Goal: Task Accomplishment & Management: Use online tool/utility

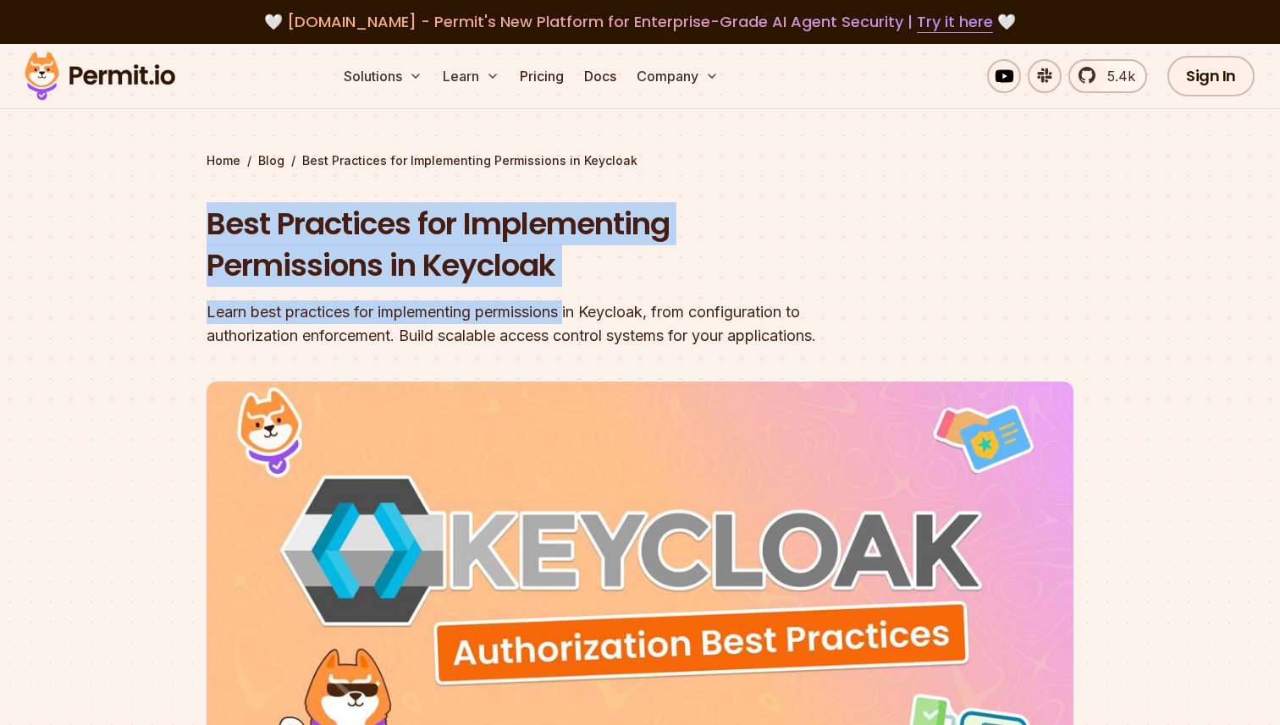
drag, startPoint x: 212, startPoint y: 223, endPoint x: 607, endPoint y: 325, distance: 407.3
click at [592, 319] on div "Best Practices for Implementing Permissions in Keycloak Learn best practices fo…" at bounding box center [532, 275] width 650 height 145
click at [607, 325] on div "Learn best practices for implementing permissions in Keycloak, from configurati…" at bounding box center [532, 323] width 650 height 47
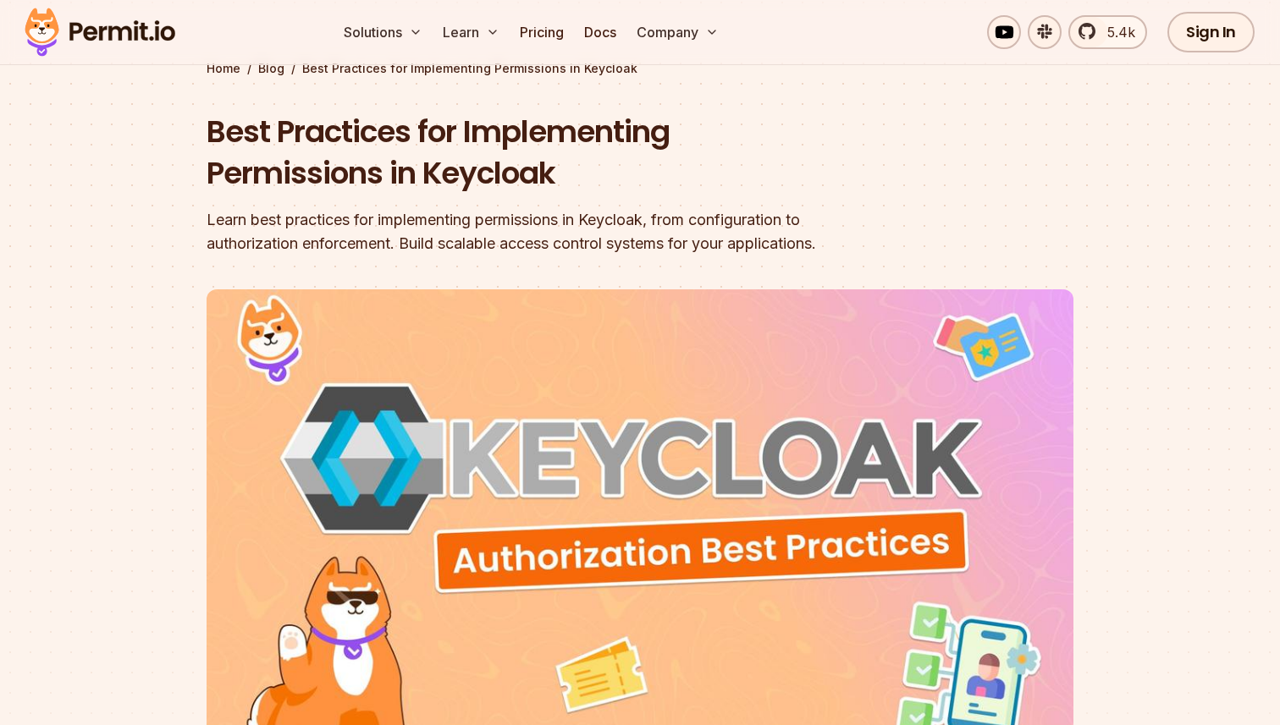
scroll to position [126, 0]
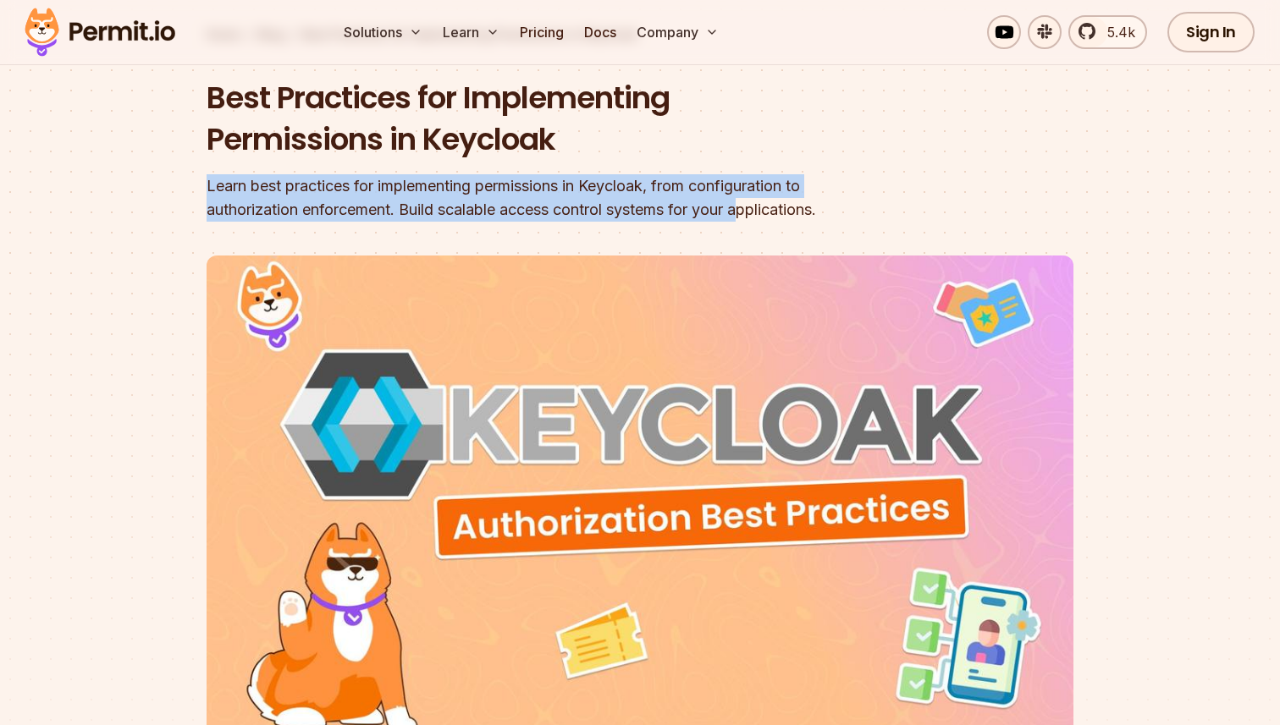
drag, startPoint x: 208, startPoint y: 185, endPoint x: 755, endPoint y: 221, distance: 548.0
click at [755, 221] on section "Home / Blog / Best Practices for Implementing Permissions in Keycloak Best Prac…" at bounding box center [640, 396] width 1280 height 956
click at [758, 221] on div "Learn best practices for implementing permissions in Keycloak, from configurati…" at bounding box center [532, 197] width 650 height 47
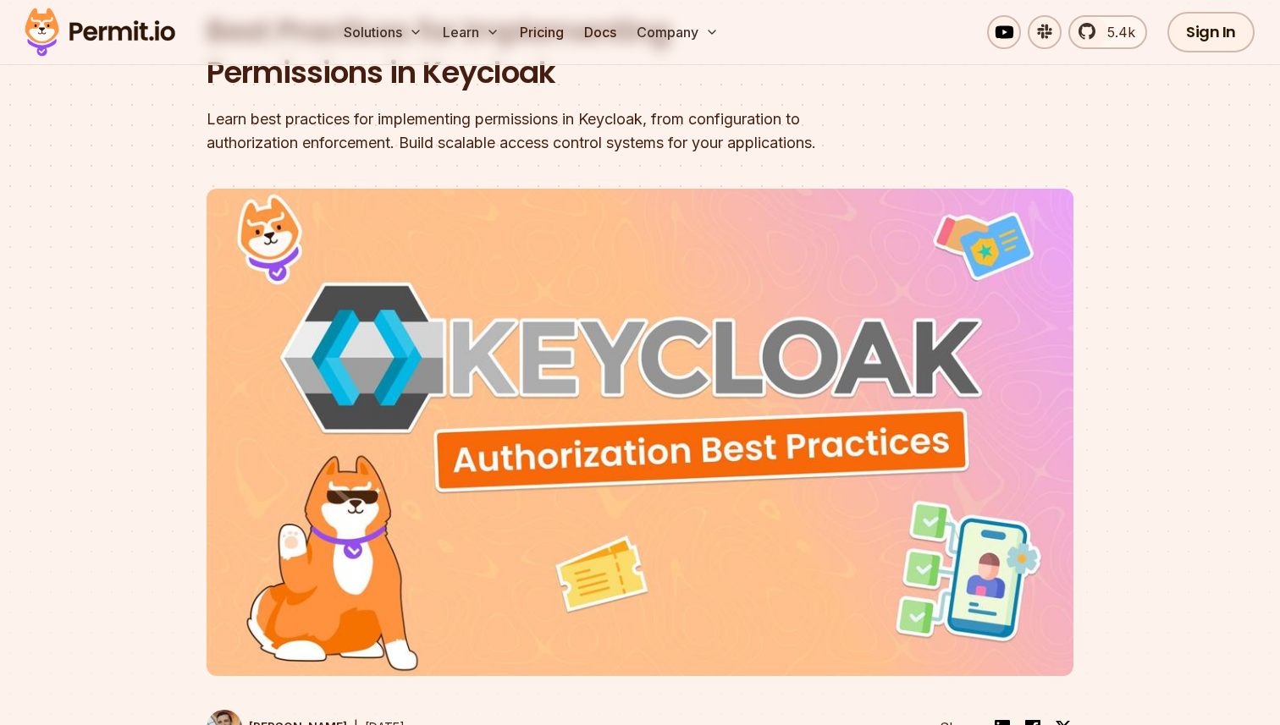
scroll to position [208, 0]
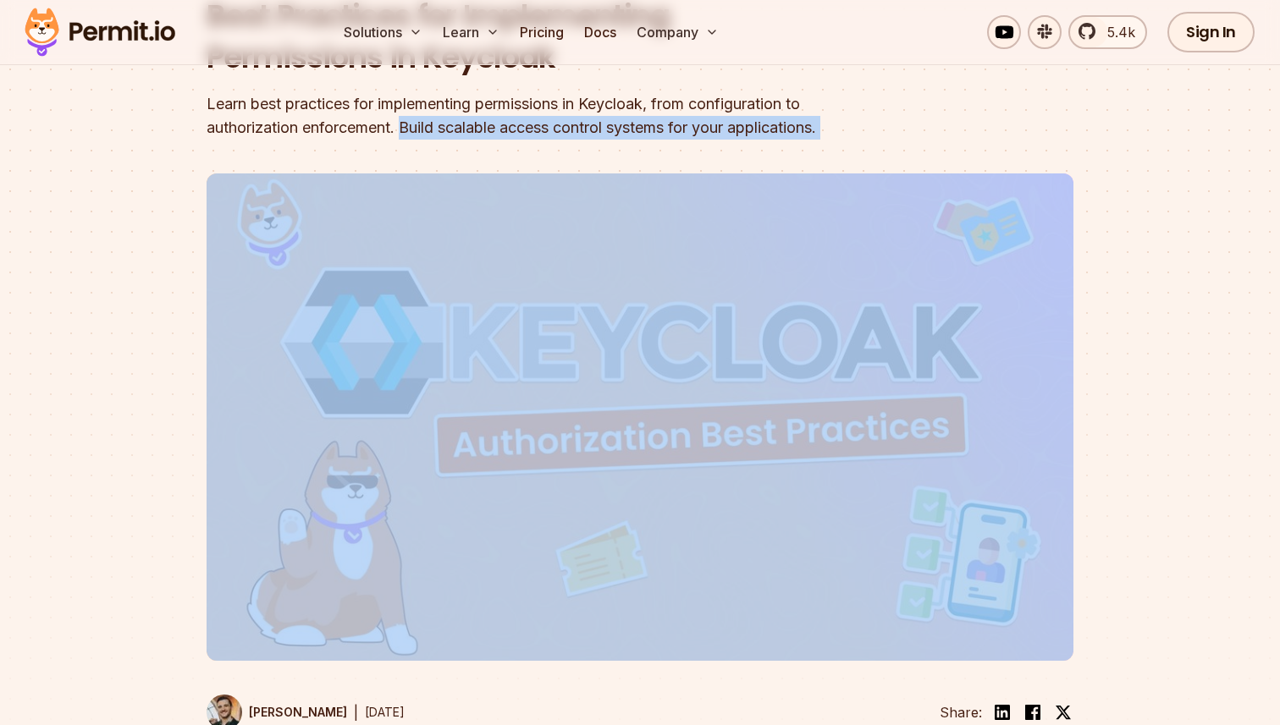
drag, startPoint x: 412, startPoint y: 124, endPoint x: 917, endPoint y: 129, distance: 505.3
click at [917, 129] on header "Best Practices for Implementing Permissions in Keycloak Learn best practices fo…" at bounding box center [640, 373] width 867 height 757
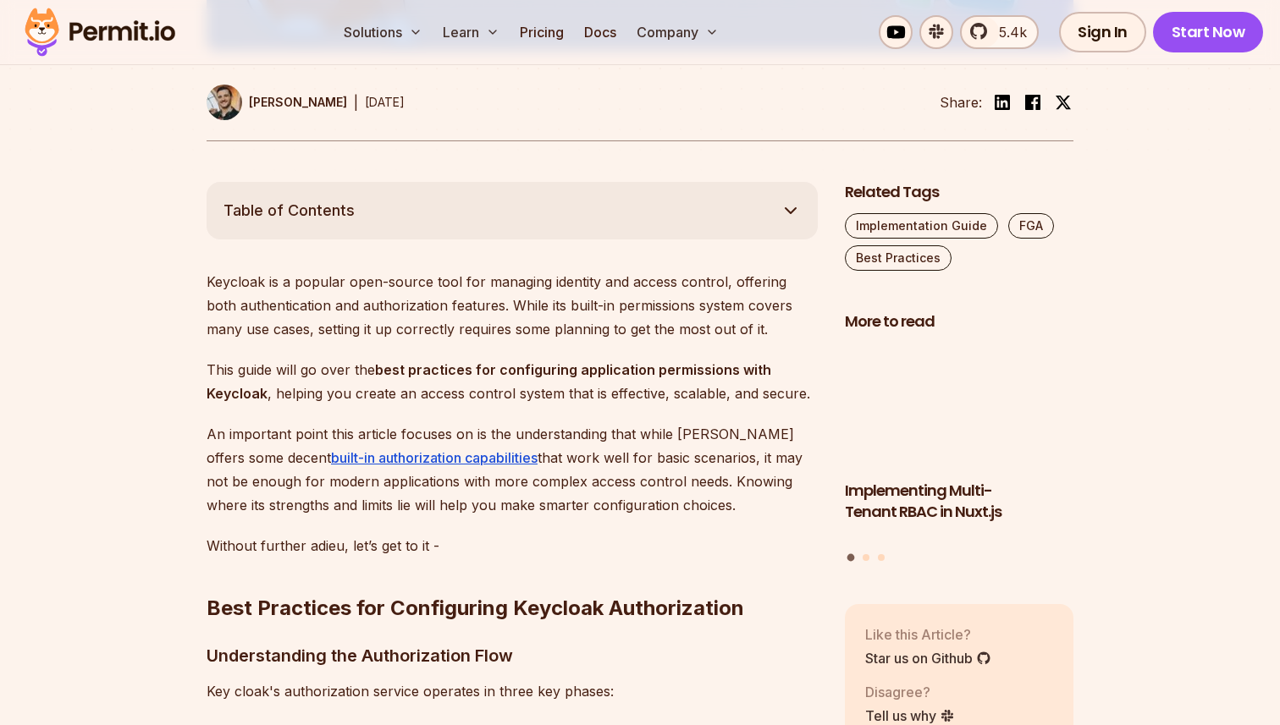
scroll to position [829, 0]
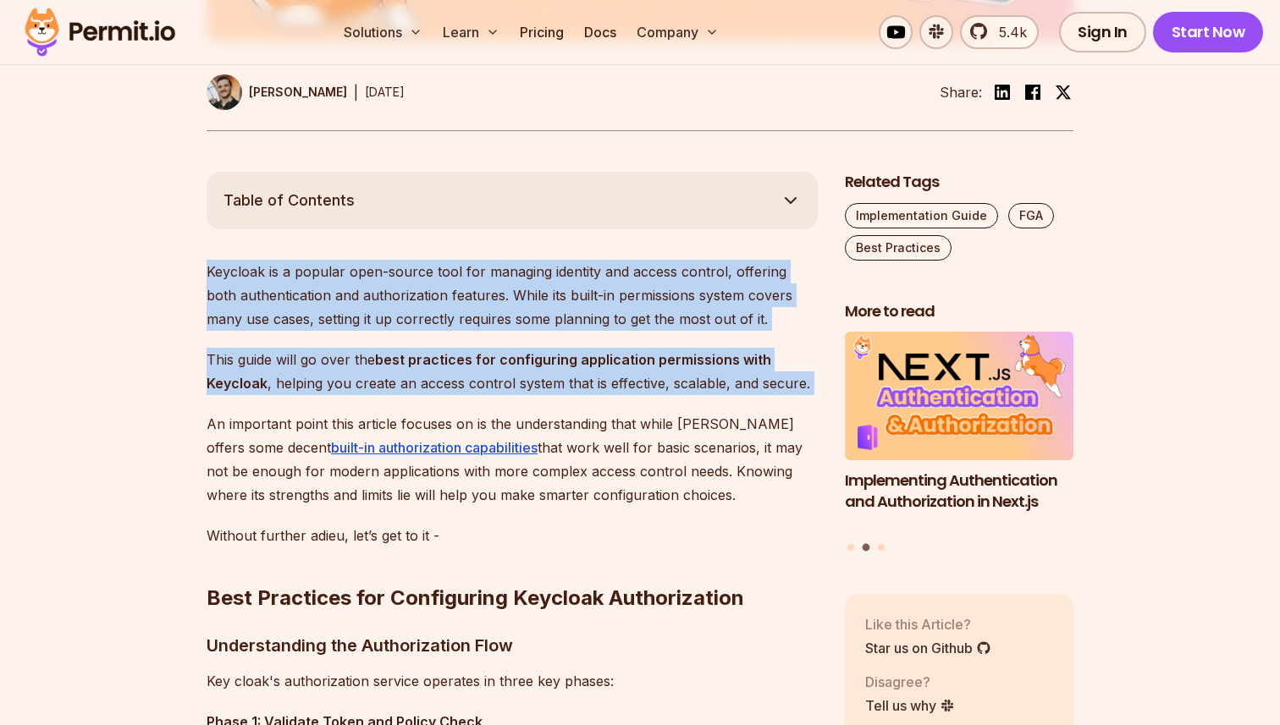
drag, startPoint x: 198, startPoint y: 273, endPoint x: 697, endPoint y: 410, distance: 517.3
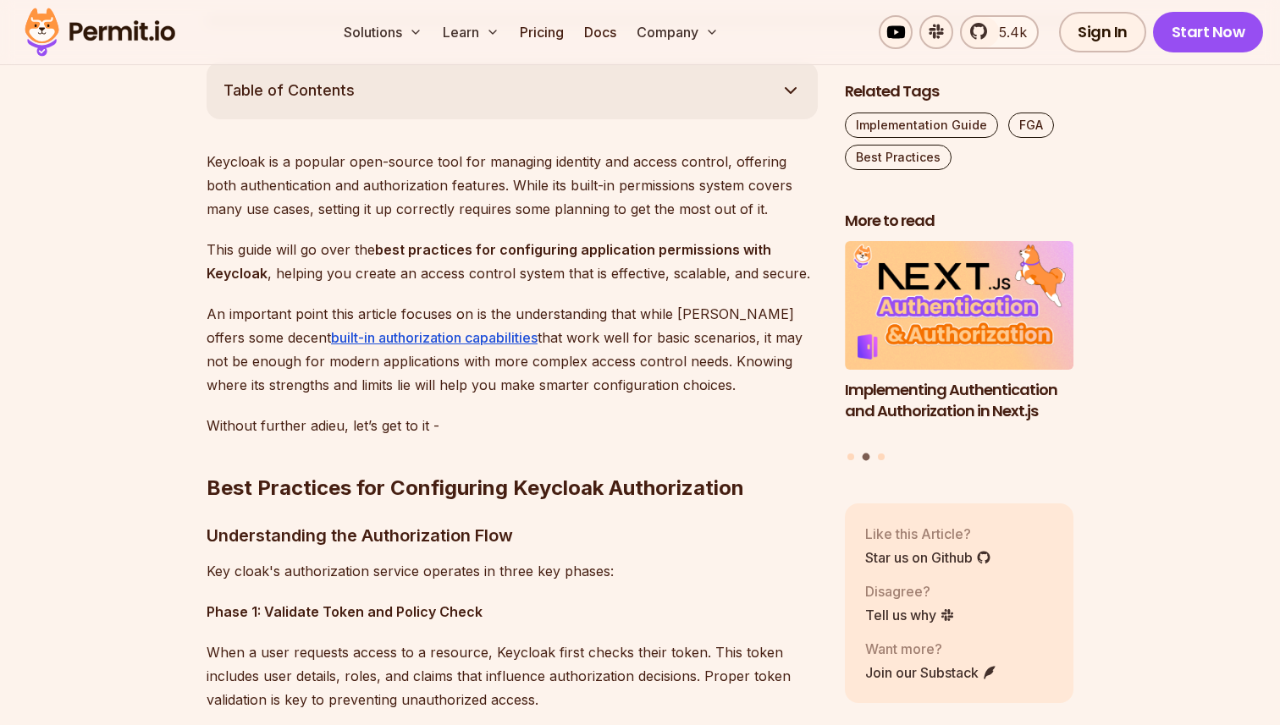
scroll to position [941, 0]
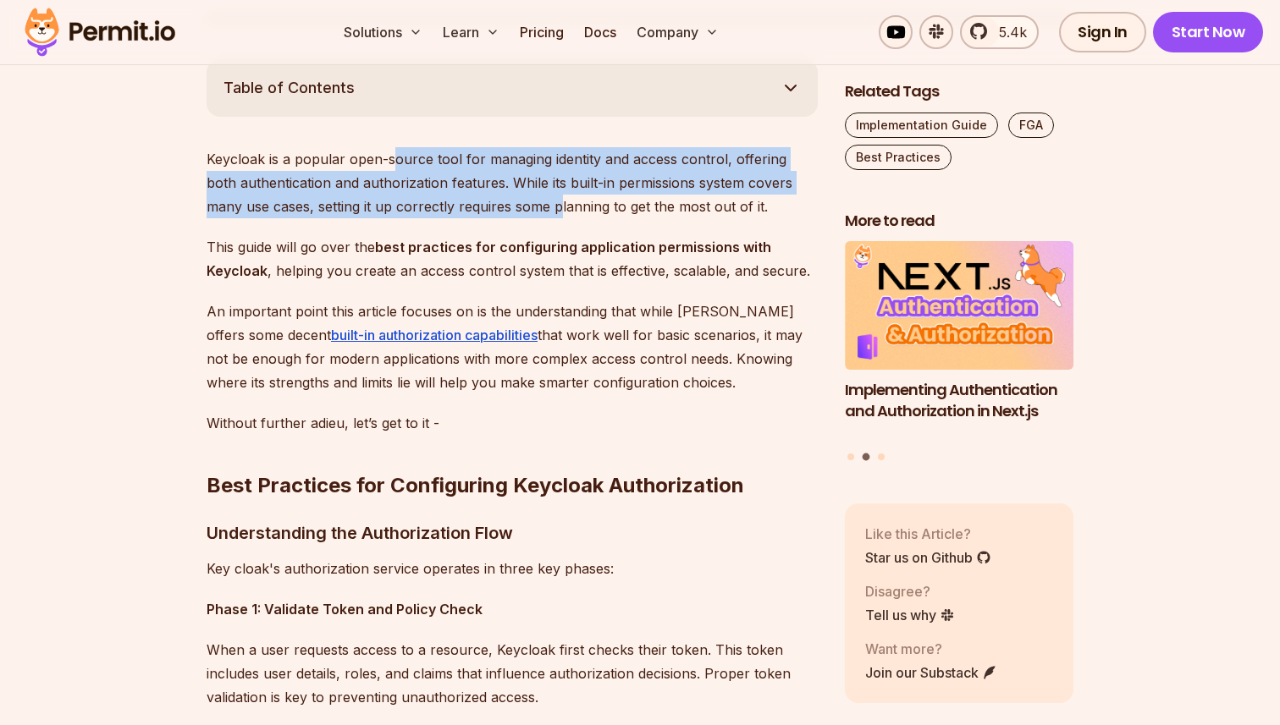
drag, startPoint x: 393, startPoint y: 161, endPoint x: 532, endPoint y: 197, distance: 144.3
click at [524, 197] on p "Keycloak is a popular open-source tool for managing identity and access control…" at bounding box center [512, 182] width 611 height 71
click at [532, 197] on p "Keycloak is a popular open-source tool for managing identity and access control…" at bounding box center [512, 182] width 611 height 71
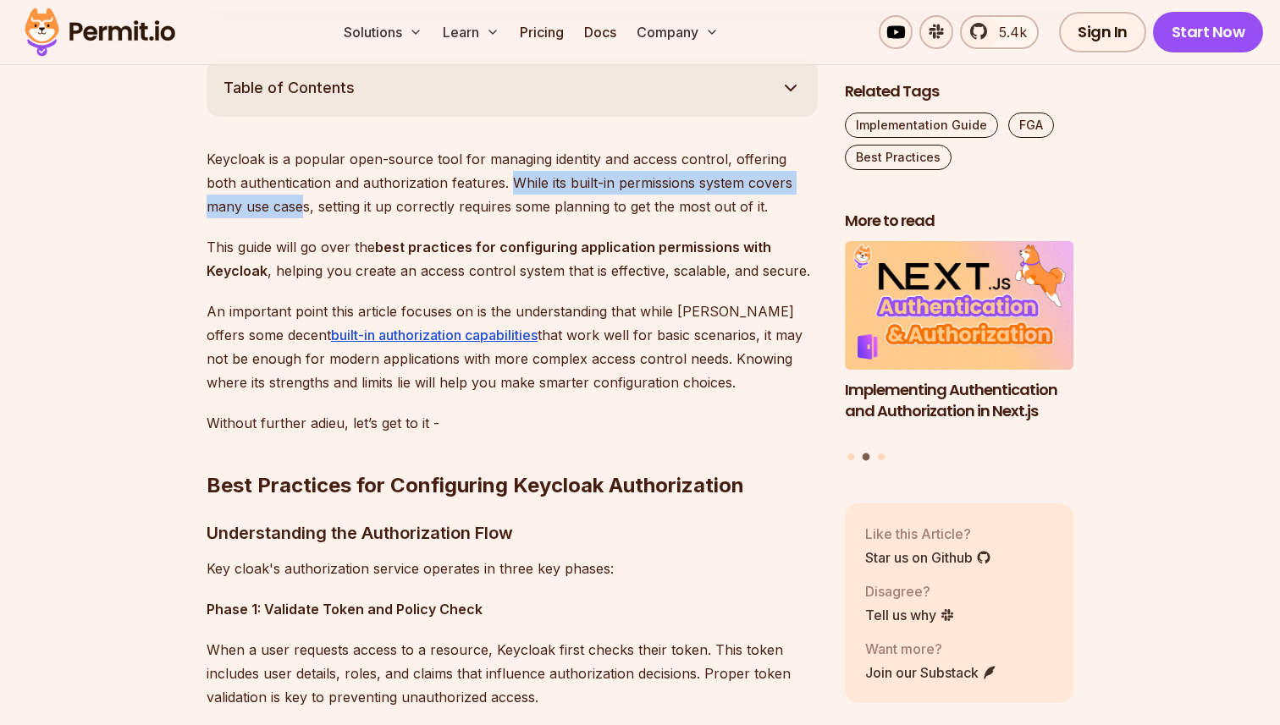
drag, startPoint x: 477, startPoint y: 186, endPoint x: 266, endPoint y: 212, distance: 213.2
click at [265, 212] on p "Keycloak is a popular open-source tool for managing identity and access control…" at bounding box center [512, 182] width 611 height 71
click at [266, 212] on p "Keycloak is a popular open-source tool for managing identity and access control…" at bounding box center [512, 182] width 611 height 71
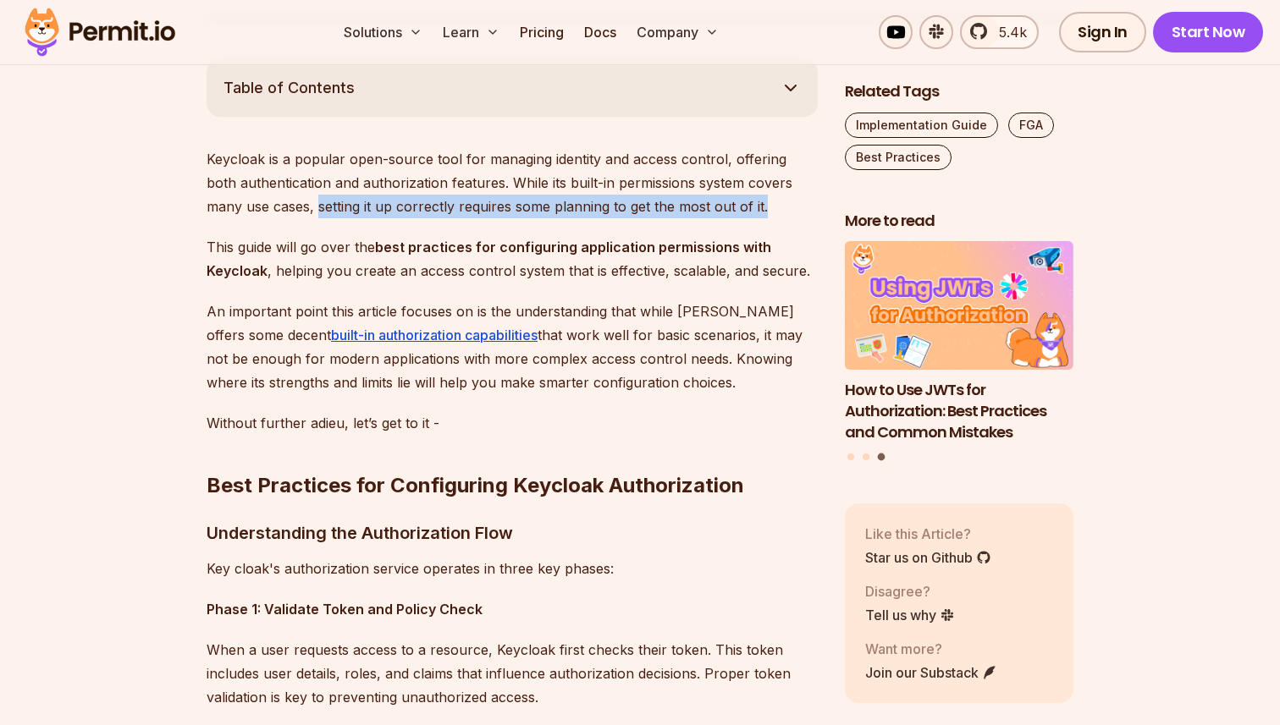
drag, startPoint x: 277, startPoint y: 211, endPoint x: 741, endPoint y: 209, distance: 464.7
click at [739, 209] on p "Keycloak is a popular open-source tool for managing identity and access control…" at bounding box center [512, 182] width 611 height 71
click at [741, 209] on p "Keycloak is a popular open-source tool for managing identity and access control…" at bounding box center [512, 182] width 611 height 71
drag, startPoint x: 741, startPoint y: 209, endPoint x: 243, endPoint y: 209, distance: 498.5
click at [257, 209] on p "Keycloak is a popular open-source tool for managing identity and access control…" at bounding box center [512, 182] width 611 height 71
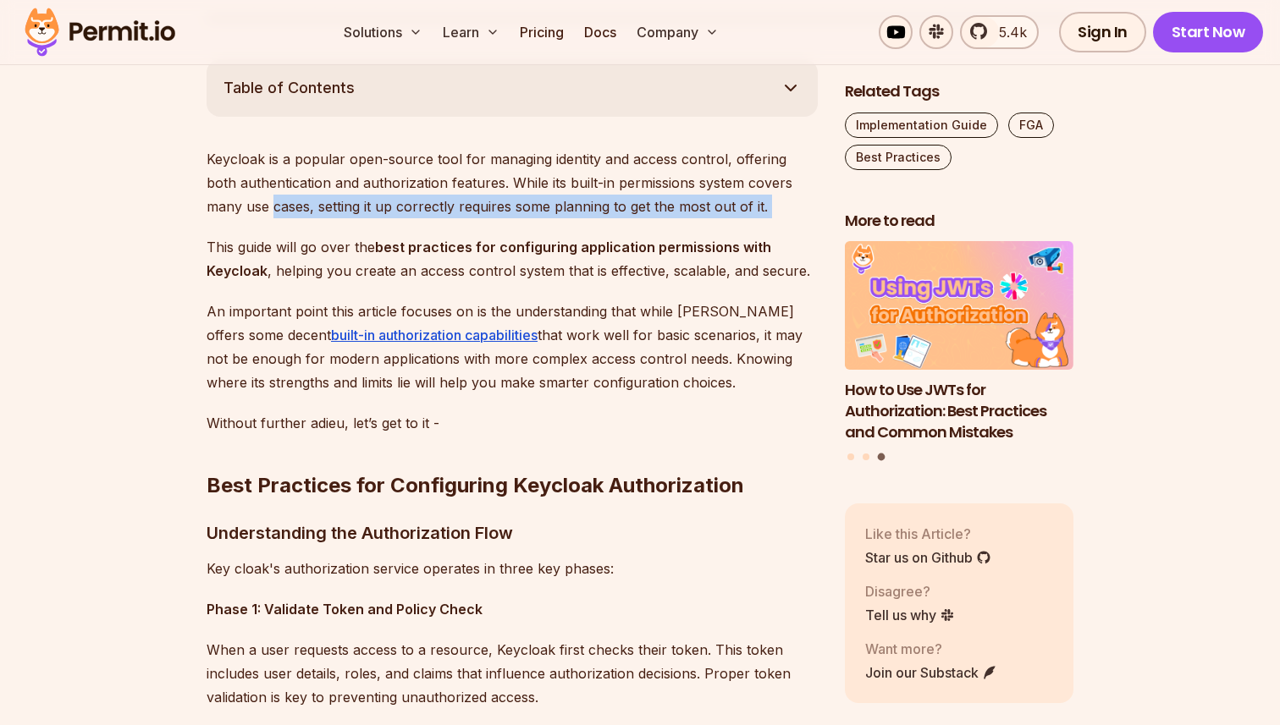
click at [243, 209] on p "Keycloak is a popular open-source tool for managing identity and access control…" at bounding box center [512, 182] width 611 height 71
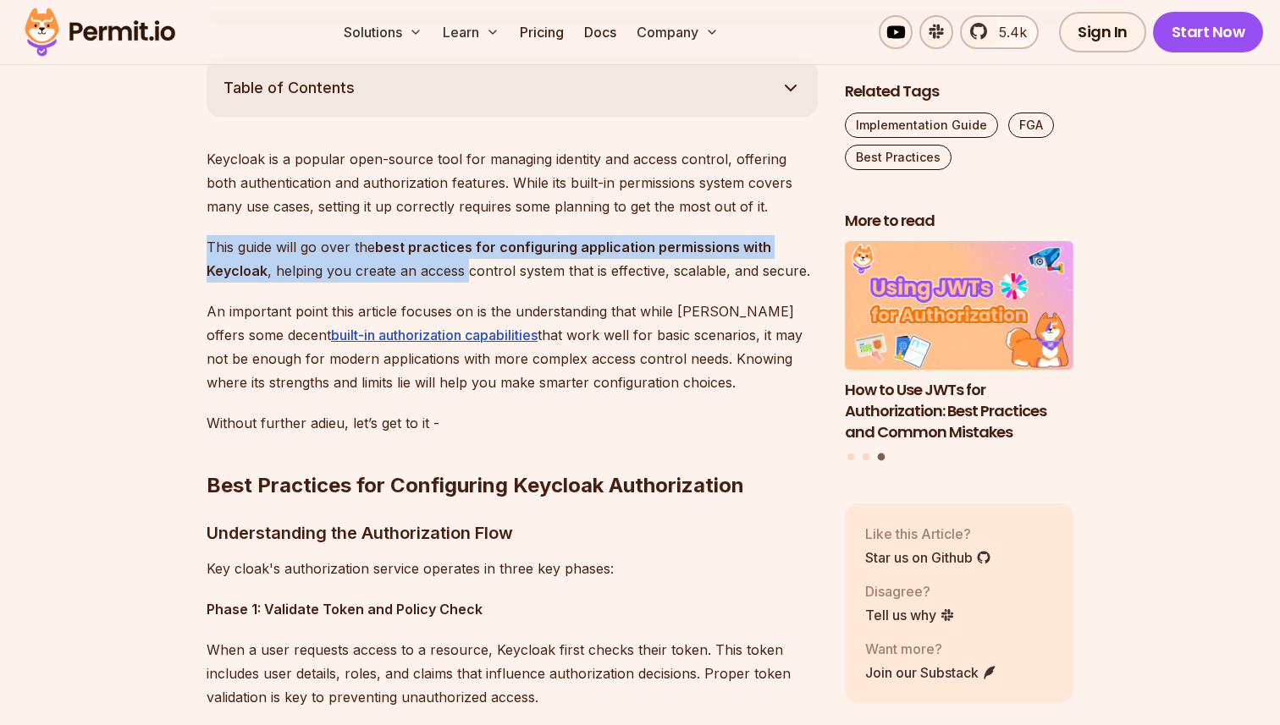
drag, startPoint x: 204, startPoint y: 249, endPoint x: 469, endPoint y: 263, distance: 265.3
click at [469, 263] on p "This guide will go over the best practices for configuring application permissi…" at bounding box center [512, 258] width 611 height 47
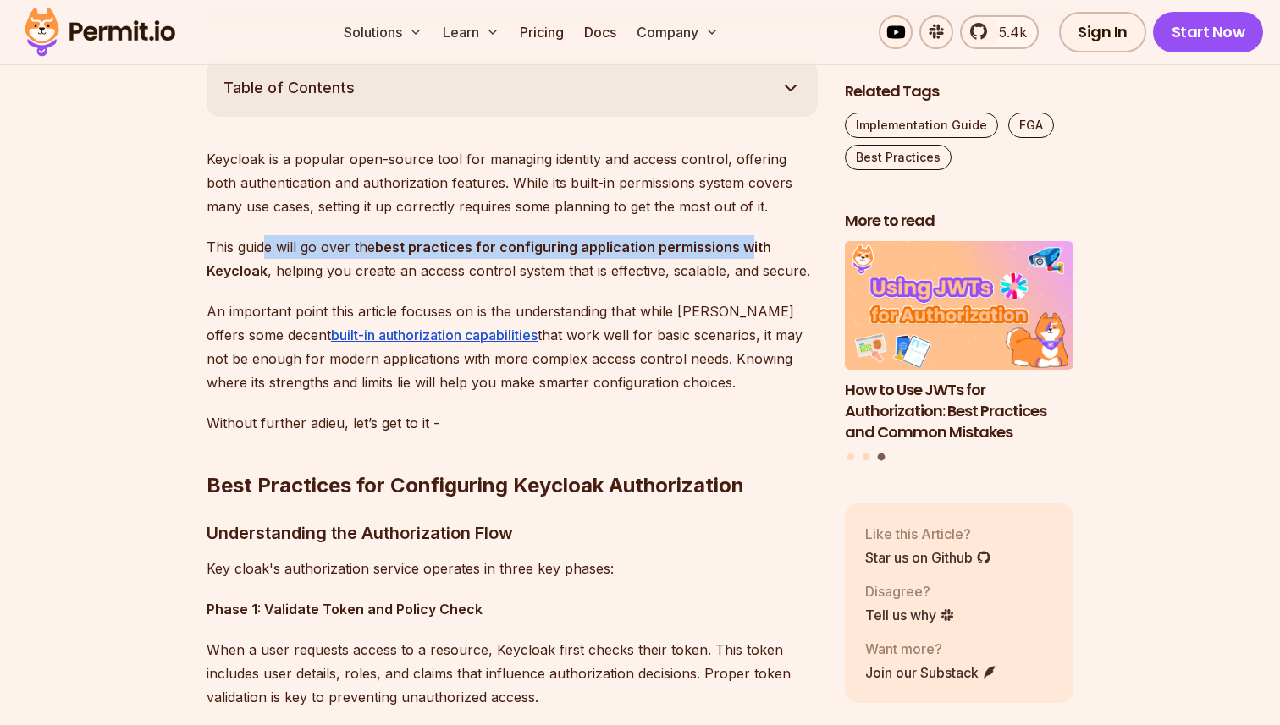
drag, startPoint x: 265, startPoint y: 251, endPoint x: 758, endPoint y: 251, distance: 492.6
click at [746, 251] on p "This guide will go over the best practices for configuring application permissi…" at bounding box center [512, 258] width 611 height 47
click at [758, 251] on strong "best practices for configuring application permissions with Keycloak" at bounding box center [489, 259] width 565 height 41
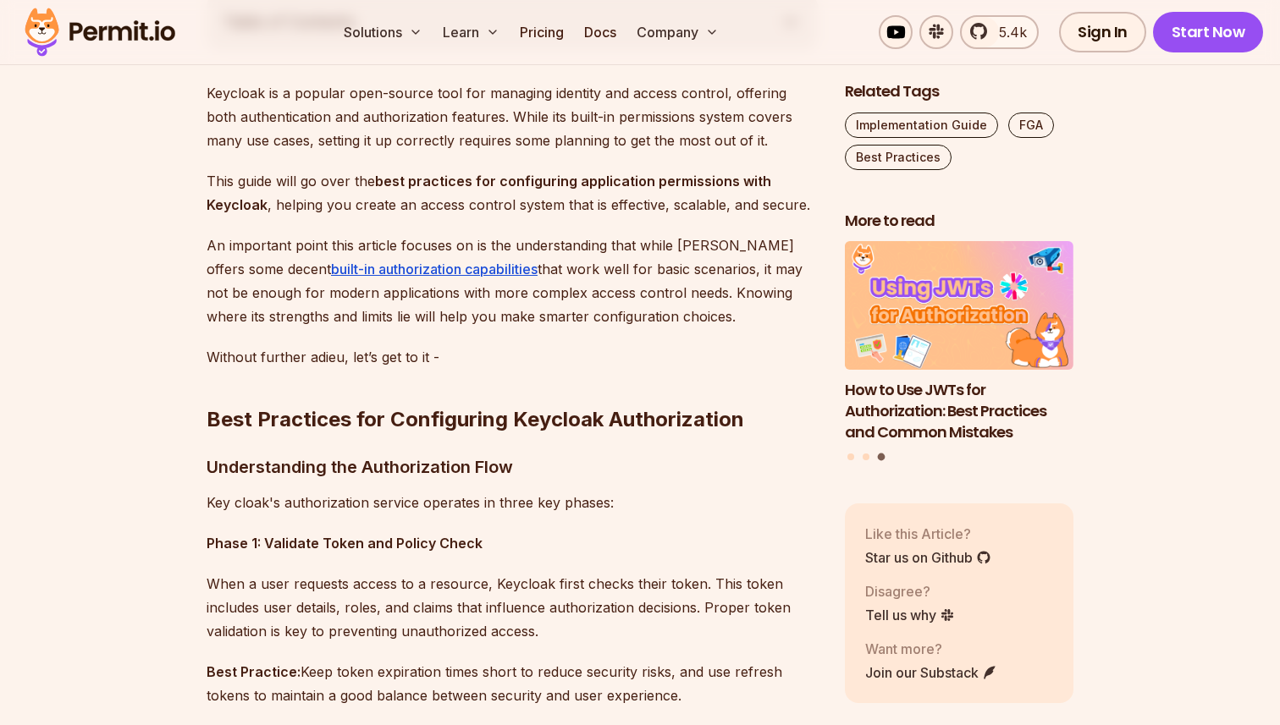
scroll to position [1011, 0]
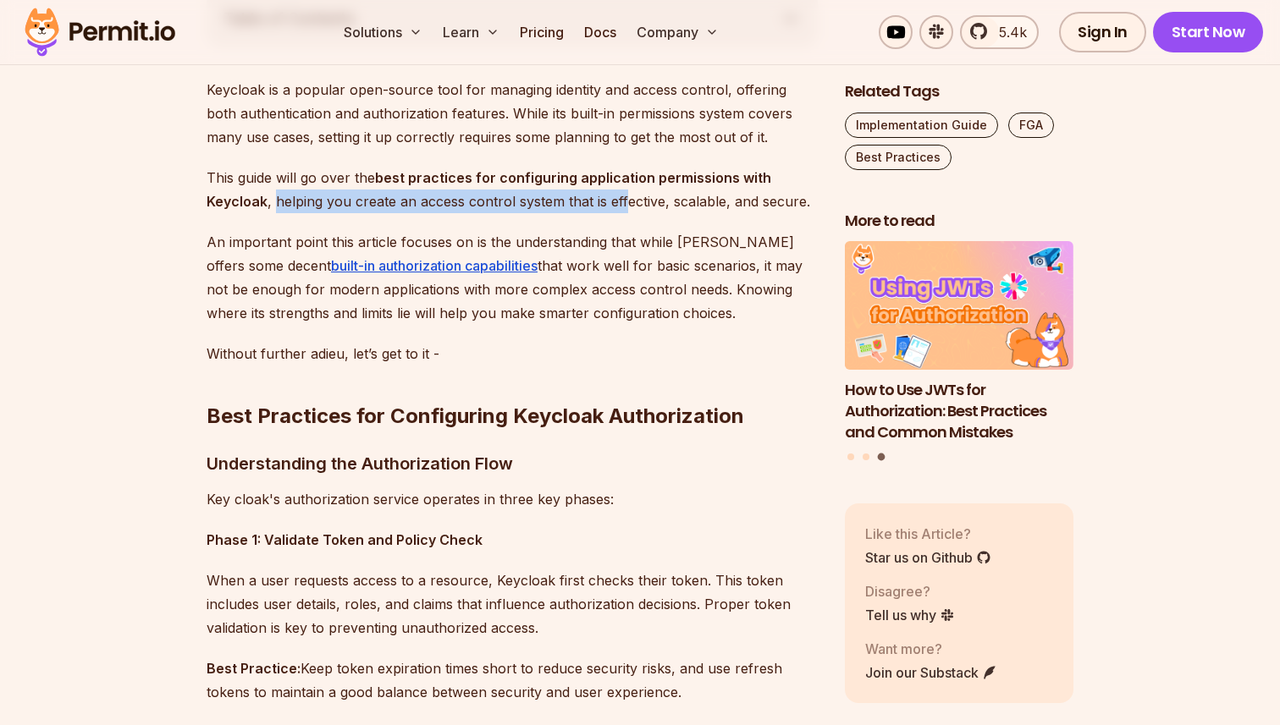
drag, startPoint x: 273, startPoint y: 202, endPoint x: 623, endPoint y: 208, distance: 350.5
click at [622, 208] on p "This guide will go over the best practices for configuring application permissi…" at bounding box center [512, 189] width 611 height 47
click at [623, 208] on p "This guide will go over the best practices for configuring application permissi…" at bounding box center [512, 189] width 611 height 47
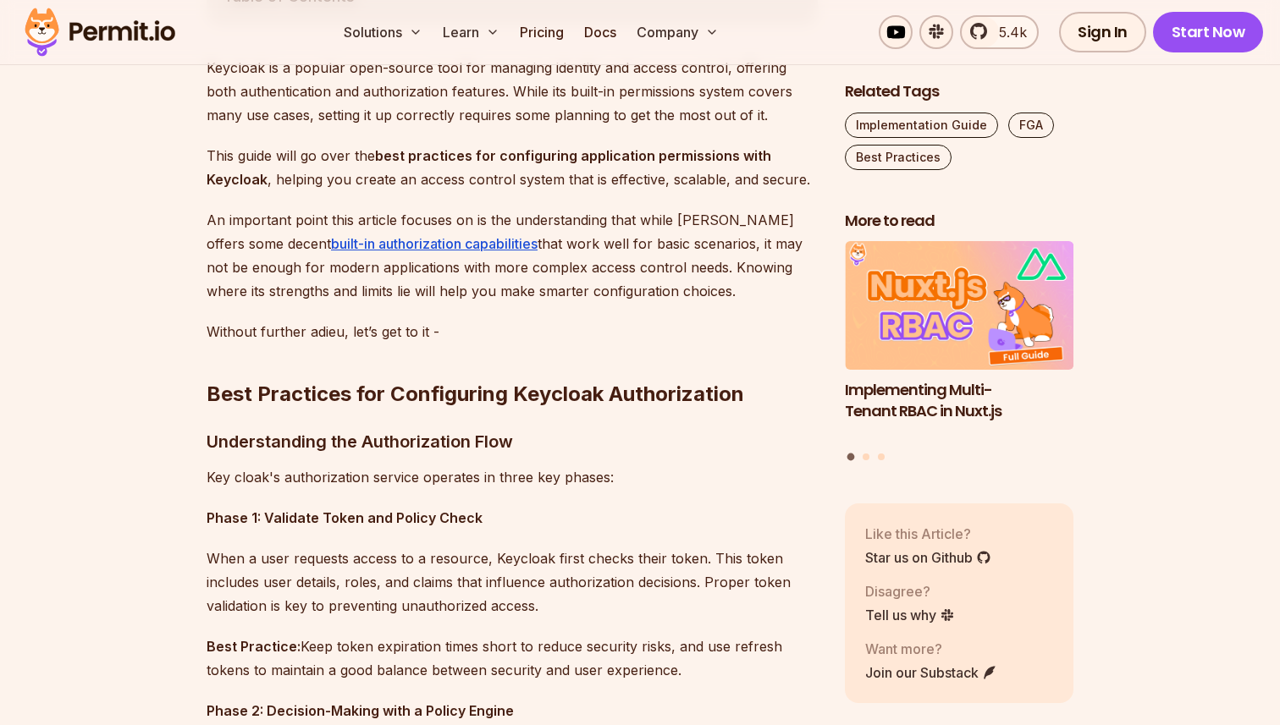
scroll to position [1059, 0]
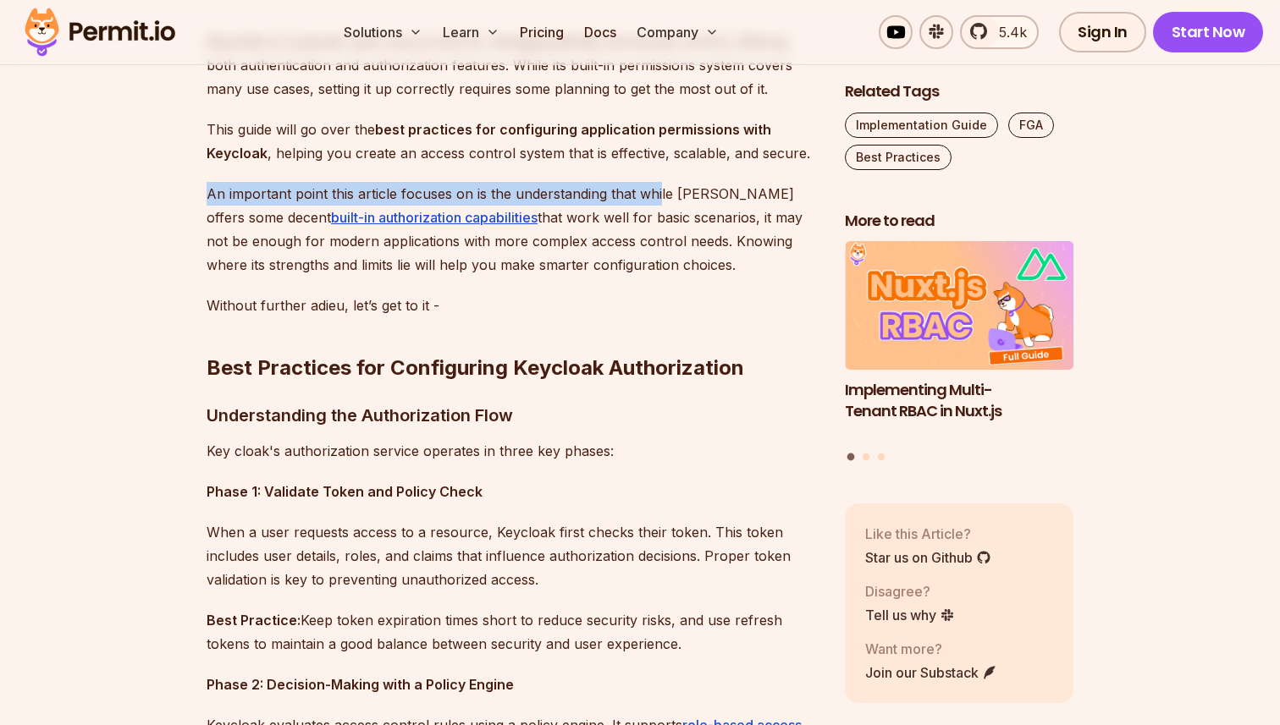
drag, startPoint x: 201, startPoint y: 196, endPoint x: 677, endPoint y: 193, distance: 475.7
click at [677, 193] on p "An important point this article focuses on is the understanding that while Keyc…" at bounding box center [512, 229] width 611 height 95
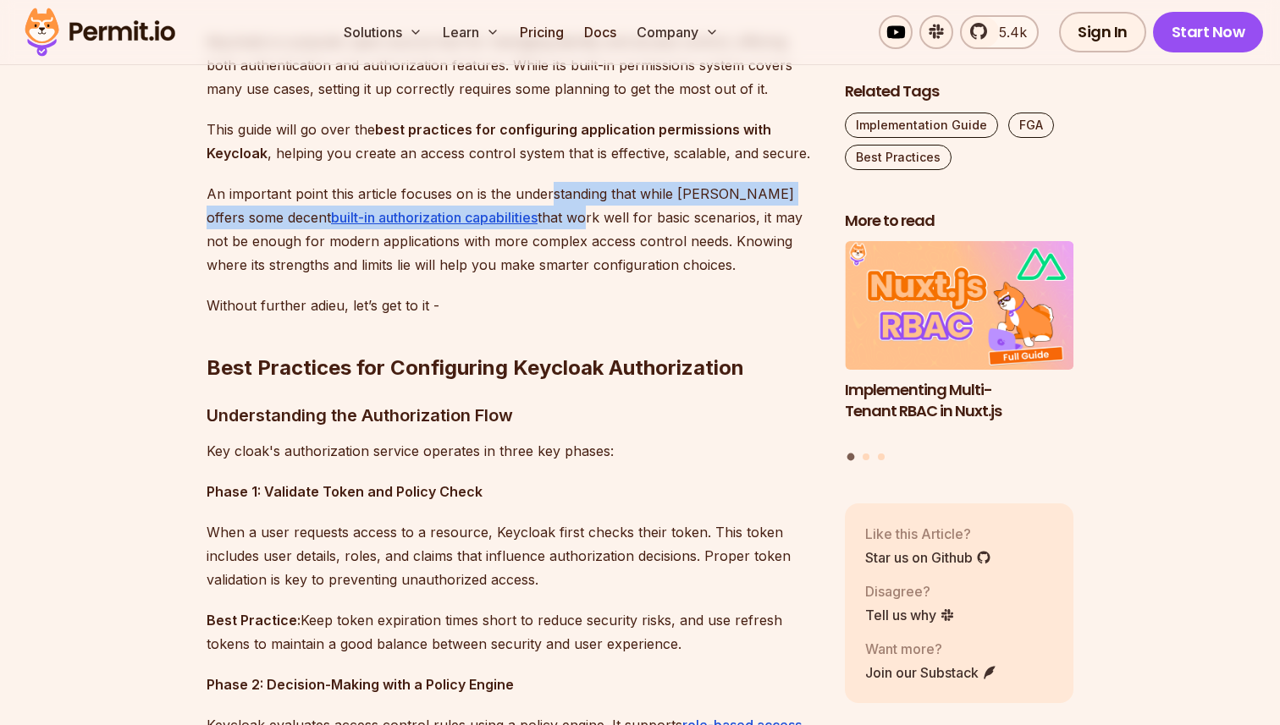
drag, startPoint x: 551, startPoint y: 194, endPoint x: 509, endPoint y: 225, distance: 52.6
click at [506, 225] on p "An important point this article focuses on is the understanding that while Keyc…" at bounding box center [512, 229] width 611 height 95
click at [509, 225] on p "An important point this article focuses on is the understanding that while Keyc…" at bounding box center [512, 229] width 611 height 95
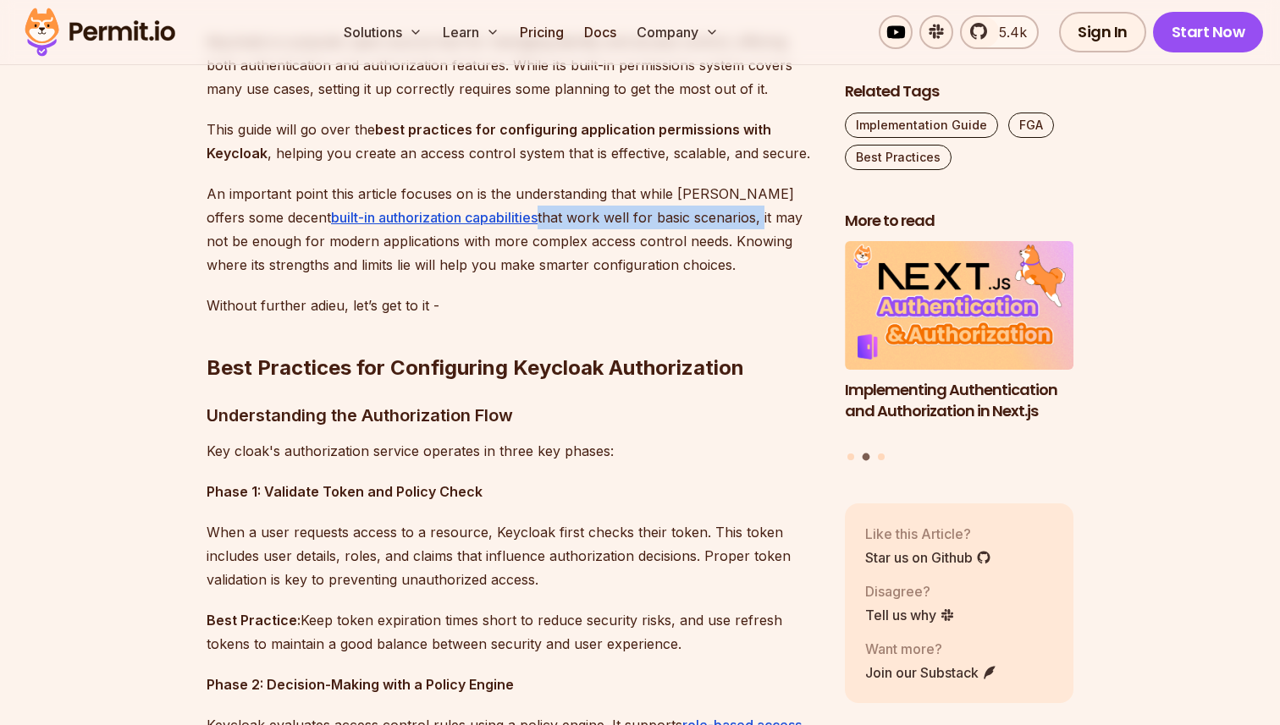
drag, startPoint x: 467, startPoint y: 217, endPoint x: 743, endPoint y: 229, distance: 276.2
click at [730, 225] on p "An important point this article focuses on is the understanding that while Keyc…" at bounding box center [512, 229] width 611 height 95
click at [743, 229] on p "An important point this article focuses on is the understanding that while Keyc…" at bounding box center [512, 229] width 611 height 95
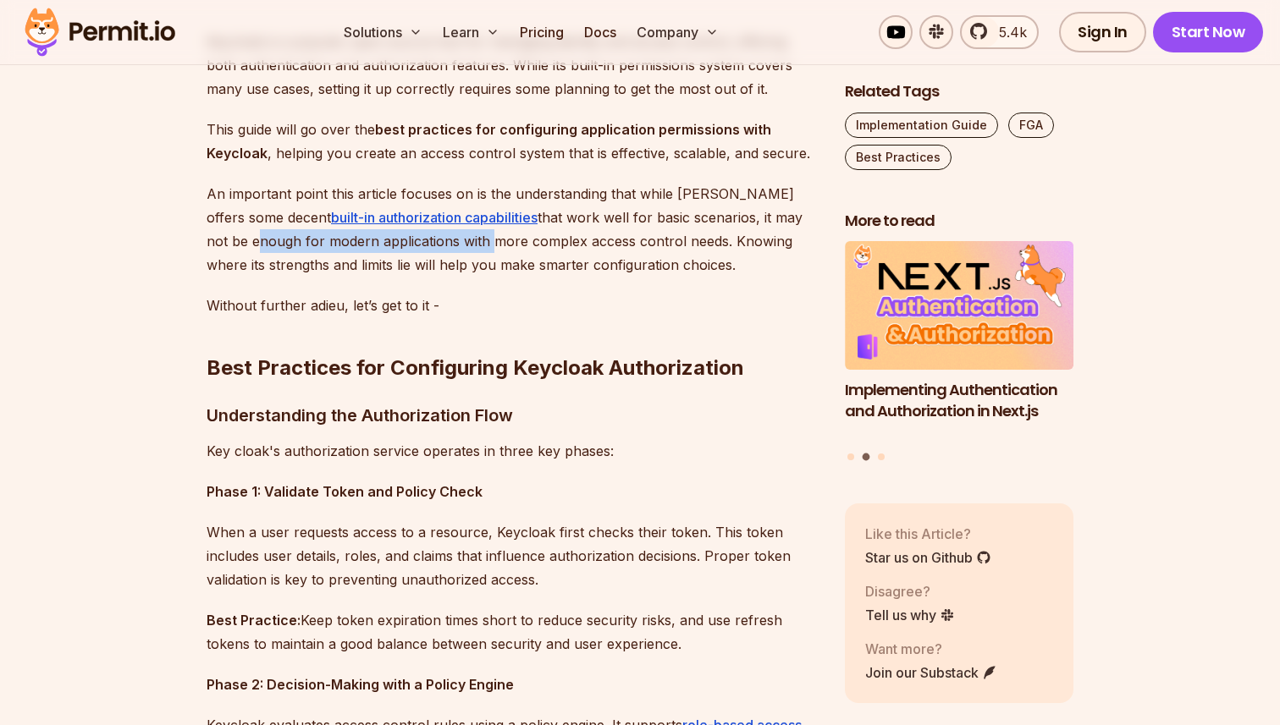
drag, startPoint x: 207, startPoint y: 248, endPoint x: 444, endPoint y: 245, distance: 237.0
click at [444, 245] on p "An important point this article focuses on is the understanding that while Keyc…" at bounding box center [512, 229] width 611 height 95
drag, startPoint x: 389, startPoint y: 241, endPoint x: 648, endPoint y: 240, distance: 259.0
click at [644, 240] on p "An important point this article focuses on is the understanding that while Keyc…" at bounding box center [512, 229] width 611 height 95
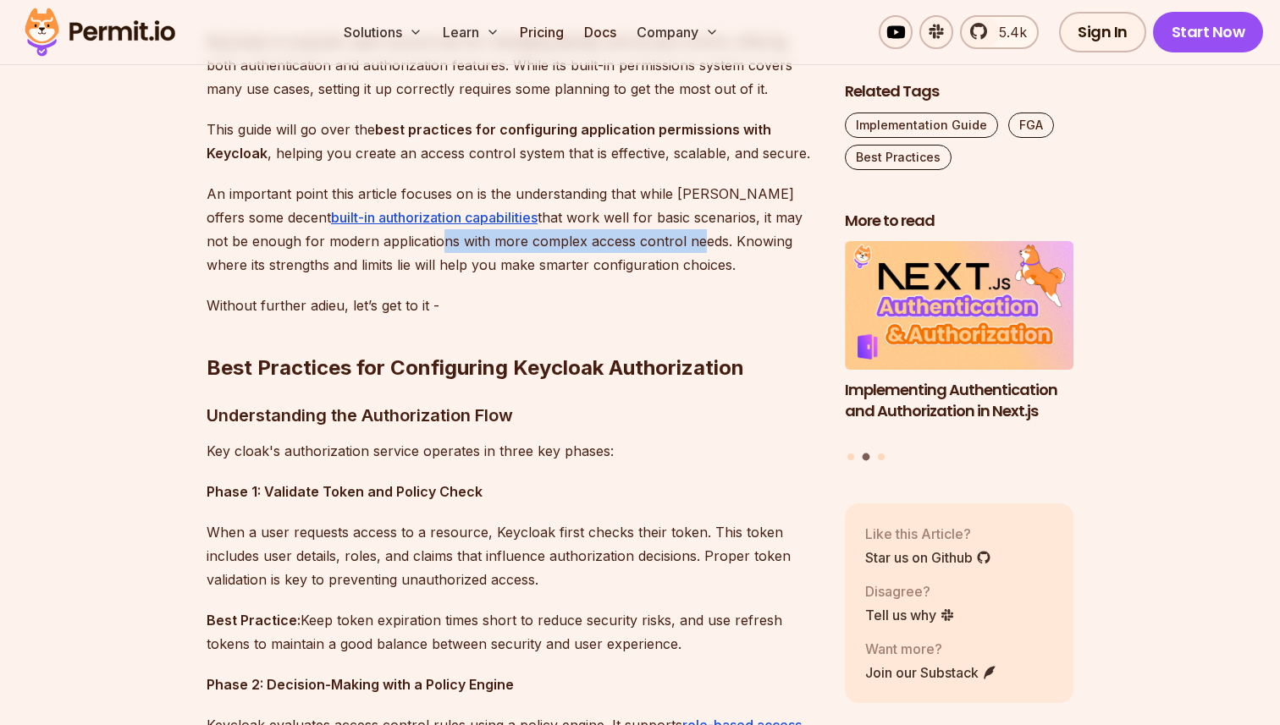
click at [648, 240] on p "An important point this article focuses on is the understanding that while Keyc…" at bounding box center [512, 229] width 611 height 95
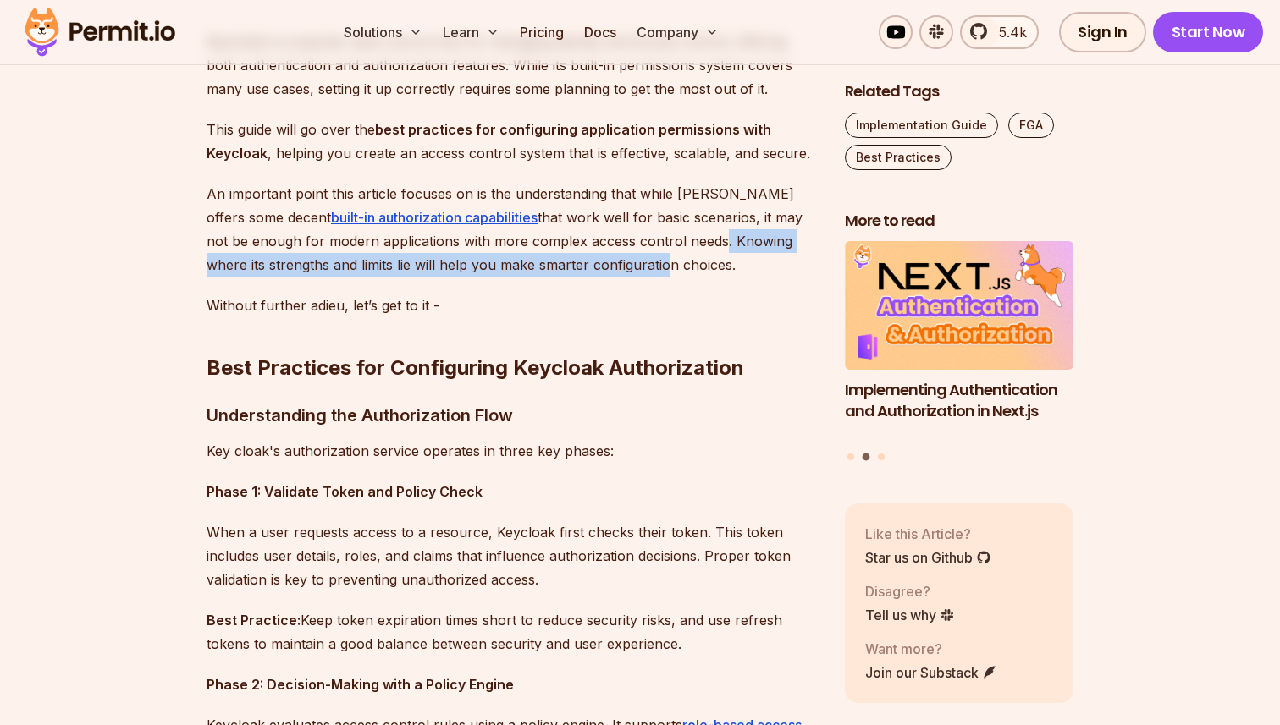
drag, startPoint x: 672, startPoint y: 243, endPoint x: 654, endPoint y: 266, distance: 29.0
click at [630, 266] on p "An important point this article focuses on is the understanding that while Keyc…" at bounding box center [512, 229] width 611 height 95
click at [654, 266] on p "An important point this article focuses on is the understanding that while Keyc…" at bounding box center [512, 229] width 611 height 95
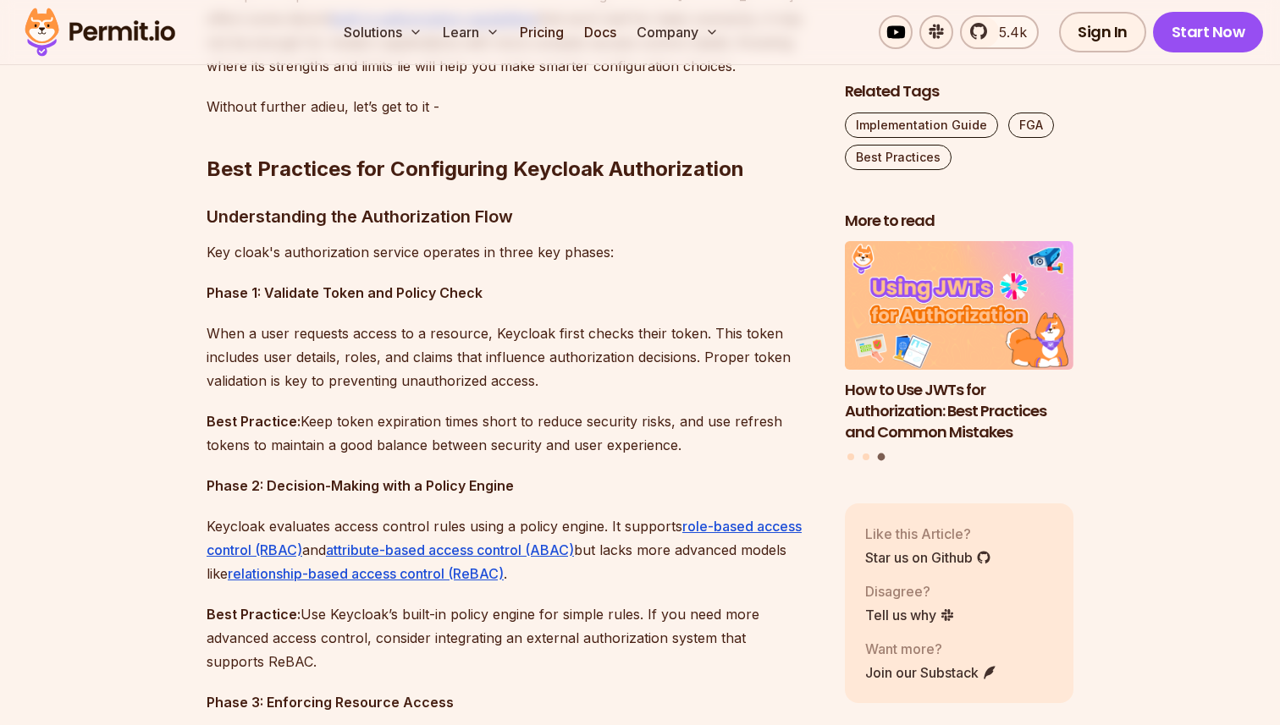
scroll to position [1242, 0]
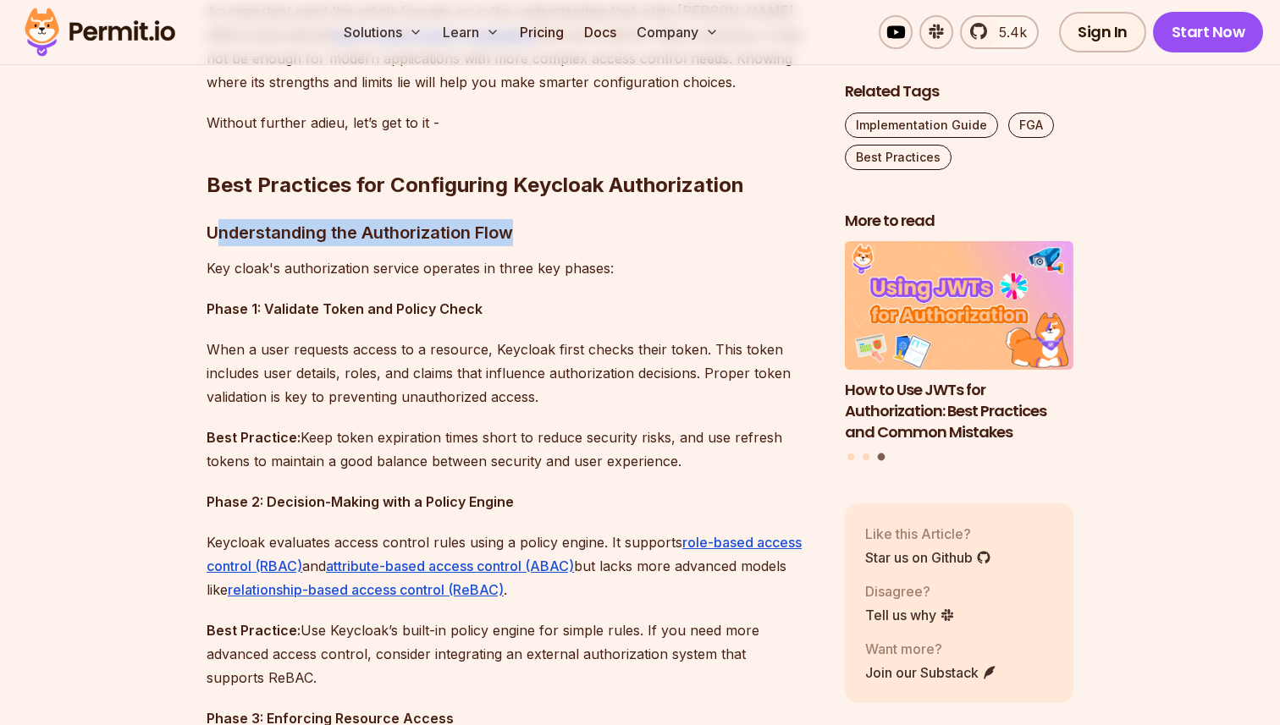
drag, startPoint x: 219, startPoint y: 223, endPoint x: 628, endPoint y: 251, distance: 409.8
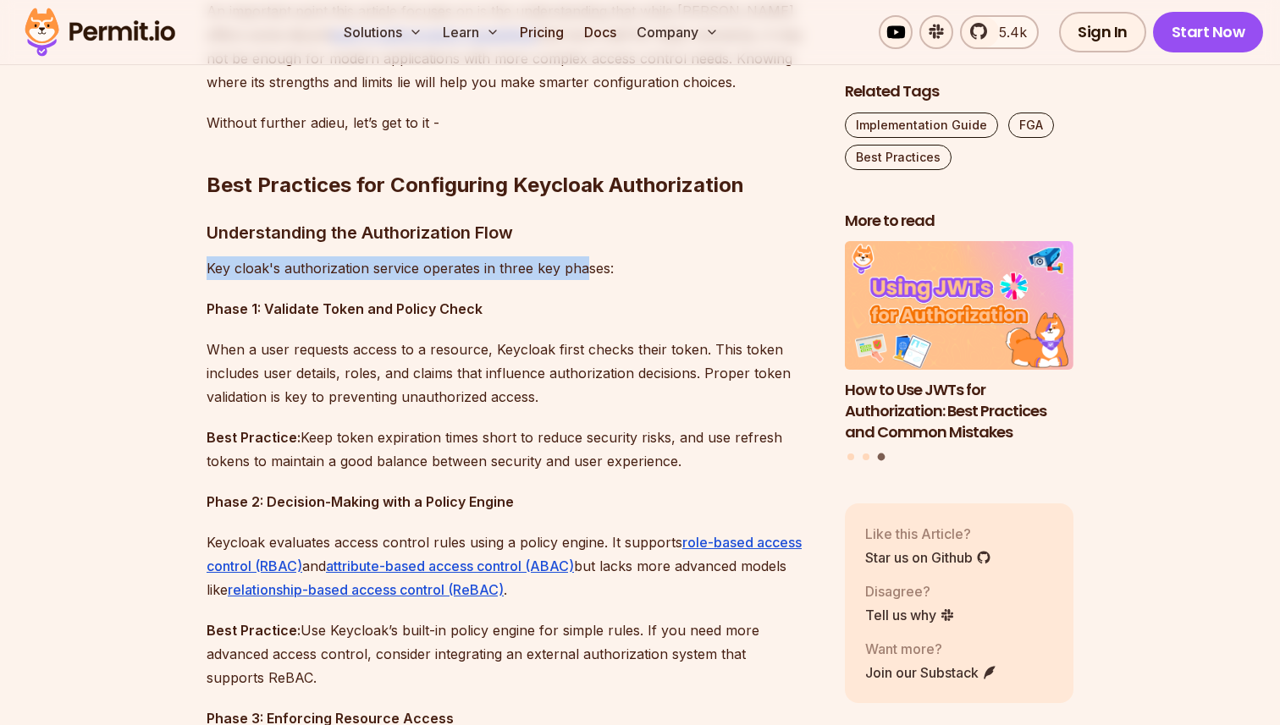
drag, startPoint x: 203, startPoint y: 267, endPoint x: 591, endPoint y: 267, distance: 387.6
click at [591, 267] on p "Key cloak's authorization service operates in three key phases:" at bounding box center [512, 268] width 611 height 24
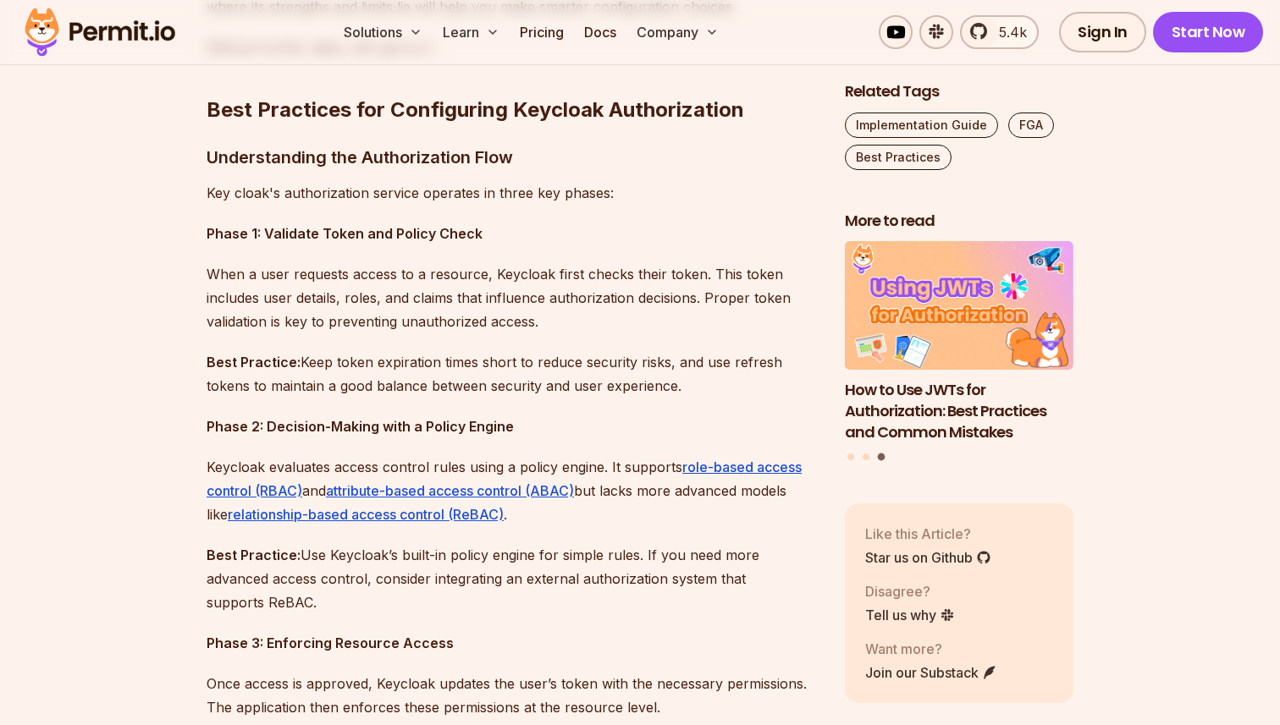
scroll to position [1363, 0]
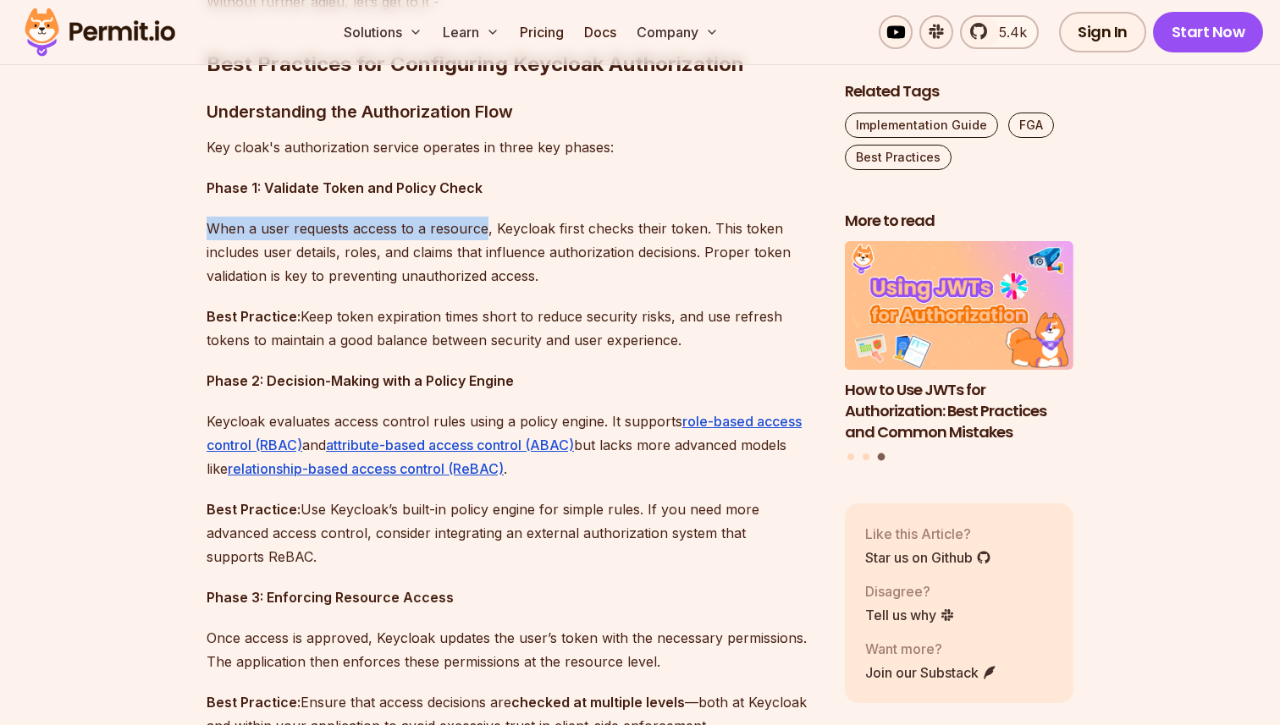
drag, startPoint x: 206, startPoint y: 228, endPoint x: 491, endPoint y: 237, distance: 285.4
click at [487, 237] on p "When a user requests access to a resource, Keycloak first checks their token. T…" at bounding box center [512, 252] width 611 height 71
click at [491, 237] on p "When a user requests access to a resource, Keycloak first checks their token. T…" at bounding box center [512, 252] width 611 height 71
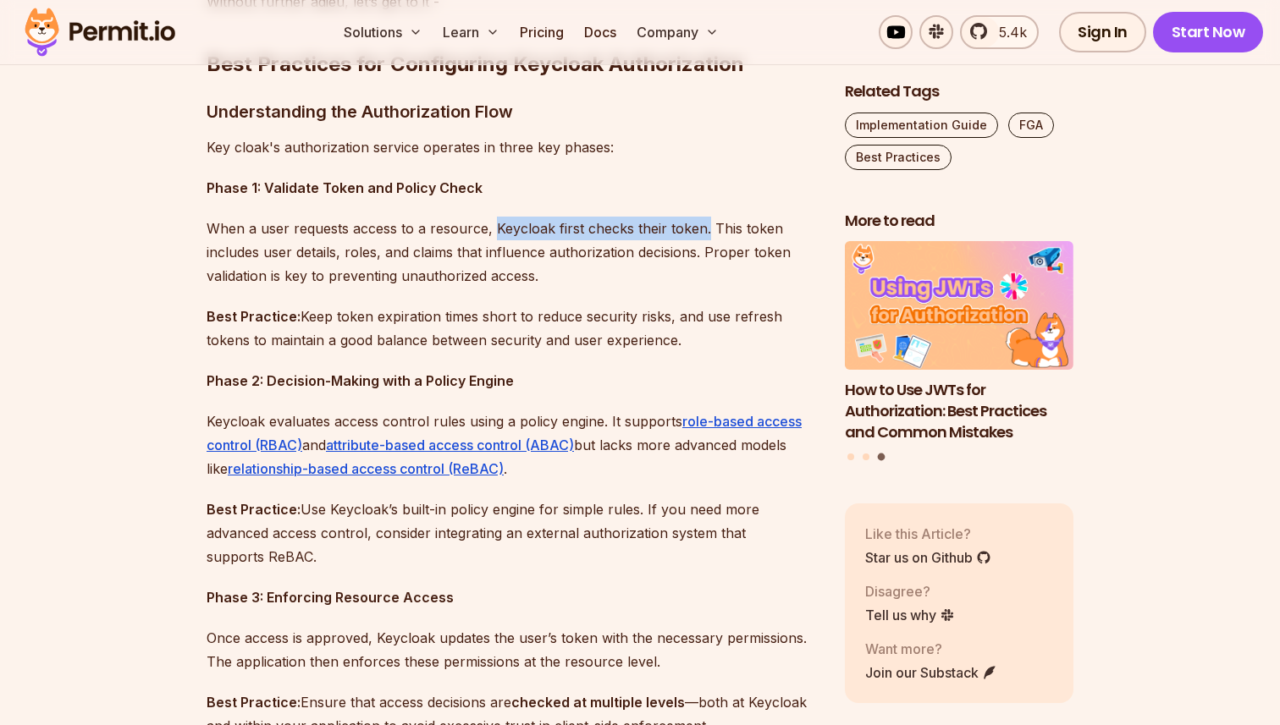
drag, startPoint x: 493, startPoint y: 231, endPoint x: 704, endPoint y: 231, distance: 211.6
click at [703, 231] on p "When a user requests access to a resource, Keycloak first checks their token. T…" at bounding box center [512, 252] width 611 height 71
click at [704, 231] on p "When a user requests access to a resource, Keycloak first checks their token. T…" at bounding box center [512, 252] width 611 height 71
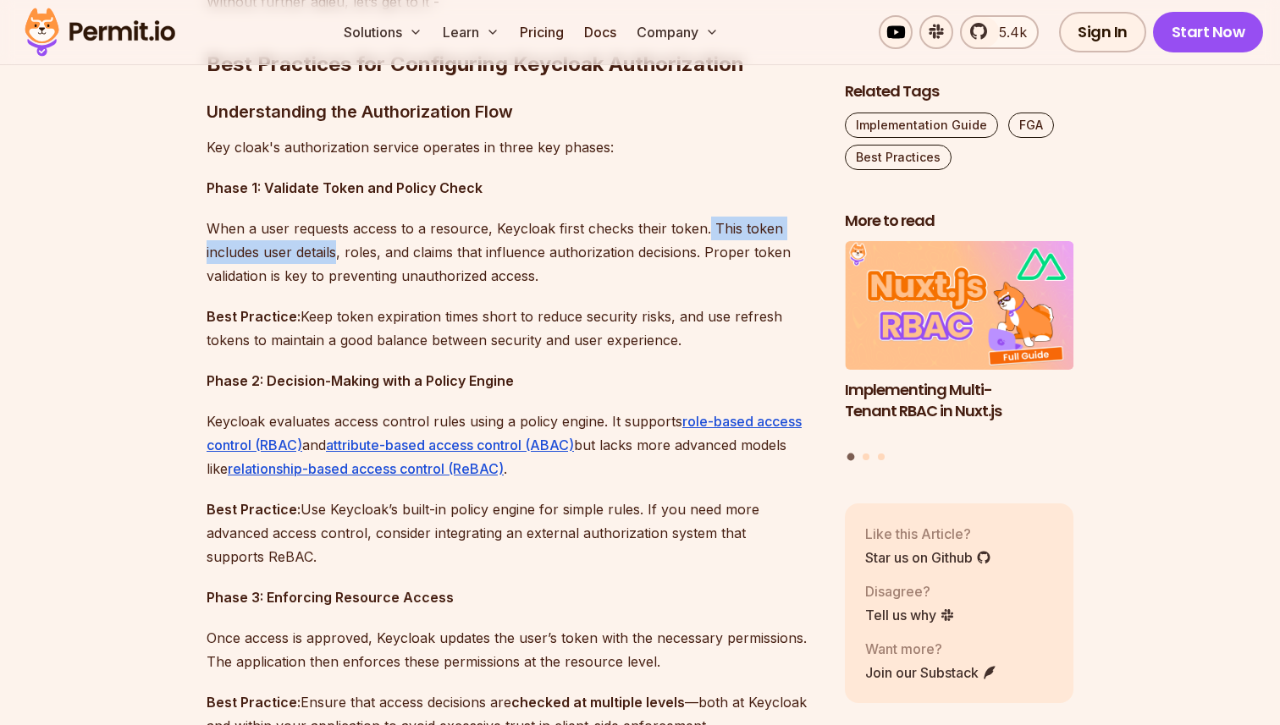
drag, startPoint x: 704, startPoint y: 231, endPoint x: 324, endPoint y: 256, distance: 380.9
click at [323, 256] on p "When a user requests access to a resource, Keycloak first checks their token. T…" at bounding box center [512, 252] width 611 height 71
click at [324, 256] on p "When a user requests access to a resource, Keycloak first checks their token. T…" at bounding box center [512, 252] width 611 height 71
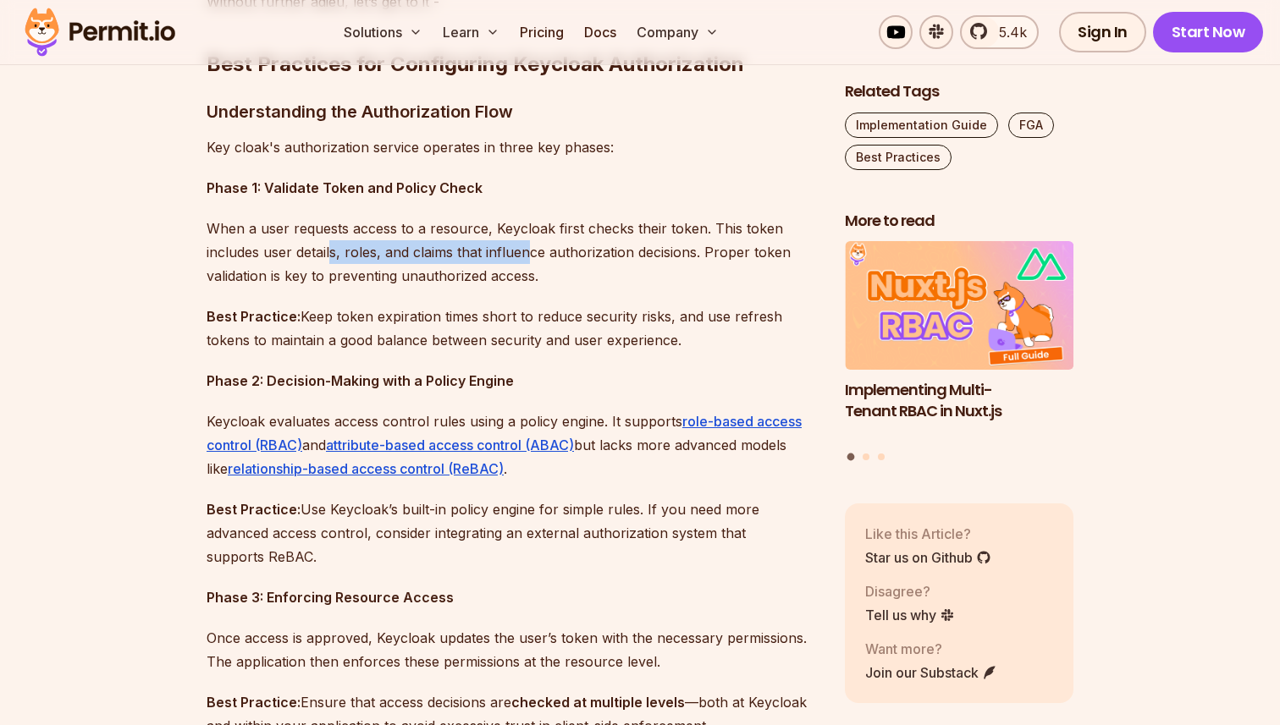
drag, startPoint x: 330, startPoint y: 255, endPoint x: 529, endPoint y: 255, distance: 198.9
click at [529, 255] on p "When a user requests access to a resource, Keycloak first checks their token. T…" at bounding box center [512, 252] width 611 height 71
click at [529, 254] on p "When a user requests access to a resource, Keycloak first checks their token. T…" at bounding box center [512, 252] width 611 height 71
drag, startPoint x: 437, startPoint y: 248, endPoint x: 730, endPoint y: 251, distance: 293.7
click at [718, 251] on p "When a user requests access to a resource, Keycloak first checks their token. T…" at bounding box center [512, 252] width 611 height 71
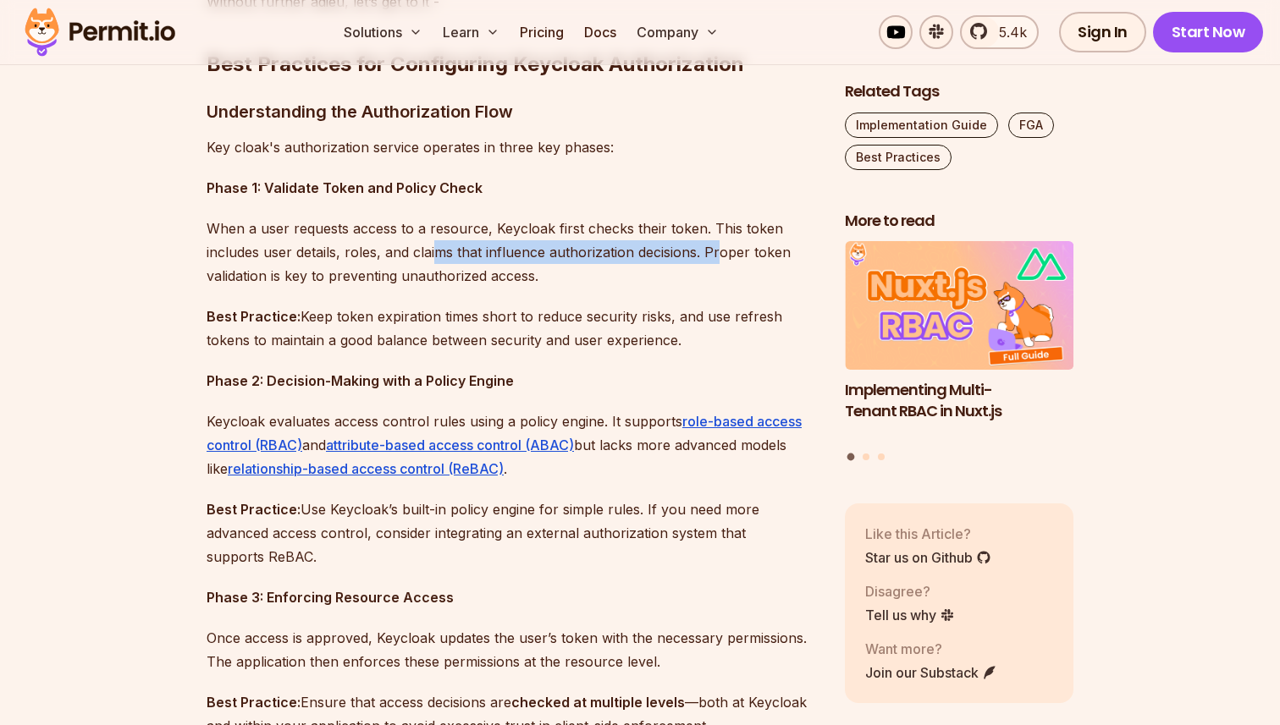
click at [730, 251] on p "When a user requests access to a resource, Keycloak first checks their token. T…" at bounding box center [512, 252] width 611 height 71
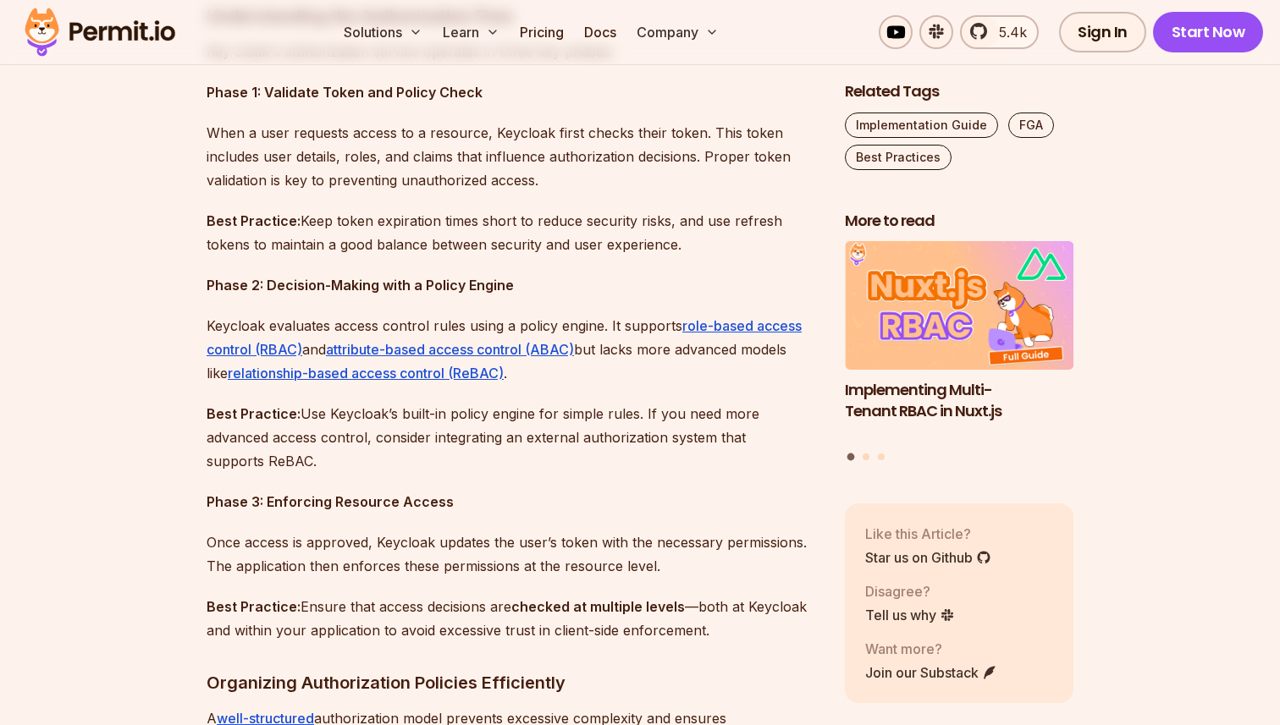
scroll to position [1463, 0]
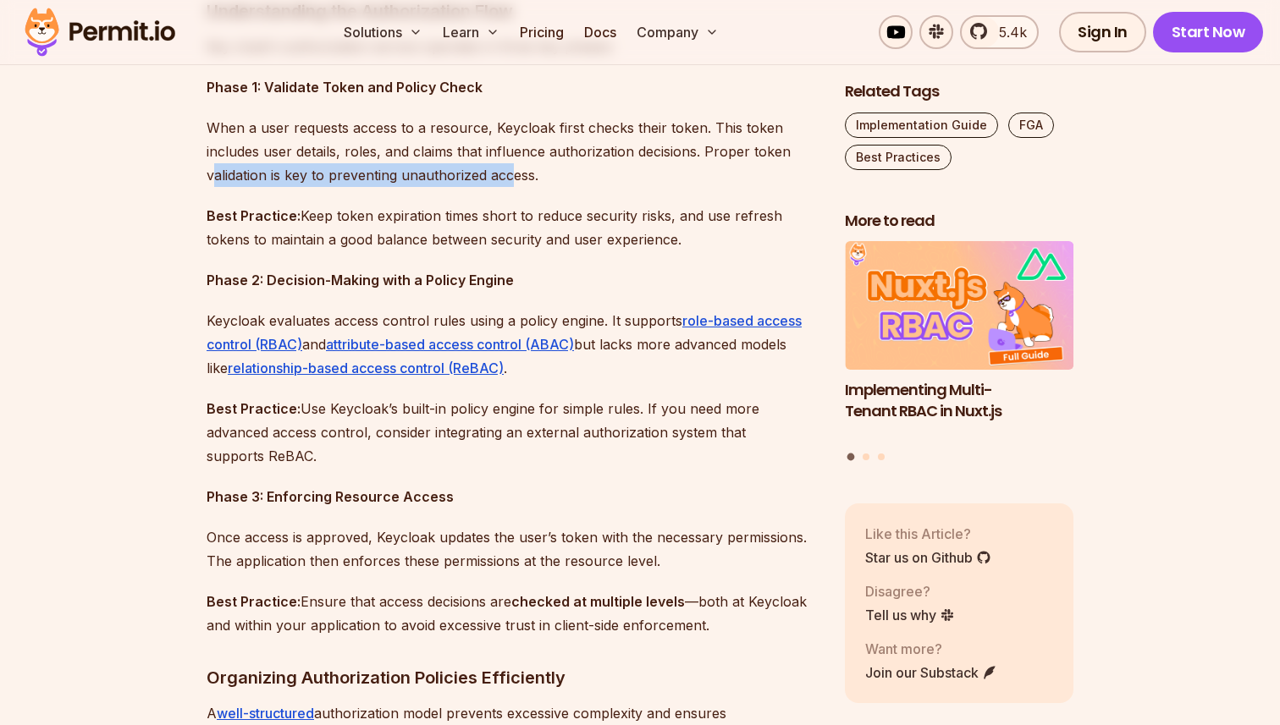
drag, startPoint x: 215, startPoint y: 174, endPoint x: 548, endPoint y: 174, distance: 332.6
click at [543, 174] on p "When a user requests access to a resource, Keycloak first checks their token. T…" at bounding box center [512, 151] width 611 height 71
click at [548, 174] on p "When a user requests access to a resource, Keycloak first checks their token. T…" at bounding box center [512, 151] width 611 height 71
drag, startPoint x: 214, startPoint y: 214, endPoint x: 349, endPoint y: 214, distance: 134.6
click at [285, 214] on strong "Best Practice:" at bounding box center [254, 215] width 94 height 17
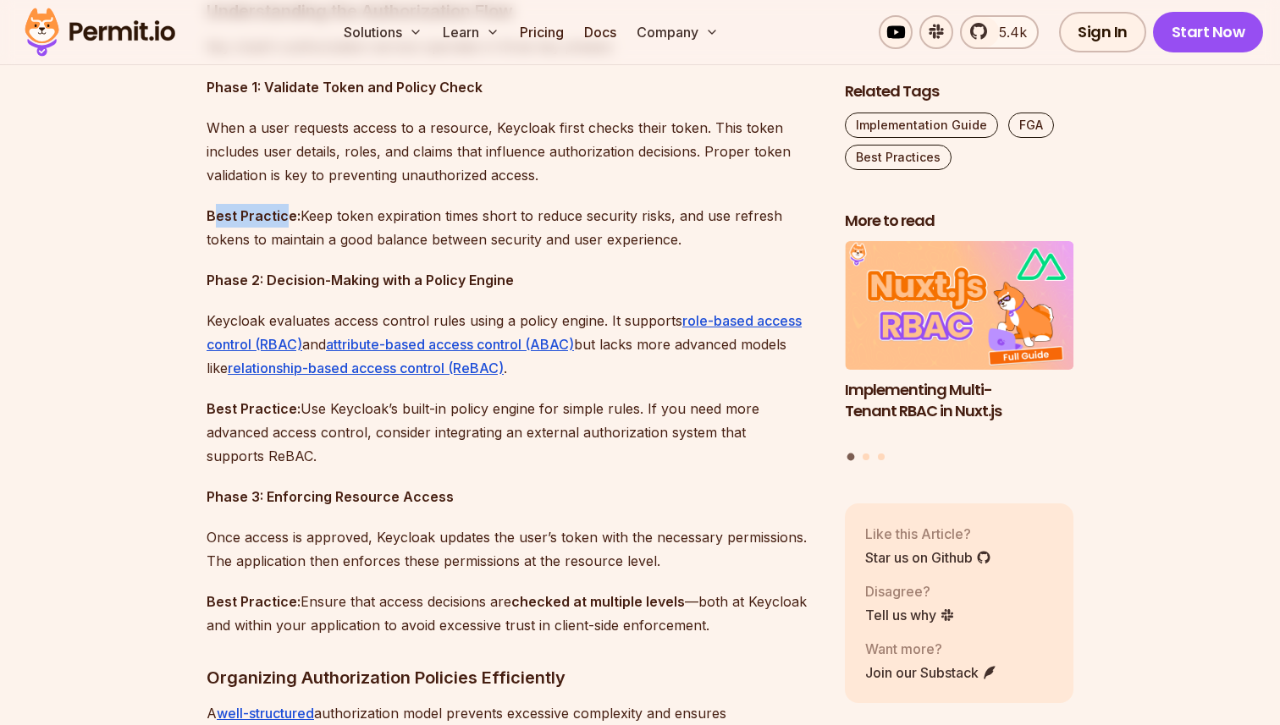
click at [349, 214] on p "Best Practice: Keep token expiration times short to reduce security risks, and …" at bounding box center [512, 227] width 611 height 47
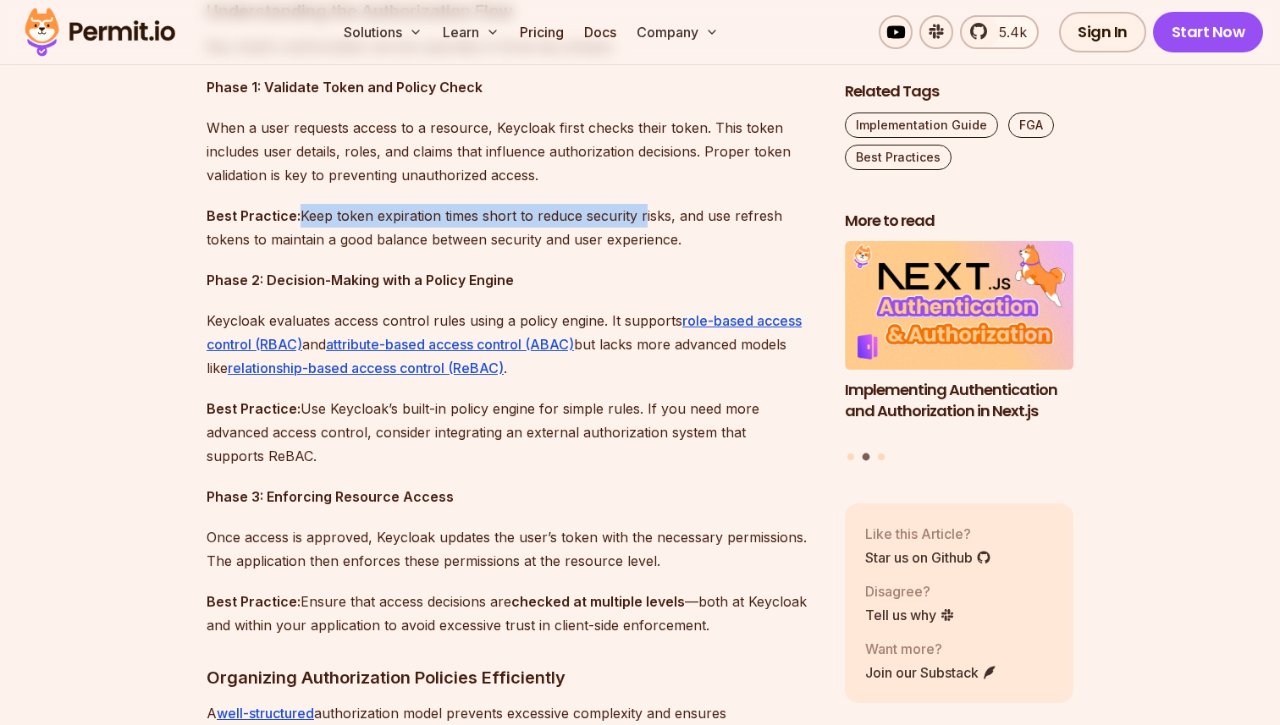
drag, startPoint x: 297, startPoint y: 216, endPoint x: 653, endPoint y: 216, distance: 355.5
click at [648, 216] on p "Best Practice: Keep token expiration times short to reduce security risks, and …" at bounding box center [512, 227] width 611 height 47
click at [653, 216] on p "Best Practice: Keep token expiration times short to reduce security risks, and …" at bounding box center [512, 227] width 611 height 47
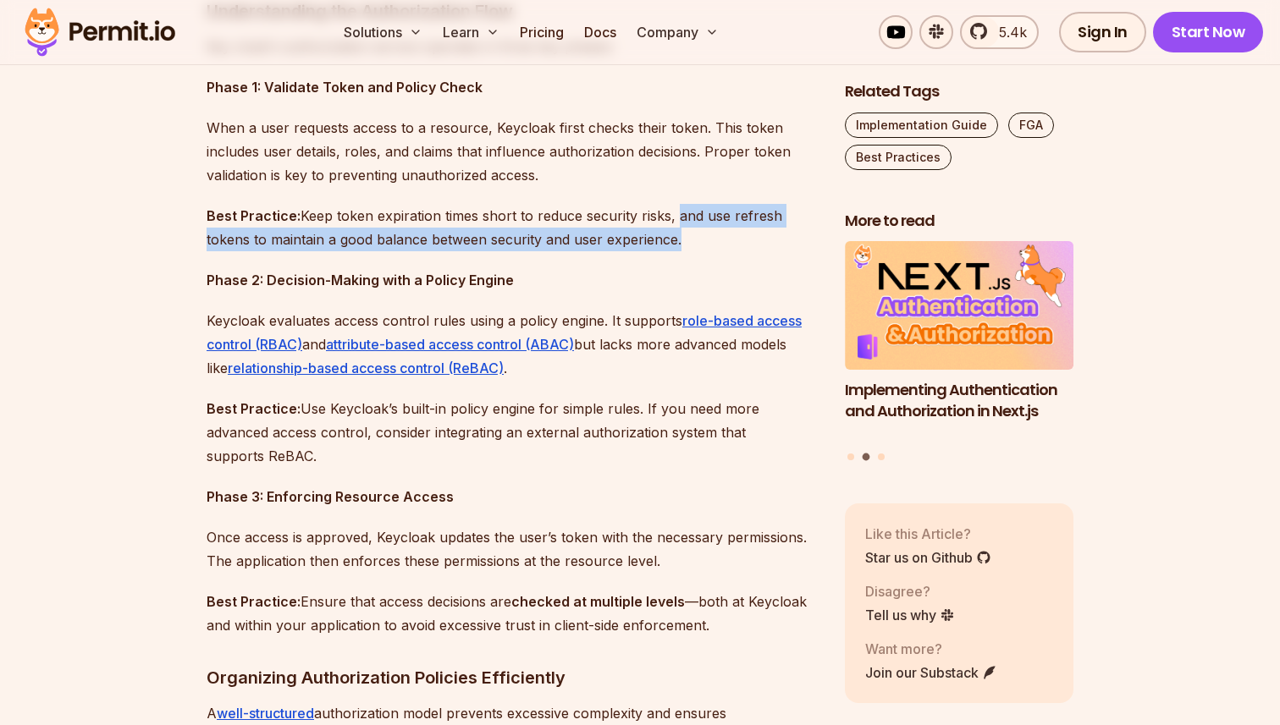
drag, startPoint x: 677, startPoint y: 215, endPoint x: 585, endPoint y: 256, distance: 100.8
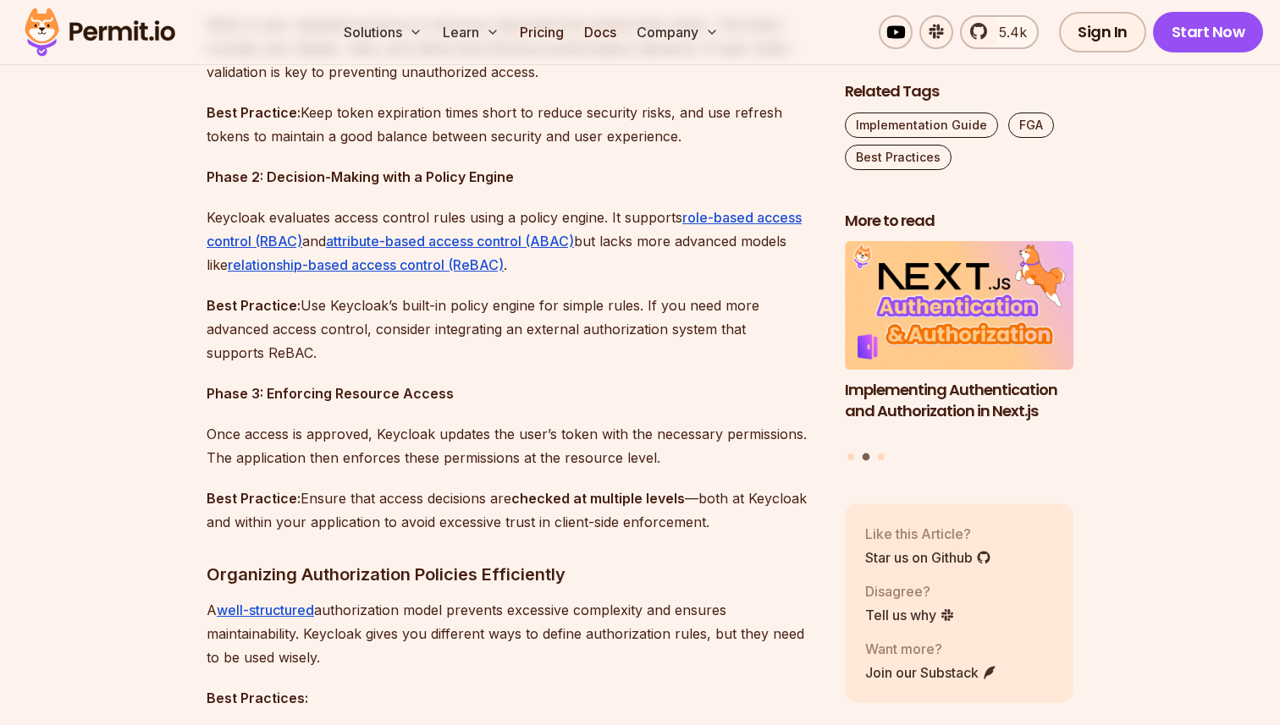
scroll to position [1586, 0]
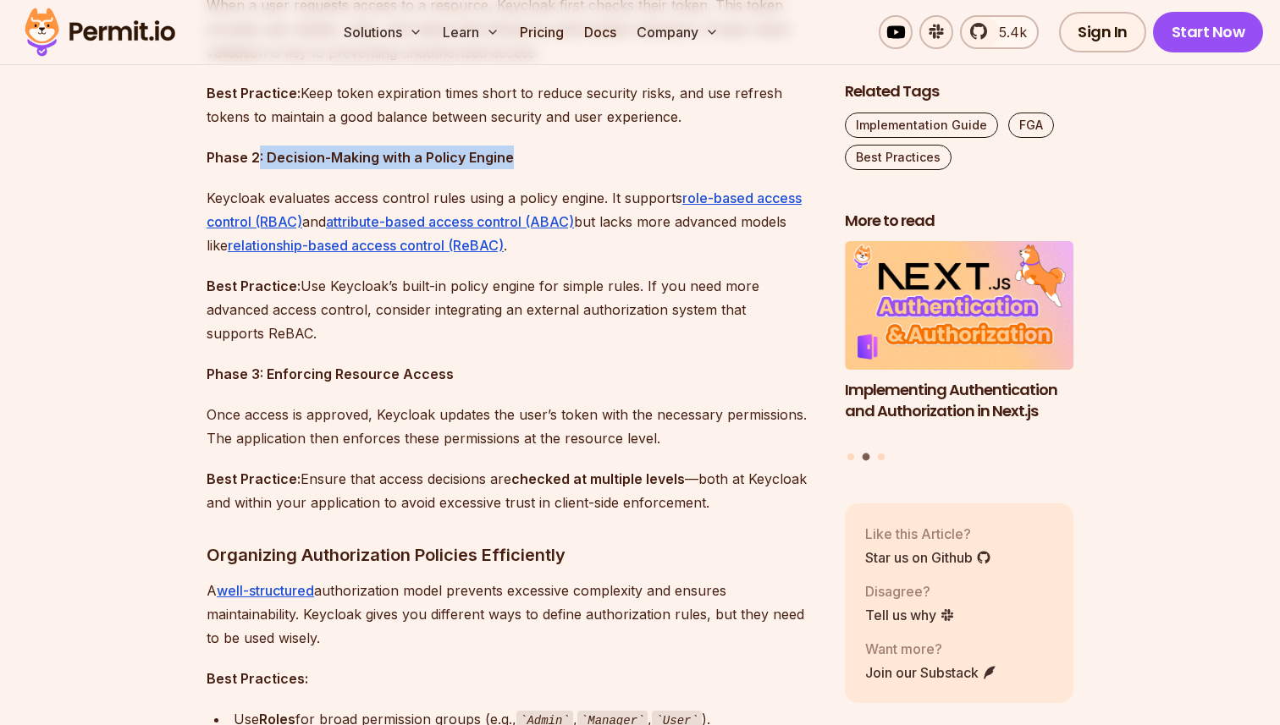
drag, startPoint x: 257, startPoint y: 154, endPoint x: 592, endPoint y: 161, distance: 335.2
click at [583, 161] on p "Phase 2: Decision-Making with a Policy Engine" at bounding box center [512, 158] width 611 height 24
click at [592, 161] on p "Phase 2: Decision-Making with a Policy Engine" at bounding box center [512, 158] width 611 height 24
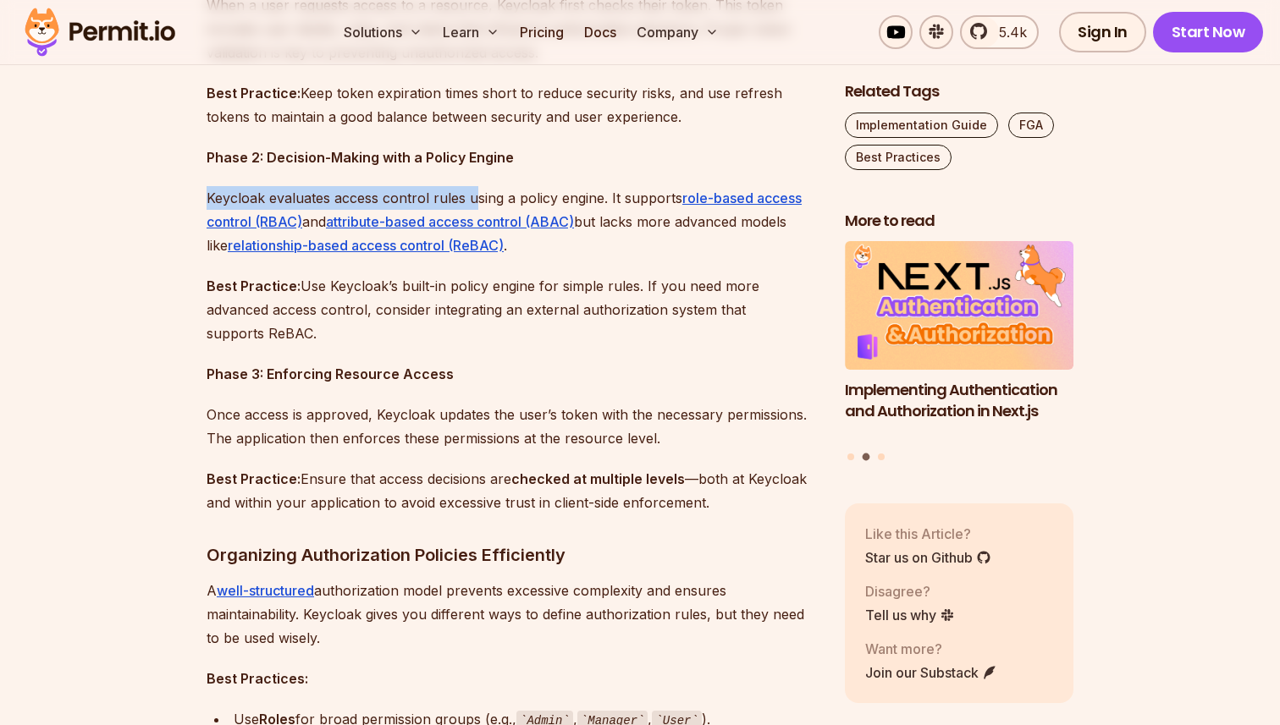
drag, startPoint x: 204, startPoint y: 197, endPoint x: 493, endPoint y: 197, distance: 288.6
click at [493, 197] on p "Keycloak evaluates access control rules using a policy engine. It supports role…" at bounding box center [512, 221] width 611 height 71
drag, startPoint x: 322, startPoint y: 196, endPoint x: 669, endPoint y: 200, distance: 347.9
click at [663, 200] on p "Keycloak evaluates access control rules using a policy engine. It supports role…" at bounding box center [512, 221] width 611 height 71
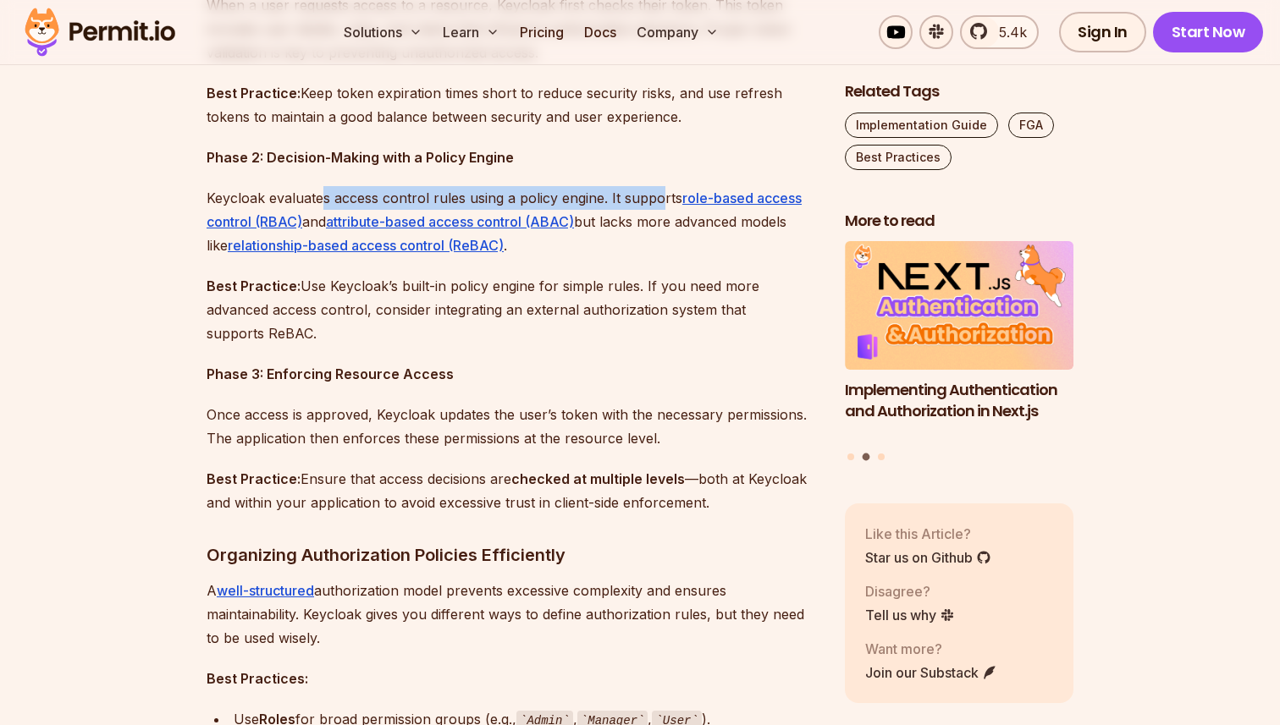
click at [669, 200] on p "Keycloak evaluates access control rules using a policy engine. It supports role…" at bounding box center [512, 221] width 611 height 71
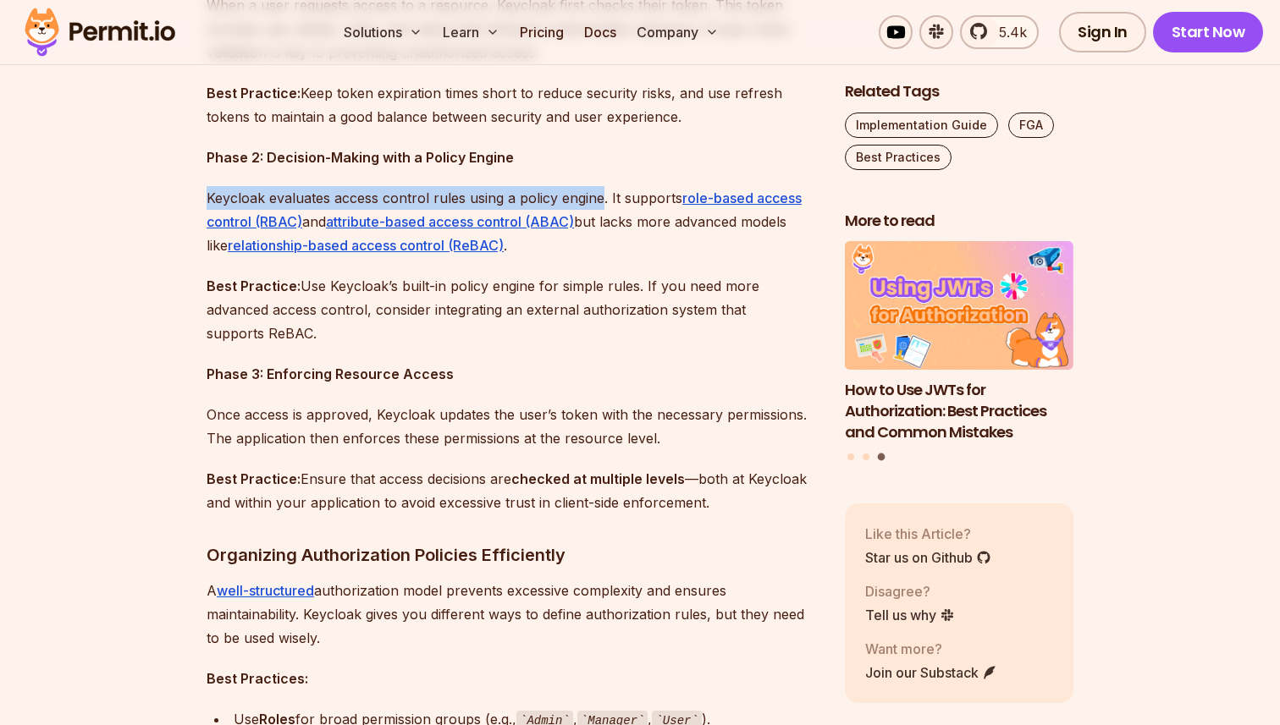
drag, startPoint x: 603, startPoint y: 201, endPoint x: 192, endPoint y: 201, distance: 410.5
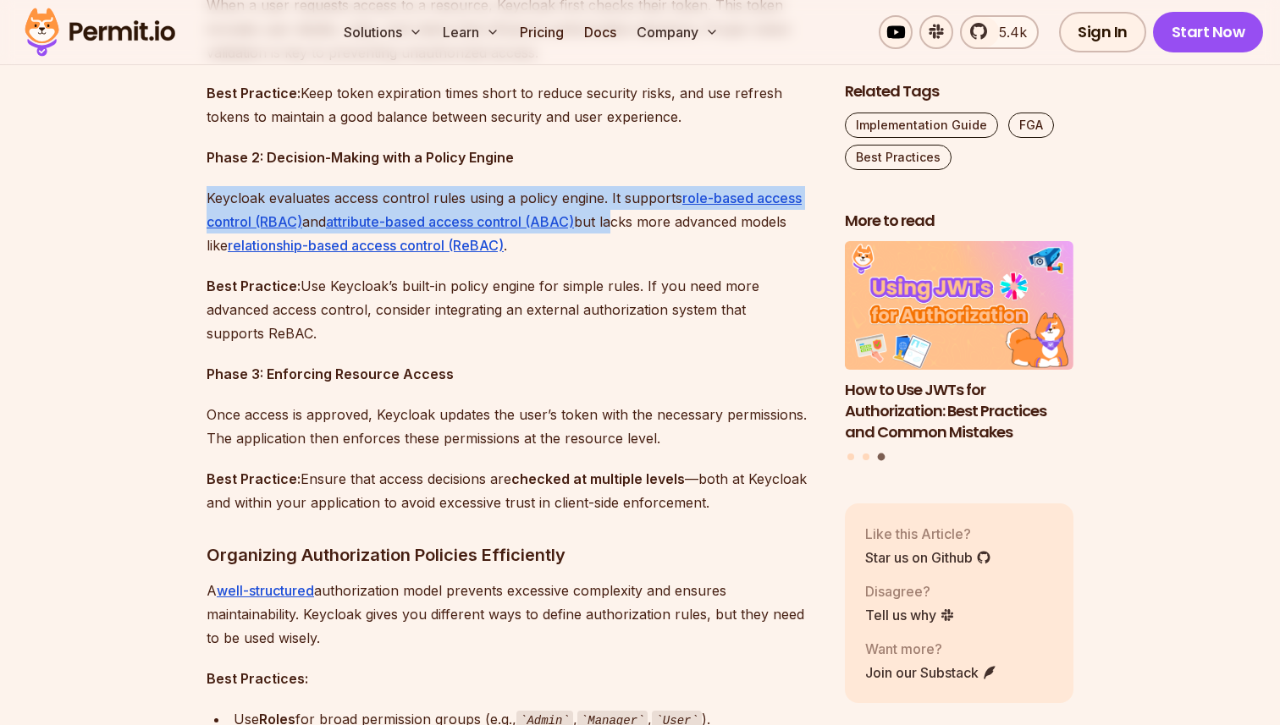
drag, startPoint x: 195, startPoint y: 201, endPoint x: 617, endPoint y: 211, distance: 422.5
click at [617, 211] on p "Keycloak evaluates access control rules using a policy engine. It supports role…" at bounding box center [512, 221] width 611 height 71
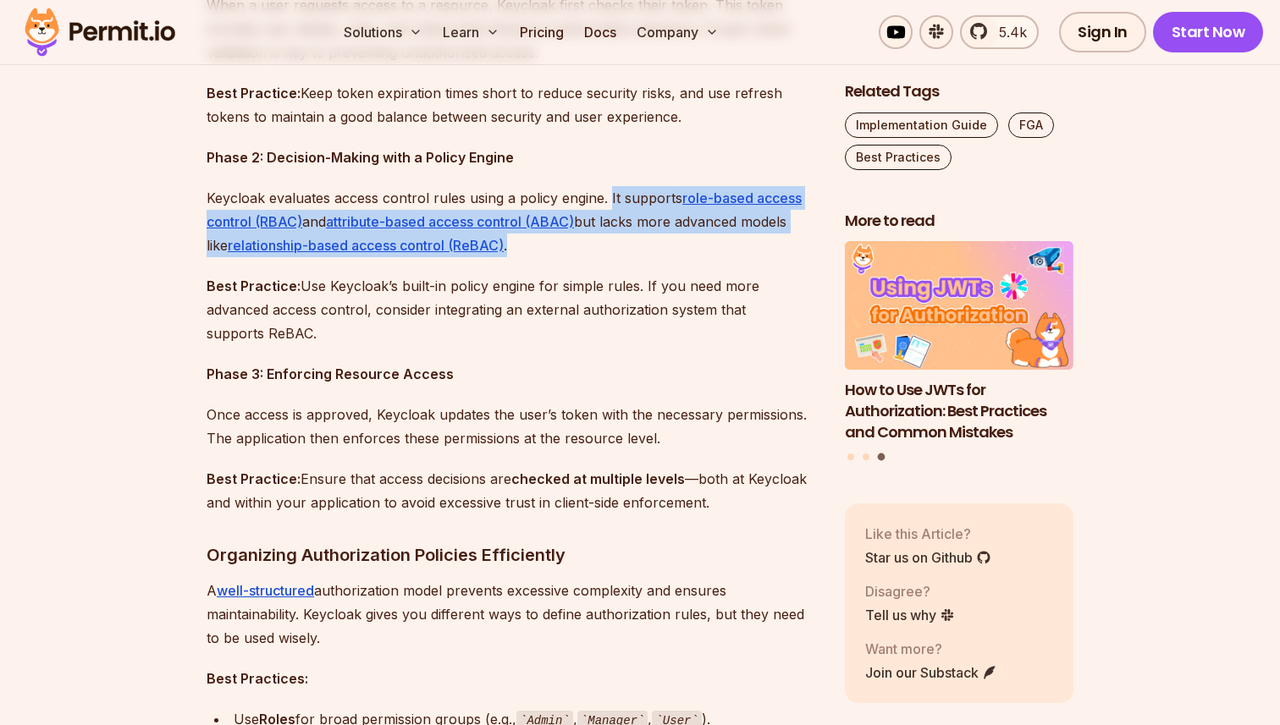
drag, startPoint x: 608, startPoint y: 198, endPoint x: 641, endPoint y: 239, distance: 52.3
click at [639, 240] on p "Keycloak evaluates access control rules using a policy engine. It supports role…" at bounding box center [512, 221] width 611 height 71
click at [641, 239] on p "Keycloak evaluates access control rules using a policy engine. It supports role…" at bounding box center [512, 221] width 611 height 71
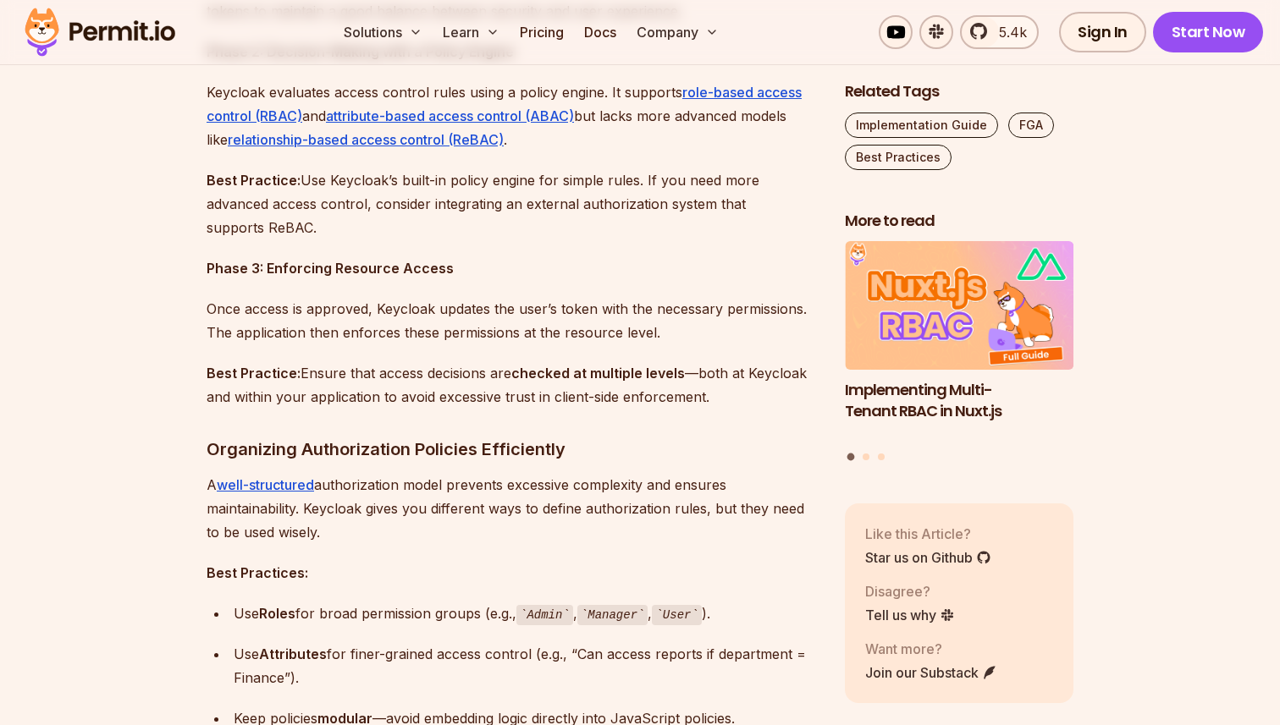
scroll to position [1697, 0]
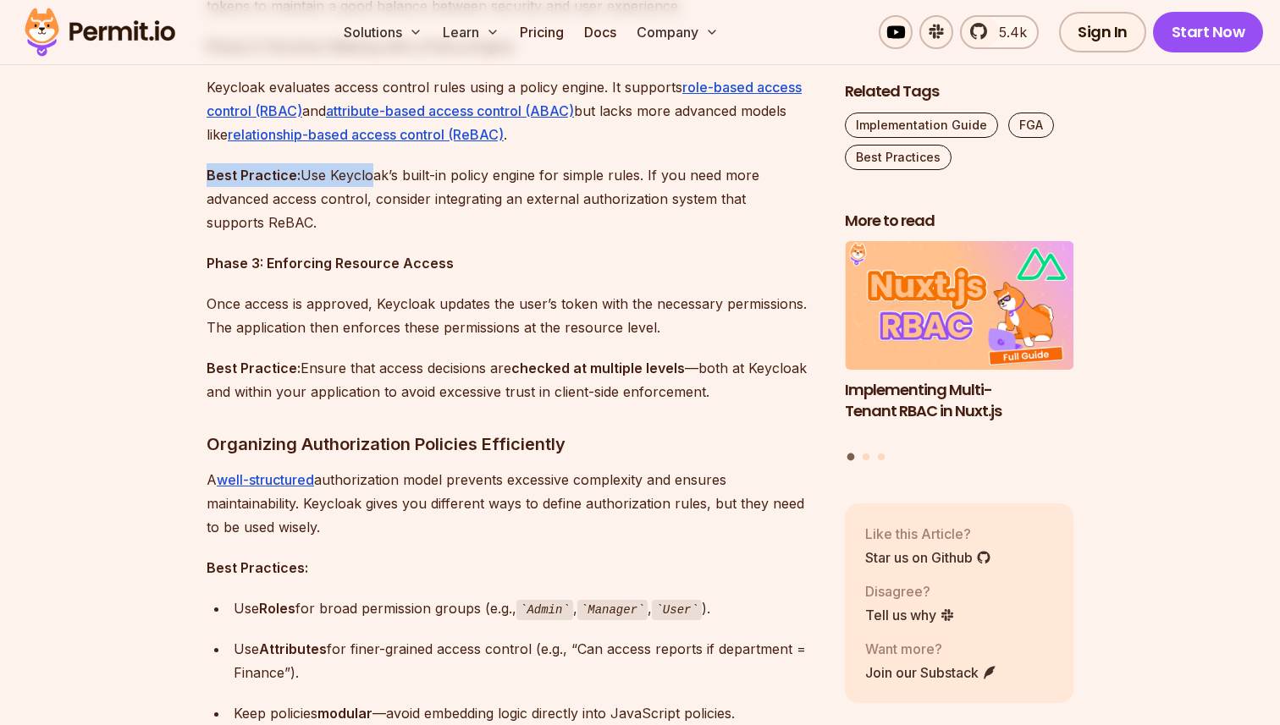
drag, startPoint x: 205, startPoint y: 177, endPoint x: 376, endPoint y: 177, distance: 171.0
click at [376, 177] on p "Best Practice: Use Keycloak’s built-in policy engine for simple rules. If you n…" at bounding box center [512, 198] width 611 height 71
drag, startPoint x: 292, startPoint y: 178, endPoint x: 637, endPoint y: 185, distance: 345.4
click at [637, 185] on p "Best Practice: Use Keycloak’s built-in policy engine for simple rules. If you n…" at bounding box center [512, 198] width 611 height 71
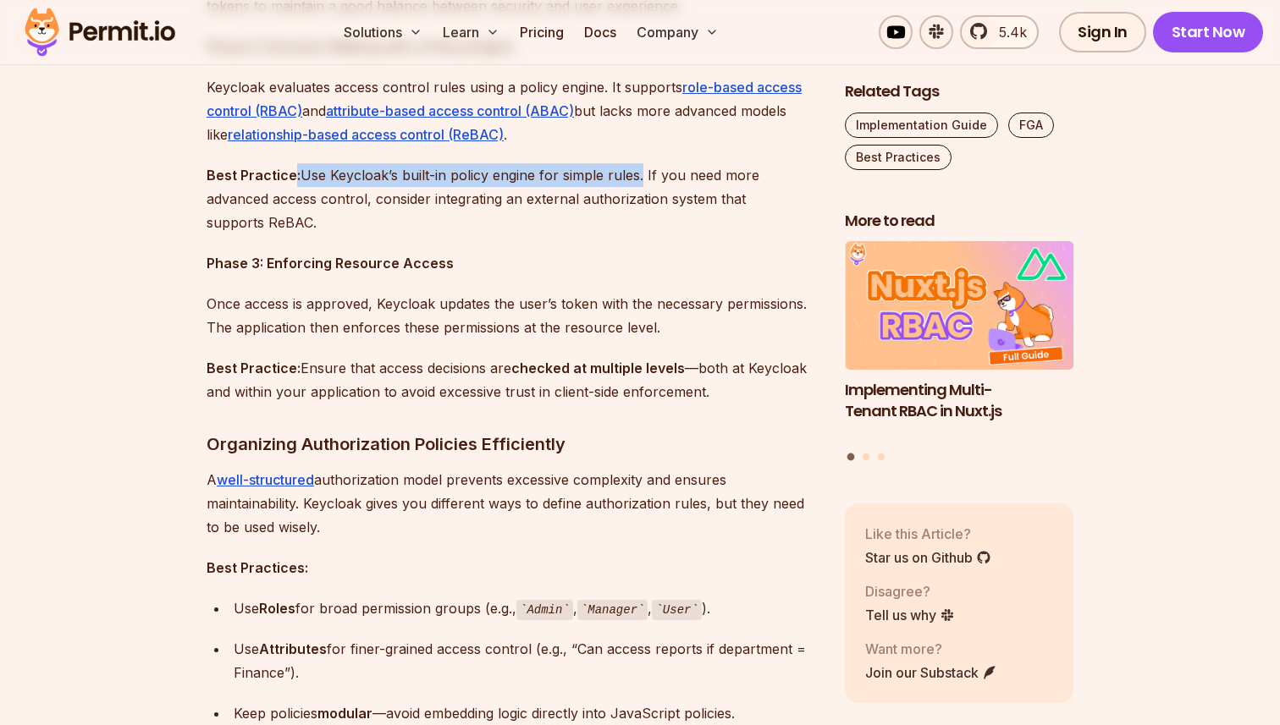
click at [637, 185] on p "Best Practice: Use Keycloak’s built-in policy engine for simple rules. If you n…" at bounding box center [512, 198] width 611 height 71
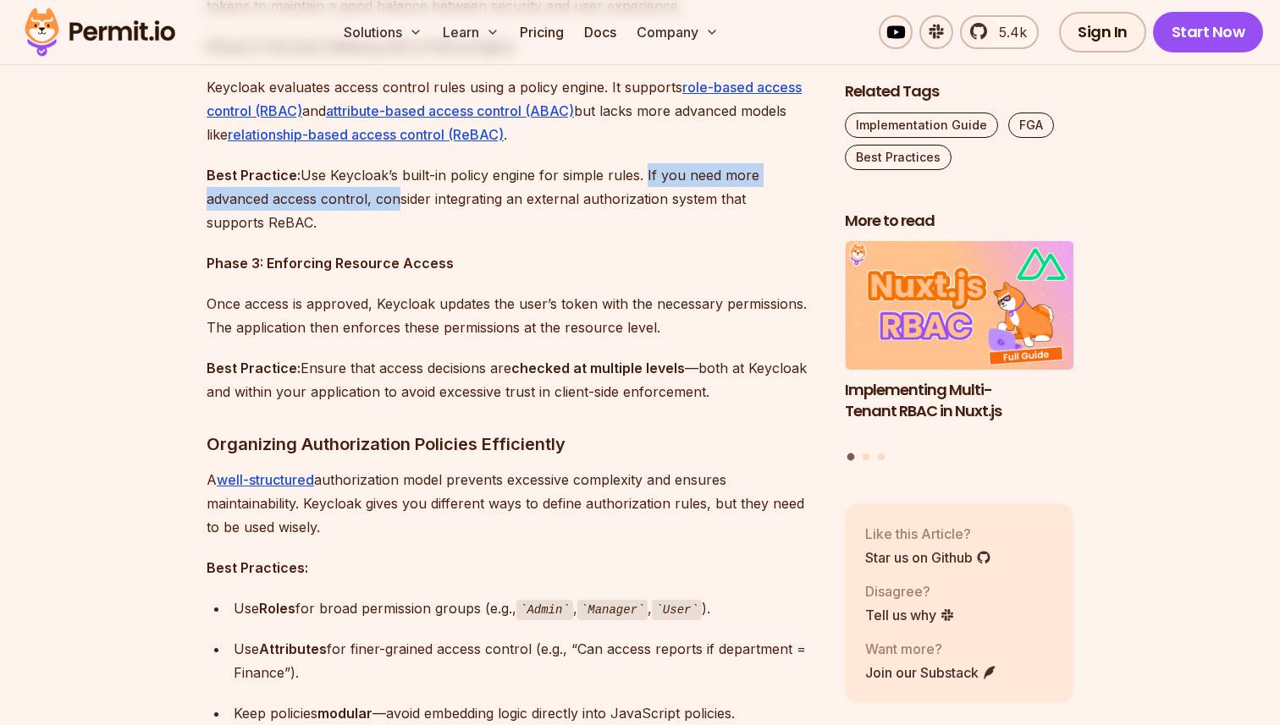
drag, startPoint x: 640, startPoint y: 181, endPoint x: 416, endPoint y: 204, distance: 224.6
click at [410, 204] on p "Best Practice: Use Keycloak’s built-in policy engine for simple rules. If you n…" at bounding box center [512, 198] width 611 height 71
click at [416, 204] on p "Best Practice: Use Keycloak’s built-in policy engine for simple rules. If you n…" at bounding box center [512, 198] width 611 height 71
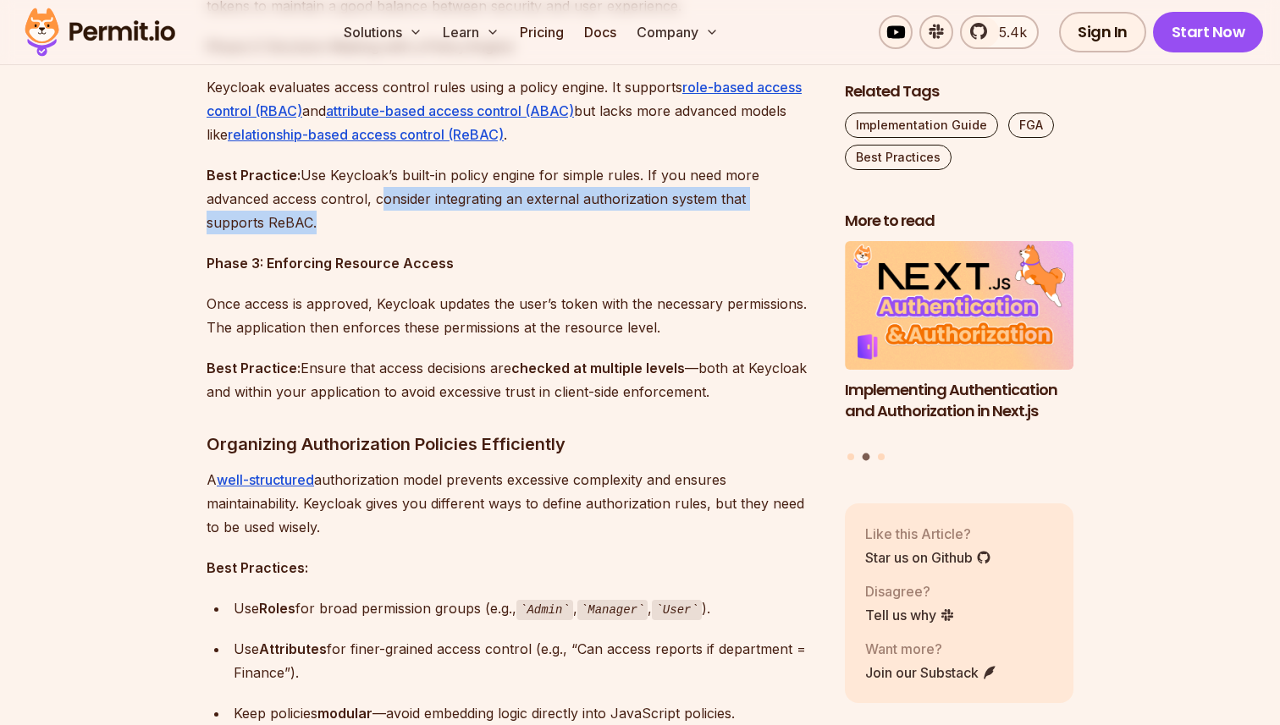
drag, startPoint x: 373, startPoint y: 198, endPoint x: 466, endPoint y: 256, distance: 109.2
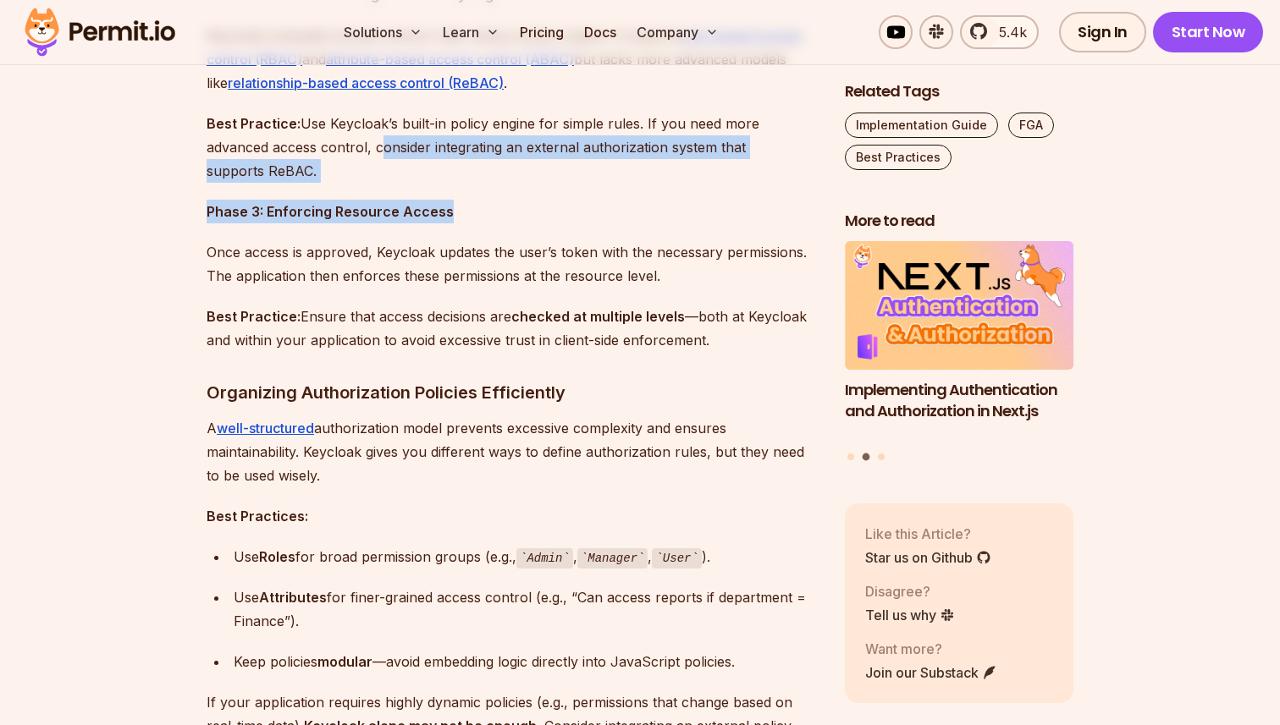
scroll to position [1769, 0]
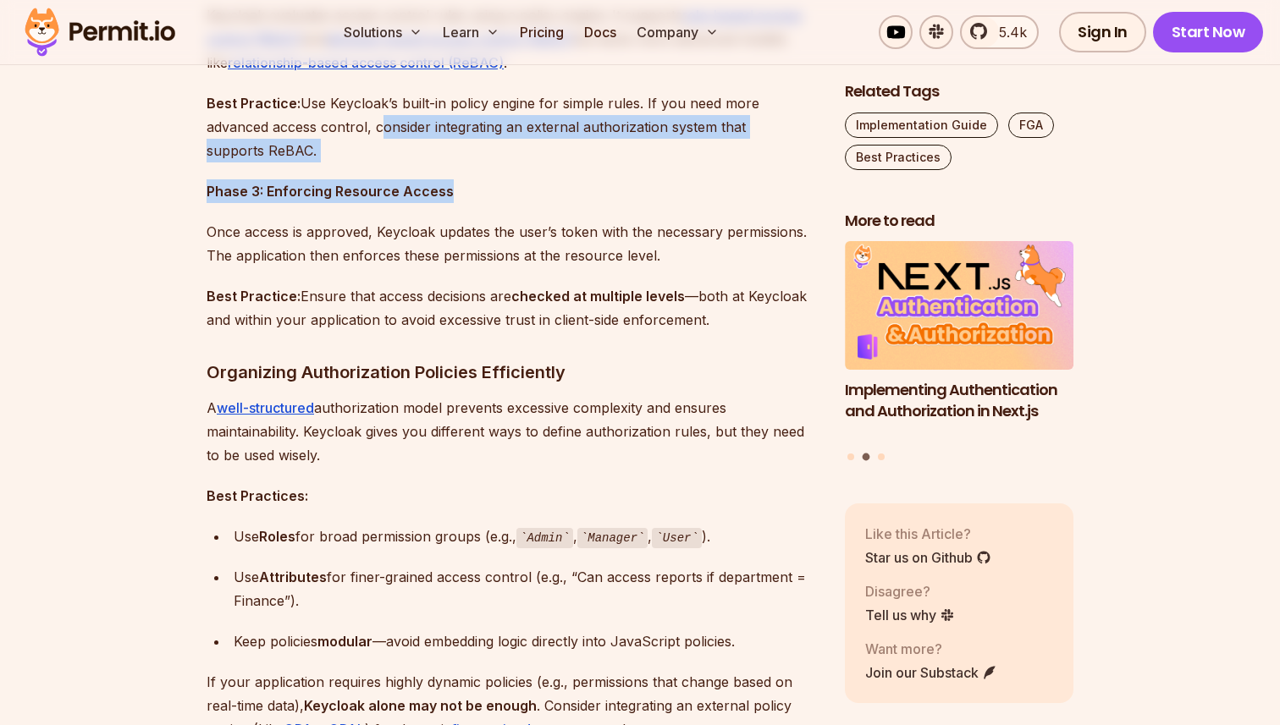
click at [407, 293] on p "Best Practice: Ensure that access decisions are checked at multiple levels —bot…" at bounding box center [512, 307] width 611 height 47
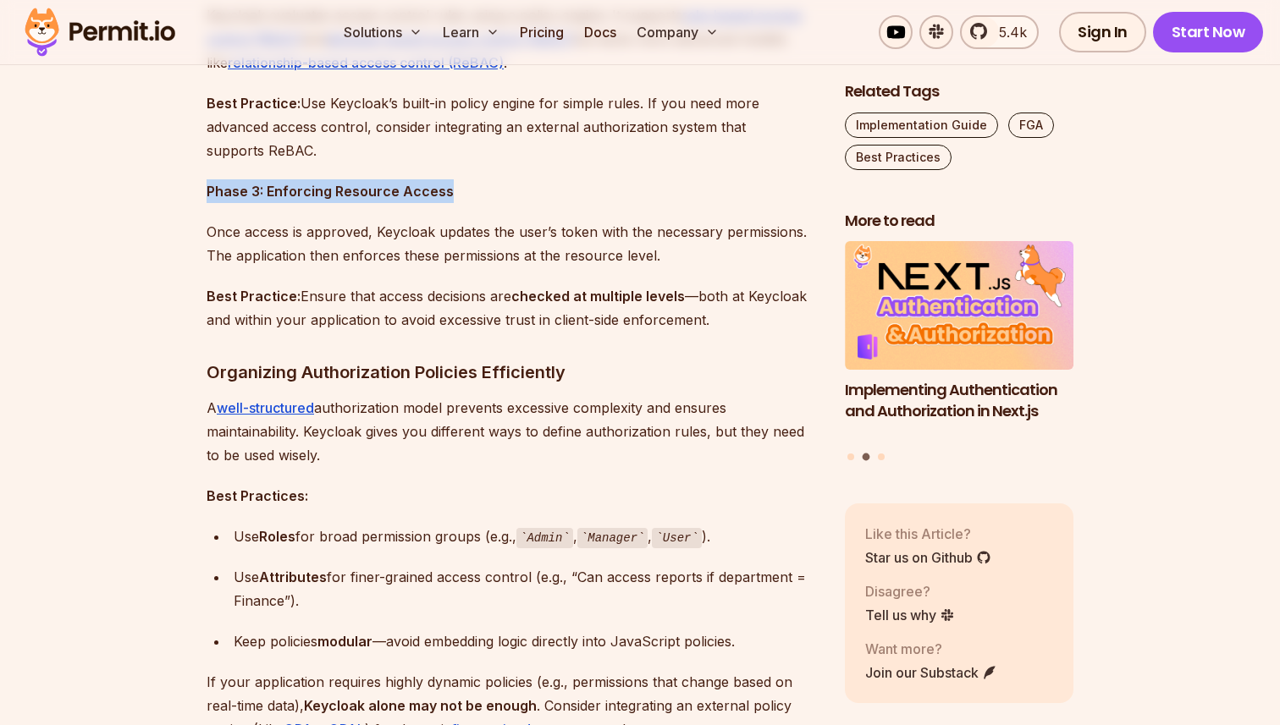
drag, startPoint x: 197, startPoint y: 194, endPoint x: 455, endPoint y: 194, distance: 257.3
click at [455, 194] on p "Phase 3: Enforcing Resource Access" at bounding box center [512, 191] width 611 height 24
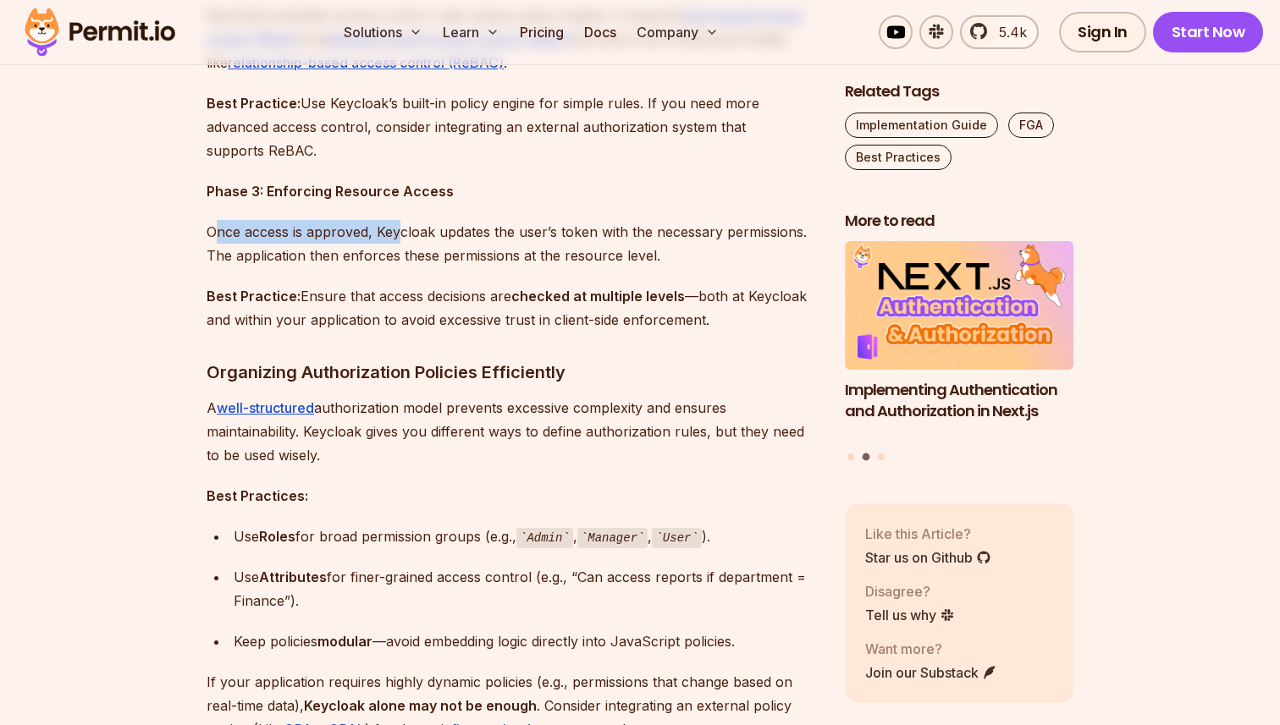
drag, startPoint x: 214, startPoint y: 232, endPoint x: 420, endPoint y: 233, distance: 205.7
click at [415, 232] on p "Once access is approved, Keycloak updates the user’s token with the necessary p…" at bounding box center [512, 243] width 611 height 47
click at [420, 233] on p "Once access is approved, Keycloak updates the user’s token with the necessary p…" at bounding box center [512, 243] width 611 height 47
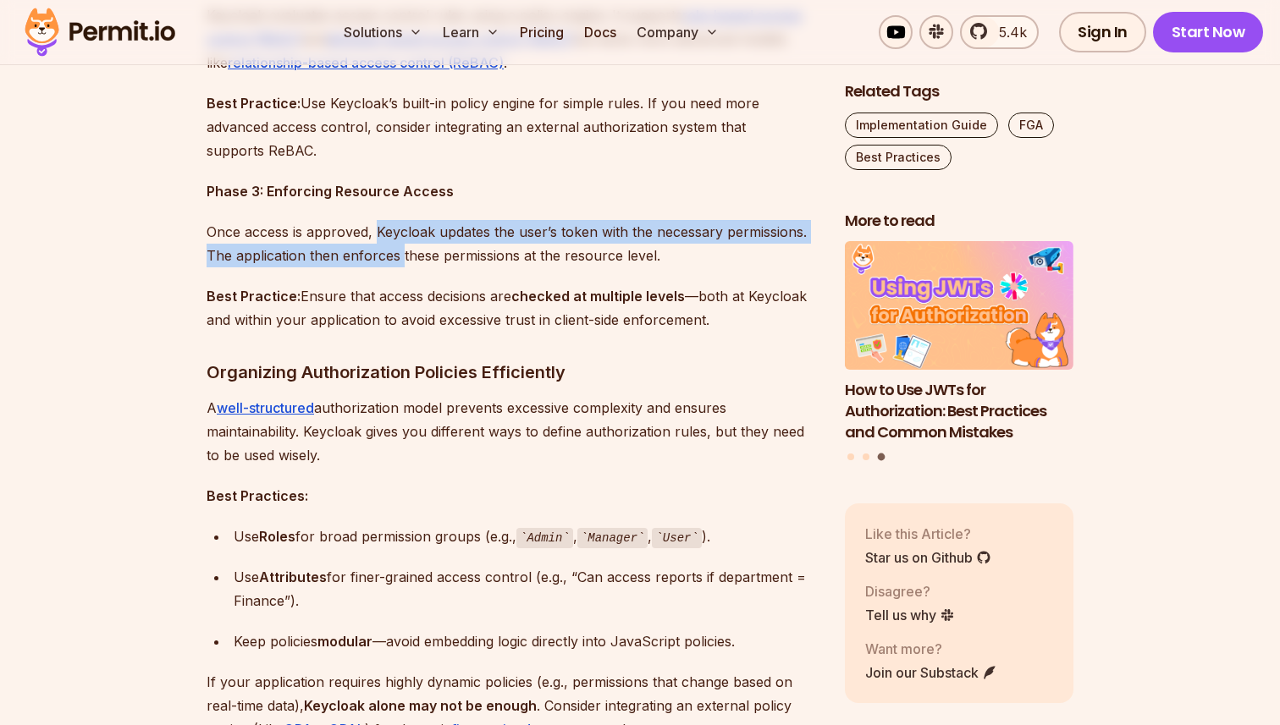
drag, startPoint x: 377, startPoint y: 230, endPoint x: 403, endPoint y: 261, distance: 40.2
click at [399, 261] on p "Once access is approved, Keycloak updates the user’s token with the necessary p…" at bounding box center [512, 243] width 611 height 47
click at [403, 261] on p "Once access is approved, Keycloak updates the user’s token with the necessary p…" at bounding box center [512, 243] width 611 height 47
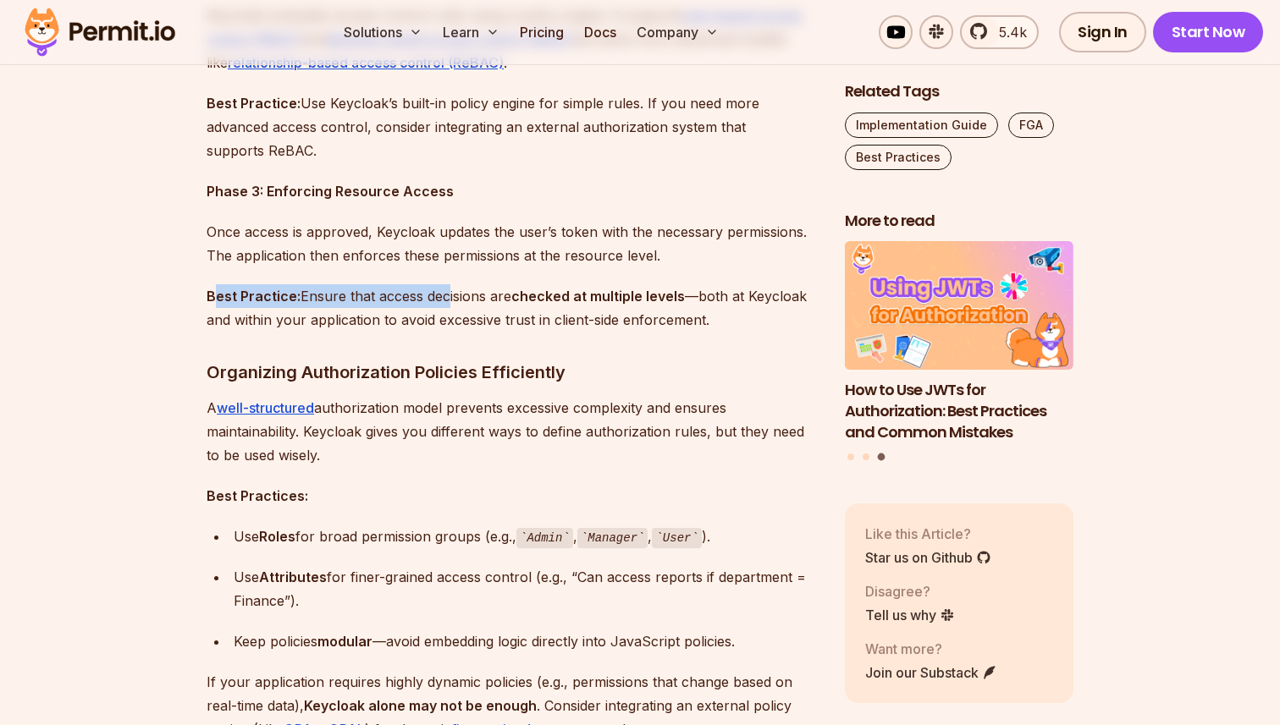
drag, startPoint x: 218, startPoint y: 299, endPoint x: 444, endPoint y: 298, distance: 226.0
click at [438, 298] on p "Best Practice: Ensure that access decisions are checked at multiple levels —bot…" at bounding box center [512, 307] width 611 height 47
click at [444, 298] on p "Best Practice: Ensure that access decisions are checked at multiple levels —bot…" at bounding box center [512, 307] width 611 height 47
drag, startPoint x: 303, startPoint y: 297, endPoint x: 682, endPoint y: 297, distance: 379.2
click at [678, 297] on p "Best Practice: Ensure that access decisions are checked at multiple levels —bot…" at bounding box center [512, 307] width 611 height 47
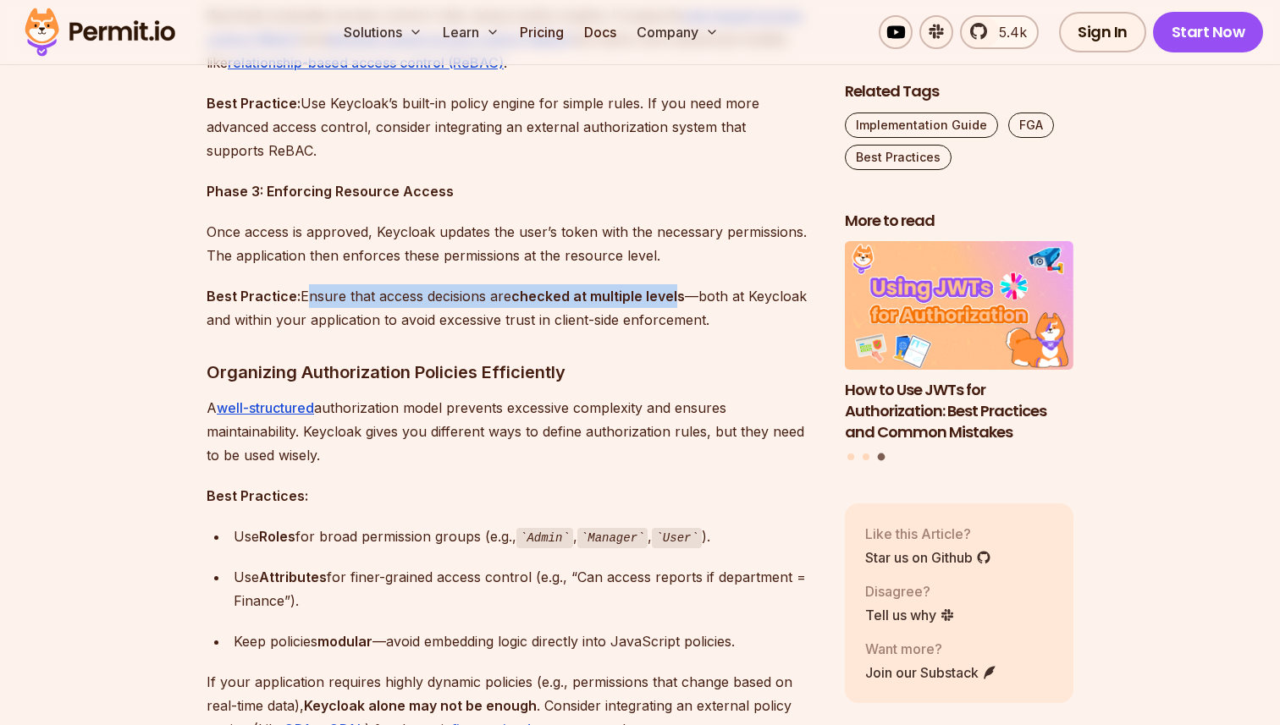
click at [682, 297] on strong "checked at multiple levels" at bounding box center [598, 296] width 174 height 17
drag, startPoint x: 682, startPoint y: 297, endPoint x: 549, endPoint y: 297, distance: 132.9
click at [549, 297] on strong "checked at multiple levels" at bounding box center [598, 296] width 174 height 17
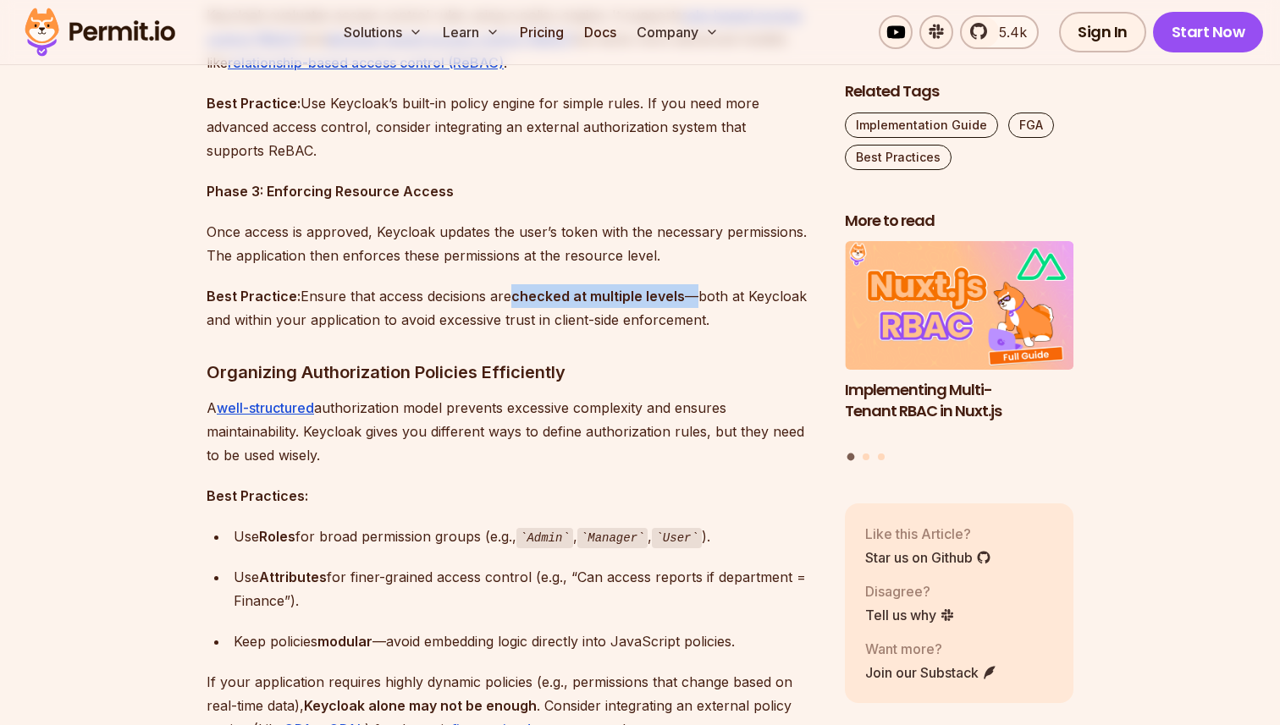
click at [523, 297] on strong "checked at multiple levels" at bounding box center [598, 296] width 174 height 17
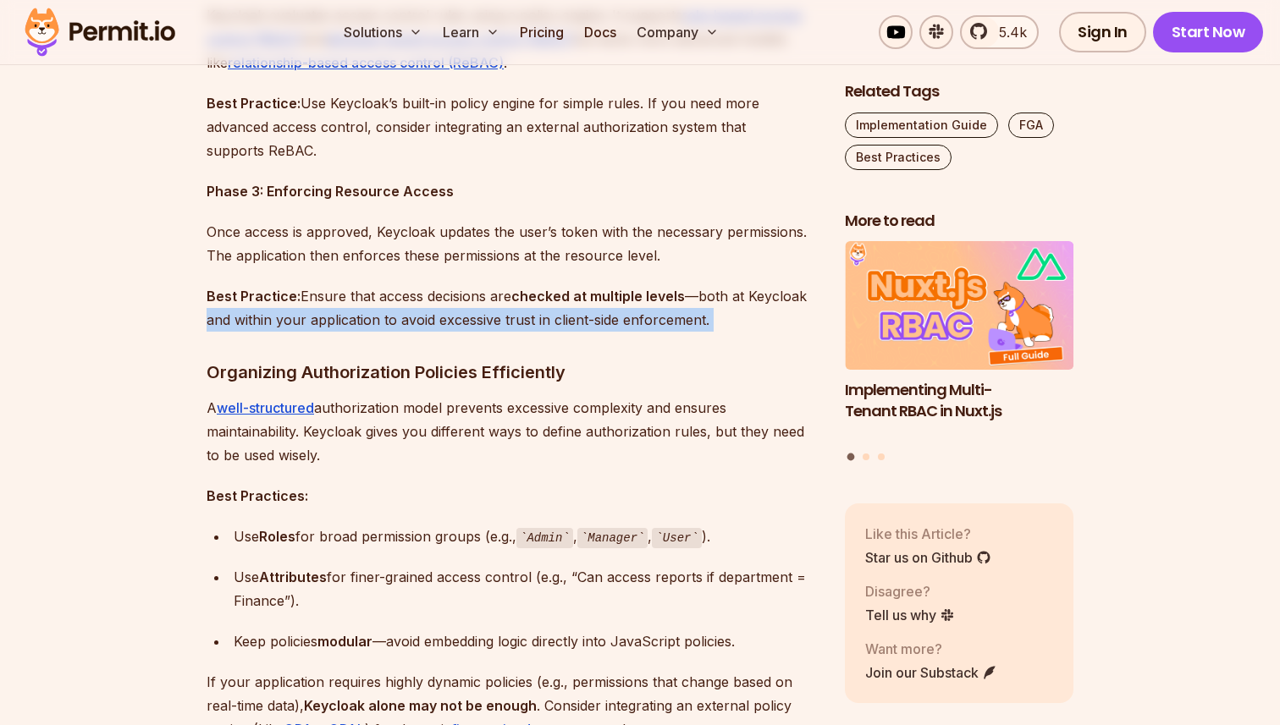
drag, startPoint x: 205, startPoint y: 323, endPoint x: 573, endPoint y: 335, distance: 368.4
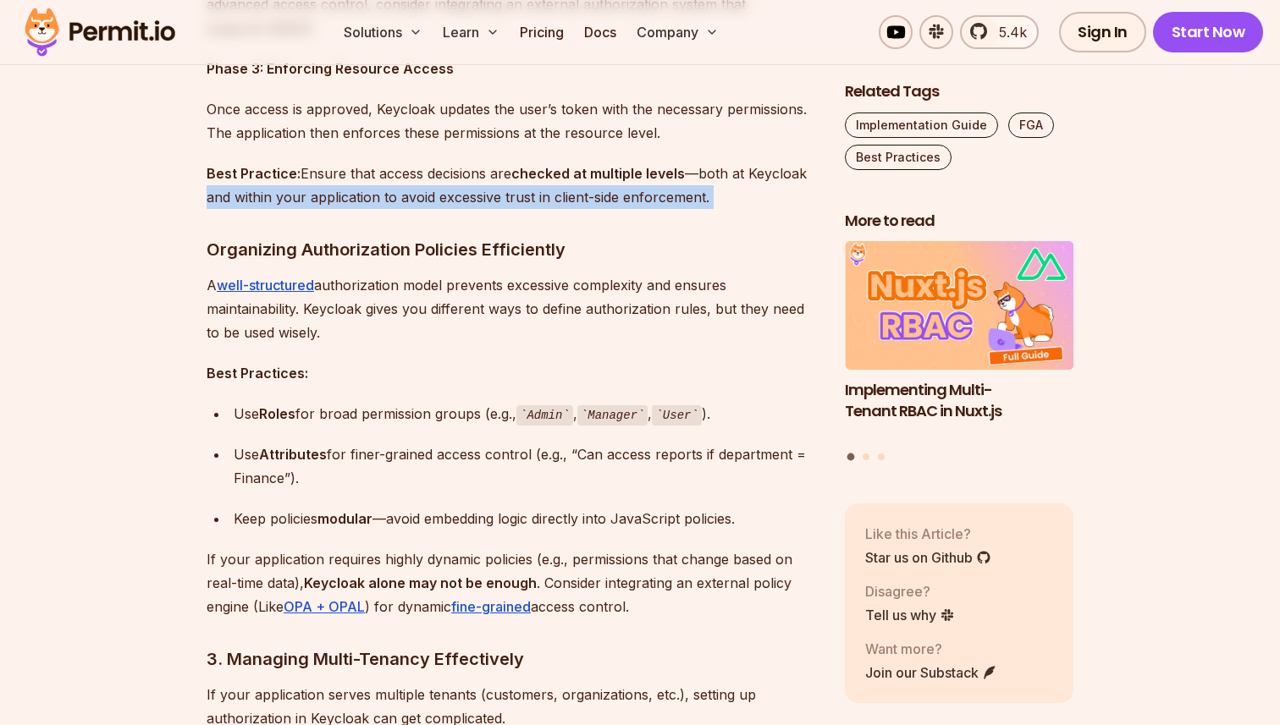
click at [482, 287] on p "A well-structured authorization model prevents excessive complexity and ensures…" at bounding box center [512, 308] width 611 height 71
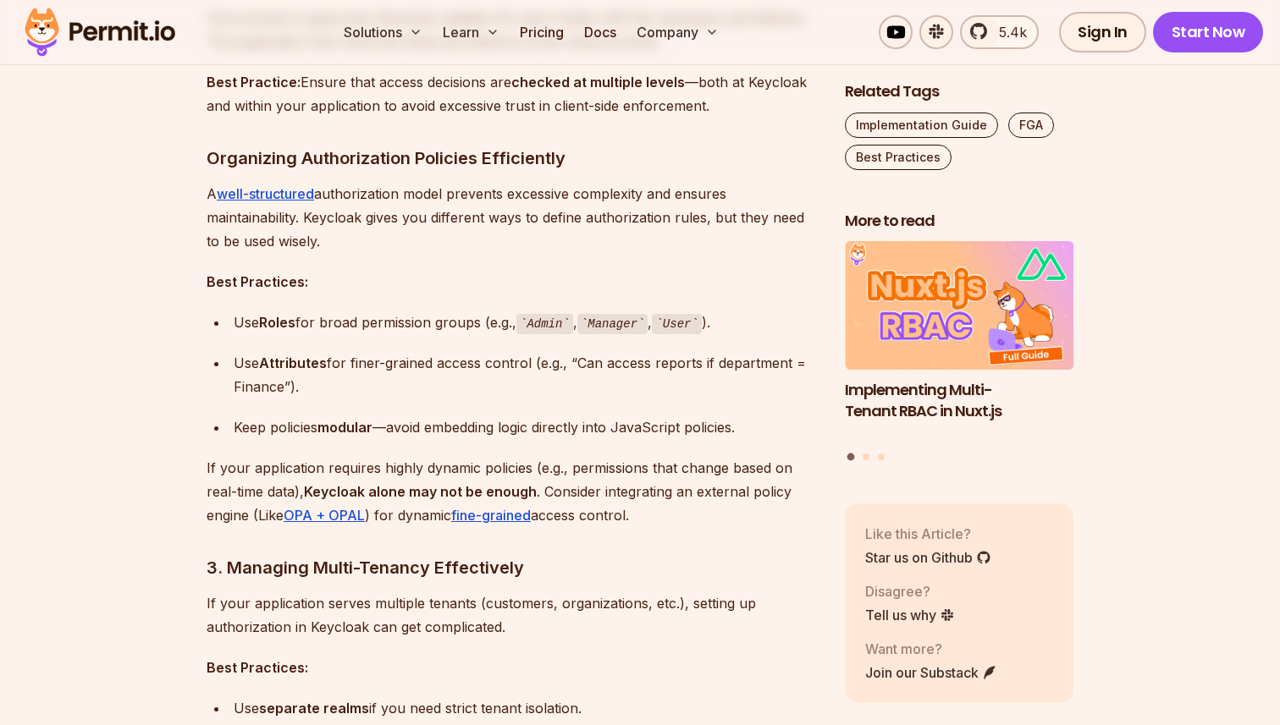
scroll to position [1996, 0]
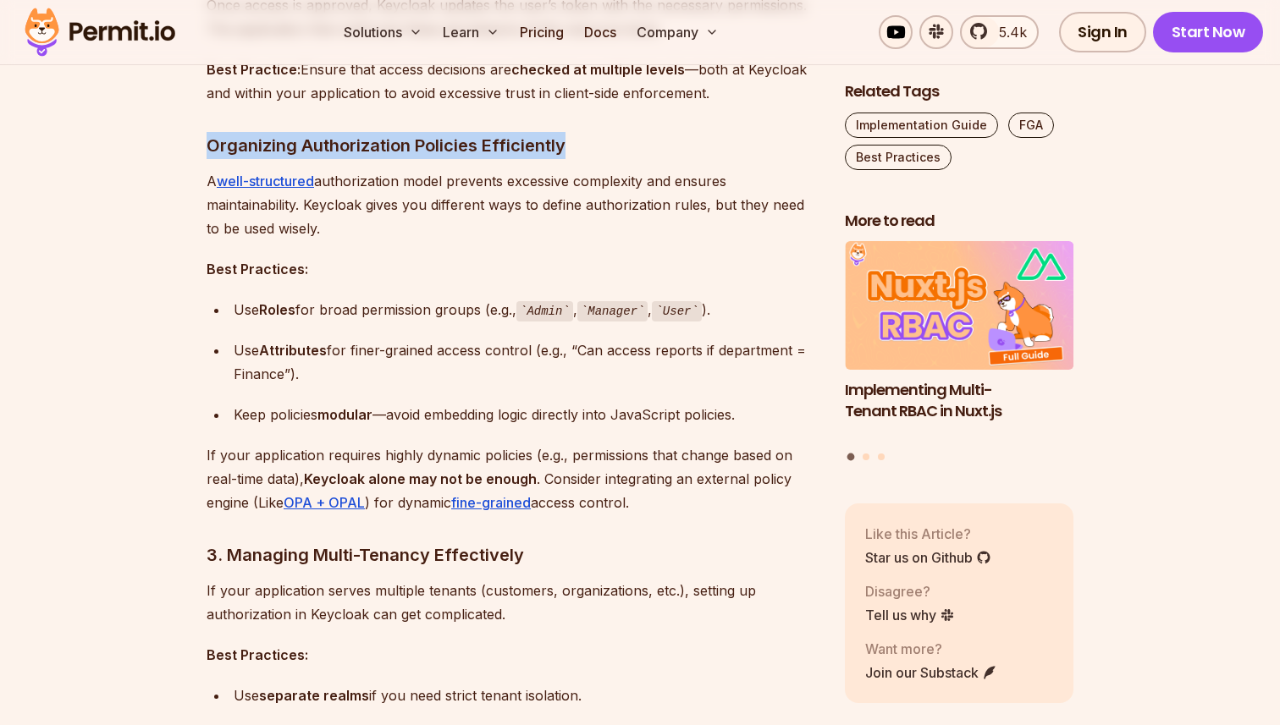
drag, startPoint x: 214, startPoint y: 151, endPoint x: 599, endPoint y: 151, distance: 385.1
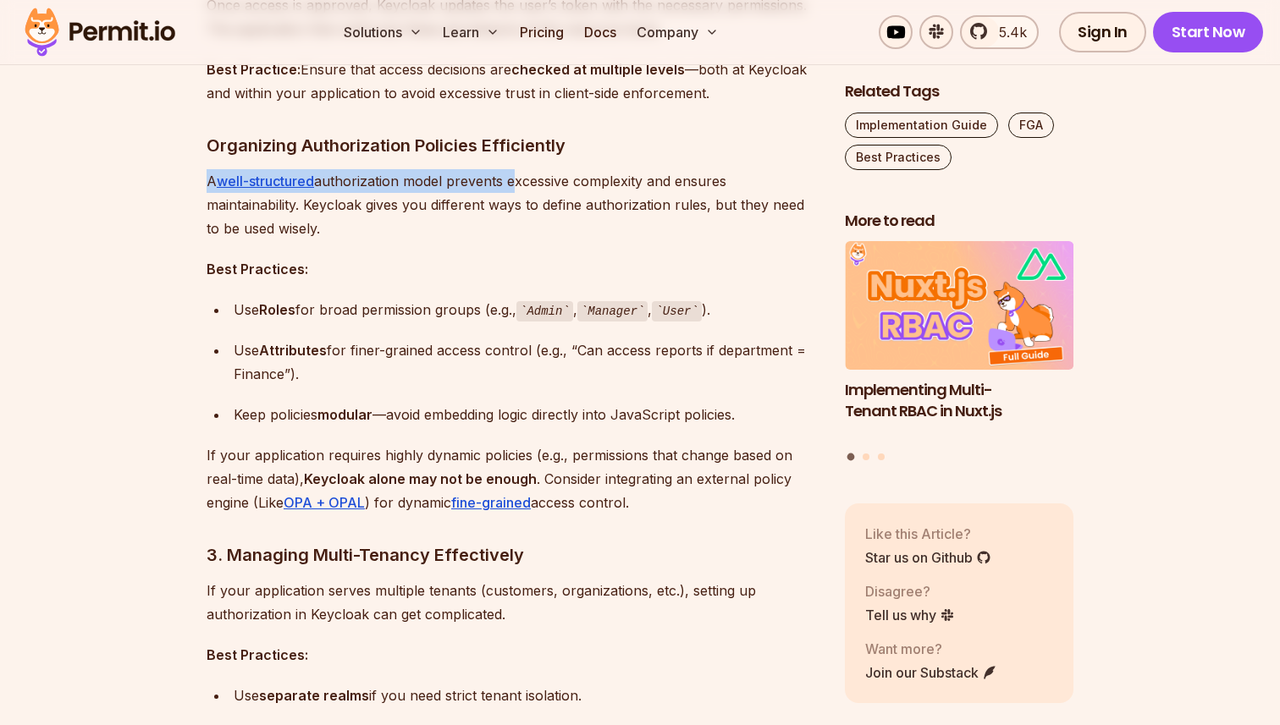
drag, startPoint x: 190, startPoint y: 173, endPoint x: 526, endPoint y: 187, distance: 337.2
click at [542, 196] on p "A well-structured authorization model prevents excessive complexity and ensures…" at bounding box center [512, 204] width 611 height 71
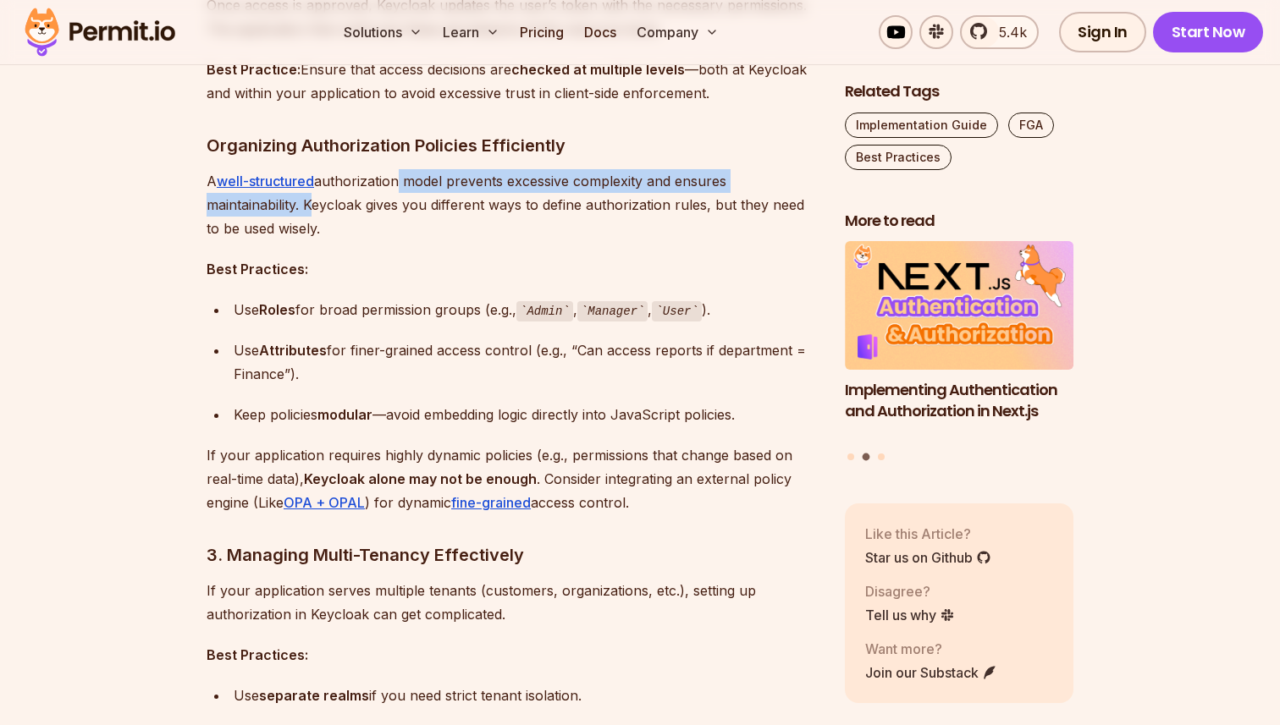
drag, startPoint x: 399, startPoint y: 179, endPoint x: 314, endPoint y: 207, distance: 89.7
click at [311, 207] on p "A well-structured authorization model prevents excessive complexity and ensures…" at bounding box center [512, 204] width 611 height 71
click at [314, 207] on p "A well-structured authorization model prevents excessive complexity and ensures…" at bounding box center [512, 204] width 611 height 71
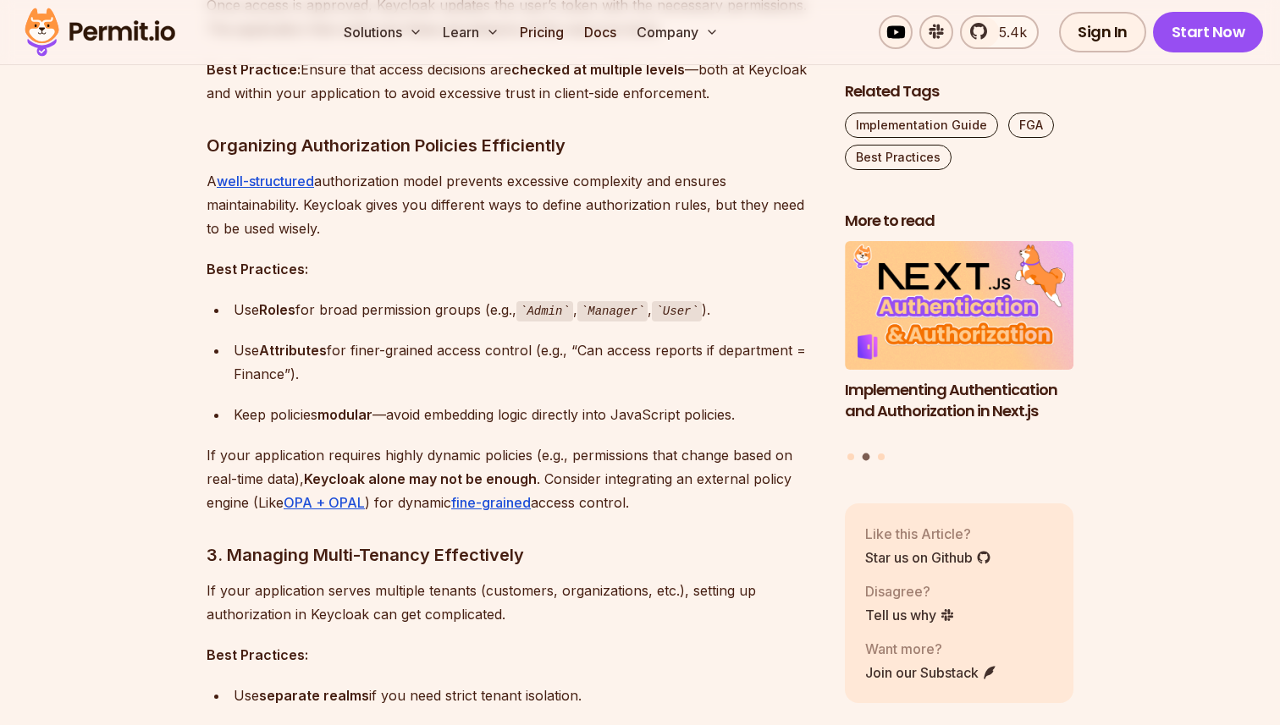
click at [301, 207] on p "A well-structured authorization model prevents excessive complexity and ensures…" at bounding box center [512, 204] width 611 height 71
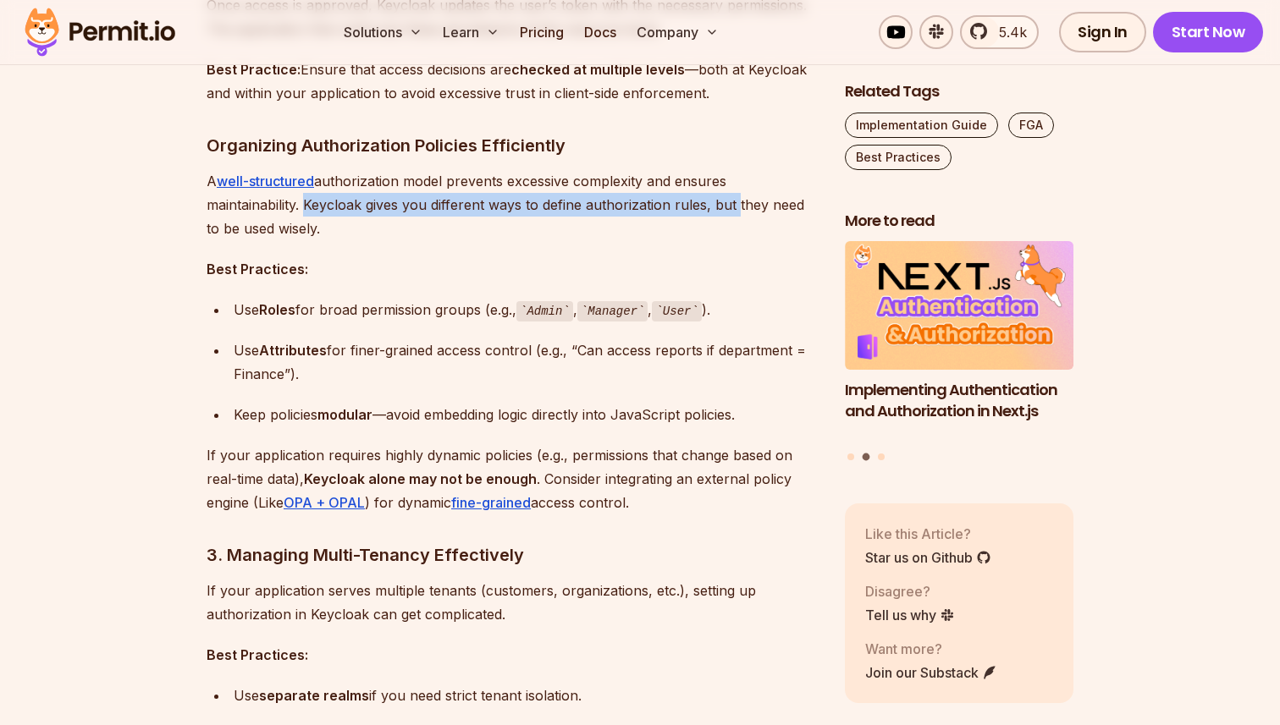
drag, startPoint x: 301, startPoint y: 207, endPoint x: 755, endPoint y: 219, distance: 453.8
click at [747, 218] on p "A well-structured authorization model prevents excessive complexity and ensures…" at bounding box center [512, 204] width 611 height 71
click at [755, 219] on p "A well-structured authorization model prevents excessive complexity and ensures…" at bounding box center [512, 204] width 611 height 71
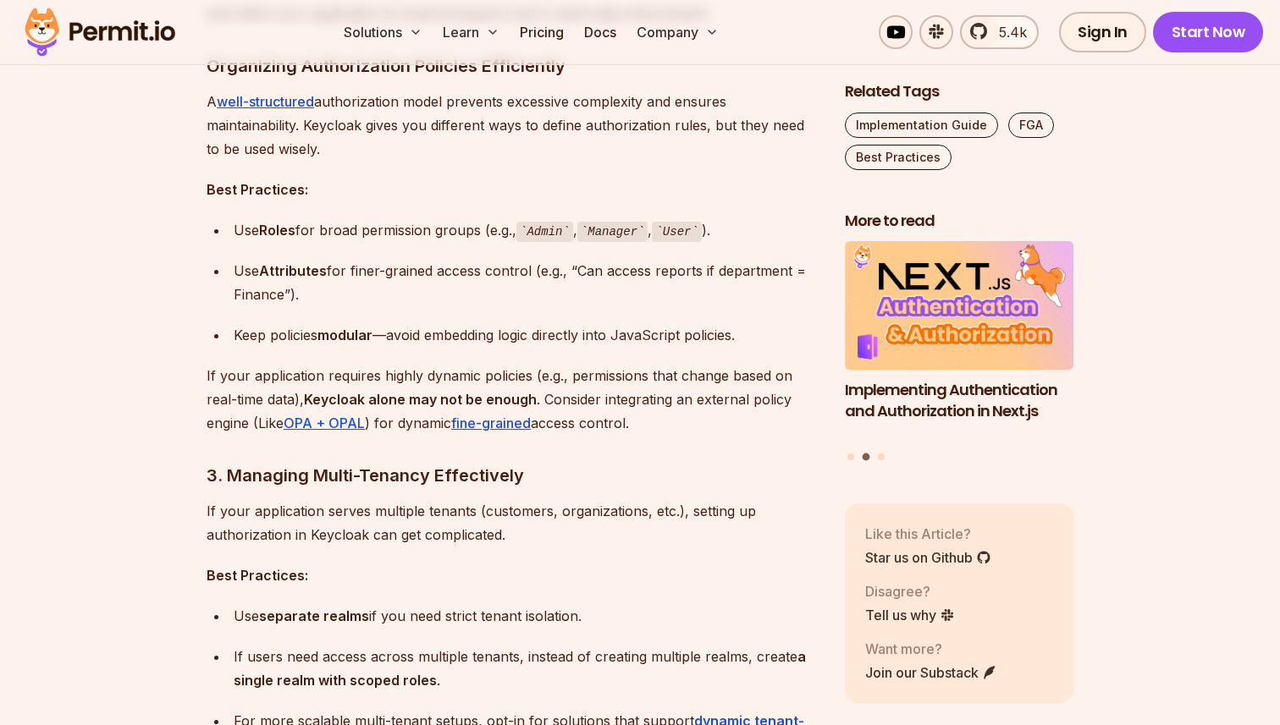
scroll to position [2082, 0]
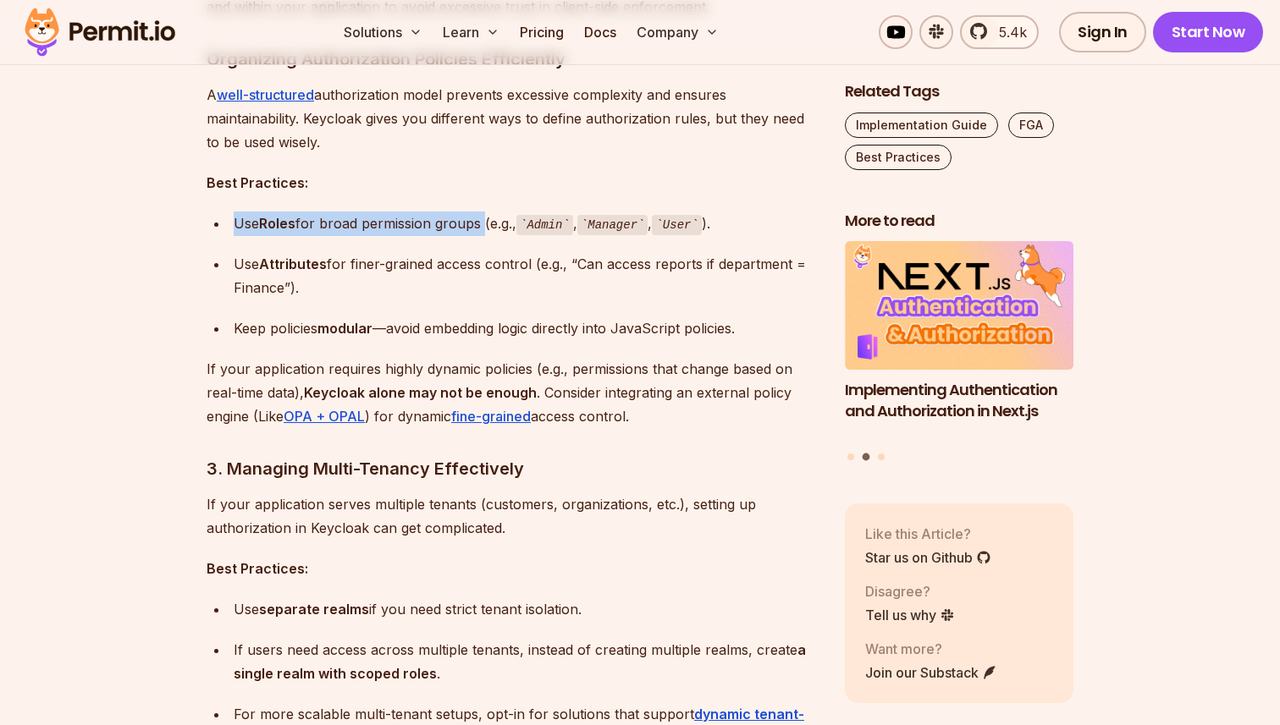
drag, startPoint x: 225, startPoint y: 228, endPoint x: 485, endPoint y: 229, distance: 259.8
click at [481, 228] on ul "Use Roles for broad permission groups (e.g., Admin , Manager , User ). Use Attr…" at bounding box center [512, 276] width 611 height 129
click at [485, 229] on div "Use Roles for broad permission groups (e.g., Admin , Manager , User )." at bounding box center [526, 224] width 584 height 25
drag, startPoint x: 485, startPoint y: 229, endPoint x: 275, endPoint y: 229, distance: 209.9
click at [276, 229] on div "Use Roles for broad permission groups (e.g., Admin , Manager , User )." at bounding box center [526, 224] width 584 height 25
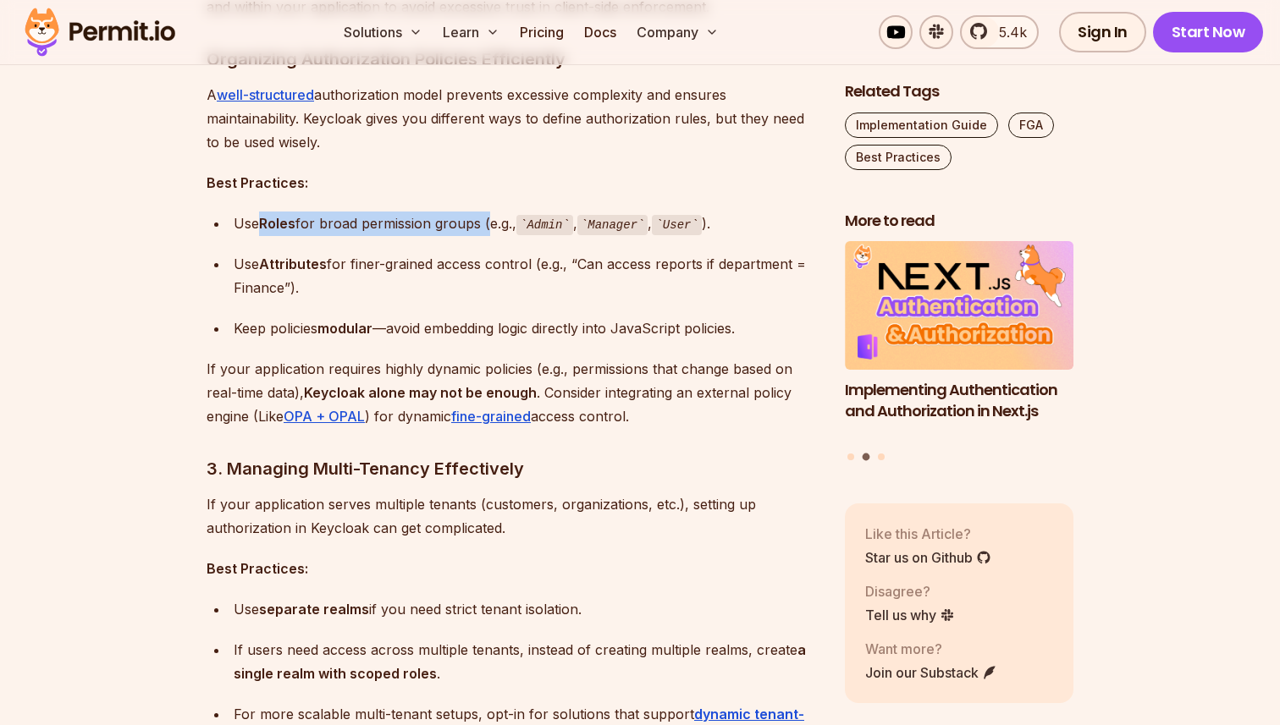
click at [275, 229] on strong "Roles" at bounding box center [277, 223] width 36 height 17
drag, startPoint x: 226, startPoint y: 221, endPoint x: 518, endPoint y: 221, distance: 292.0
click at [512, 221] on ul "Use Roles for broad permission groups (e.g., Admin , Manager , User ). Use Attr…" at bounding box center [512, 276] width 611 height 129
click at [518, 221] on div "Use Roles for broad permission groups (e.g., Admin , Manager , User )." at bounding box center [526, 224] width 584 height 25
drag, startPoint x: 230, startPoint y: 224, endPoint x: 530, endPoint y: 225, distance: 299.6
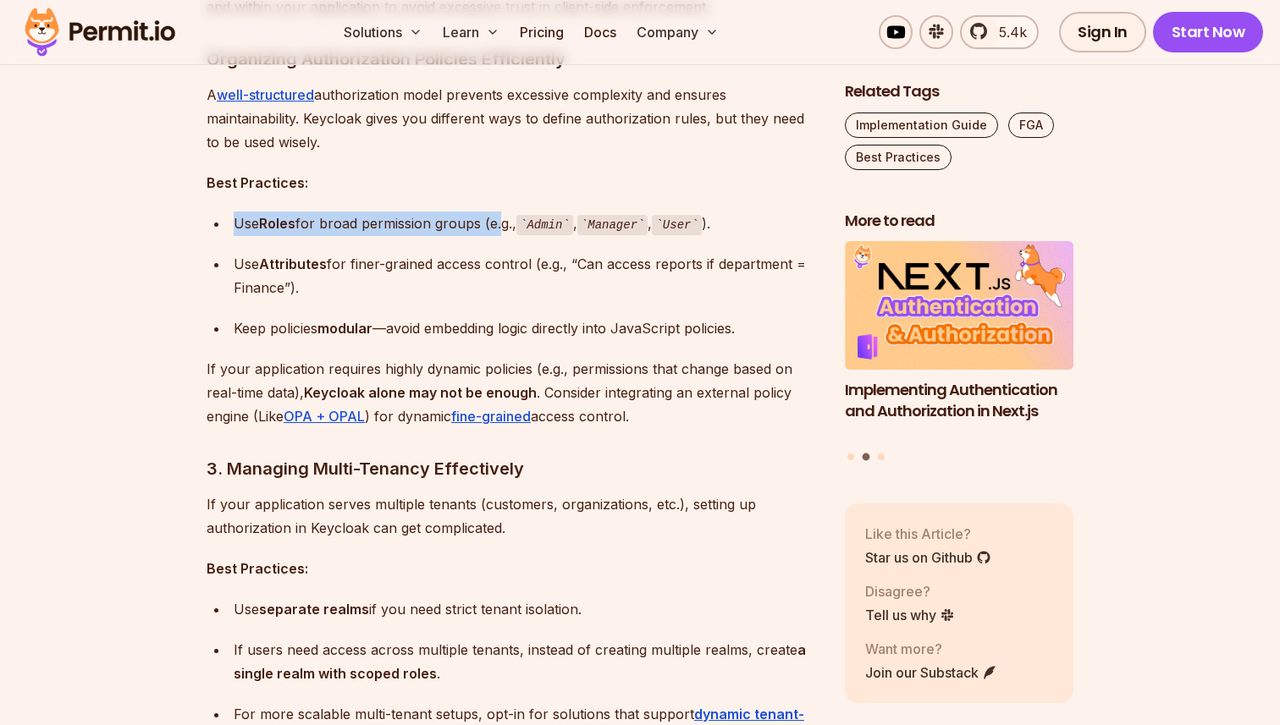
click at [524, 224] on li "Use Roles for broad permission groups (e.g., Admin , Manager , User )." at bounding box center [523, 224] width 589 height 25
click at [530, 225] on code "Admin" at bounding box center [544, 225] width 57 height 20
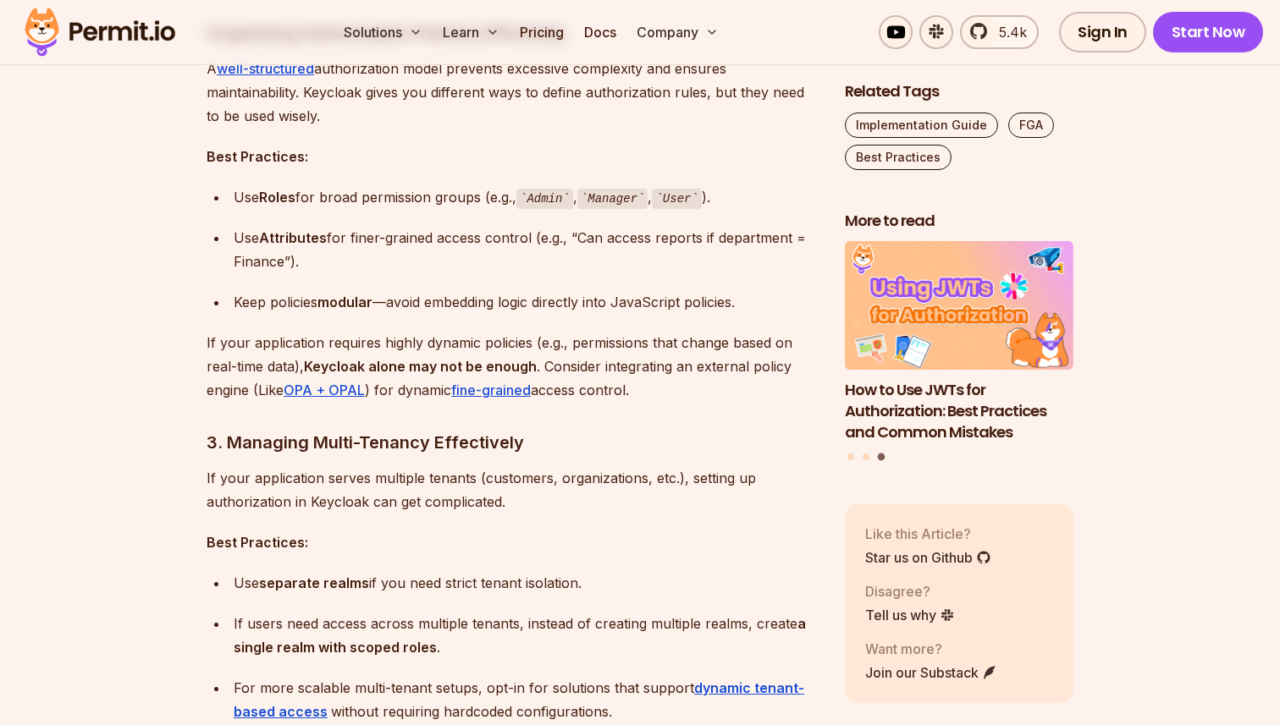
scroll to position [2111, 0]
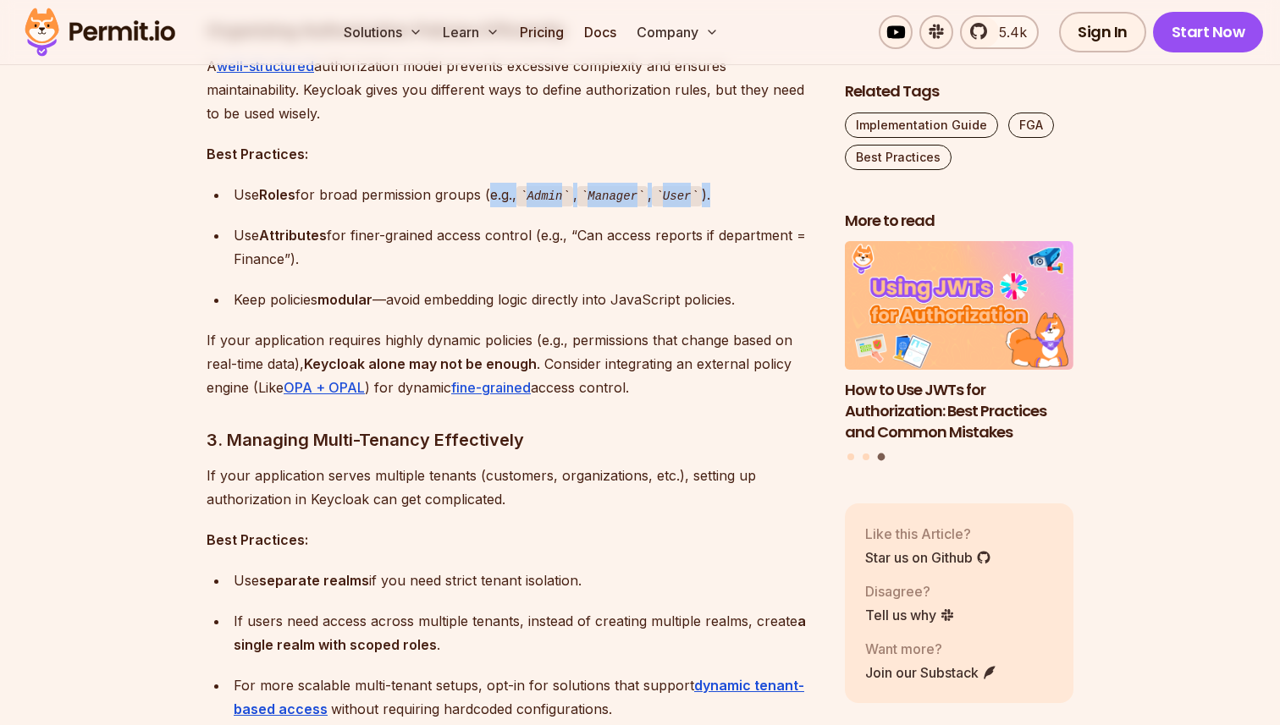
drag, startPoint x: 487, startPoint y: 193, endPoint x: 820, endPoint y: 201, distance: 333.6
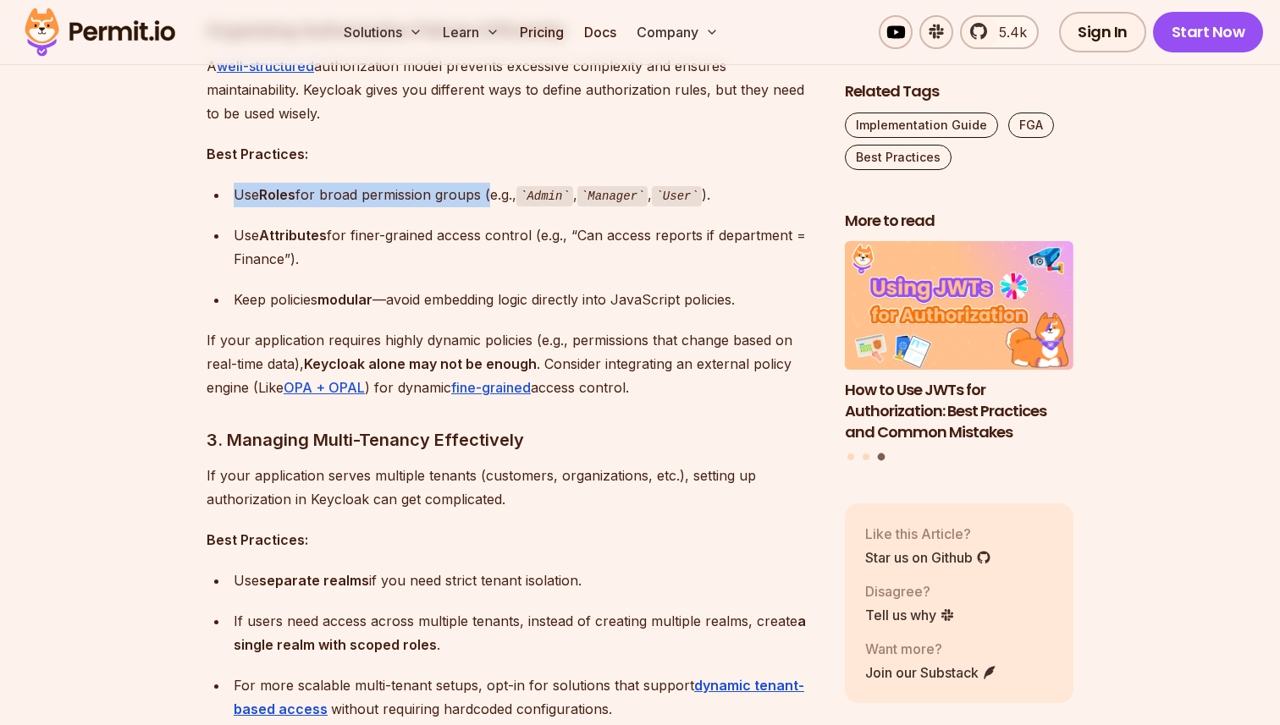
click at [402, 205] on div "Use Roles for broad permission groups (e.g., Admin , Manager , User )." at bounding box center [526, 195] width 584 height 25
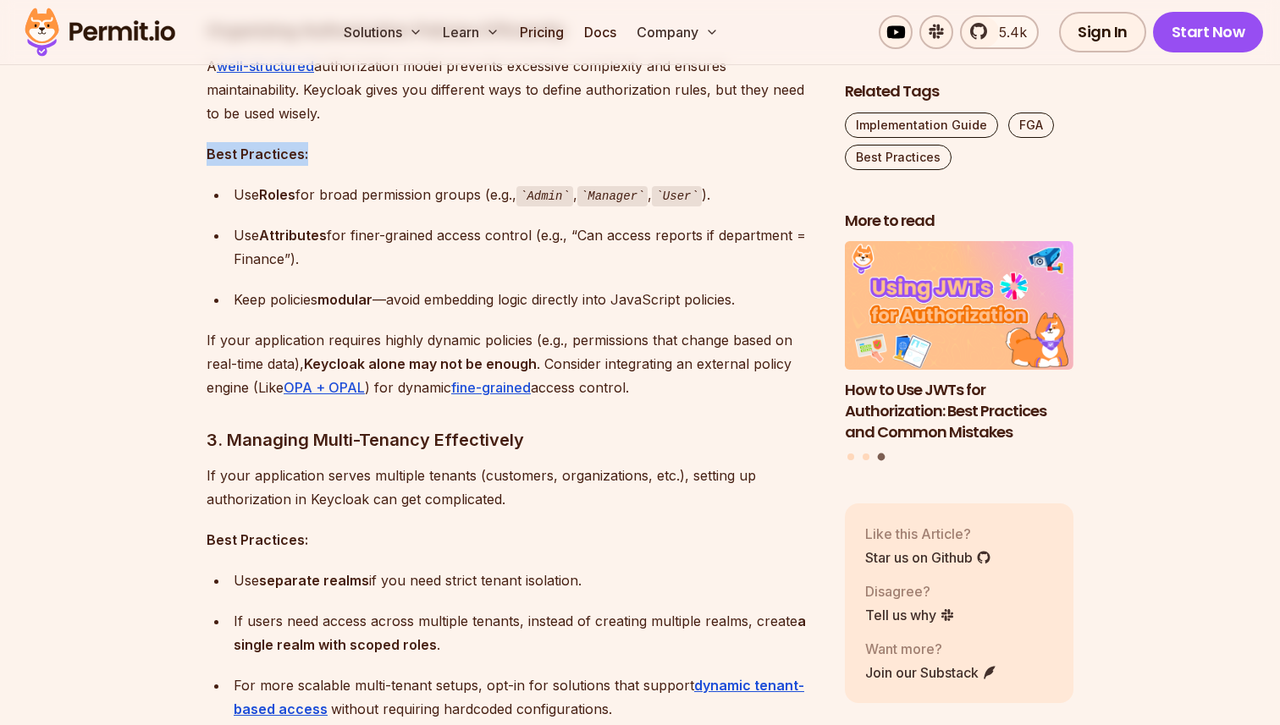
drag, startPoint x: 202, startPoint y: 152, endPoint x: 428, endPoint y: 152, distance: 226.0
click at [489, 196] on div "Use Roles for broad permission groups (e.g., Admin , Manager , User )." at bounding box center [526, 195] width 584 height 25
drag, startPoint x: 489, startPoint y: 196, endPoint x: 687, endPoint y: 196, distance: 198.1
click at [687, 196] on div "Use Roles for broad permission groups (e.g., Admin , Manager , User )." at bounding box center [526, 195] width 584 height 25
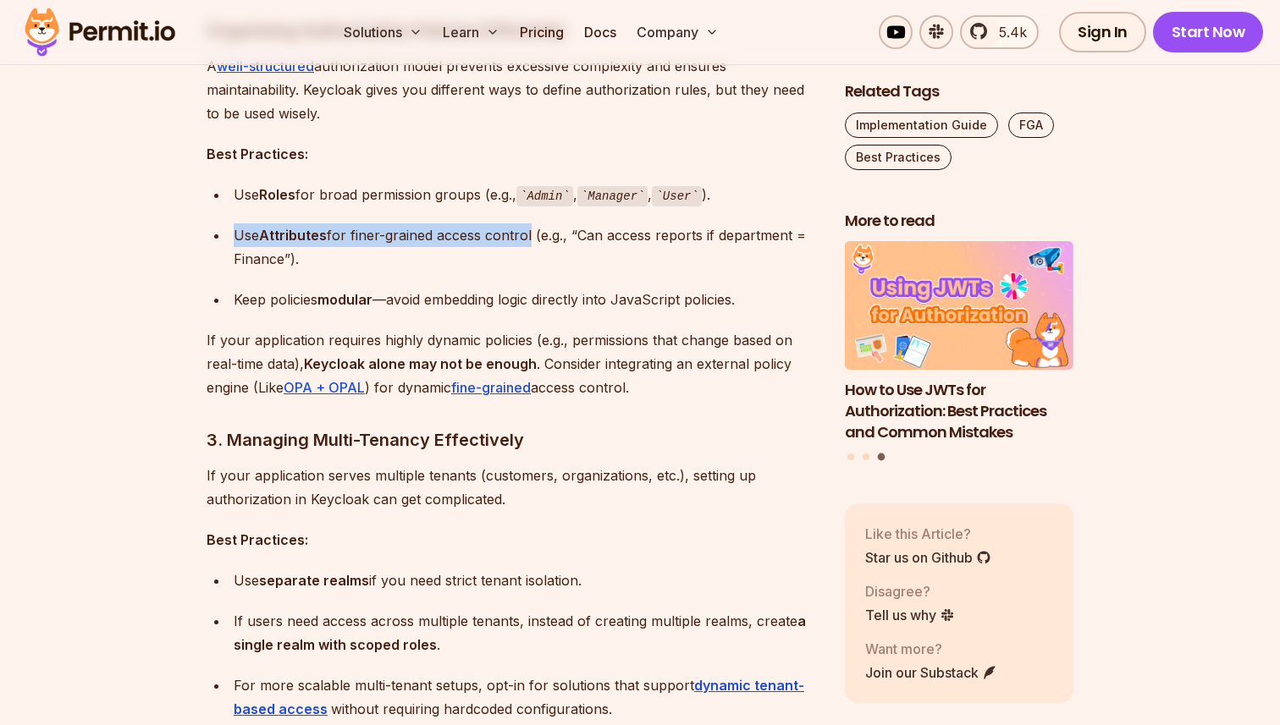
drag, startPoint x: 226, startPoint y: 237, endPoint x: 537, endPoint y: 239, distance: 311.5
click at [532, 239] on ul "Use Roles for broad permission groups (e.g., Admin , Manager , User ). Use Attr…" at bounding box center [512, 247] width 611 height 129
click at [537, 239] on div "Use Attributes for finer-grained access control (e.g., “Can access reports if d…" at bounding box center [526, 246] width 584 height 47
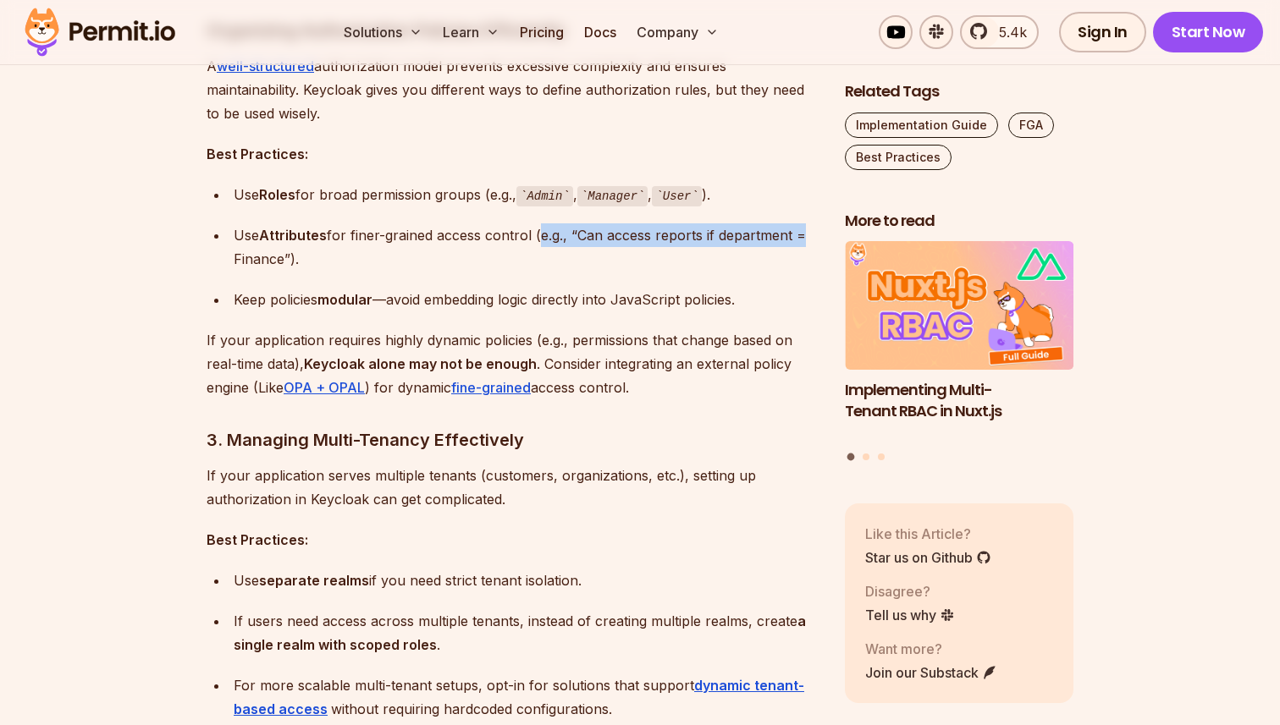
drag, startPoint x: 537, startPoint y: 239, endPoint x: 799, endPoint y: 242, distance: 261.6
click at [799, 242] on div "Use Attributes for finer-grained access control (e.g., “Can access reports if d…" at bounding box center [526, 246] width 584 height 47
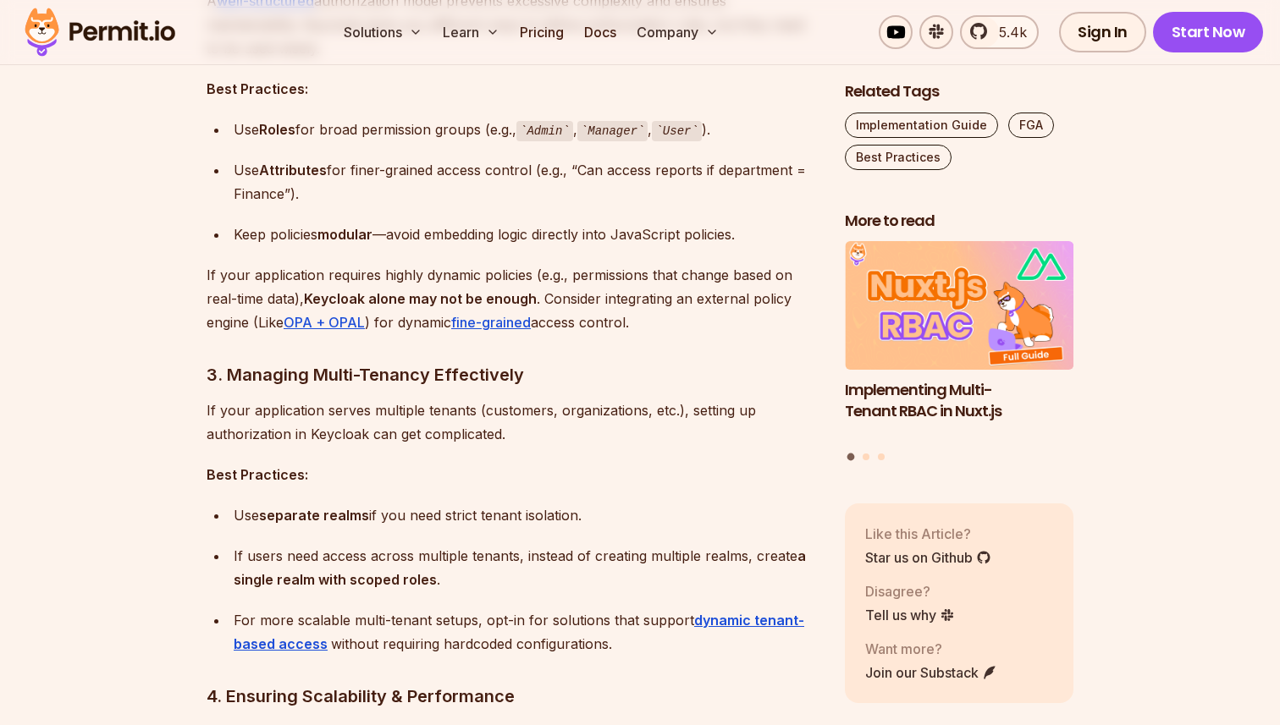
scroll to position [2185, 0]
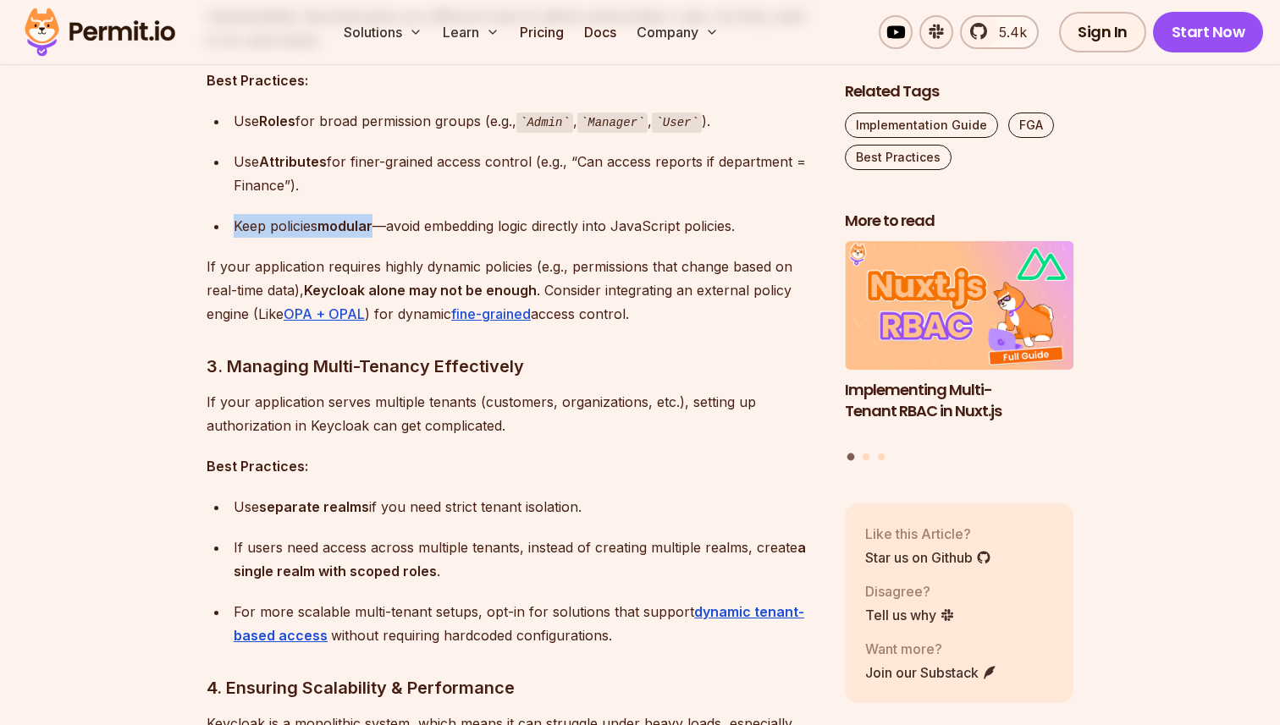
drag, startPoint x: 234, startPoint y: 226, endPoint x: 388, endPoint y: 226, distance: 154.9
click at [380, 226] on div "Keep policies modular —avoid embedding logic directly into JavaScript policies." at bounding box center [526, 226] width 584 height 24
click at [388, 226] on div "Keep policies modular —avoid embedding logic directly into JavaScript policies." at bounding box center [526, 226] width 584 height 24
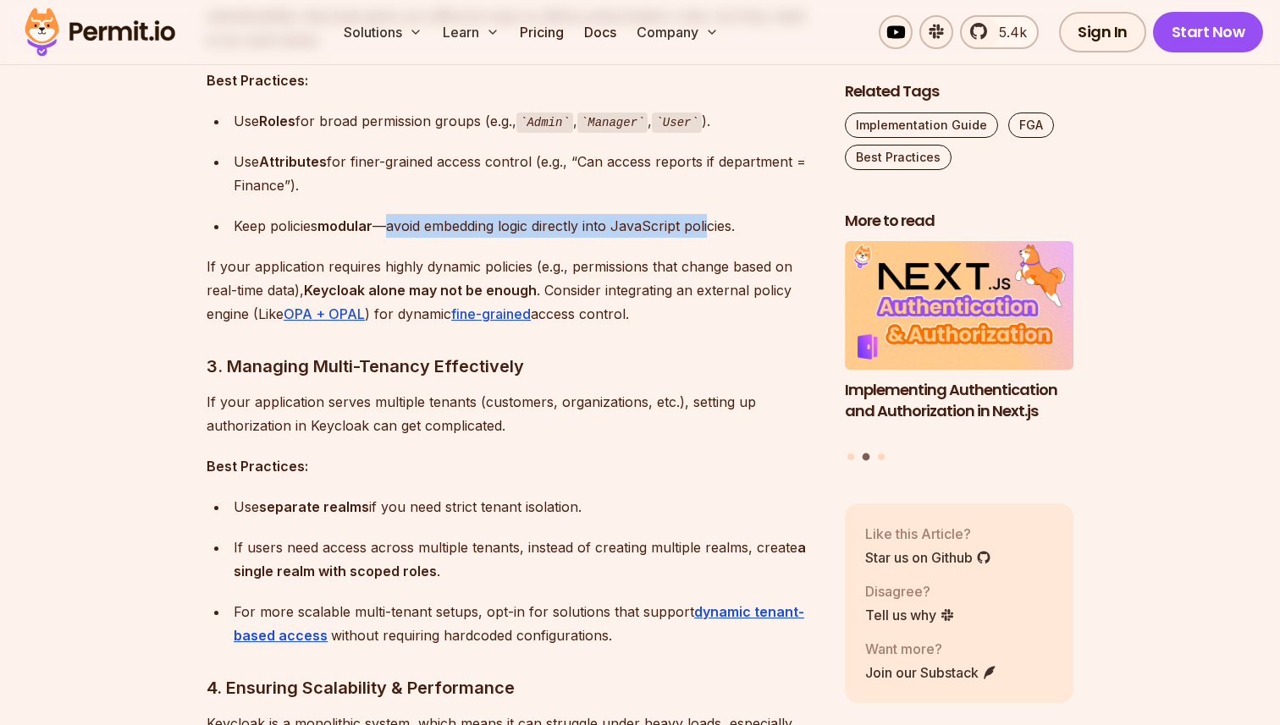
drag, startPoint x: 393, startPoint y: 226, endPoint x: 725, endPoint y: 232, distance: 331.8
click at [725, 232] on div "Keep policies modular —avoid embedding logic directly into JavaScript policies." at bounding box center [526, 226] width 584 height 24
click at [729, 232] on div "Keep policies modular —avoid embedding logic directly into JavaScript policies." at bounding box center [526, 226] width 584 height 24
drag, startPoint x: 208, startPoint y: 267, endPoint x: 369, endPoint y: 267, distance: 160.8
click at [370, 267] on p "If your application requires highly dynamic policies (e.g., permissions that ch…" at bounding box center [512, 290] width 611 height 71
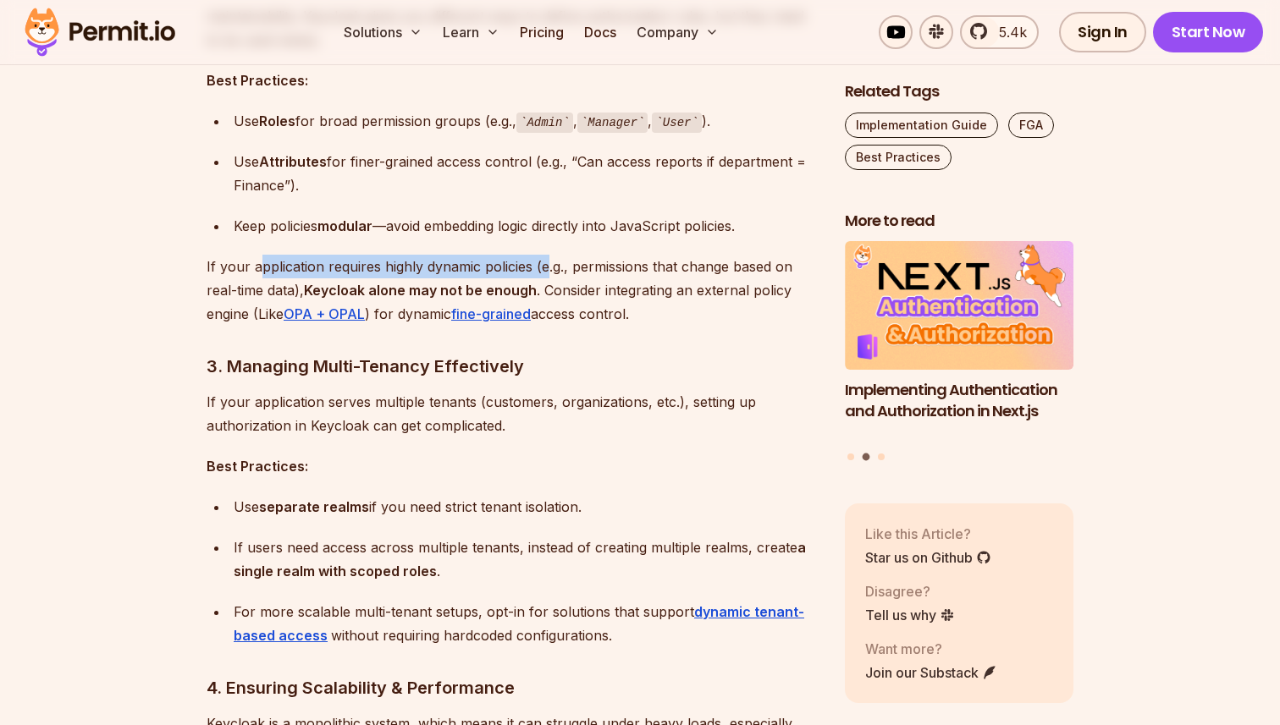
drag, startPoint x: 257, startPoint y: 274, endPoint x: 555, endPoint y: 267, distance: 298.0
click at [554, 267] on p "If your application requires highly dynamic policies (e.g., permissions that ch…" at bounding box center [512, 290] width 611 height 71
click at [555, 267] on p "If your application requires highly dynamic policies (e.g., permissions that ch…" at bounding box center [512, 290] width 611 height 71
drag, startPoint x: 208, startPoint y: 268, endPoint x: 525, endPoint y: 262, distance: 316.6
click at [525, 262] on p "If your application requires highly dynamic policies (e.g., permissions that ch…" at bounding box center [512, 290] width 611 height 71
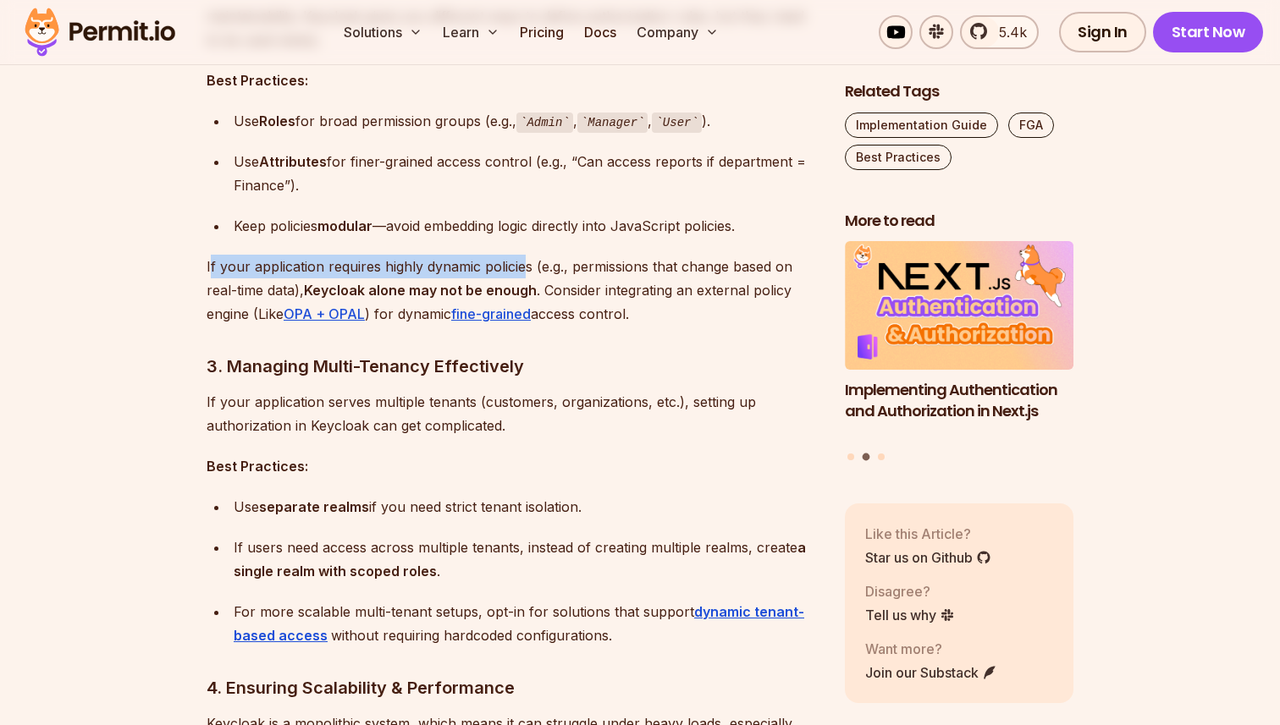
click at [525, 262] on p "If your application requires highly dynamic policies (e.g., permissions that ch…" at bounding box center [512, 290] width 611 height 71
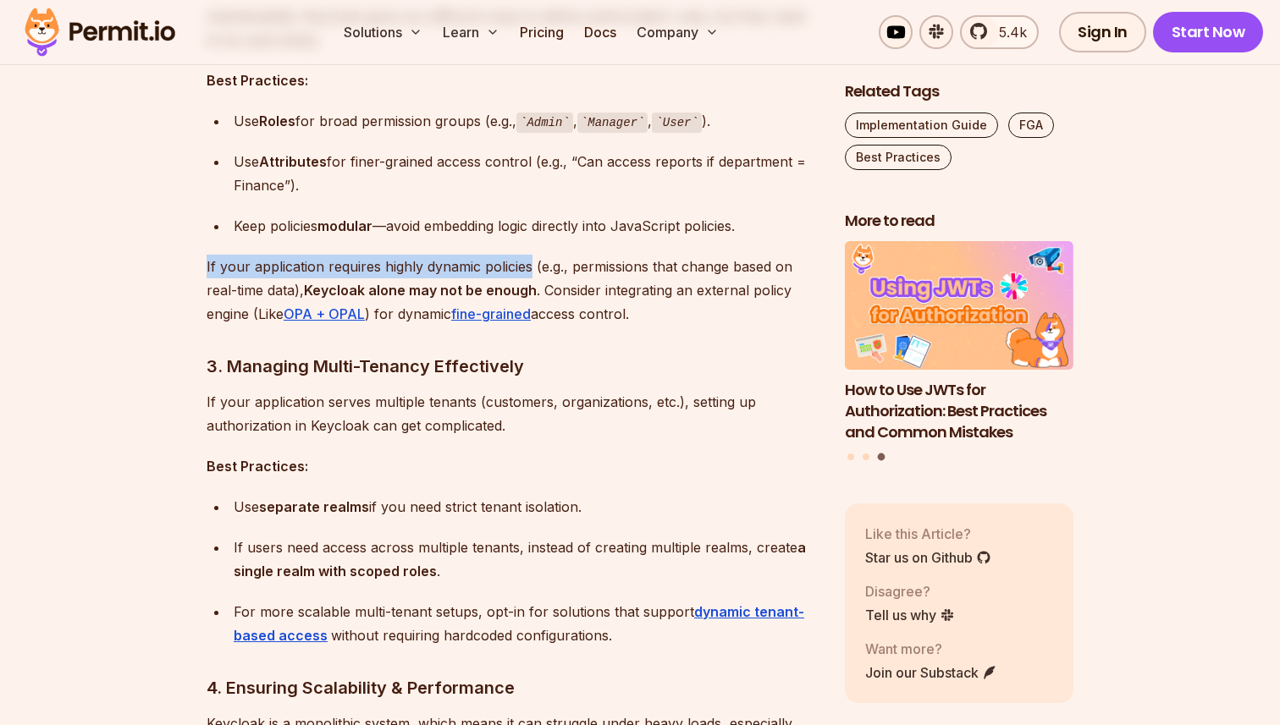
drag, startPoint x: 532, startPoint y: 267, endPoint x: 183, endPoint y: 267, distance: 348.7
drag, startPoint x: 199, startPoint y: 265, endPoint x: 531, endPoint y: 266, distance: 331.8
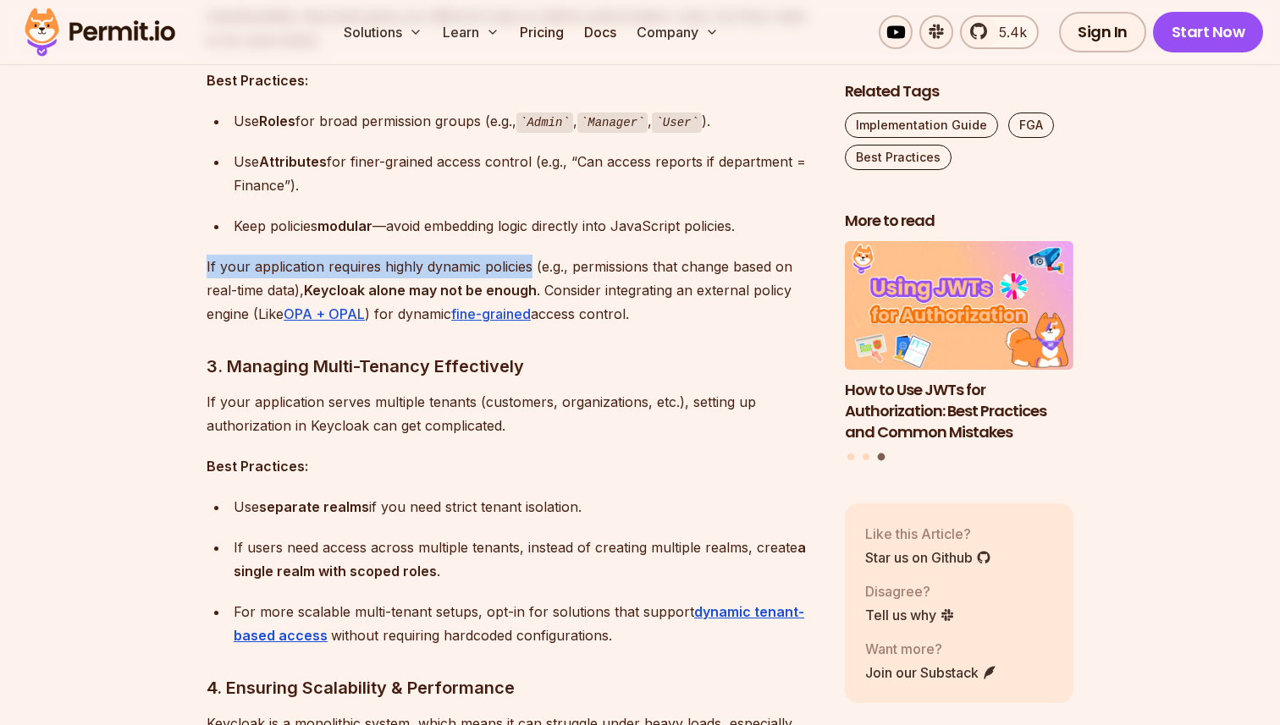
click at [531, 266] on p "If your application requires highly dynamic policies (e.g., permissions that ch…" at bounding box center [512, 290] width 611 height 71
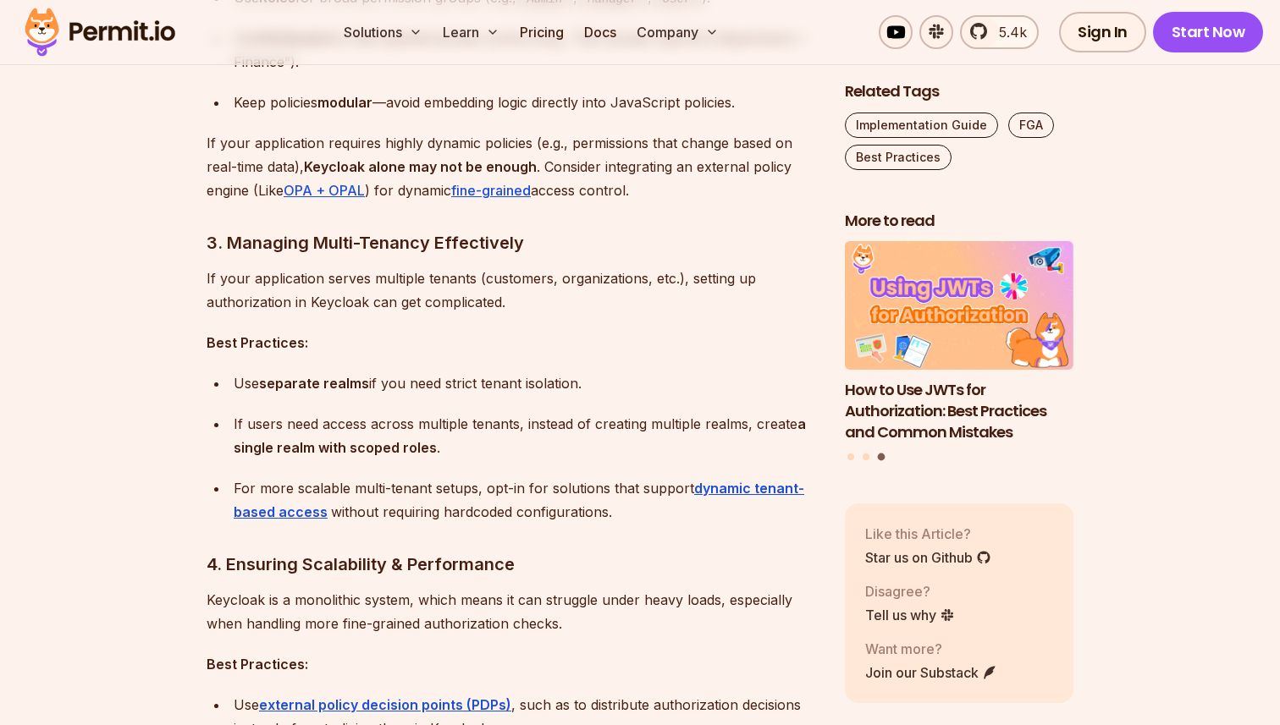
scroll to position [2330, 0]
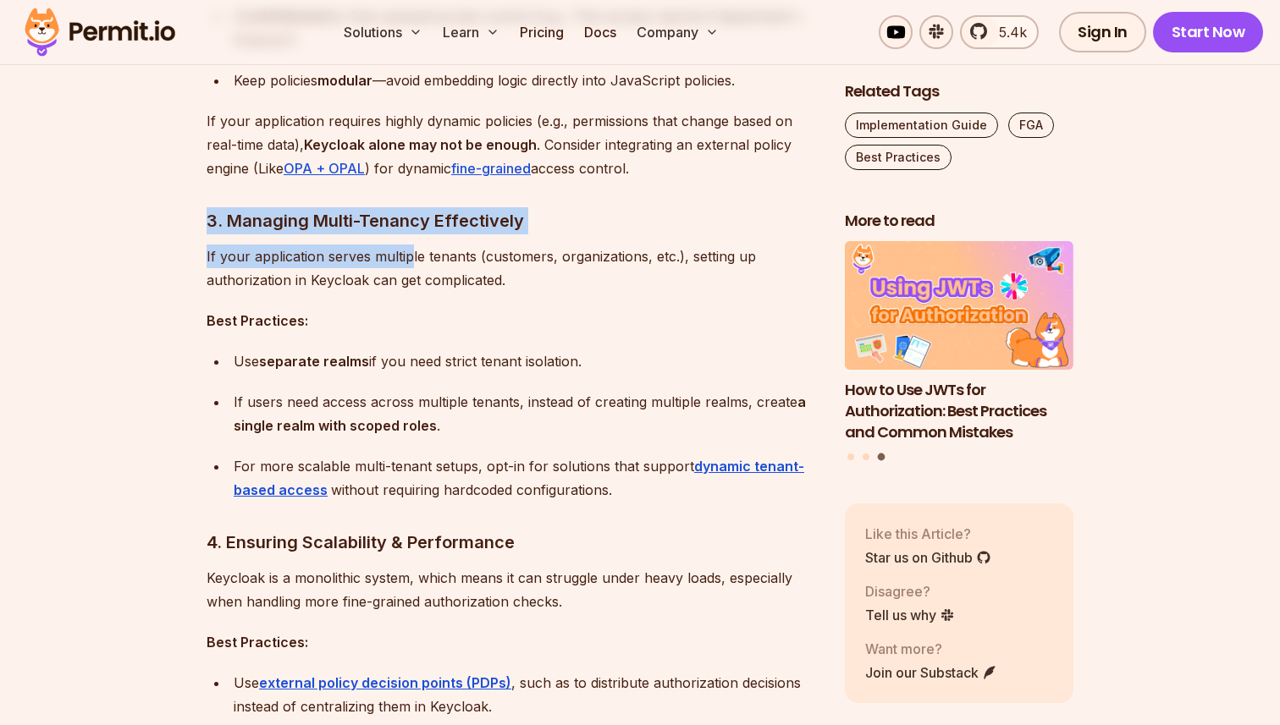
drag, startPoint x: 196, startPoint y: 218, endPoint x: 429, endPoint y: 262, distance: 236.9
click at [429, 262] on p "If your application serves multiple tenants (customers, organizations, etc.), s…" at bounding box center [512, 268] width 611 height 47
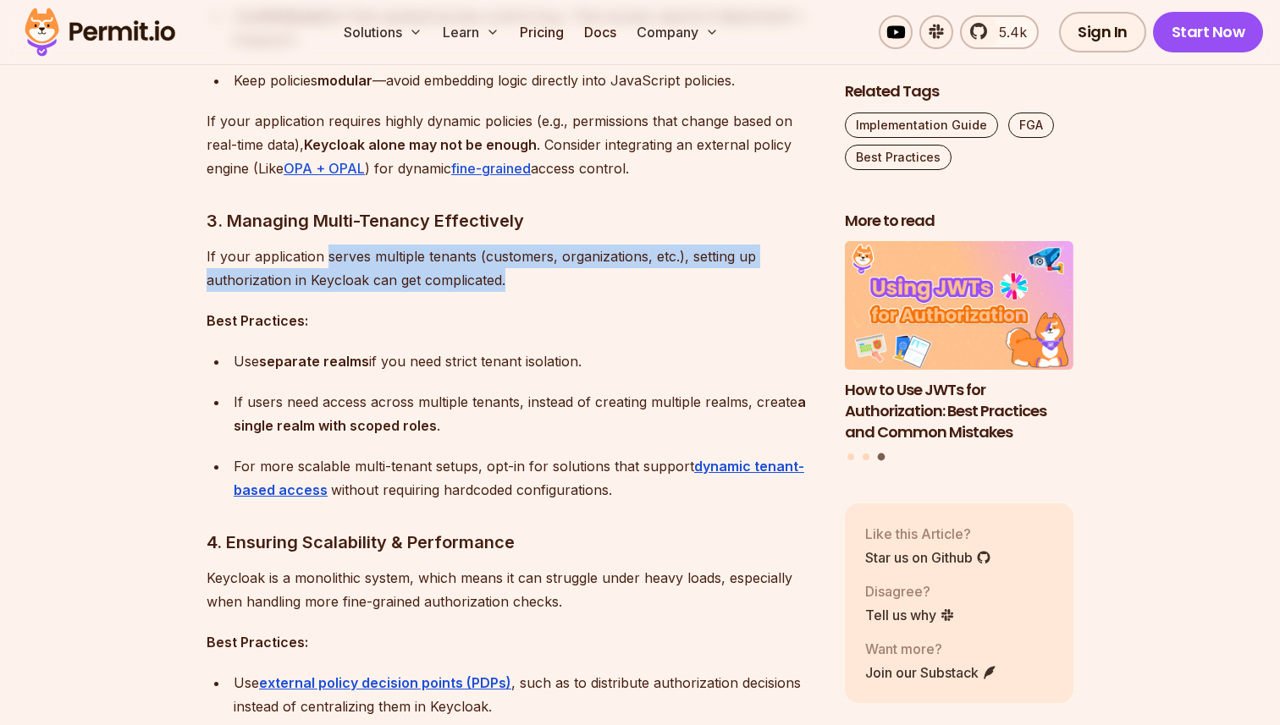
drag, startPoint x: 326, startPoint y: 255, endPoint x: 587, endPoint y: 288, distance: 263.6
click at [580, 288] on p "If your application serves multiple tenants (customers, organizations, etc.), s…" at bounding box center [512, 268] width 611 height 47
click at [587, 288] on p "If your application serves multiple tenants (customers, organizations, etc.), s…" at bounding box center [512, 268] width 611 height 47
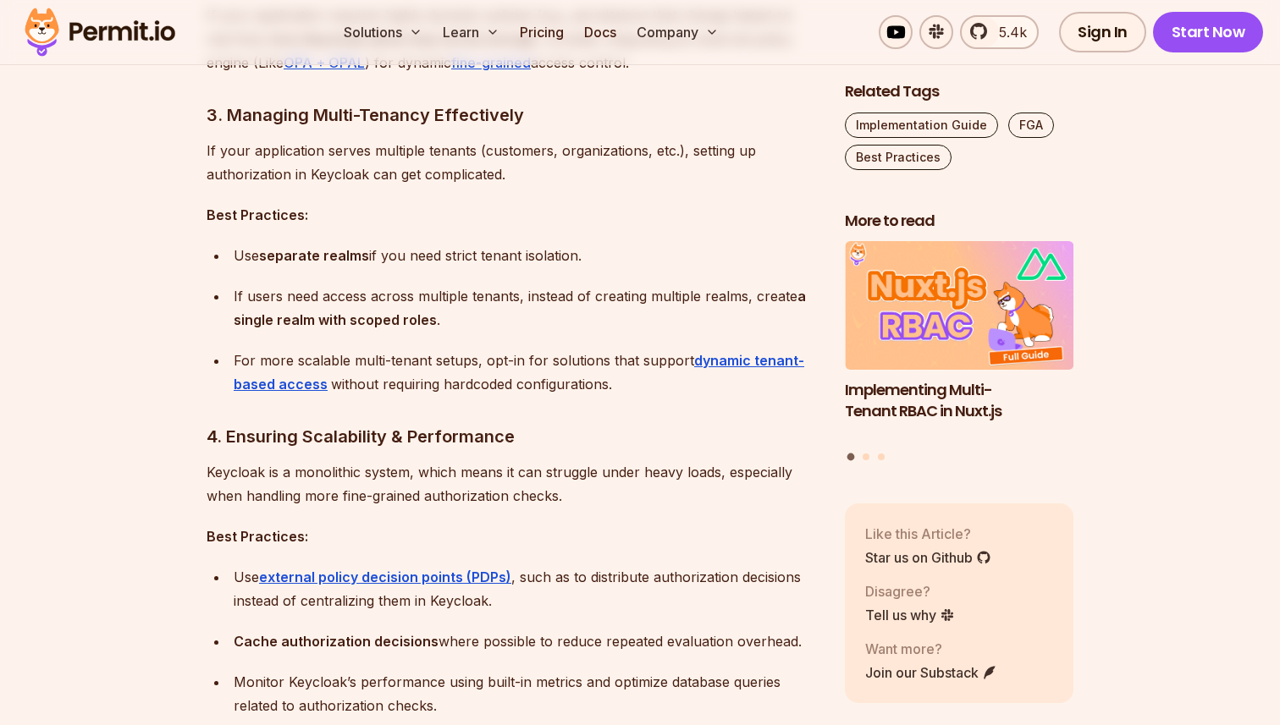
scroll to position [2437, 0]
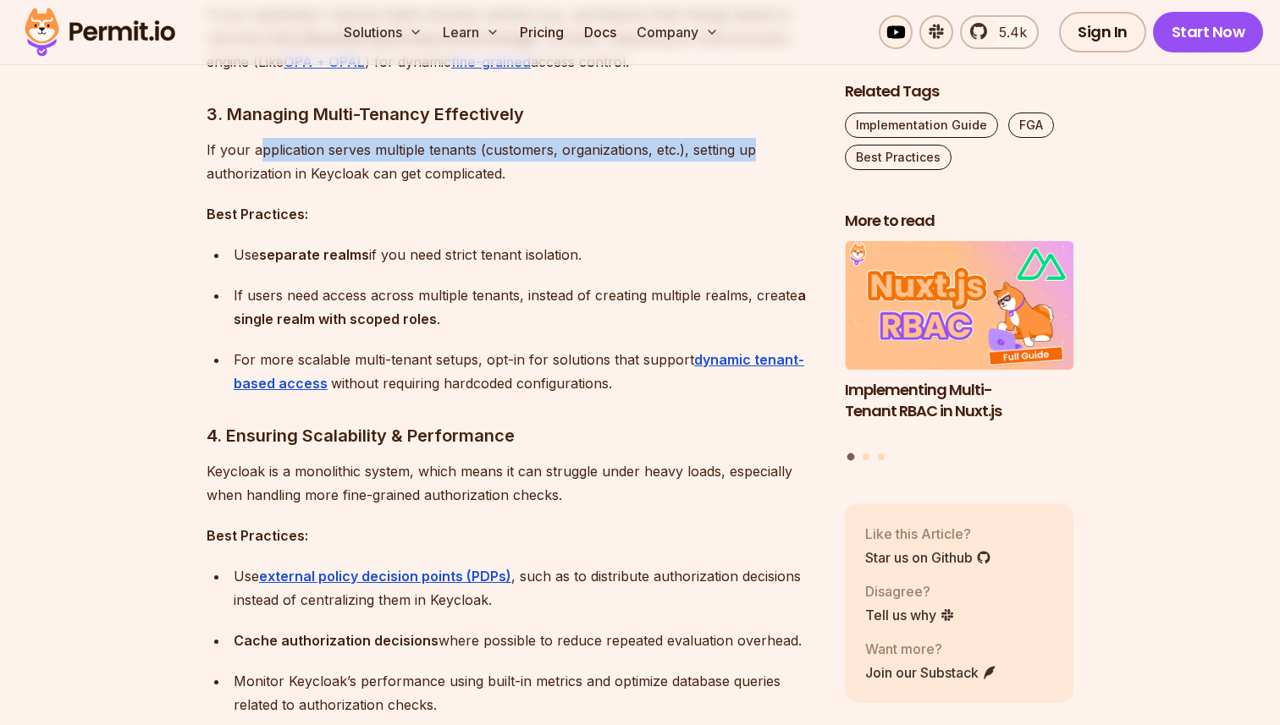
drag, startPoint x: 259, startPoint y: 152, endPoint x: 781, endPoint y: 152, distance: 522.2
click at [774, 152] on p "If your application serves multiple tenants (customers, organizations, etc.), s…" at bounding box center [512, 161] width 611 height 47
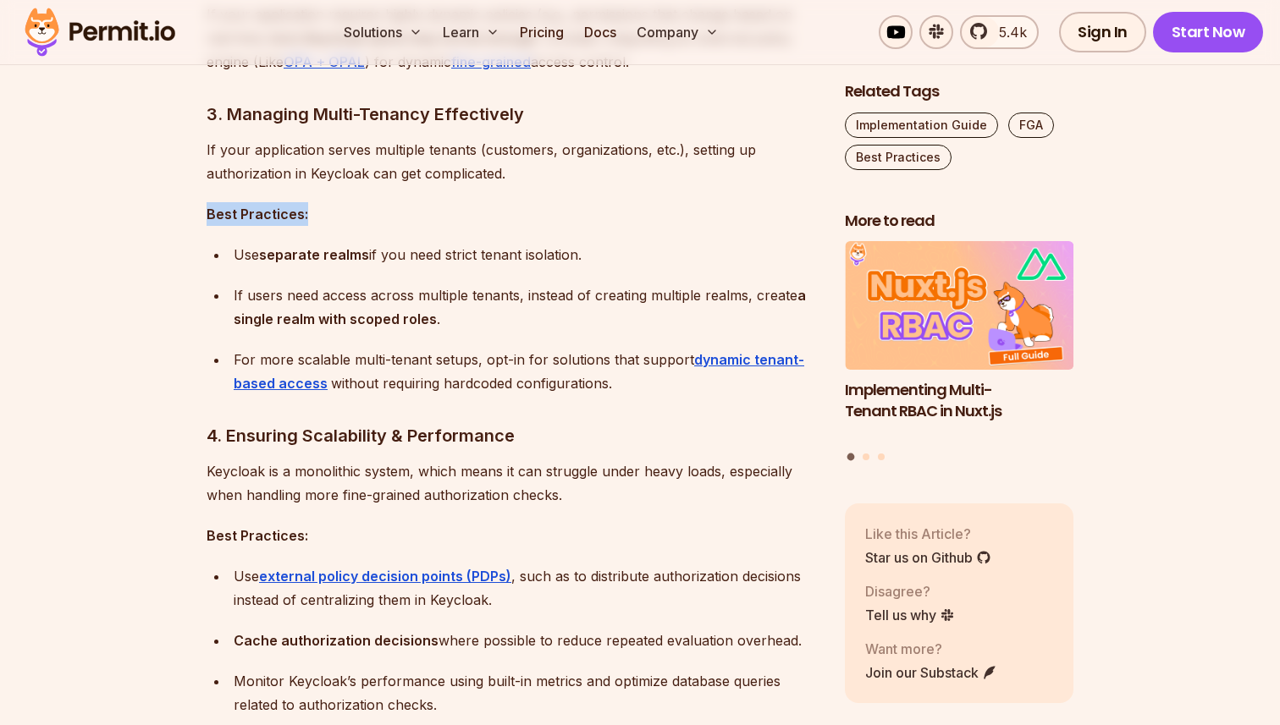
drag, startPoint x: 200, startPoint y: 212, endPoint x: 404, endPoint y: 212, distance: 204.0
drag, startPoint x: 229, startPoint y: 256, endPoint x: 595, endPoint y: 256, distance: 366.5
click at [589, 256] on ul "Use separate realms if you need strict tenant isolation. If users need access a…" at bounding box center [512, 319] width 611 height 152
click at [595, 256] on div "Use separate realms if you need strict tenant isolation." at bounding box center [526, 255] width 584 height 24
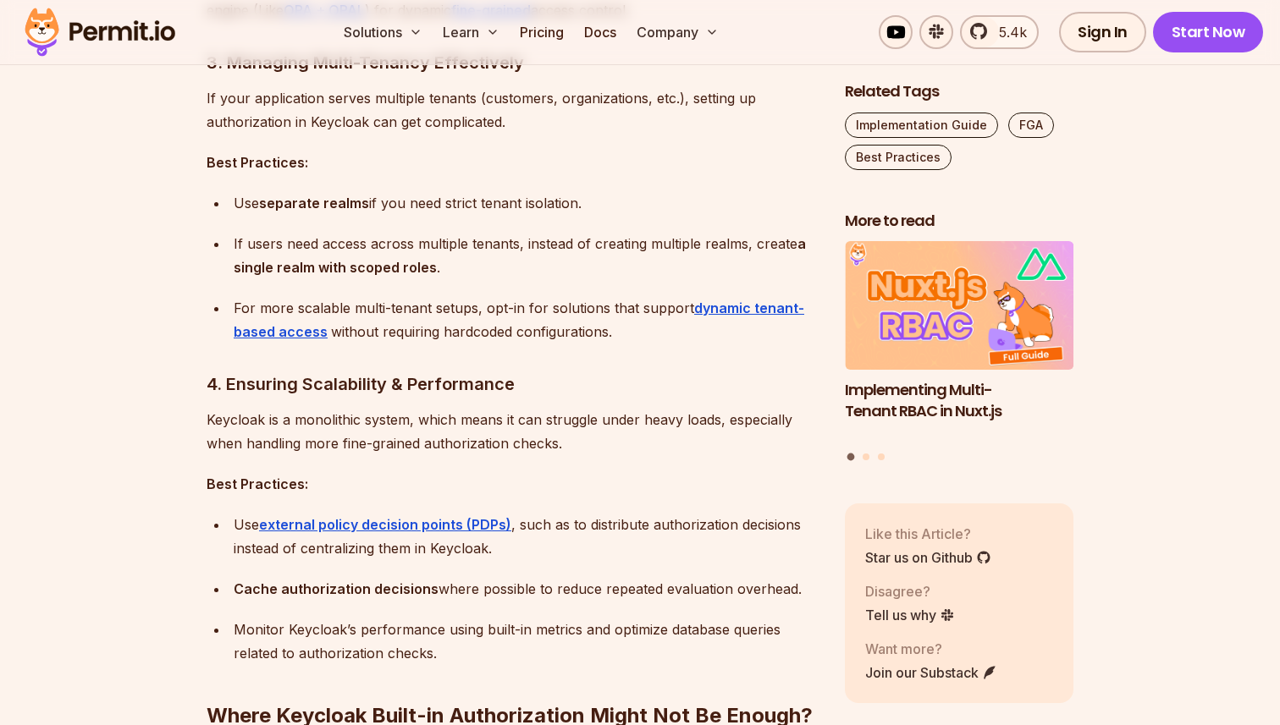
scroll to position [2509, 0]
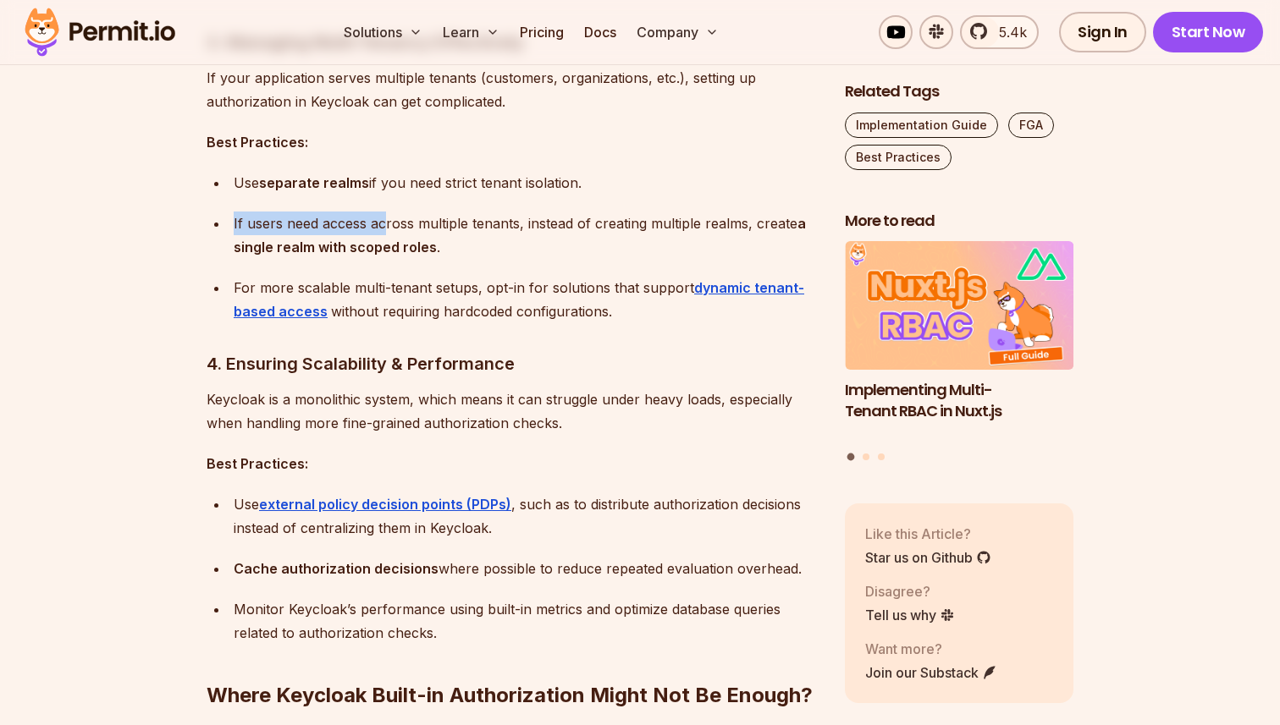
drag, startPoint x: 233, startPoint y: 227, endPoint x: 388, endPoint y: 226, distance: 154.9
click at [386, 226] on div "If users need access across multiple tenants, instead of creating multiple real…" at bounding box center [526, 235] width 584 height 47
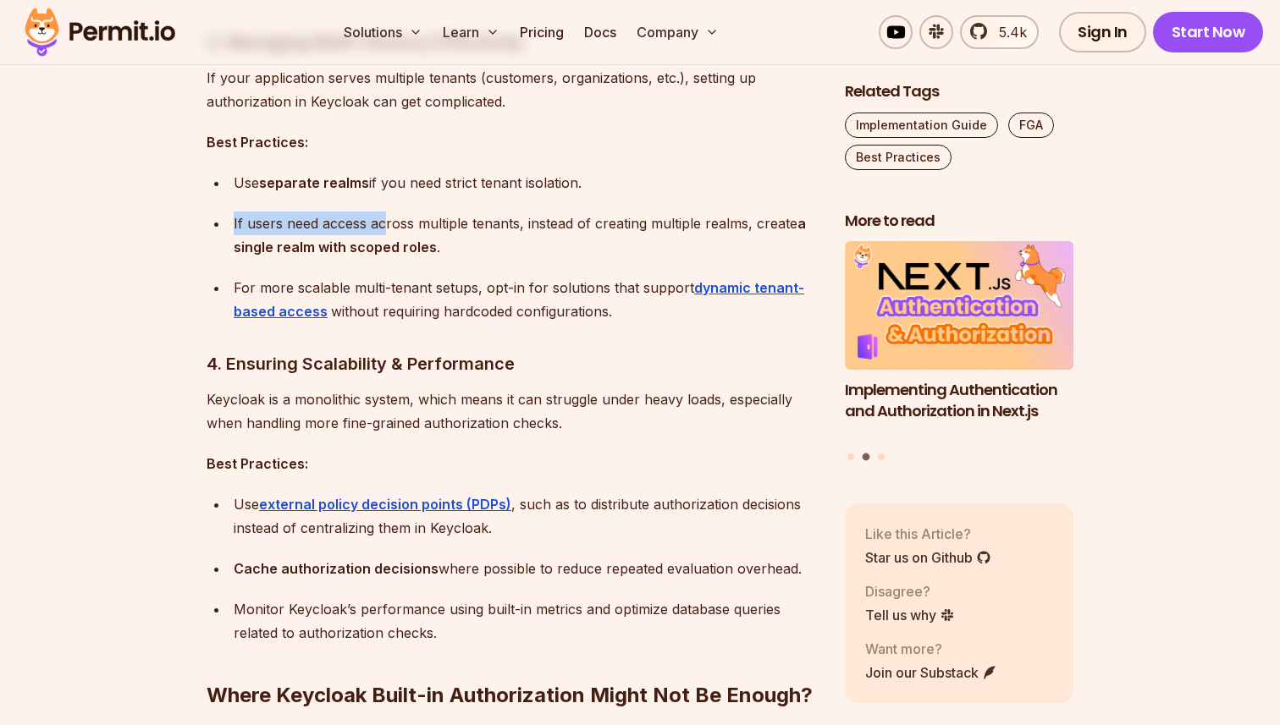
click at [388, 226] on div "If users need access across multiple tenants, instead of creating multiple real…" at bounding box center [526, 235] width 584 height 47
drag, startPoint x: 229, startPoint y: 225, endPoint x: 433, endPoint y: 228, distance: 204.8
click at [427, 227] on li "If users need access across multiple tenants, instead of creating multiple real…" at bounding box center [523, 235] width 589 height 47
click at [433, 228] on div "If users need access across multiple tenants, instead of creating multiple real…" at bounding box center [526, 235] width 584 height 47
drag, startPoint x: 283, startPoint y: 221, endPoint x: 558, endPoint y: 221, distance: 275.1
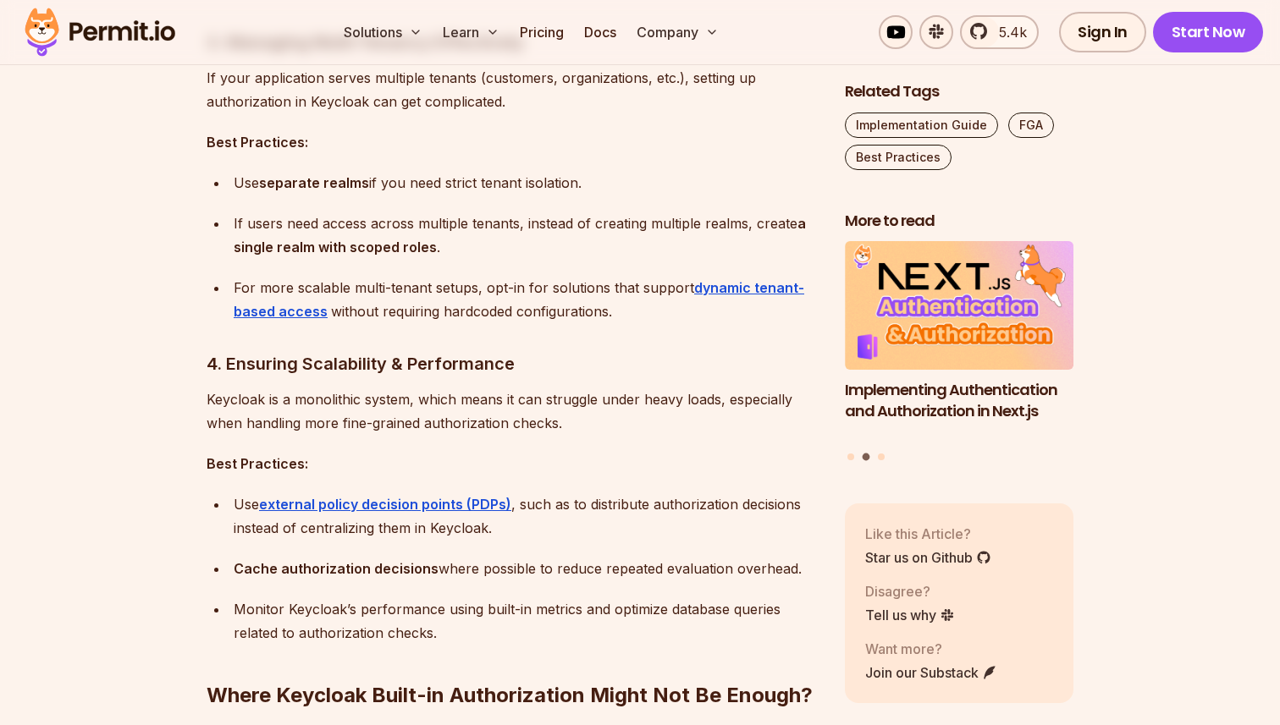
click at [558, 221] on div "If users need access across multiple tenants, instead of creating multiple real…" at bounding box center [526, 235] width 584 height 47
click at [566, 221] on div "If users need access across multiple tenants, instead of creating multiple real…" at bounding box center [526, 235] width 584 height 47
drag, startPoint x: 223, startPoint y: 219, endPoint x: 526, endPoint y: 228, distance: 302.3
click at [522, 228] on ul "Use separate realms if you need strict tenant isolation. If users need access a…" at bounding box center [512, 247] width 611 height 152
click at [526, 228] on div "If users need access across multiple tenants, instead of creating multiple real…" at bounding box center [526, 235] width 584 height 47
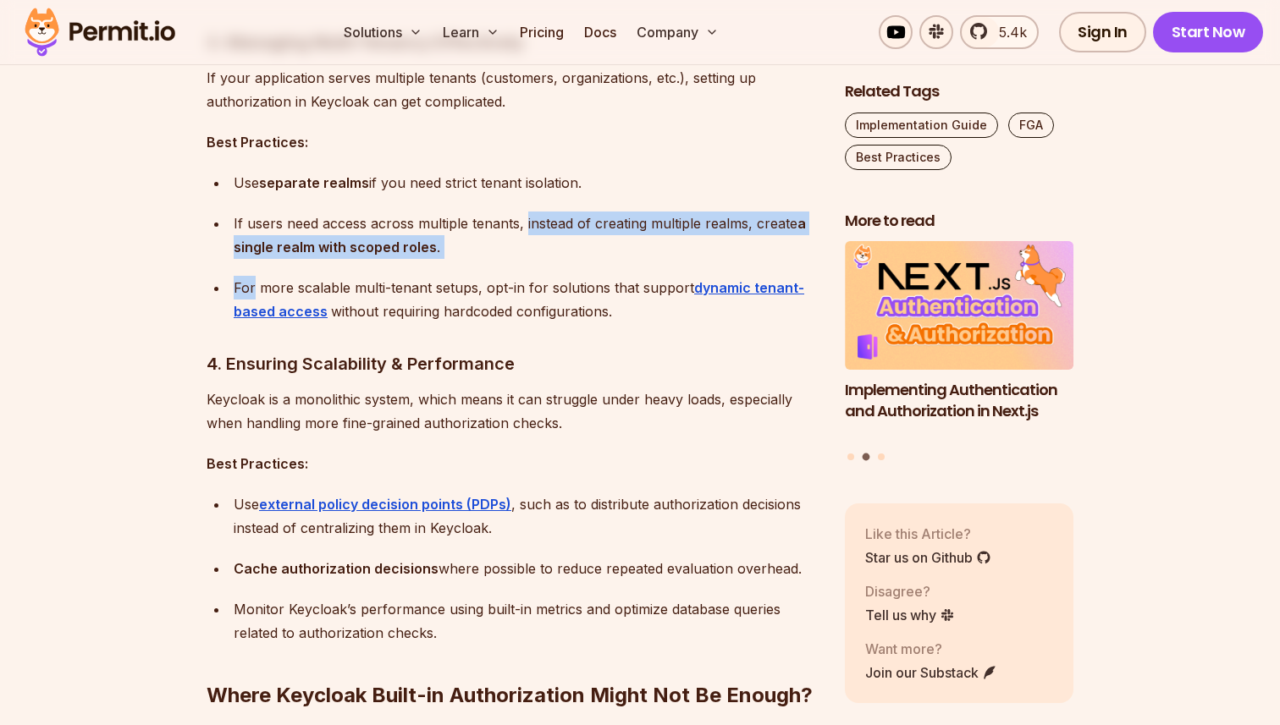
drag, startPoint x: 526, startPoint y: 228, endPoint x: 461, endPoint y: 265, distance: 74.3
click at [453, 264] on ul "Use separate realms if you need strict tenant isolation. If users need access a…" at bounding box center [512, 247] width 611 height 152
click at [461, 265] on ul "Use separate realms if you need strict tenant isolation. If users need access a…" at bounding box center [512, 247] width 611 height 152
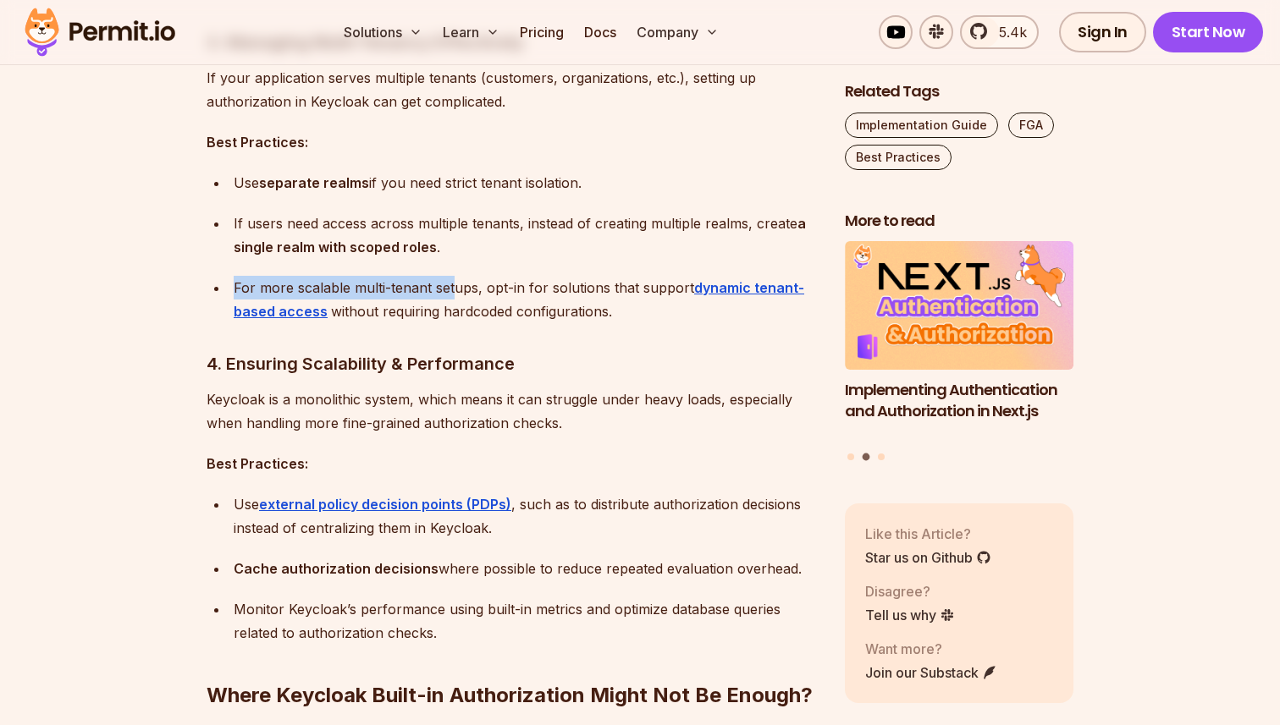
drag, startPoint x: 229, startPoint y: 287, endPoint x: 457, endPoint y: 288, distance: 227.7
click at [453, 287] on li "For more scalable multi-tenant setups, opt-in for solutions that support dynami…" at bounding box center [523, 299] width 589 height 47
click at [457, 288] on div "For more scalable multi-tenant setups, opt-in for solutions that support dynami…" at bounding box center [526, 299] width 584 height 47
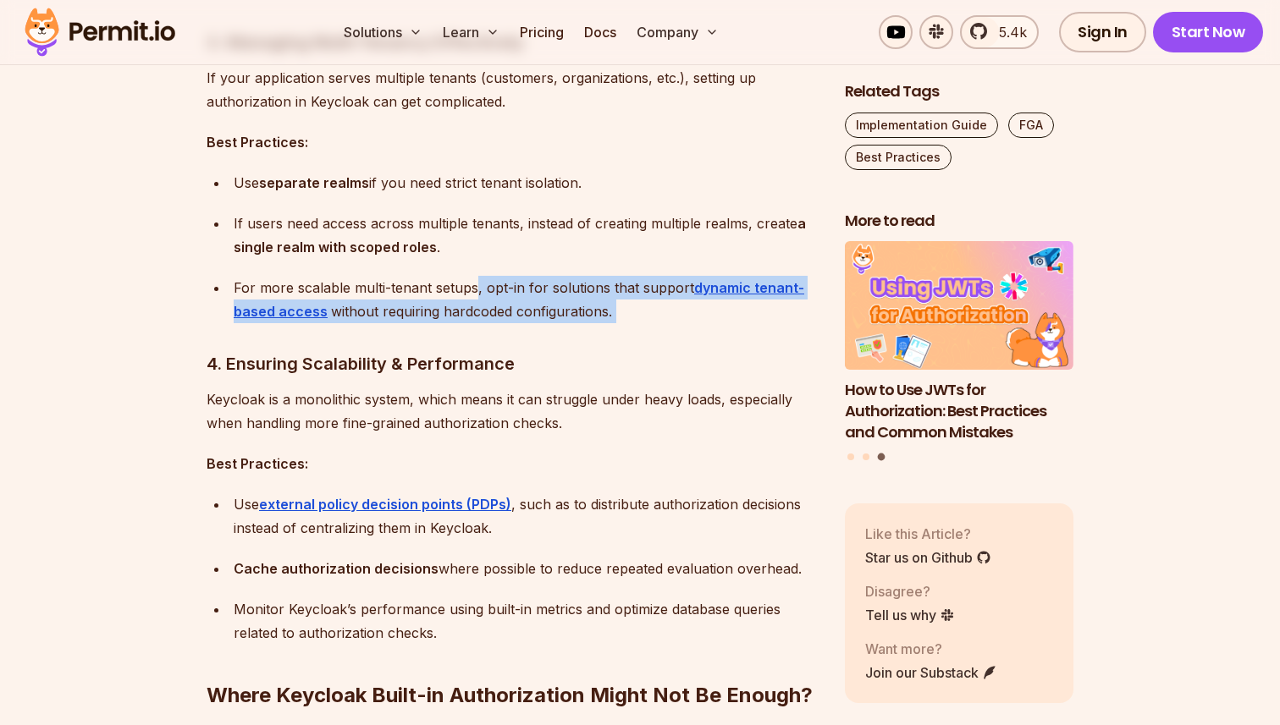
drag, startPoint x: 475, startPoint y: 288, endPoint x: 568, endPoint y: 346, distance: 109.9
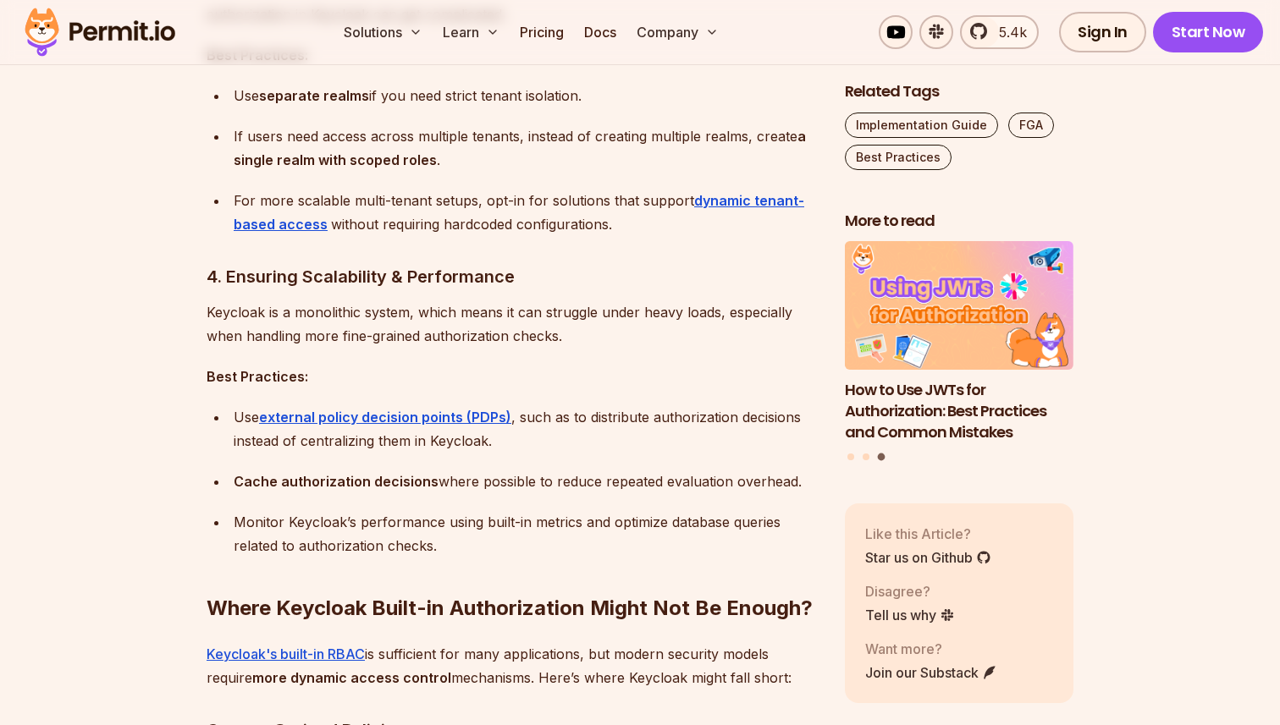
scroll to position [2635, 0]
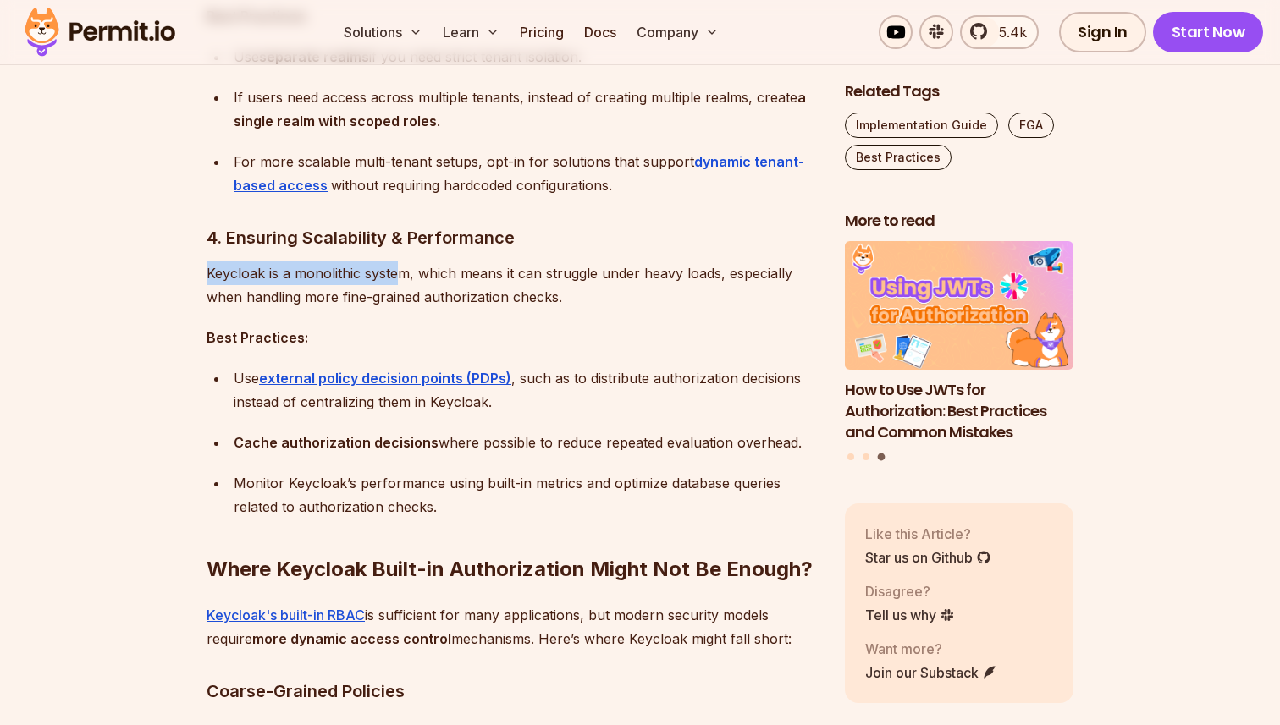
drag, startPoint x: 219, startPoint y: 275, endPoint x: 398, endPoint y: 275, distance: 178.6
click at [398, 275] on p "Keycloak is a monolithic system, which means it can struggle under heavy loads,…" at bounding box center [512, 285] width 611 height 47
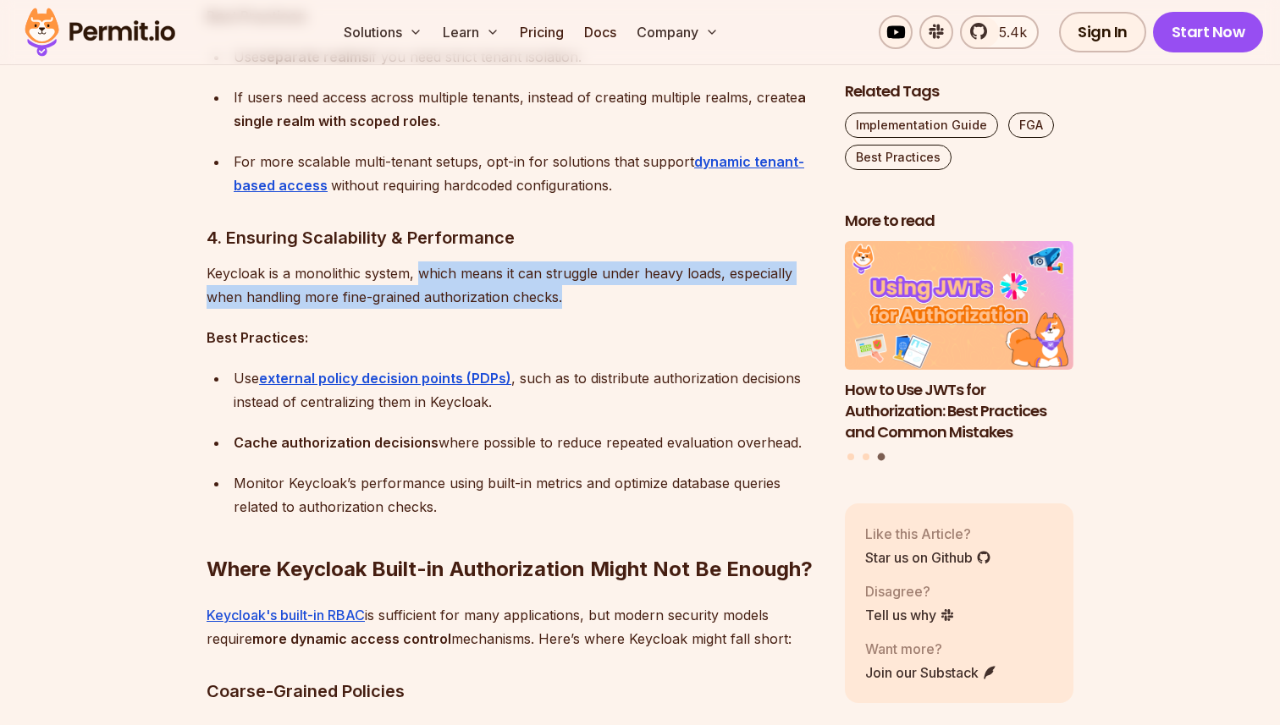
drag, startPoint x: 416, startPoint y: 275, endPoint x: 576, endPoint y: 316, distance: 165.0
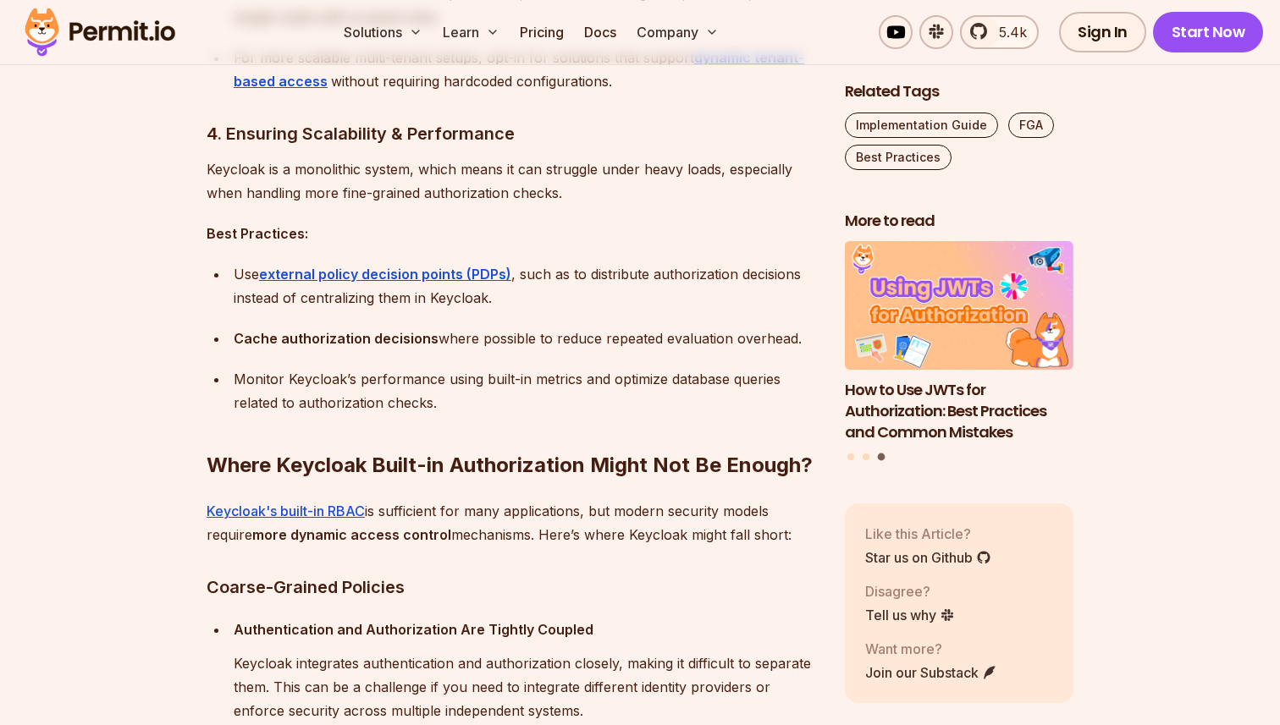
scroll to position [2789, 0]
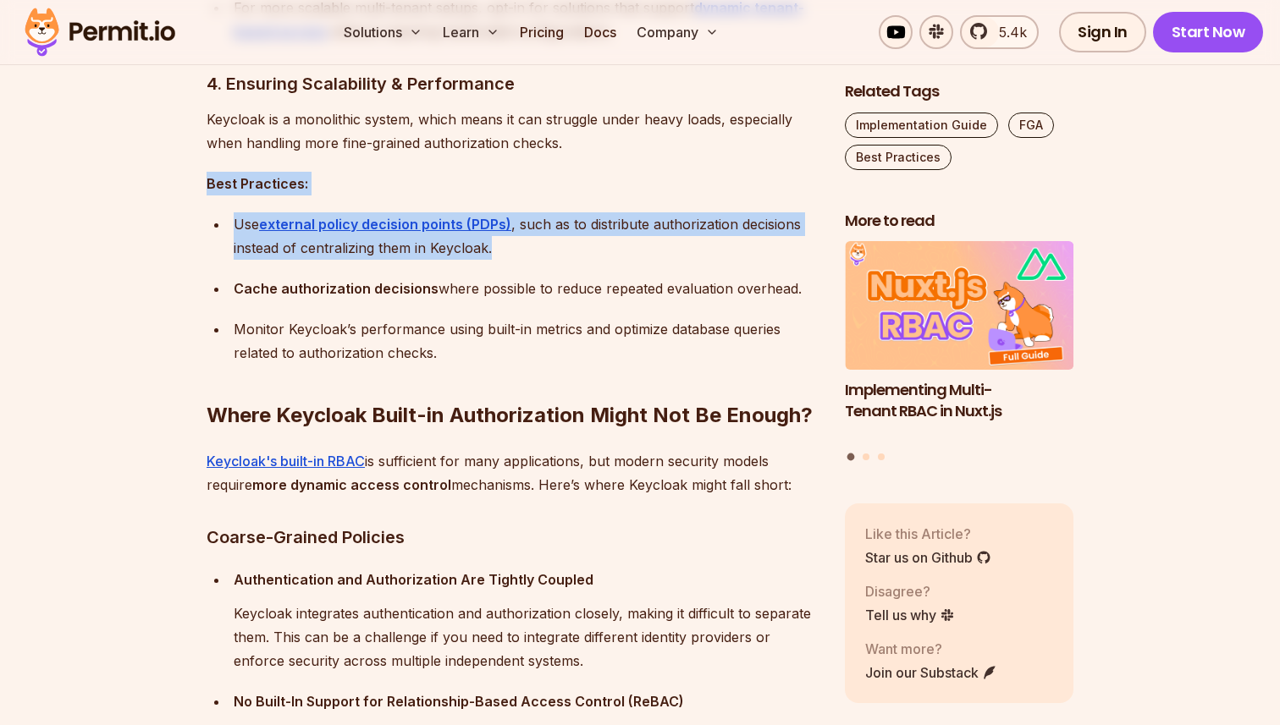
drag, startPoint x: 209, startPoint y: 183, endPoint x: 599, endPoint y: 254, distance: 396.6
click at [593, 251] on div "Keycloak is a popular open-source tool for managing identity and access control…" at bounding box center [512, 643] width 611 height 4686
click at [599, 254] on div "Use external policy decision points (PDPs) , such as to distribute authorizatio…" at bounding box center [526, 235] width 584 height 47
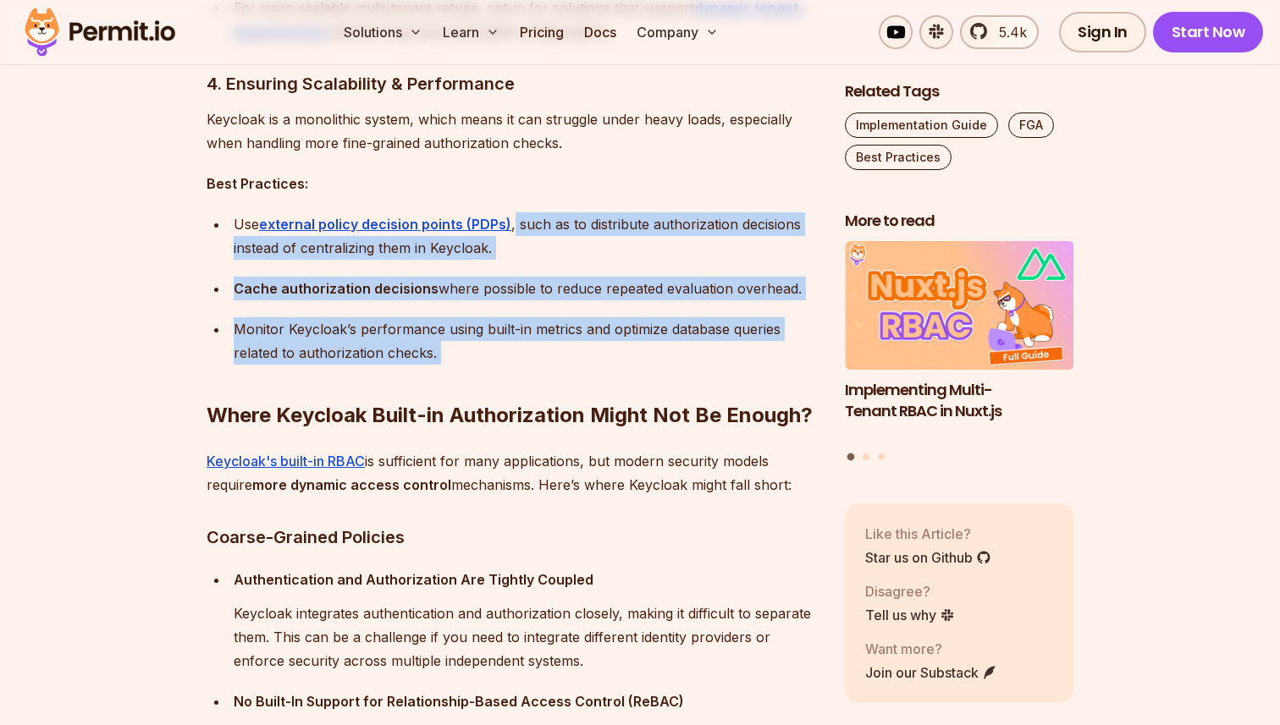
drag, startPoint x: 515, startPoint y: 225, endPoint x: 636, endPoint y: 386, distance: 201.8
click at [615, 372] on div "Keycloak is a popular open-source tool for managing identity and access control…" at bounding box center [512, 643] width 611 height 4686
click at [636, 386] on h2 "Where Keycloak Built-in Authorization Might Not Be Enough?" at bounding box center [512, 381] width 611 height 95
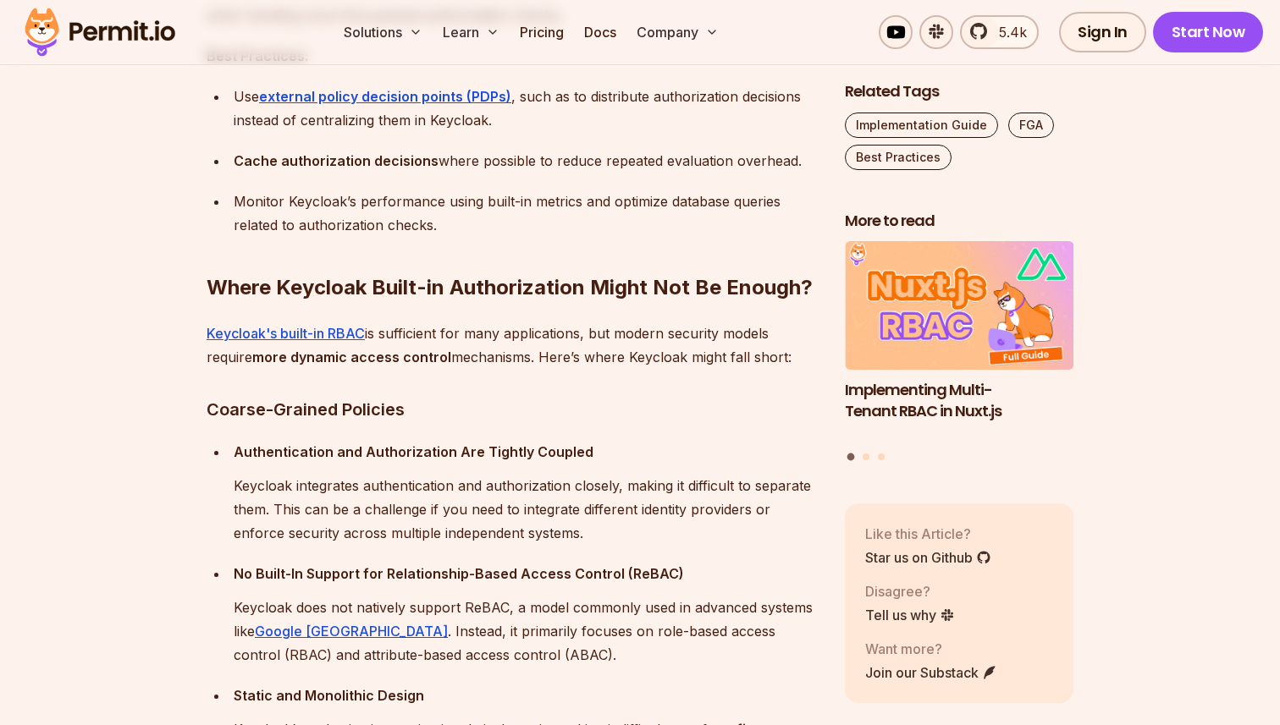
scroll to position [2933, 0]
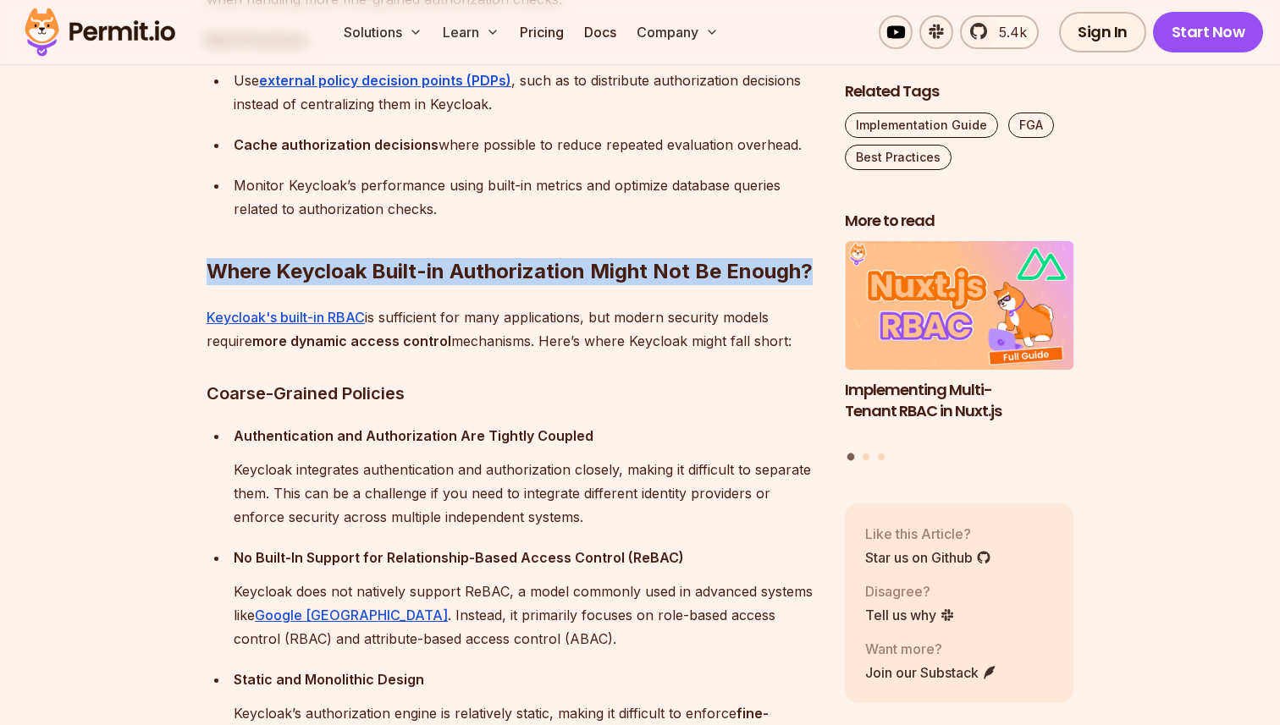
drag, startPoint x: 229, startPoint y: 266, endPoint x: 602, endPoint y: 305, distance: 375.3
click at [602, 305] on section "Table of Contents Keycloak is a popular open-source tool for managing identity …" at bounding box center [640, 629] width 1280 height 5122
click at [609, 311] on p "Keycloak's built-in RBAC is sufficient for many applications, but modern securi…" at bounding box center [512, 329] width 611 height 47
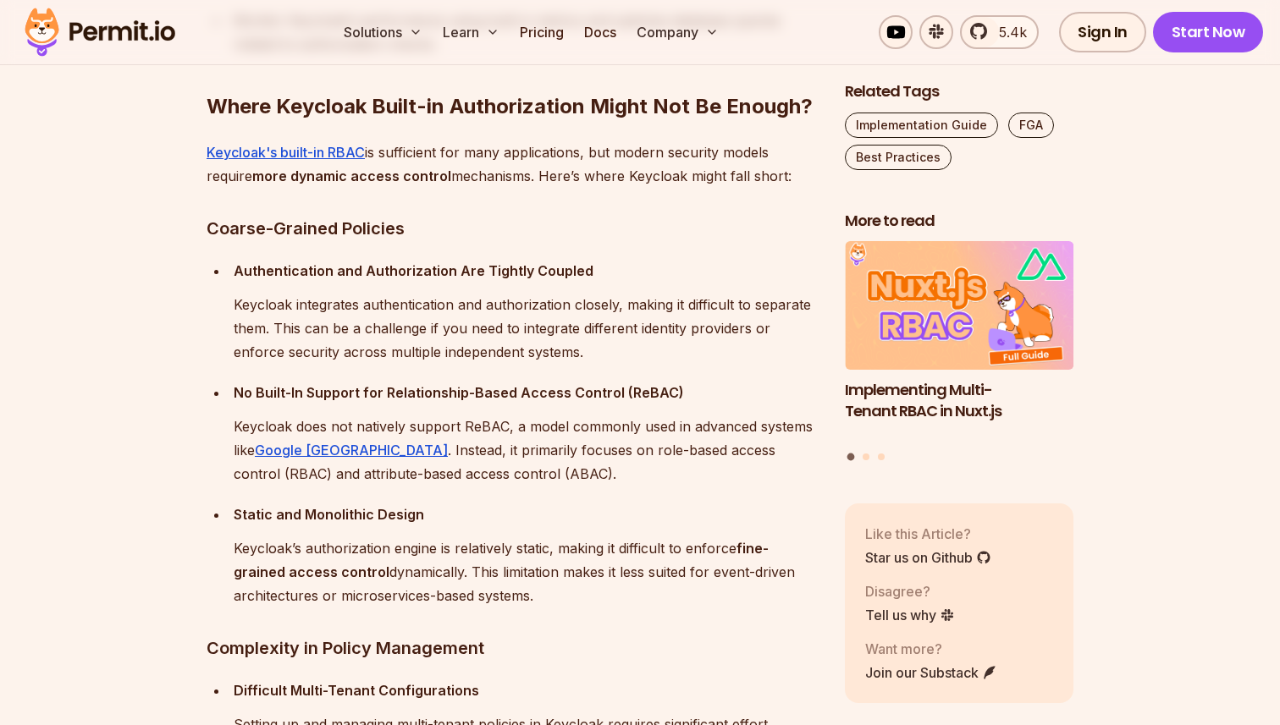
scroll to position [3099, 0]
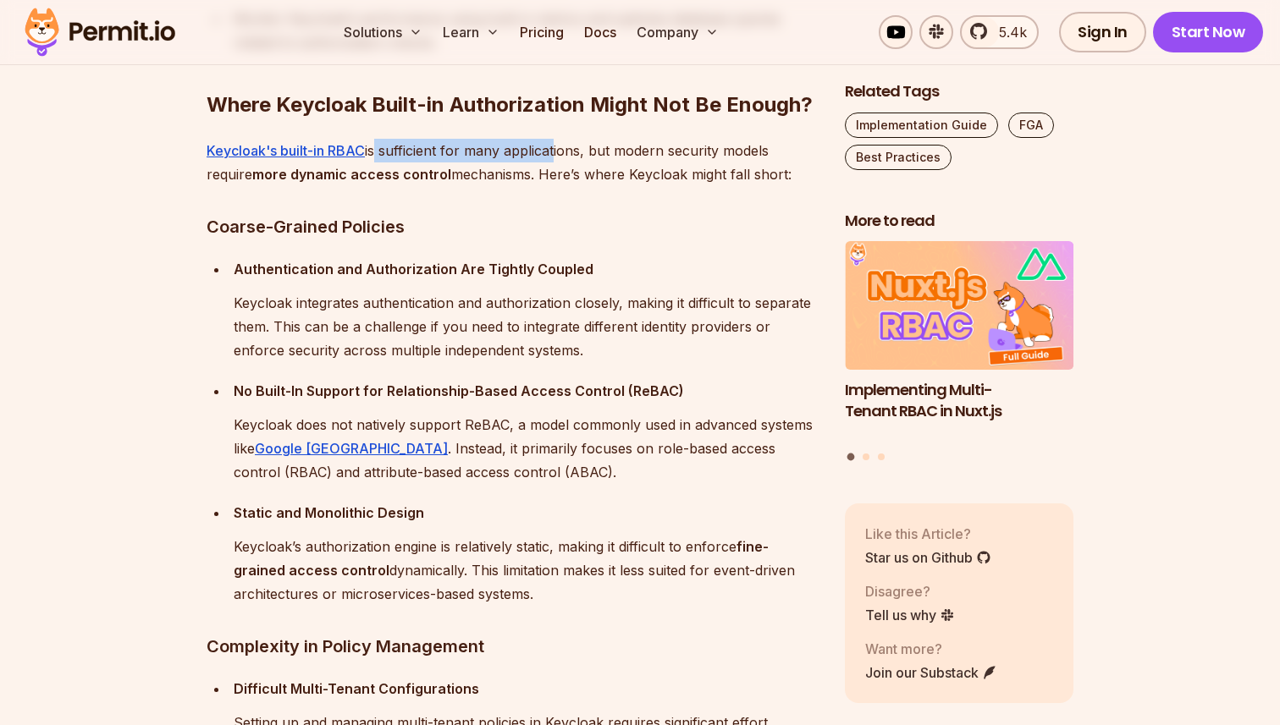
drag, startPoint x: 374, startPoint y: 150, endPoint x: 570, endPoint y: 150, distance: 196.4
click at [570, 150] on p "Keycloak's built-in RBAC is sufficient for many applications, but modern securi…" at bounding box center [512, 162] width 611 height 47
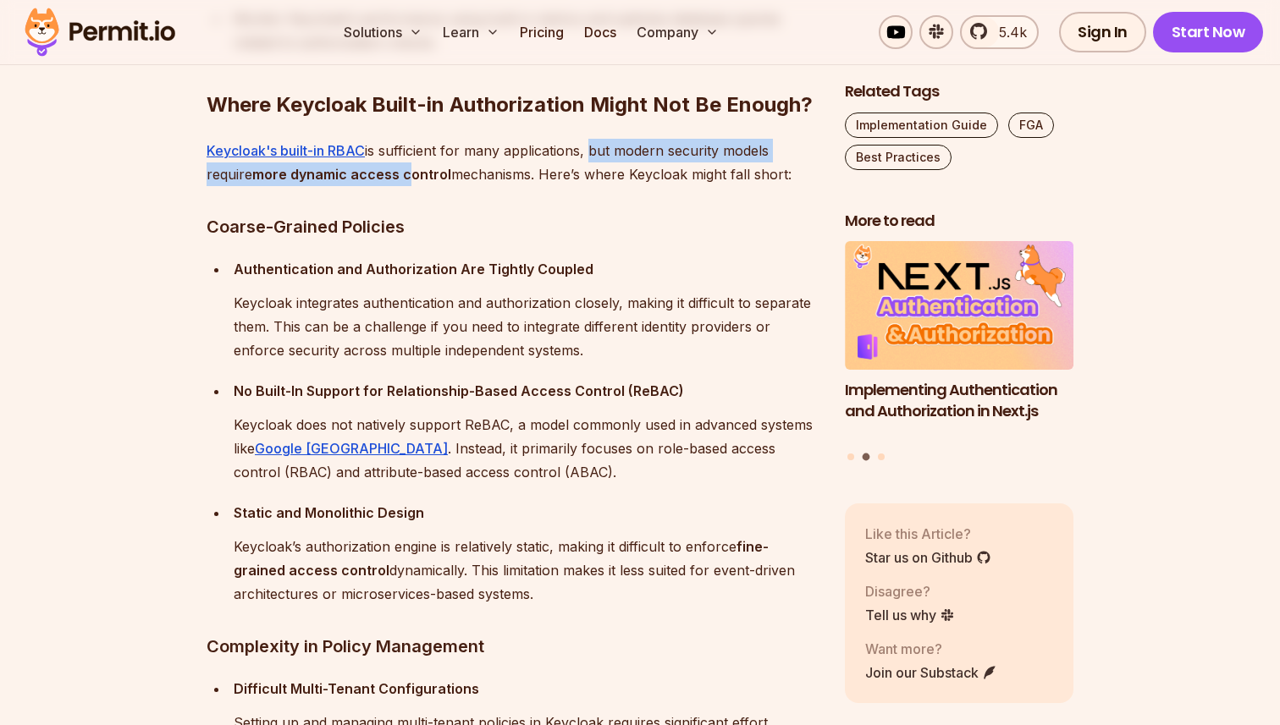
drag, startPoint x: 588, startPoint y: 148, endPoint x: 450, endPoint y: 179, distance: 141.3
click at [436, 179] on p "Keycloak's built-in RBAC is sufficient for many applications, but modern securi…" at bounding box center [512, 162] width 611 height 47
click at [450, 179] on p "Keycloak's built-in RBAC is sufficient for many applications, but modern securi…" at bounding box center [512, 162] width 611 height 47
drag, startPoint x: 450, startPoint y: 179, endPoint x: 200, endPoint y: 179, distance: 250.5
click at [207, 179] on p "Keycloak's built-in RBAC is sufficient for many applications, but modern securi…" at bounding box center [512, 162] width 611 height 47
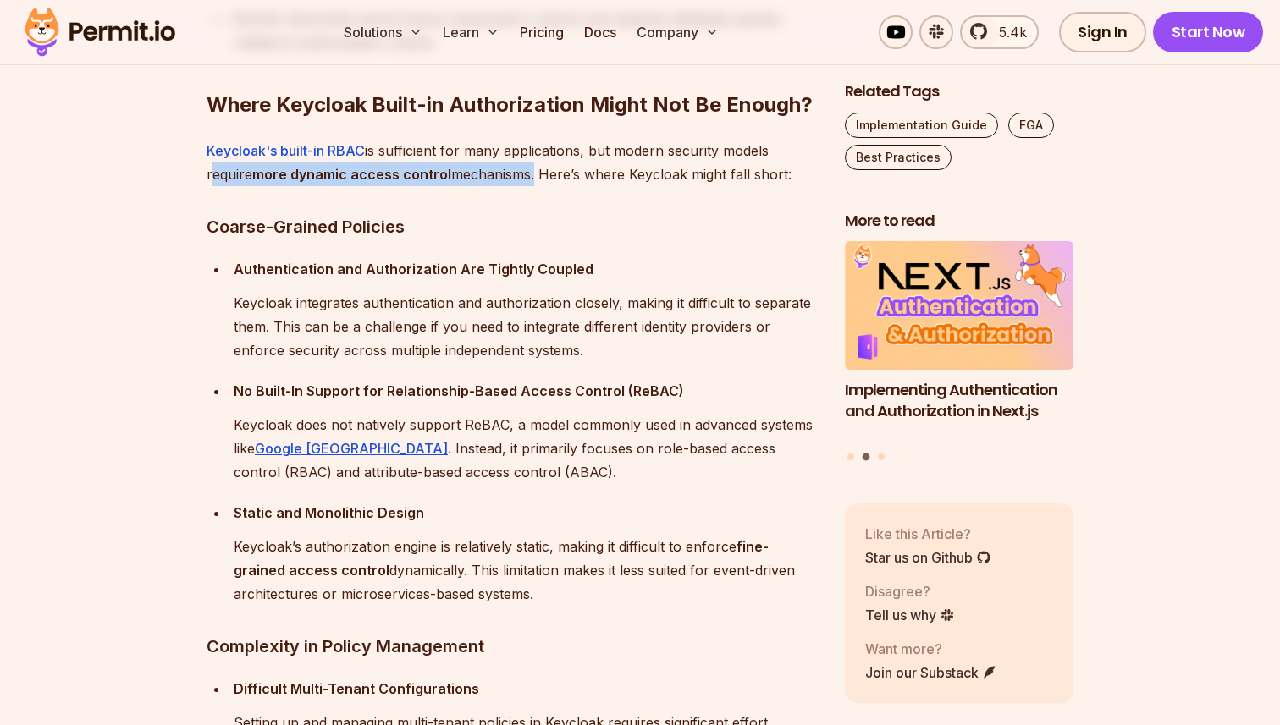
click at [200, 179] on section "Table of Contents Keycloak is a popular open-source tool for managing identity …" at bounding box center [640, 462] width 1280 height 5122
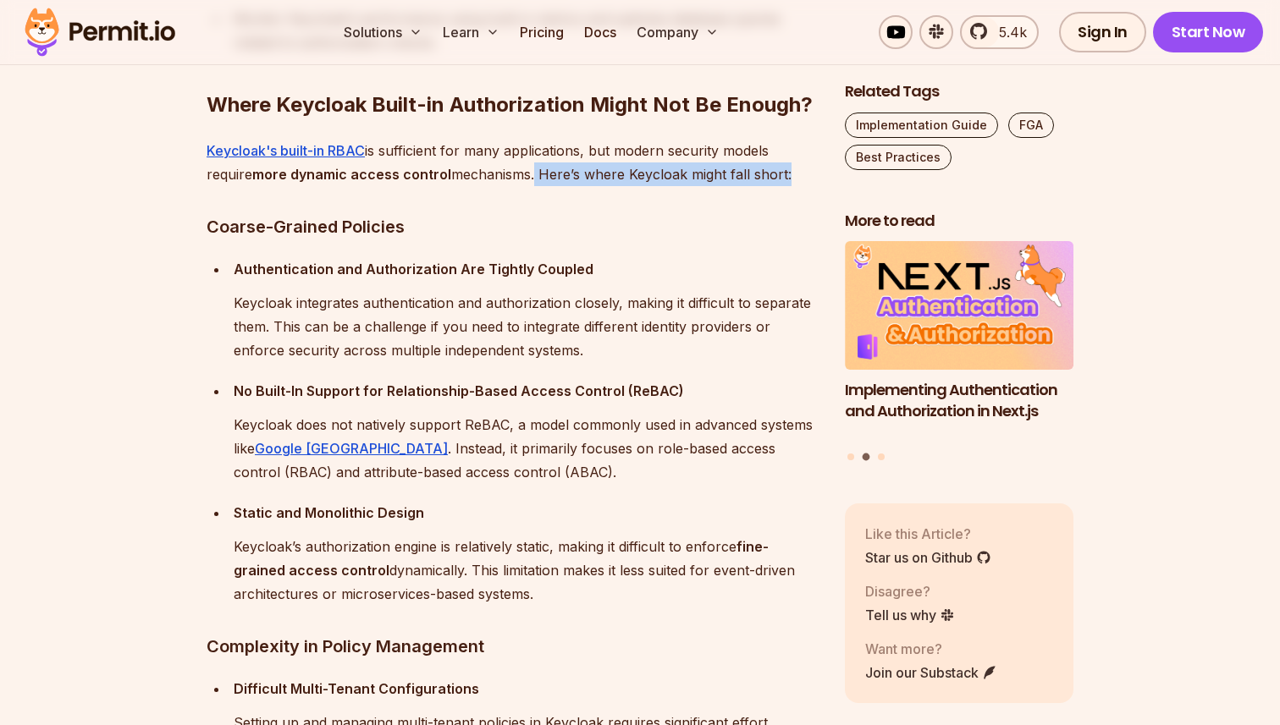
drag, startPoint x: 531, startPoint y: 173, endPoint x: 783, endPoint y: 173, distance: 252.2
click at [783, 173] on p "Keycloak's built-in RBAC is sufficient for many applications, but modern securi…" at bounding box center [512, 162] width 611 height 47
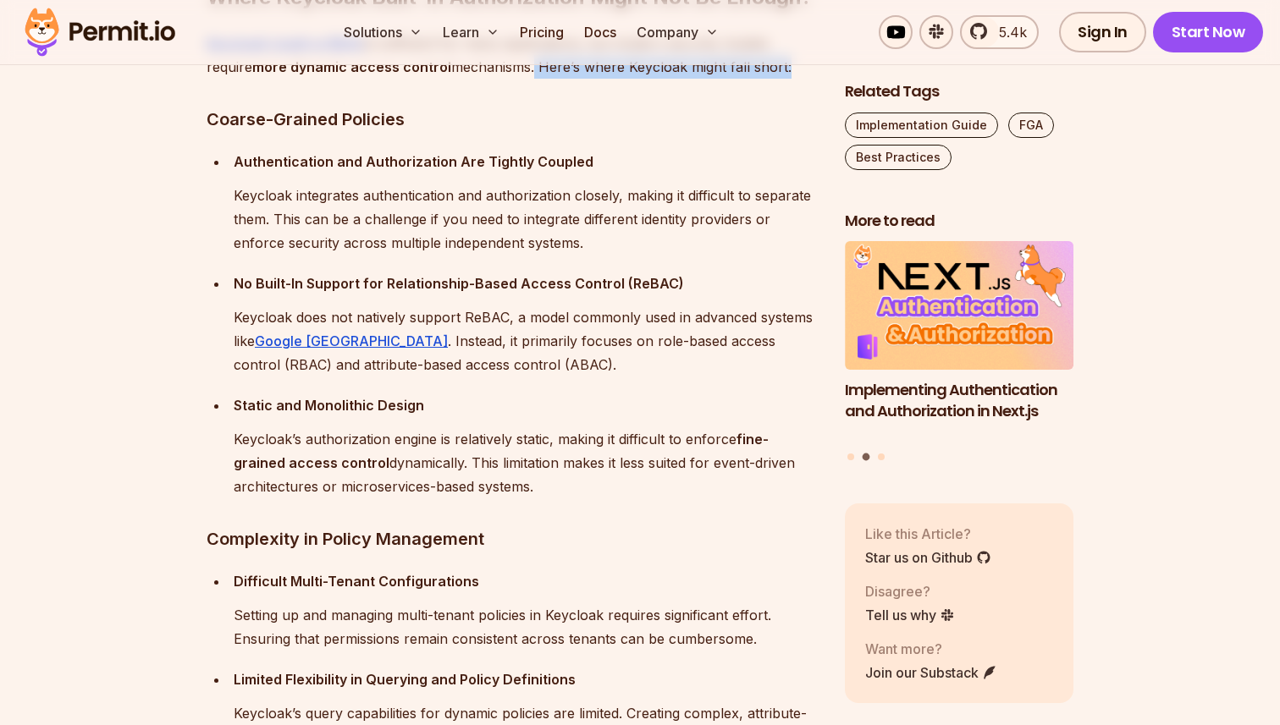
scroll to position [3240, 0]
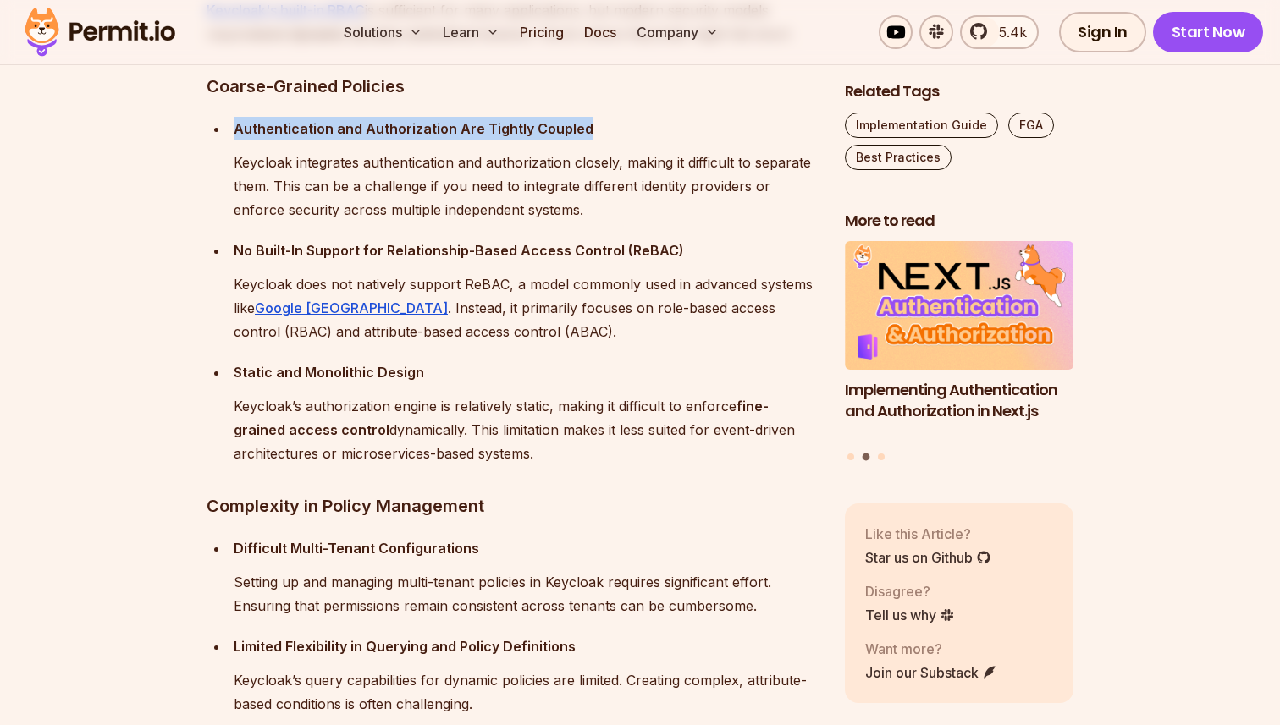
drag, startPoint x: 217, startPoint y: 134, endPoint x: 656, endPoint y: 135, distance: 439.3
click at [649, 134] on li "Authentication and Authorization Are Tightly Coupled Keycloak integrates authen…" at bounding box center [523, 169] width 589 height 105
click at [656, 135] on p "Authentication and Authorization Are Tightly Coupled" at bounding box center [526, 129] width 584 height 24
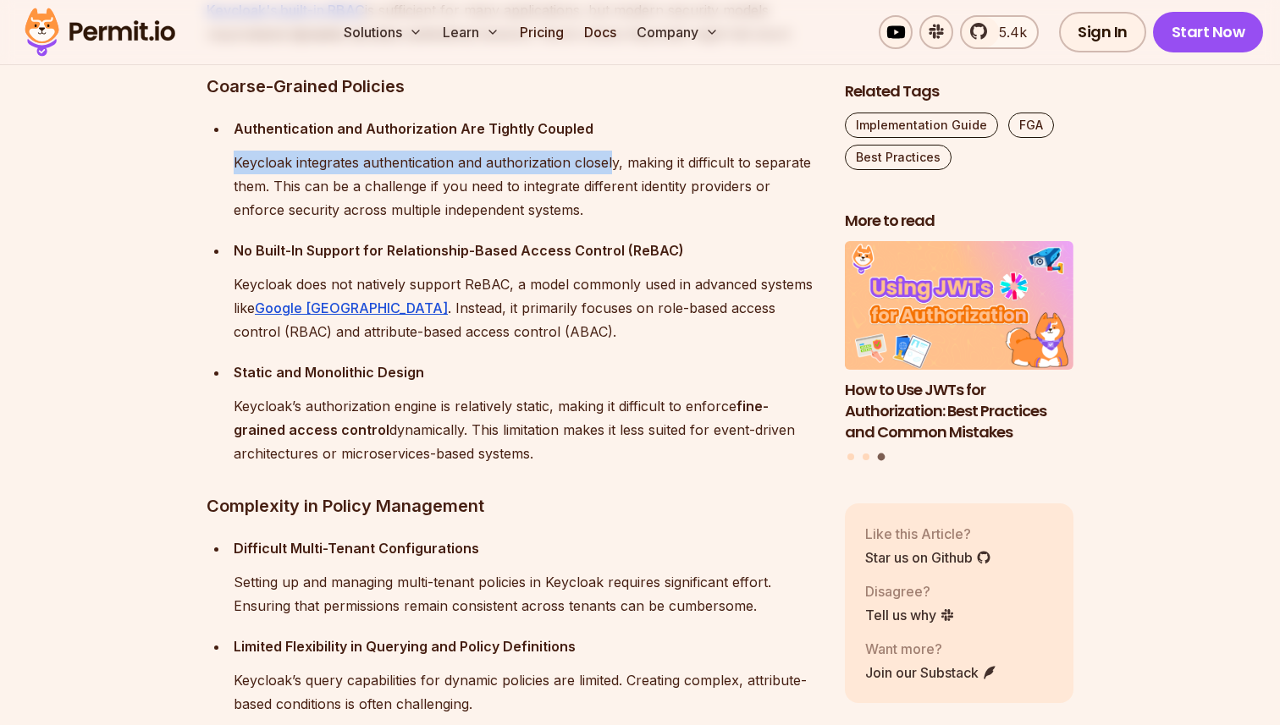
drag, startPoint x: 232, startPoint y: 168, endPoint x: 613, endPoint y: 170, distance: 380.9
click at [611, 170] on li "Authentication and Authorization Are Tightly Coupled Keycloak integrates authen…" at bounding box center [523, 169] width 589 height 105
click at [613, 170] on p "Keycloak integrates authentication and authorization closely, making it difficu…" at bounding box center [526, 186] width 584 height 71
drag, startPoint x: 620, startPoint y: 168, endPoint x: 238, endPoint y: 174, distance: 381.8
click at [240, 174] on p "Keycloak integrates authentication and authorization closely, making it difficu…" at bounding box center [526, 186] width 584 height 71
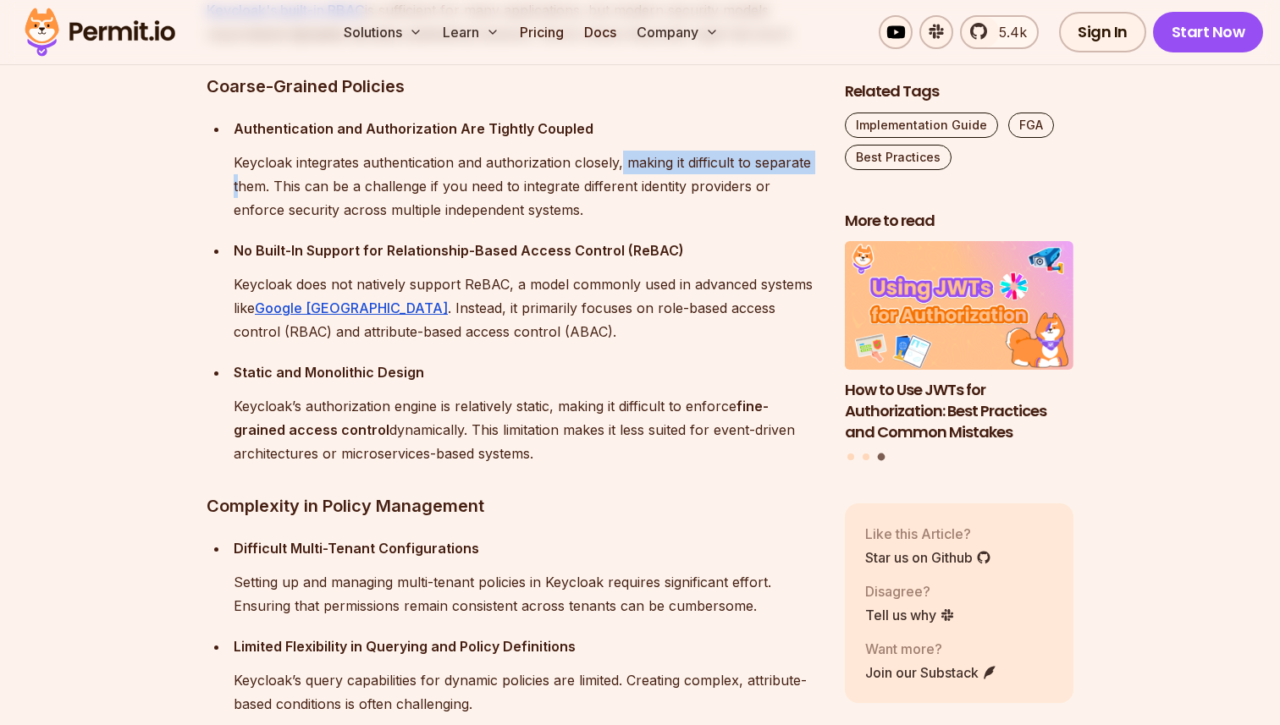
click at [238, 174] on p "Keycloak integrates authentication and authorization closely, making it difficu…" at bounding box center [526, 186] width 584 height 71
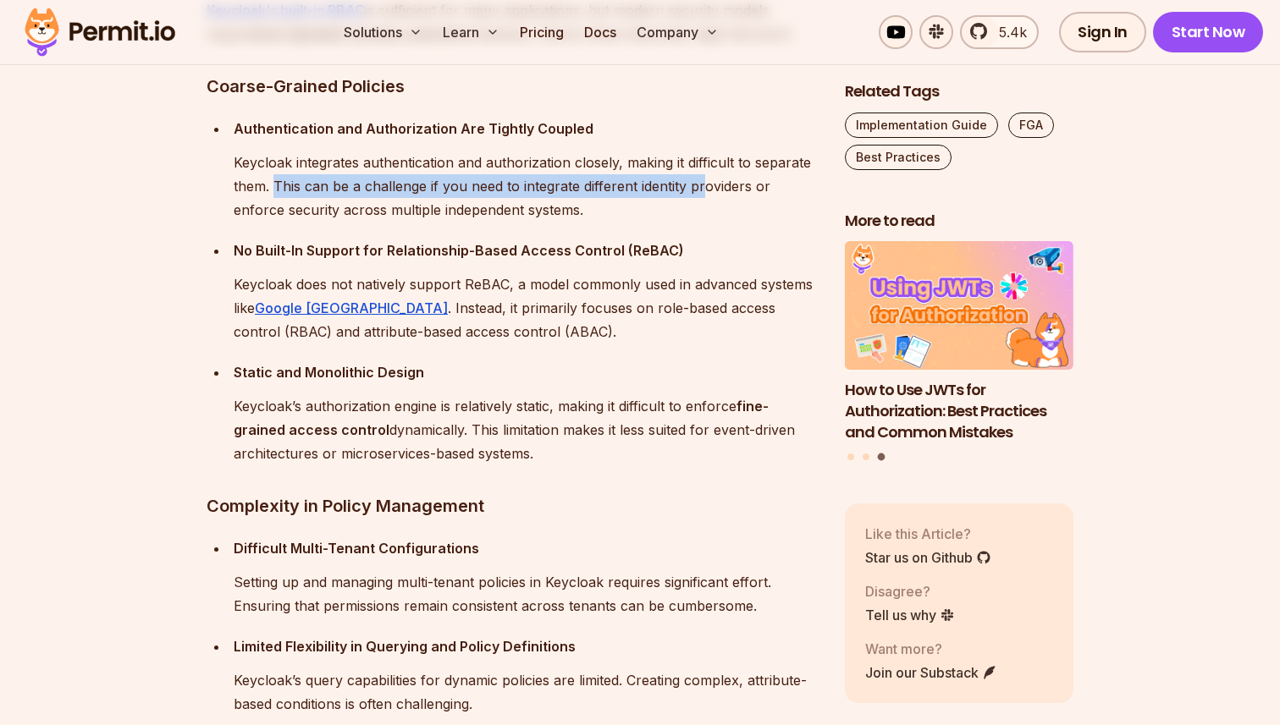
drag, startPoint x: 273, startPoint y: 187, endPoint x: 717, endPoint y: 196, distance: 443.6
click at [708, 196] on p "Keycloak integrates authentication and authorization closely, making it difficu…" at bounding box center [526, 186] width 584 height 71
click at [717, 196] on p "Keycloak integrates authentication and authorization closely, making it difficu…" at bounding box center [526, 186] width 584 height 71
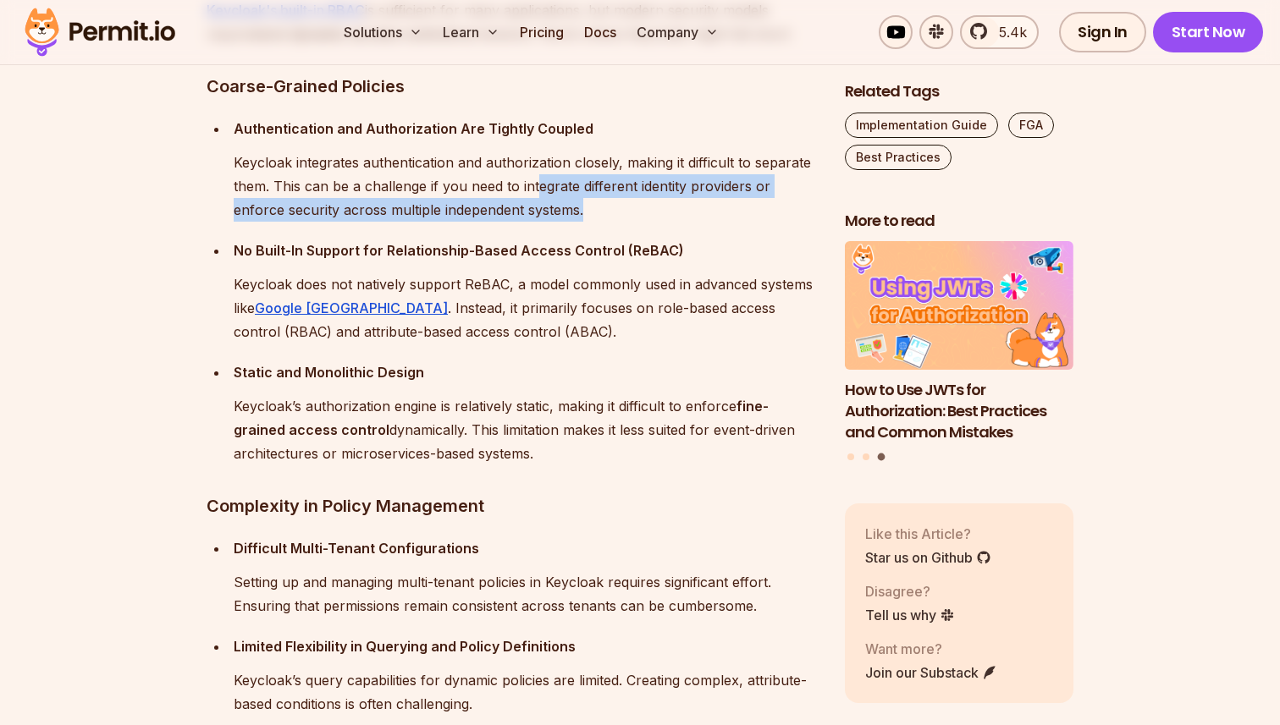
drag, startPoint x: 553, startPoint y: 180, endPoint x: 682, endPoint y: 220, distance: 135.5
click at [678, 220] on p "Keycloak integrates authentication and authorization closely, making it difficu…" at bounding box center [526, 186] width 584 height 71
click at [682, 220] on p "Keycloak integrates authentication and authorization closely, making it difficu…" at bounding box center [526, 186] width 584 height 71
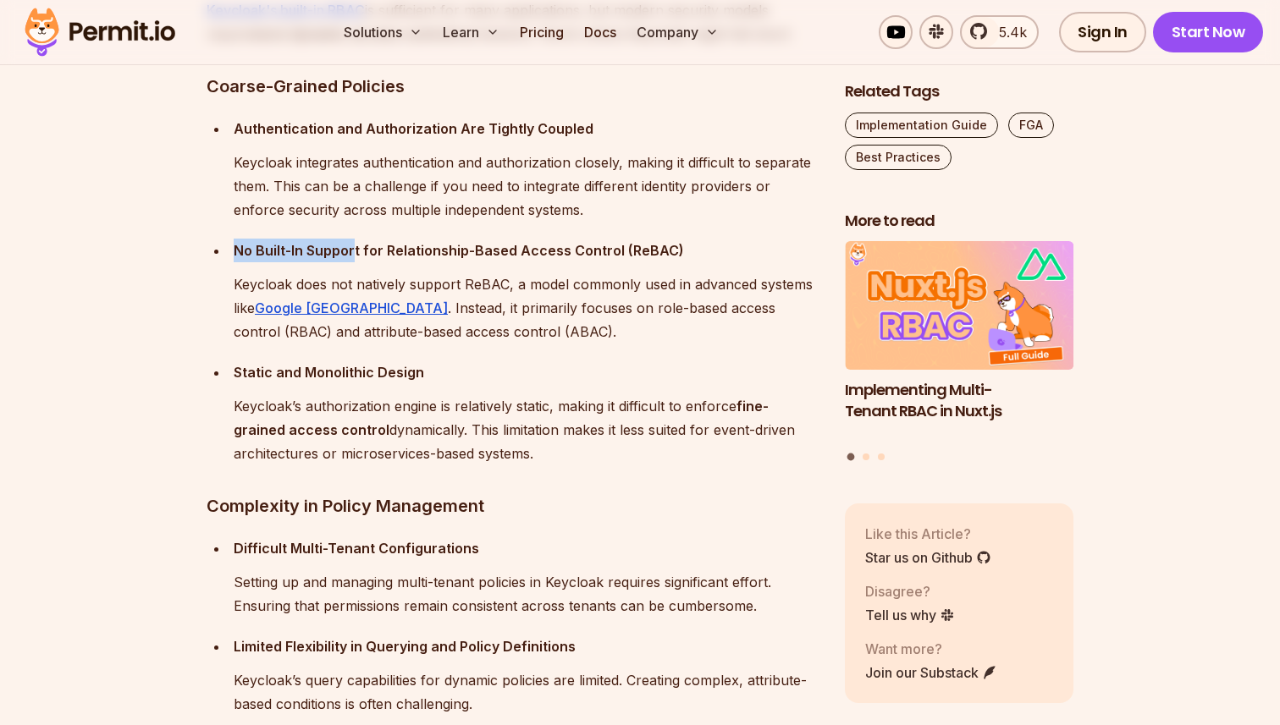
drag, startPoint x: 234, startPoint y: 255, endPoint x: 355, endPoint y: 255, distance: 121.9
click at [355, 255] on strong "No Built-In Support for Relationship-Based Access Control (ReBAC)" at bounding box center [459, 250] width 450 height 17
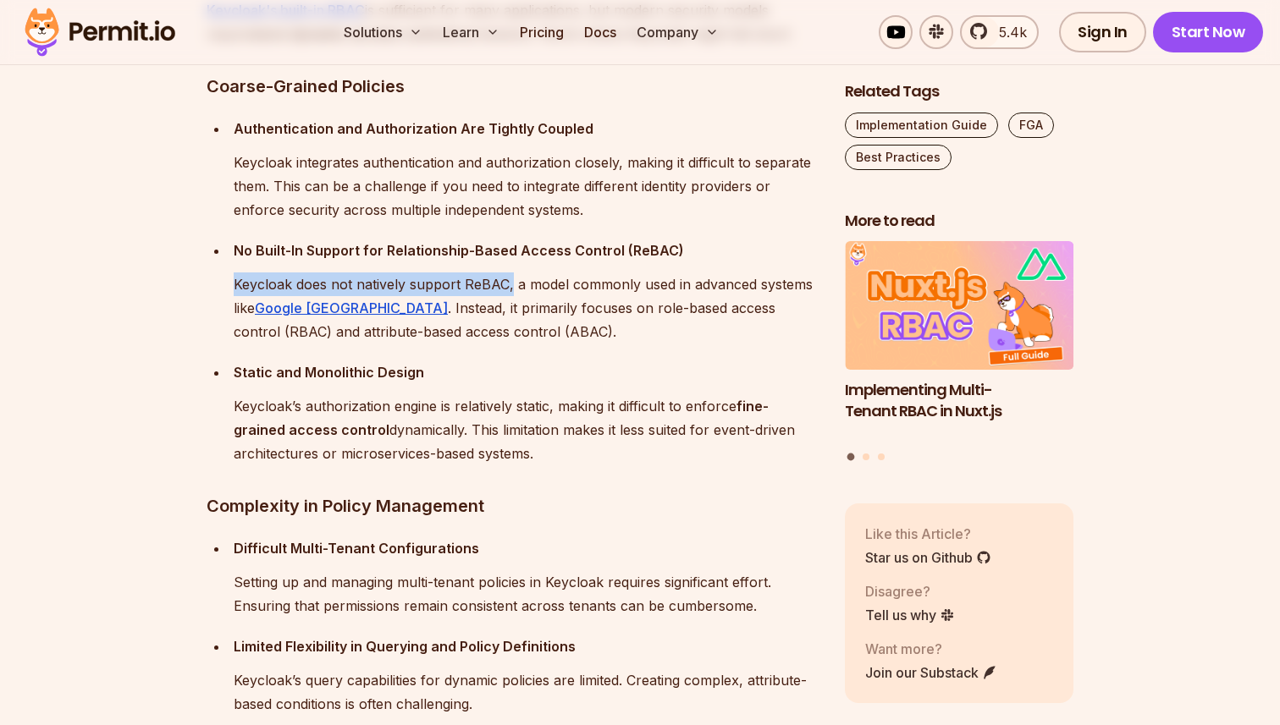
drag, startPoint x: 223, startPoint y: 277, endPoint x: 521, endPoint y: 274, distance: 297.1
click at [520, 275] on ul "Authentication and Authorization Are Tightly Coupled Keycloak integrates authen…" at bounding box center [512, 291] width 611 height 349
click at [521, 274] on p "Keycloak does not natively support ReBAC, a model commonly used in advanced sys…" at bounding box center [526, 308] width 584 height 71
click at [506, 286] on p "Keycloak does not natively support ReBAC, a model commonly used in advanced sys…" at bounding box center [526, 308] width 584 height 71
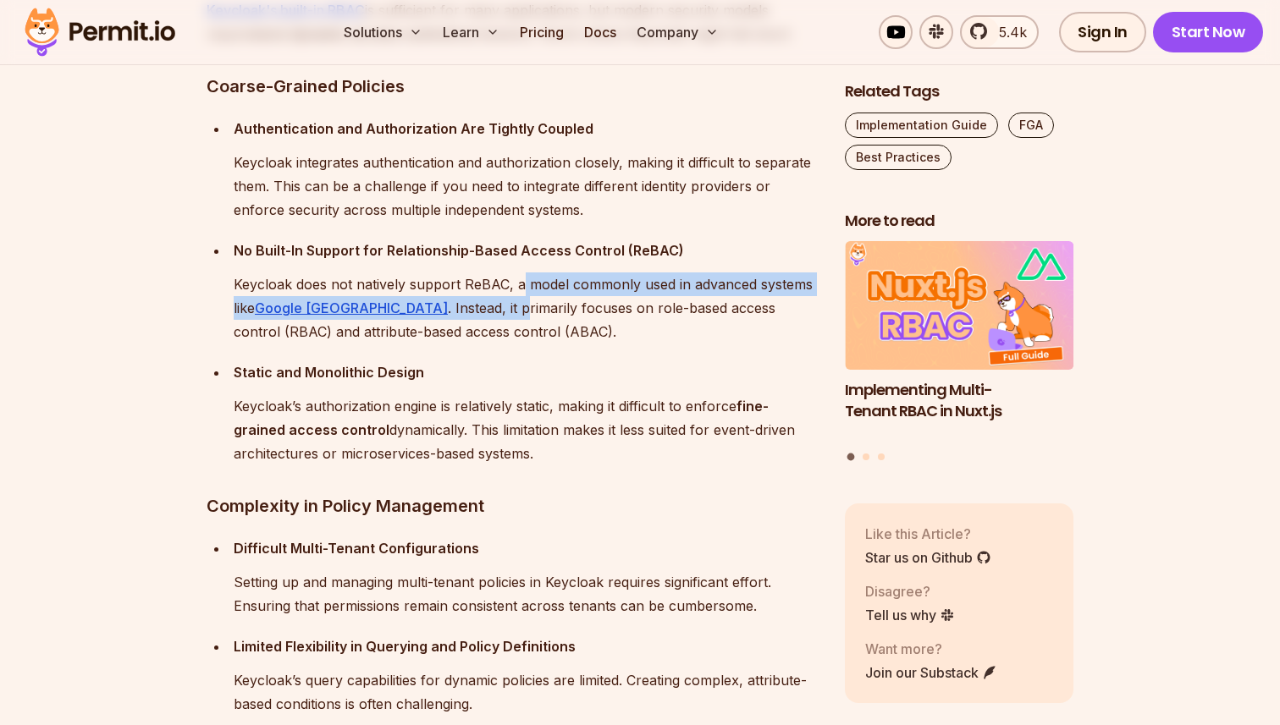
drag, startPoint x: 519, startPoint y: 284, endPoint x: 456, endPoint y: 312, distance: 68.9
click at [451, 312] on p "Keycloak does not natively support ReBAC, a model commonly used in advanced sys…" at bounding box center [526, 308] width 584 height 71
click at [456, 312] on p "Keycloak does not natively support ReBAC, a model commonly used in advanced sys…" at bounding box center [526, 308] width 584 height 71
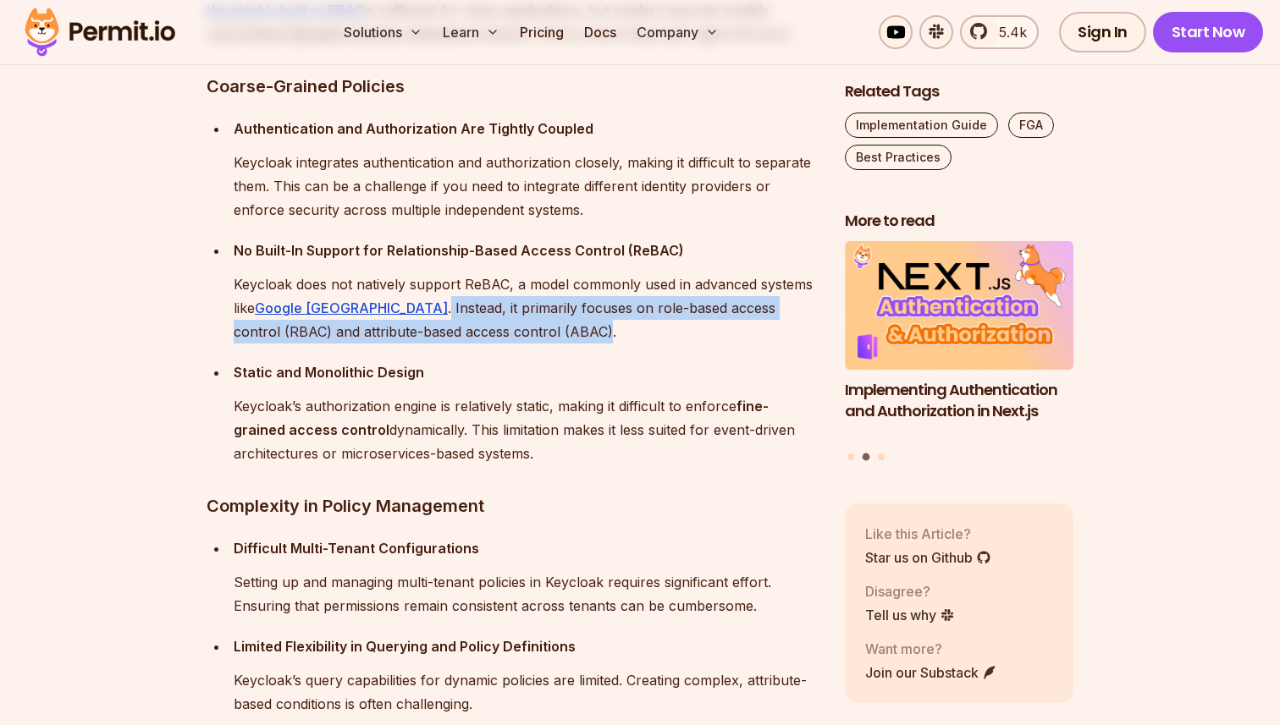
drag, startPoint x: 371, startPoint y: 308, endPoint x: 586, endPoint y: 330, distance: 216.1
click at [562, 330] on p "Keycloak does not natively support ReBAC, a model commonly used in advanced sys…" at bounding box center [526, 308] width 584 height 71
click at [586, 330] on p "Keycloak does not natively support ReBAC, a model commonly used in advanced sys…" at bounding box center [526, 308] width 584 height 71
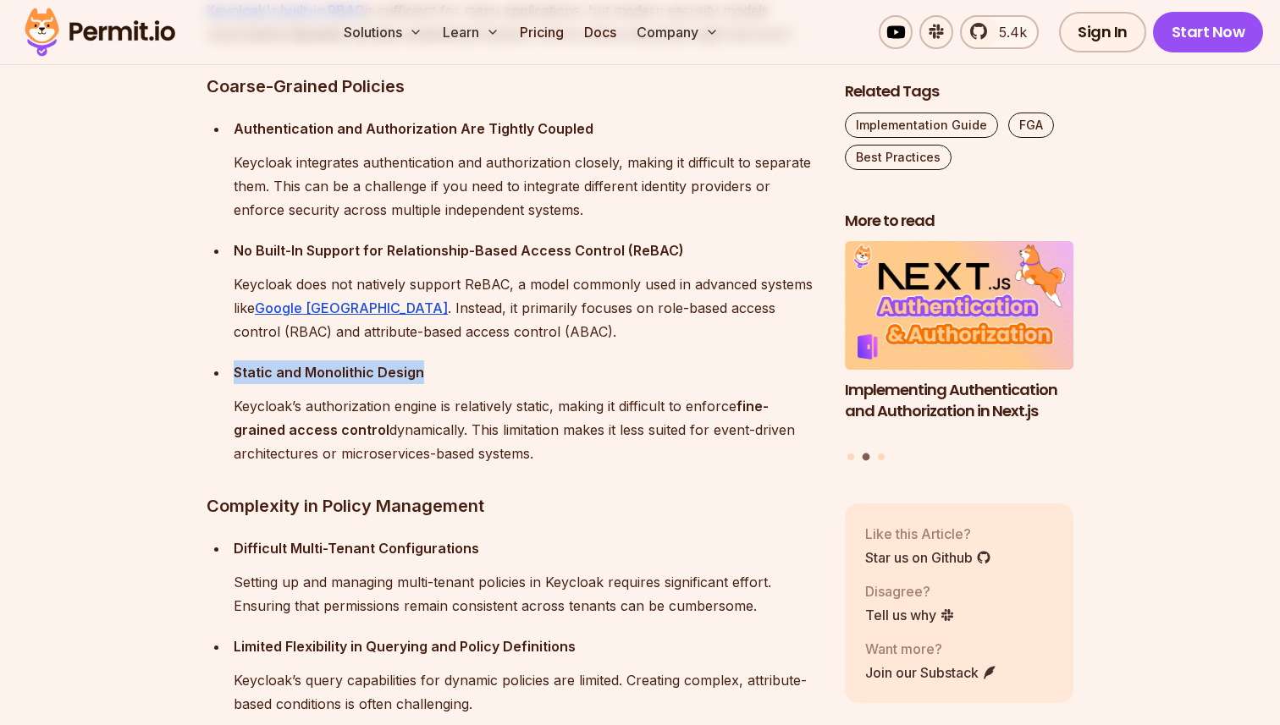
drag, startPoint x: 232, startPoint y: 367, endPoint x: 486, endPoint y: 369, distance: 253.9
click at [486, 369] on li "Static and Monolithic Design Keycloak’s authorization engine is relatively stat…" at bounding box center [523, 413] width 589 height 105
click at [494, 369] on p "Static and Monolithic Design" at bounding box center [526, 373] width 584 height 24
drag, startPoint x: 218, startPoint y: 413, endPoint x: 708, endPoint y: 462, distance: 493.4
click at [708, 462] on ul "Authentication and Authorization Are Tightly Coupled Keycloak integrates authen…" at bounding box center [512, 291] width 611 height 349
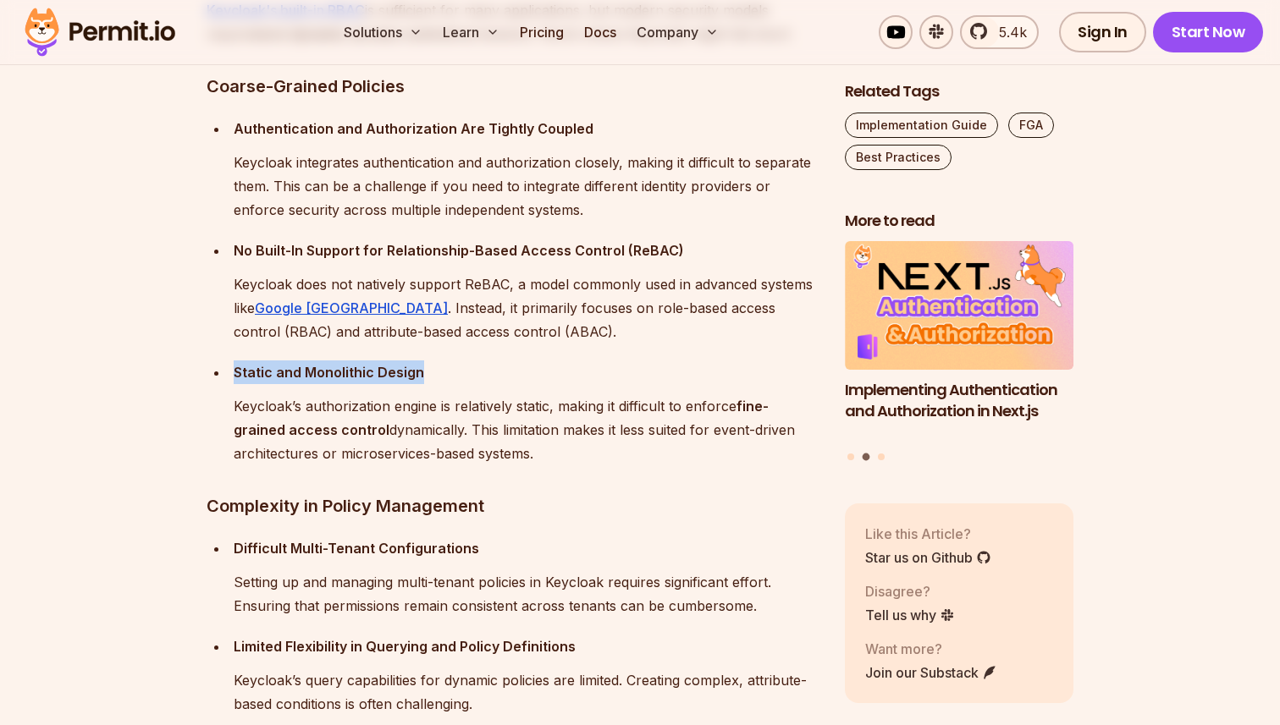
click at [722, 472] on div "Keycloak is a popular open-source tool for managing identity and access control…" at bounding box center [512, 191] width 611 height 4686
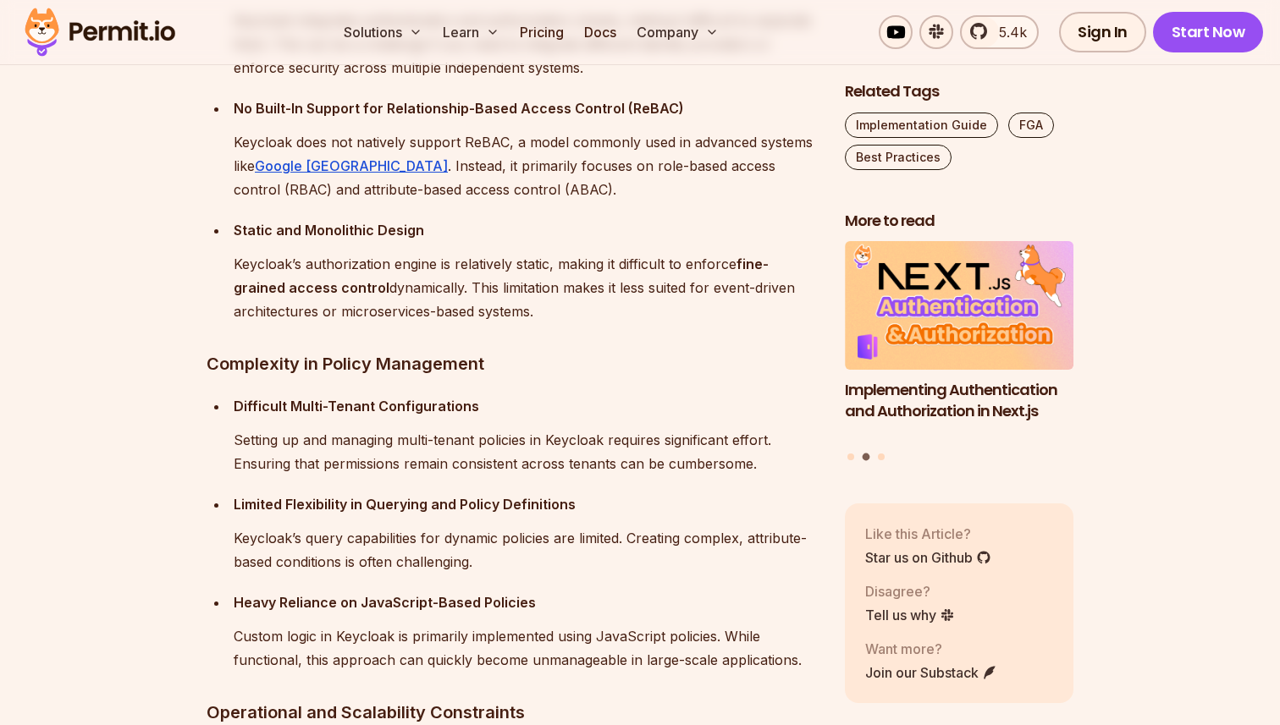
scroll to position [3387, 0]
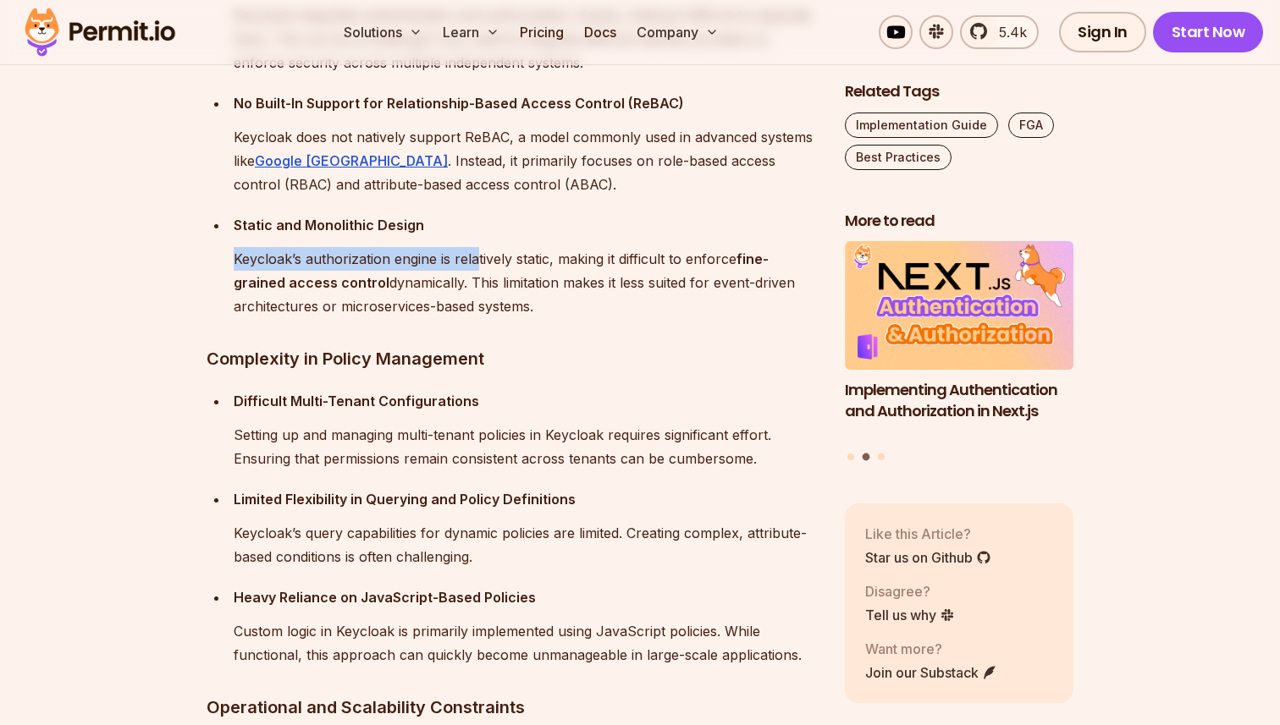
drag, startPoint x: 223, startPoint y: 269, endPoint x: 489, endPoint y: 269, distance: 266.6
click at [489, 269] on ul "Authentication and Authorization Are Tightly Coupled Keycloak integrates authen…" at bounding box center [512, 144] width 611 height 349
click at [502, 268] on p "Keycloak’s authorization engine is relatively static, making it difficult to en…" at bounding box center [526, 282] width 584 height 71
drag, startPoint x: 356, startPoint y: 261, endPoint x: 567, endPoint y: 261, distance: 210.8
click at [565, 261] on p "Keycloak’s authorization engine is relatively static, making it difficult to en…" at bounding box center [526, 282] width 584 height 71
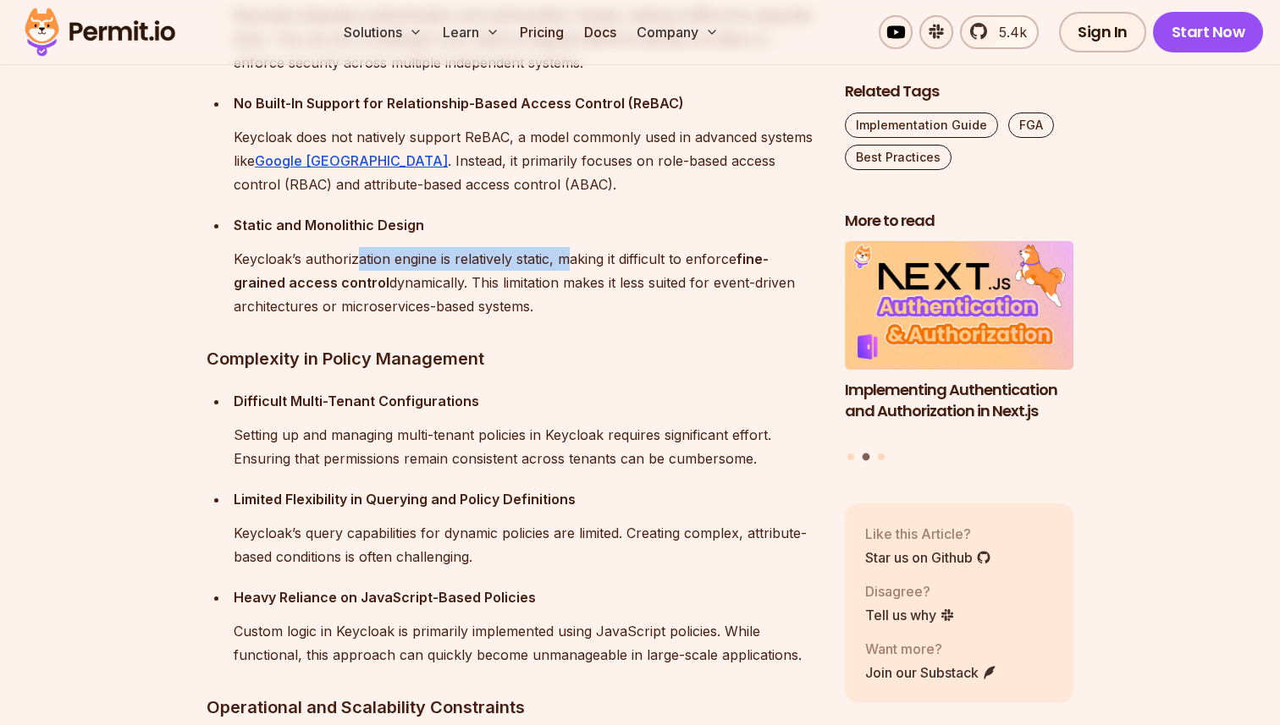
click at [567, 261] on p "Keycloak’s authorization engine is relatively static, making it difficult to en…" at bounding box center [526, 282] width 584 height 71
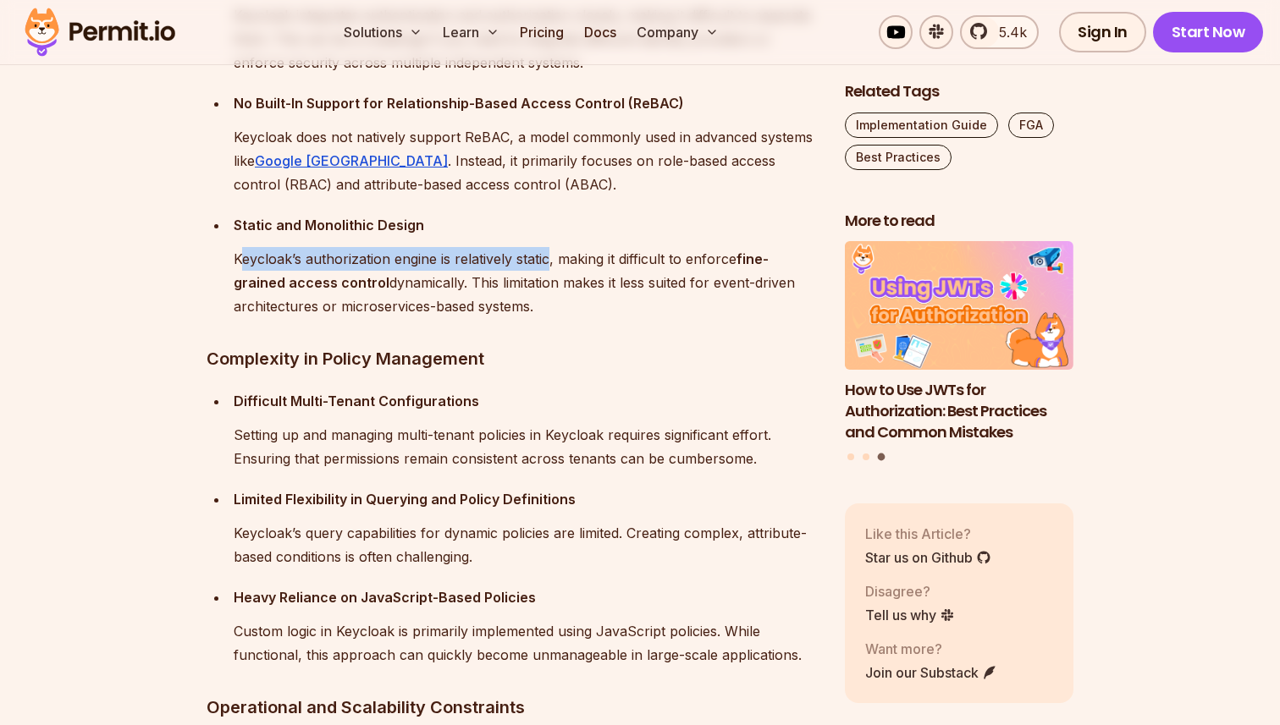
drag, startPoint x: 551, startPoint y: 259, endPoint x: 238, endPoint y: 259, distance: 313.2
click at [241, 259] on p "Keycloak’s authorization engine is relatively static, making it difficult to en…" at bounding box center [526, 282] width 584 height 71
click at [238, 259] on p "Keycloak’s authorization engine is relatively static, making it difficult to en…" at bounding box center [526, 282] width 584 height 71
drag, startPoint x: 229, startPoint y: 259, endPoint x: 562, endPoint y: 260, distance: 332.6
click at [560, 260] on li "Static and Monolithic Design Keycloak’s authorization engine is relatively stat…" at bounding box center [523, 265] width 589 height 105
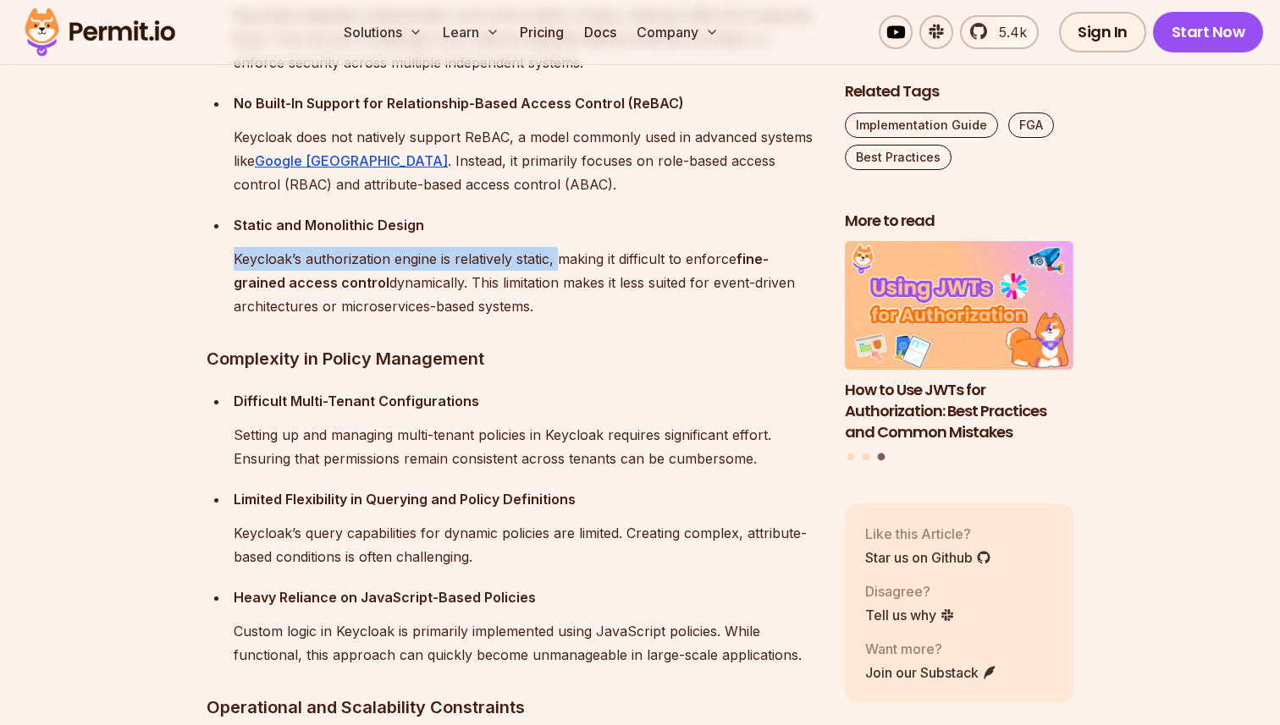
click at [562, 260] on p "Keycloak’s authorization engine is relatively static, making it difficult to en…" at bounding box center [526, 282] width 584 height 71
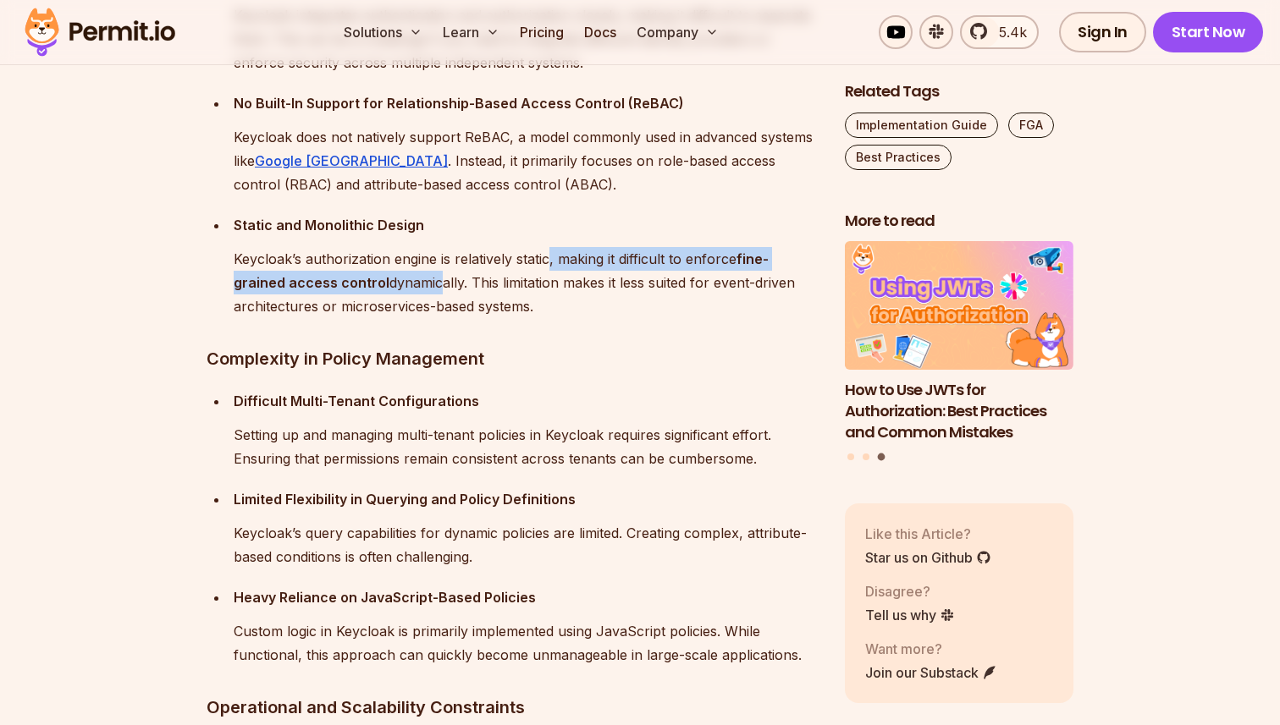
drag, startPoint x: 550, startPoint y: 259, endPoint x: 467, endPoint y: 290, distance: 88.7
click at [445, 291] on p "Keycloak’s authorization engine is relatively static, making it difficult to en…" at bounding box center [526, 282] width 584 height 71
click at [467, 290] on p "Keycloak’s authorization engine is relatively static, making it difficult to en…" at bounding box center [526, 282] width 584 height 71
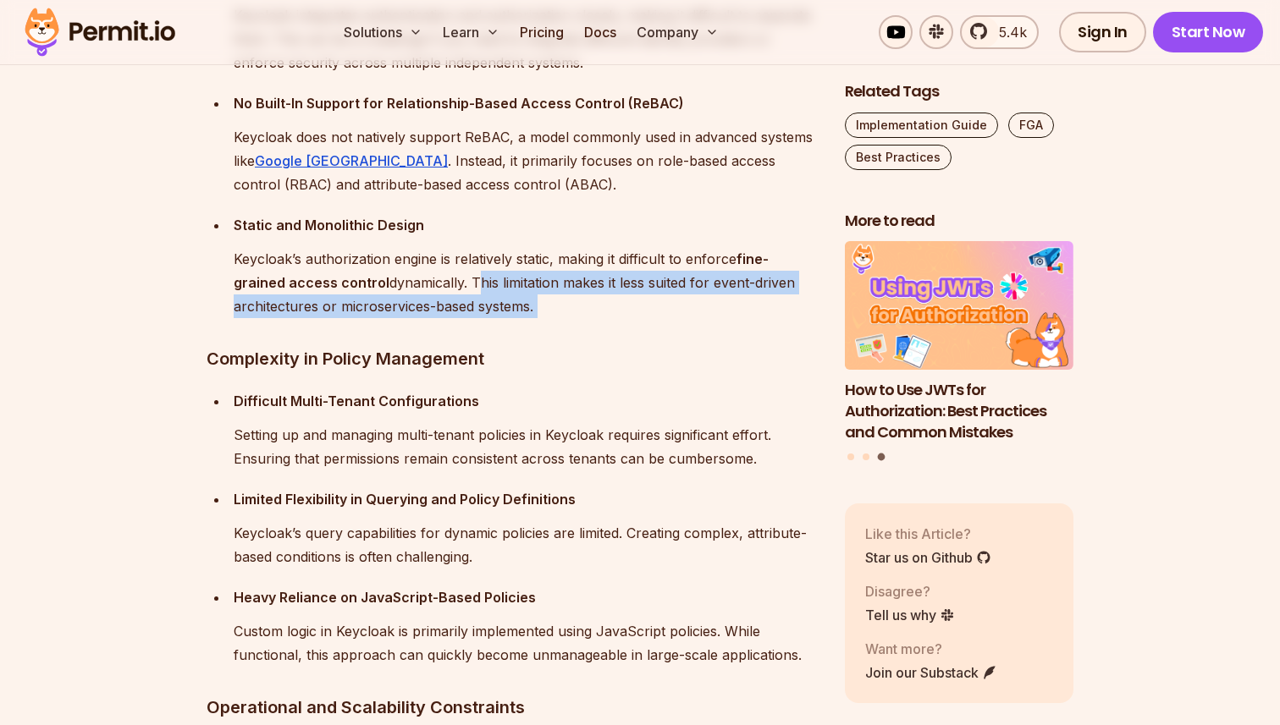
drag, startPoint x: 471, startPoint y: 284, endPoint x: 603, endPoint y: 329, distance: 138.6
click at [572, 328] on div "Keycloak is a popular open-source tool for managing identity and access control…" at bounding box center [512, 44] width 611 height 4686
click at [603, 329] on div "Keycloak is a popular open-source tool for managing identity and access control…" at bounding box center [512, 44] width 611 height 4686
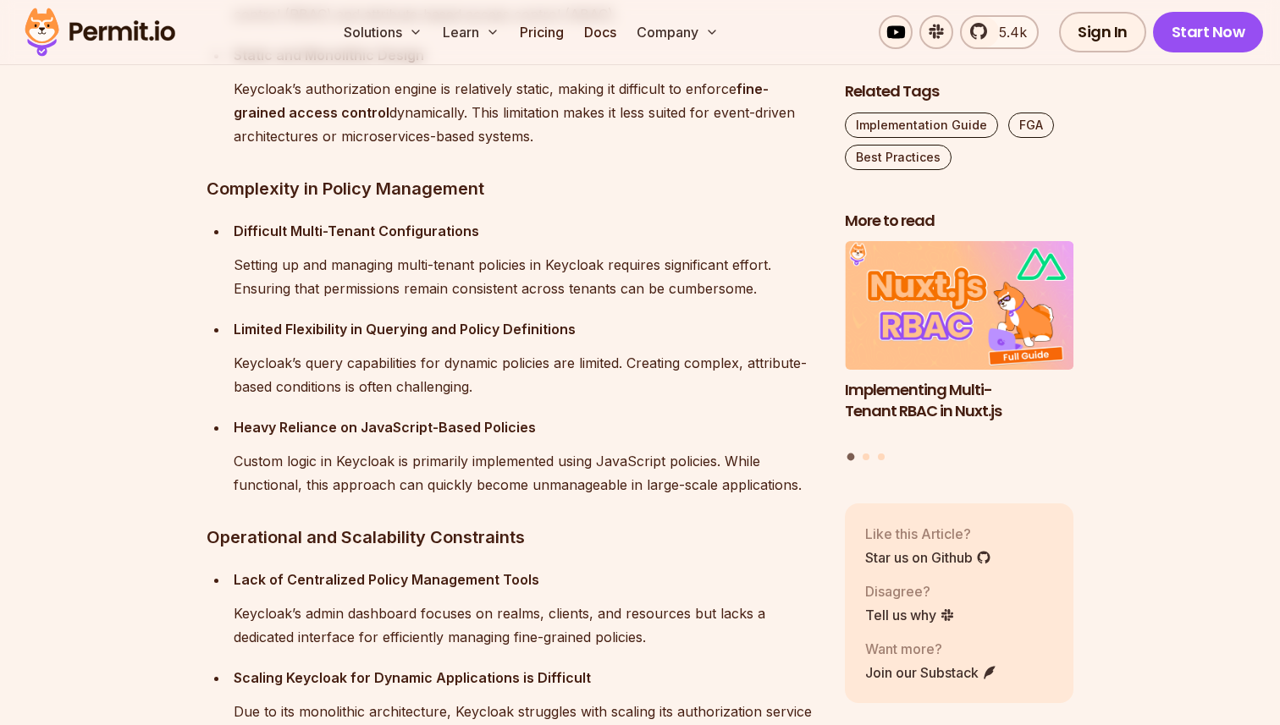
scroll to position [3573, 0]
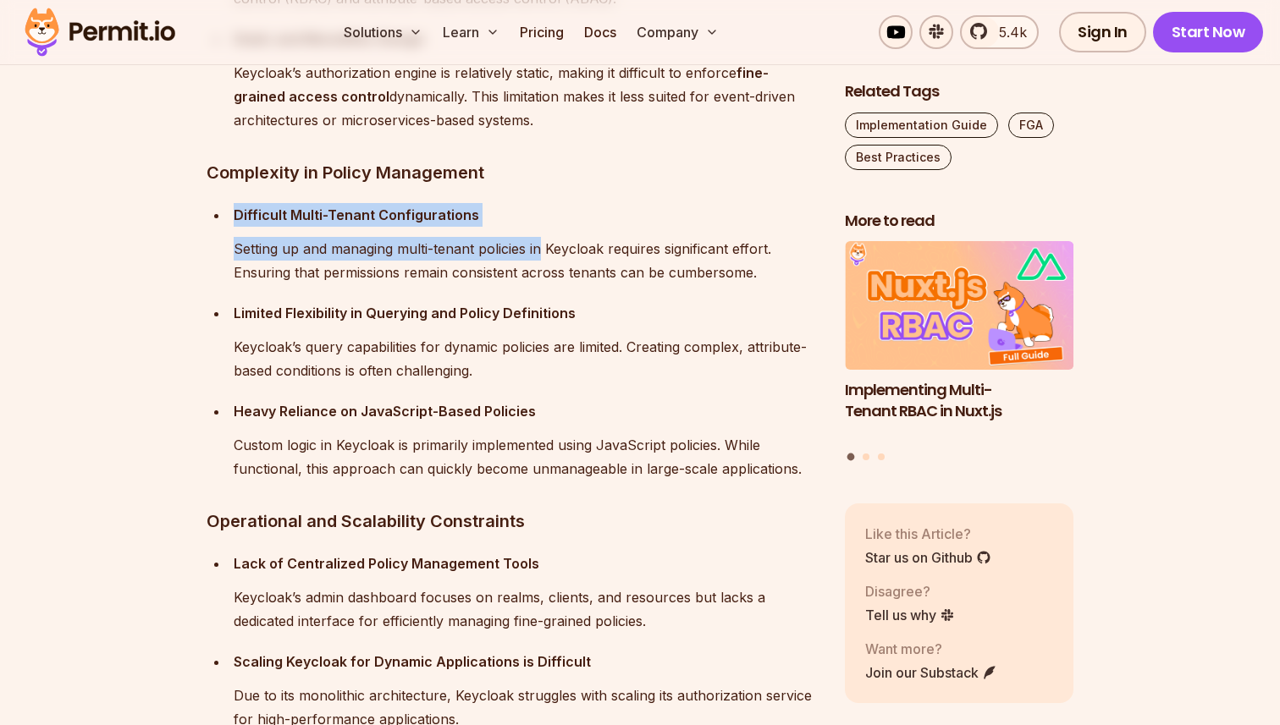
drag, startPoint x: 234, startPoint y: 213, endPoint x: 555, endPoint y: 253, distance: 323.2
click at [549, 251] on div "Difficult Multi-Tenant Configurations Setting up and managing multi-tenant poli…" at bounding box center [526, 243] width 584 height 81
click at [555, 253] on p "Setting up and managing multi-tenant policies in Keycloak requires significant …" at bounding box center [526, 260] width 584 height 47
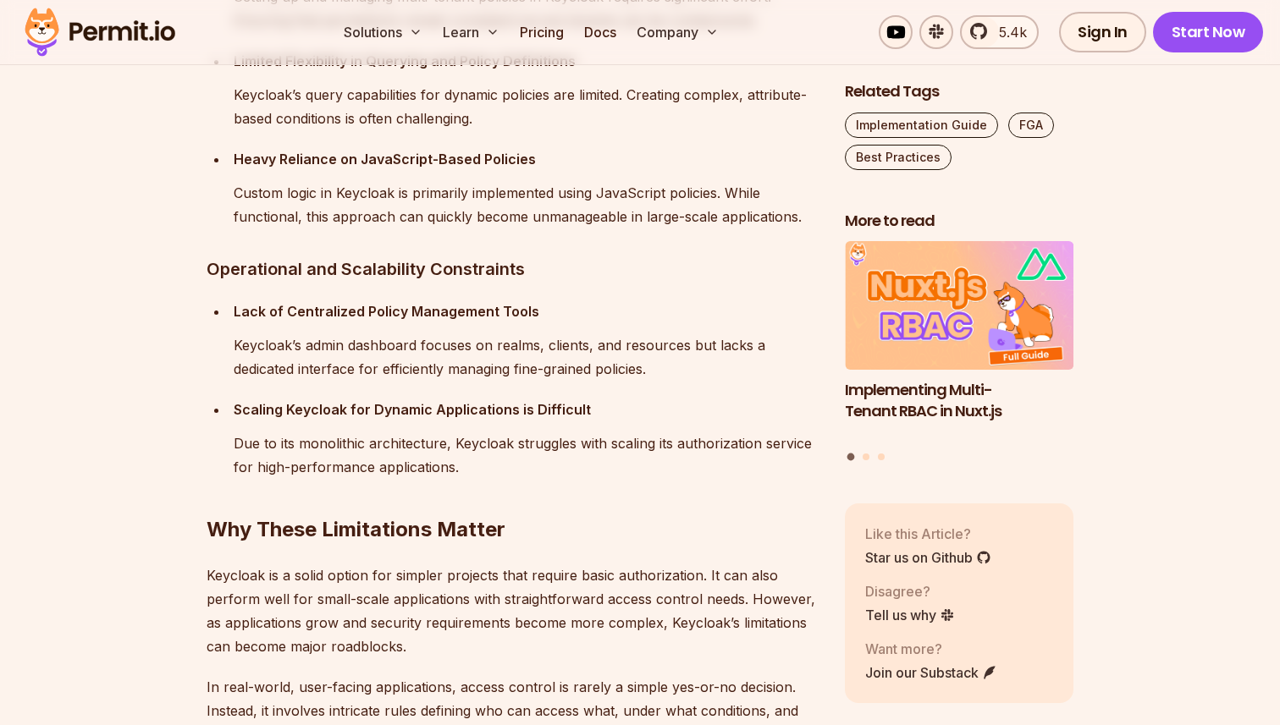
scroll to position [3829, 0]
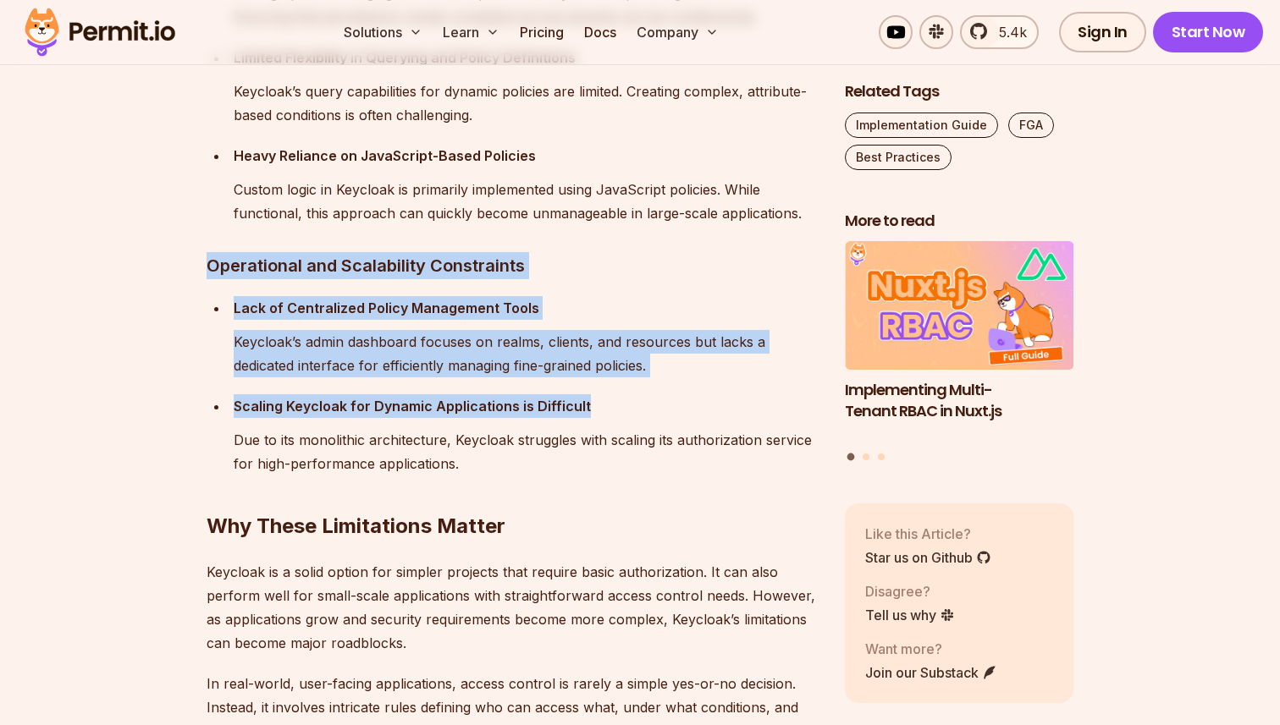
drag, startPoint x: 203, startPoint y: 275, endPoint x: 664, endPoint y: 409, distance: 480.3
click at [664, 409] on p "Scaling Keycloak for Dynamic Applications is Difficult" at bounding box center [526, 406] width 584 height 24
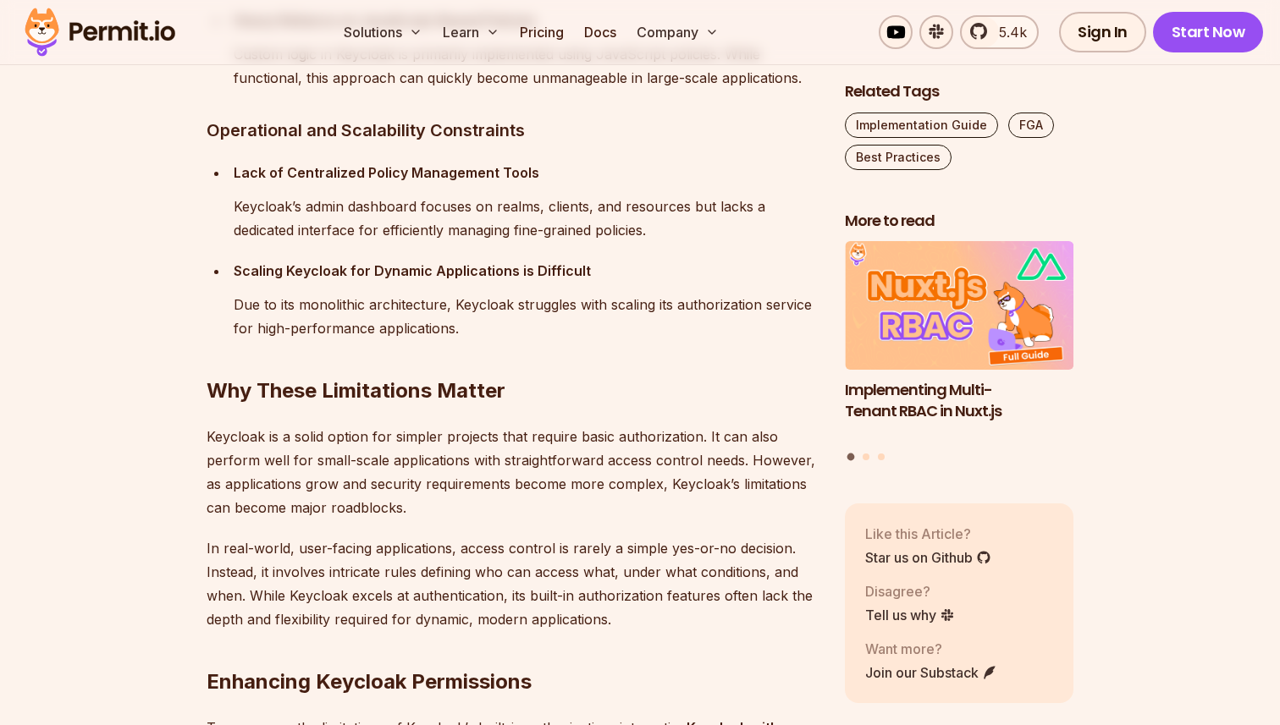
scroll to position [4004, 0]
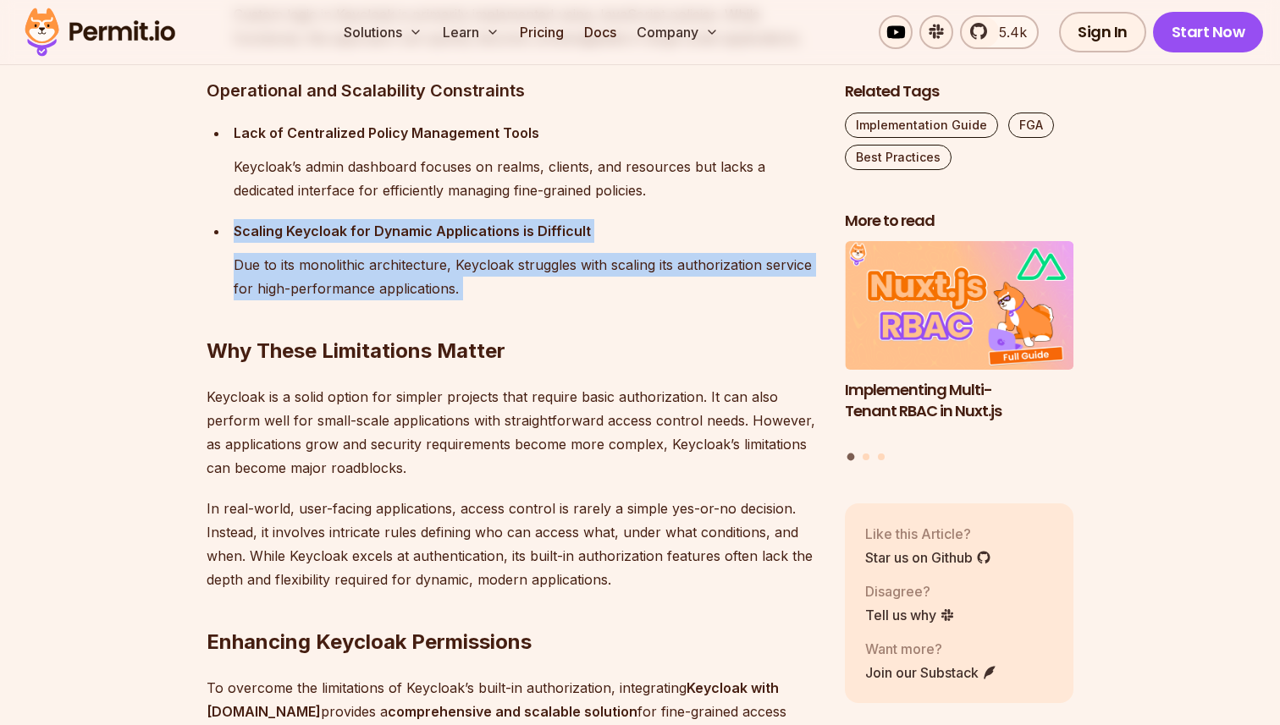
drag, startPoint x: 236, startPoint y: 234, endPoint x: 558, endPoint y: 296, distance: 327.7
click at [558, 296] on h2 "Why These Limitations Matter" at bounding box center [512, 317] width 611 height 95
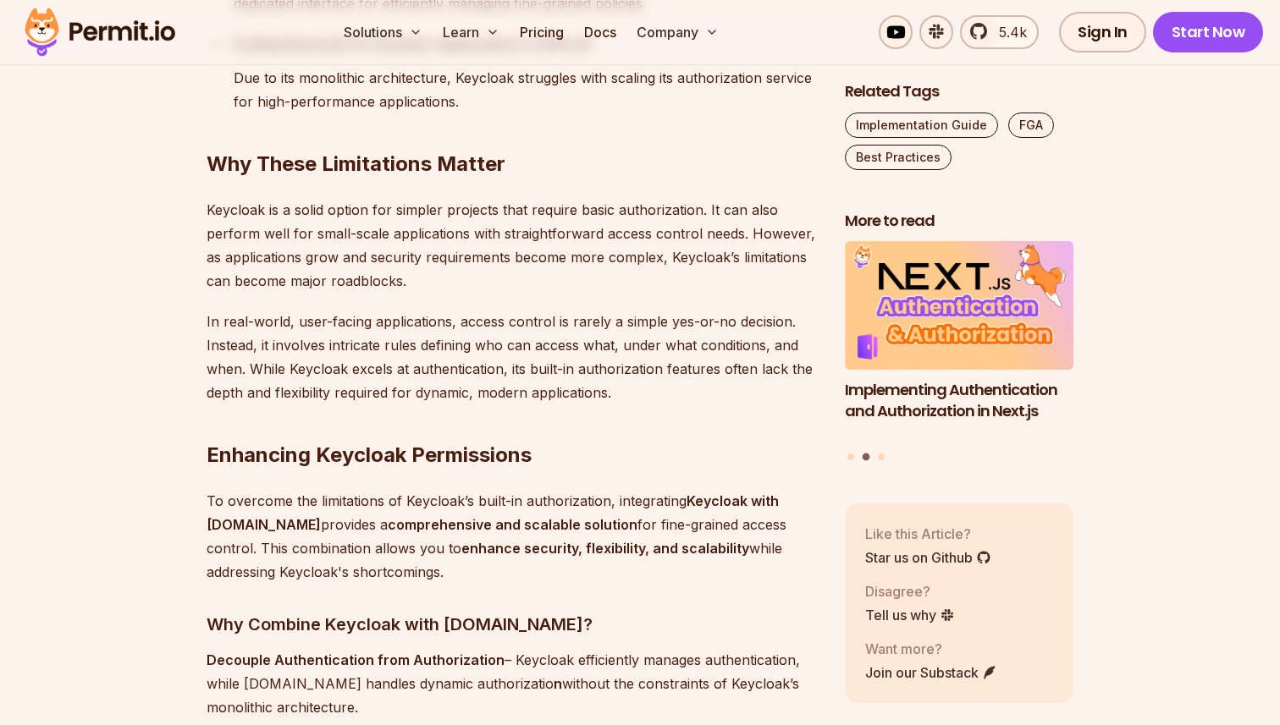
scroll to position [4199, 0]
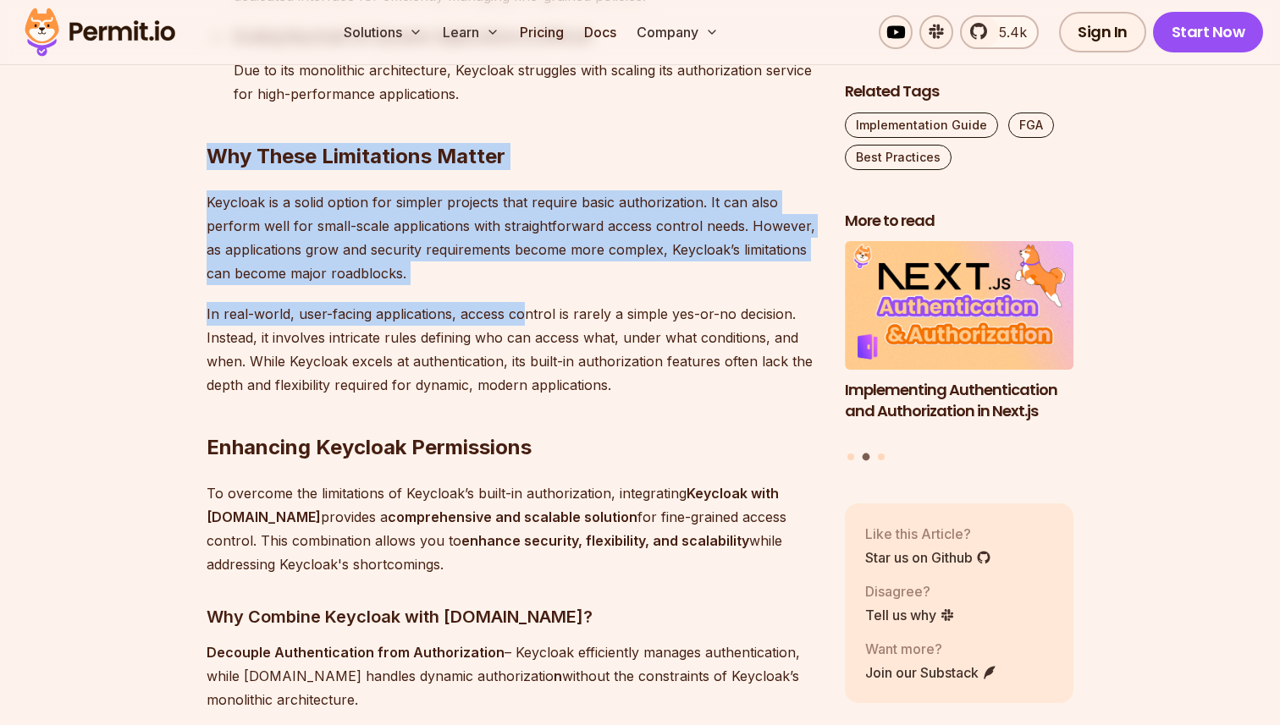
drag, startPoint x: 201, startPoint y: 147, endPoint x: 526, endPoint y: 324, distance: 369.3
click at [534, 333] on p "In real-world, user-facing applications, access control is rarely a simple yes-…" at bounding box center [512, 349] width 611 height 95
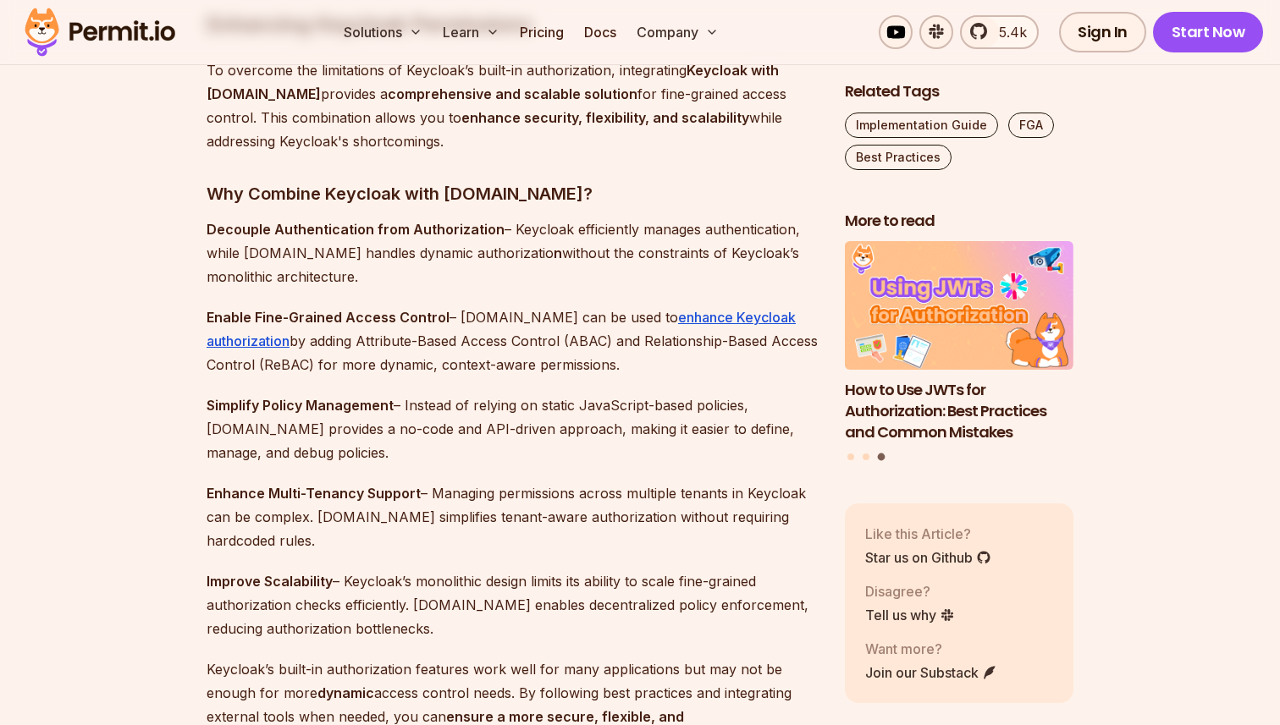
scroll to position [4623, 0]
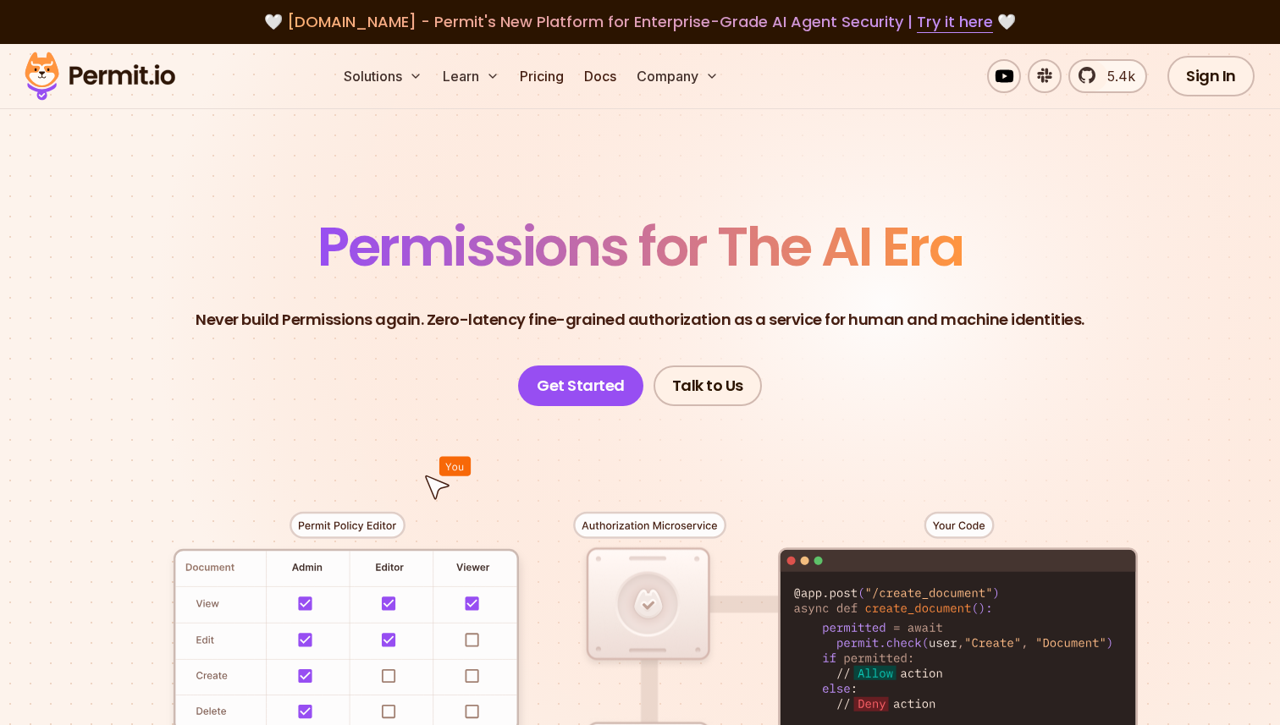
click at [223, 275] on header "Permissions for The AI Era Never build Permissions again. Zero-latency fine-gra…" at bounding box center [639, 313] width 1185 height 186
drag, startPoint x: 273, startPoint y: 272, endPoint x: 1018, endPoint y: 272, distance: 744.8
click at [1011, 272] on header "Permissions for The AI Era Never build Permissions again. Zero-latency fine-gra…" at bounding box center [639, 313] width 1185 height 186
drag, startPoint x: 196, startPoint y: 322, endPoint x: 428, endPoint y: 322, distance: 232.8
click at [420, 322] on header "Permissions for The AI Era Never build Permissions again. Zero-latency fine-gra…" at bounding box center [639, 313] width 1185 height 186
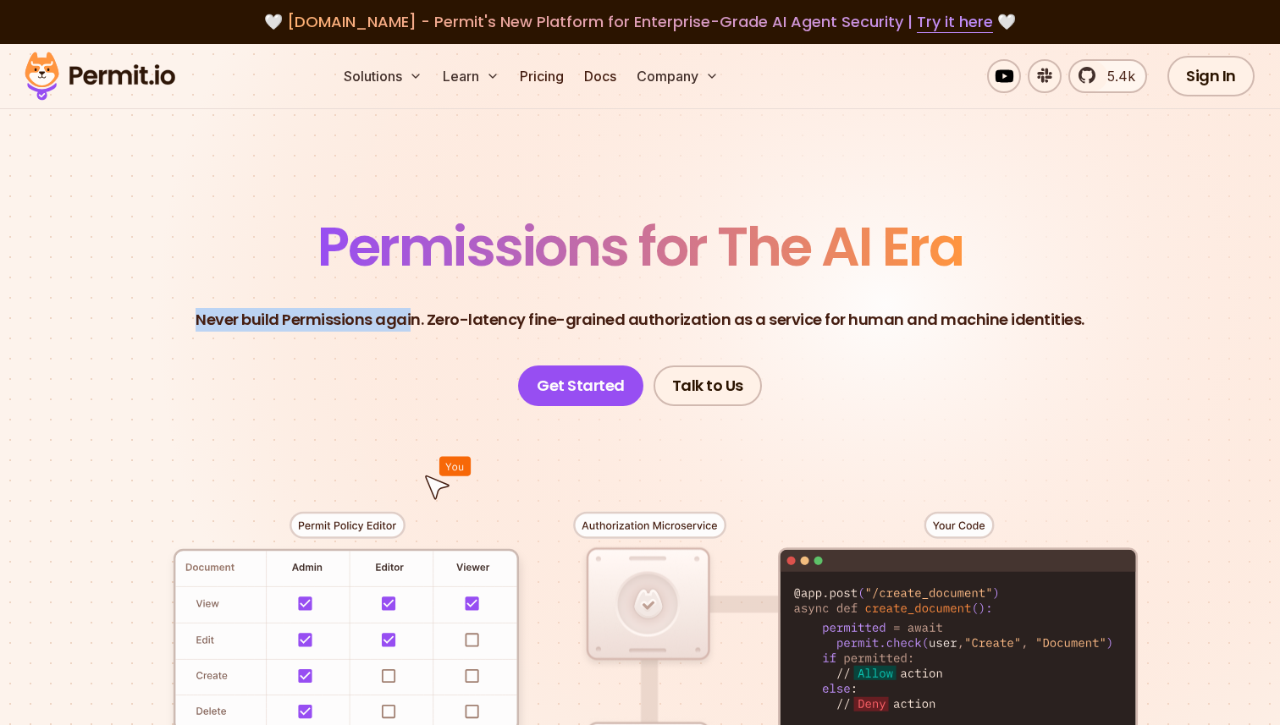
click at [428, 322] on p "Never build Permissions again. Zero-latency fine-grained authorization as a ser…" at bounding box center [640, 320] width 889 height 24
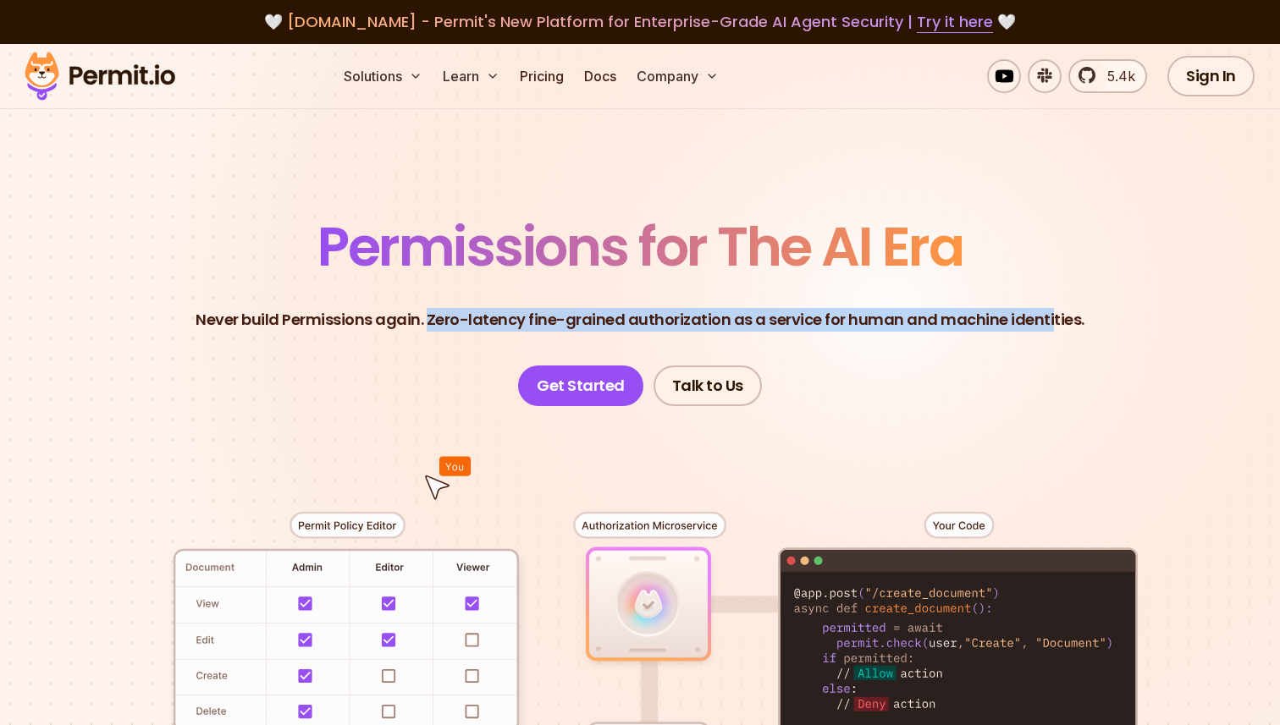
drag, startPoint x: 434, startPoint y: 322, endPoint x: 1078, endPoint y: 331, distance: 644.2
click at [1070, 331] on p "Never build Permissions again. Zero-latency fine-grained authorization as a ser…" at bounding box center [640, 320] width 889 height 24
click at [1078, 331] on header "Permissions for The AI Era Never build Permissions again. Zero-latency fine-gra…" at bounding box center [639, 313] width 1185 height 186
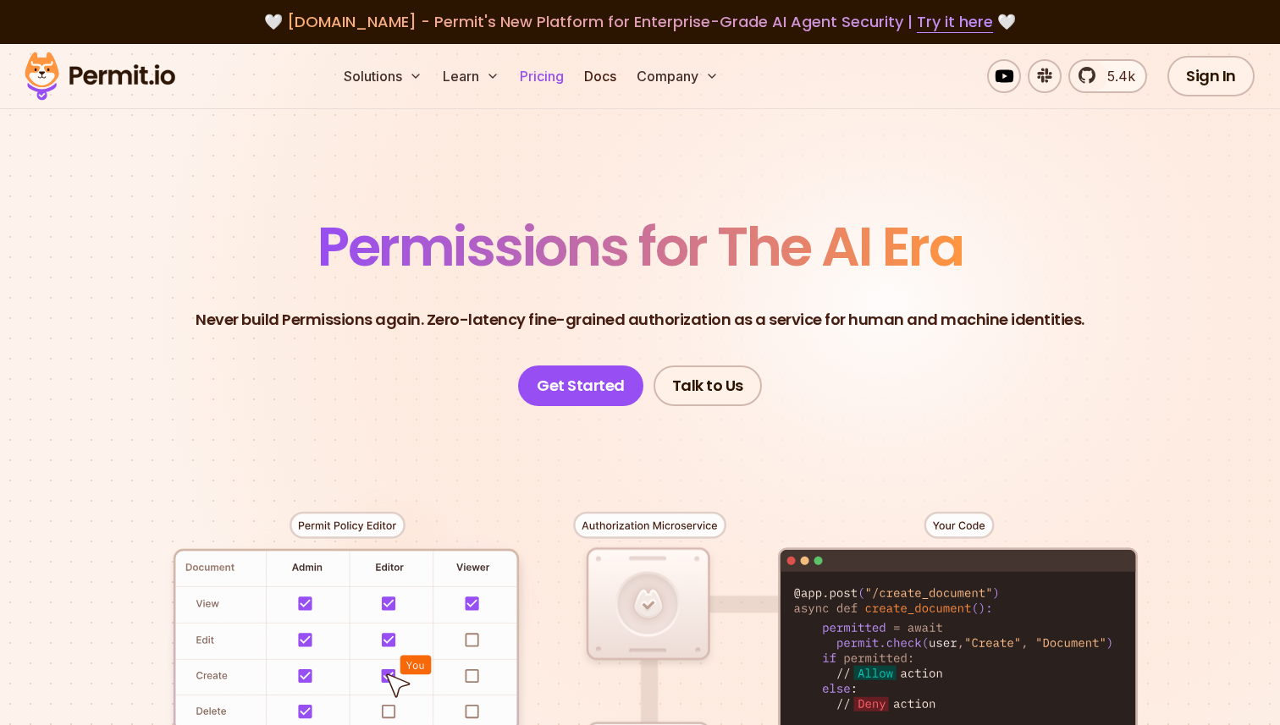
click at [543, 80] on link "Pricing" at bounding box center [542, 76] width 58 height 34
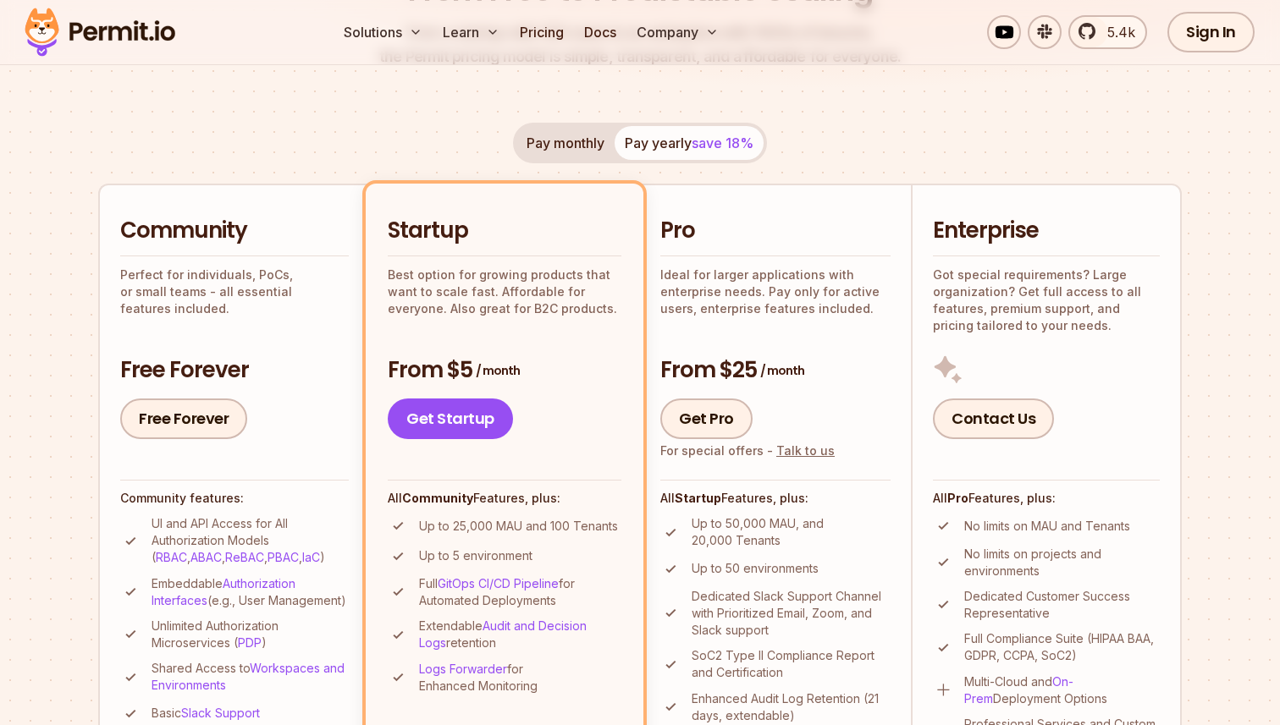
scroll to position [266, 0]
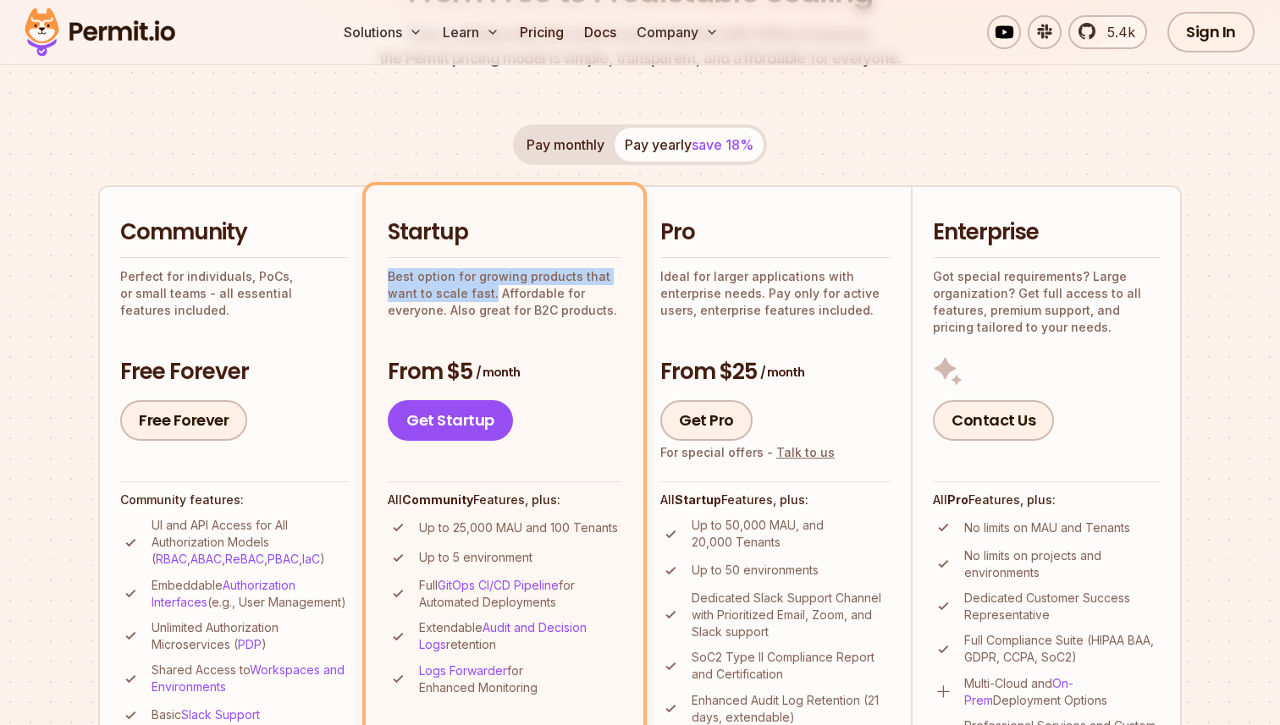
drag, startPoint x: 388, startPoint y: 275, endPoint x: 500, endPoint y: 293, distance: 113.1
click at [497, 293] on p "Best option for growing products that want to scale fast. Affordable for everyo…" at bounding box center [505, 293] width 234 height 51
click at [500, 293] on p "Best option for growing products that want to scale fast. Affordable for everyo…" at bounding box center [505, 293] width 234 height 51
drag, startPoint x: 494, startPoint y: 293, endPoint x: 618, endPoint y: 309, distance: 124.6
click at [609, 309] on p "Best option for growing products that want to scale fast. Affordable for everyo…" at bounding box center [505, 293] width 234 height 51
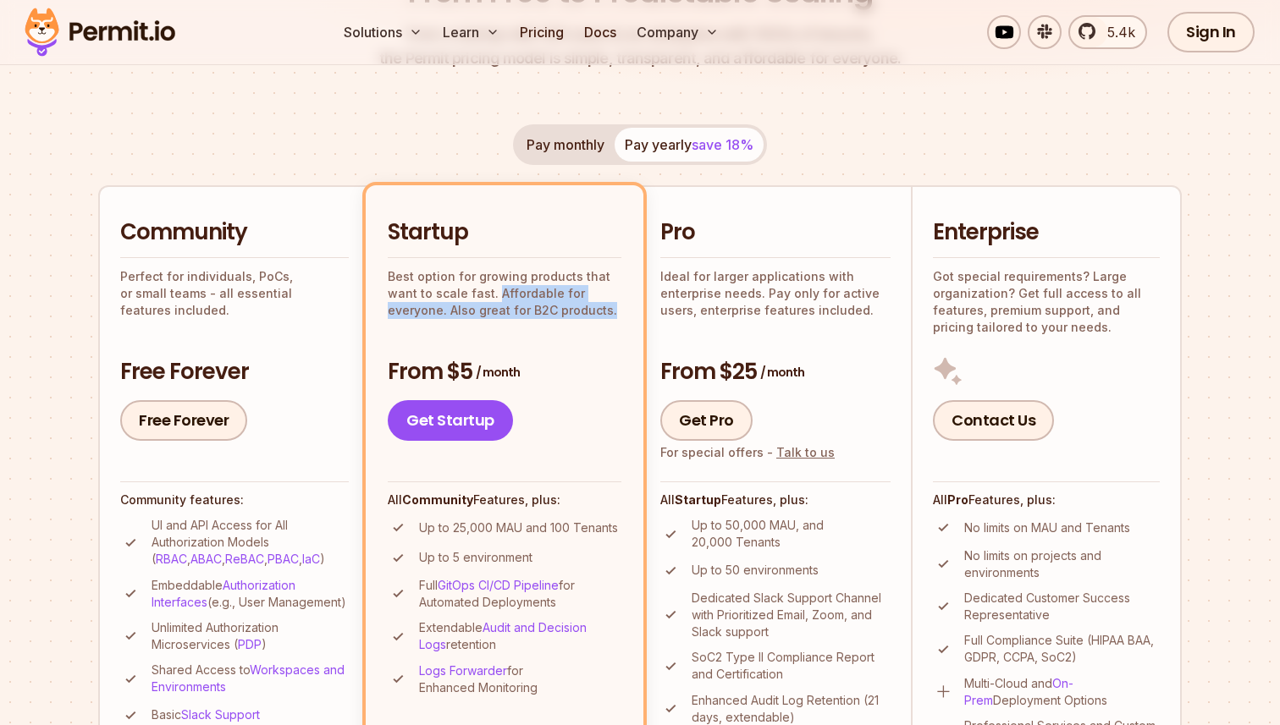
click at [605, 313] on p "Best option for growing products that want to scale fast. Affordable for everyo…" at bounding box center [505, 293] width 234 height 51
drag, startPoint x: 614, startPoint y: 313, endPoint x: 387, endPoint y: 282, distance: 229.0
click at [388, 282] on p "Best option for growing products that want to scale fast. Affordable for everyo…" at bounding box center [505, 293] width 234 height 51
drag, startPoint x: 387, startPoint y: 282, endPoint x: 477, endPoint y: 298, distance: 92.0
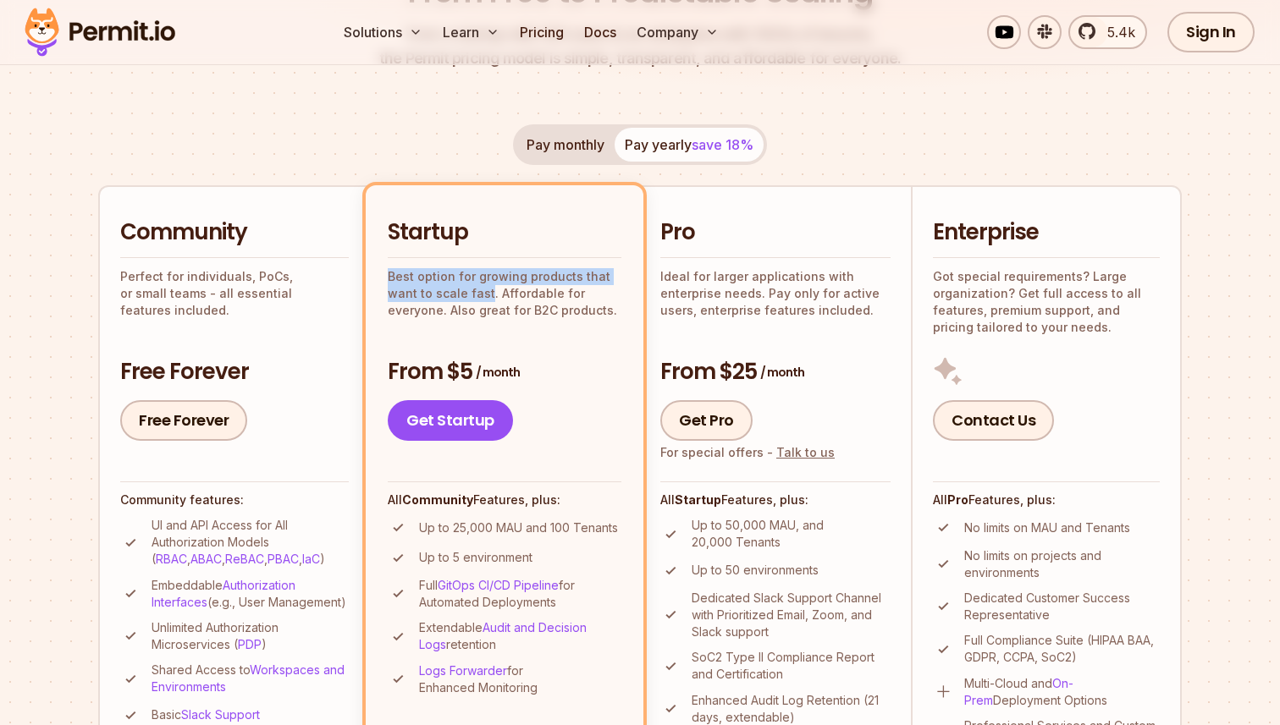
click at [477, 298] on p "Best option for growing products that want to scale fast. Affordable for everyo…" at bounding box center [505, 293] width 234 height 51
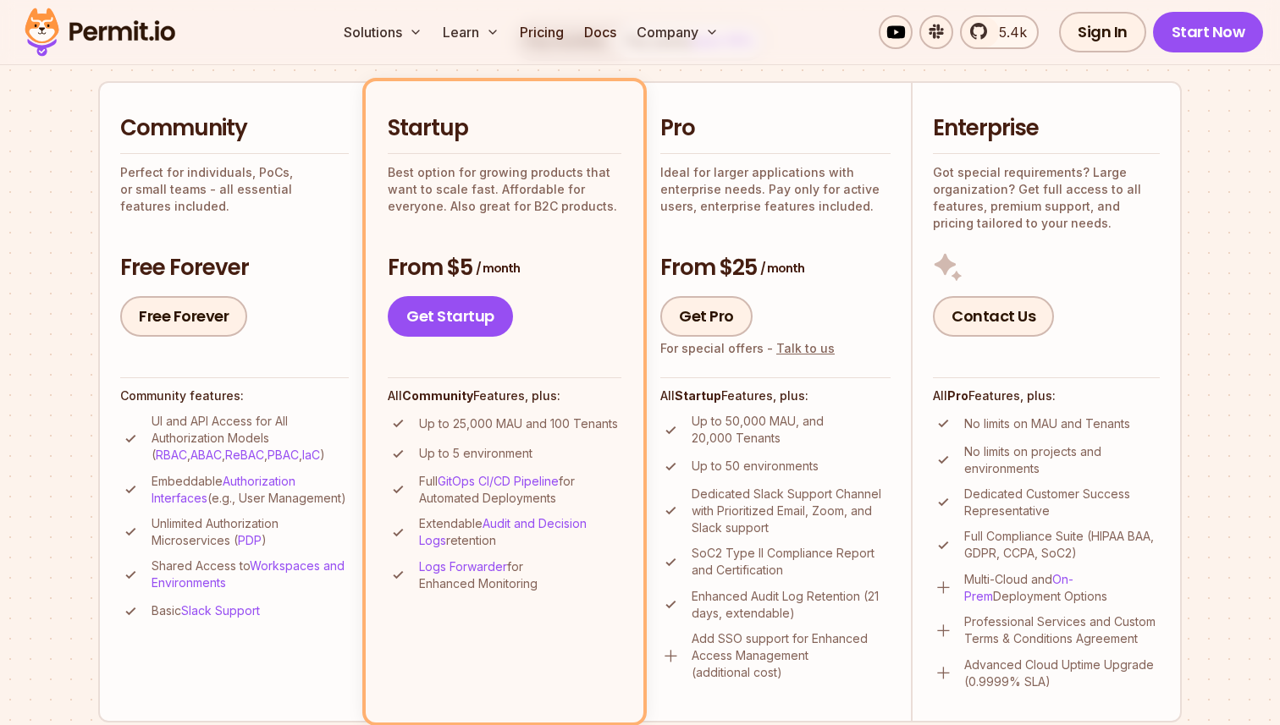
scroll to position [371, 0]
drag, startPoint x: 658, startPoint y: 171, endPoint x: 858, endPoint y: 201, distance: 201.9
click at [846, 201] on li "Pro Ideal for larger applications with enterprise needs. Pay only for active us…" at bounding box center [775, 400] width 271 height 641
click at [858, 201] on p "Ideal for larger applications with enterprise needs. Pay only for active users,…" at bounding box center [775, 188] width 230 height 51
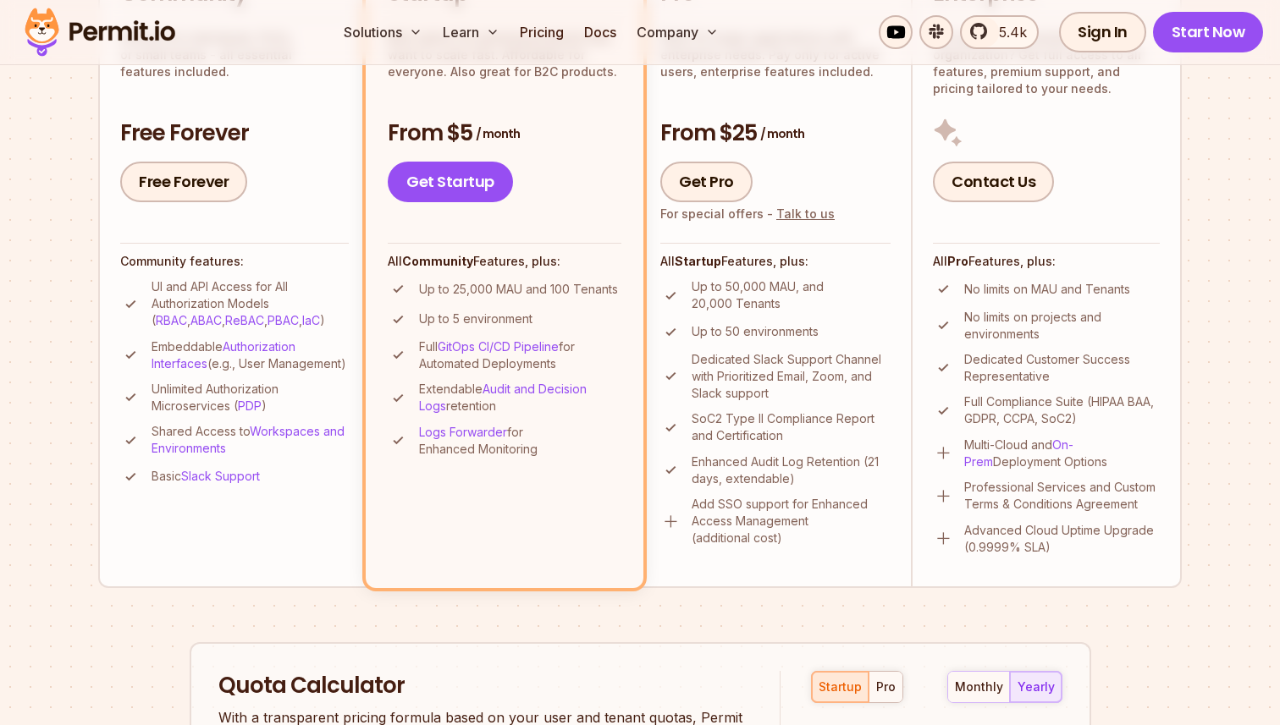
scroll to position [532, 0]
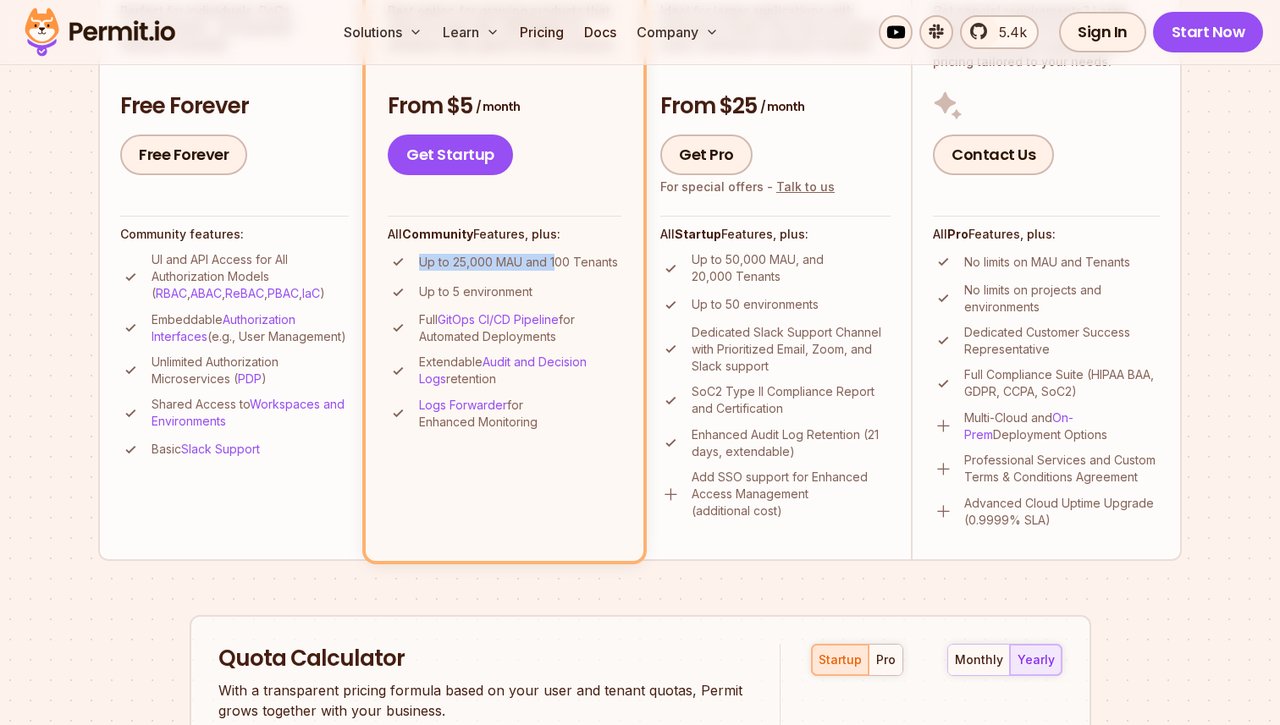
drag, startPoint x: 422, startPoint y: 265, endPoint x: 563, endPoint y: 264, distance: 140.5
click at [561, 264] on p "Up to 25,000 MAU and 100 Tenants" at bounding box center [518, 262] width 199 height 17
click at [563, 264] on p "Up to 25,000 MAU and 100 Tenants" at bounding box center [518, 262] width 199 height 17
drag, startPoint x: 484, startPoint y: 266, endPoint x: 625, endPoint y: 266, distance: 140.5
click at [614, 266] on p "Up to 25,000 MAU and 100 Tenants" at bounding box center [518, 262] width 199 height 17
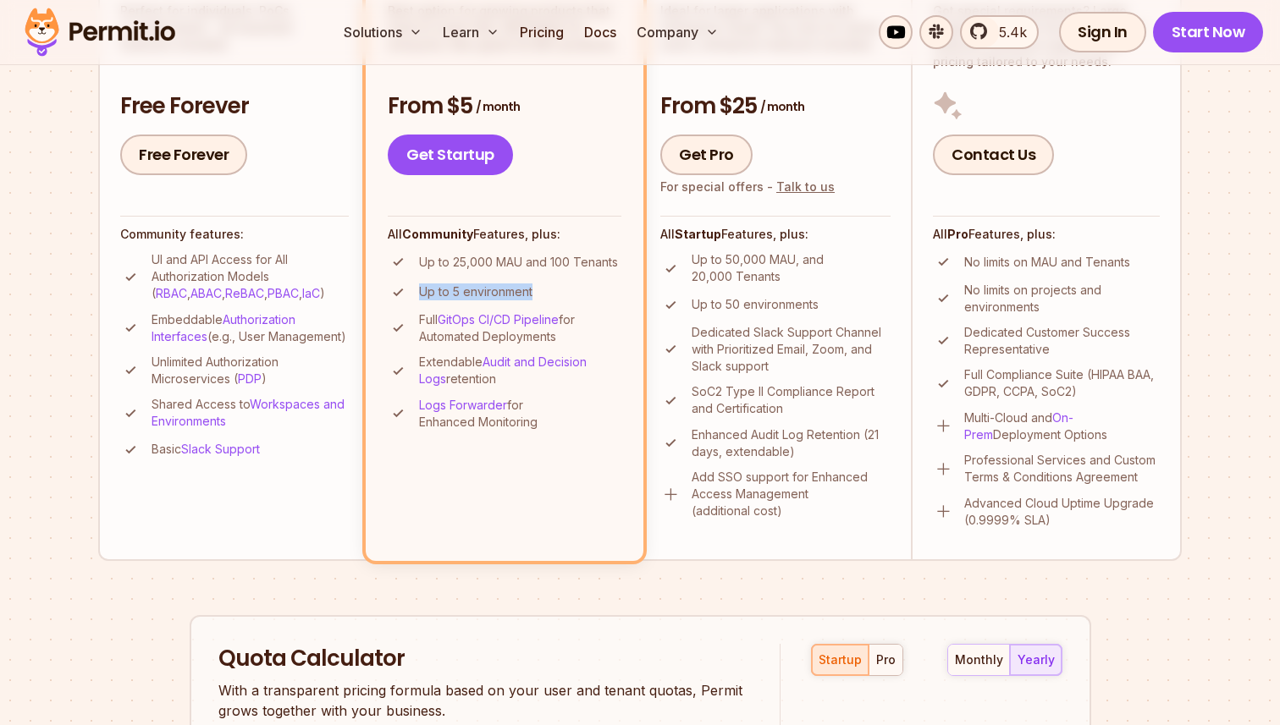
drag, startPoint x: 415, startPoint y: 287, endPoint x: 603, endPoint y: 287, distance: 187.9
click at [594, 287] on li "Up to 5 environment" at bounding box center [505, 292] width 234 height 21
drag, startPoint x: 411, startPoint y: 317, endPoint x: 606, endPoint y: 337, distance: 195.6
click at [601, 337] on li "Full GitOps CI/CD Pipeline for Automated Deployments" at bounding box center [505, 328] width 234 height 34
click at [606, 337] on p "Full GitOps CI/CD Pipeline for Automated Deployments" at bounding box center [520, 328] width 202 height 34
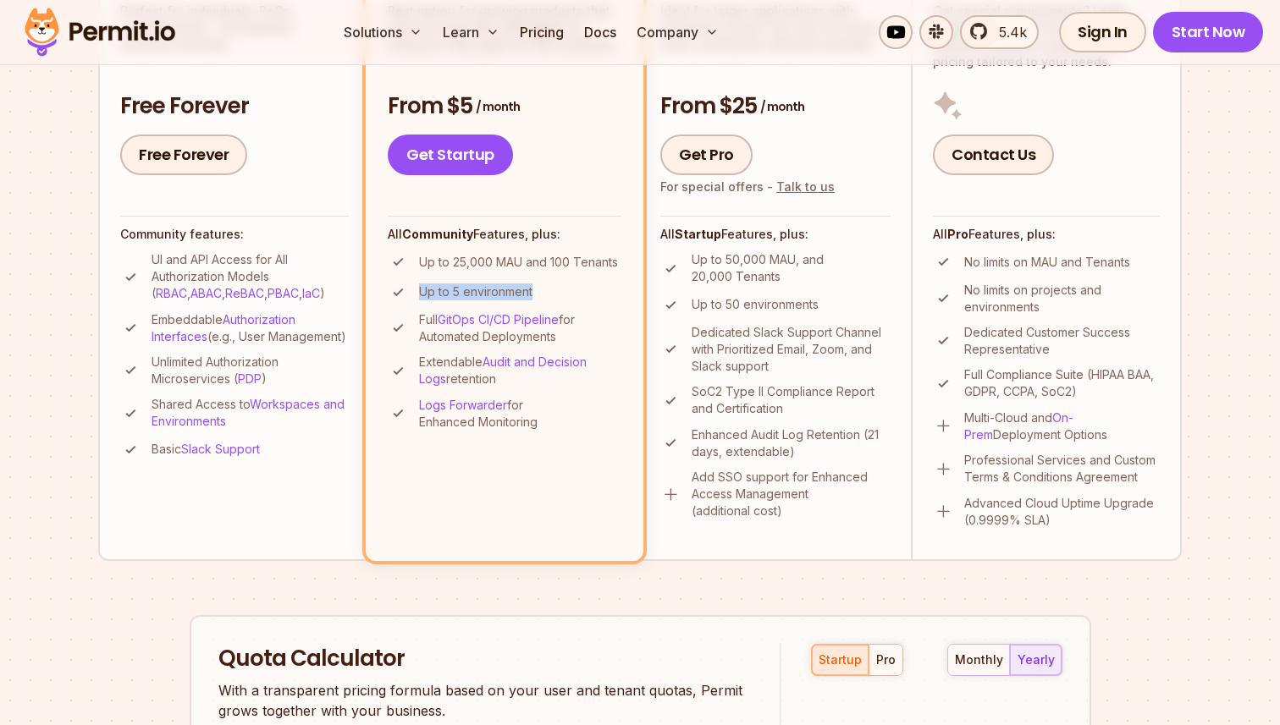
drag, startPoint x: 421, startPoint y: 358, endPoint x: 581, endPoint y: 377, distance: 161.9
click at [581, 377] on p "Extendable Audit and Decision Logs retention" at bounding box center [520, 371] width 202 height 34
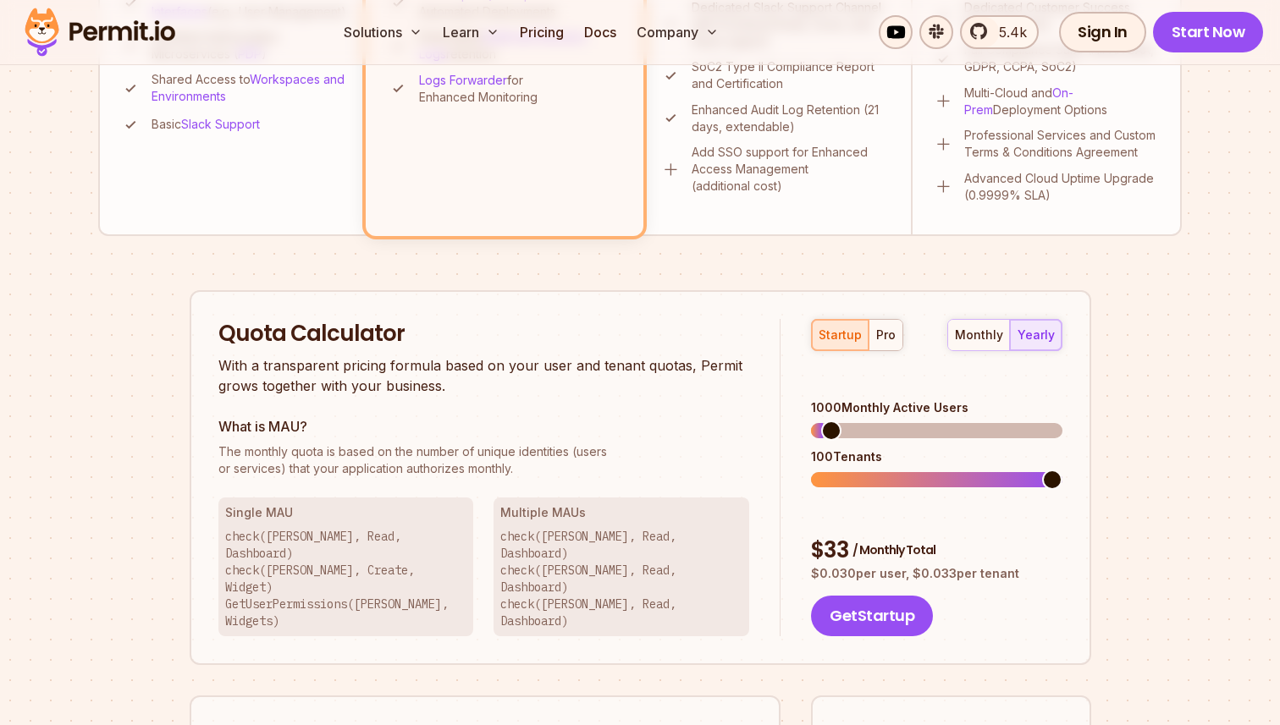
scroll to position [929, 0]
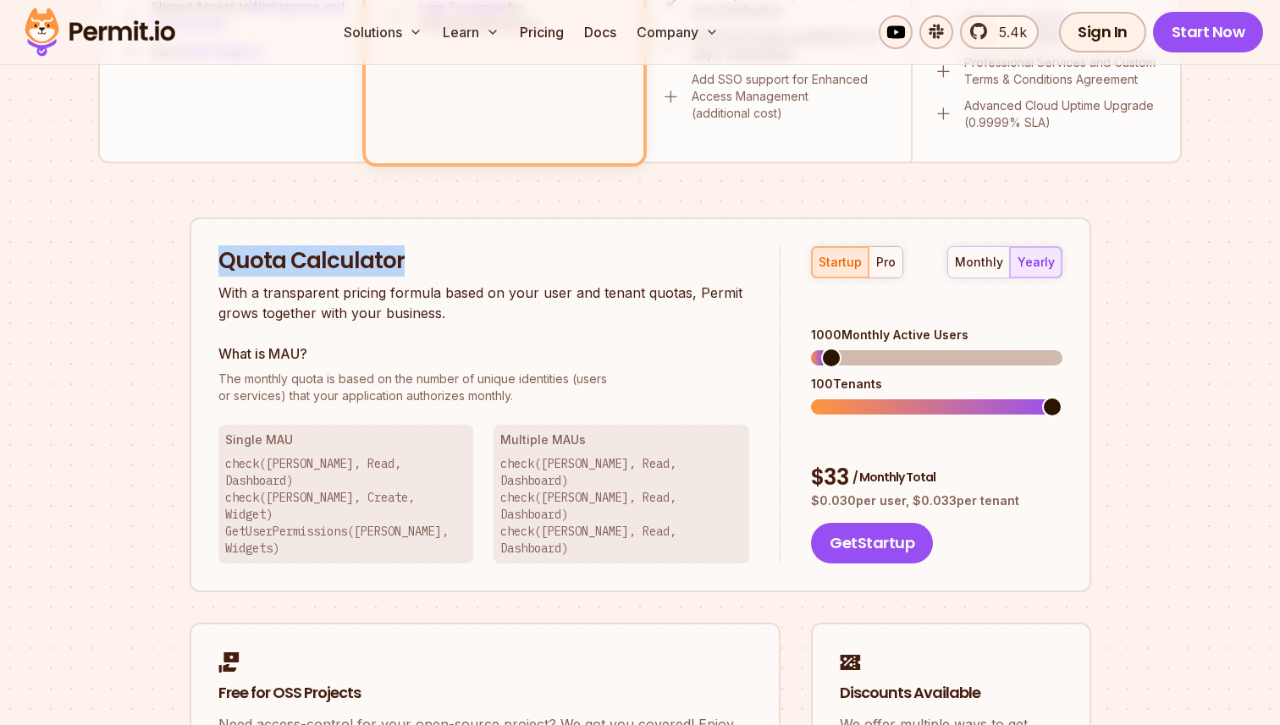
drag, startPoint x: 222, startPoint y: 260, endPoint x: 455, endPoint y: 260, distance: 233.6
click at [455, 260] on h2 "Quota Calculator" at bounding box center [484, 261] width 532 height 30
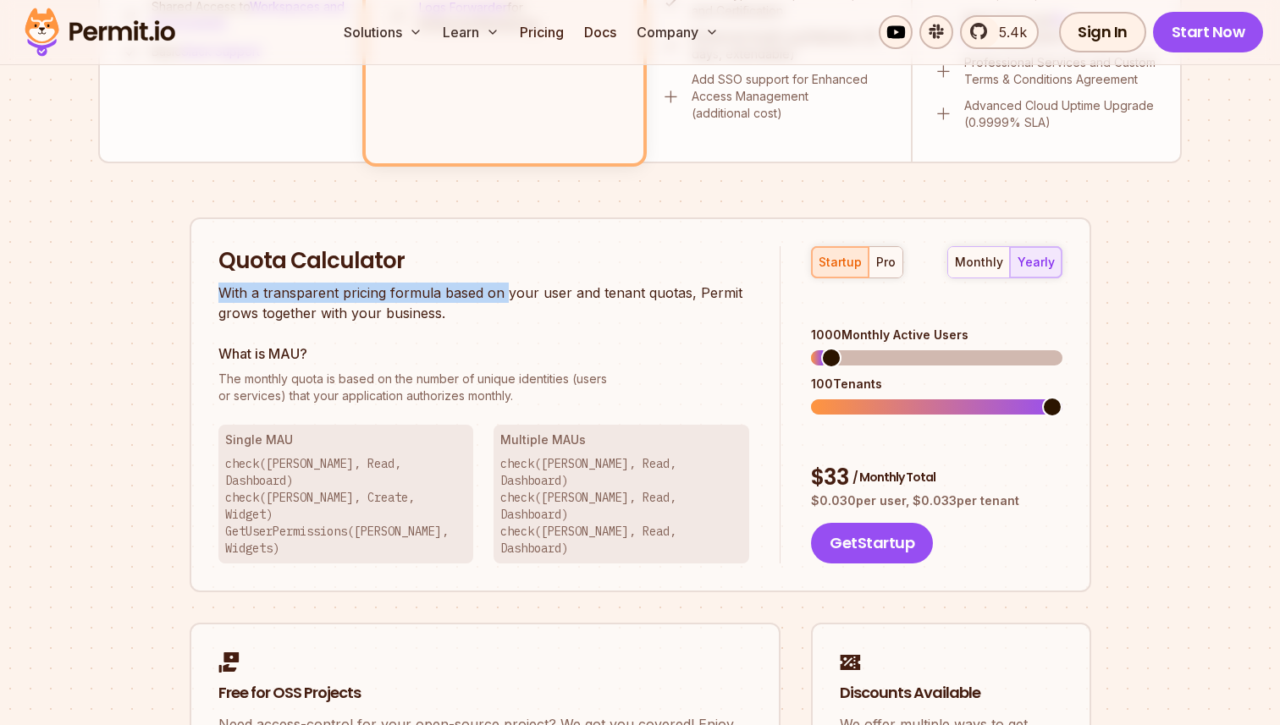
drag, startPoint x: 215, startPoint y: 295, endPoint x: 522, endPoint y: 297, distance: 307.3
click at [516, 295] on div "Quota Calculator With a transparent pricing formula based on your user and tena…" at bounding box center [640, 406] width 901 height 376
click at [522, 297] on p "With a transparent pricing formula based on your user and tenant quotas, Permit…" at bounding box center [484, 303] width 532 height 41
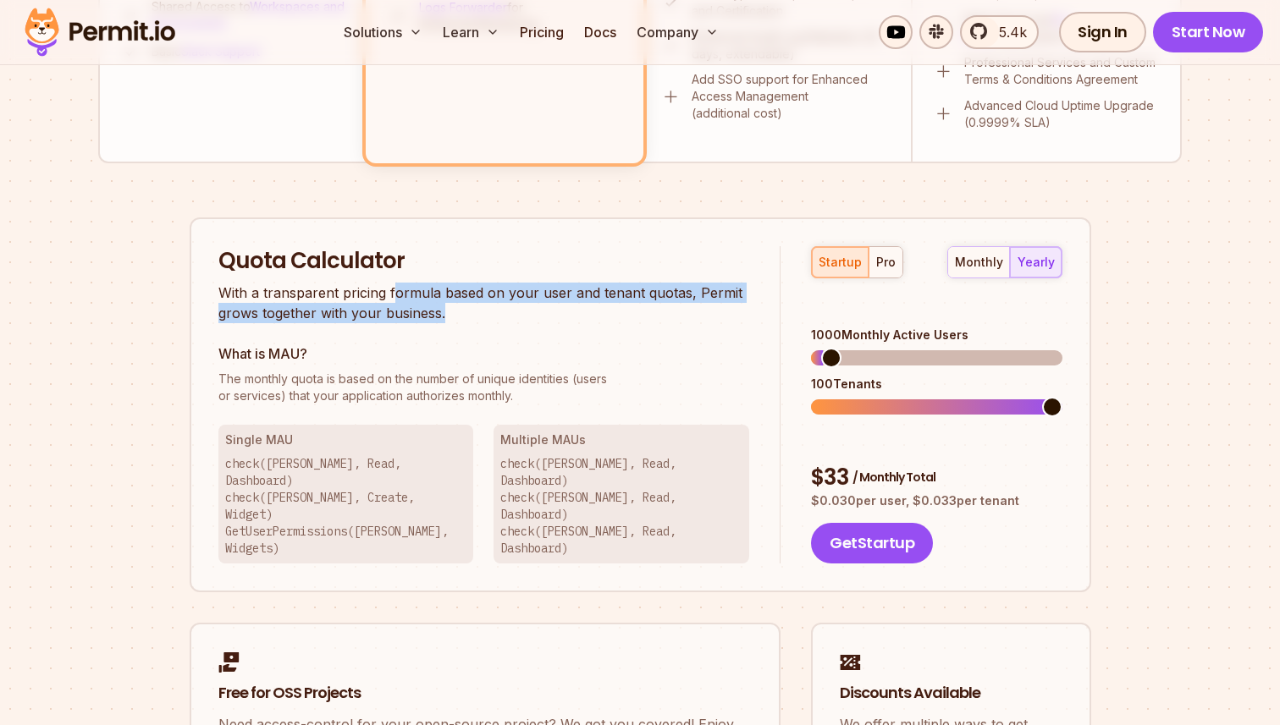
drag, startPoint x: 392, startPoint y: 294, endPoint x: 557, endPoint y: 312, distance: 166.1
click at [535, 311] on p "With a transparent pricing formula based on your user and tenant quotas, Permit…" at bounding box center [484, 303] width 532 height 41
click at [557, 312] on p "With a transparent pricing formula based on your user and tenant quotas, Permit…" at bounding box center [484, 303] width 532 height 41
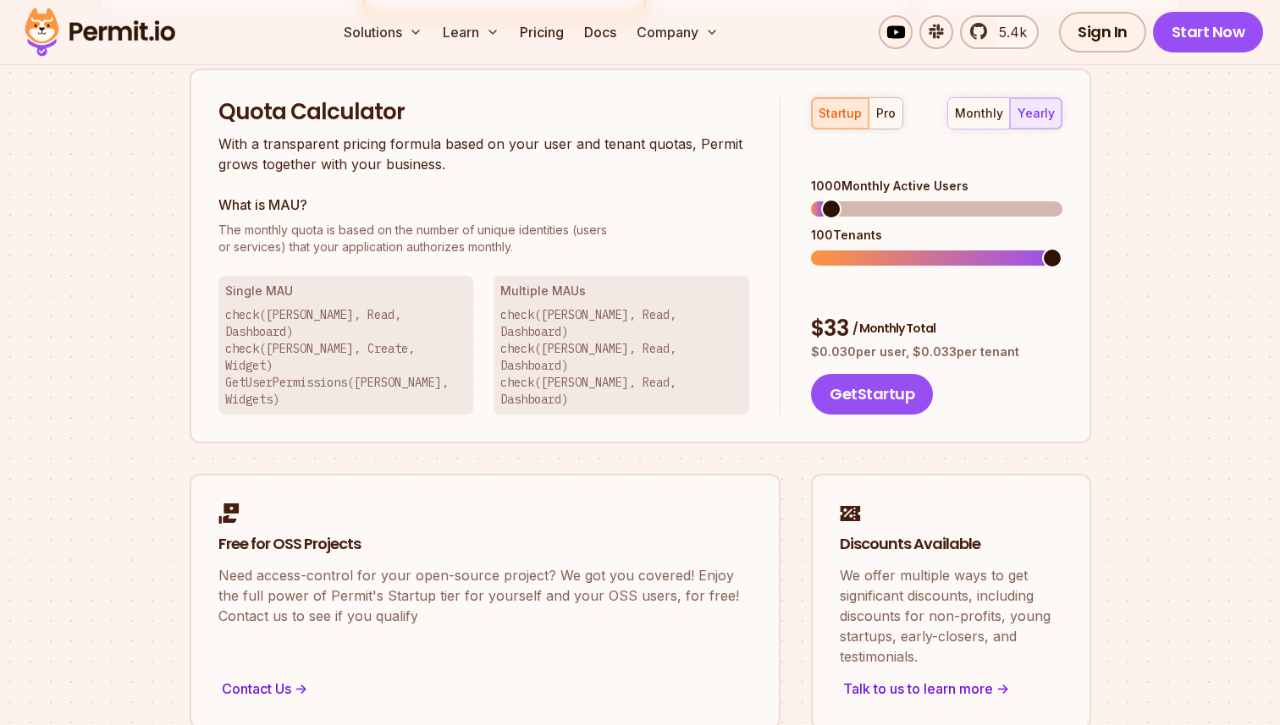
scroll to position [1088, 0]
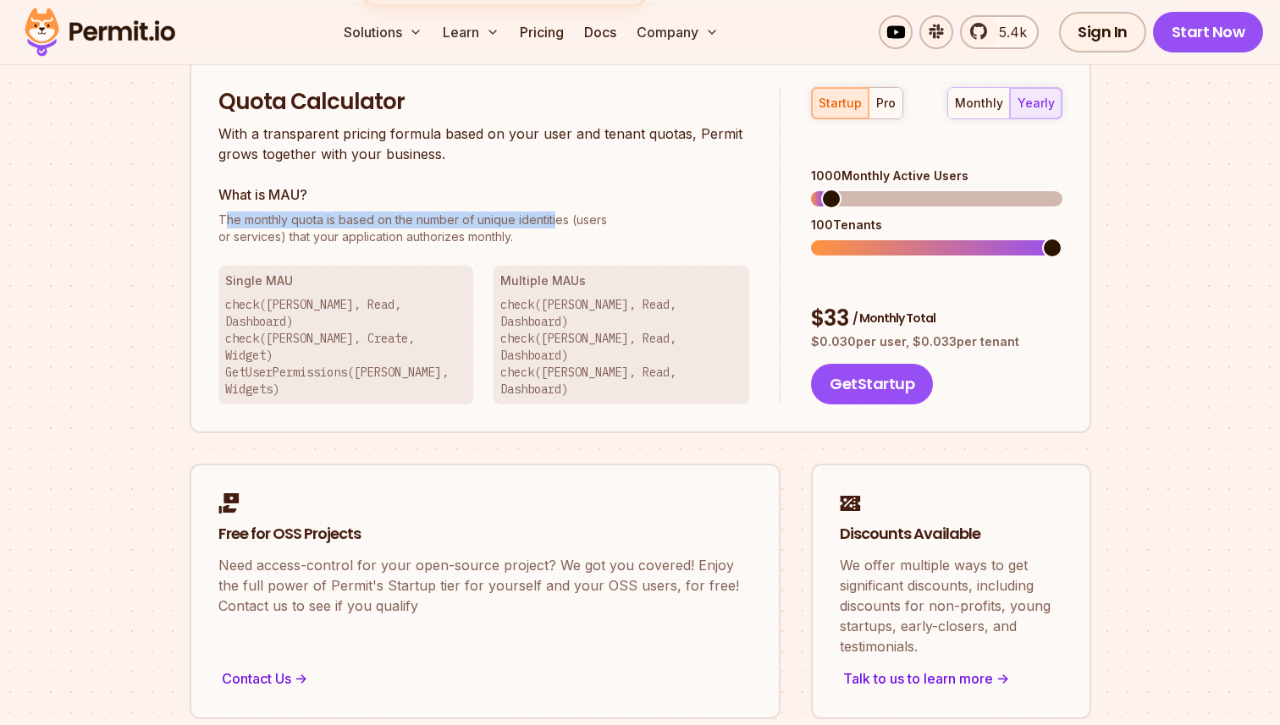
drag, startPoint x: 223, startPoint y: 223, endPoint x: 565, endPoint y: 227, distance: 342.8
click at [559, 225] on span "The monthly quota is based on the number of unique identities (users" at bounding box center [484, 220] width 532 height 17
click at [565, 227] on span "The monthly quota is based on the number of unique identities (users" at bounding box center [484, 220] width 532 height 17
drag, startPoint x: 565, startPoint y: 227, endPoint x: 217, endPoint y: 219, distance: 348.8
click at [217, 219] on div "Quota Calculator With a transparent pricing formula based on your user and tena…" at bounding box center [640, 246] width 901 height 376
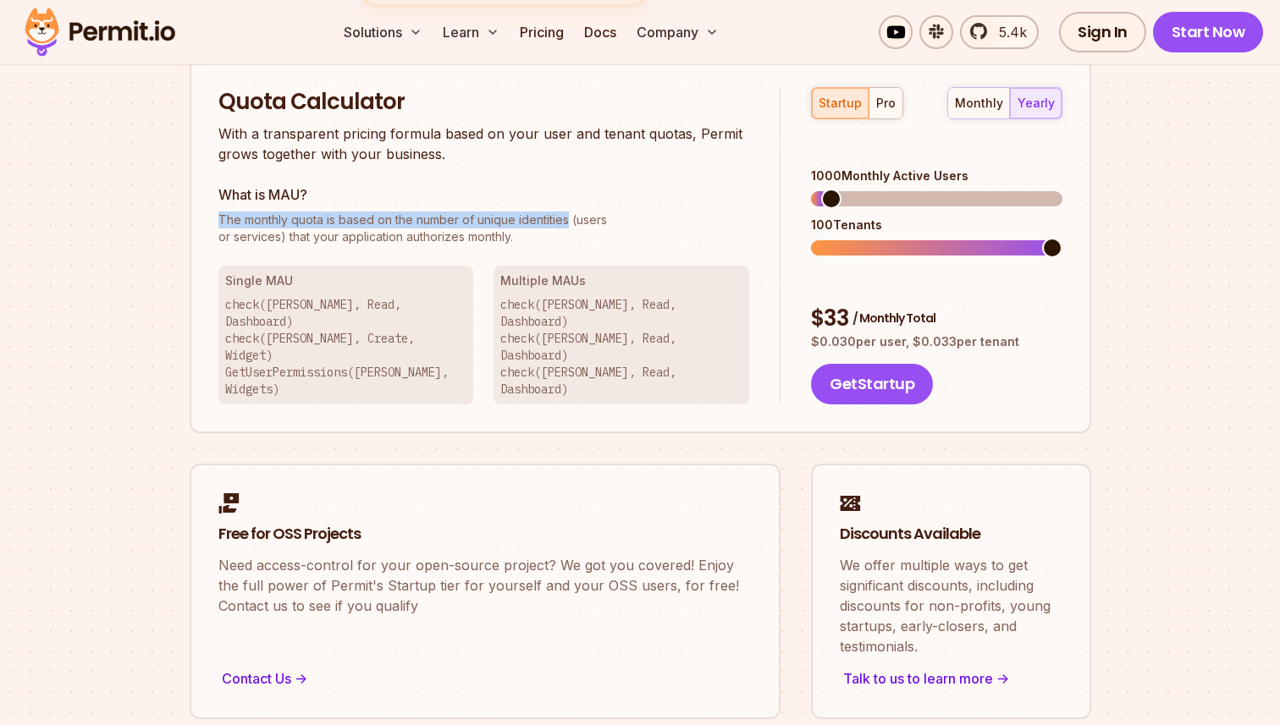
click at [217, 219] on div "Quota Calculator With a transparent pricing formula based on your user and tena…" at bounding box center [640, 246] width 901 height 376
drag, startPoint x: 217, startPoint y: 219, endPoint x: 554, endPoint y: 230, distance: 337.9
click at [550, 230] on div "Quota Calculator With a transparent pricing formula based on your user and tena…" at bounding box center [640, 246] width 901 height 376
click at [554, 230] on p "The monthly quota is based on the number of unique identities (users or service…" at bounding box center [484, 229] width 532 height 34
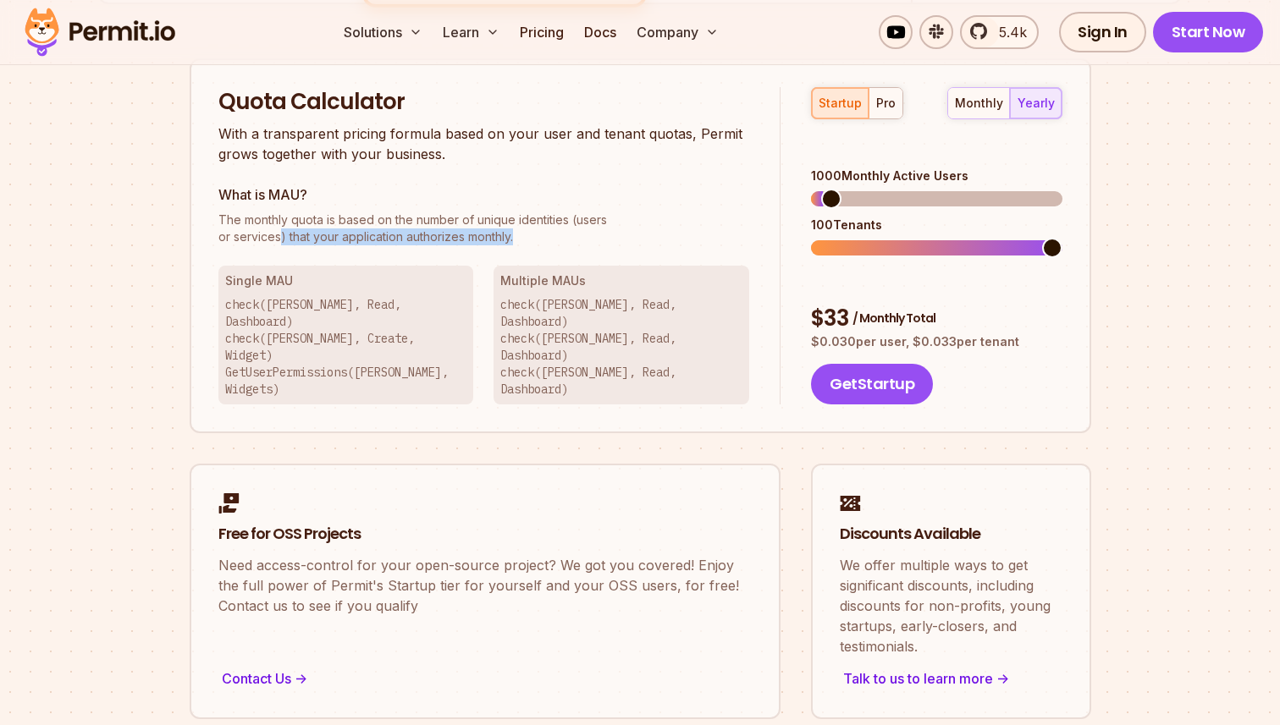
drag, startPoint x: 282, startPoint y: 234, endPoint x: 537, endPoint y: 234, distance: 255.6
click at [537, 234] on p "The monthly quota is based on the number of unique identities (users or service…" at bounding box center [484, 229] width 532 height 34
click at [544, 234] on p "The monthly quota is based on the number of unique identities (users or service…" at bounding box center [484, 229] width 532 height 34
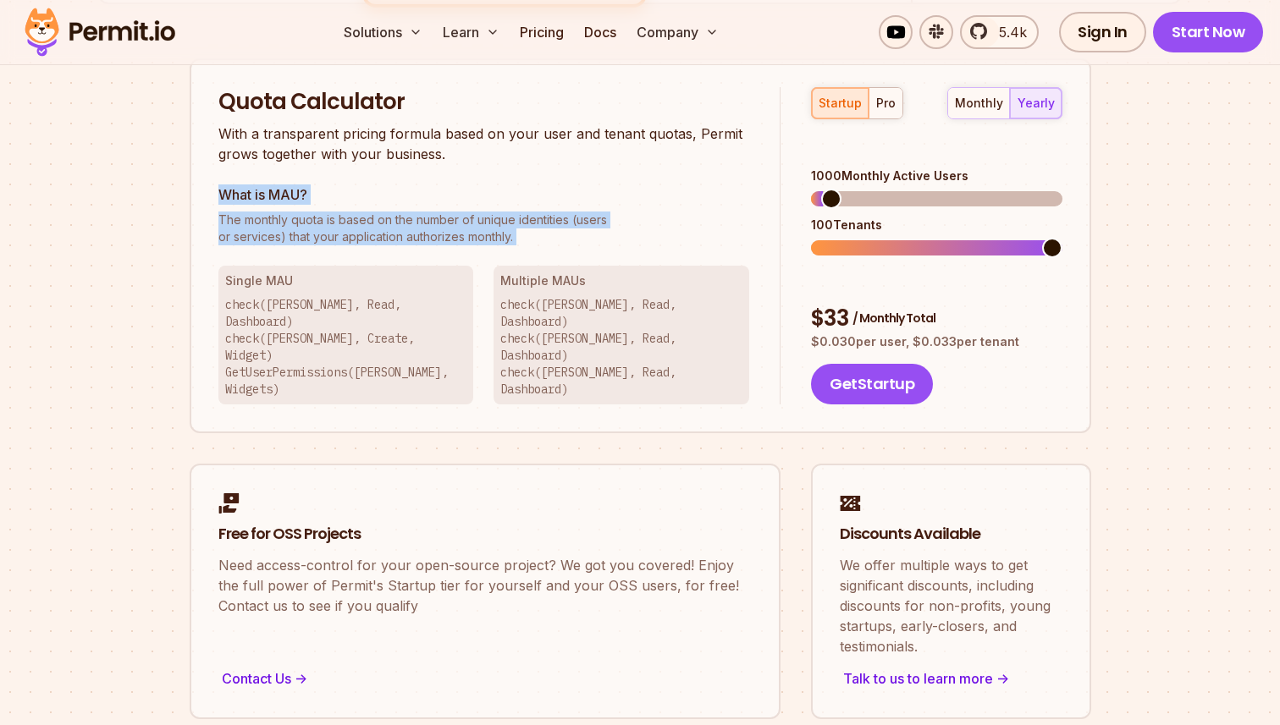
drag, startPoint x: 544, startPoint y: 234, endPoint x: 212, endPoint y: 164, distance: 339.1
click at [212, 164] on div "Quota Calculator With a transparent pricing formula based on your user and tena…" at bounding box center [640, 246] width 901 height 376
click at [221, 195] on h3 "What is MAU?" at bounding box center [484, 195] width 532 height 20
drag, startPoint x: 221, startPoint y: 195, endPoint x: 603, endPoint y: 224, distance: 382.9
click at [603, 224] on div "What is MAU? The monthly quota is based on the number of unique identities (use…" at bounding box center [484, 215] width 532 height 61
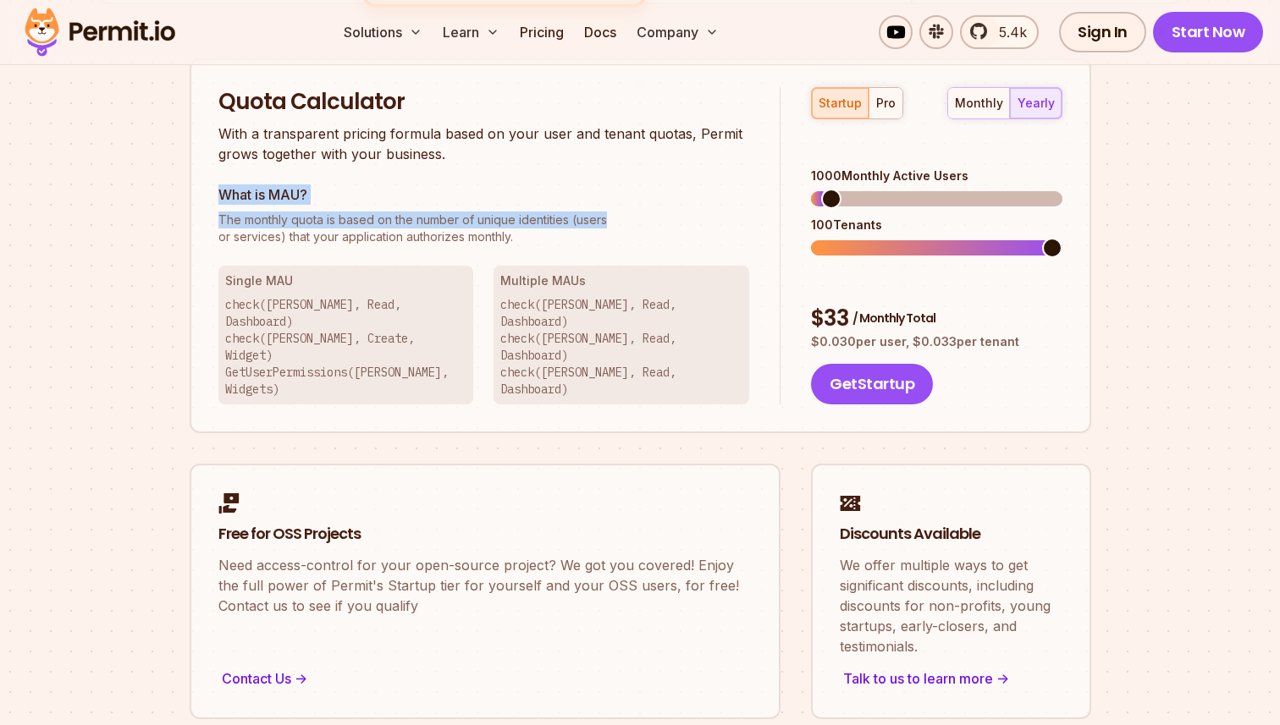
click at [613, 224] on span "The monthly quota is based on the number of unique identities (users" at bounding box center [484, 220] width 532 height 17
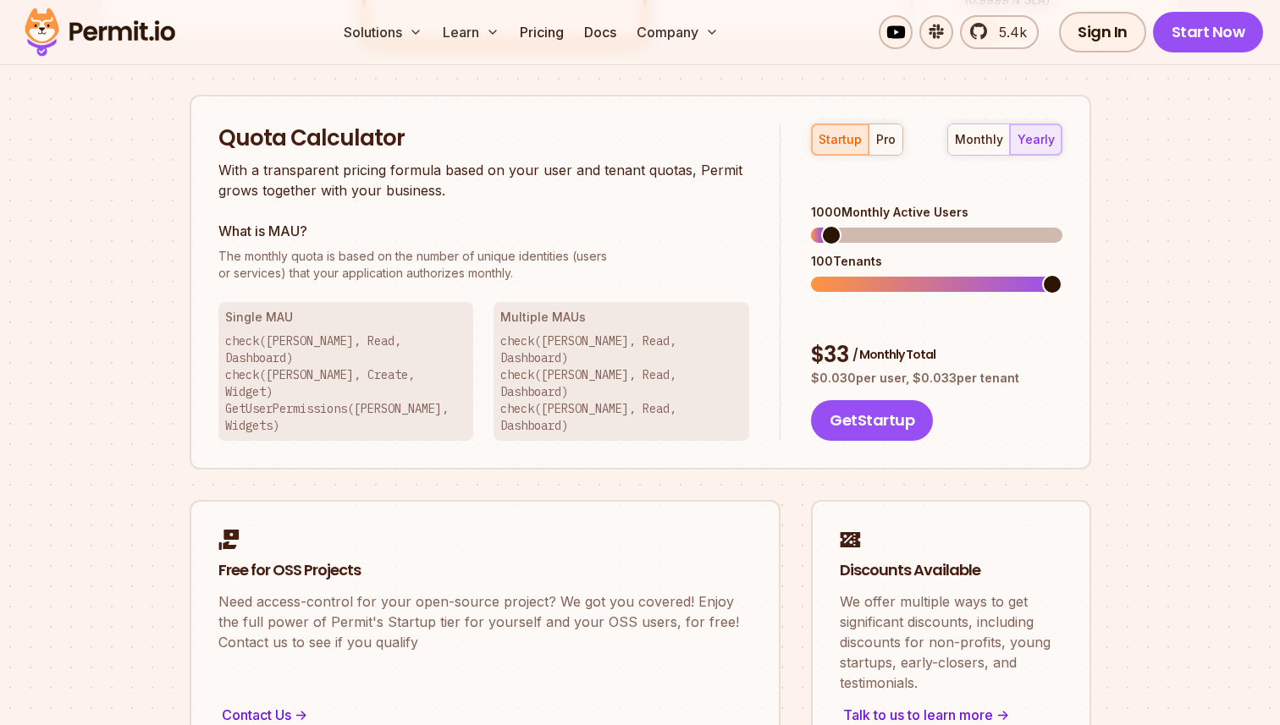
scroll to position [1053, 0]
click at [819, 224] on span at bounding box center [829, 234] width 20 height 20
click at [879, 134] on div "pro" at bounding box center [885, 138] width 19 height 17
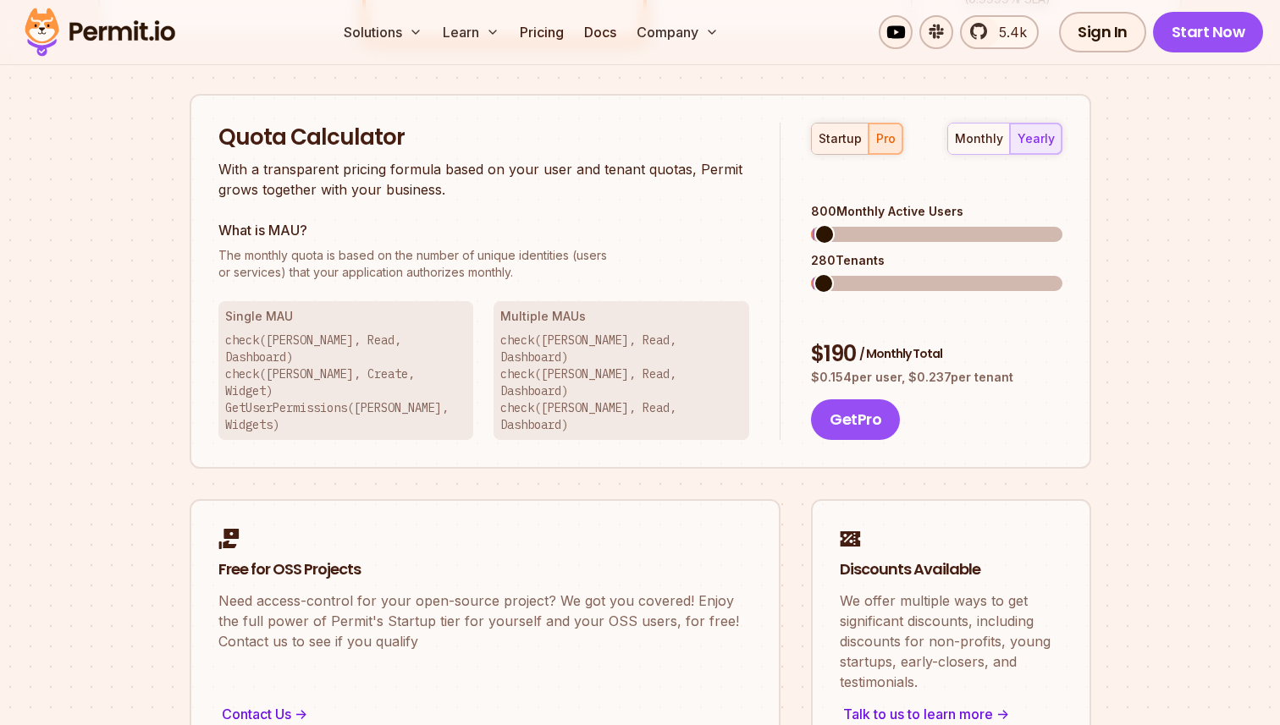
click at [834, 142] on div "startup" at bounding box center [839, 138] width 43 height 17
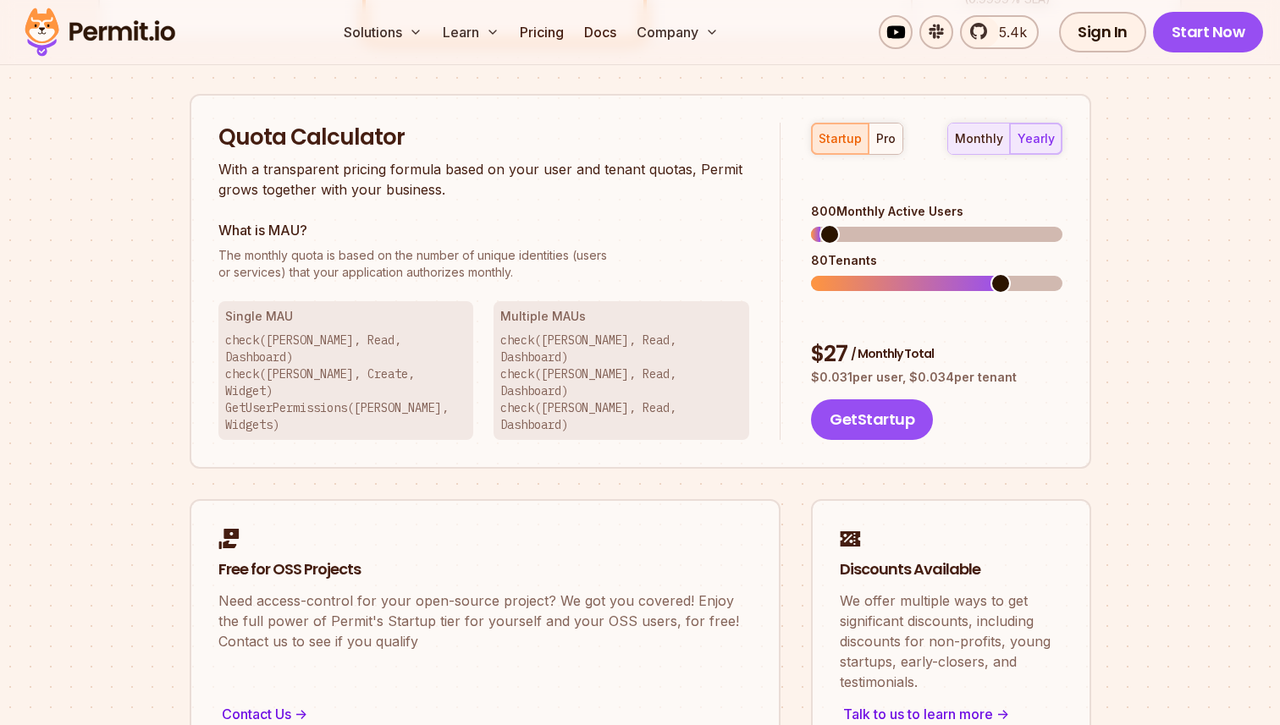
click at [995, 142] on div "monthly" at bounding box center [979, 138] width 48 height 17
click at [811, 224] on span at bounding box center [821, 234] width 20 height 20
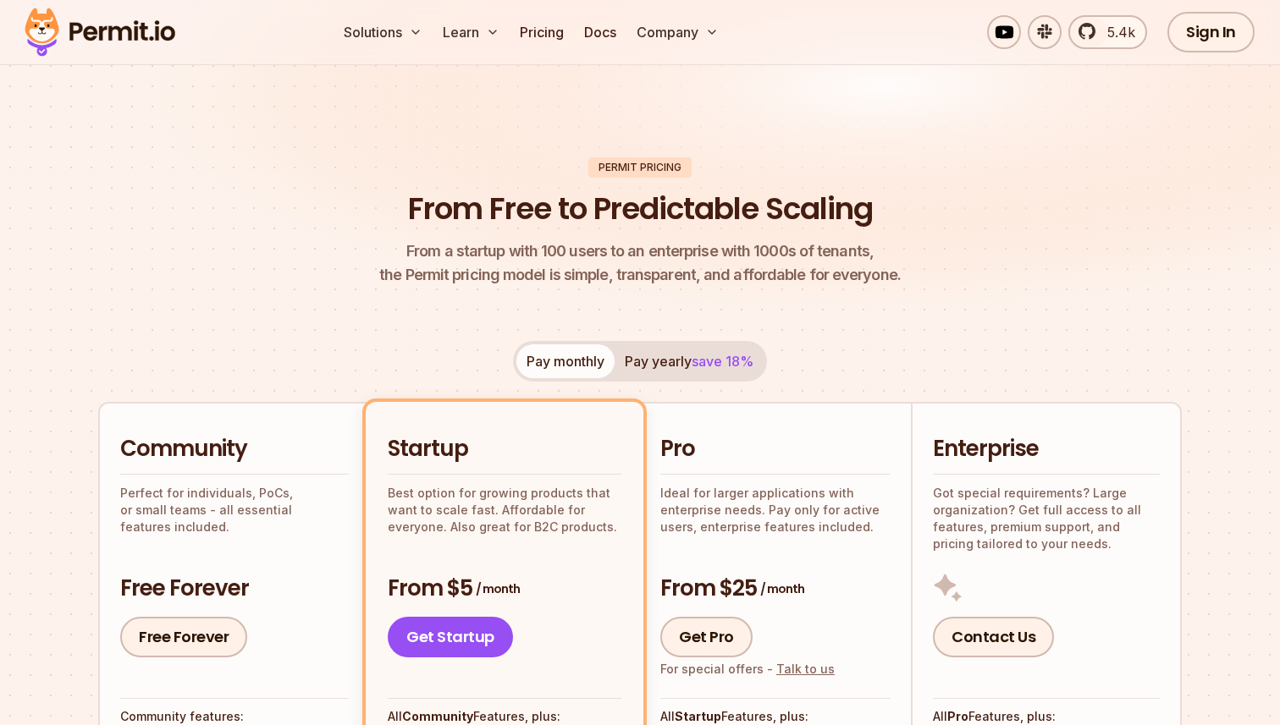
scroll to position [47, 0]
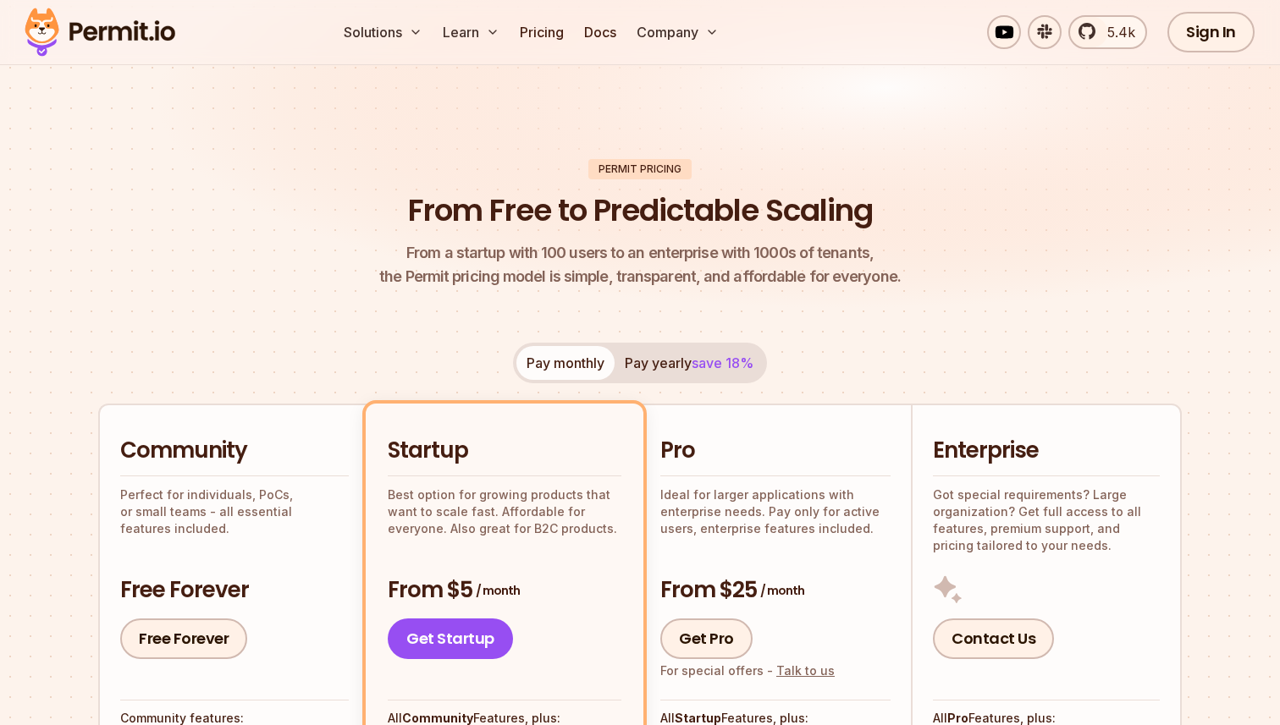
click at [669, 368] on button "Pay yearly save 18%" at bounding box center [688, 363] width 149 height 34
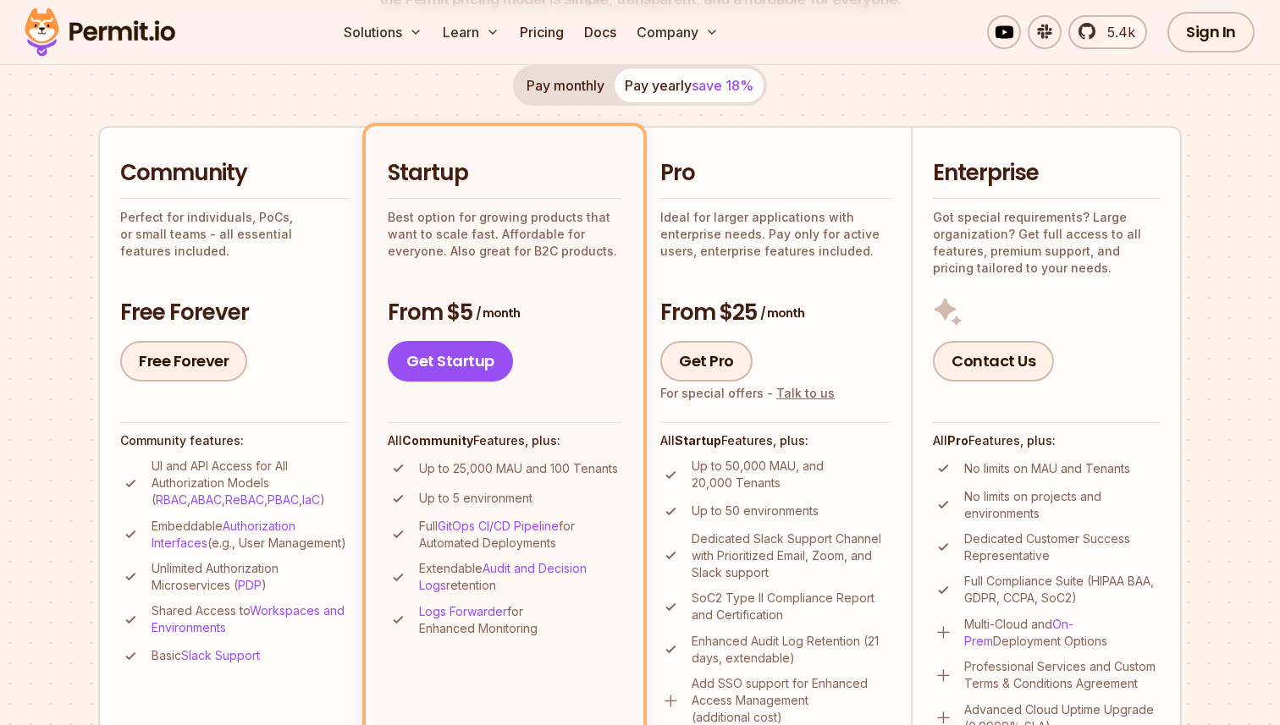
scroll to position [317, 0]
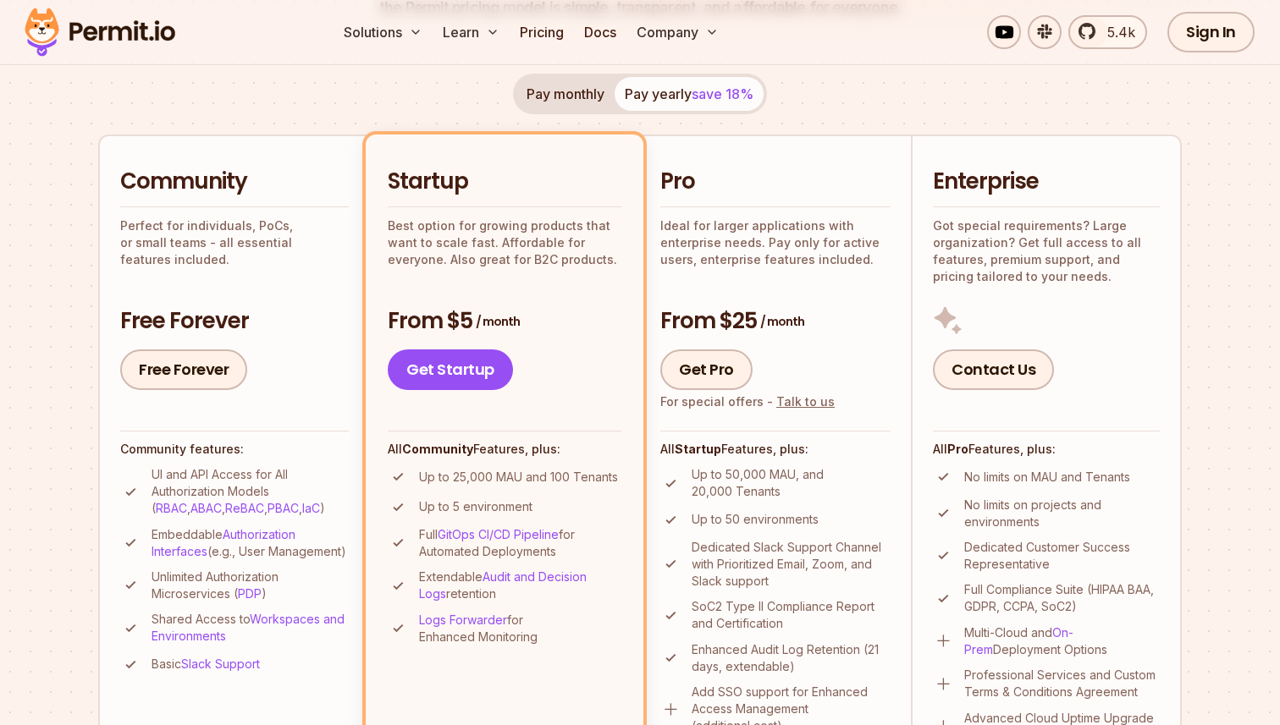
click at [582, 95] on button "Pay monthly" at bounding box center [565, 94] width 98 height 34
click at [666, 88] on button "Pay yearly save 18%" at bounding box center [688, 94] width 149 height 34
click at [567, 101] on button "Pay monthly" at bounding box center [565, 94] width 98 height 34
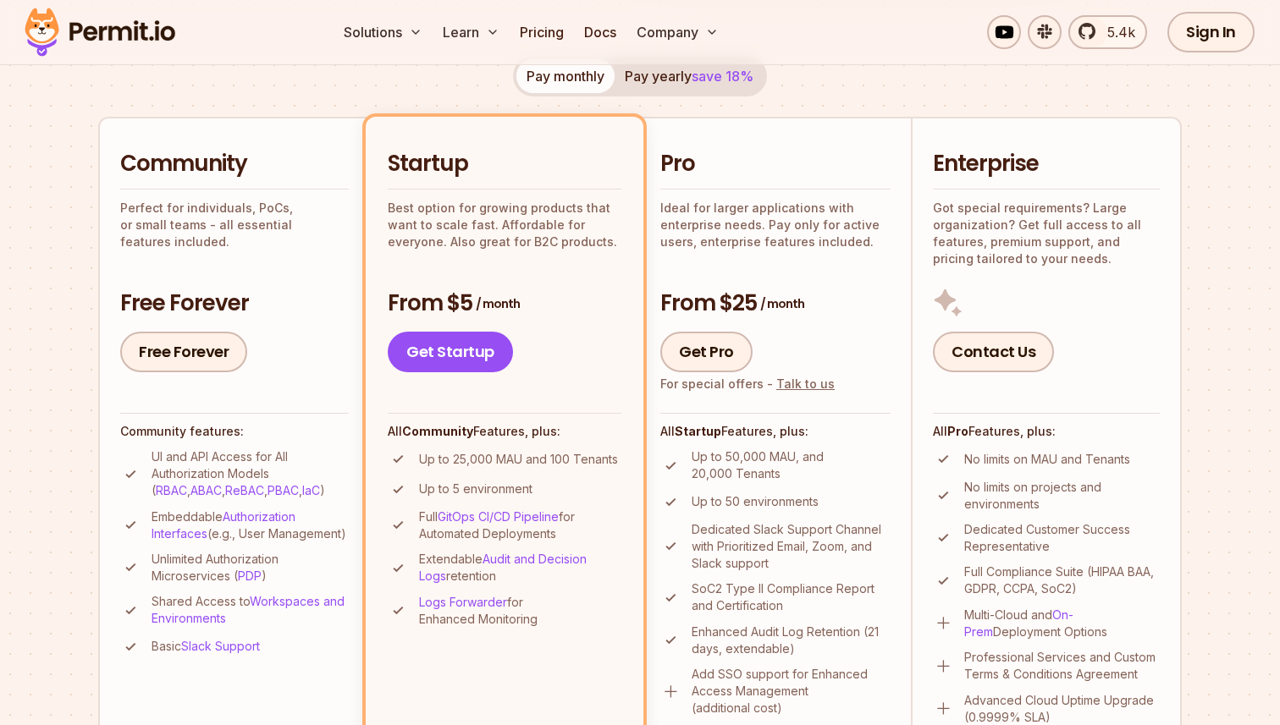
click at [194, 302] on h3 "Free Forever" at bounding box center [234, 304] width 229 height 30
drag, startPoint x: 112, startPoint y: 209, endPoint x: 359, endPoint y: 222, distance: 247.5
click at [359, 222] on li "Community Perfect for individuals, PoCs, or small teams - all essential feature…" at bounding box center [233, 437] width 271 height 641
click at [265, 223] on p "Perfect for individuals, PoCs, or small teams - all essential features included." at bounding box center [234, 225] width 229 height 51
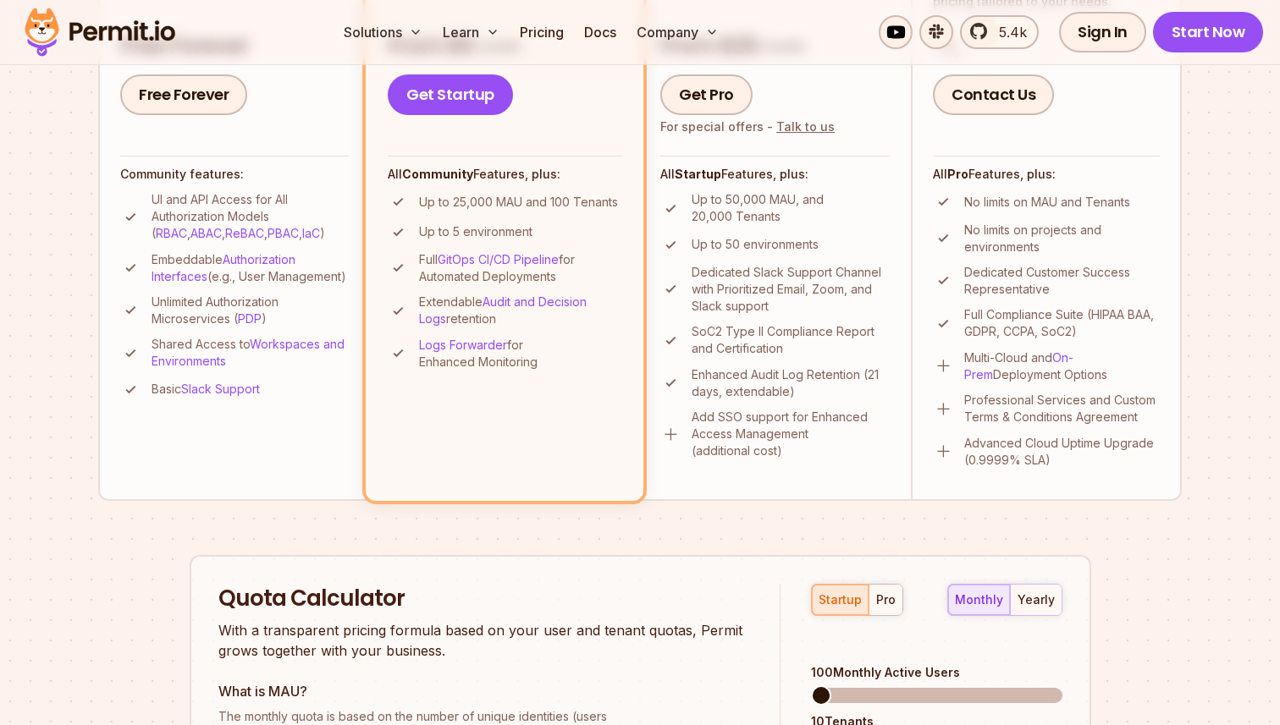
scroll to position [601, 0]
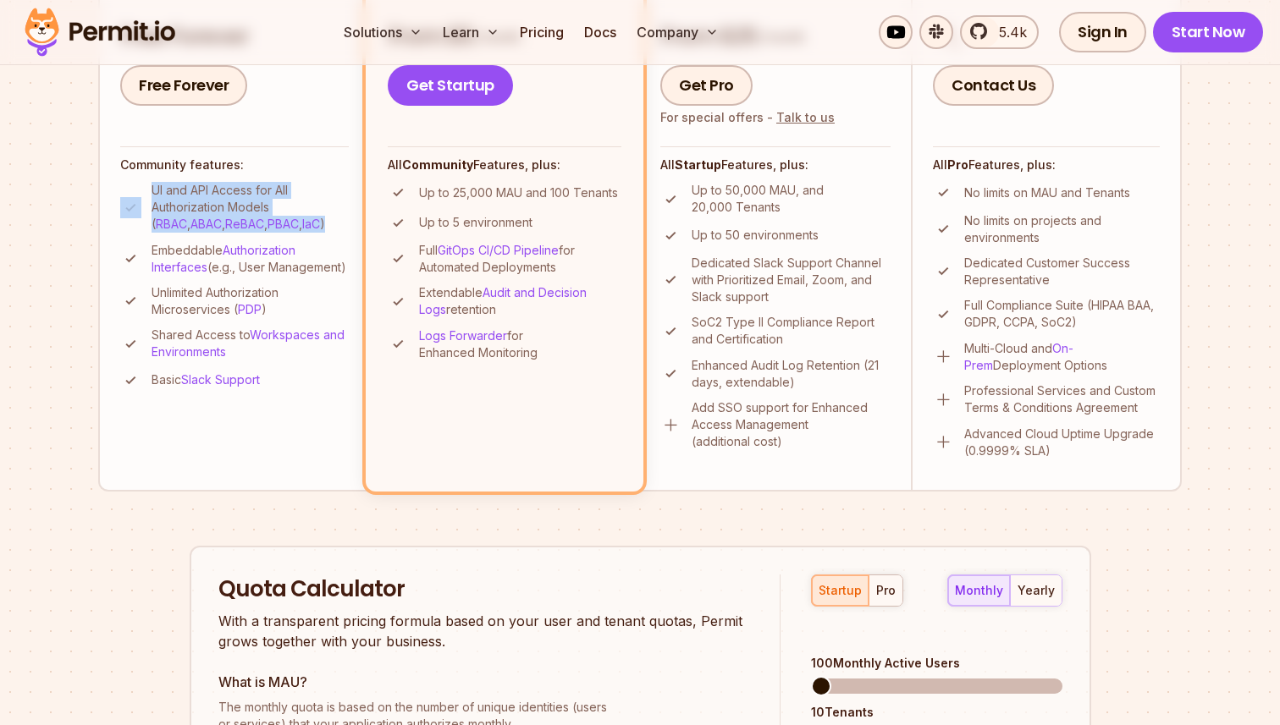
drag, startPoint x: 145, startPoint y: 191, endPoint x: 339, endPoint y: 234, distance: 198.4
click at [339, 234] on ul "UI and API Access for All Authorization Models ( RBAC , ABAC , ReBAC , PBAC , I…" at bounding box center [234, 286] width 229 height 209
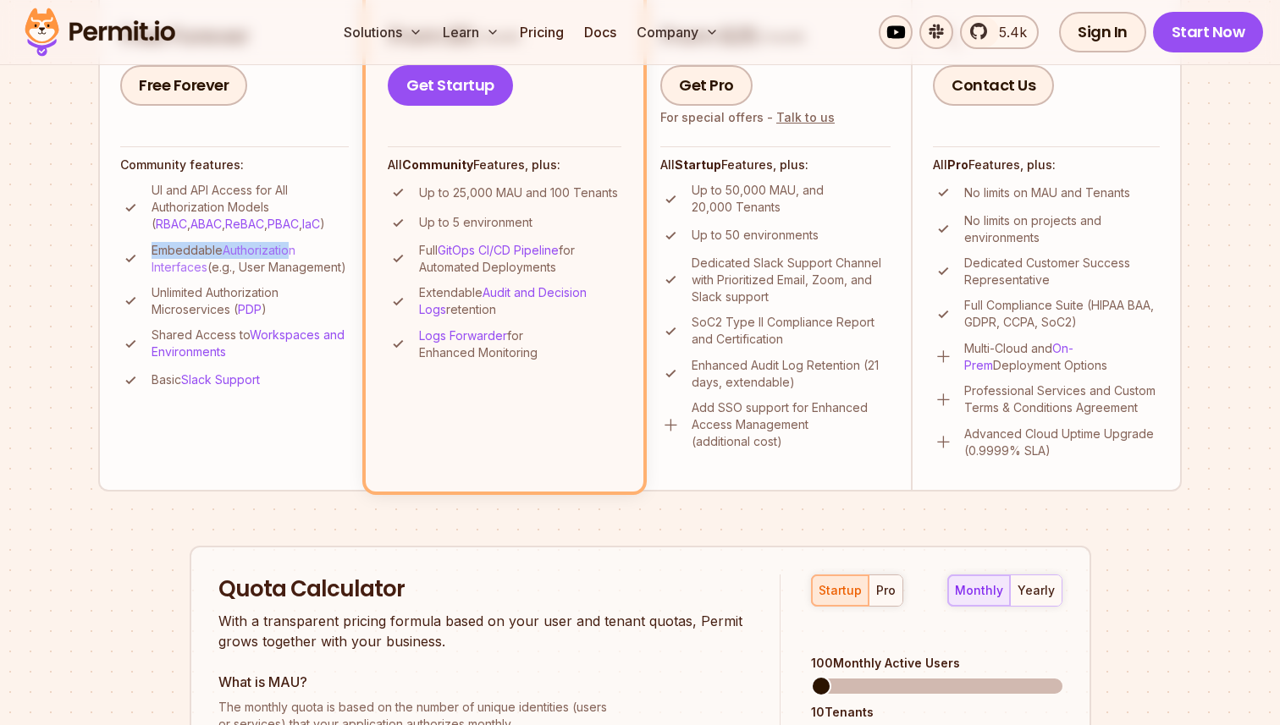
drag, startPoint x: 149, startPoint y: 245, endPoint x: 291, endPoint y: 252, distance: 142.4
click at [289, 252] on li "Embeddable Authorization Interfaces (e.g., User Management)" at bounding box center [234, 259] width 229 height 34
drag, startPoint x: 150, startPoint y: 272, endPoint x: 303, endPoint y: 272, distance: 153.2
click at [302, 272] on li "Embeddable Authorization Interfaces (e.g., User Management)" at bounding box center [234, 259] width 229 height 34
click at [303, 272] on p "Embeddable Authorization Interfaces (e.g., User Management)" at bounding box center [250, 259] width 197 height 34
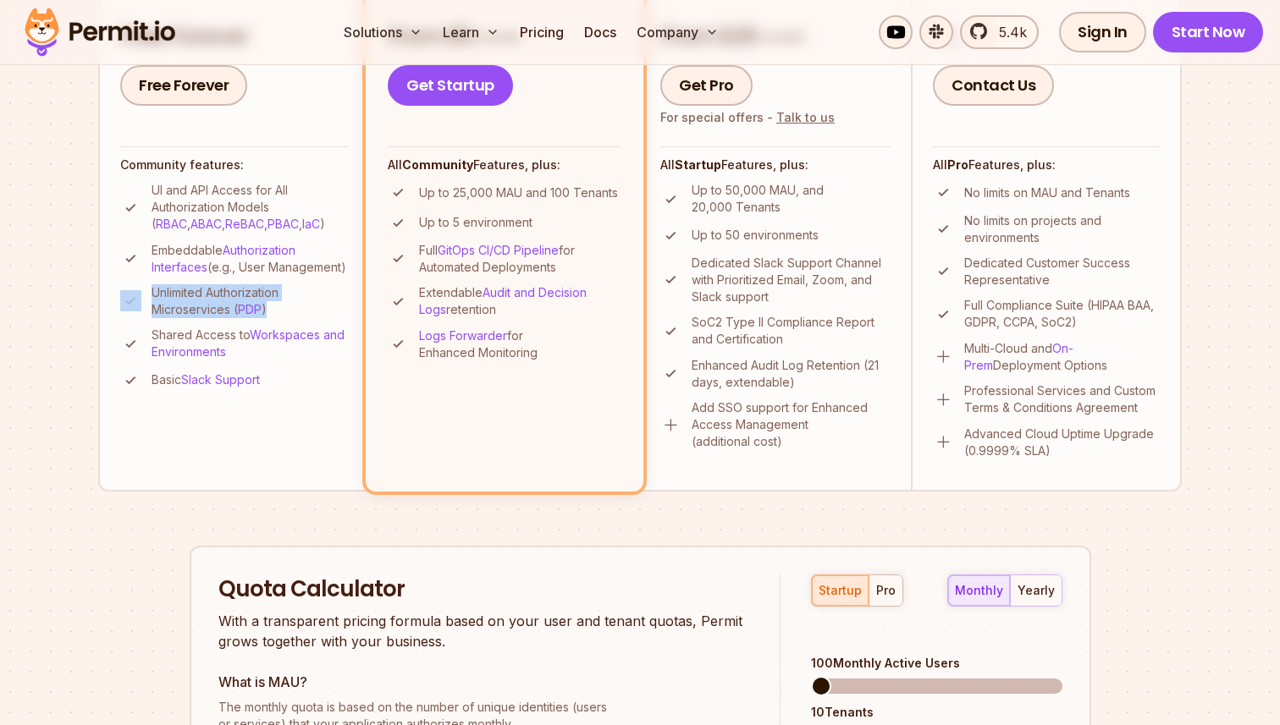
drag, startPoint x: 142, startPoint y: 309, endPoint x: 323, endPoint y: 326, distance: 181.9
click at [318, 318] on li "Unlimited Authorization Microservices ( PDP )" at bounding box center [234, 301] width 229 height 34
click at [323, 318] on p "Unlimited Authorization Microservices ( PDP )" at bounding box center [250, 301] width 197 height 34
drag, startPoint x: 152, startPoint y: 354, endPoint x: 295, endPoint y: 382, distance: 145.7
click at [291, 381] on ul "UI and API Access for All Authorization Models ( RBAC , ABAC , ReBAC , PBAC , I…" at bounding box center [234, 286] width 229 height 209
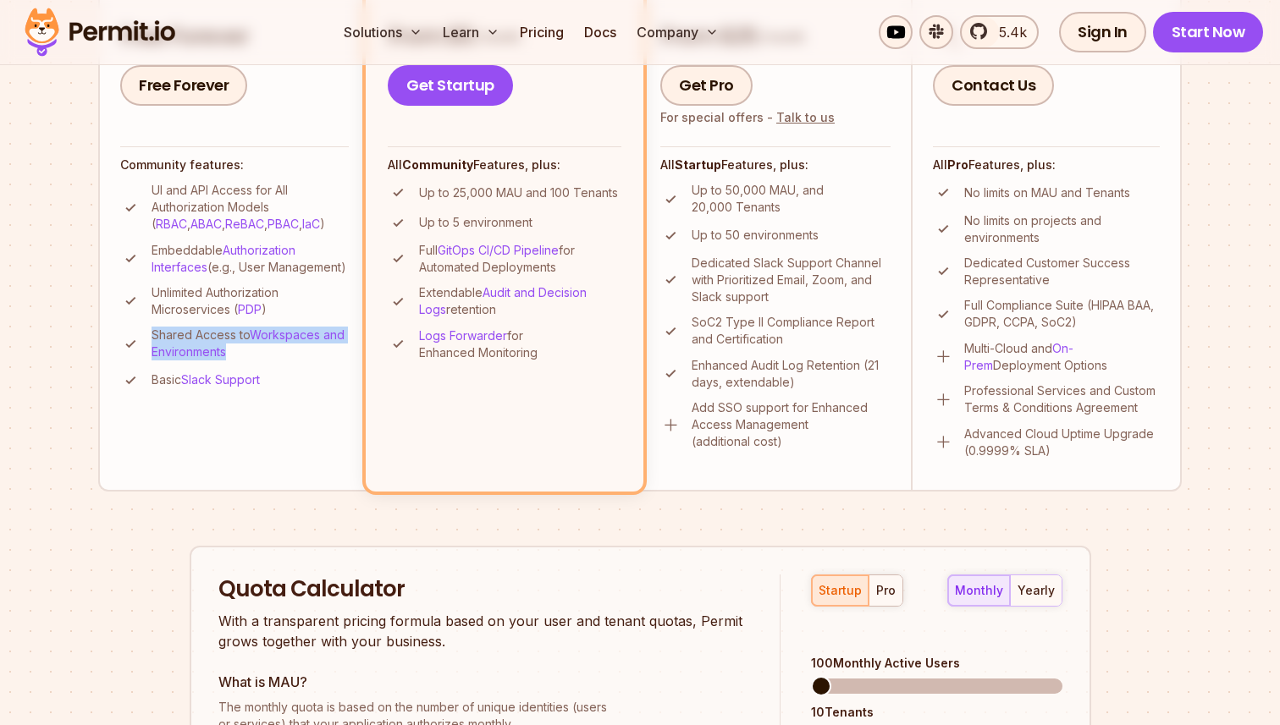
click at [295, 382] on ul "UI and API Access for All Authorization Models ( RBAC , ABAC , ReBAC , PBAC , I…" at bounding box center [234, 286] width 229 height 209
drag, startPoint x: 153, startPoint y: 395, endPoint x: 281, endPoint y: 395, distance: 127.8
click at [278, 391] on li "Basic Slack Support" at bounding box center [234, 380] width 229 height 21
click at [281, 391] on li "Basic Slack Support" at bounding box center [234, 380] width 229 height 21
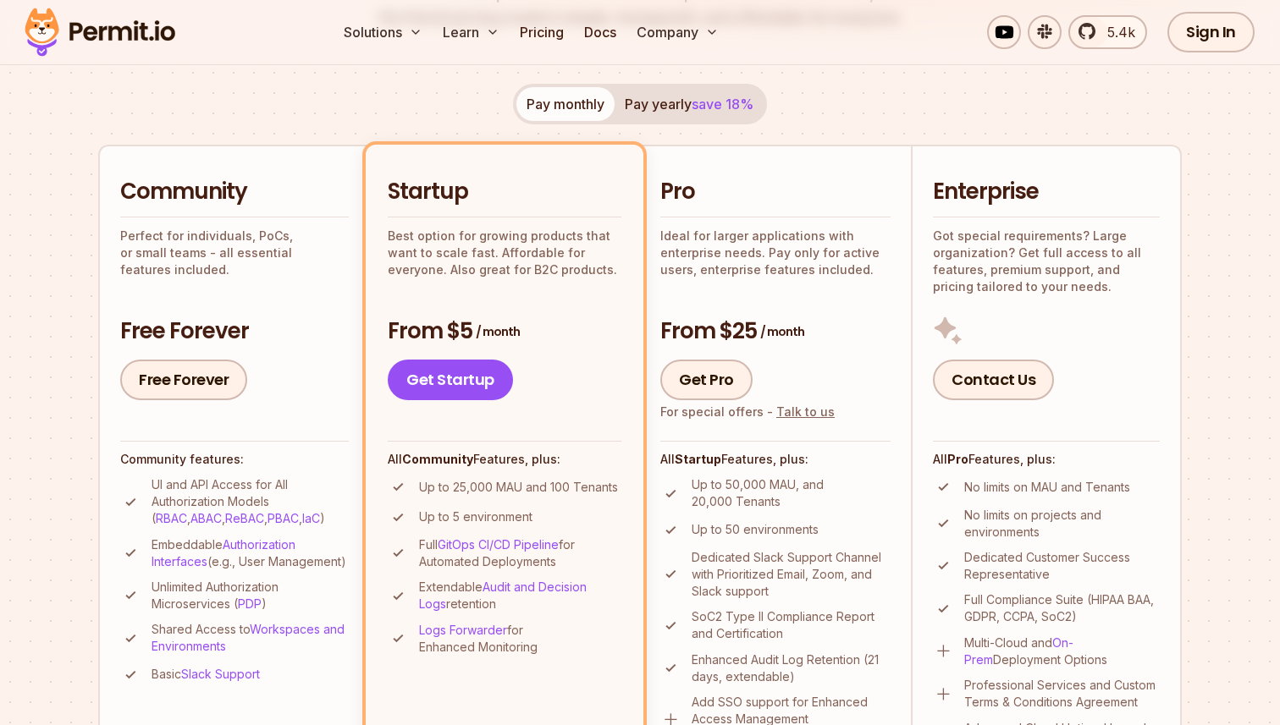
scroll to position [287, 0]
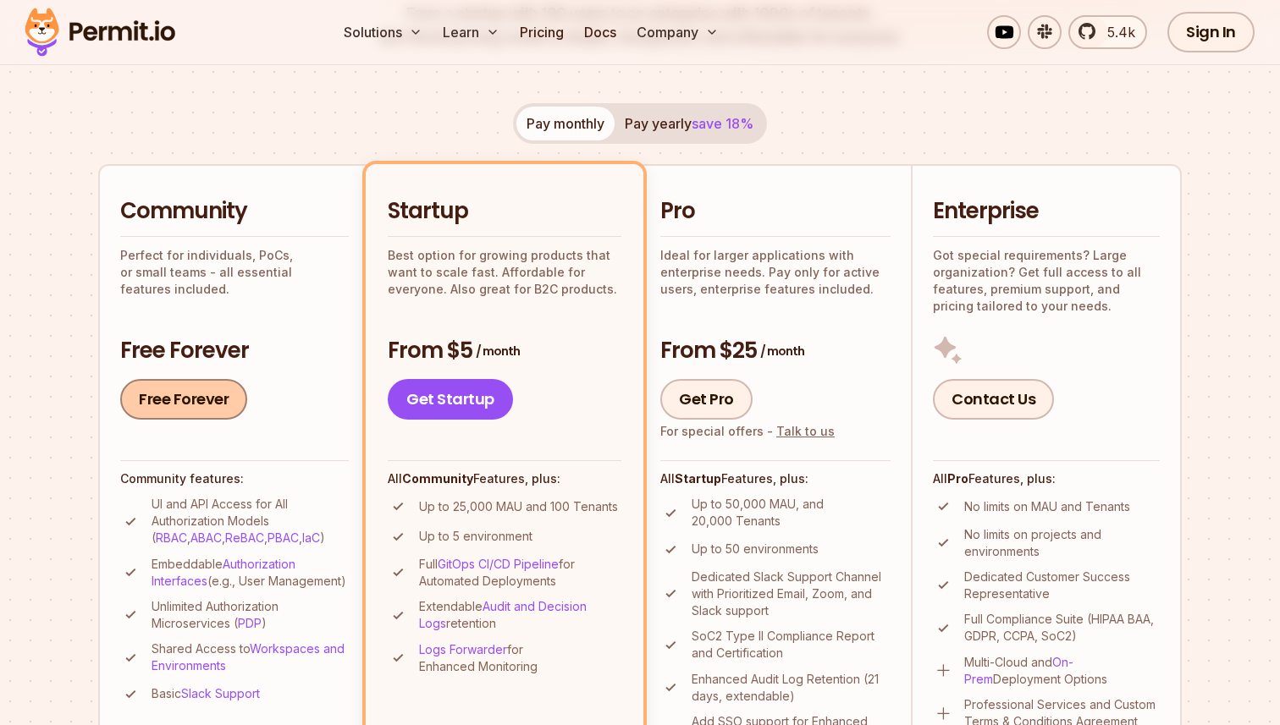
click at [211, 415] on link "Free Forever" at bounding box center [183, 399] width 127 height 41
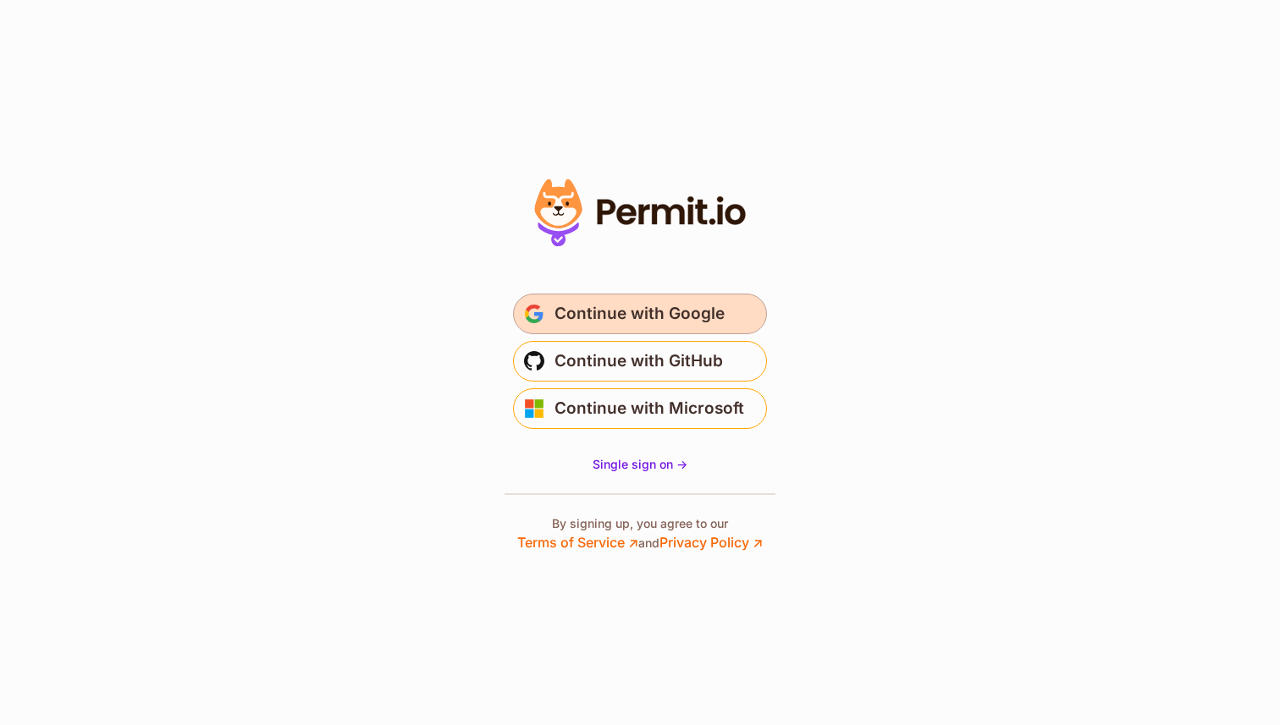
click at [644, 311] on span "Continue with Google" at bounding box center [639, 313] width 170 height 27
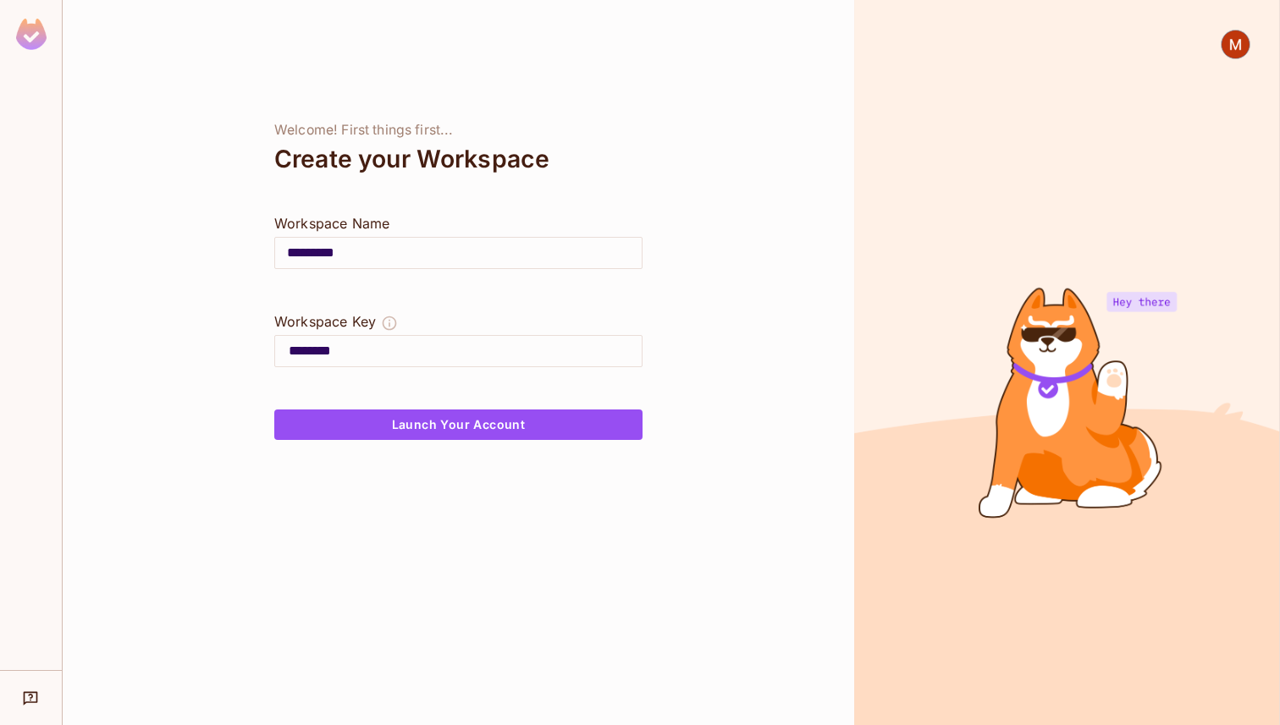
click at [450, 350] on input "********" at bounding box center [465, 351] width 353 height 27
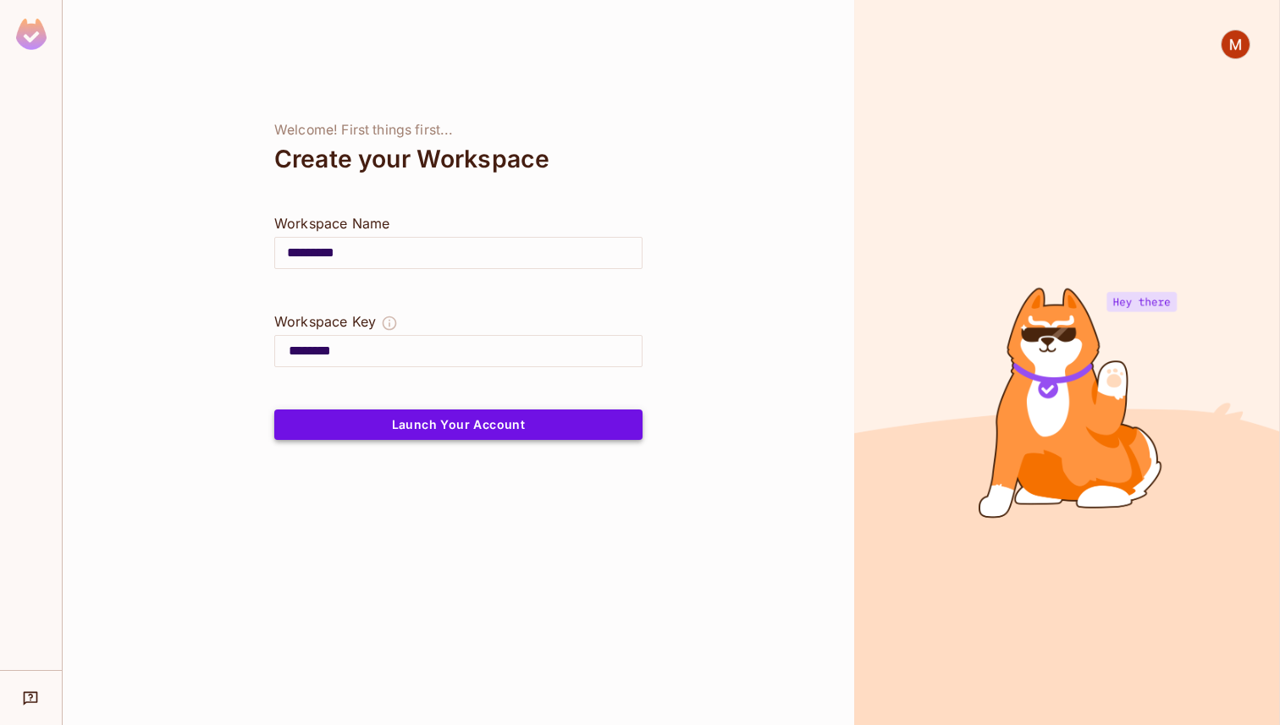
click at [488, 422] on button "Launch Your Account" at bounding box center [458, 425] width 368 height 30
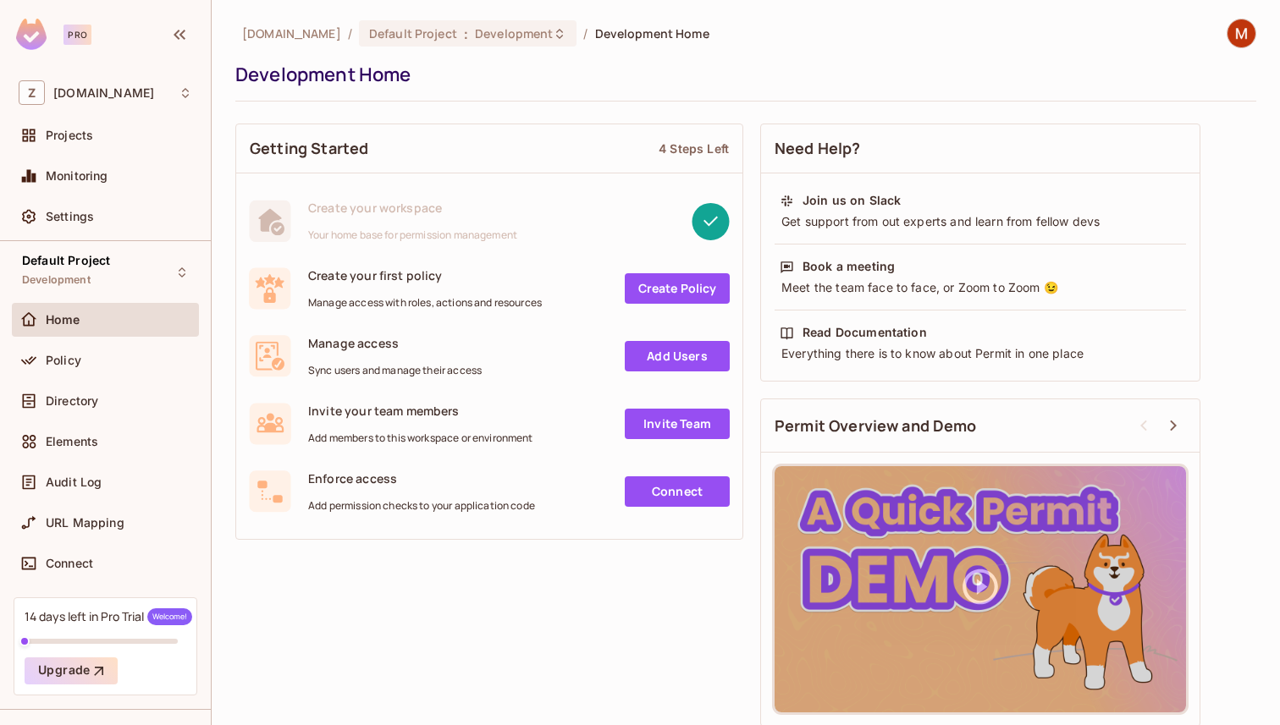
scroll to position [41, 0]
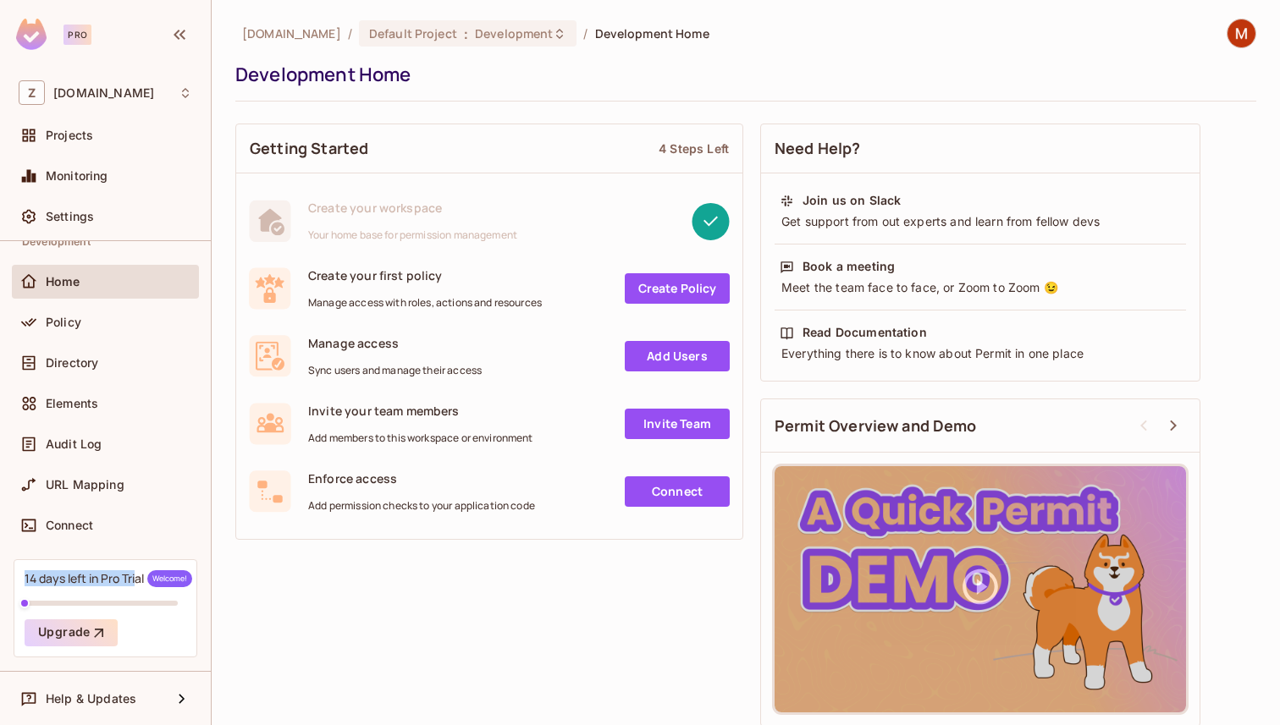
drag, startPoint x: 23, startPoint y: 580, endPoint x: 141, endPoint y: 586, distance: 117.8
click at [139, 585] on div "14 days left in Pro Trial Welcome! Upgrade" at bounding box center [106, 608] width 184 height 98
click at [308, 627] on div "Getting Started 4 Steps Left Create your workspace Your home base for permissio…" at bounding box center [745, 425] width 1021 height 620
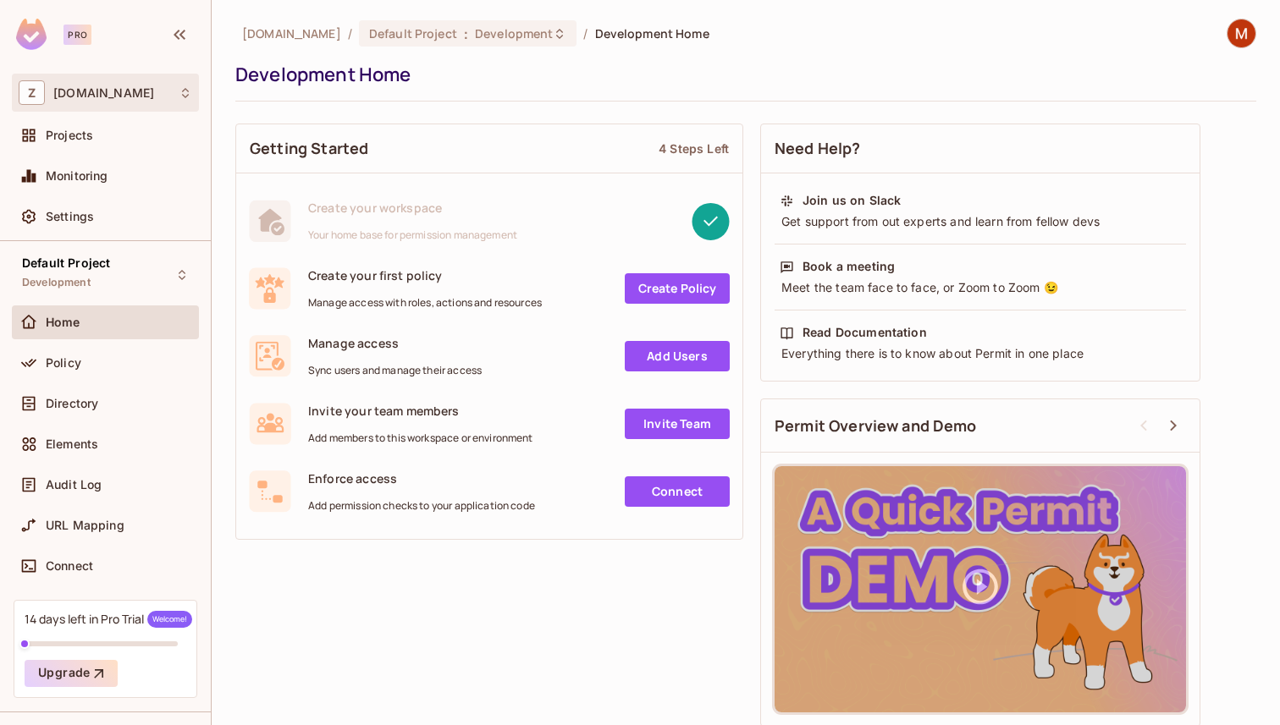
click at [178, 100] on div "Z zuvees.ae" at bounding box center [106, 92] width 174 height 25
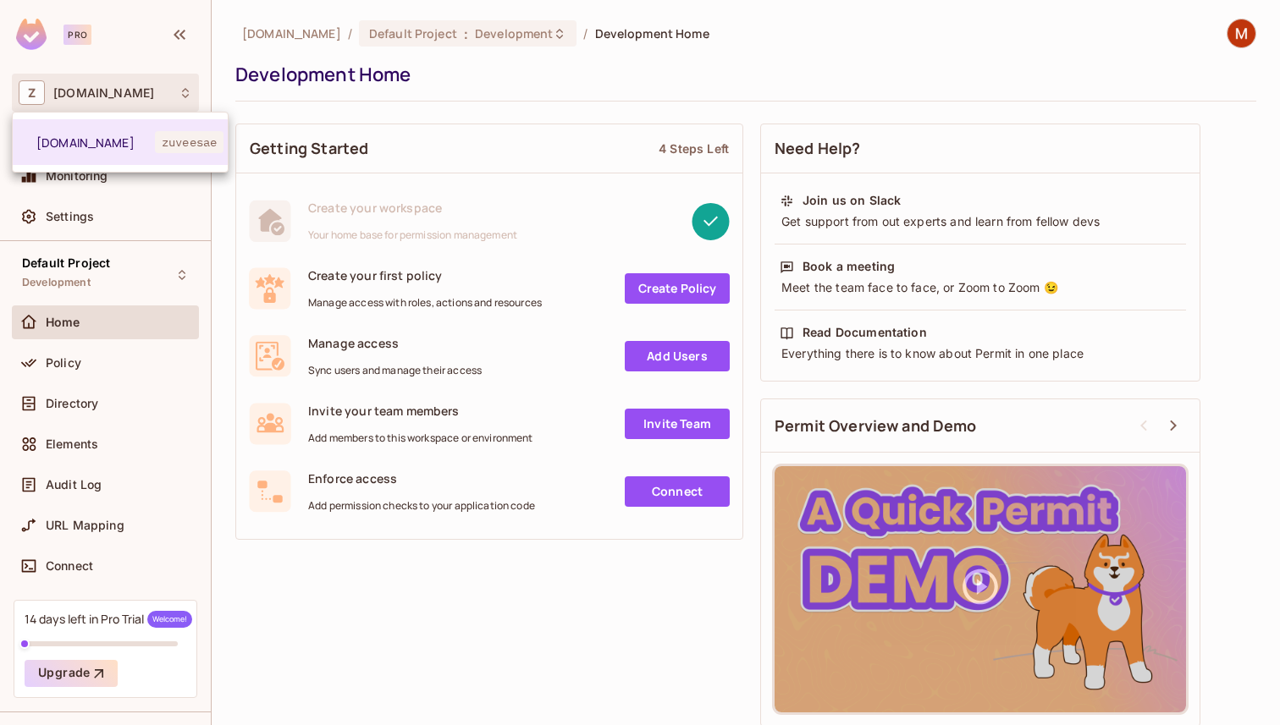
click at [283, 562] on div at bounding box center [640, 362] width 1280 height 725
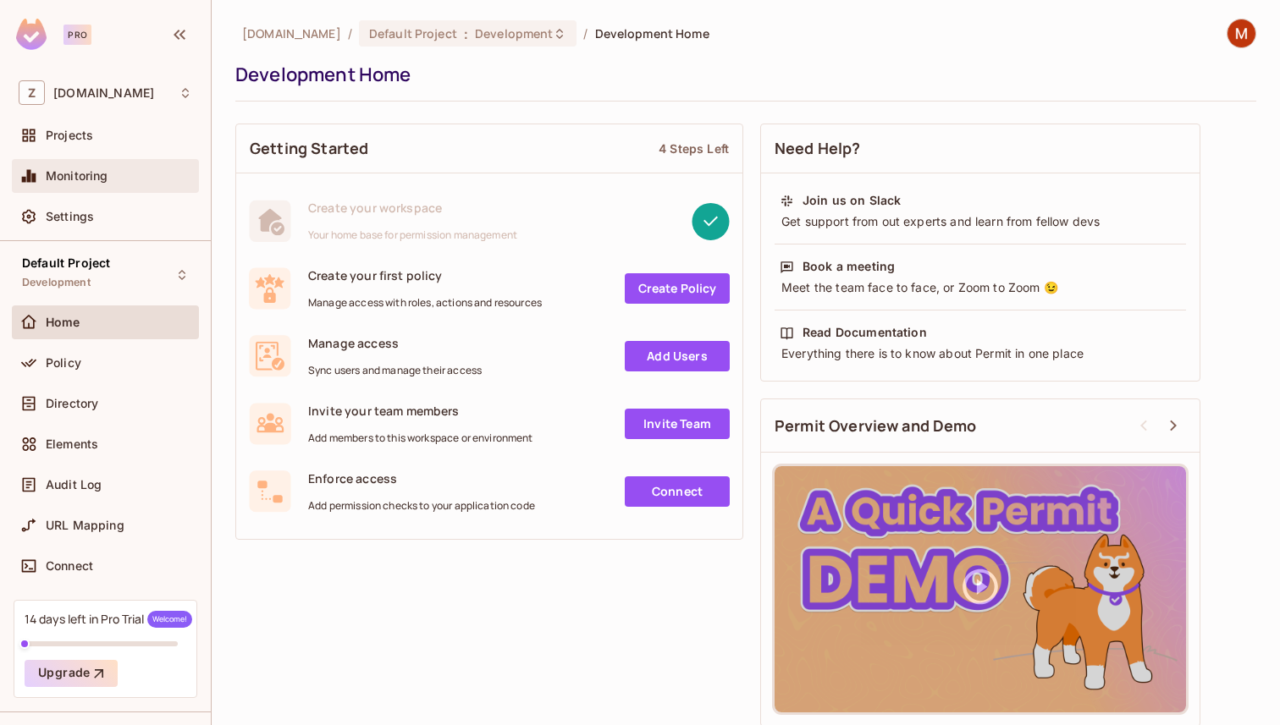
click at [86, 180] on span "Monitoring" at bounding box center [77, 176] width 63 height 14
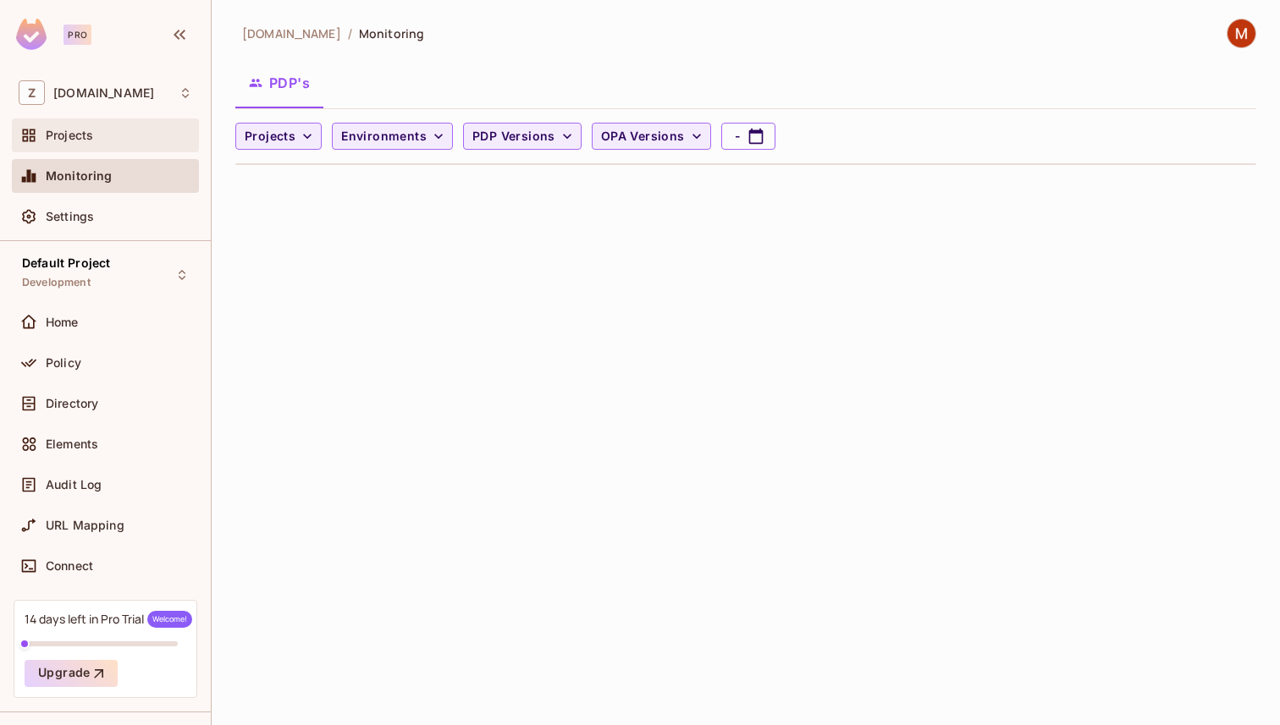
click at [120, 144] on div "Projects" at bounding box center [106, 135] width 174 height 20
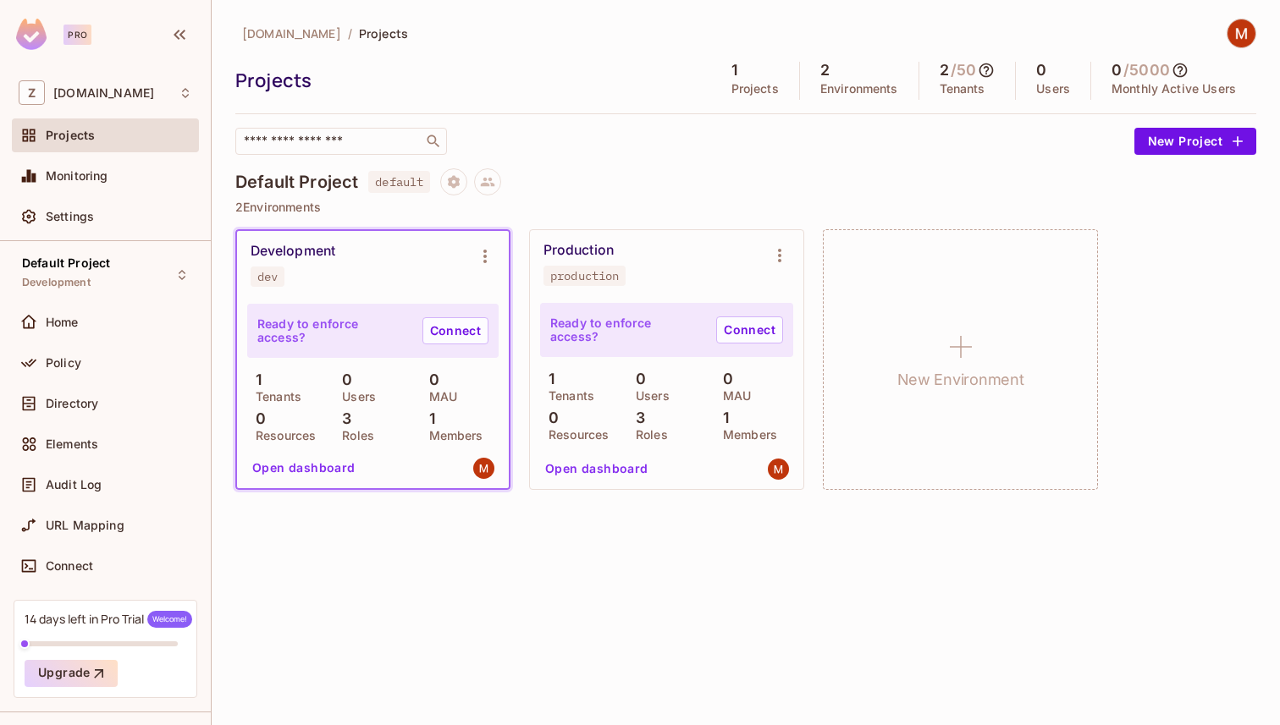
click at [984, 69] on icon at bounding box center [986, 70] width 17 height 17
click at [900, 159] on div at bounding box center [640, 362] width 1280 height 725
click at [828, 75] on div "2 Environments" at bounding box center [859, 81] width 119 height 38
click at [752, 80] on div "1 Projects" at bounding box center [755, 81] width 89 height 38
click at [857, 80] on div "2 Environments" at bounding box center [859, 81] width 119 height 38
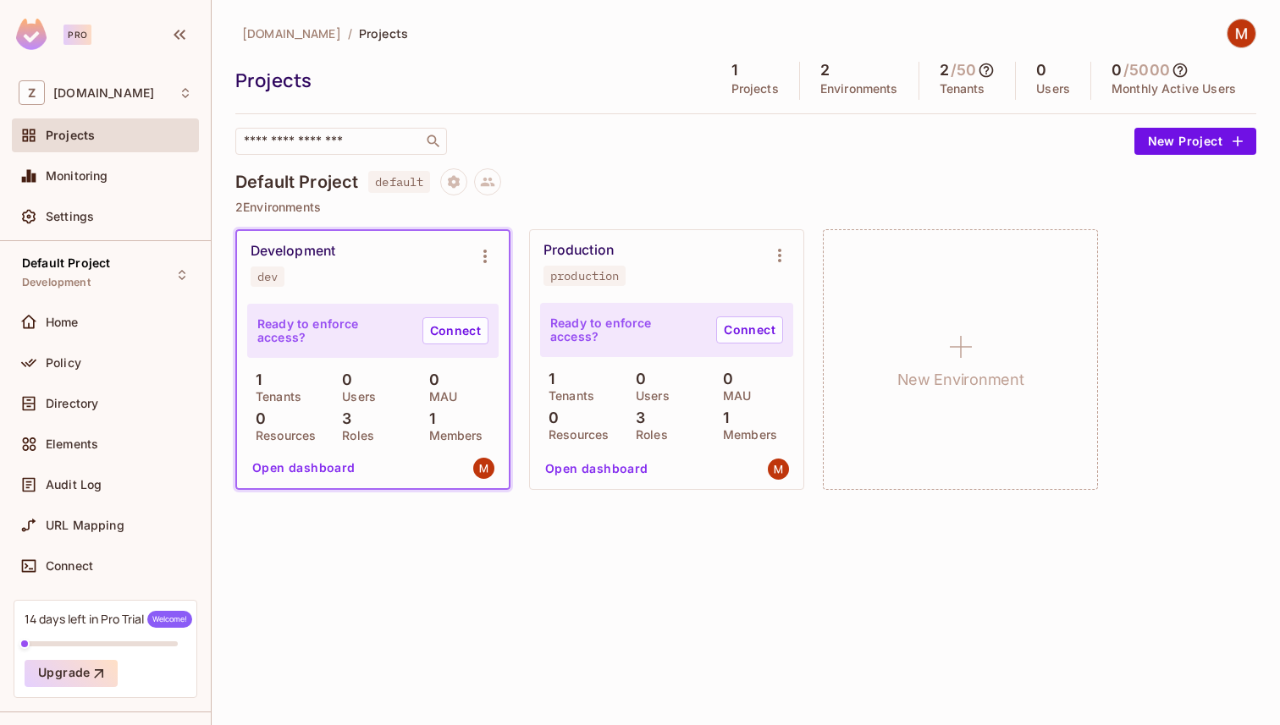
click at [741, 248] on div "Production production" at bounding box center [652, 264] width 219 height 44
click at [1185, 68] on icon at bounding box center [1179, 70] width 17 height 17
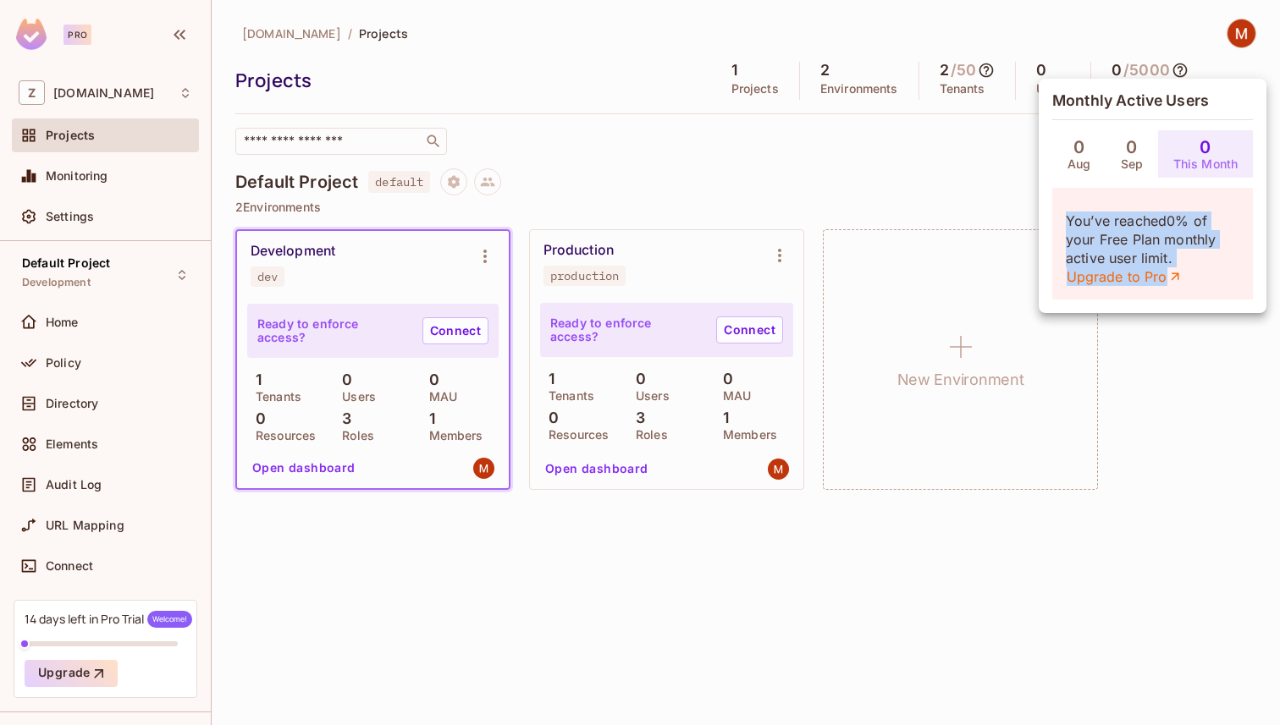
drag, startPoint x: 1065, startPoint y: 218, endPoint x: 1226, endPoint y: 281, distance: 173.7
click at [1223, 279] on p "You’ve reached 0 % of your Free Plan monthly active user limit. Upgrade to Pro" at bounding box center [1153, 249] width 174 height 74
click at [1254, 423] on div at bounding box center [640, 362] width 1280 height 725
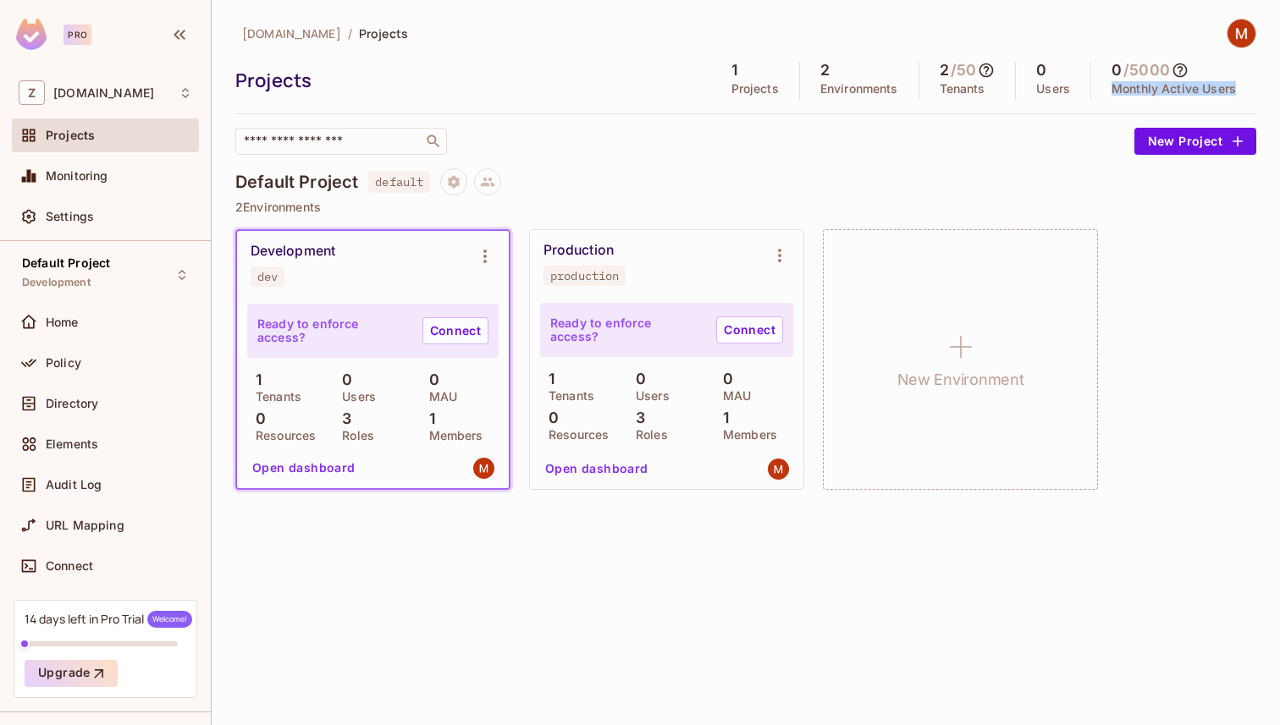
drag, startPoint x: 1103, startPoint y: 90, endPoint x: 1268, endPoint y: 90, distance: 165.0
click at [1267, 90] on div "zuvees.ae / Projects Projects 1 Projects 2 Environments 2 / 50 Tenants 0 Users …" at bounding box center [746, 362] width 1068 height 725
click at [88, 673] on button "Upgrade" at bounding box center [71, 673] width 93 height 27
click at [116, 619] on div "14 days left in Pro Trial Welcome!" at bounding box center [109, 619] width 168 height 17
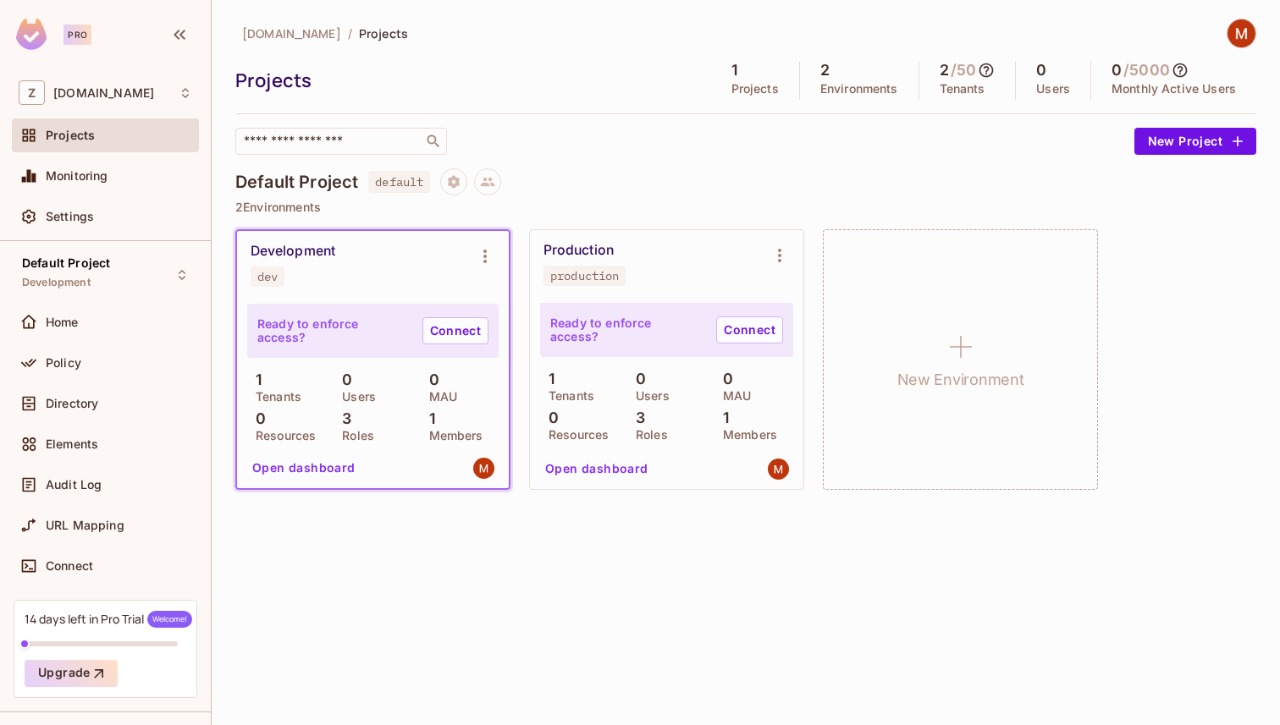
click at [116, 619] on div "14 days left in Pro Trial Welcome!" at bounding box center [109, 619] width 168 height 17
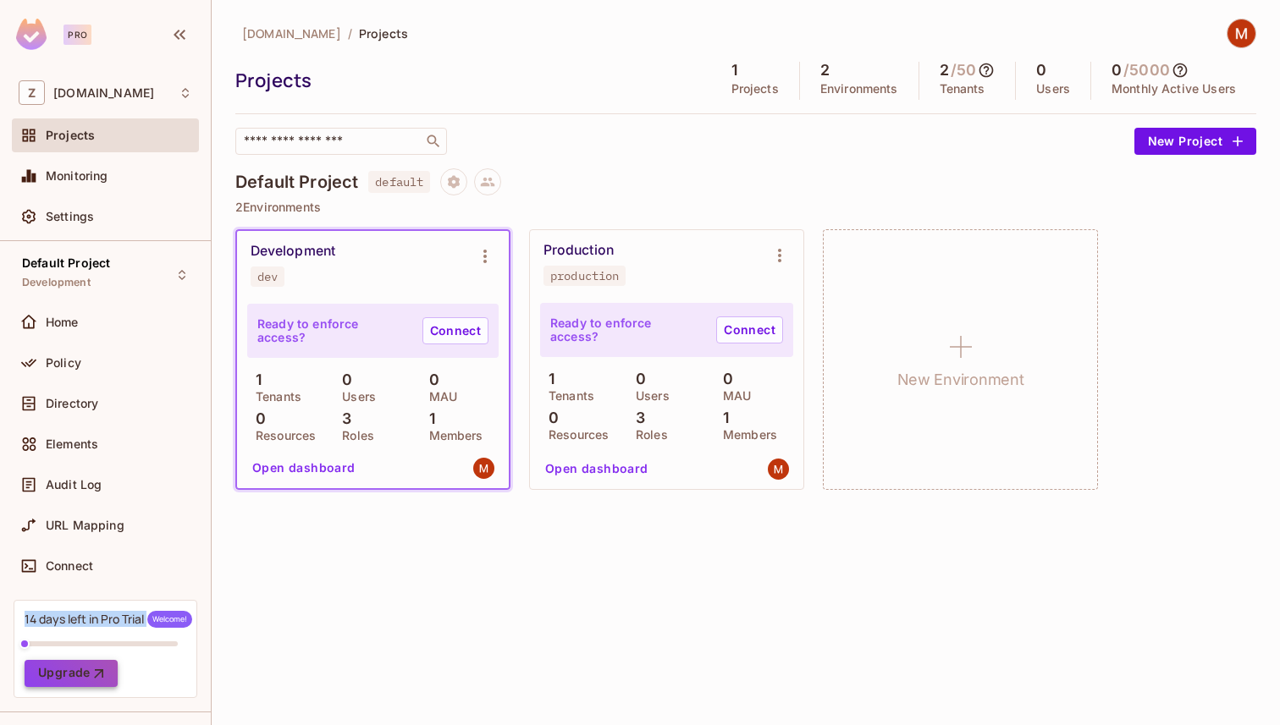
click at [85, 678] on button "Upgrade" at bounding box center [71, 673] width 93 height 27
click at [149, 273] on div "Default Project Development" at bounding box center [105, 274] width 187 height 47
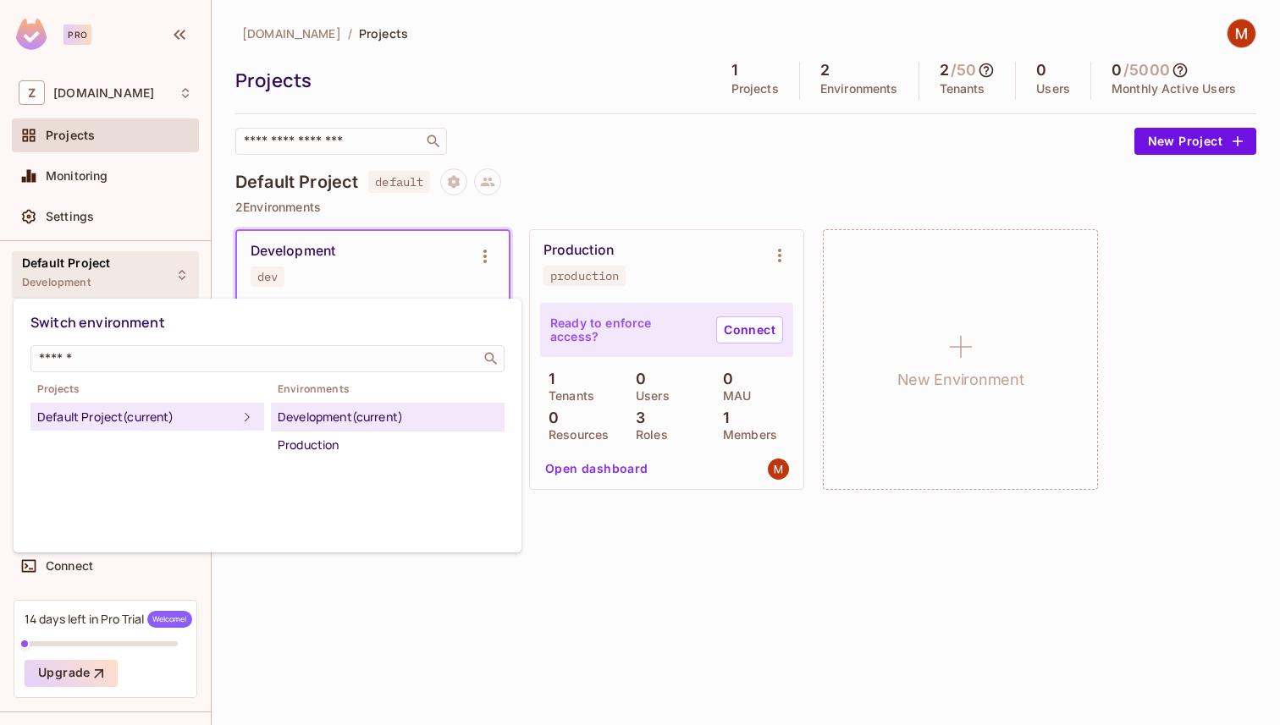
click at [512, 577] on div at bounding box center [640, 362] width 1280 height 725
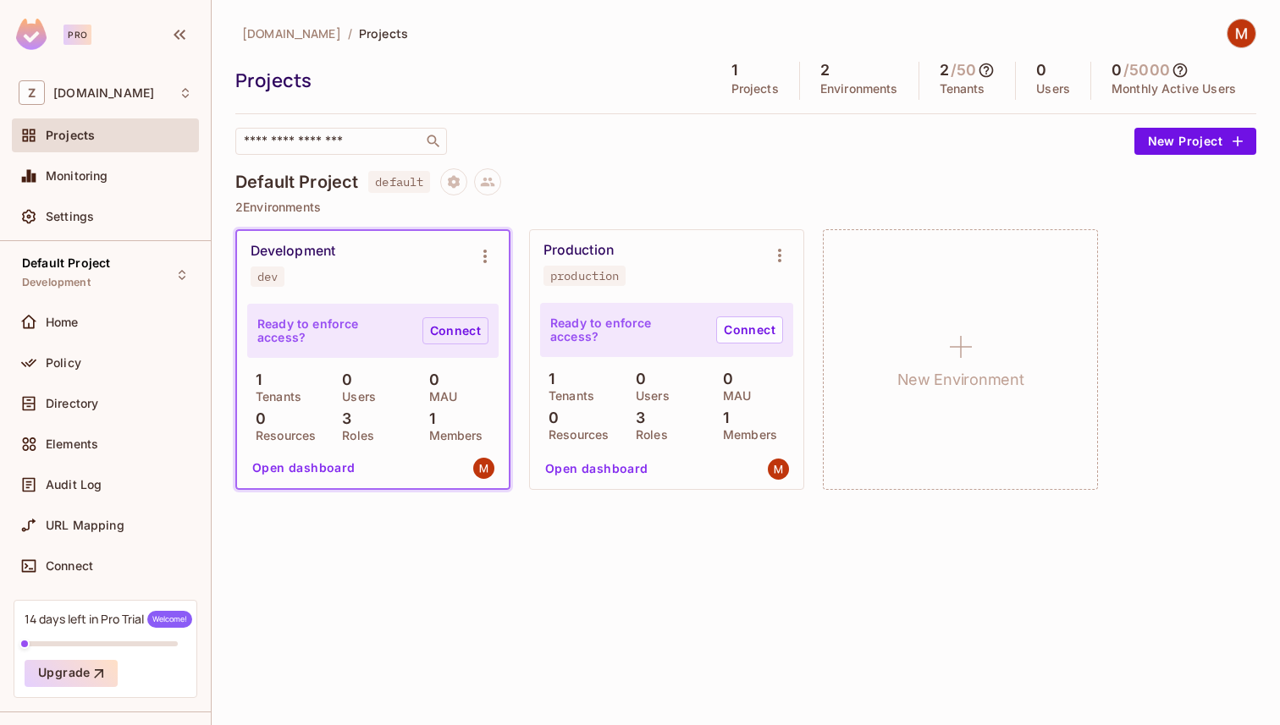
click at [443, 333] on link "Connect" at bounding box center [455, 330] width 66 height 27
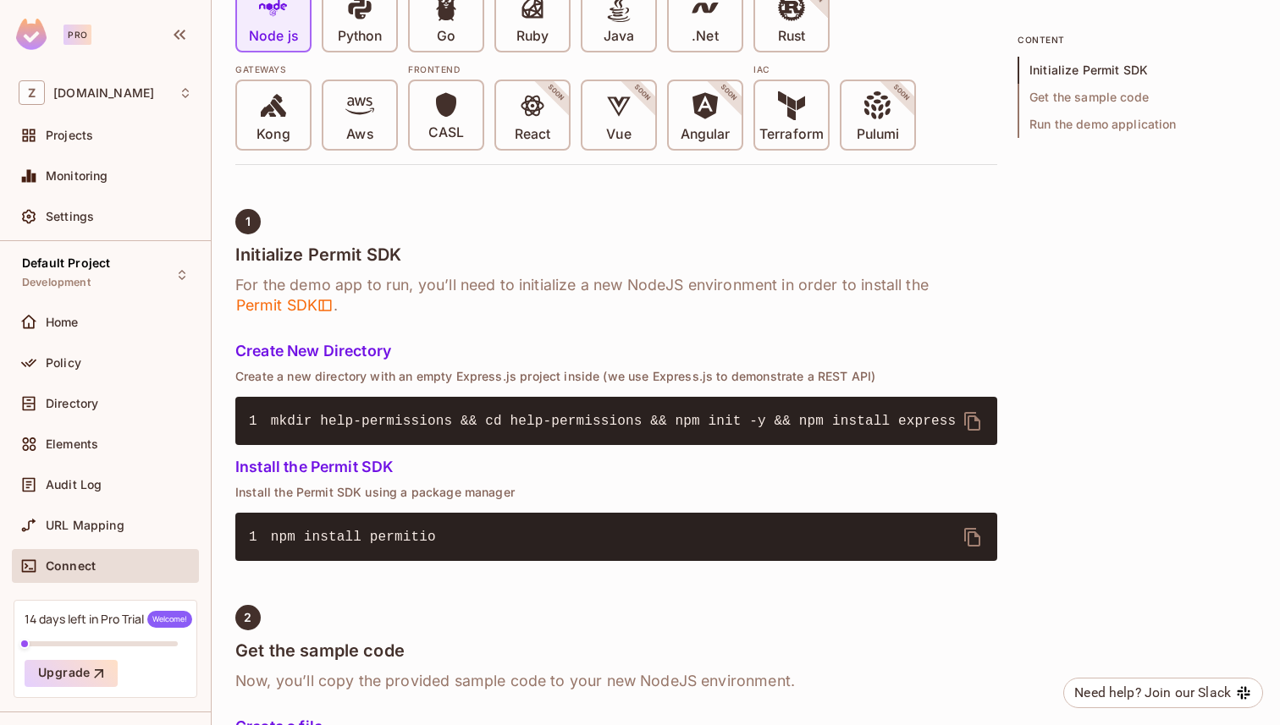
scroll to position [471, 0]
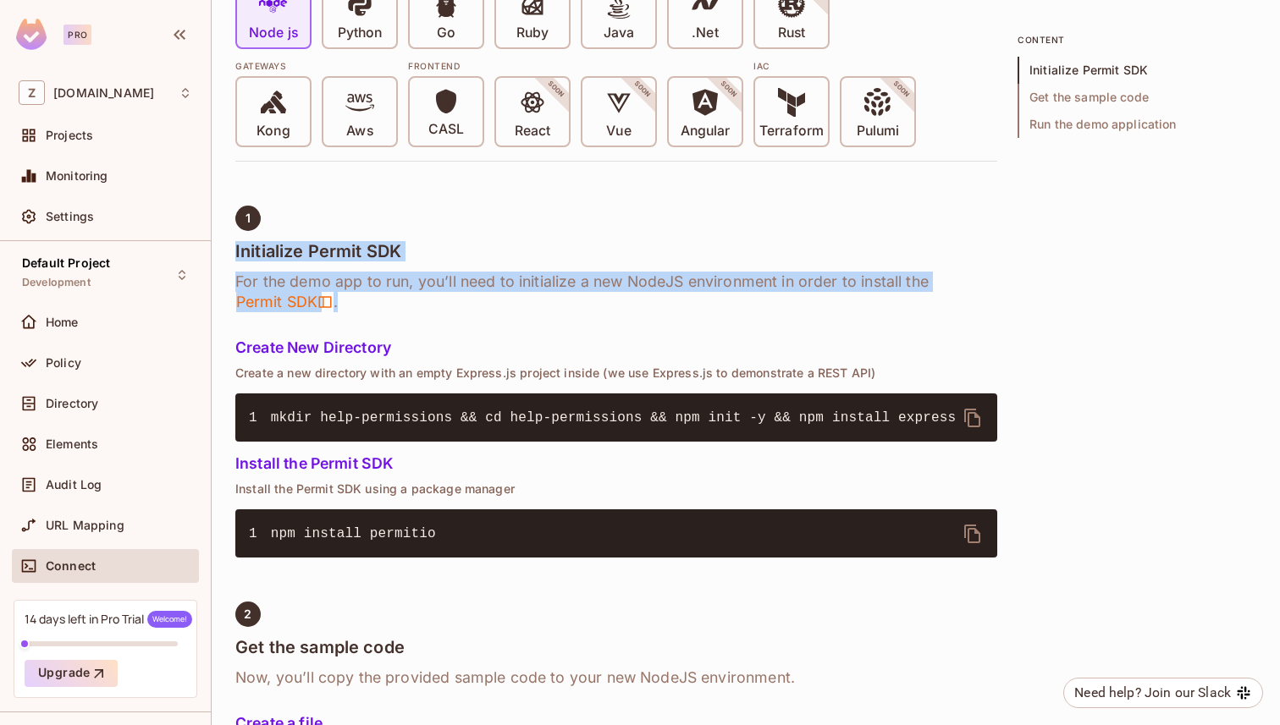
drag, startPoint x: 225, startPoint y: 259, endPoint x: 693, endPoint y: 309, distance: 470.7
click at [687, 309] on div "zuvees.ae / Default Project : Development / Connect Environment Connect Environ…" at bounding box center [746, 362] width 1068 height 725
click at [693, 309] on h6 "For the demo app to run, you’ll need to initialize a new NodeJS environment in …" at bounding box center [616, 292] width 762 height 41
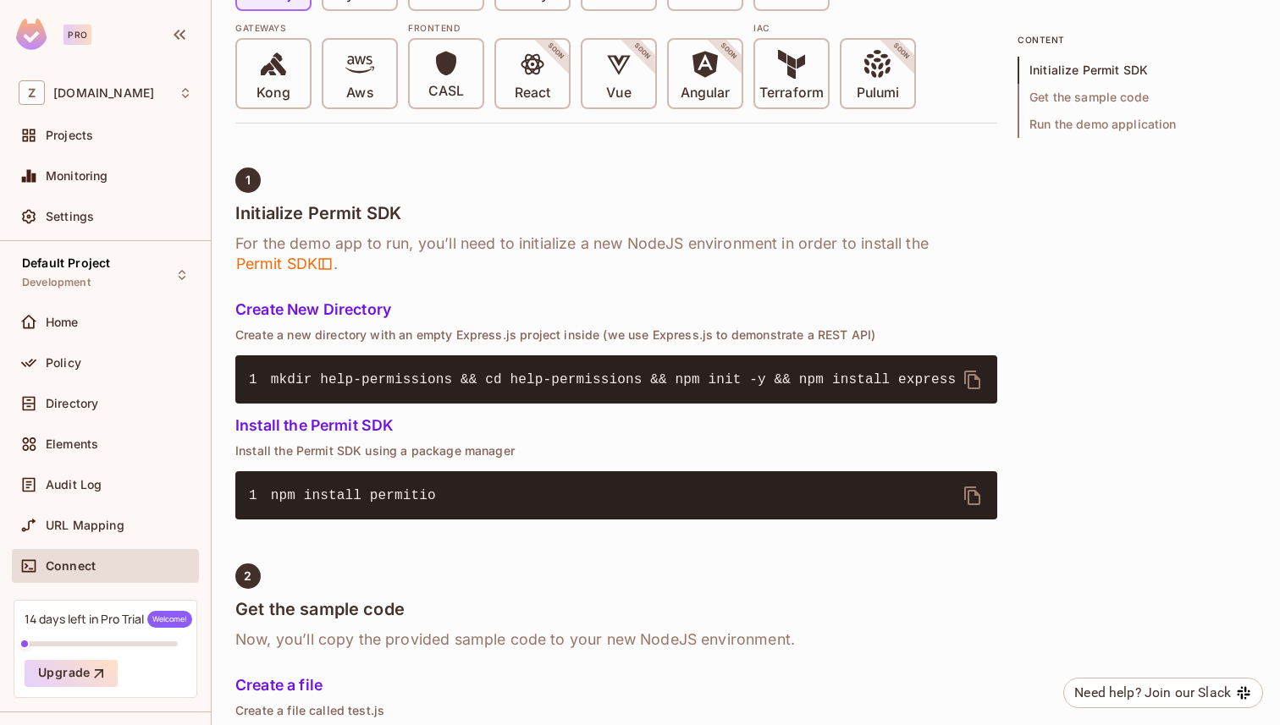
scroll to position [512, 0]
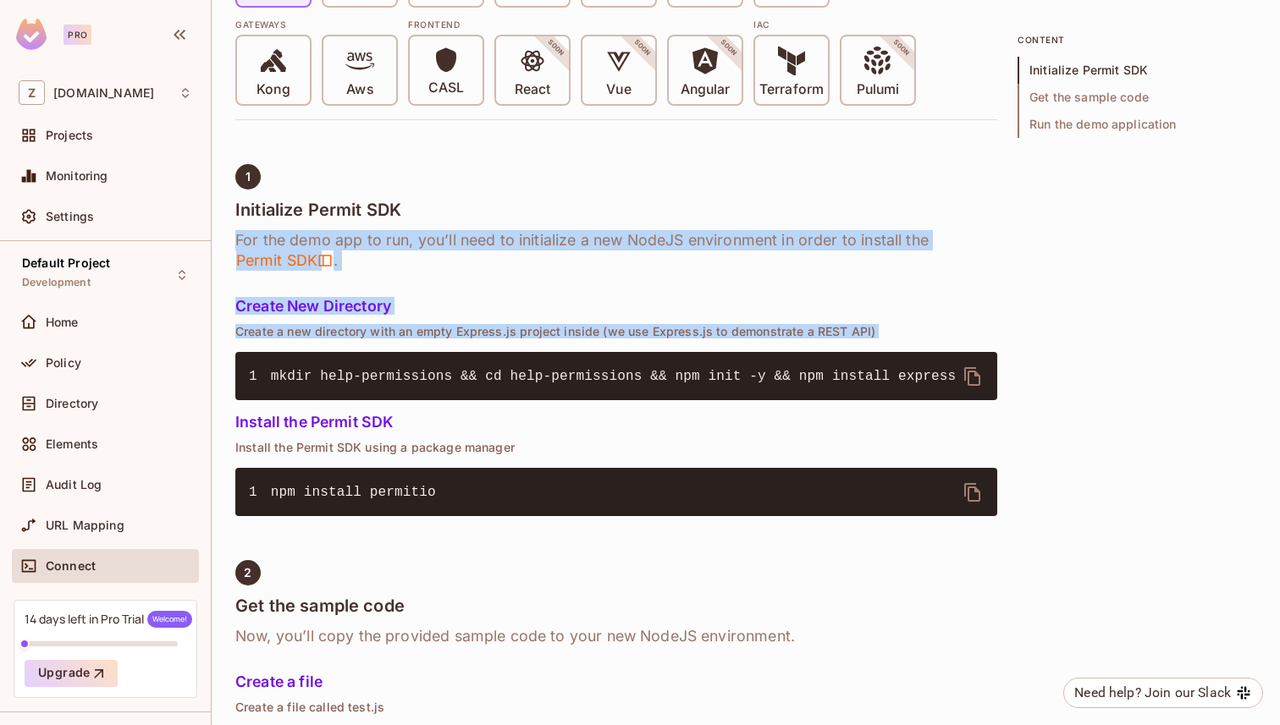
drag, startPoint x: 290, startPoint y: 237, endPoint x: 559, endPoint y: 382, distance: 305.6
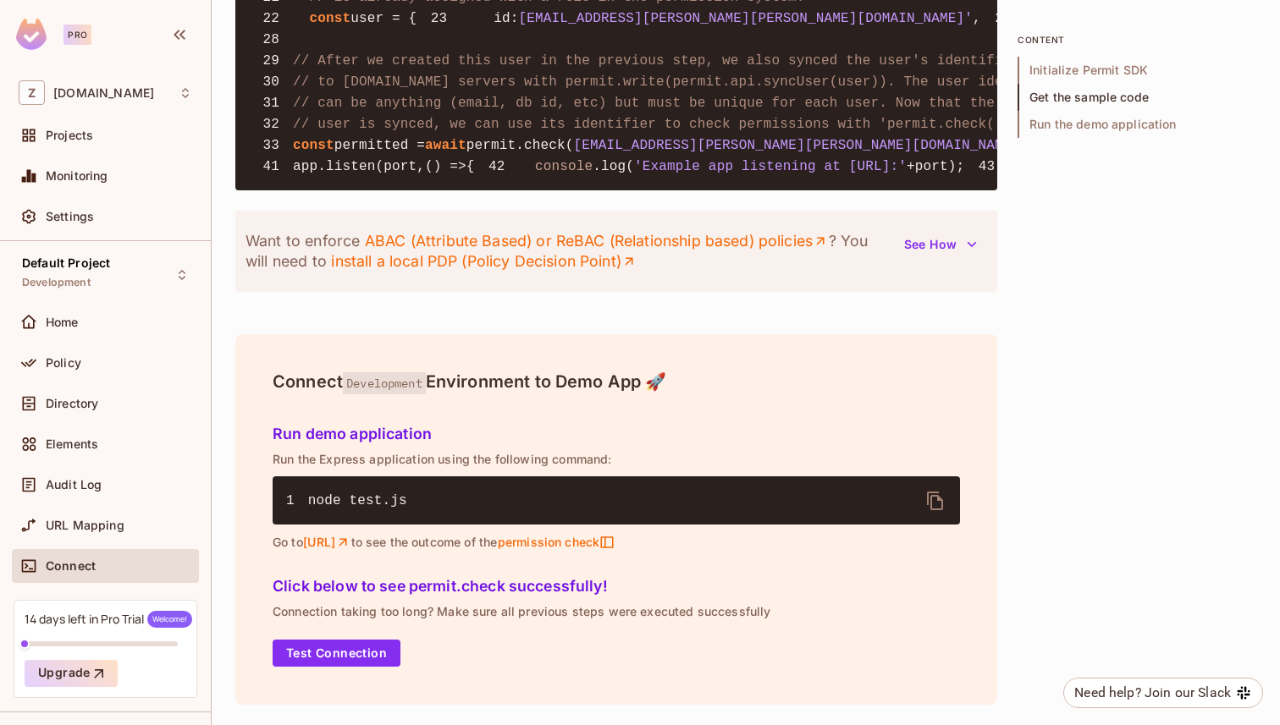
scroll to position [2061, 0]
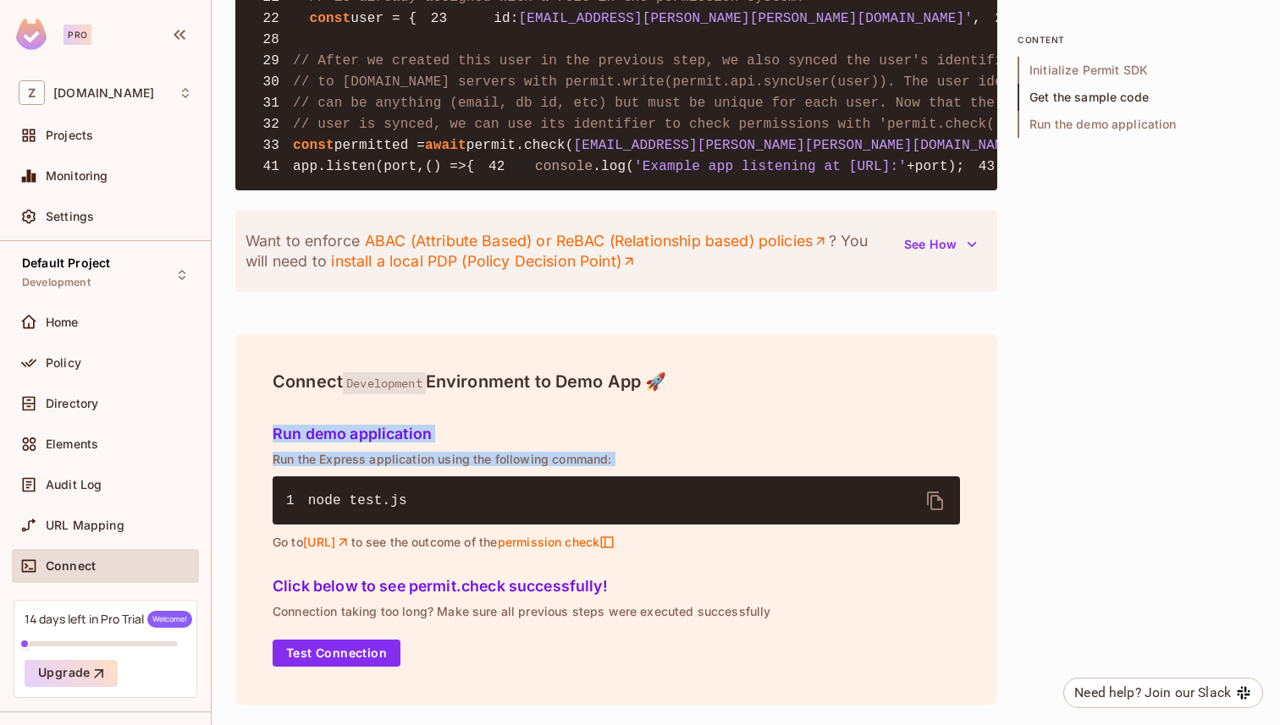
drag, startPoint x: 276, startPoint y: 436, endPoint x: 620, endPoint y: 477, distance: 347.0
click at [610, 477] on div "Run demo application Run the Express application using the following command: 1…" at bounding box center [616, 485] width 701 height 152
click at [352, 620] on div "Click below to see permit.check successfully! Connection taking too long? Make …" at bounding box center [616, 617] width 701 height 113
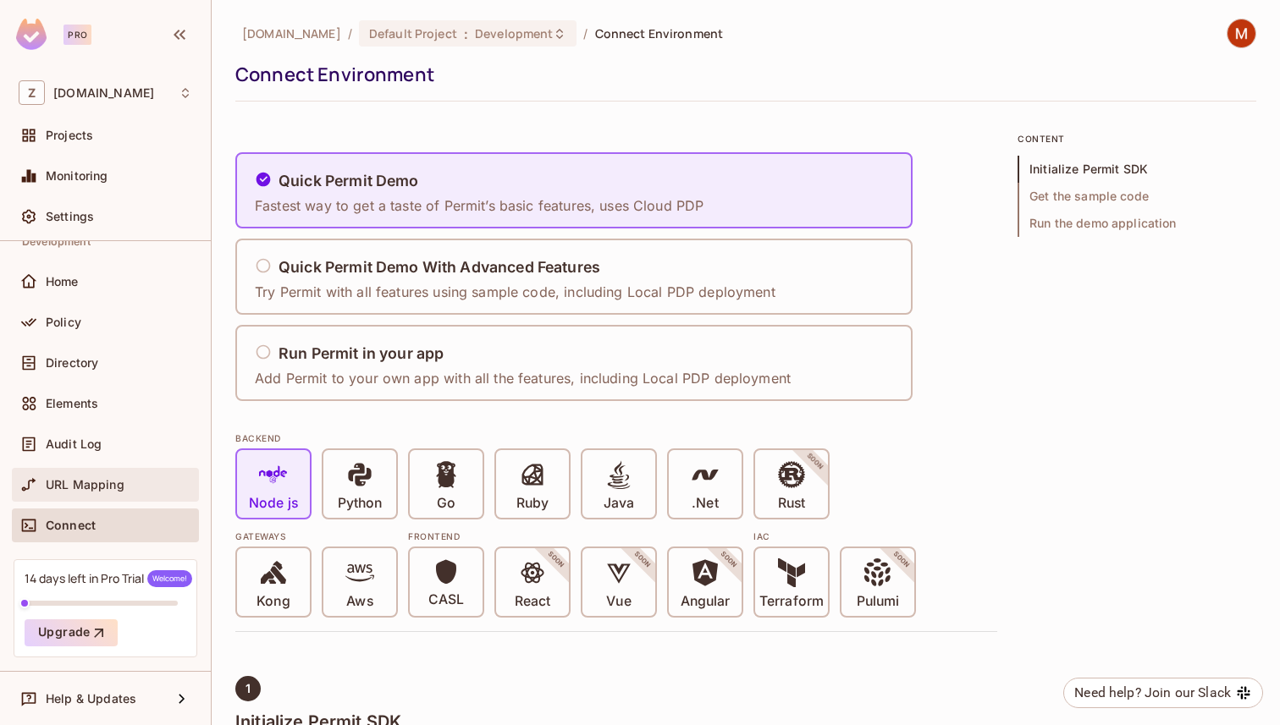
scroll to position [0, 0]
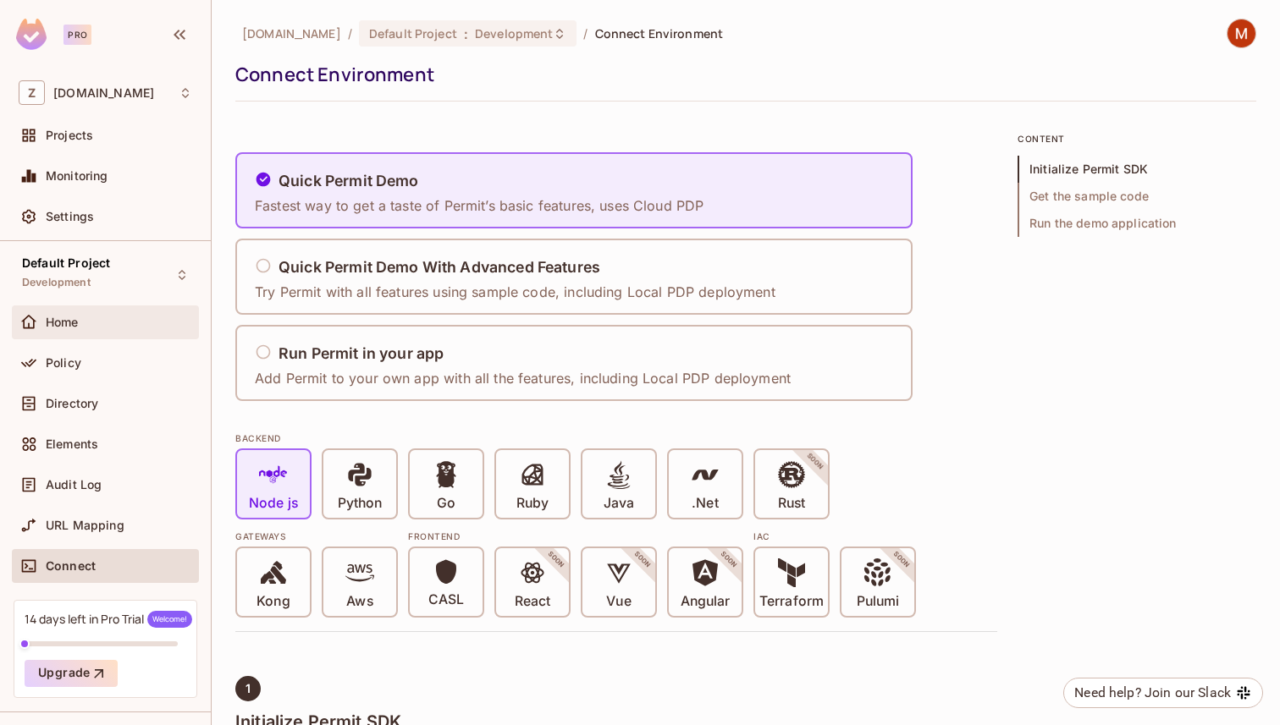
click at [66, 321] on span "Home" at bounding box center [62, 323] width 33 height 14
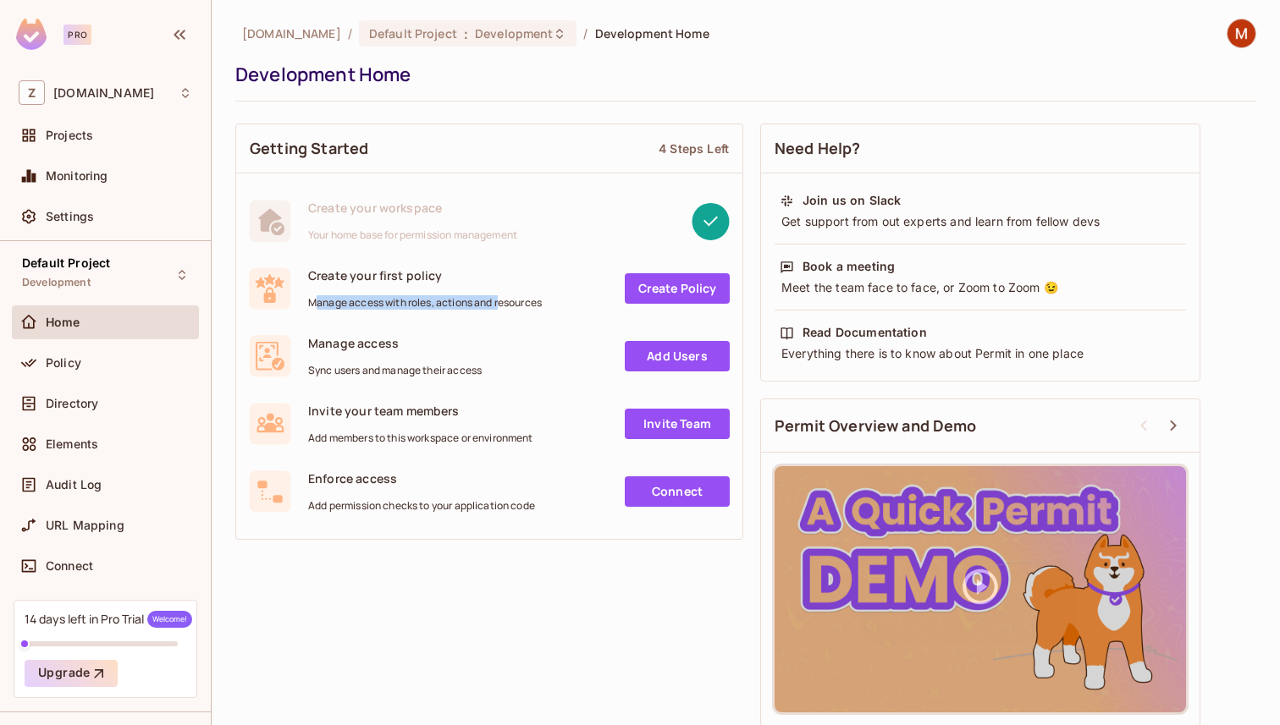
drag, startPoint x: 314, startPoint y: 304, endPoint x: 541, endPoint y: 304, distance: 226.8
click at [532, 304] on span "Manage access with roles, actions and resources" at bounding box center [425, 303] width 234 height 14
click at [541, 304] on span "Manage access with roles, actions and resources" at bounding box center [425, 303] width 234 height 14
click at [654, 300] on link "Create Policy" at bounding box center [677, 288] width 105 height 30
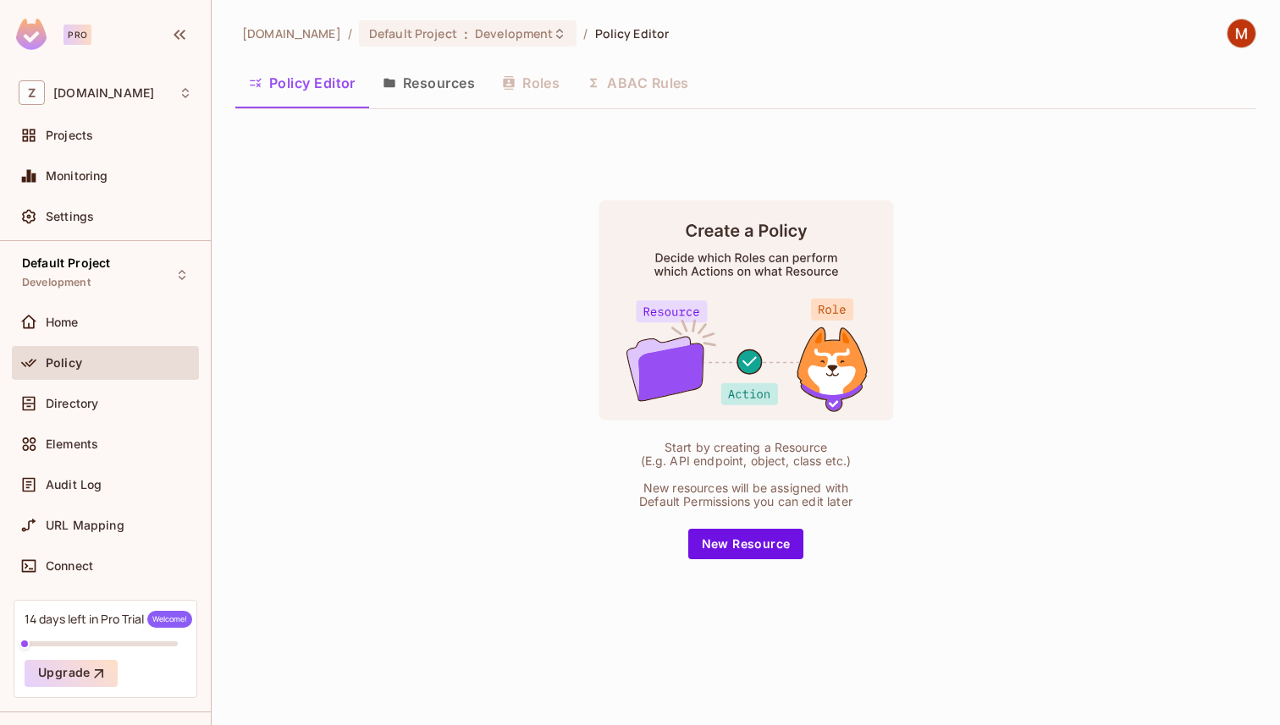
click at [434, 86] on button "Resources" at bounding box center [428, 83] width 119 height 42
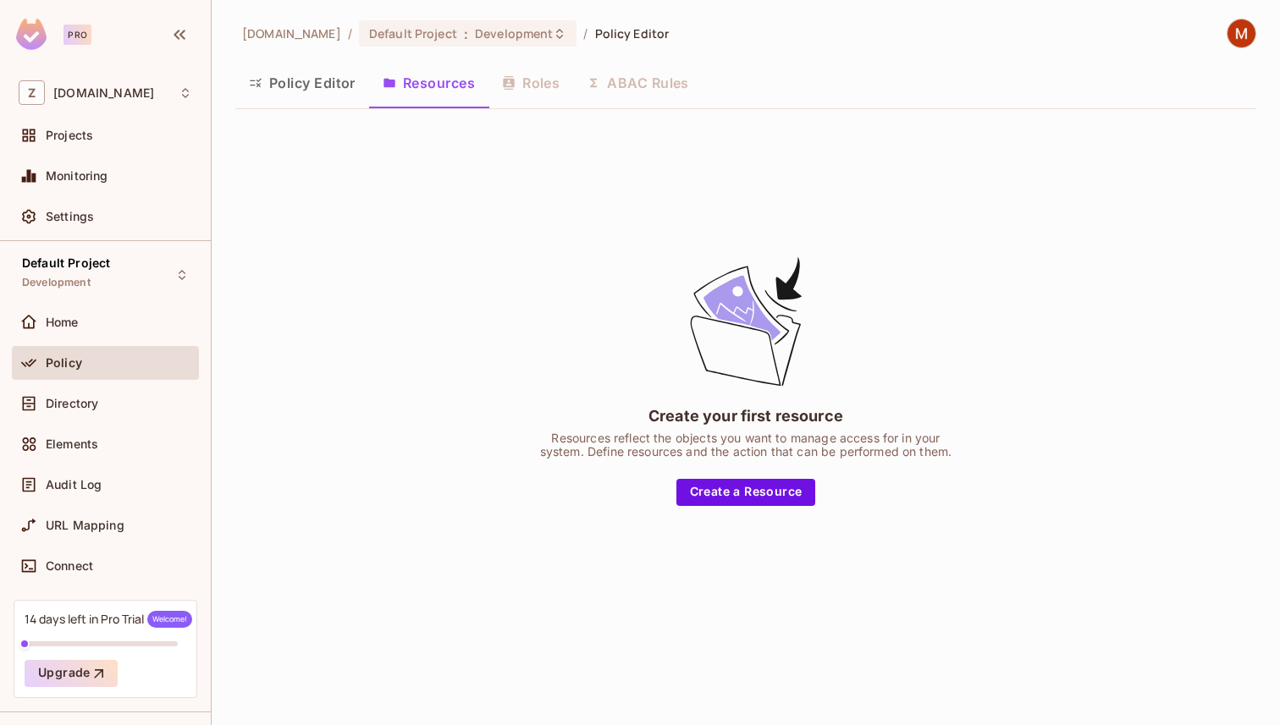
click at [563, 82] on div "Policy Editor Resources Roles ABAC Rules" at bounding box center [745, 83] width 1021 height 42
click at [334, 98] on button "Policy Editor" at bounding box center [302, 83] width 134 height 42
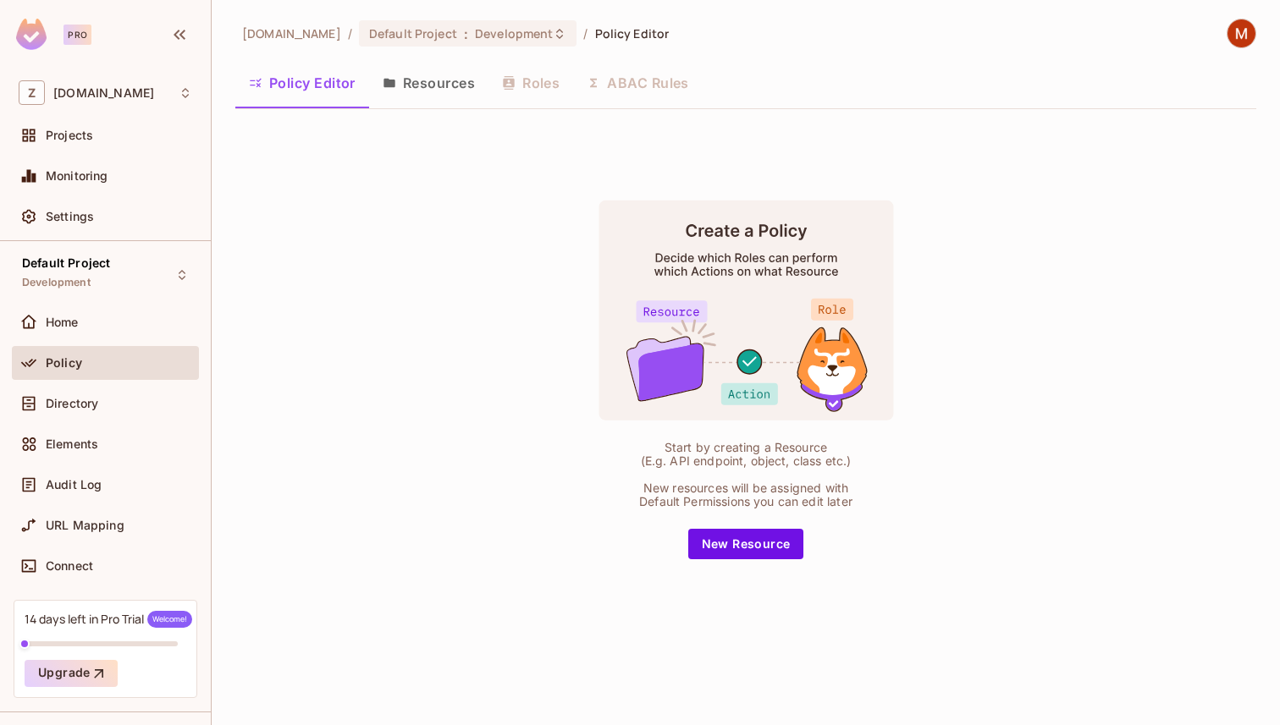
drag, startPoint x: 654, startPoint y: 262, endPoint x: 728, endPoint y: 262, distance: 73.6
click at [728, 262] on rect at bounding box center [745, 311] width 295 height 220
click at [748, 532] on button "New Resource" at bounding box center [746, 544] width 116 height 30
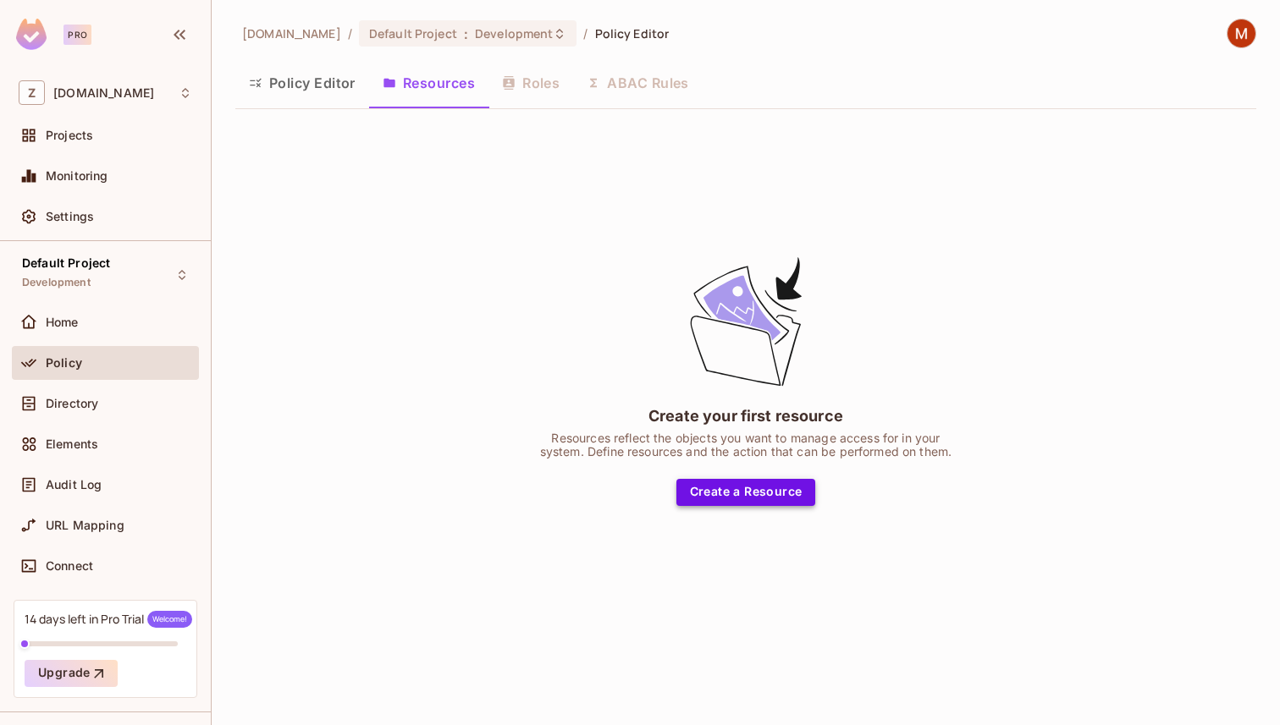
click at [763, 492] on button "Create a Resource" at bounding box center [746, 492] width 140 height 27
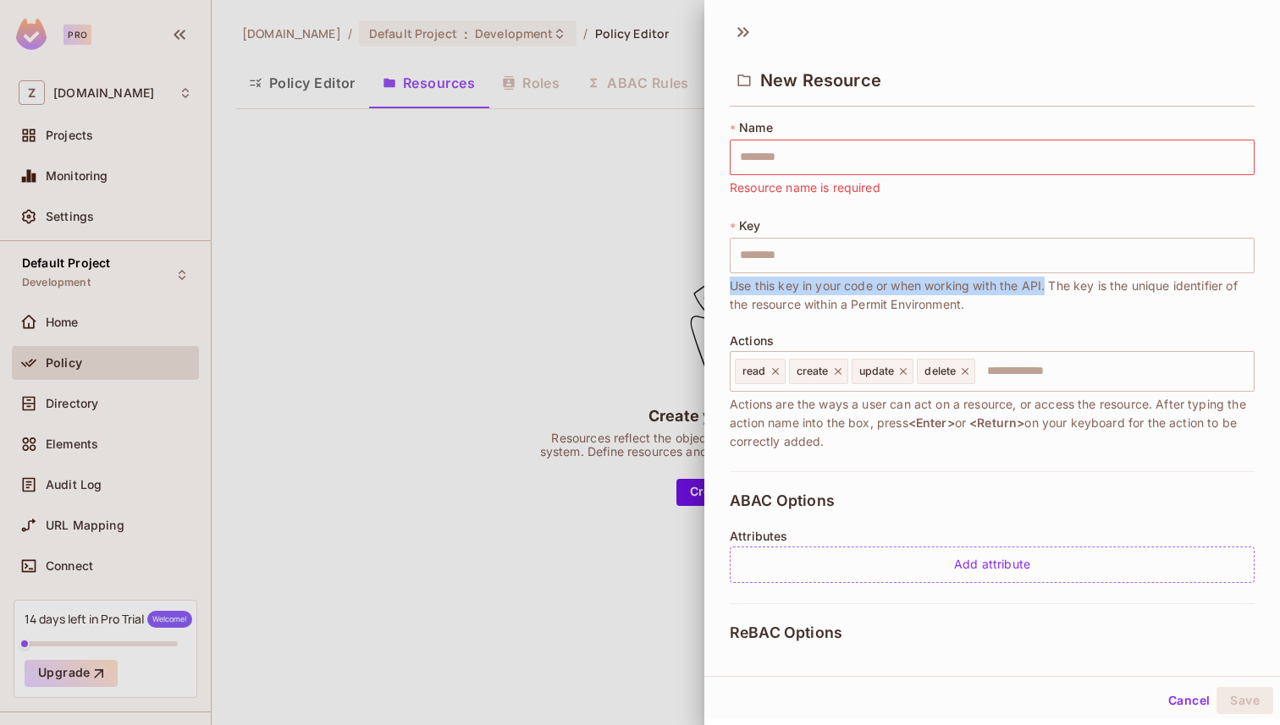
drag, startPoint x: 732, startPoint y: 286, endPoint x: 1051, endPoint y: 289, distance: 319.1
click at [1049, 289] on span "Use this key in your code or when working with the API. The key is the unique i…" at bounding box center [992, 295] width 525 height 37
click at [1051, 289] on span "Use this key in your code or when working with the API. The key is the unique i…" at bounding box center [992, 295] width 525 height 37
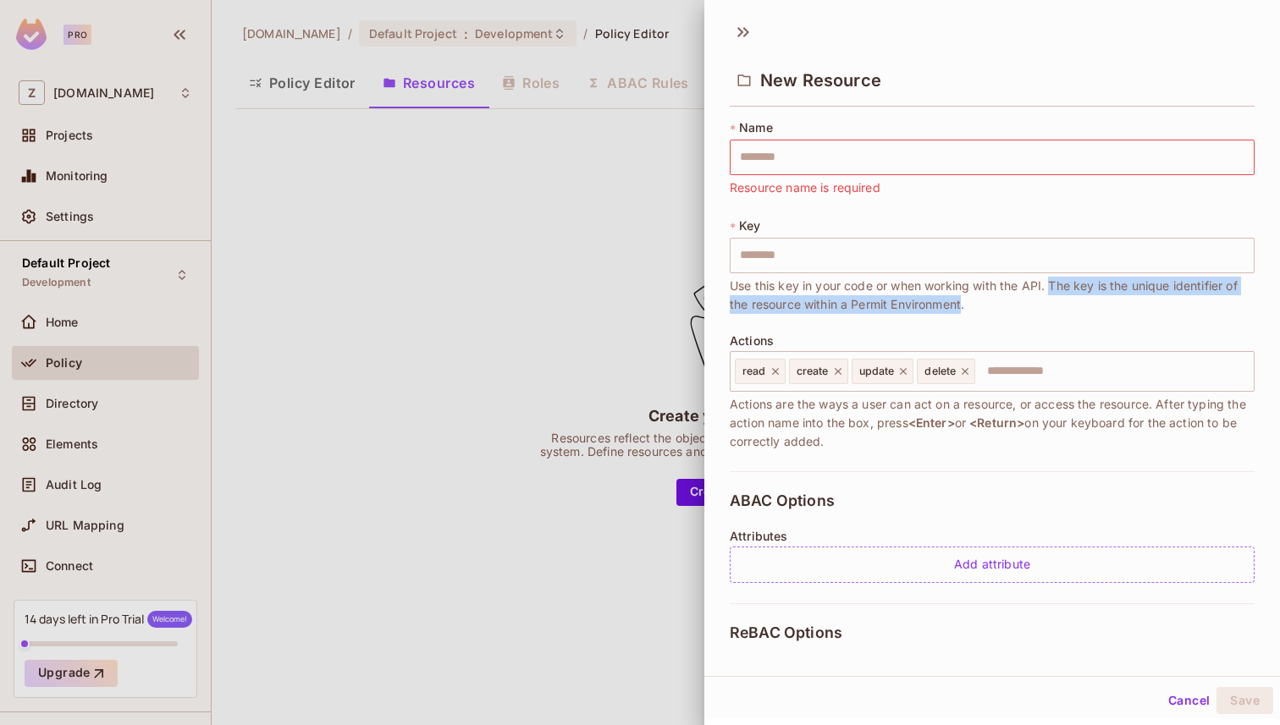
drag, startPoint x: 1051, startPoint y: 289, endPoint x: 942, endPoint y: 307, distance: 110.8
click at [942, 307] on span "Use this key in your code or when working with the API. The key is the unique i…" at bounding box center [992, 295] width 525 height 37
click at [964, 307] on span "Use this key in your code or when working with the API. The key is the unique i…" at bounding box center [992, 295] width 525 height 37
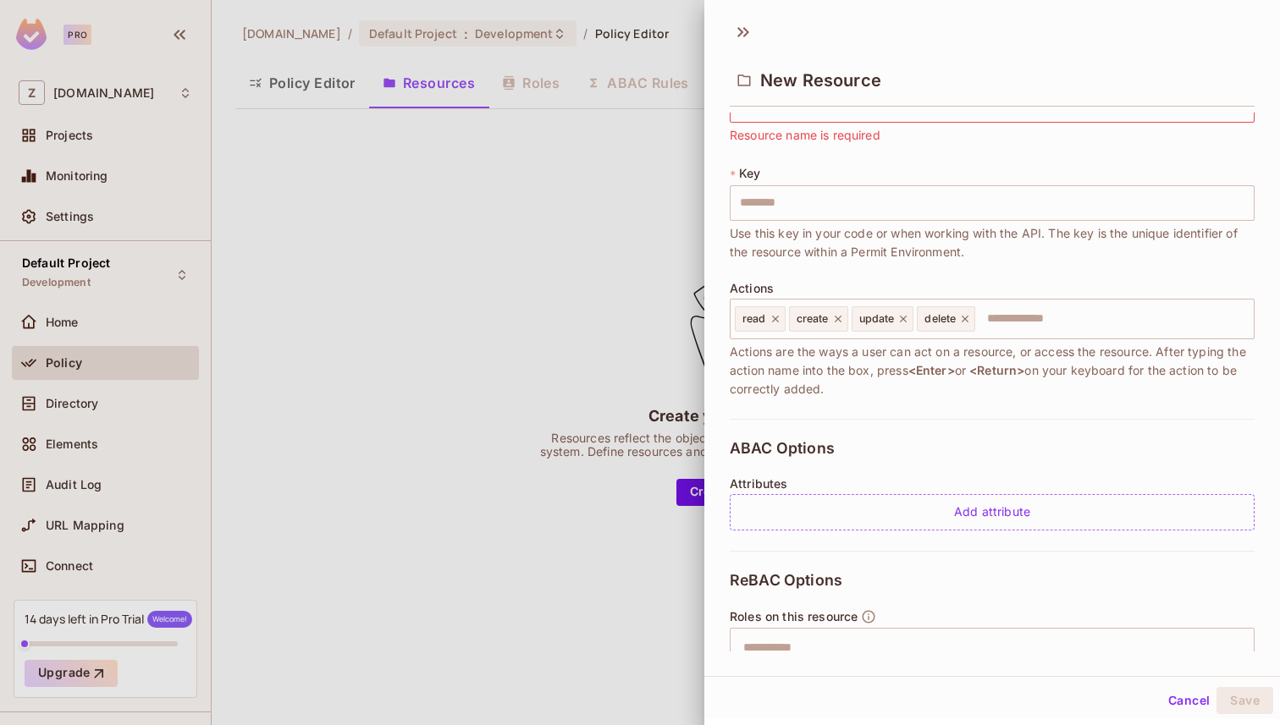
scroll to position [54, 0]
click at [1018, 317] on input "text" at bounding box center [1112, 317] width 270 height 34
drag, startPoint x: 725, startPoint y: 349, endPoint x: 1073, endPoint y: 382, distance: 349.4
click at [1073, 382] on div "* Name ​ Resource name is required * Key ​ Use this key in your code or when wo…" at bounding box center [992, 382] width 576 height 539
click at [1078, 382] on span "Actions are the ways a user can act on a resource, or access the resource. Afte…" at bounding box center [992, 369] width 525 height 56
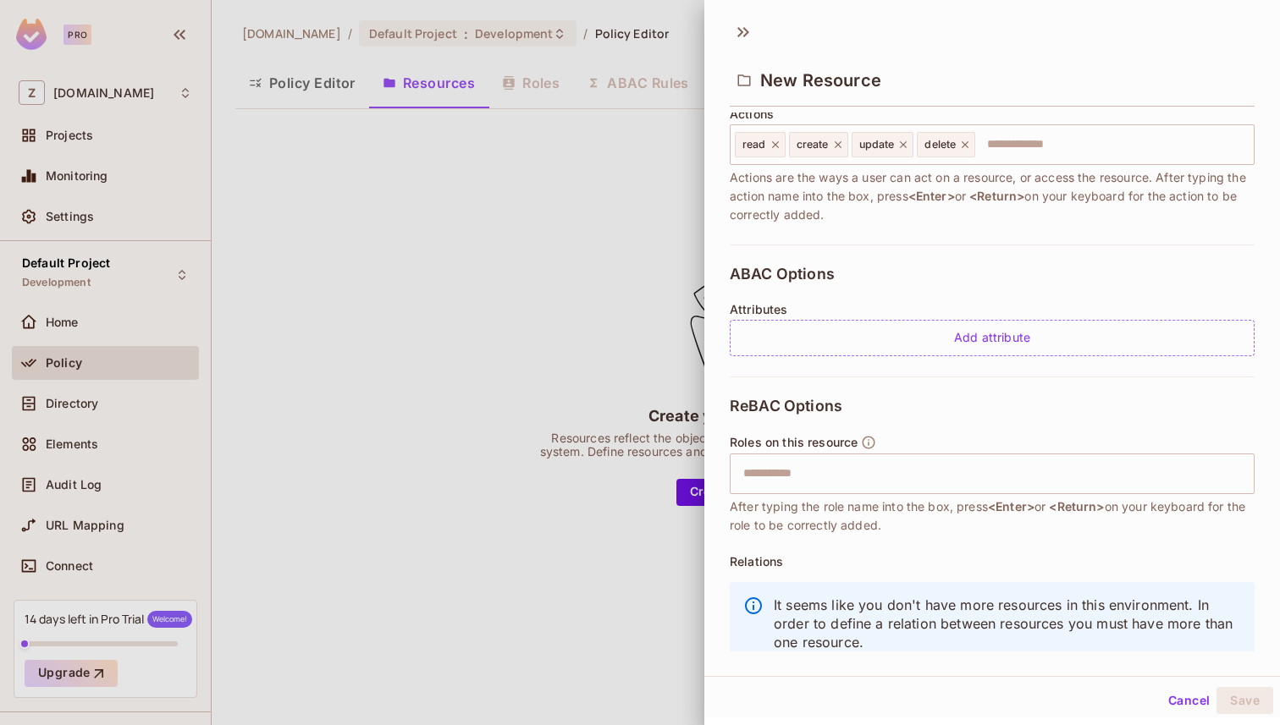
scroll to position [271, 0]
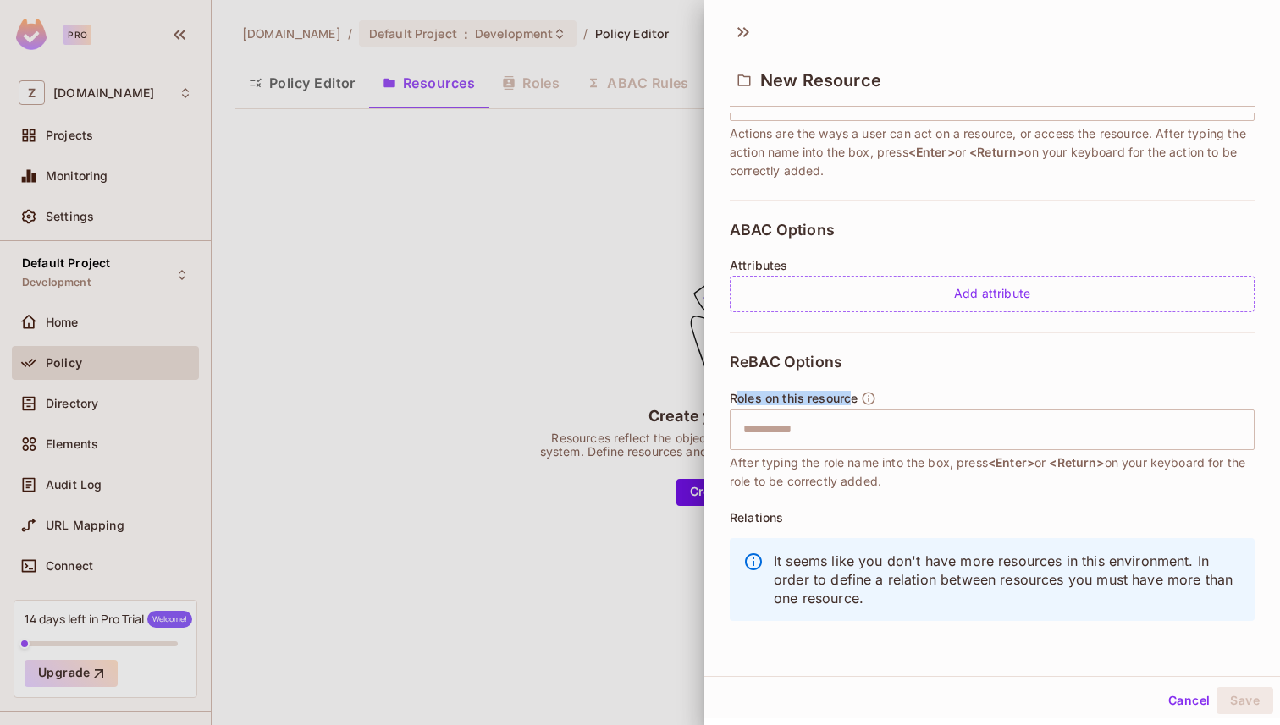
drag, startPoint x: 734, startPoint y: 400, endPoint x: 854, endPoint y: 399, distance: 120.2
click at [854, 399] on span "Roles on this resource" at bounding box center [794, 399] width 128 height 14
drag, startPoint x: 730, startPoint y: 461, endPoint x: 948, endPoint y: 488, distance: 219.9
click at [941, 486] on span "After typing the role name into the box, press <Enter> or <Return> on your keyb…" at bounding box center [992, 472] width 525 height 37
click at [948, 488] on span "After typing the role name into the box, press <Enter> or <Return> on your keyb…" at bounding box center [992, 472] width 525 height 37
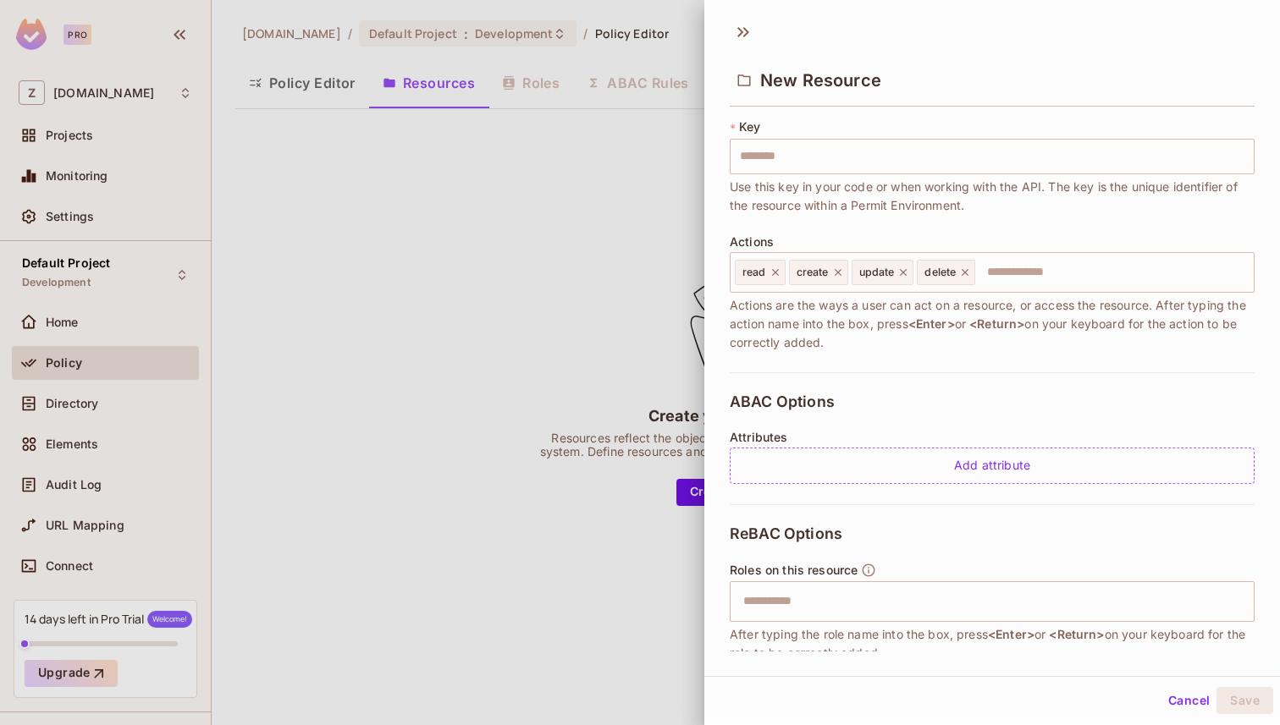
scroll to position [0, 0]
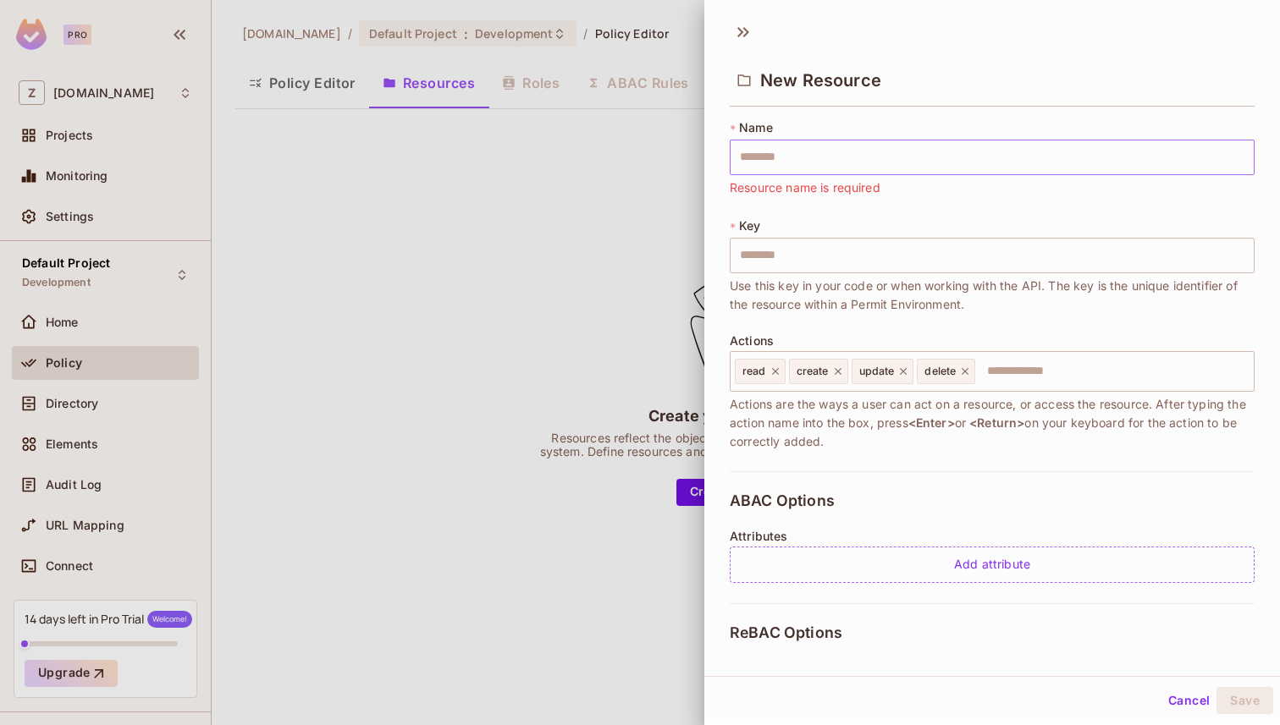
click at [800, 152] on input "text" at bounding box center [992, 158] width 525 height 36
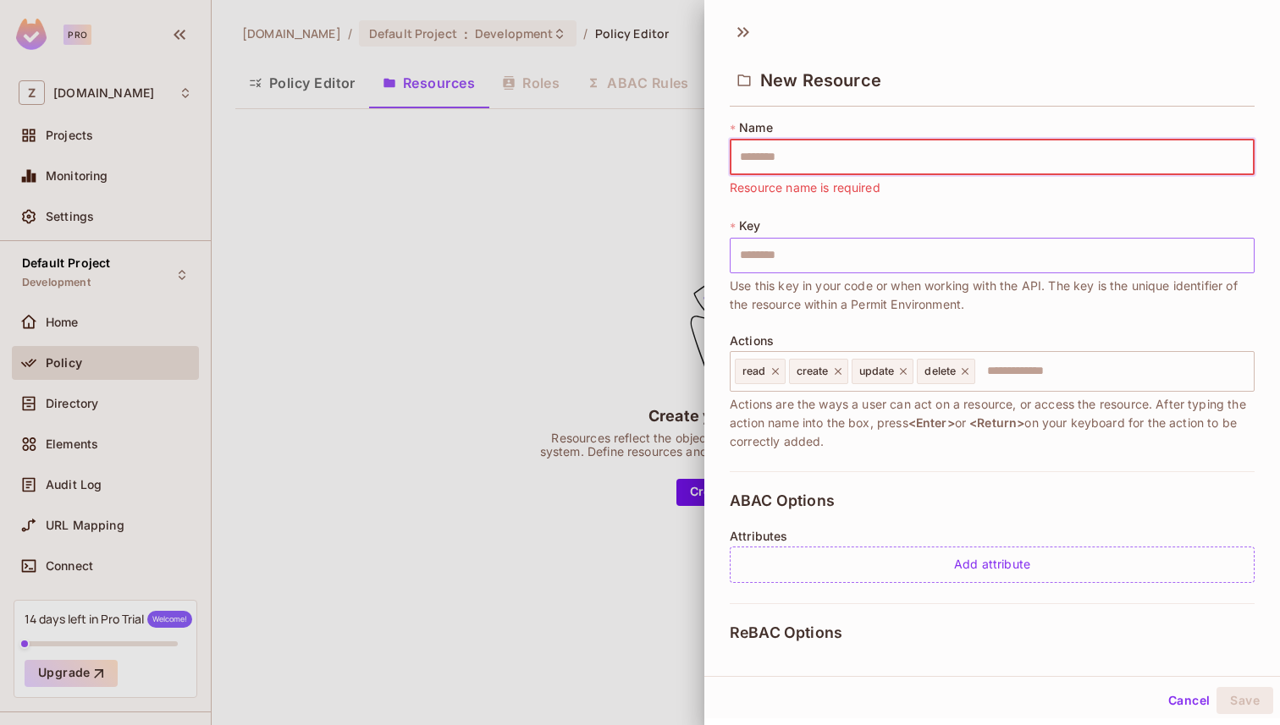
click at [770, 249] on input "text" at bounding box center [992, 256] width 525 height 36
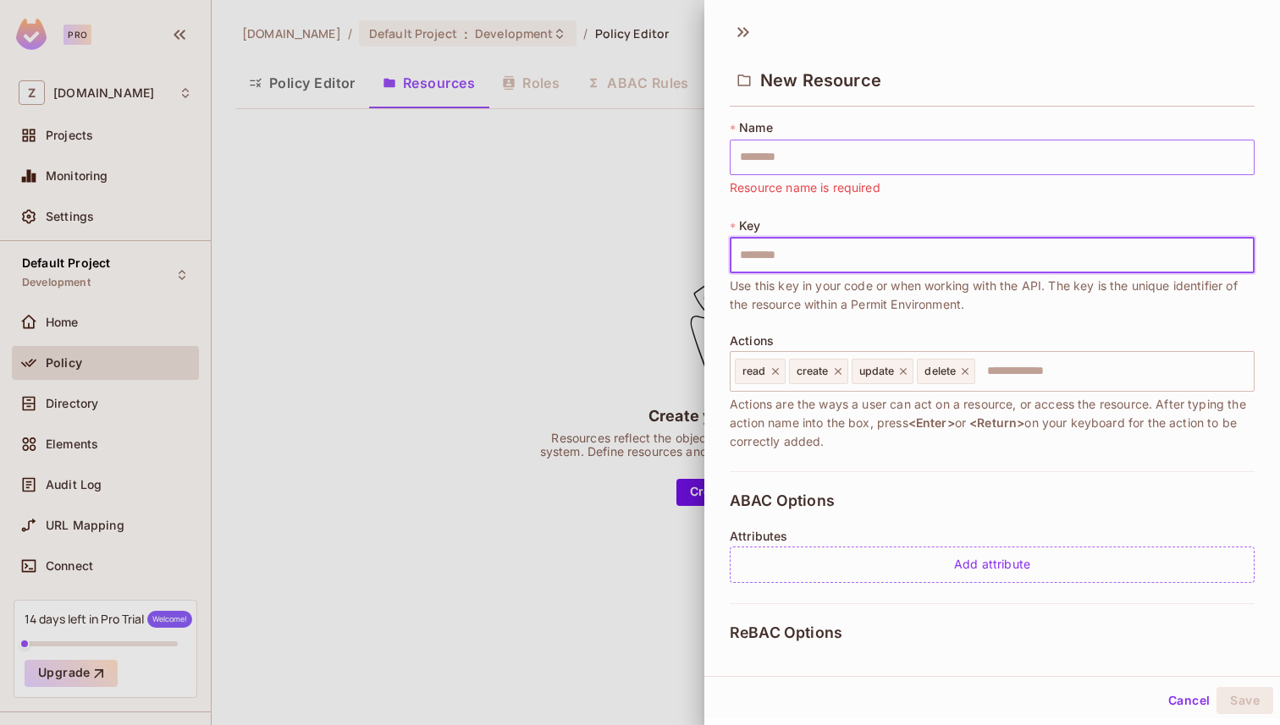
click at [807, 151] on input "text" at bounding box center [992, 158] width 525 height 36
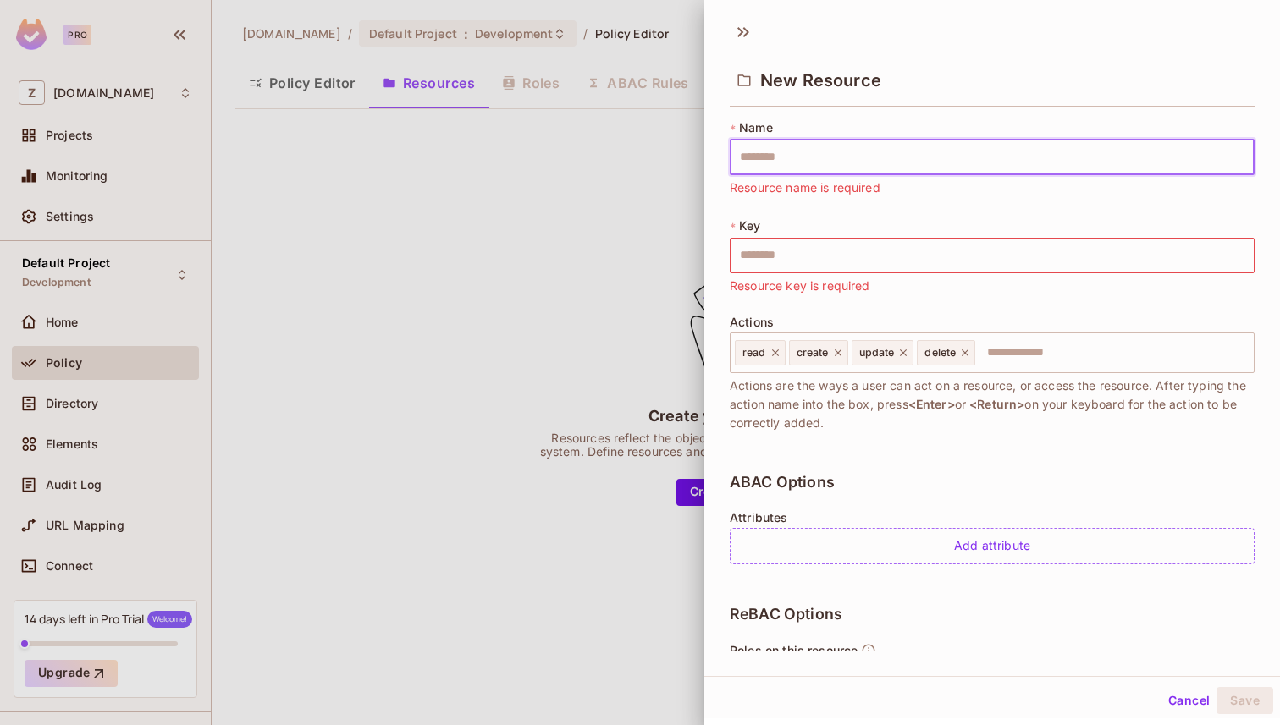
type input "*"
type input "**"
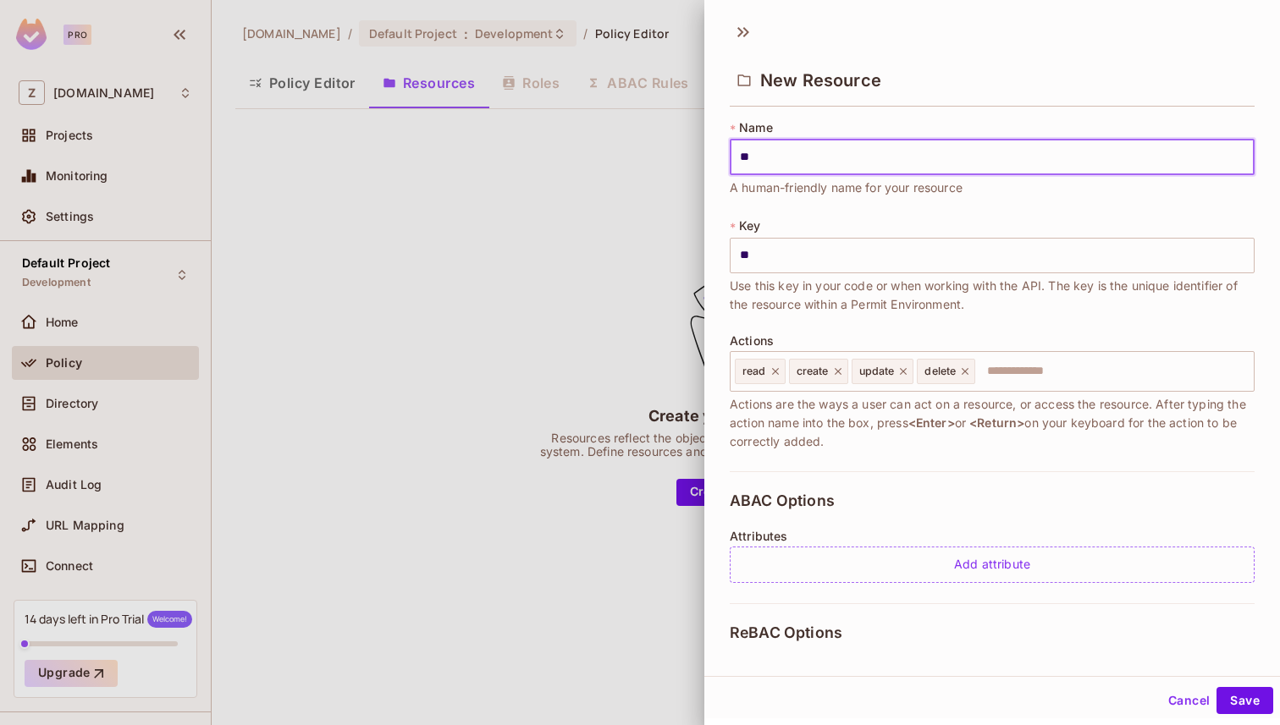
type input "***"
type input "****"
type input "*****"
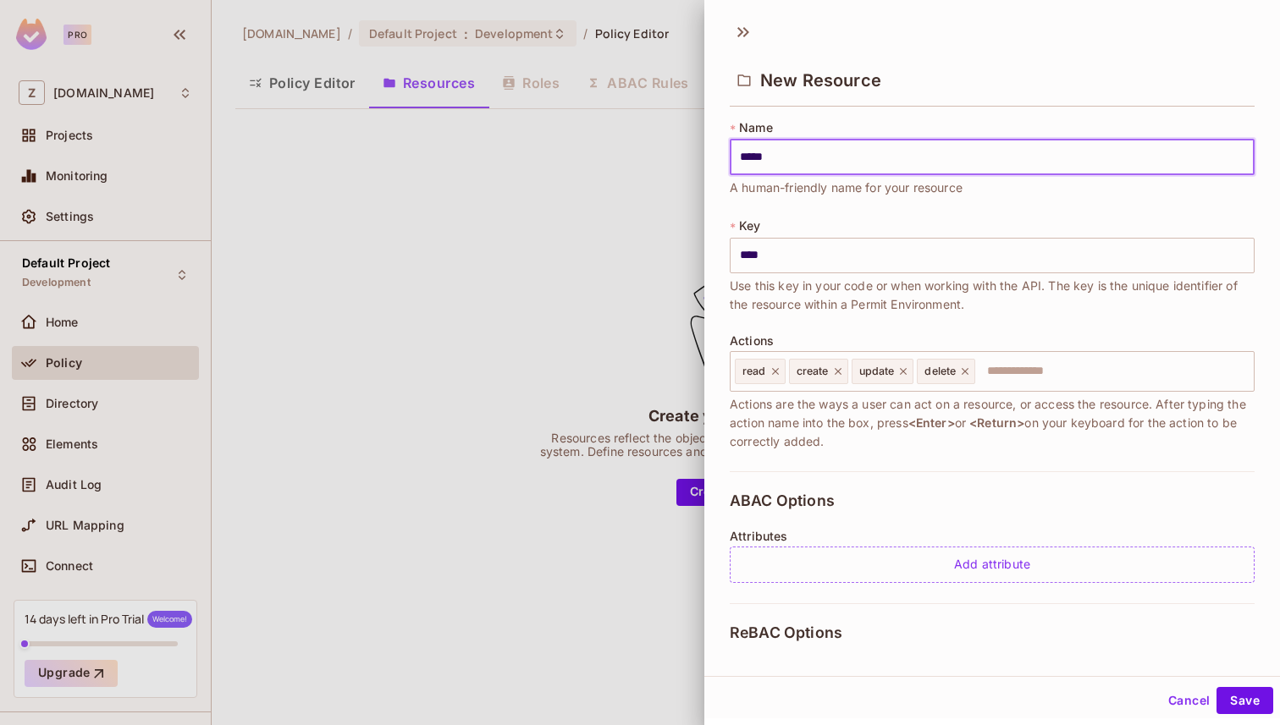
type input "*****"
type input "*******"
type input "********"
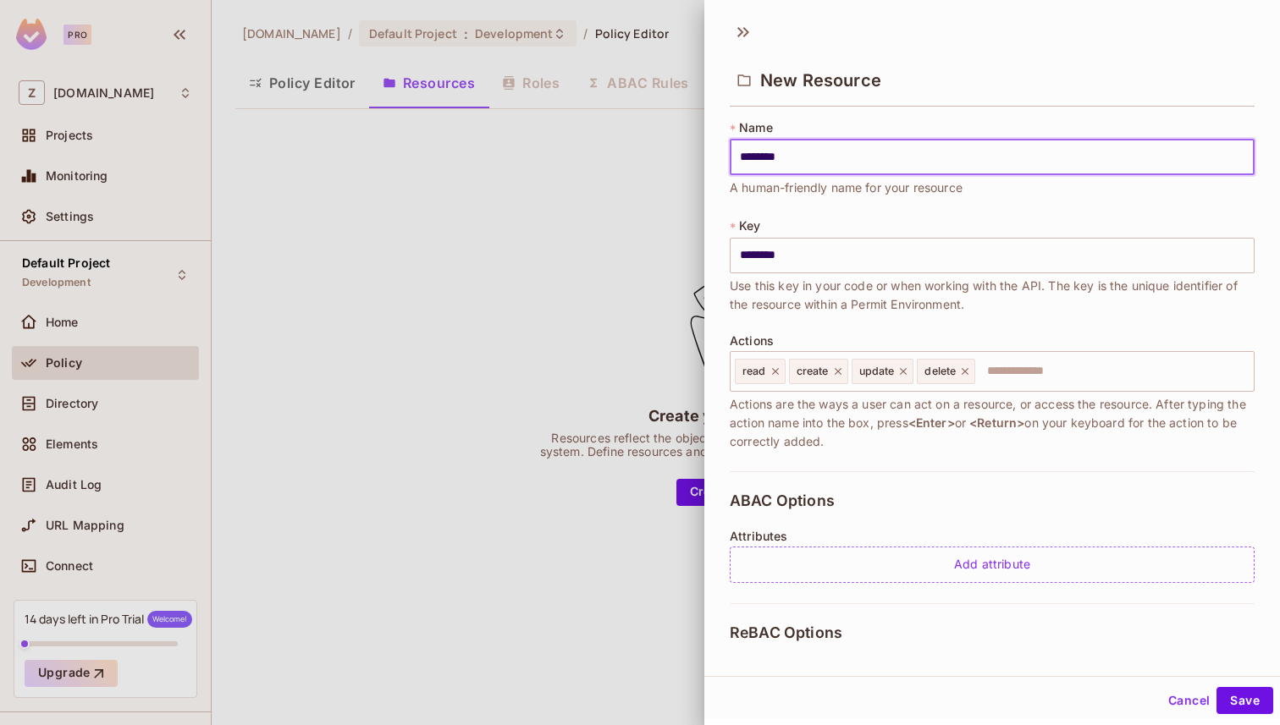
type input "*********"
type input "**********"
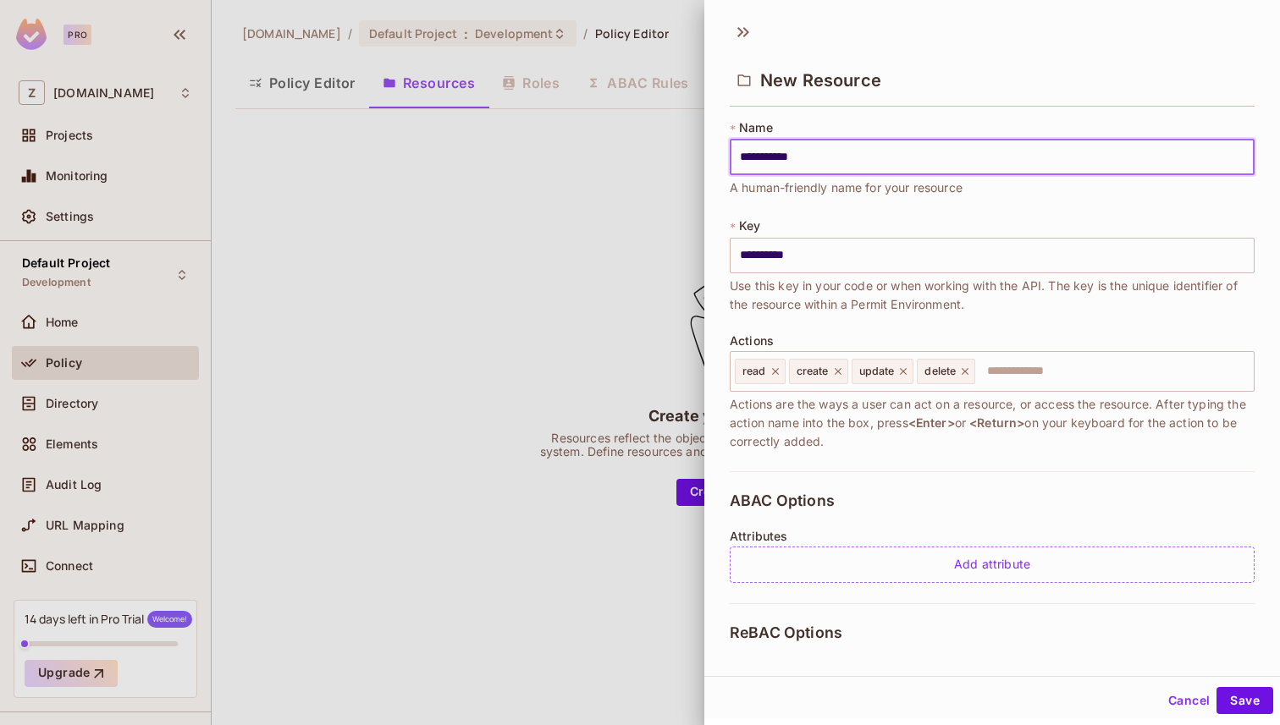
type input "**********"
type input "*********"
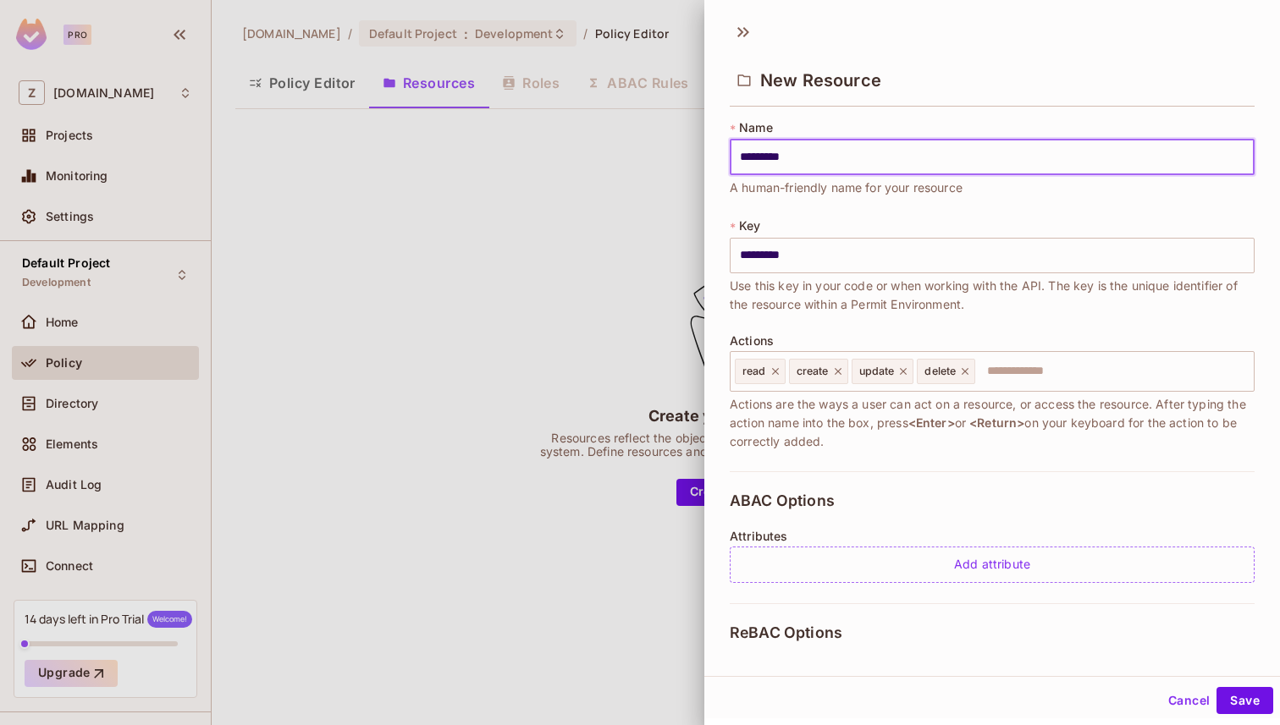
type input "**********"
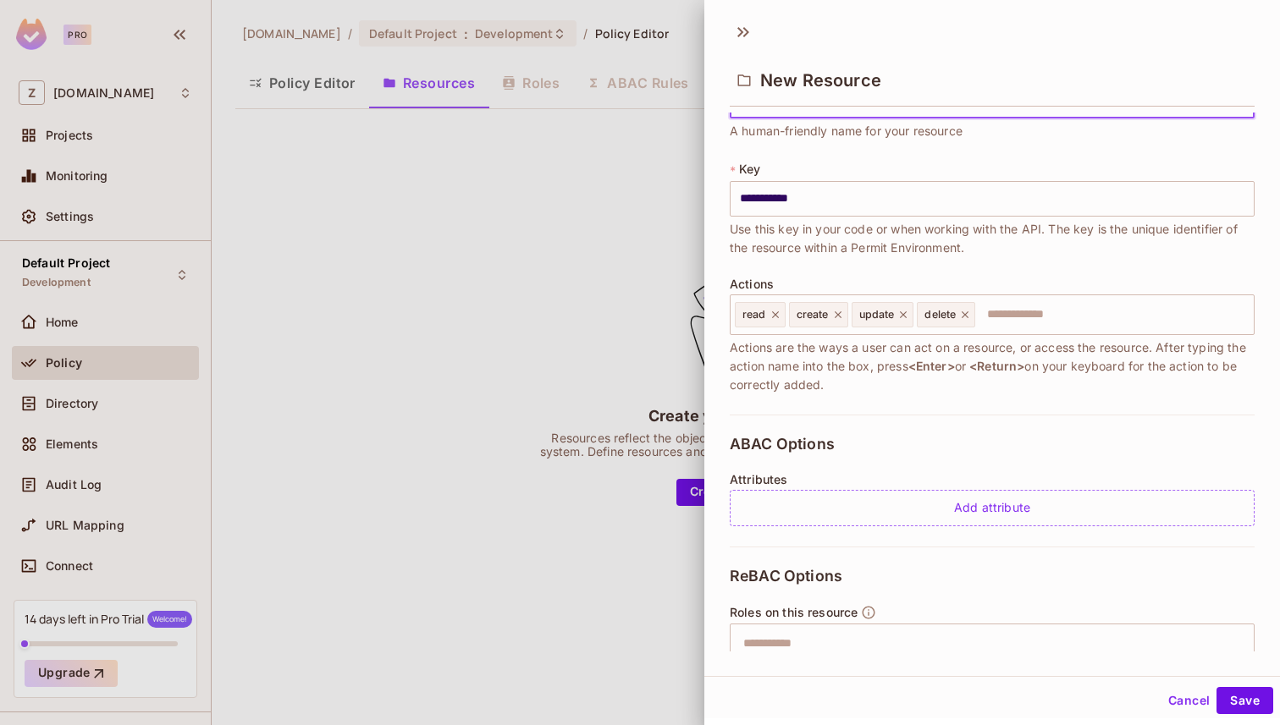
scroll to position [62, 0]
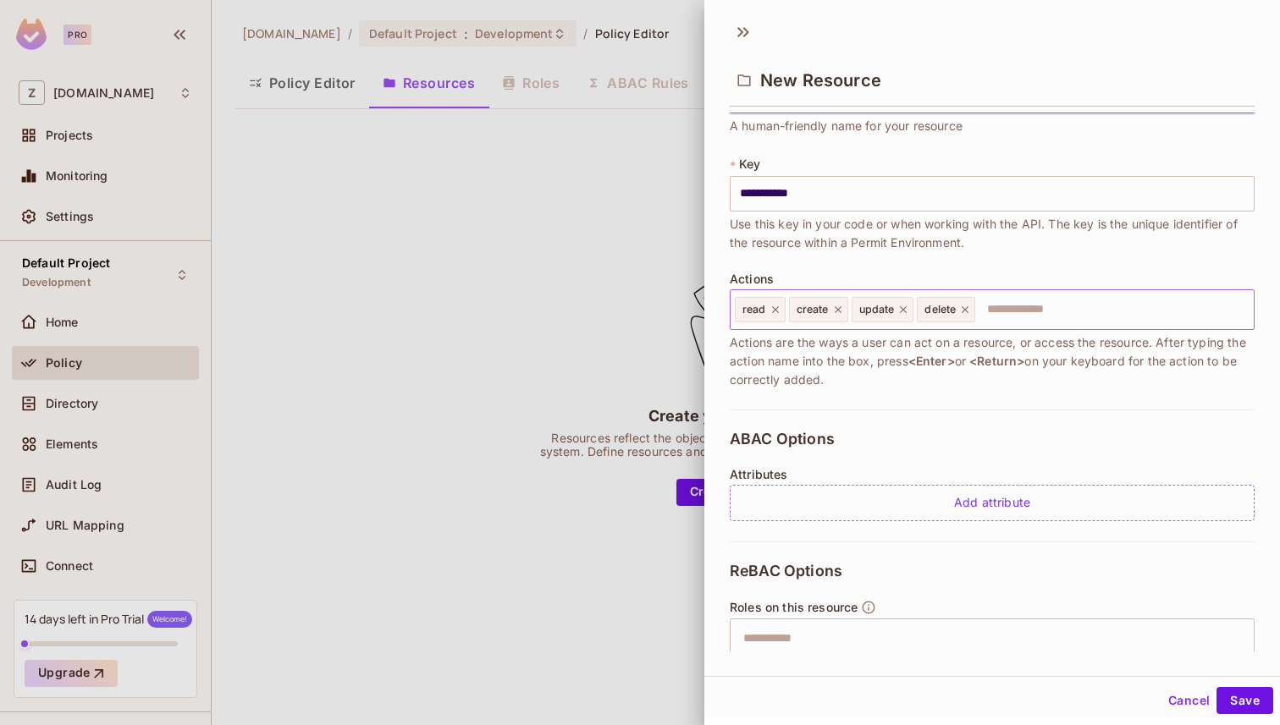
type input "**********"
click at [1011, 312] on input "text" at bounding box center [1112, 310] width 270 height 34
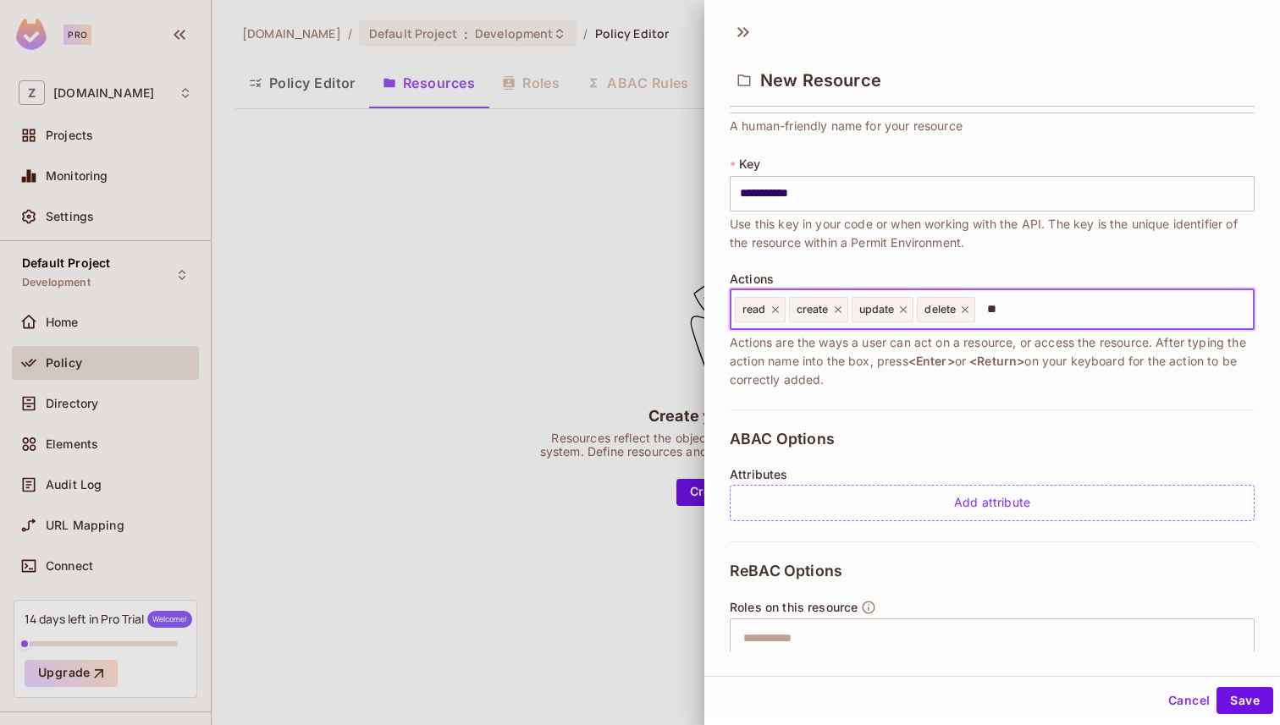
type input "*"
type input "****"
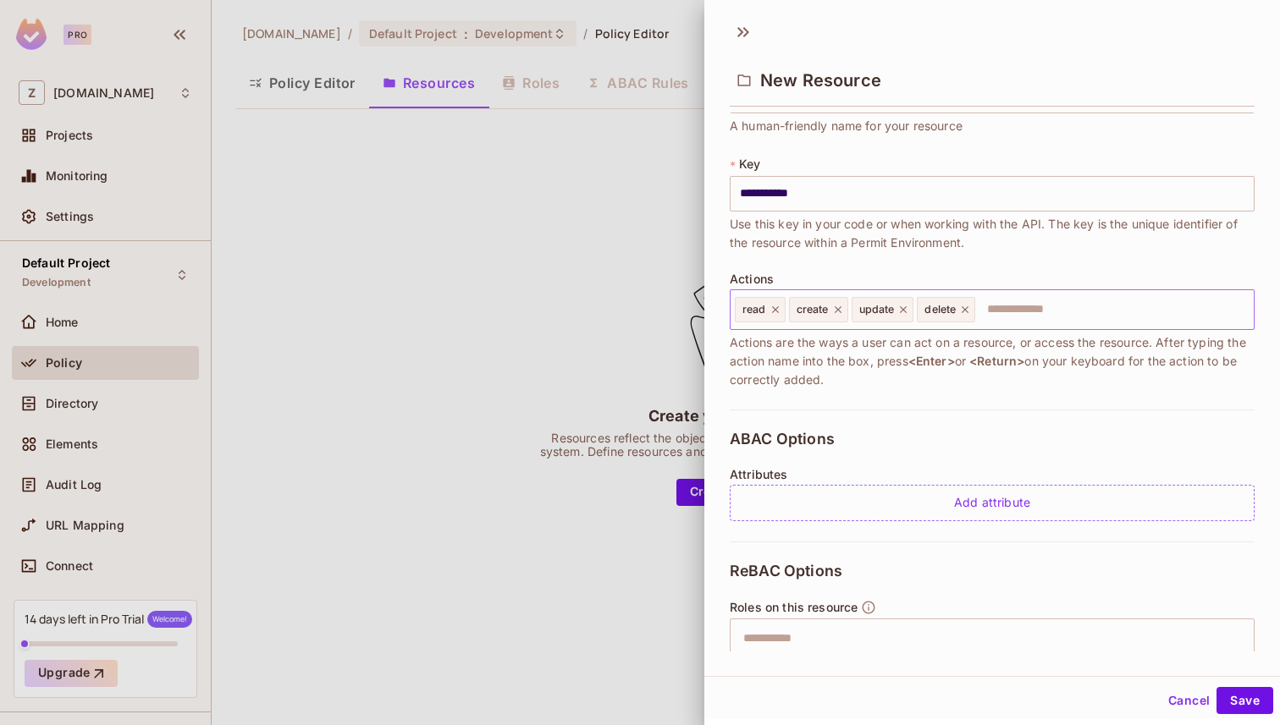
click at [1015, 317] on input "text" at bounding box center [1112, 310] width 270 height 34
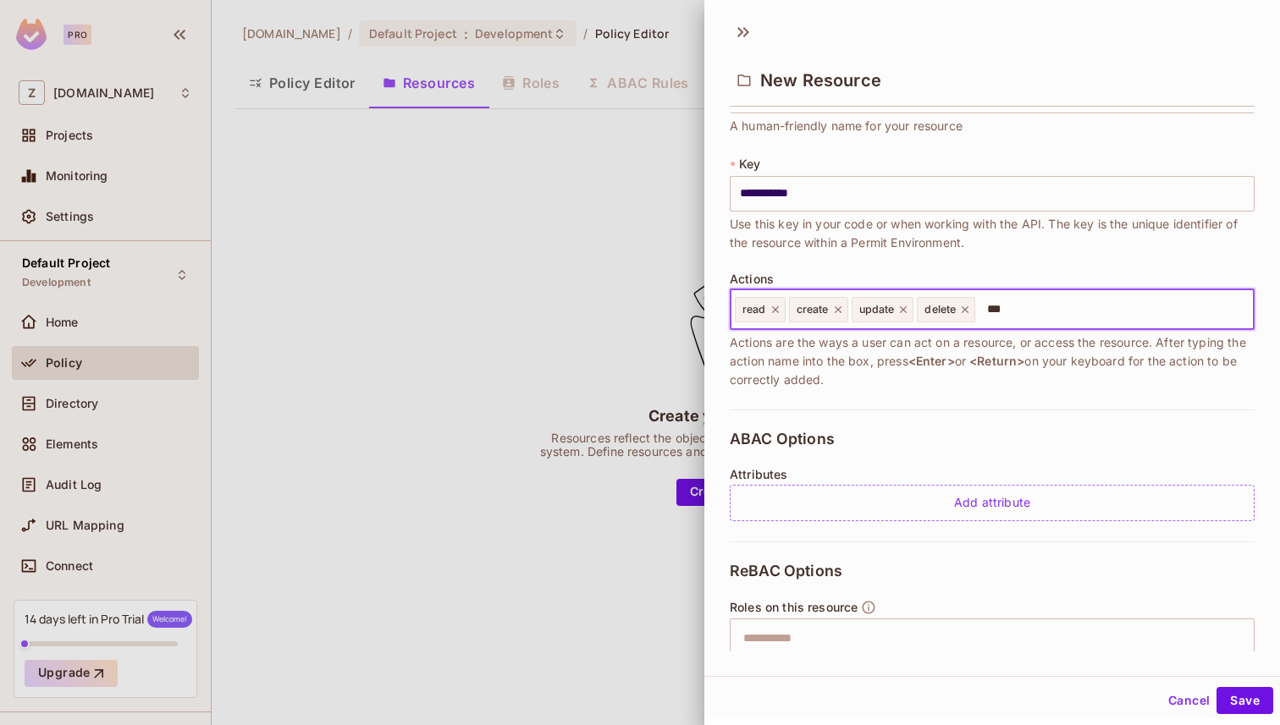
type input "****"
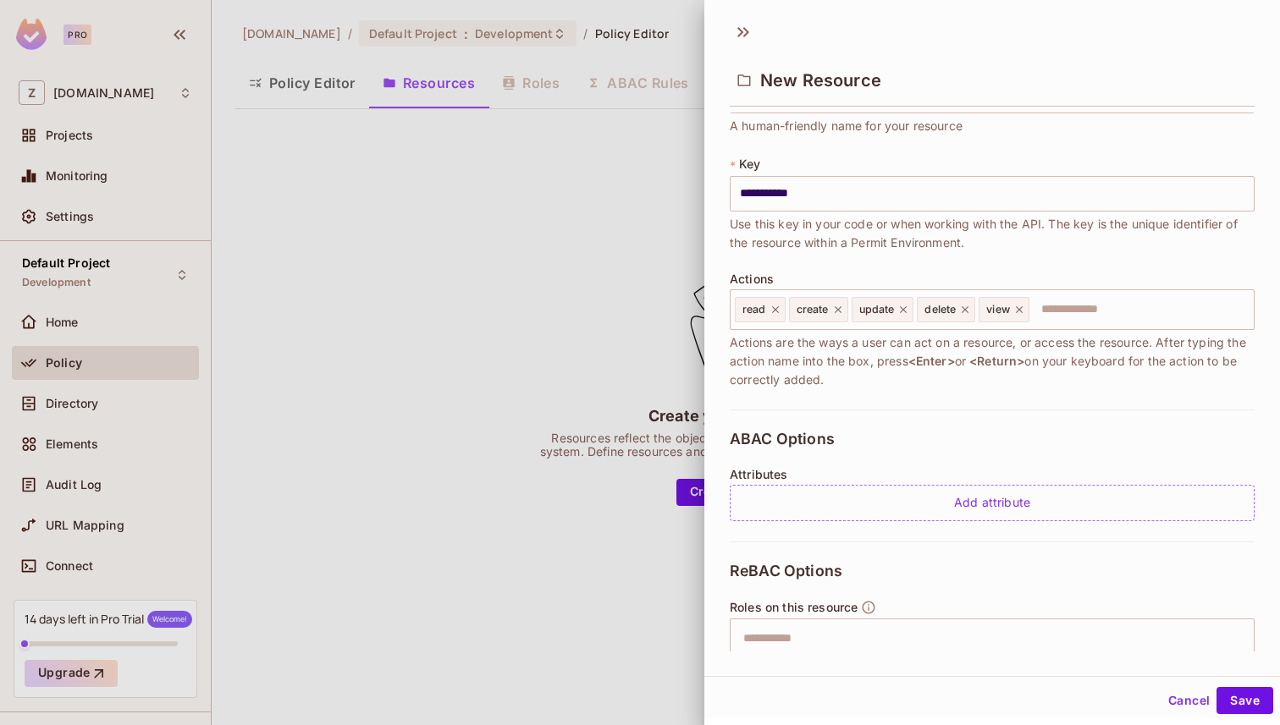
drag, startPoint x: 732, startPoint y: 340, endPoint x: 1072, endPoint y: 372, distance: 340.8
click at [1065, 370] on span "Actions are the ways a user can act on a resource, or access the resource. Afte…" at bounding box center [992, 361] width 525 height 56
click at [1072, 372] on span "Actions are the ways a user can act on a resource, or access the resource. Afte…" at bounding box center [992, 361] width 525 height 56
click at [1079, 306] on input "text" at bounding box center [1139, 310] width 216 height 34
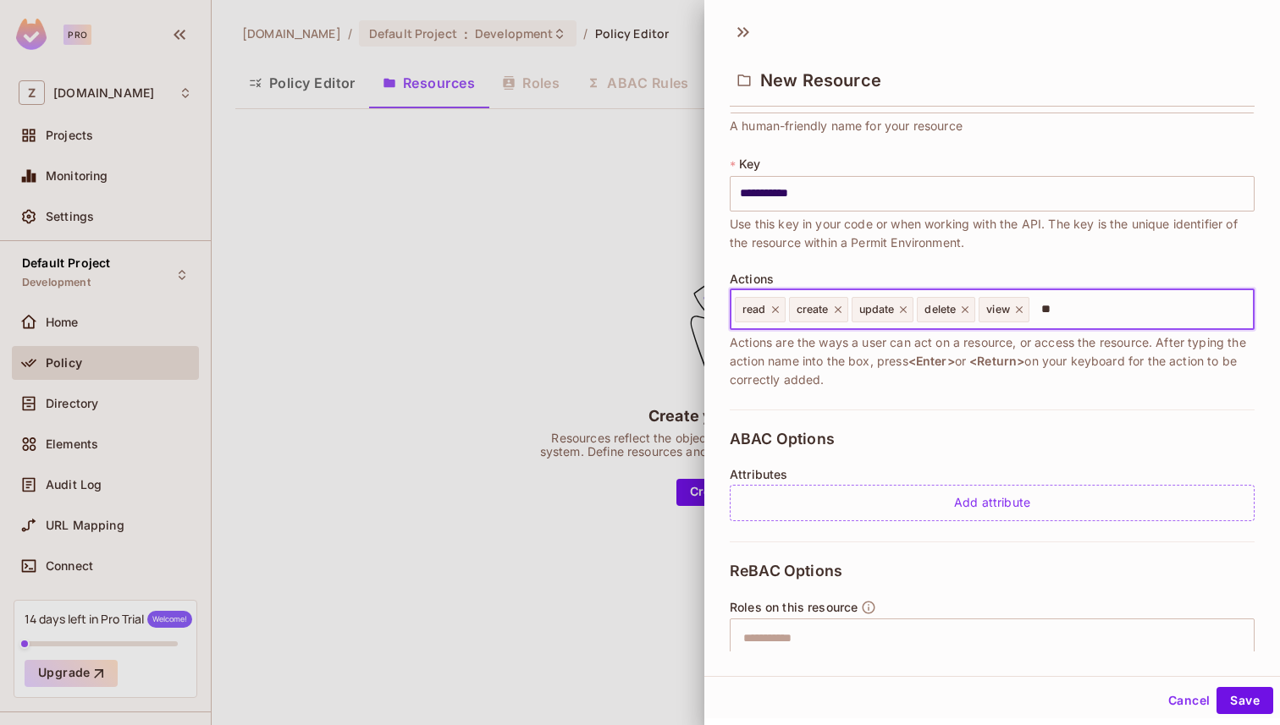
type input "*"
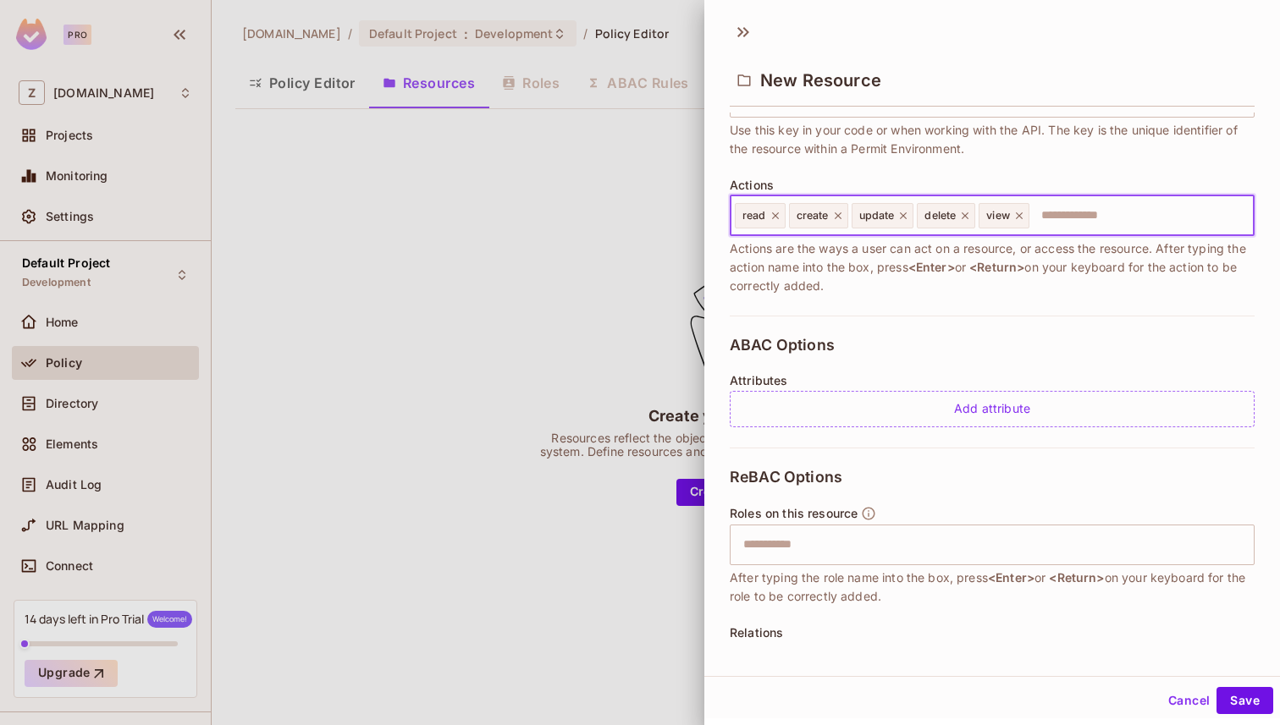
scroll to position [163, 0]
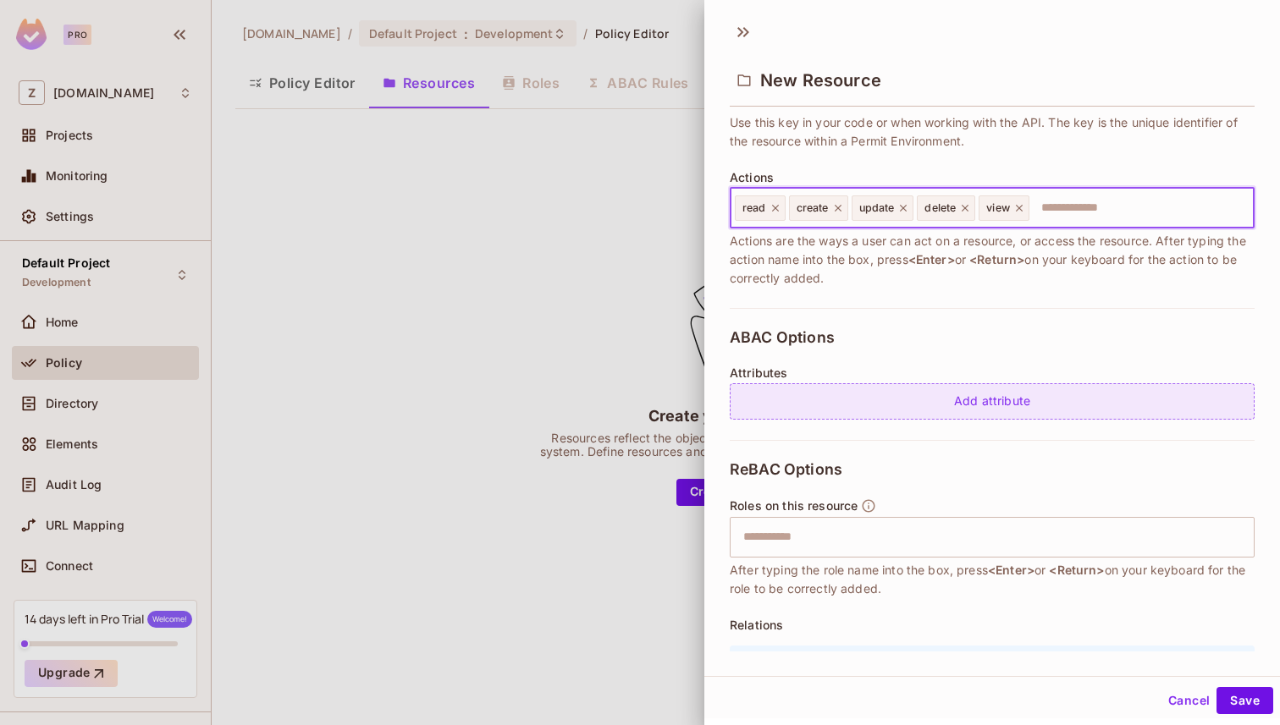
click at [937, 401] on div "Add attribute" at bounding box center [992, 401] width 525 height 36
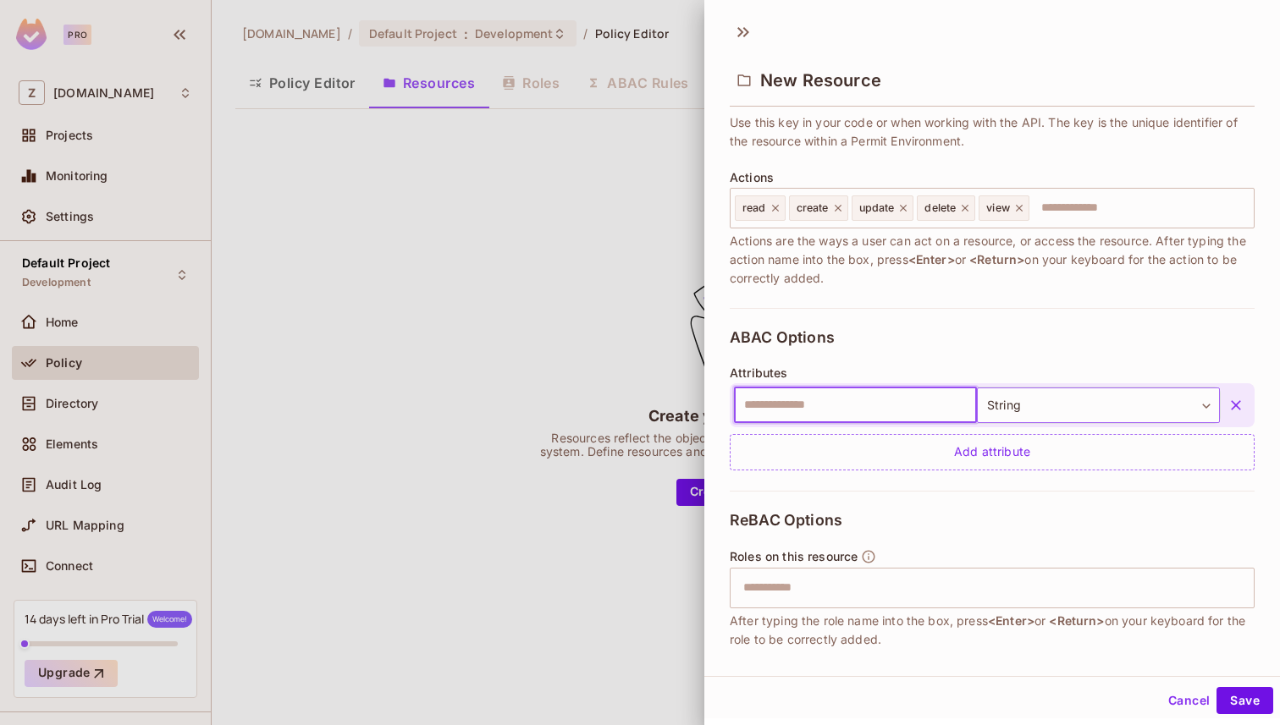
click at [1067, 400] on body "**********" at bounding box center [640, 362] width 1280 height 725
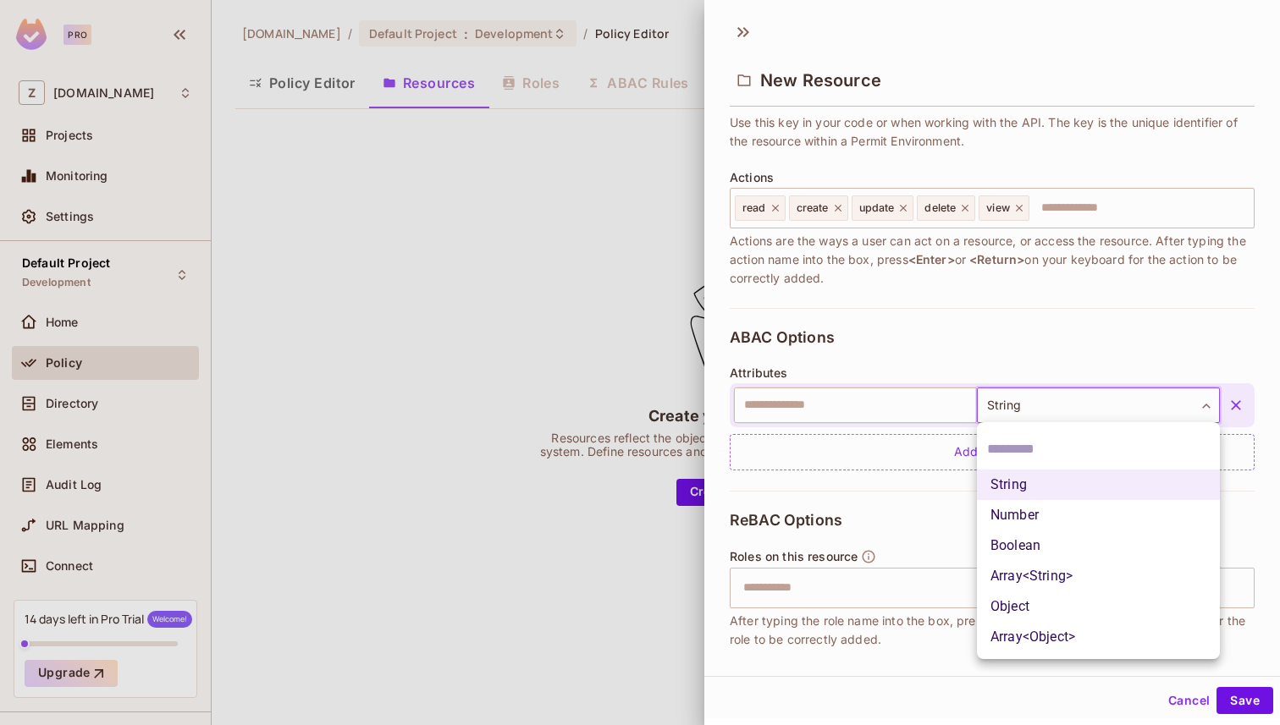
click at [846, 407] on div at bounding box center [640, 362] width 1280 height 725
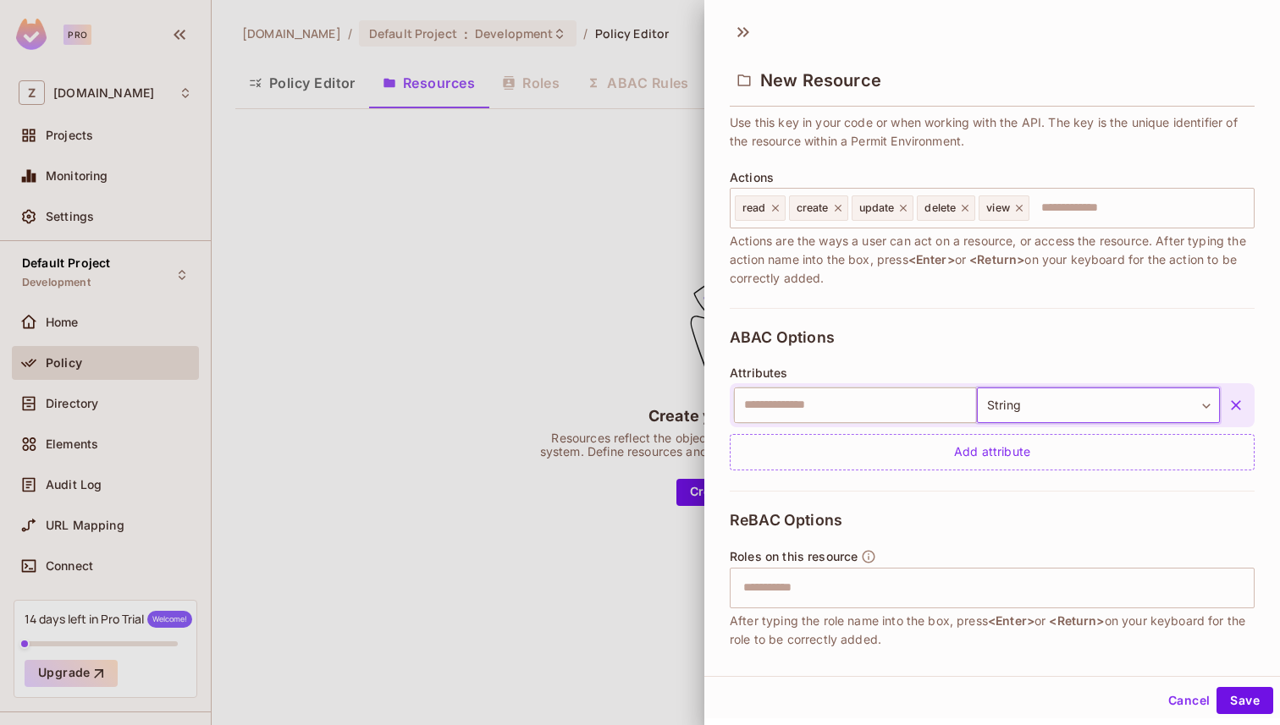
click at [1234, 405] on icon "button" at bounding box center [1235, 405] width 17 height 17
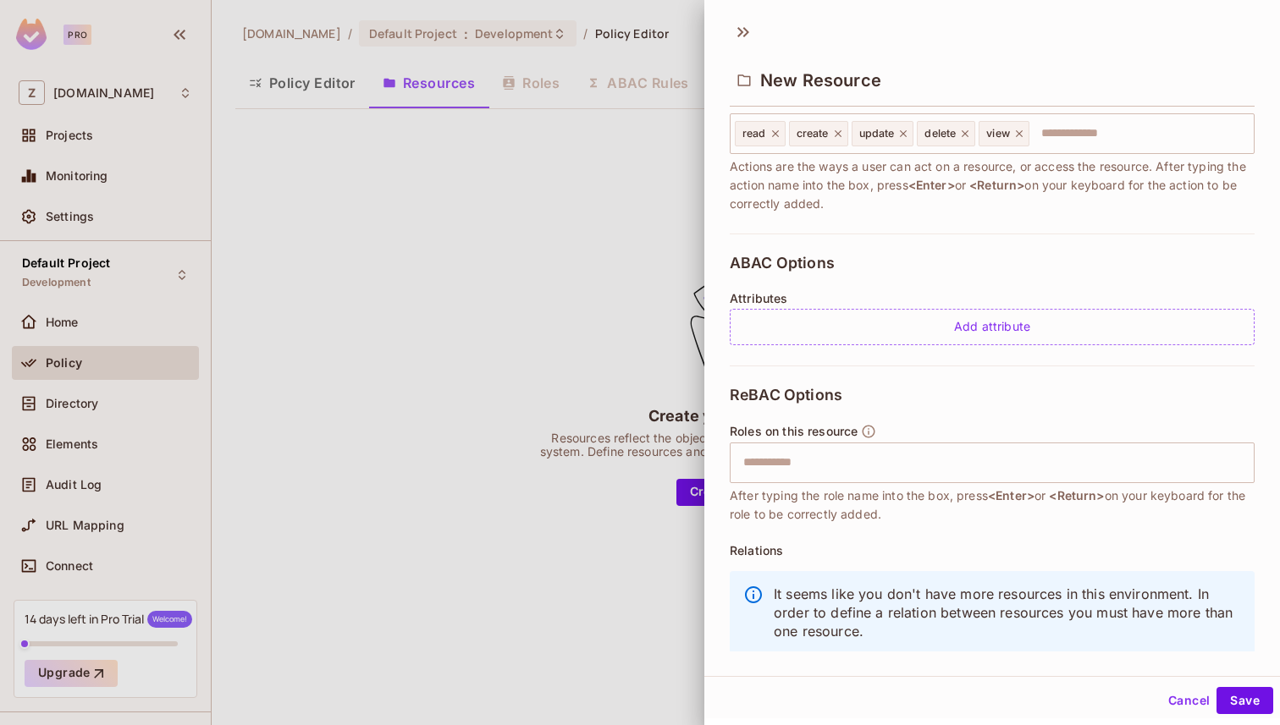
scroll to position [271, 0]
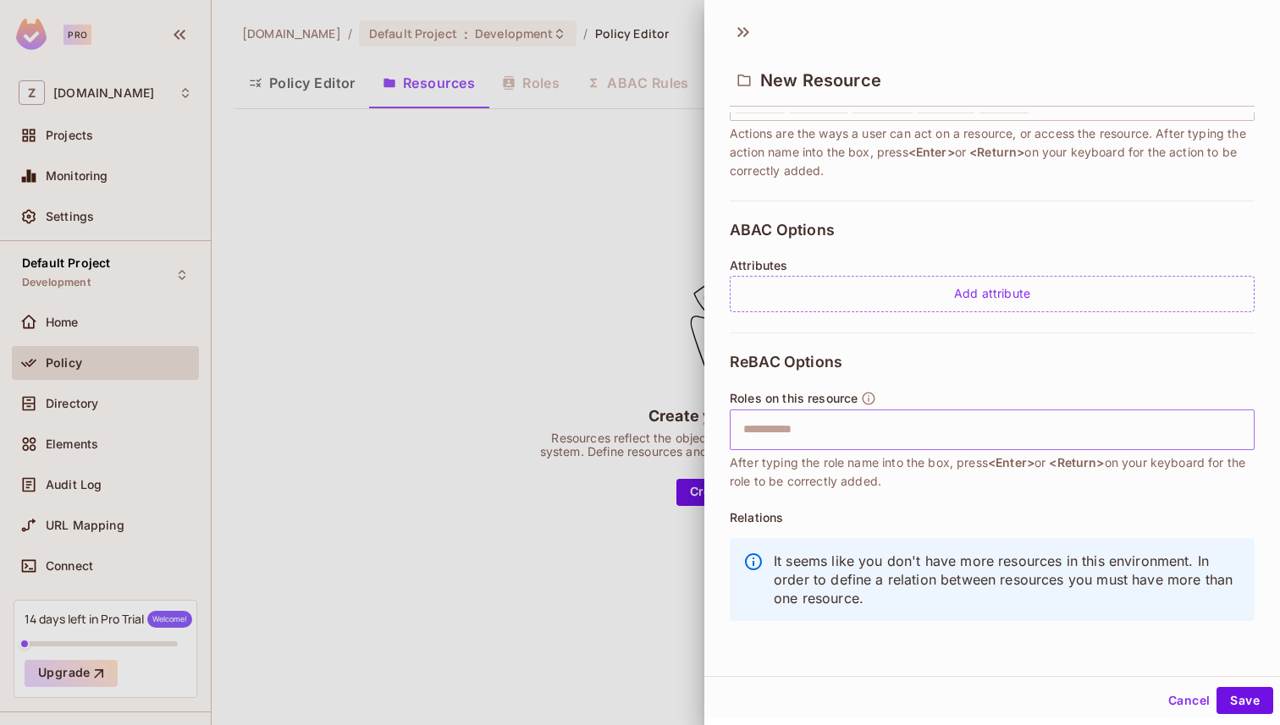
click at [822, 444] on input "text" at bounding box center [990, 430] width 514 height 34
drag, startPoint x: 726, startPoint y: 455, endPoint x: 1029, endPoint y: 496, distance: 305.7
click at [1023, 496] on div "**********" at bounding box center [992, 382] width 576 height 539
click at [1029, 496] on div "ReBAC Options Roles on this resource ​ After typing the role name into the box,…" at bounding box center [992, 492] width 525 height 319
click at [1243, 695] on button "Save" at bounding box center [1244, 700] width 57 height 27
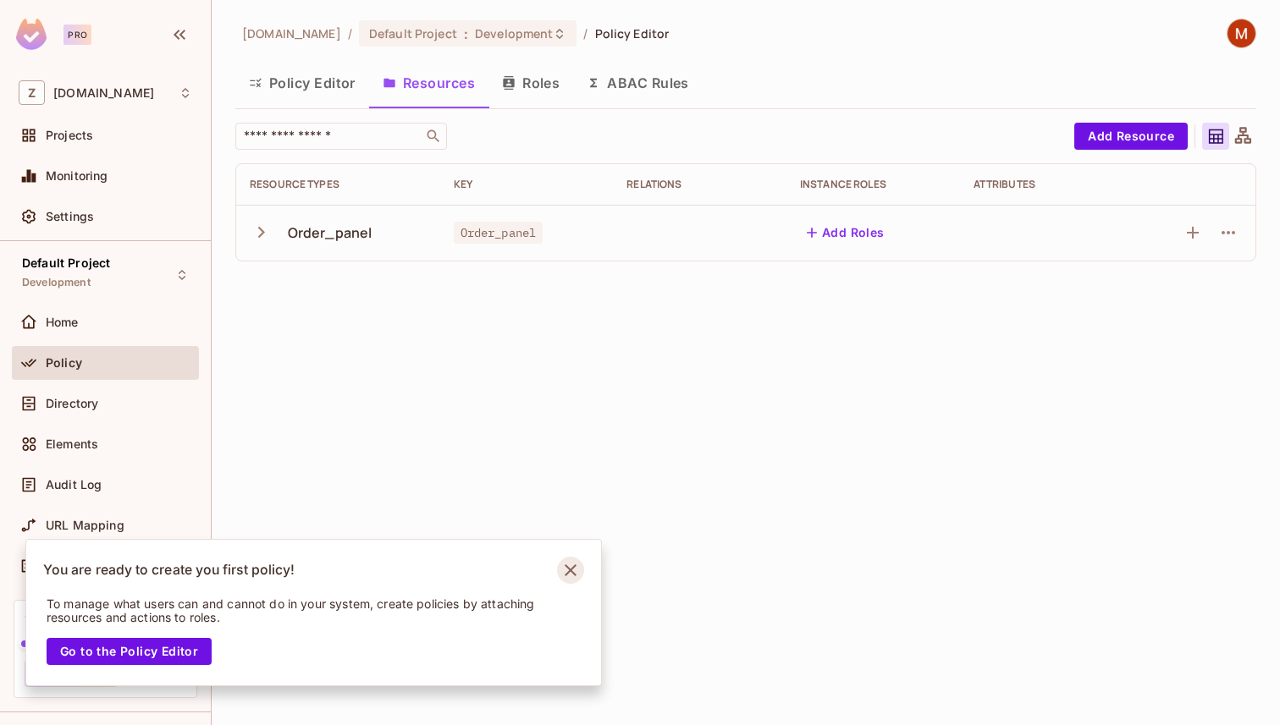
click at [559, 566] on icon "Notifications Alt+T" at bounding box center [570, 570] width 27 height 27
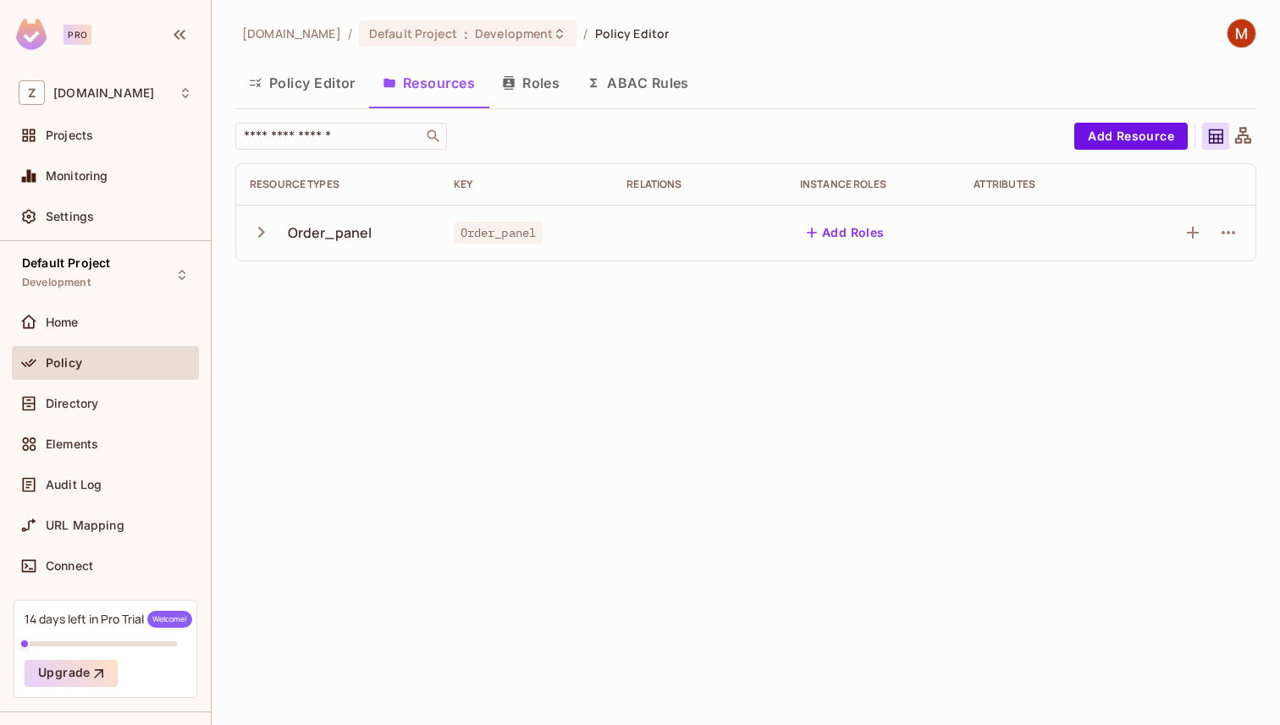
click at [255, 234] on icon "button" at bounding box center [261, 232] width 23 height 23
click at [271, 225] on icon "button" at bounding box center [261, 232] width 23 height 23
click at [851, 229] on button "Add Roles" at bounding box center [845, 232] width 91 height 27
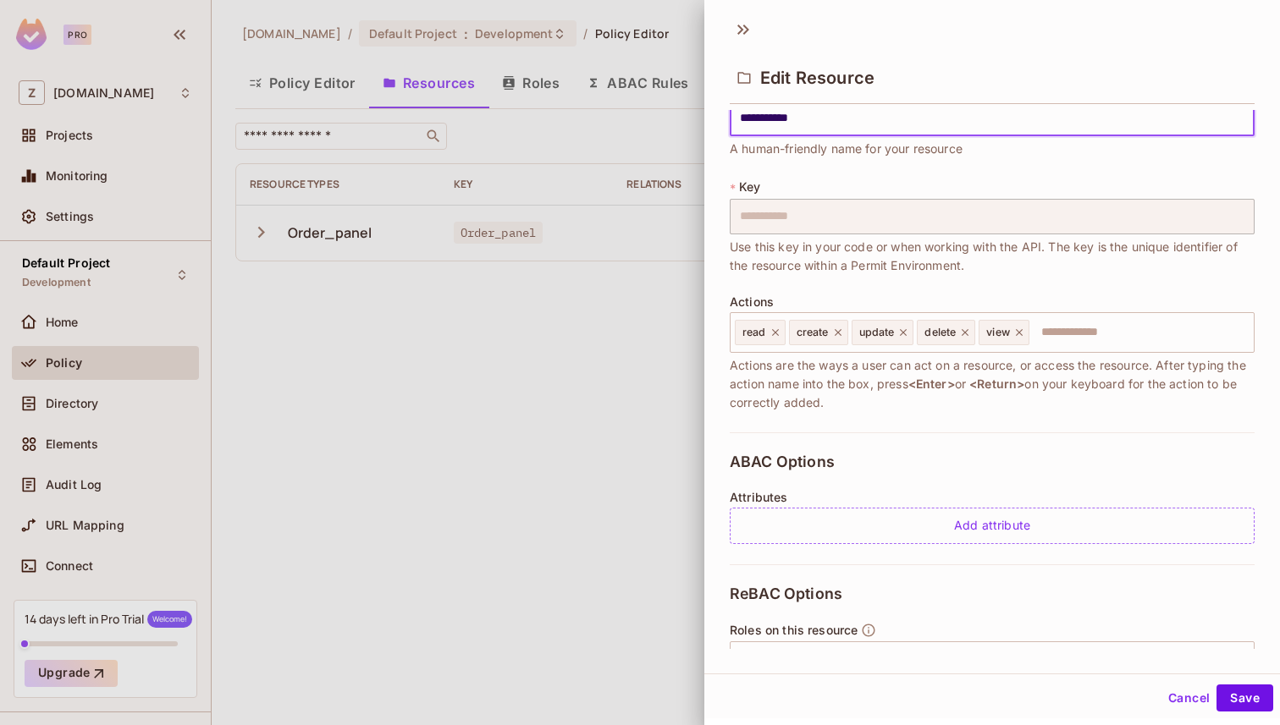
scroll to position [0, 0]
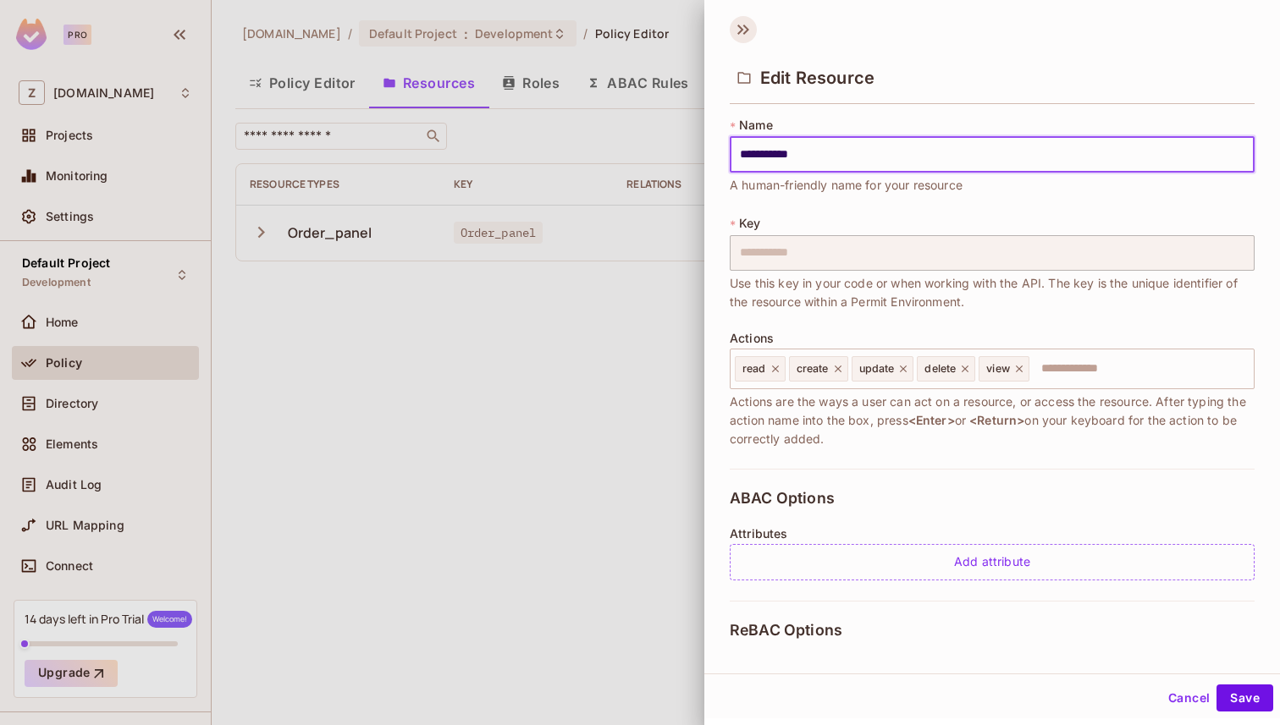
click at [747, 35] on icon at bounding box center [743, 29] width 27 height 27
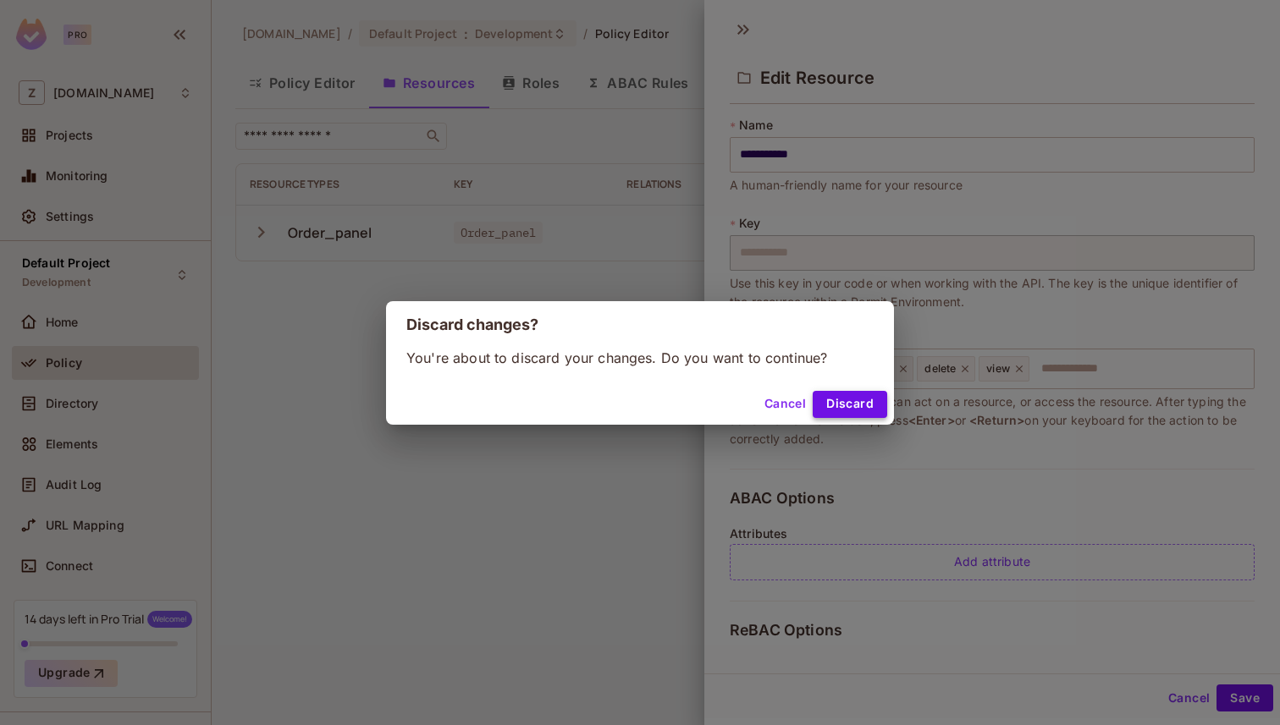
click at [860, 410] on button "Discard" at bounding box center [850, 404] width 74 height 27
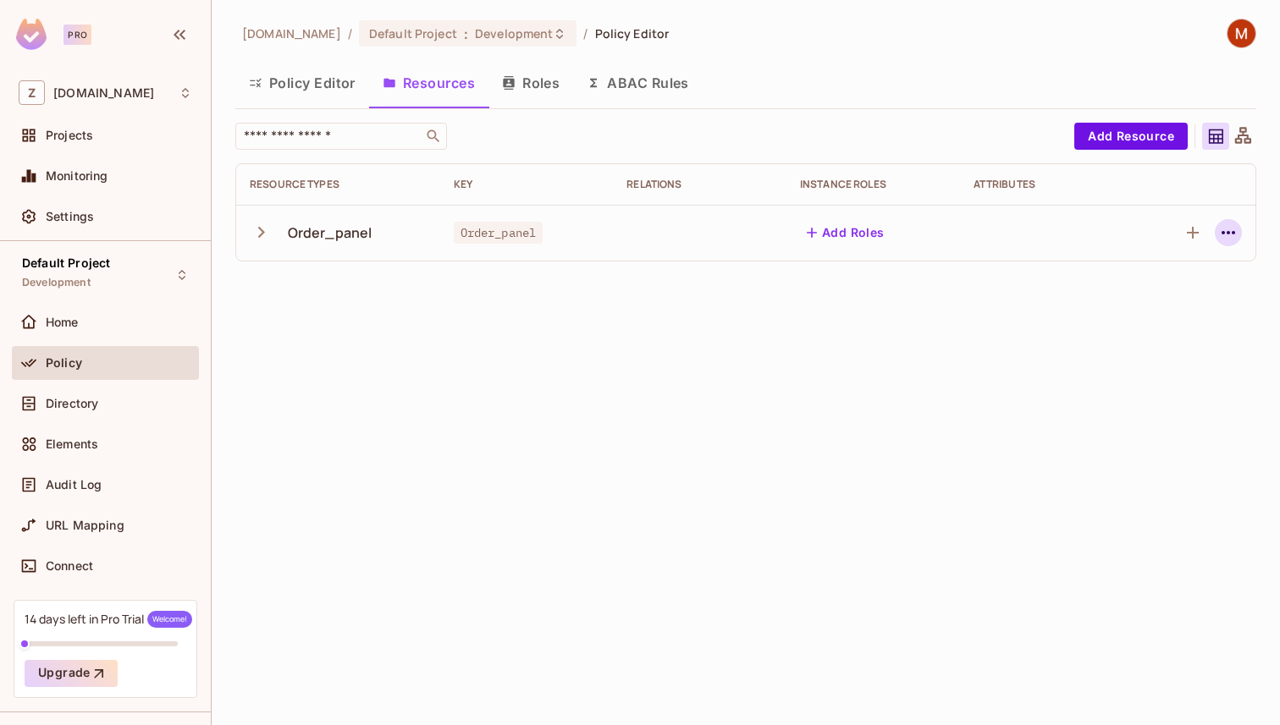
click at [1230, 233] on icon "button" at bounding box center [1228, 233] width 20 height 20
click at [1154, 427] on div at bounding box center [640, 362] width 1280 height 725
click at [546, 89] on button "Roles" at bounding box center [530, 83] width 85 height 42
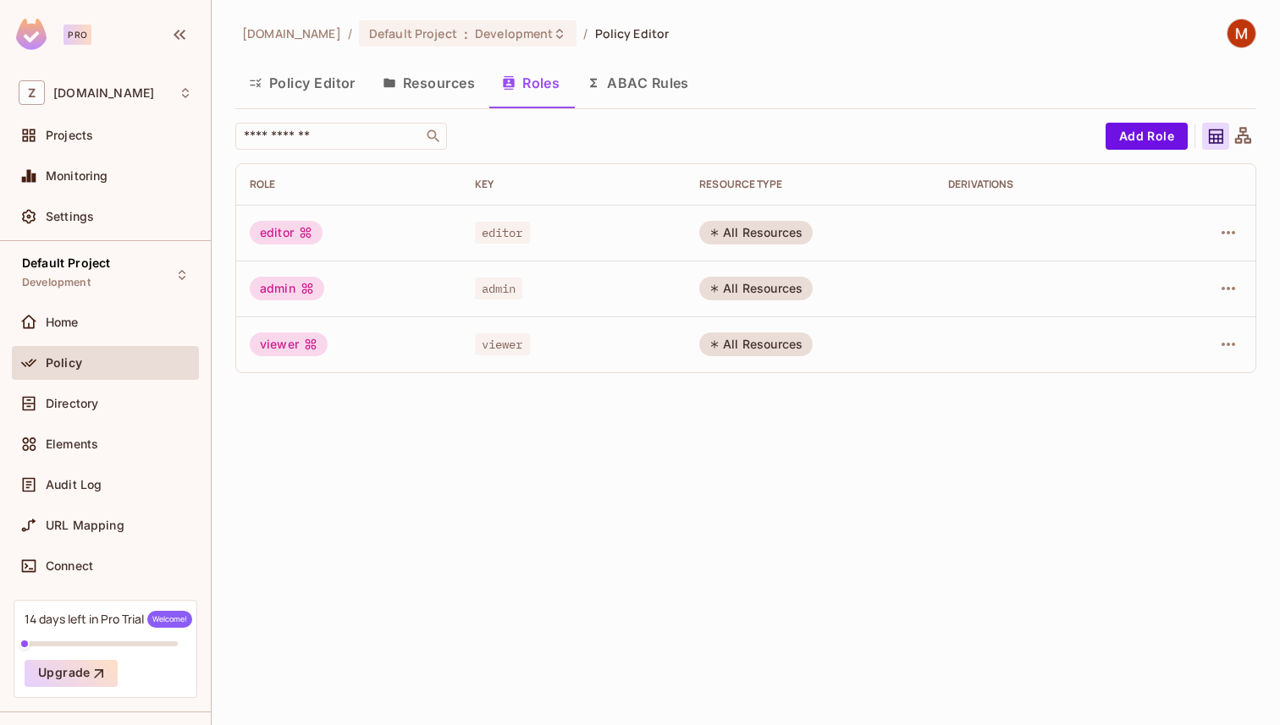
click at [532, 227] on div "editor" at bounding box center [574, 232] width 198 height 17
click at [509, 229] on span "editor" at bounding box center [502, 233] width 55 height 22
click at [504, 286] on span "admin" at bounding box center [499, 289] width 48 height 22
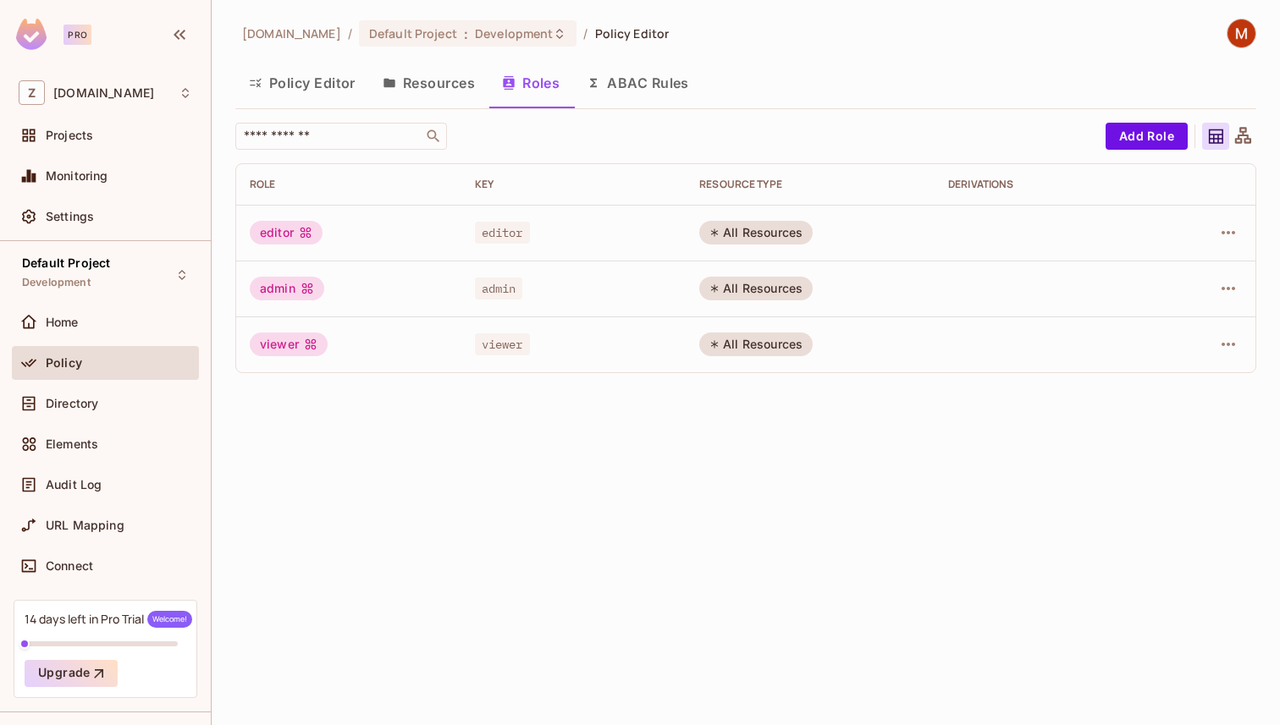
click at [504, 286] on span "admin" at bounding box center [499, 289] width 48 height 22
click at [507, 352] on span "viewer" at bounding box center [502, 344] width 55 height 22
click at [742, 340] on div "All Resources" at bounding box center [755, 345] width 113 height 24
click at [1229, 230] on icon "button" at bounding box center [1228, 233] width 20 height 20
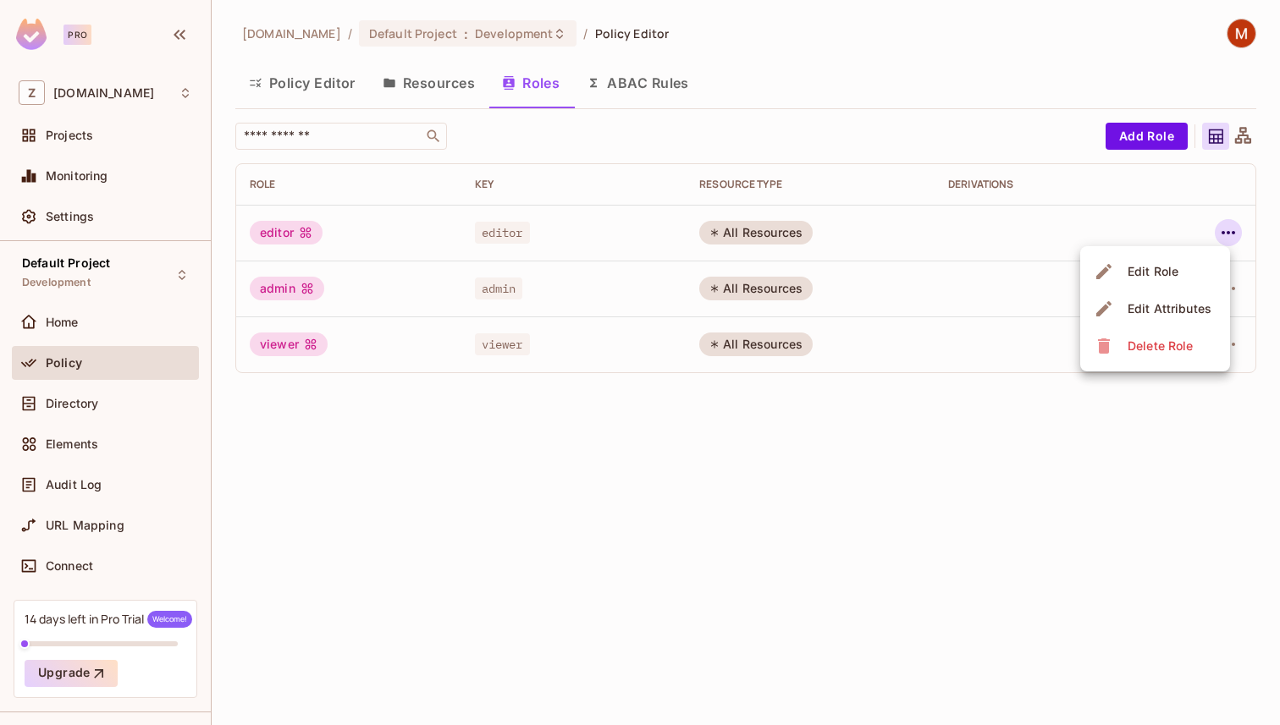
click at [1158, 258] on span "Edit Role" at bounding box center [1152, 271] width 61 height 27
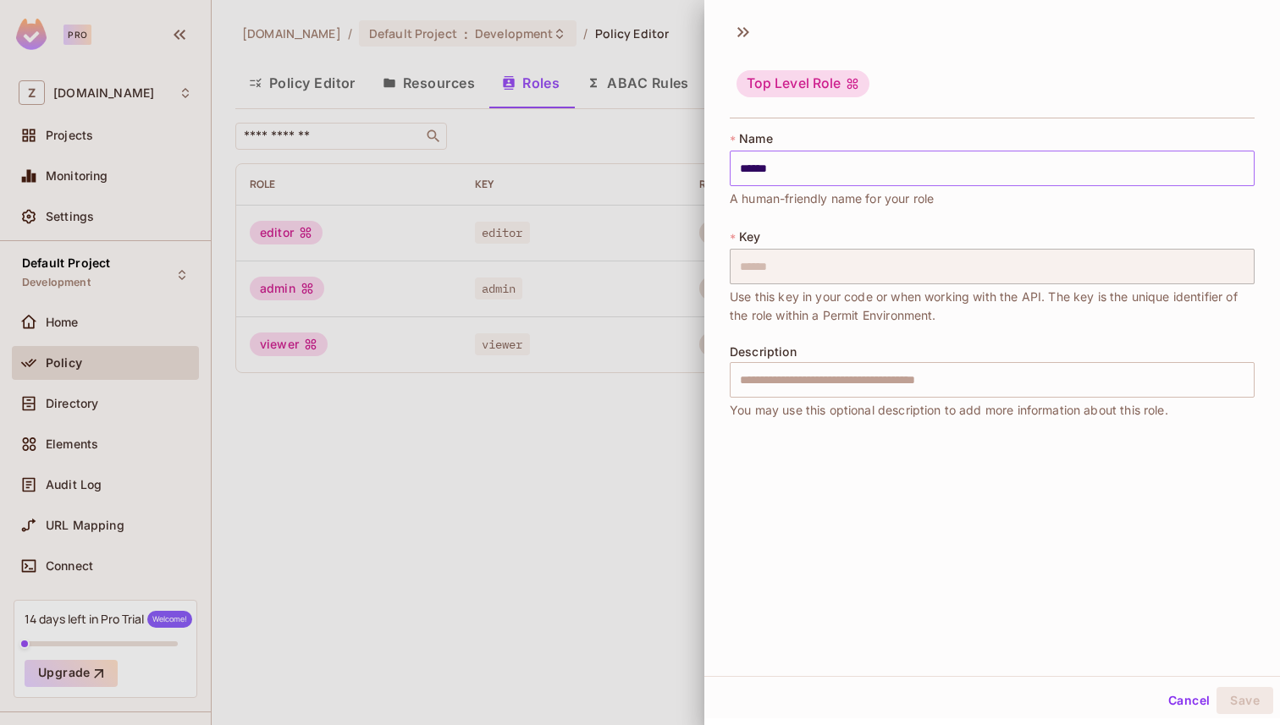
click at [777, 165] on input "******" at bounding box center [992, 169] width 525 height 36
click at [773, 383] on input "text" at bounding box center [992, 380] width 525 height 36
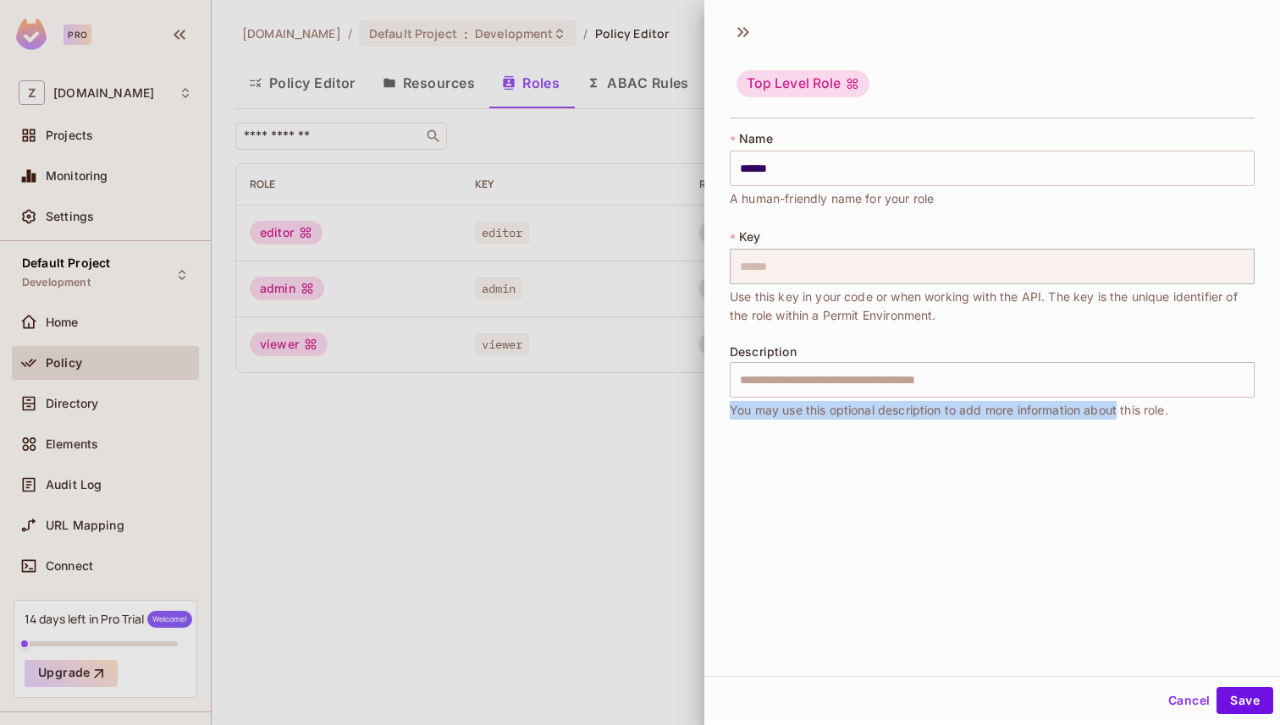
drag, startPoint x: 726, startPoint y: 409, endPoint x: 1138, endPoint y: 417, distance: 411.4
click at [1127, 417] on div "* Name ****** ​ A human-friendly name for your role * Key ****** ​ Use this key…" at bounding box center [992, 282] width 576 height 317
click at [1138, 417] on span "You may use this optional description to add more information about this role." at bounding box center [949, 410] width 438 height 19
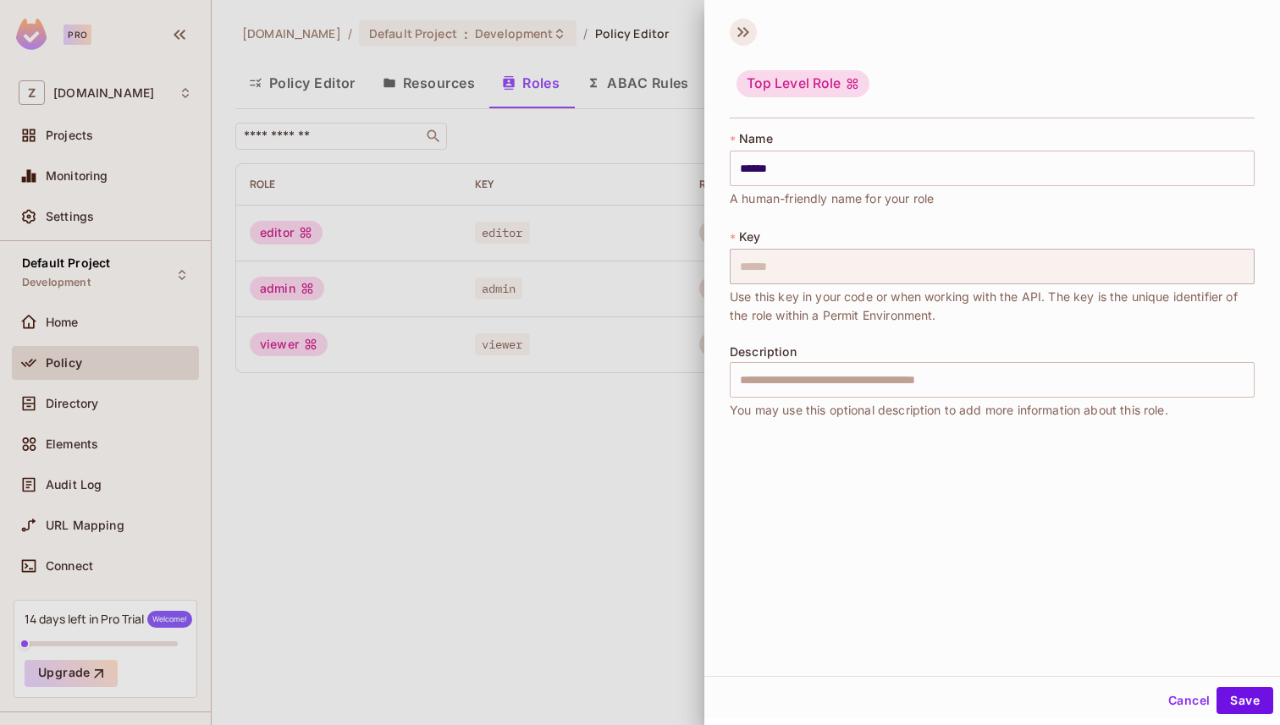
click at [731, 30] on icon at bounding box center [743, 32] width 27 height 27
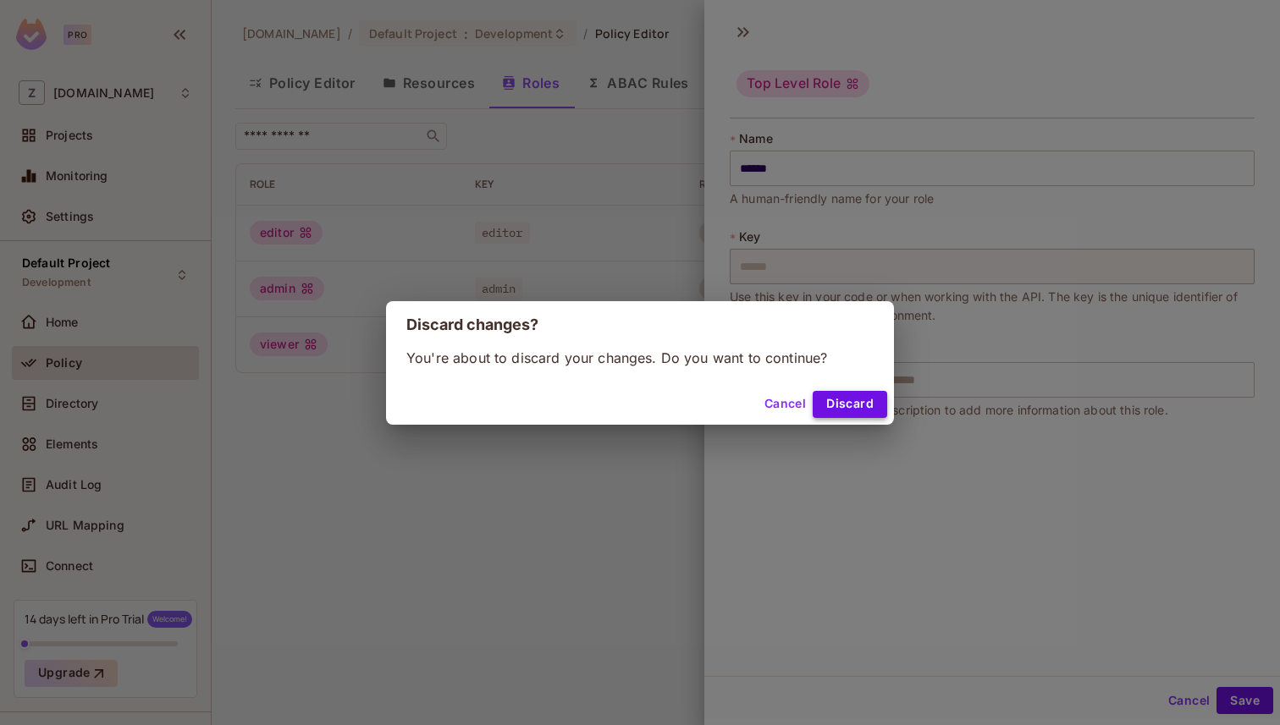
click at [844, 404] on button "Discard" at bounding box center [850, 404] width 74 height 27
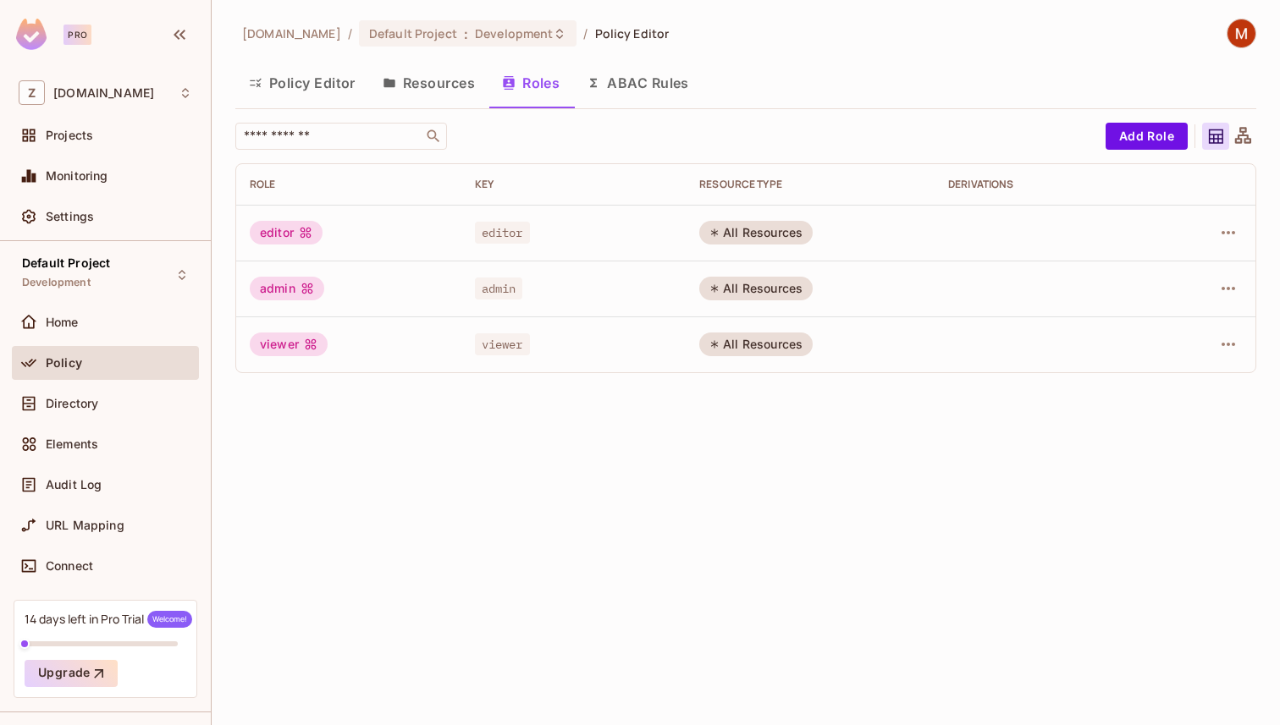
click at [628, 78] on button "ABAC Rules" at bounding box center [637, 83] width 129 height 42
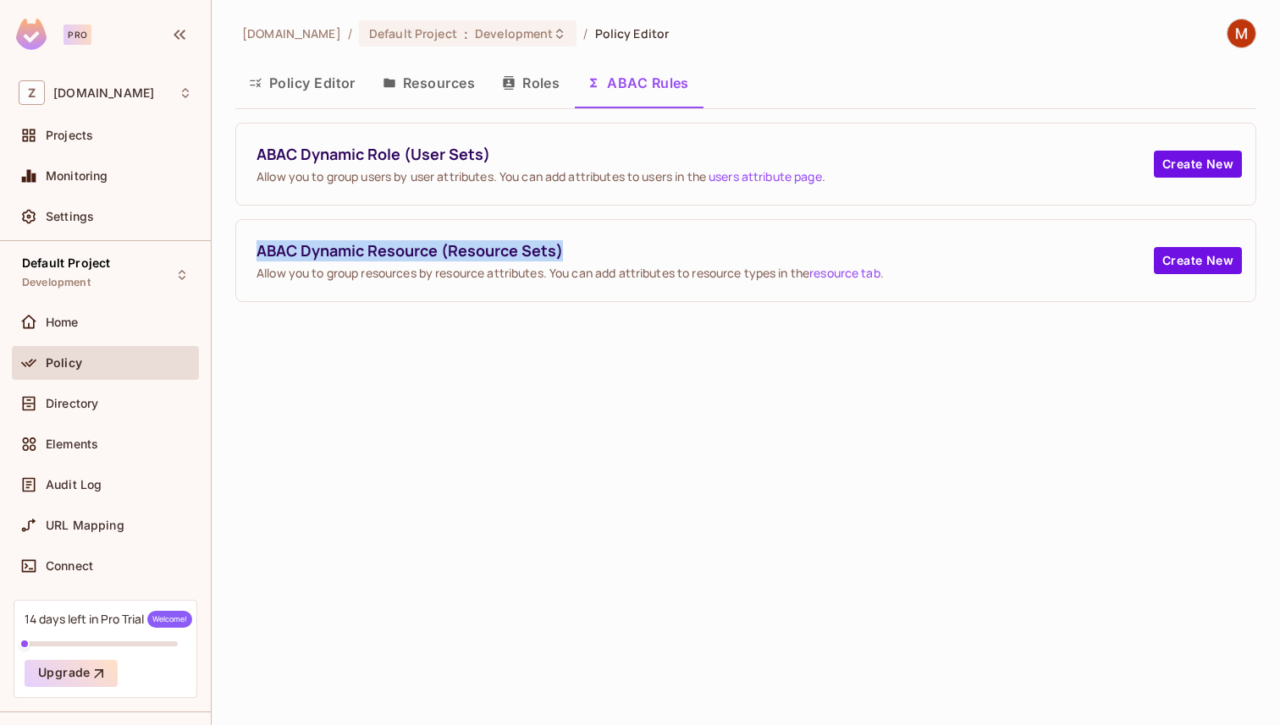
drag, startPoint x: 260, startPoint y: 251, endPoint x: 611, endPoint y: 251, distance: 351.3
click at [611, 251] on span "ABAC Dynamic Resource (Resource Sets)" at bounding box center [704, 250] width 897 height 21
click at [627, 251] on span "ABAC Dynamic Resource (Resource Sets)" at bounding box center [704, 250] width 897 height 21
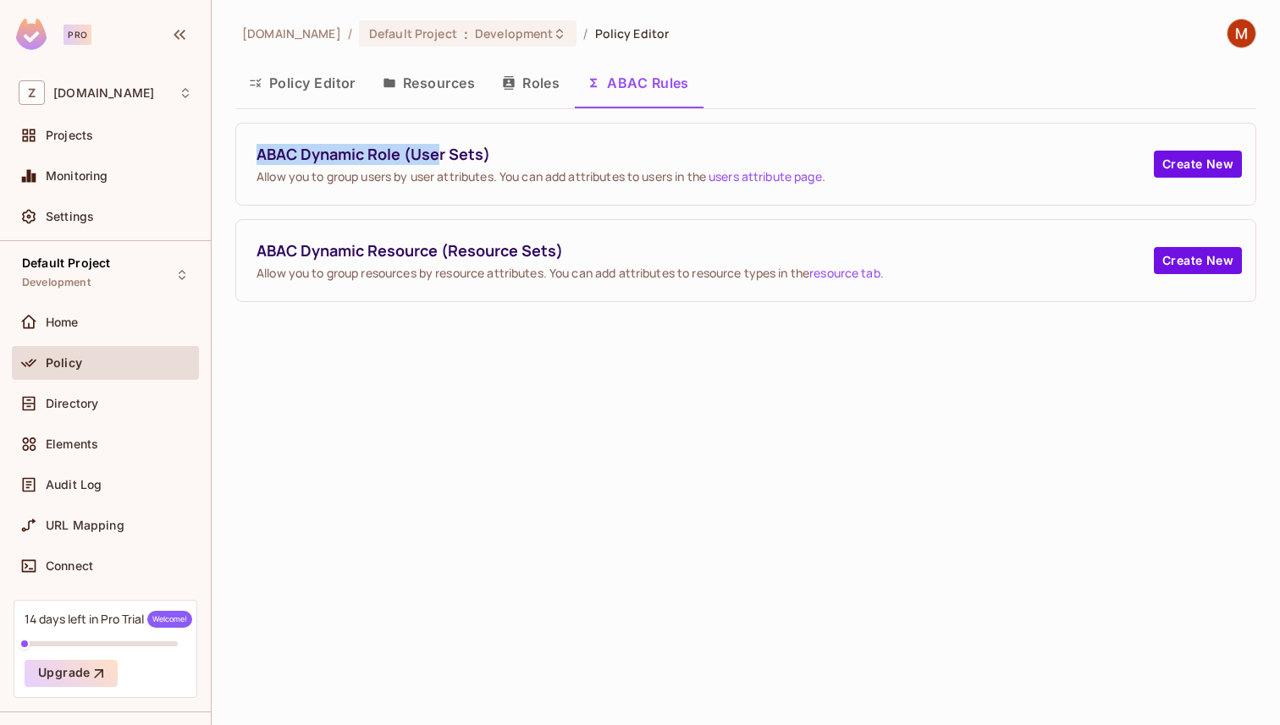
drag, startPoint x: 255, startPoint y: 155, endPoint x: 442, endPoint y: 155, distance: 187.1
click at [442, 155] on div "ABAC Dynamic Role (User Sets) Allow you to group users by user attributes. You …" at bounding box center [745, 164] width 1019 height 81
click at [457, 155] on span "ABAC Dynamic Role (User Sets)" at bounding box center [704, 154] width 897 height 21
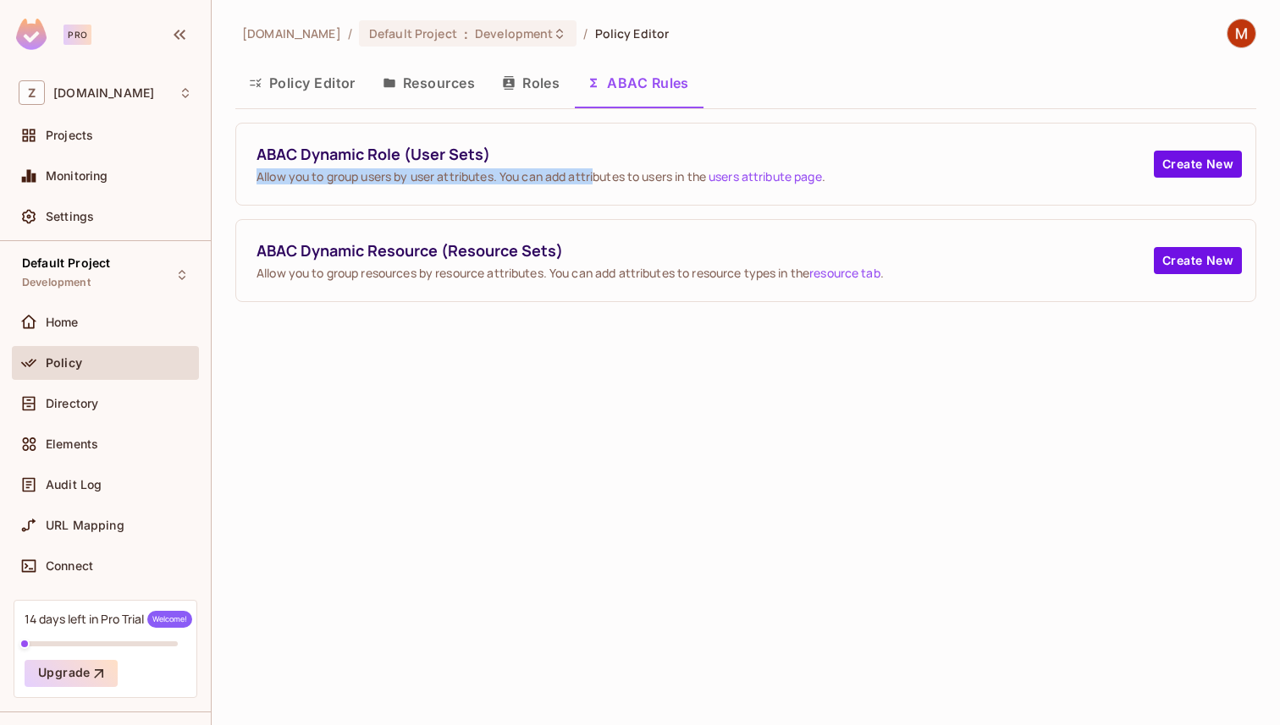
drag, startPoint x: 243, startPoint y: 178, endPoint x: 630, endPoint y: 178, distance: 386.8
click at [608, 178] on div "ABAC Dynamic Role (User Sets) Allow you to group users by user attributes. You …" at bounding box center [745, 164] width 1019 height 81
click at [630, 178] on span "Allow you to group users by user attributes. You can add attributes to users in…" at bounding box center [704, 176] width 897 height 16
click at [527, 75] on button "Roles" at bounding box center [530, 83] width 85 height 42
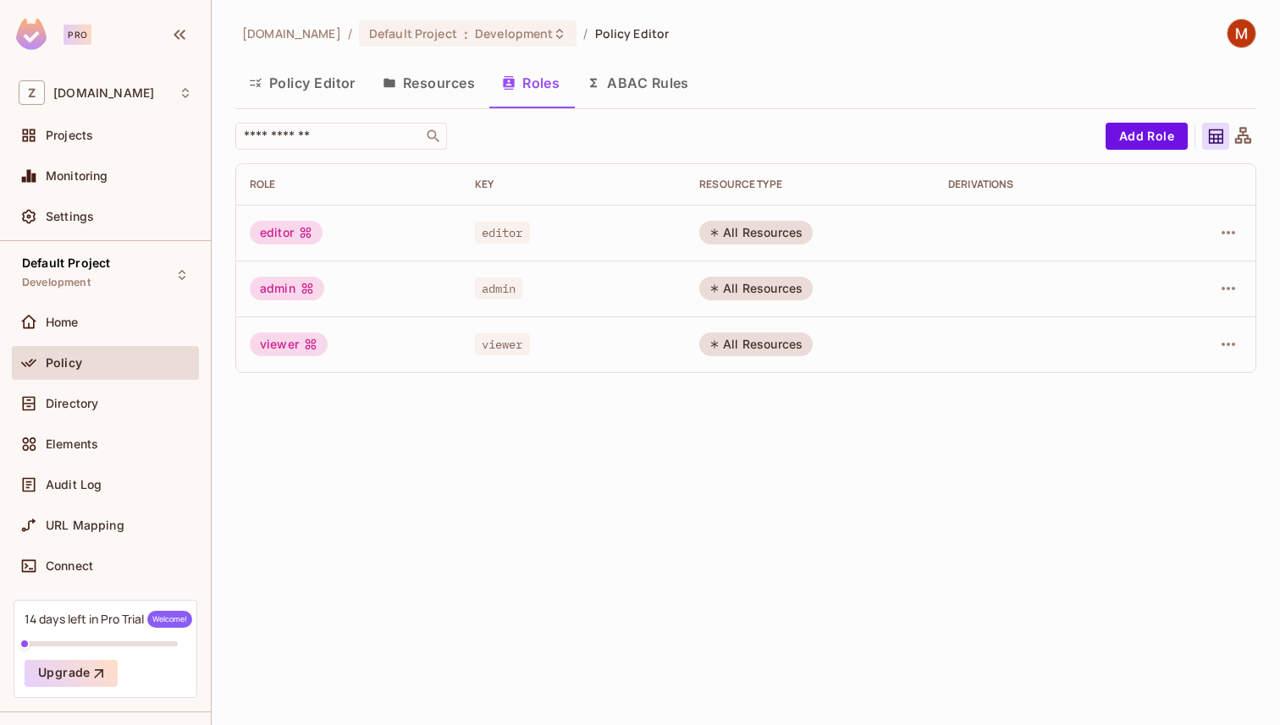
click at [807, 225] on div "All Resources" at bounding box center [755, 233] width 113 height 24
click at [749, 232] on div "All Resources" at bounding box center [755, 233] width 113 height 24
click at [1000, 207] on td at bounding box center [1046, 233] width 225 height 56
click at [1234, 232] on icon "button" at bounding box center [1228, 232] width 14 height 3
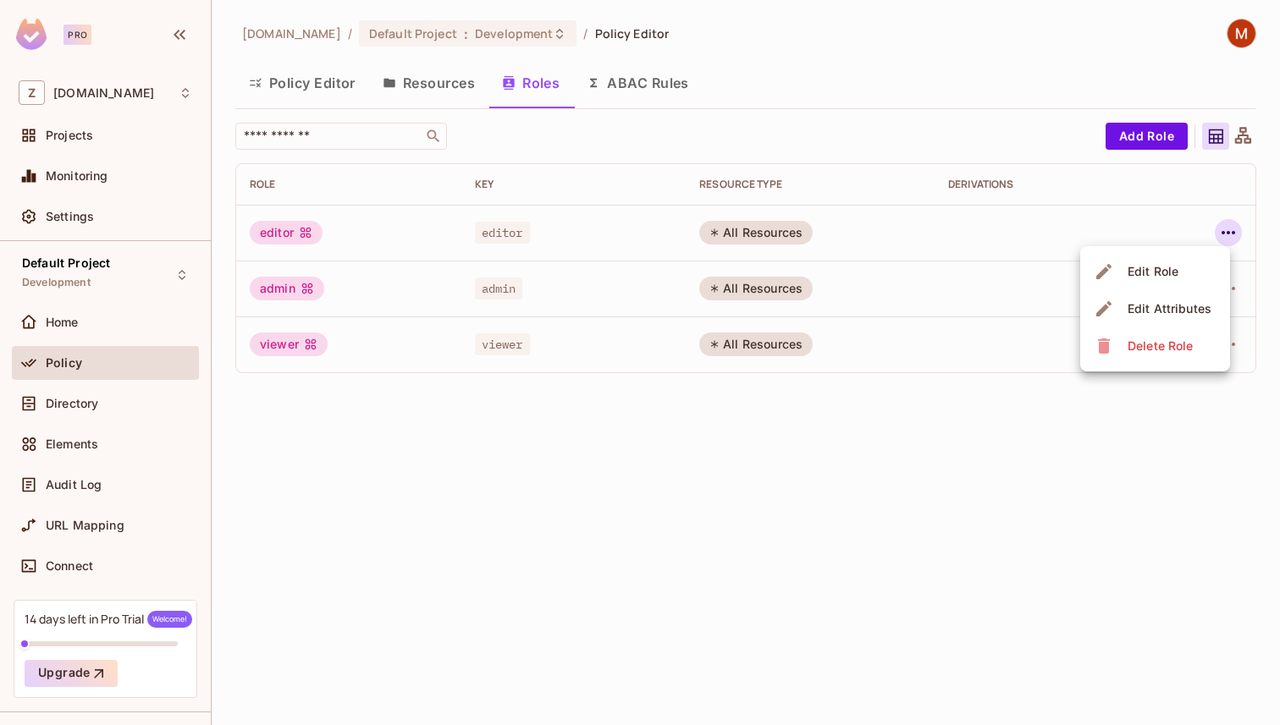
click at [755, 121] on div at bounding box center [640, 362] width 1280 height 725
click at [420, 84] on button "Resources" at bounding box center [428, 83] width 119 height 42
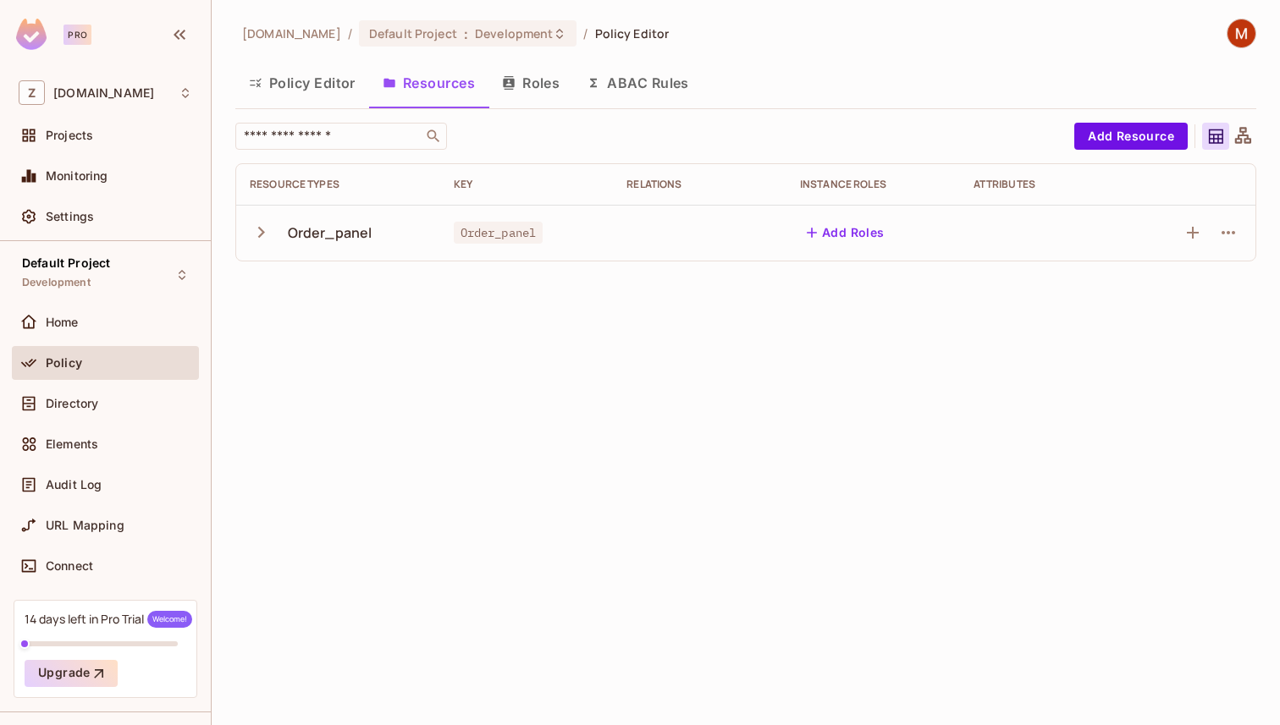
click at [320, 91] on button "Policy Editor" at bounding box center [302, 83] width 134 height 42
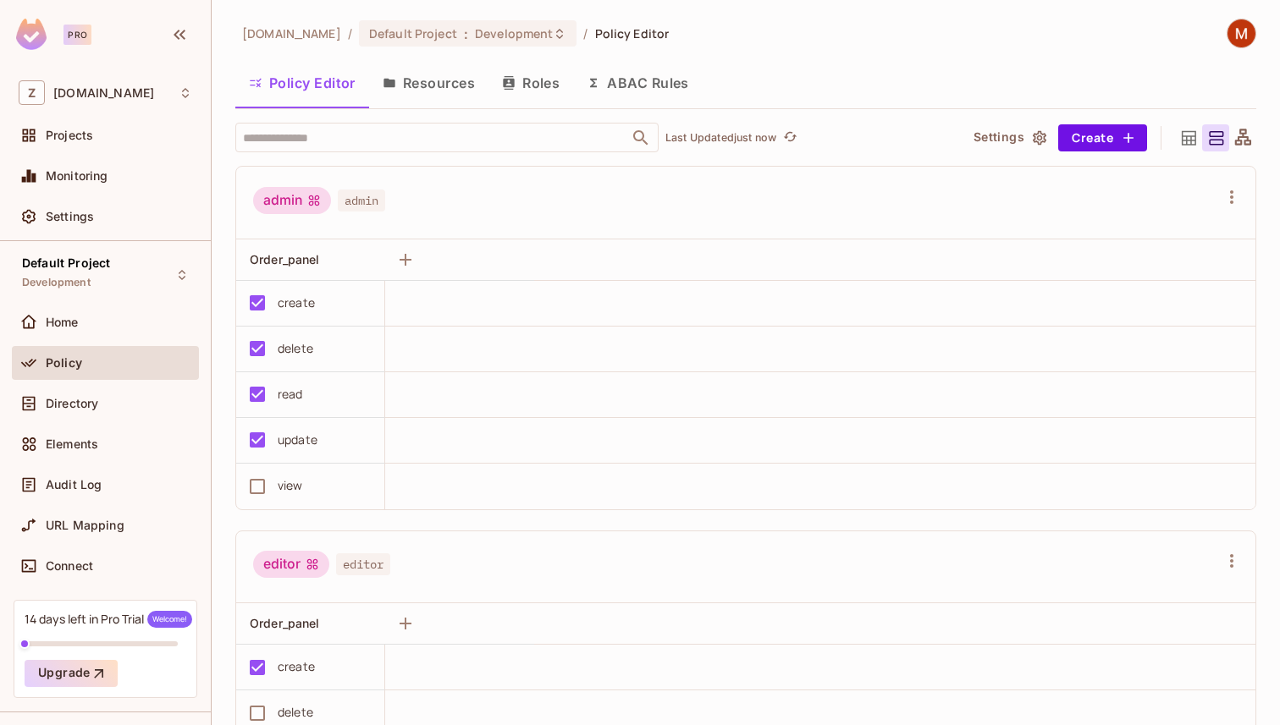
click at [442, 79] on button "Resources" at bounding box center [428, 83] width 119 height 42
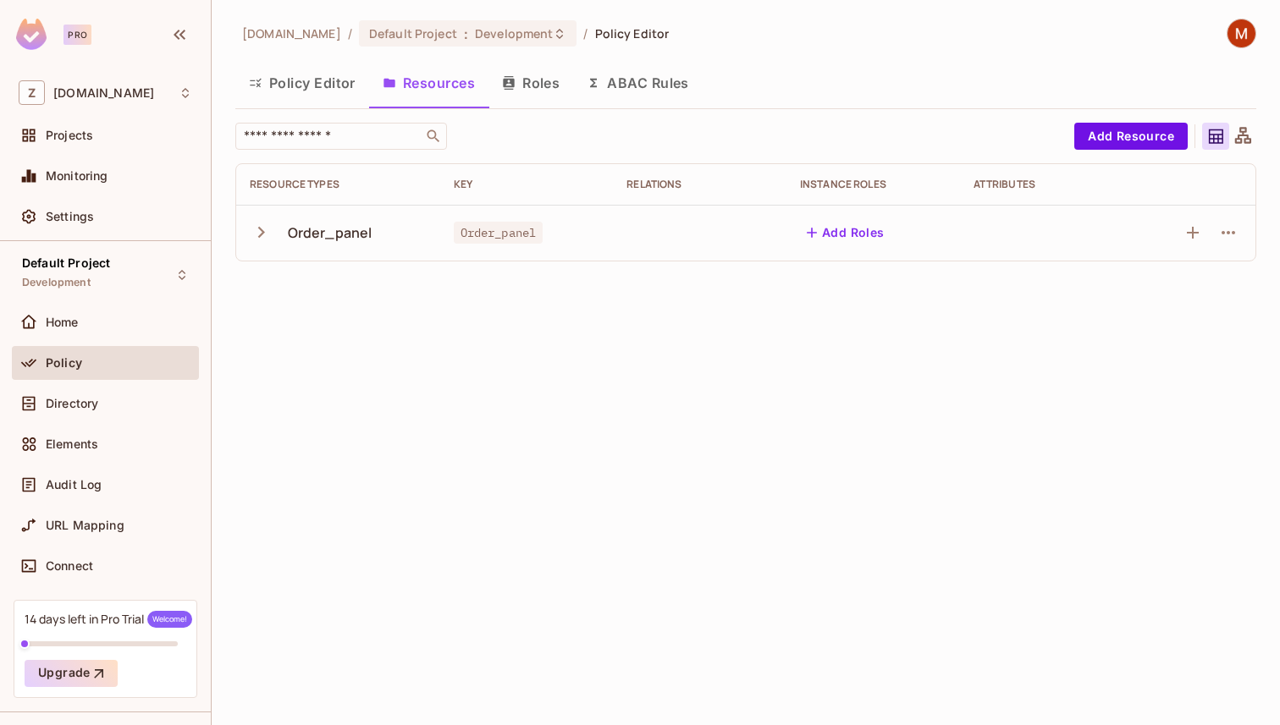
click at [545, 76] on button "Roles" at bounding box center [530, 83] width 85 height 42
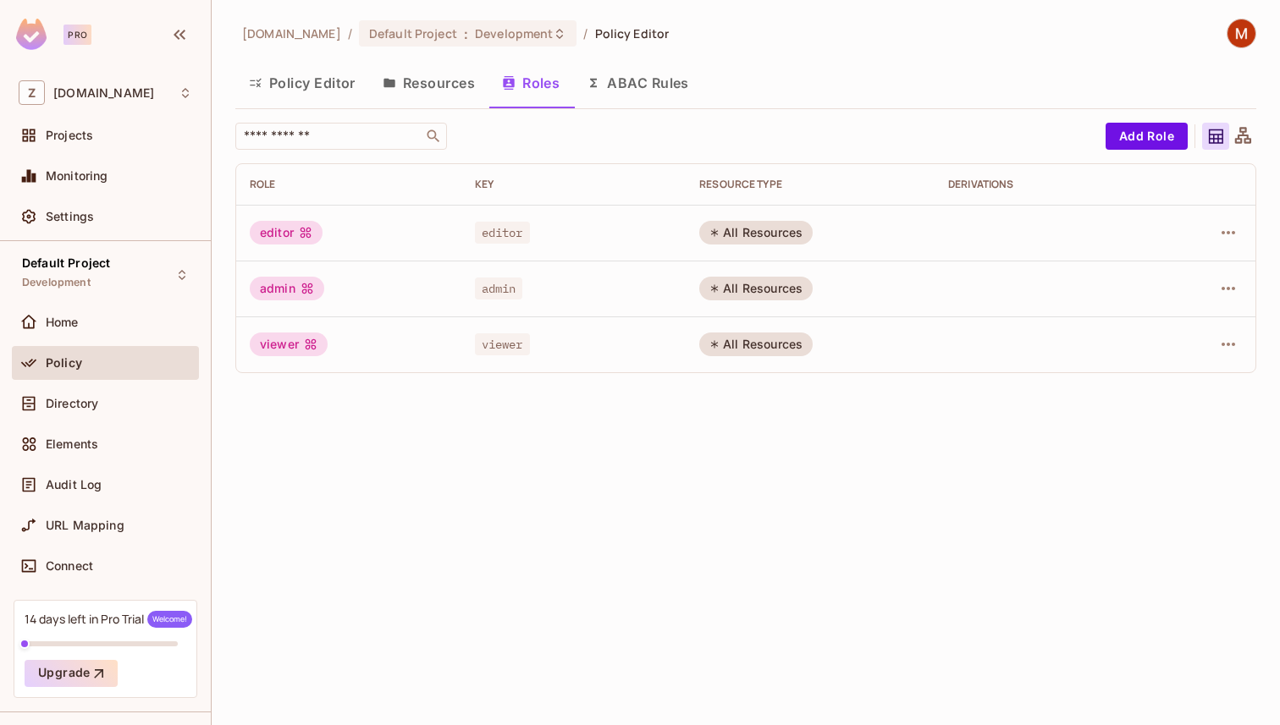
click at [309, 88] on button "Policy Editor" at bounding box center [302, 83] width 134 height 42
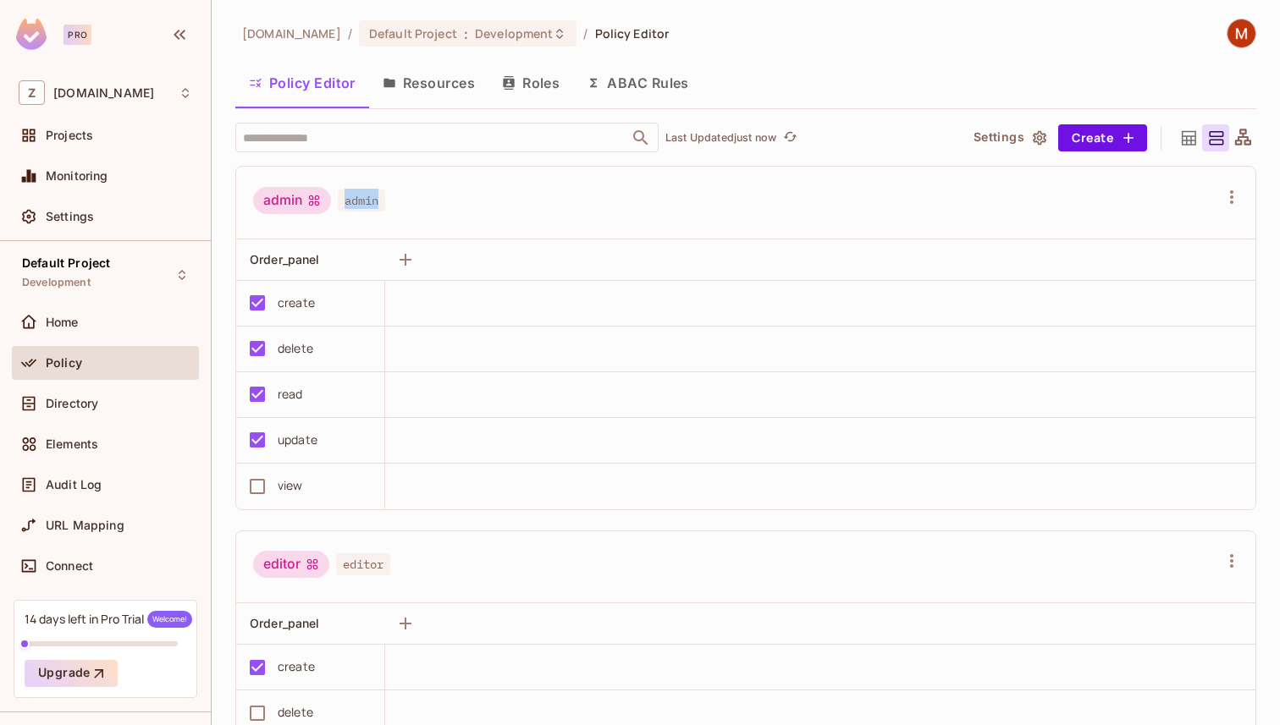
drag, startPoint x: 347, startPoint y: 201, endPoint x: 416, endPoint y: 201, distance: 68.6
click at [414, 201] on div "admin admin" at bounding box center [735, 203] width 965 height 32
click at [444, 78] on button "Resources" at bounding box center [428, 83] width 119 height 42
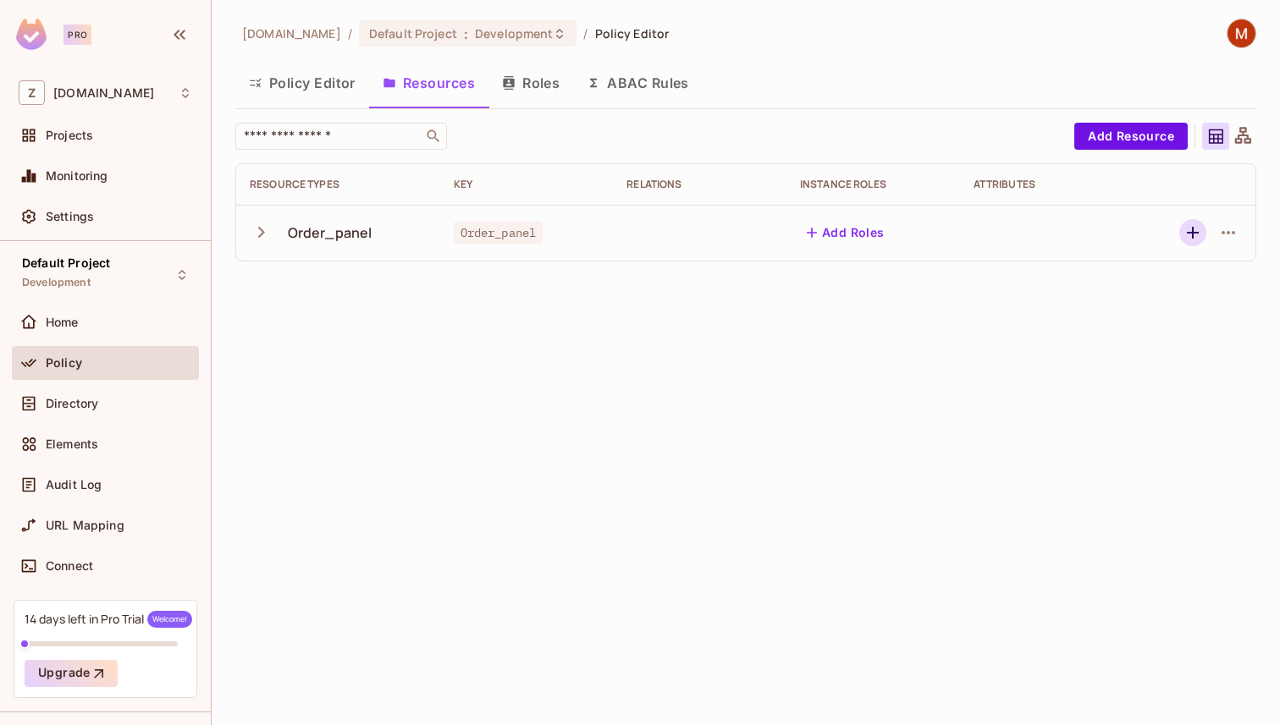
click at [1193, 232] on icon "button" at bounding box center [1193, 233] width 12 height 12
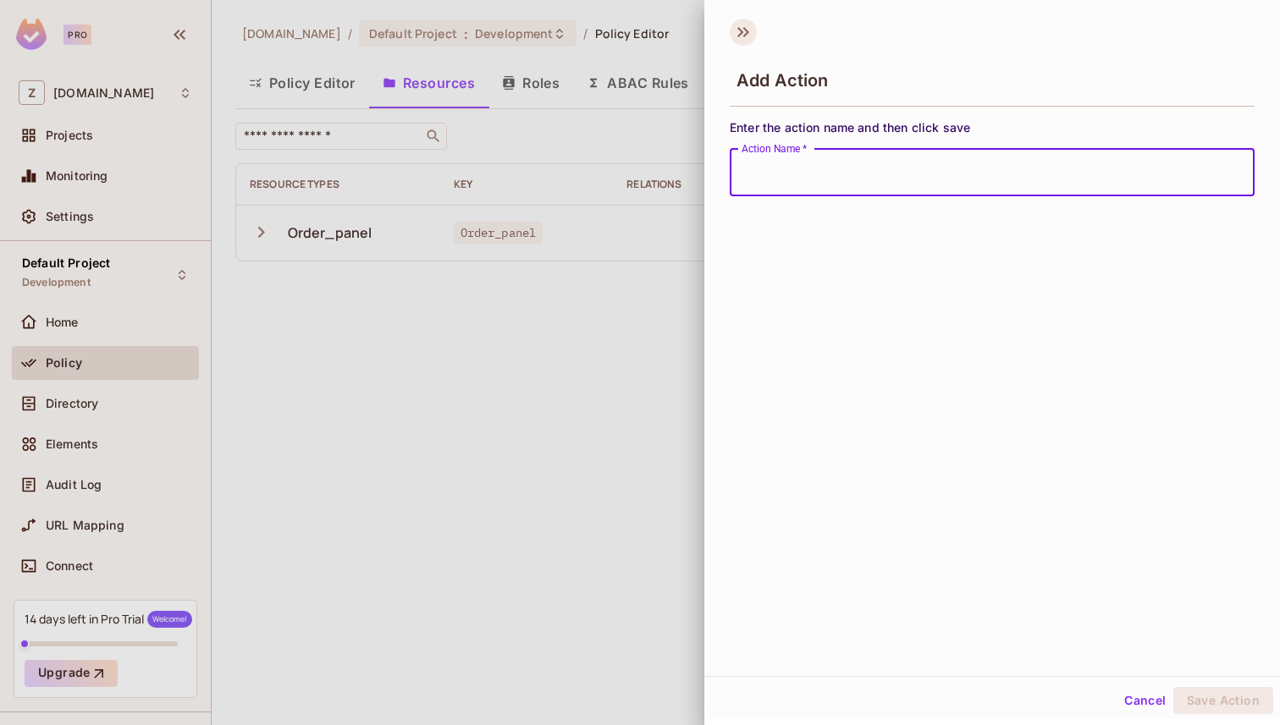
click at [746, 39] on icon at bounding box center [743, 32] width 27 height 27
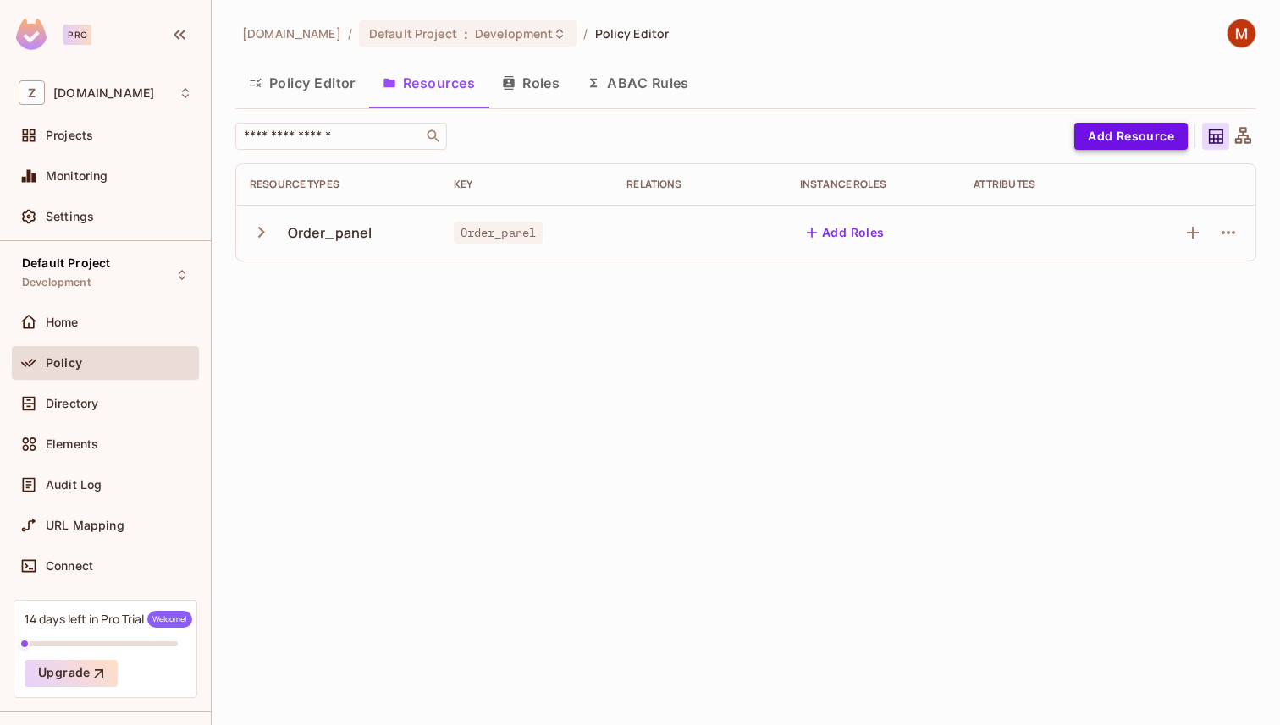
click at [1150, 133] on button "Add Resource" at bounding box center [1130, 136] width 113 height 27
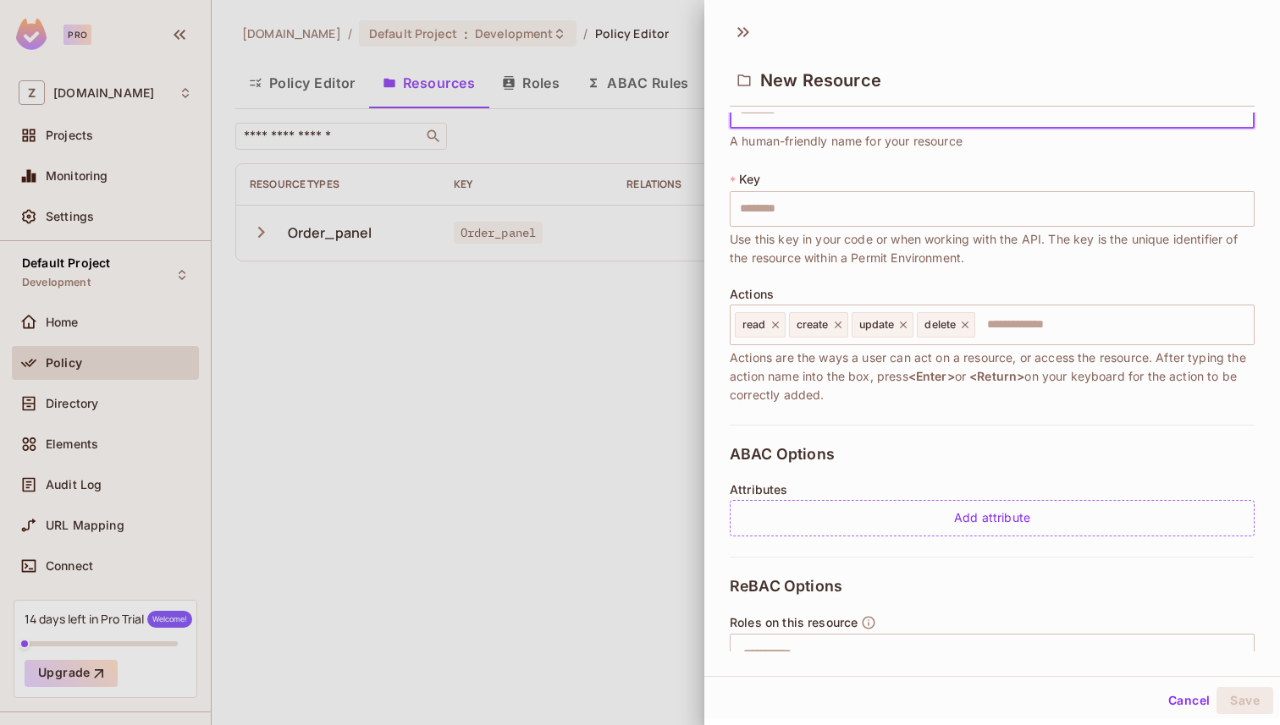
scroll to position [63, 0]
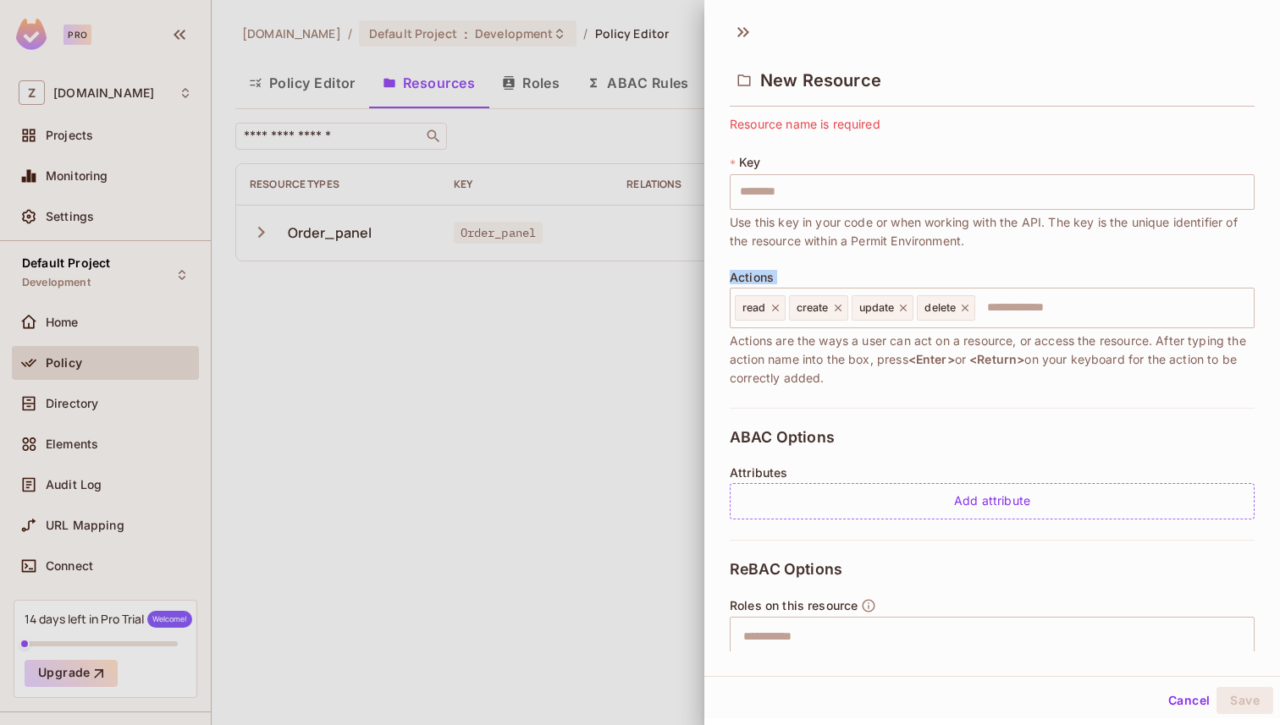
drag, startPoint x: 730, startPoint y: 278, endPoint x: 868, endPoint y: 278, distance: 138.8
click at [866, 278] on div "Actions read create update delete ​ Actions are the ways a user can act on a re…" at bounding box center [992, 329] width 525 height 117
click at [1030, 309] on input "text" at bounding box center [1112, 308] width 270 height 34
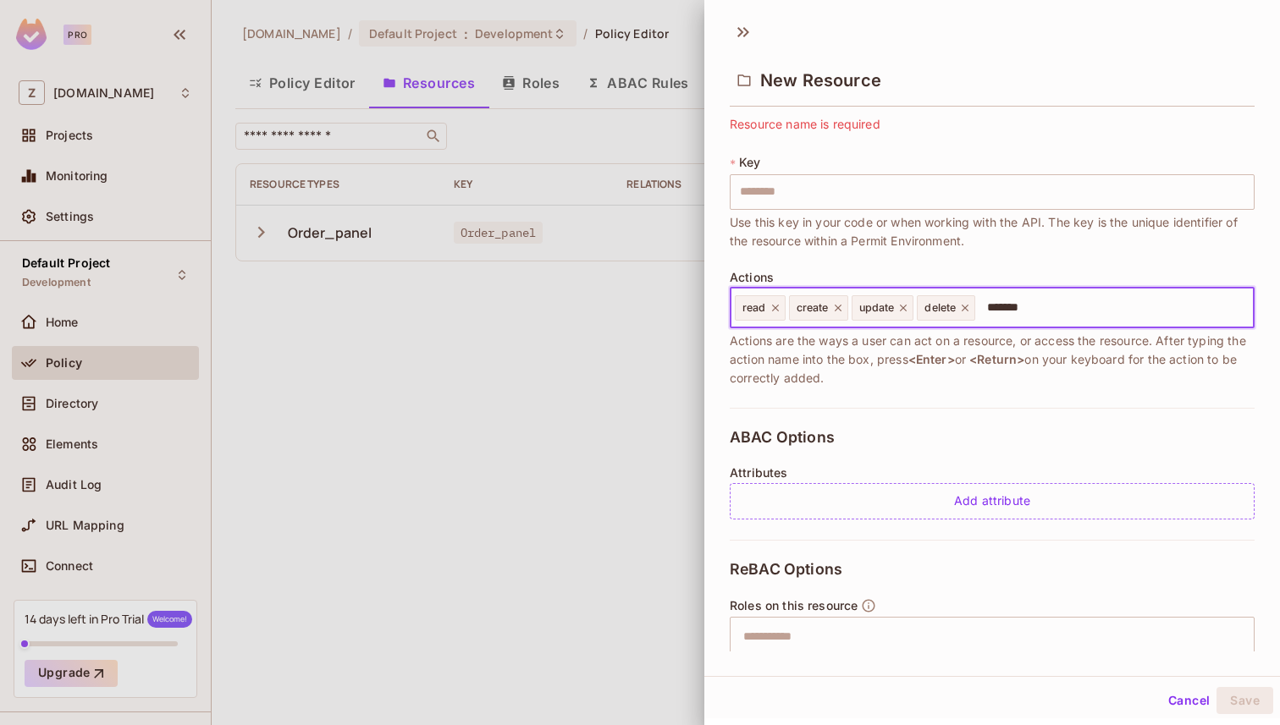
type input "******"
click at [741, 35] on icon at bounding box center [743, 32] width 27 height 27
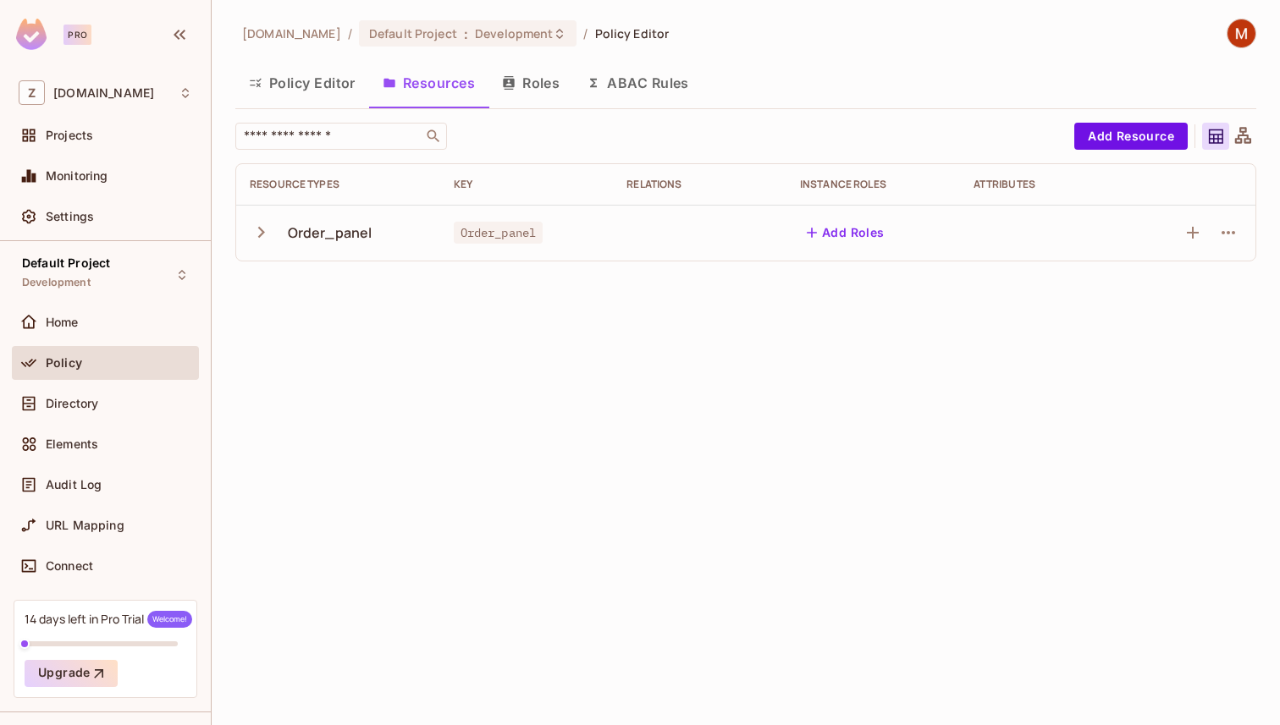
click at [299, 85] on button "Policy Editor" at bounding box center [302, 83] width 134 height 42
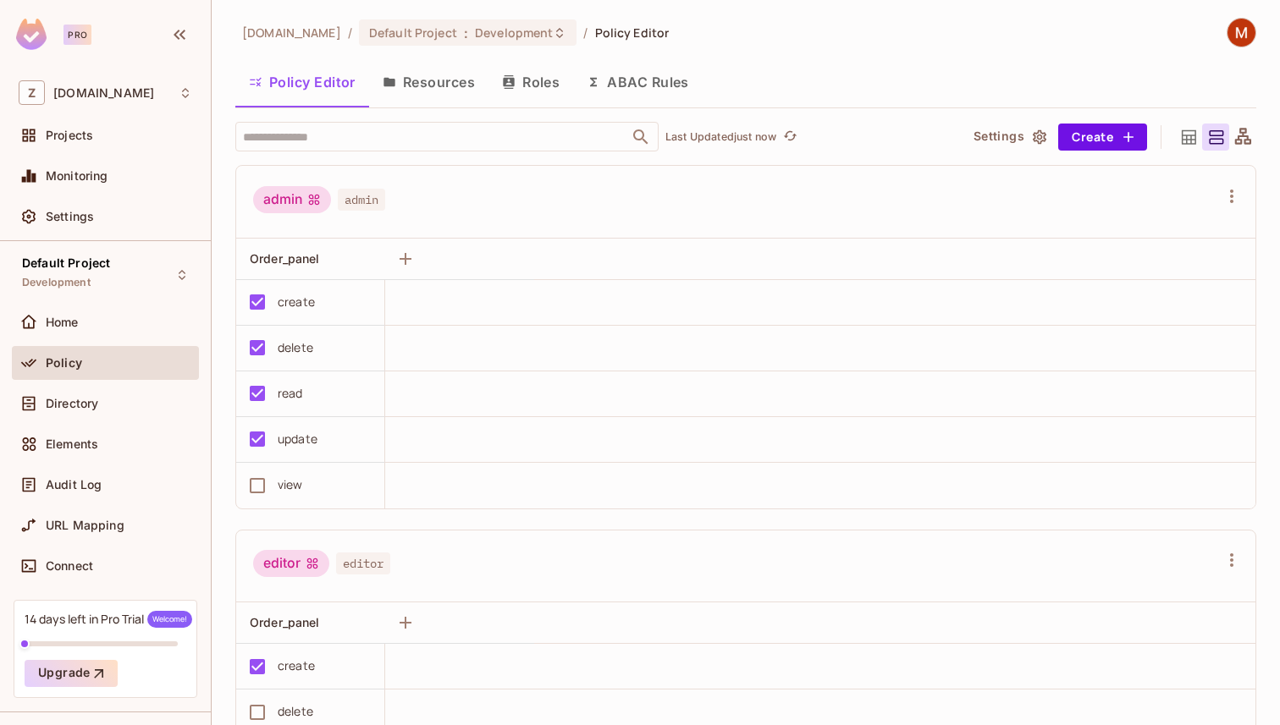
click at [408, 87] on button "Resources" at bounding box center [428, 82] width 119 height 42
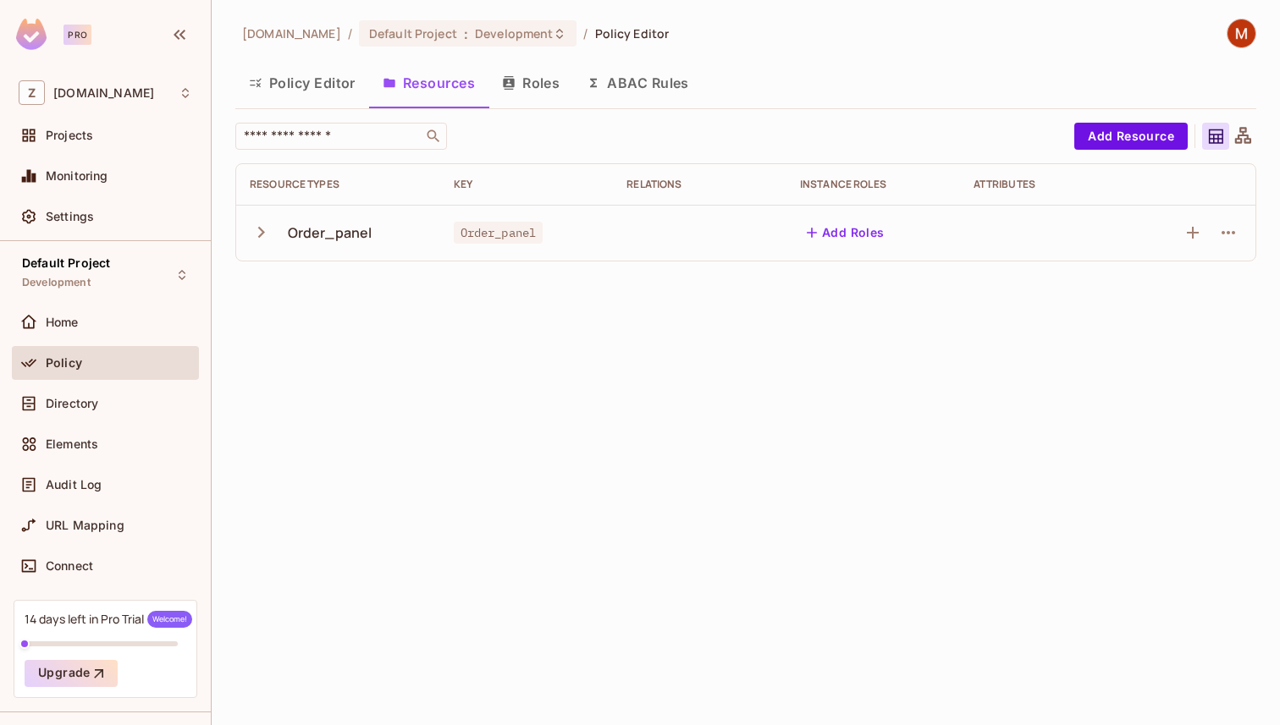
click at [309, 90] on button "Policy Editor" at bounding box center [302, 83] width 134 height 42
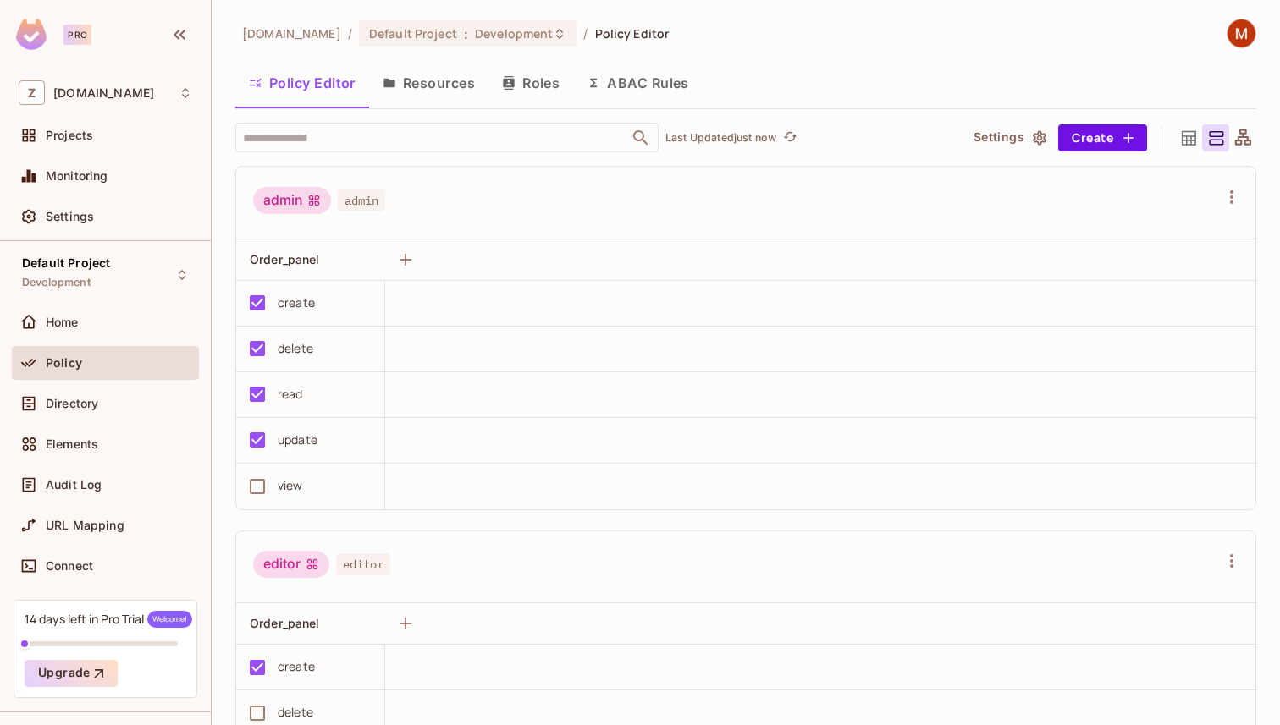
click at [669, 89] on button "ABAC Rules" at bounding box center [637, 83] width 129 height 42
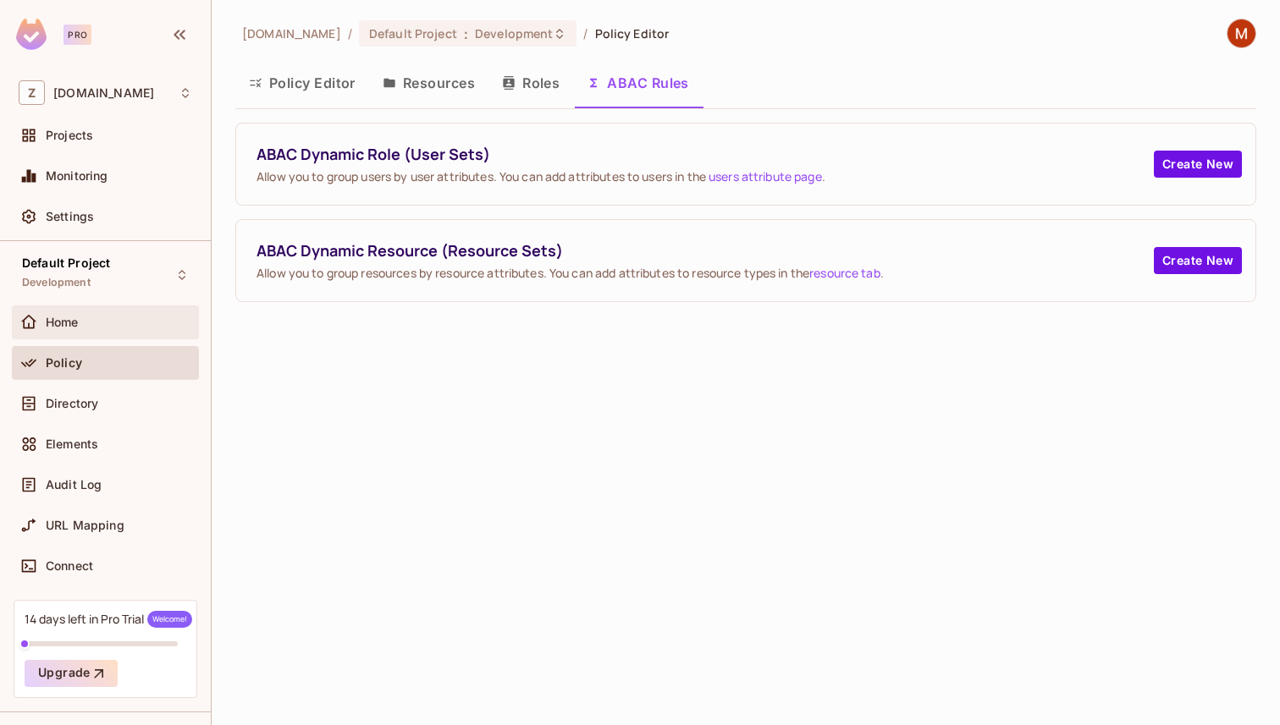
click at [77, 312] on div "Home" at bounding box center [106, 322] width 174 height 20
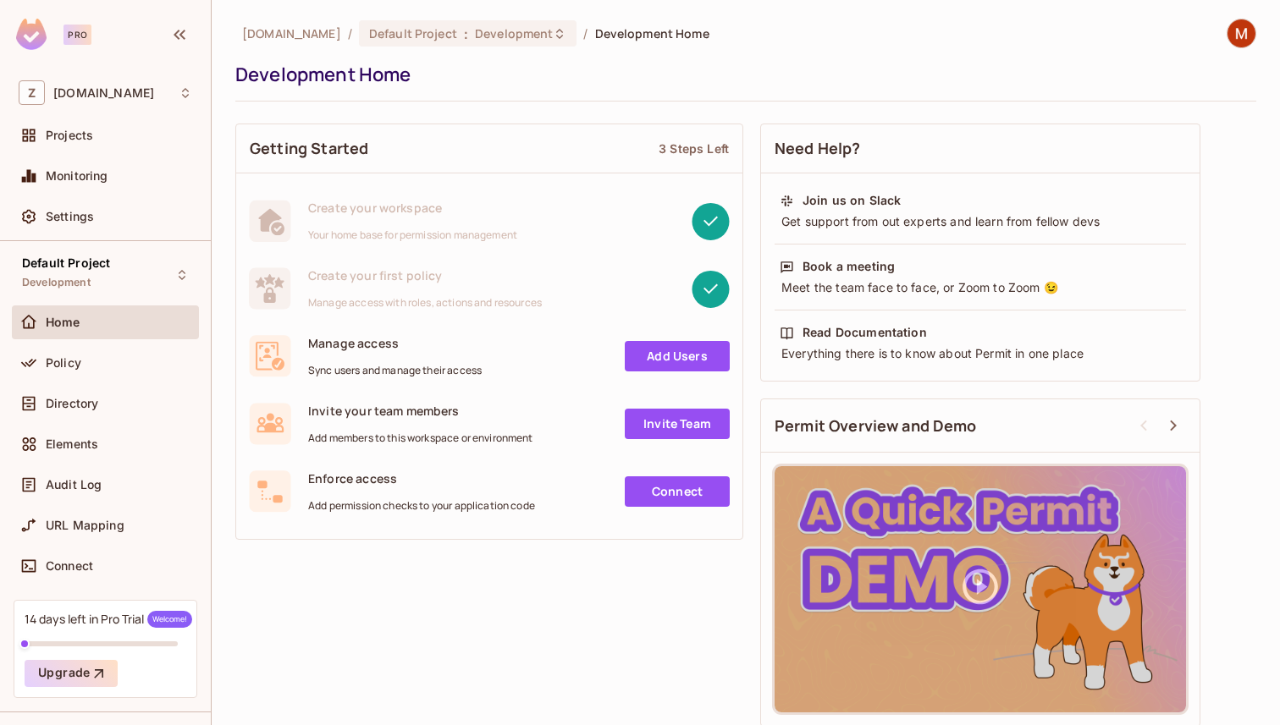
click at [445, 374] on span "Sync users and manage their access" at bounding box center [395, 371] width 174 height 14
click at [124, 366] on div "Policy" at bounding box center [119, 363] width 146 height 14
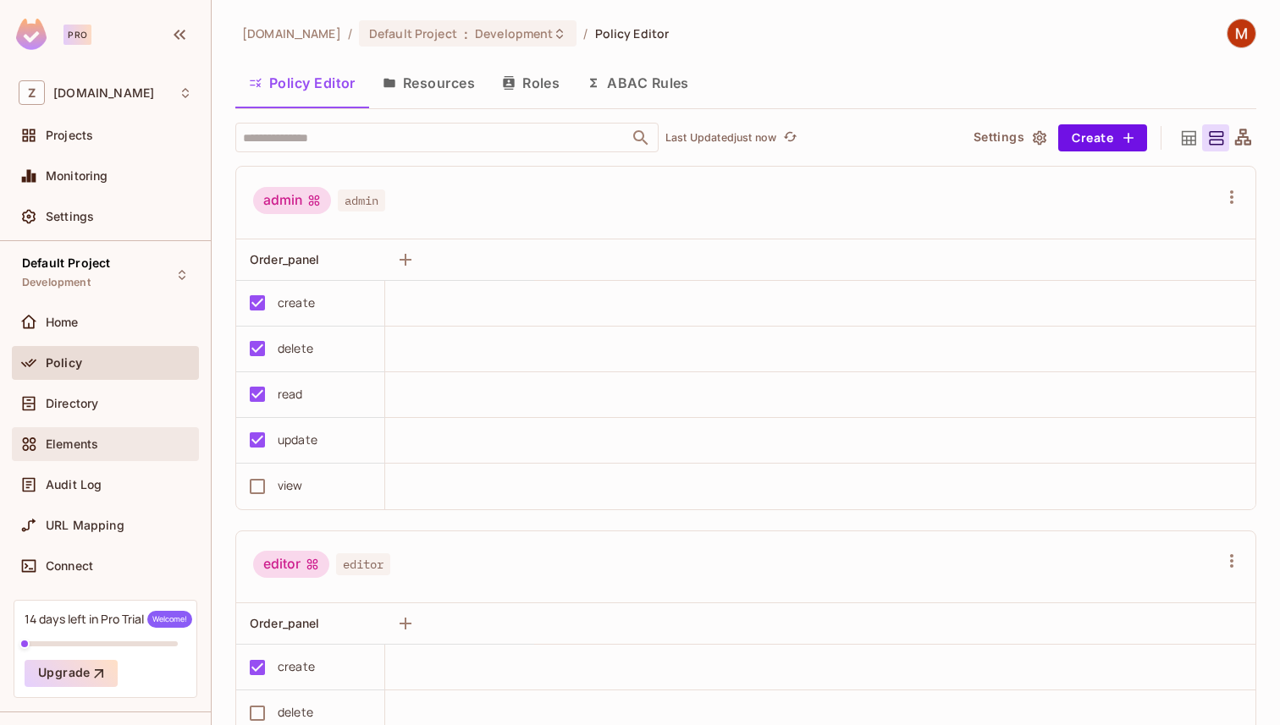
click at [91, 460] on div "Elements" at bounding box center [105, 444] width 187 height 34
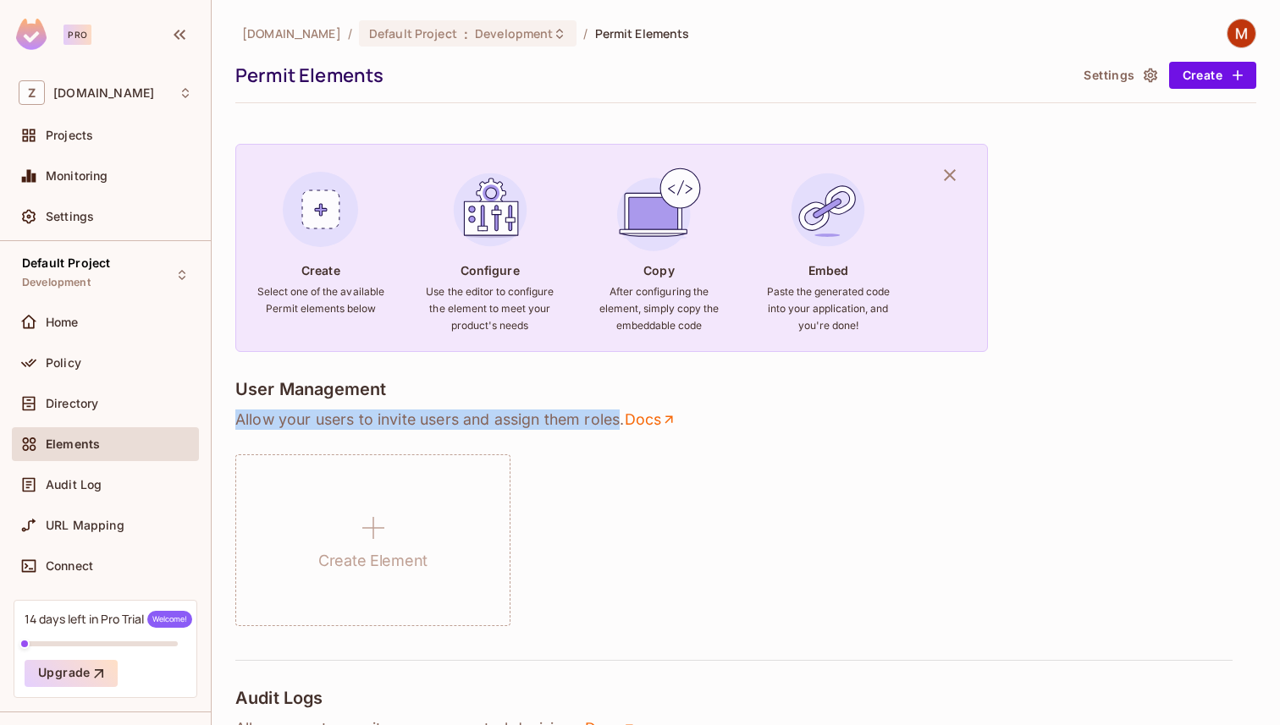
drag, startPoint x: 237, startPoint y: 419, endPoint x: 628, endPoint y: 419, distance: 391.0
click at [621, 419] on p "Allow your users to invite users and assign them roles . Docs" at bounding box center [745, 420] width 1021 height 20
click at [628, 419] on p "Allow your users to invite users and assign them roles . Docs" at bounding box center [745, 420] width 1021 height 20
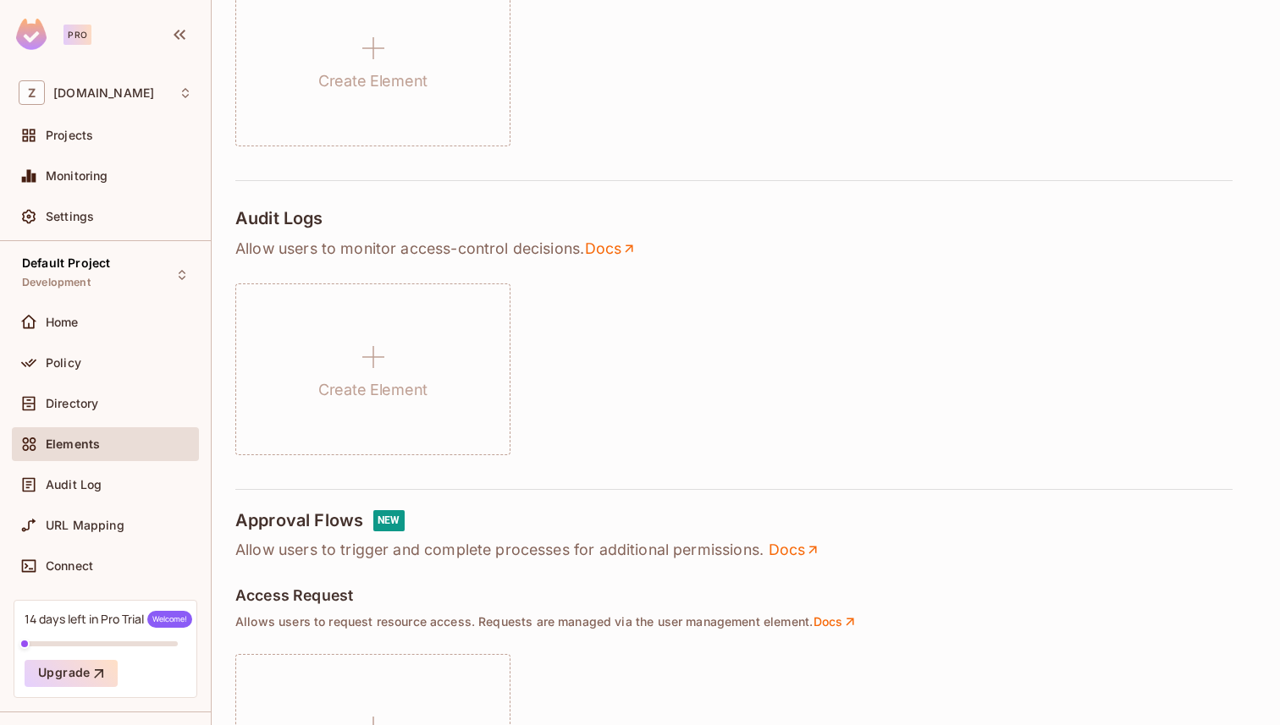
scroll to position [495, 0]
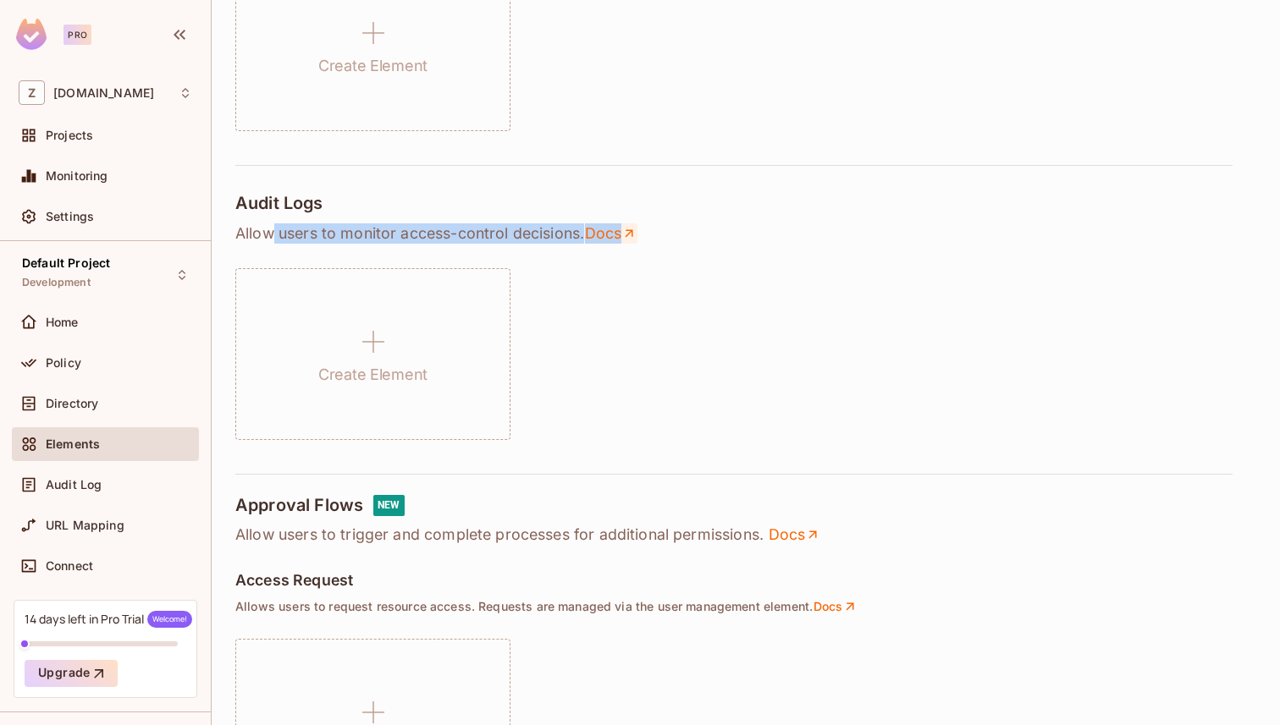
drag, startPoint x: 269, startPoint y: 238, endPoint x: 641, endPoint y: 239, distance: 371.6
click at [636, 238] on p "Allow users to monitor access-control decisions . Docs" at bounding box center [745, 233] width 1021 height 20
click at [676, 324] on div "Create Element" at bounding box center [745, 354] width 1021 height 172
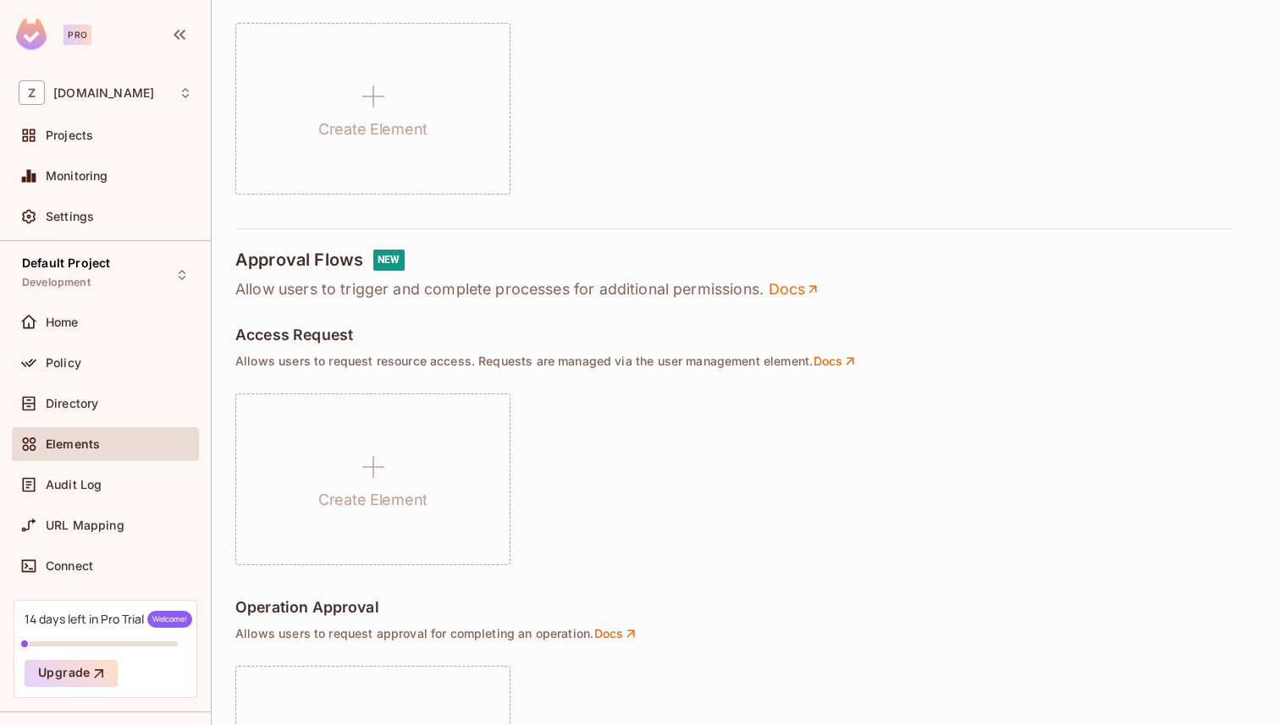
scroll to position [754, 0]
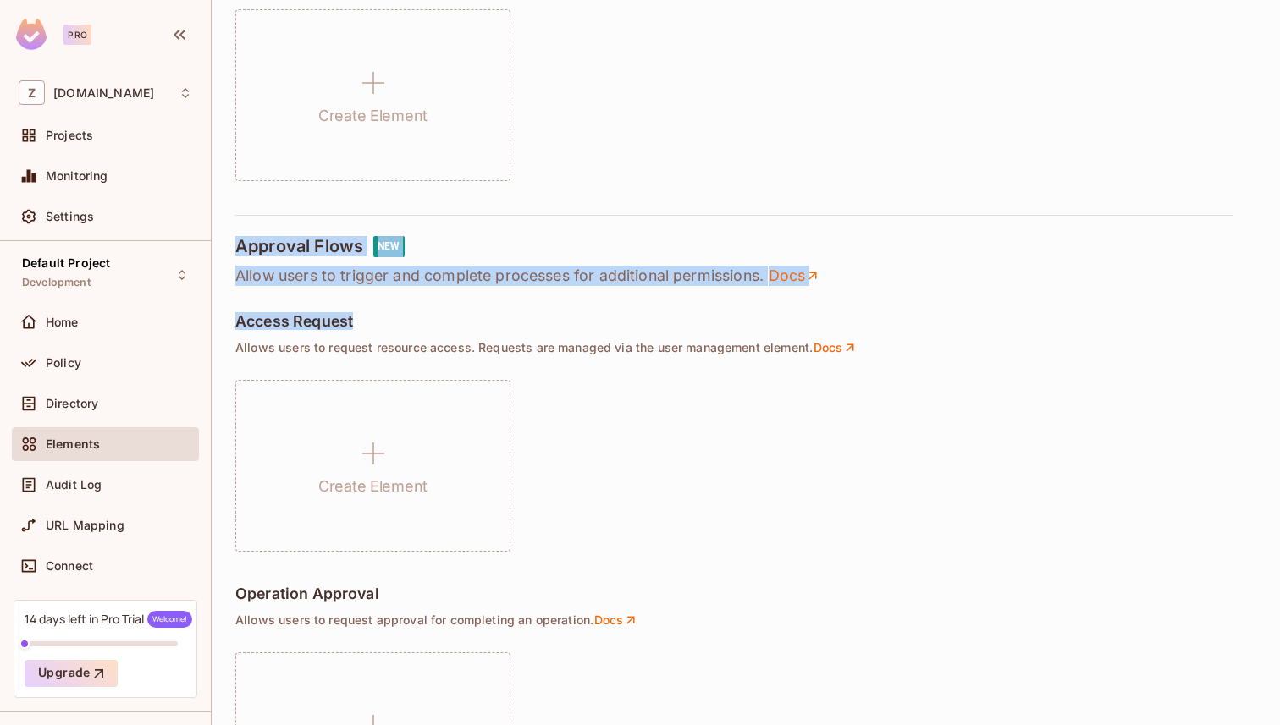
drag, startPoint x: 227, startPoint y: 249, endPoint x: 719, endPoint y: 322, distance: 497.2
click at [707, 322] on div "zuvees.ae / Default Project : Development / Permit Elements Permit Elements Set…" at bounding box center [746, 362] width 1068 height 725
click at [719, 322] on div "Access Request" at bounding box center [745, 323] width 1021 height 20
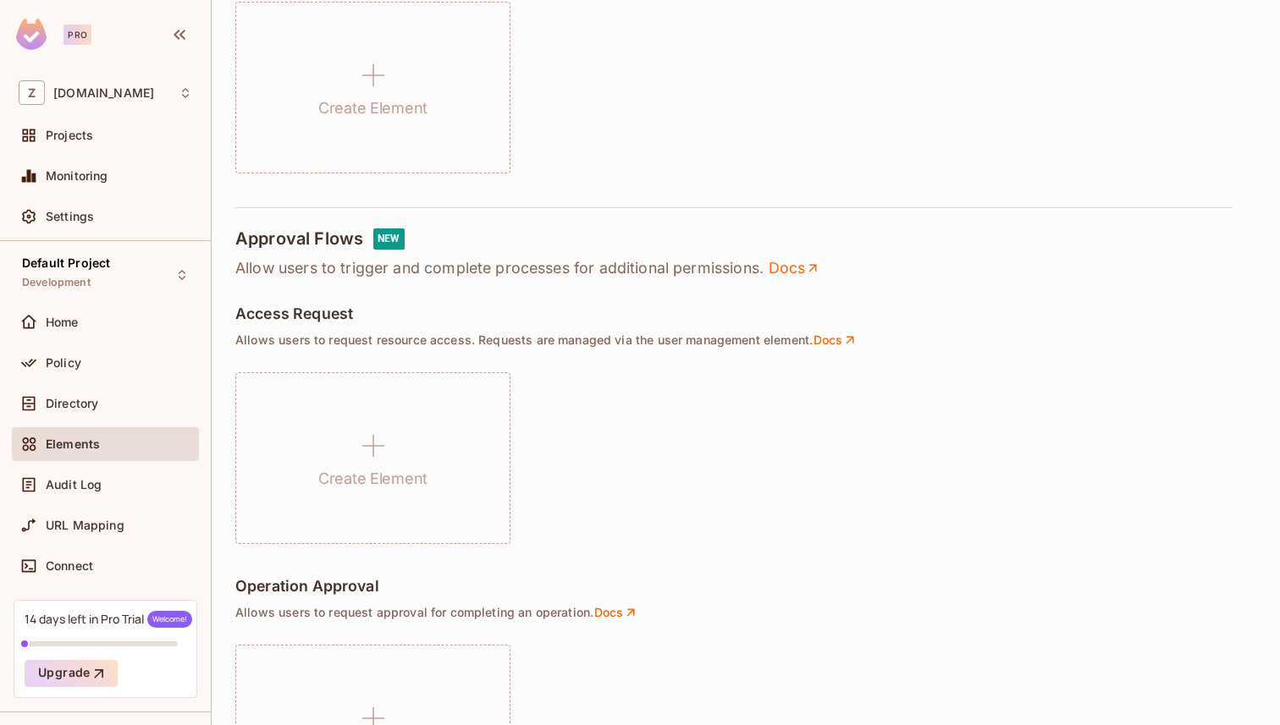
scroll to position [438, 0]
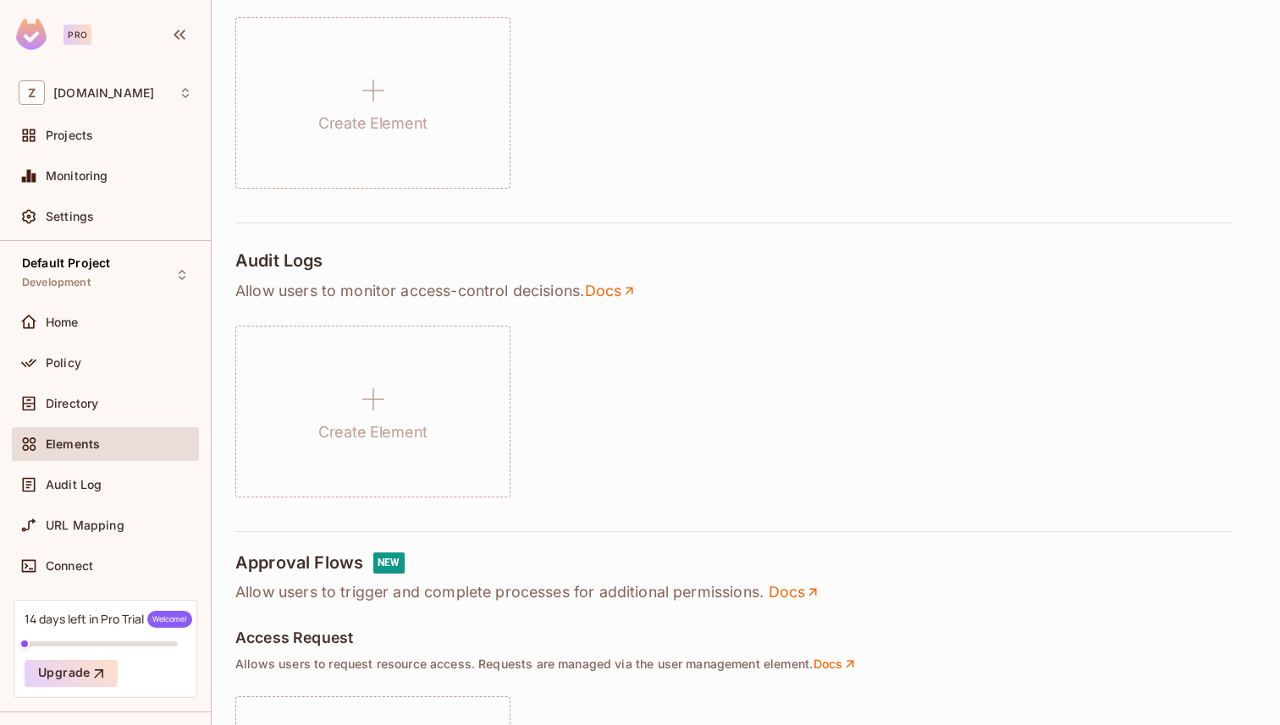
click at [105, 505] on div "Audit Log" at bounding box center [105, 488] width 187 height 41
click at [119, 488] on div "Audit Log" at bounding box center [119, 485] width 146 height 14
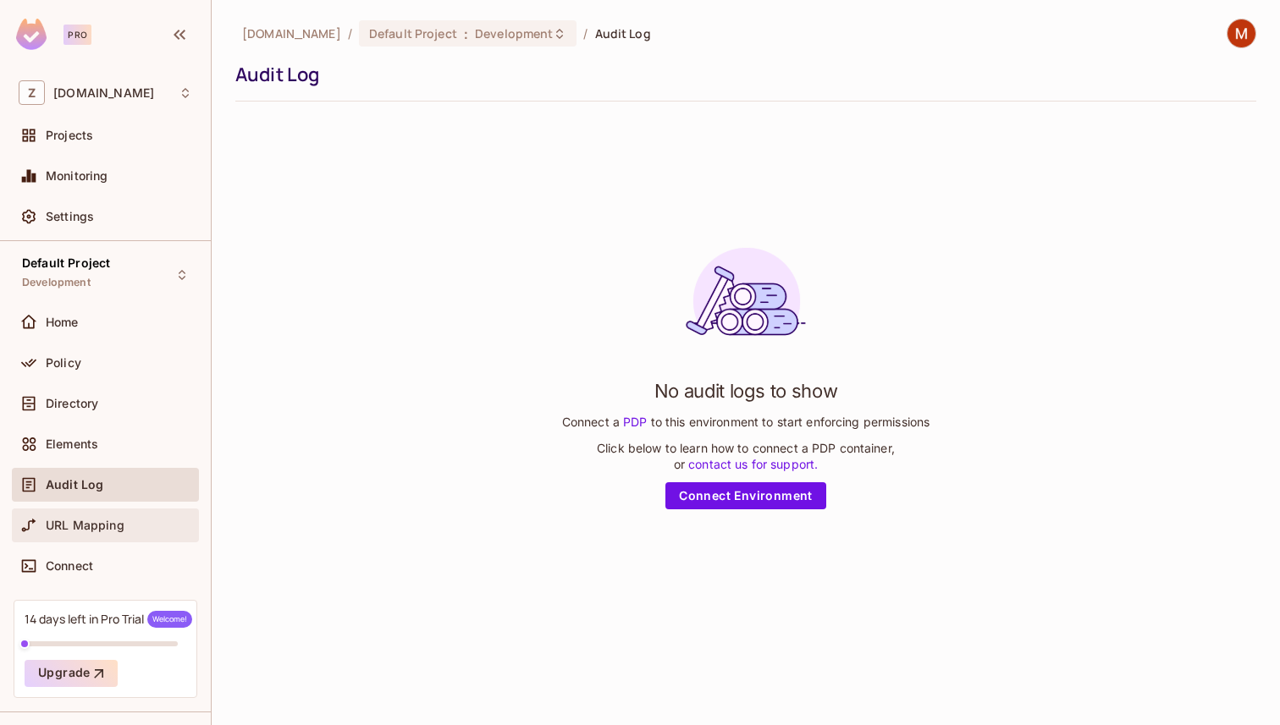
click at [96, 525] on span "URL Mapping" at bounding box center [85, 526] width 79 height 14
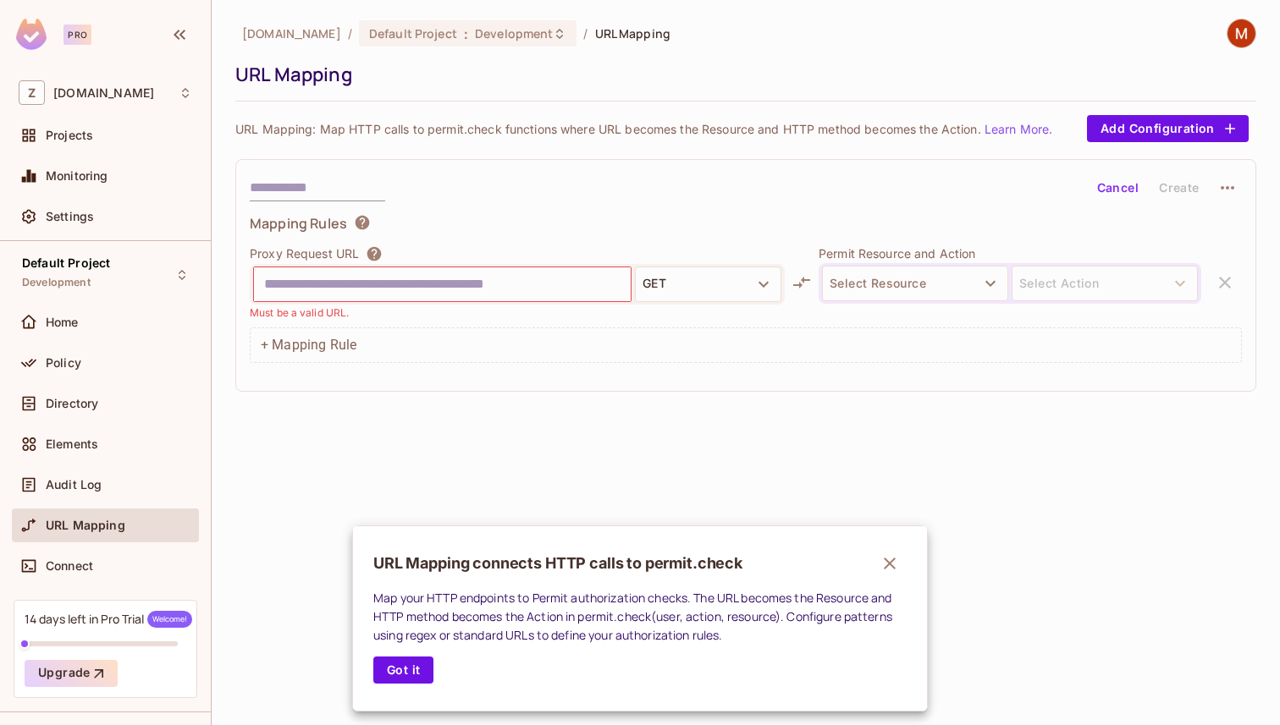
drag, startPoint x: 325, startPoint y: 125, endPoint x: 870, endPoint y: 125, distance: 545.1
click at [867, 125] on div at bounding box center [640, 362] width 1280 height 725
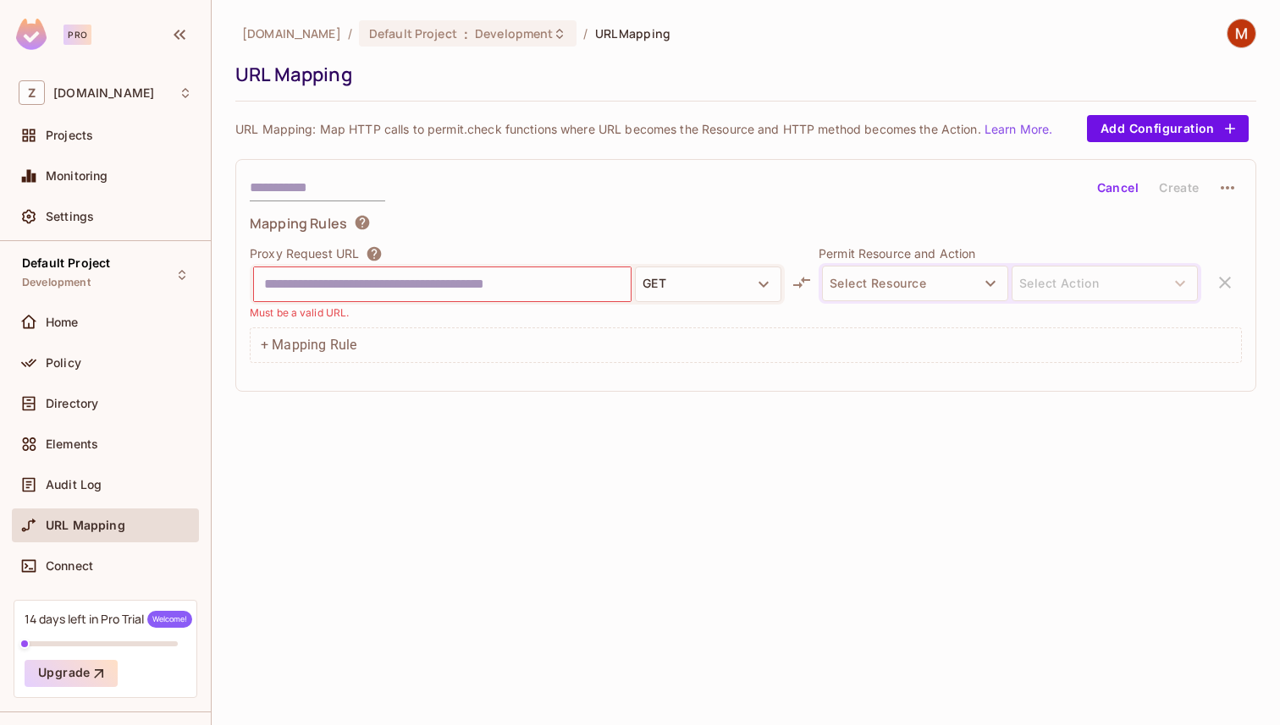
click at [870, 125] on div "URL Mapping connects HTTP calls to permit.check Map your HTTP endpoints to Perm…" at bounding box center [640, 362] width 1280 height 725
click at [69, 141] on span "Projects" at bounding box center [69, 136] width 47 height 14
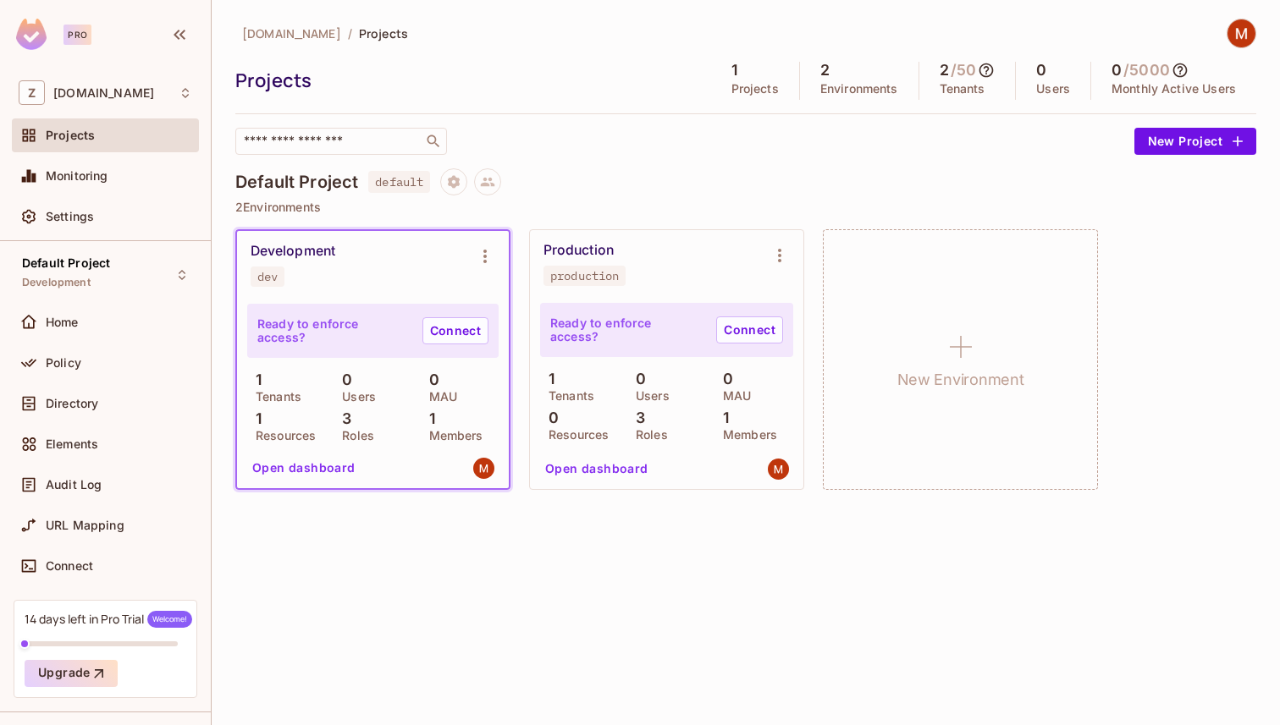
click at [455, 431] on p "Members" at bounding box center [452, 436] width 63 height 14
click at [437, 427] on div "1 Members" at bounding box center [460, 425] width 78 height 30
click at [451, 384] on div "0 MAU" at bounding box center [460, 387] width 78 height 30
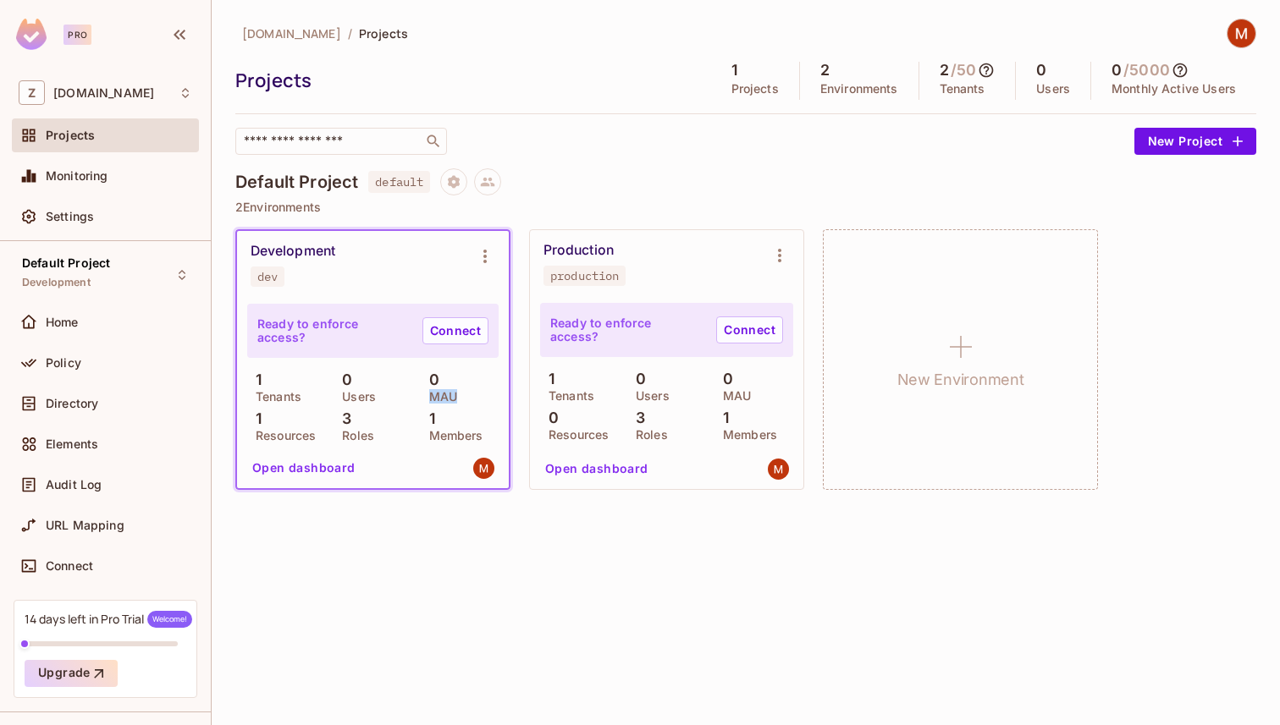
click at [304, 377] on div "1 Tenants" at bounding box center [286, 387] width 78 height 30
click at [289, 410] on div "1 Resources" at bounding box center [286, 425] width 78 height 30
click at [327, 472] on button "Open dashboard" at bounding box center [303, 468] width 117 height 27
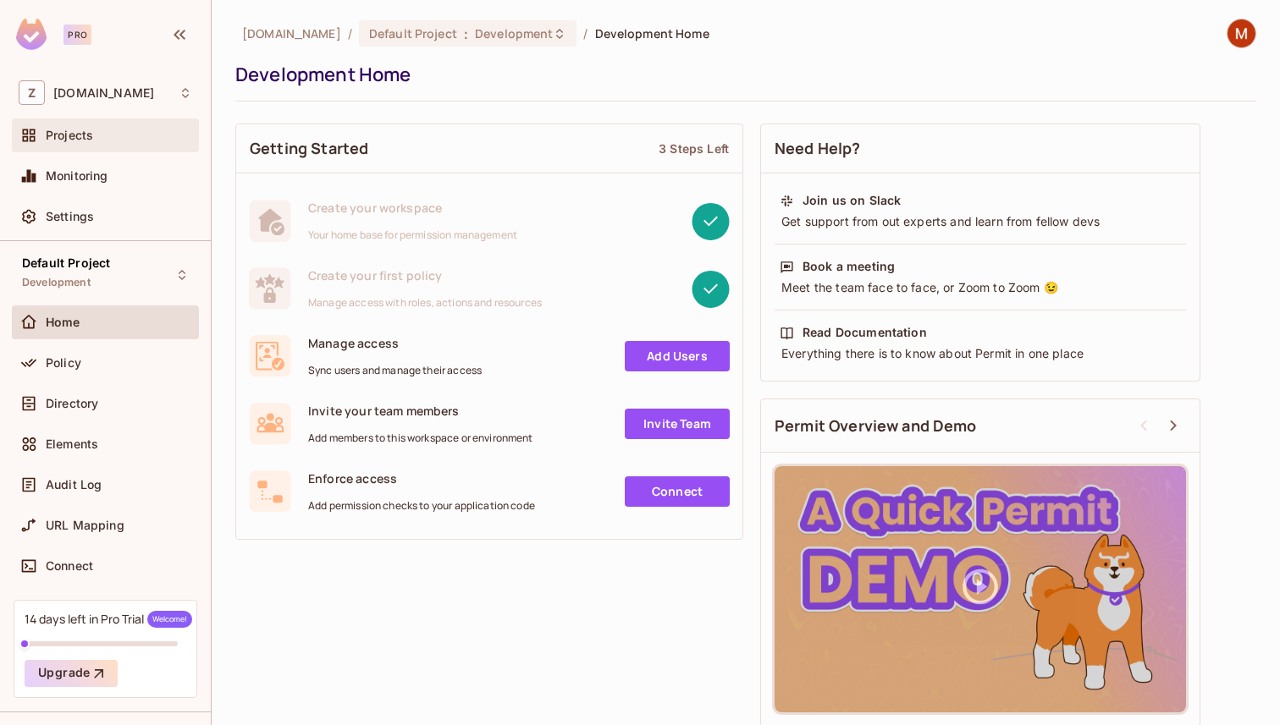
click at [86, 139] on span "Projects" at bounding box center [69, 136] width 47 height 14
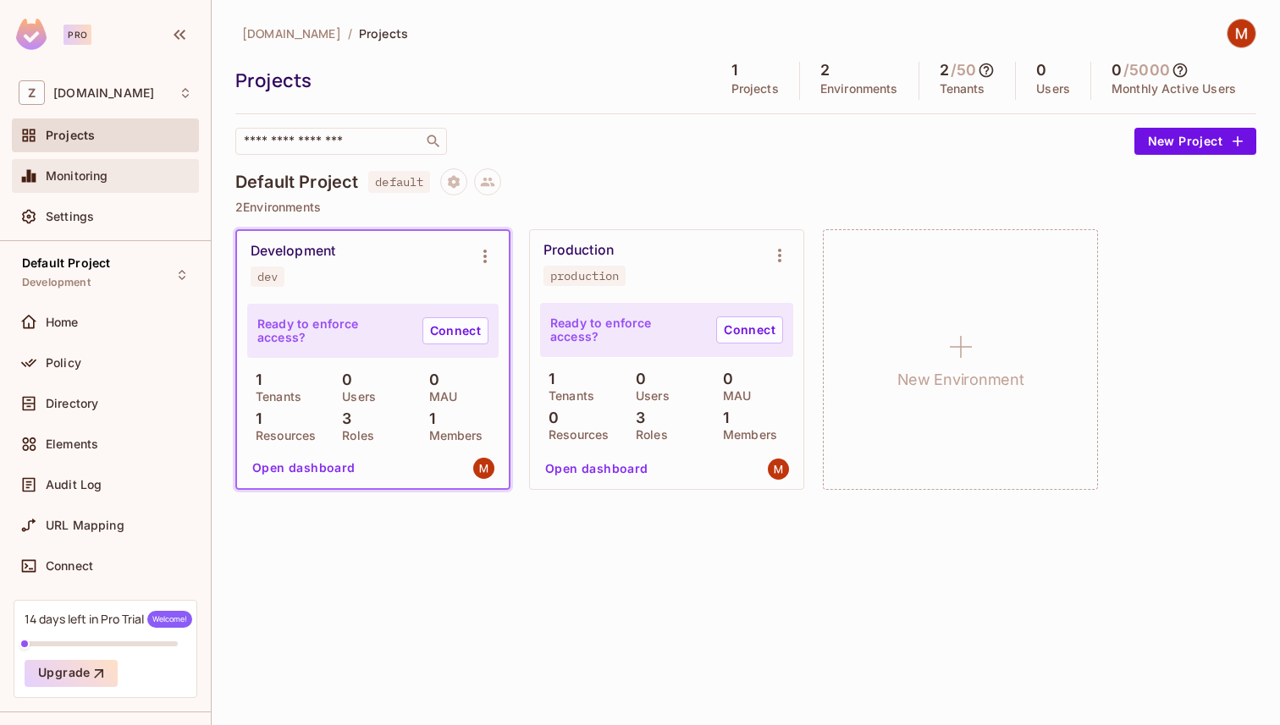
click at [118, 179] on div "Monitoring" at bounding box center [119, 176] width 146 height 14
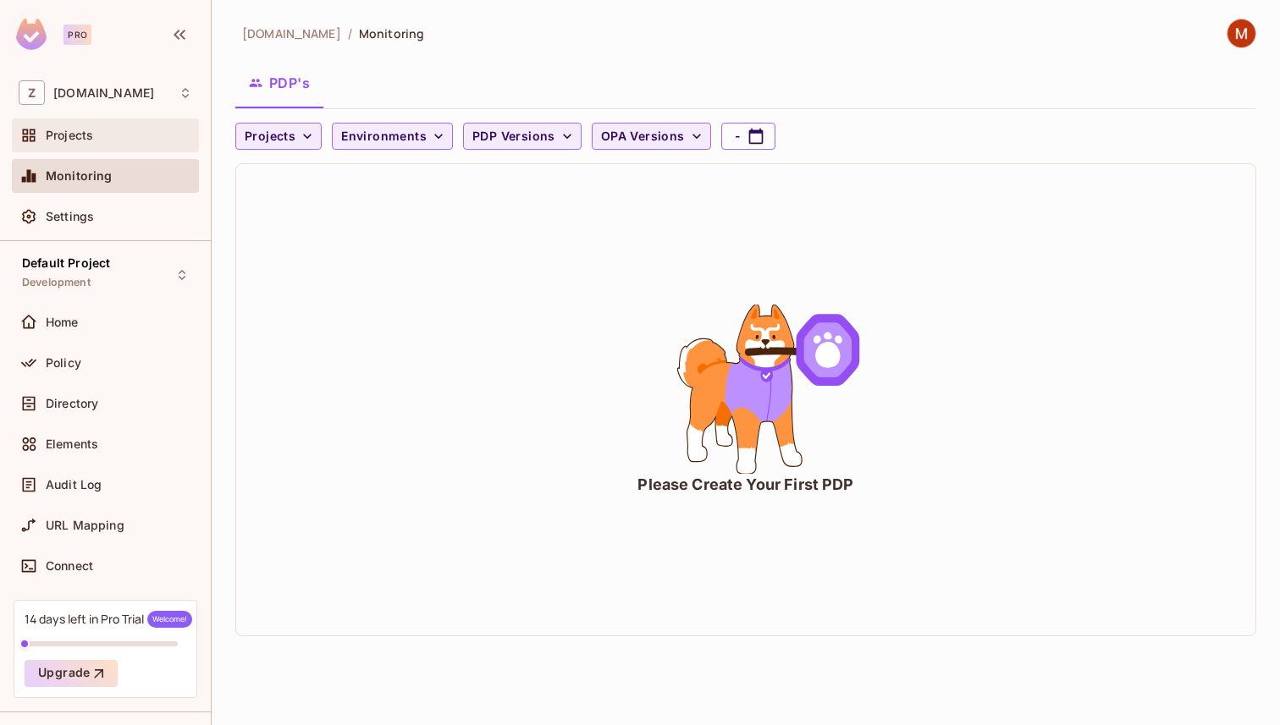
click at [107, 136] on div "Projects" at bounding box center [119, 136] width 146 height 14
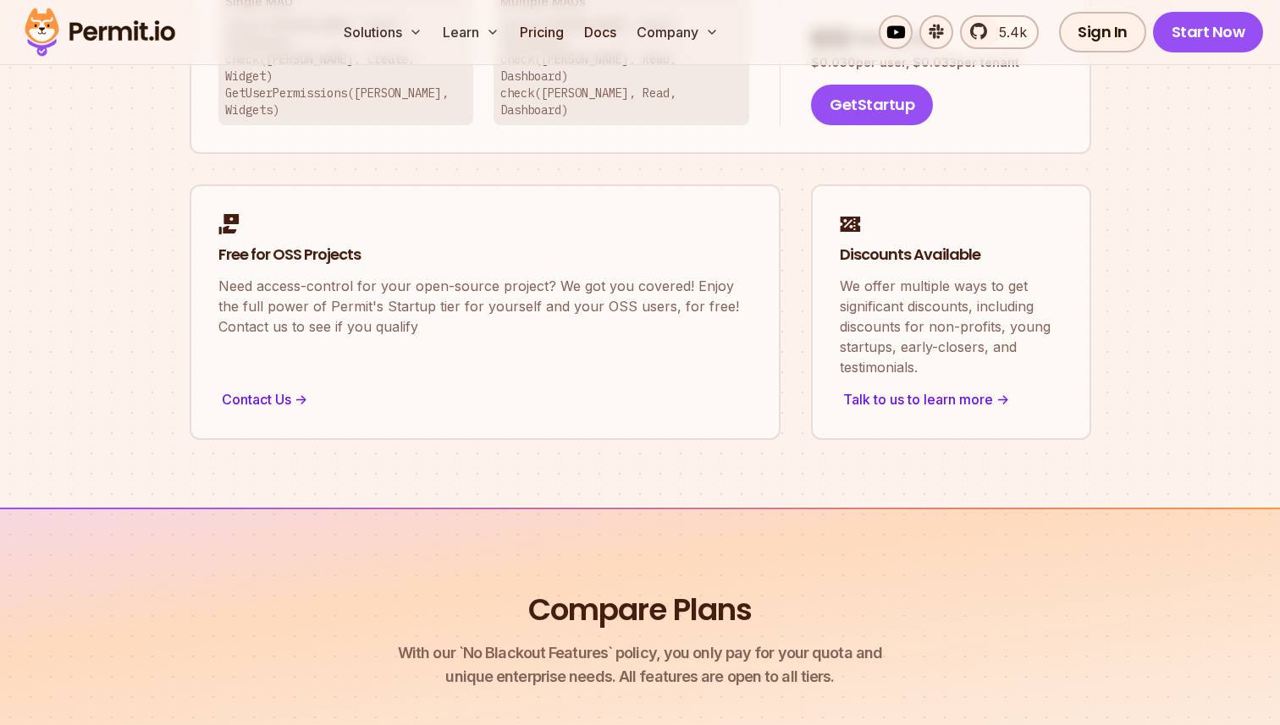
scroll to position [1383, 0]
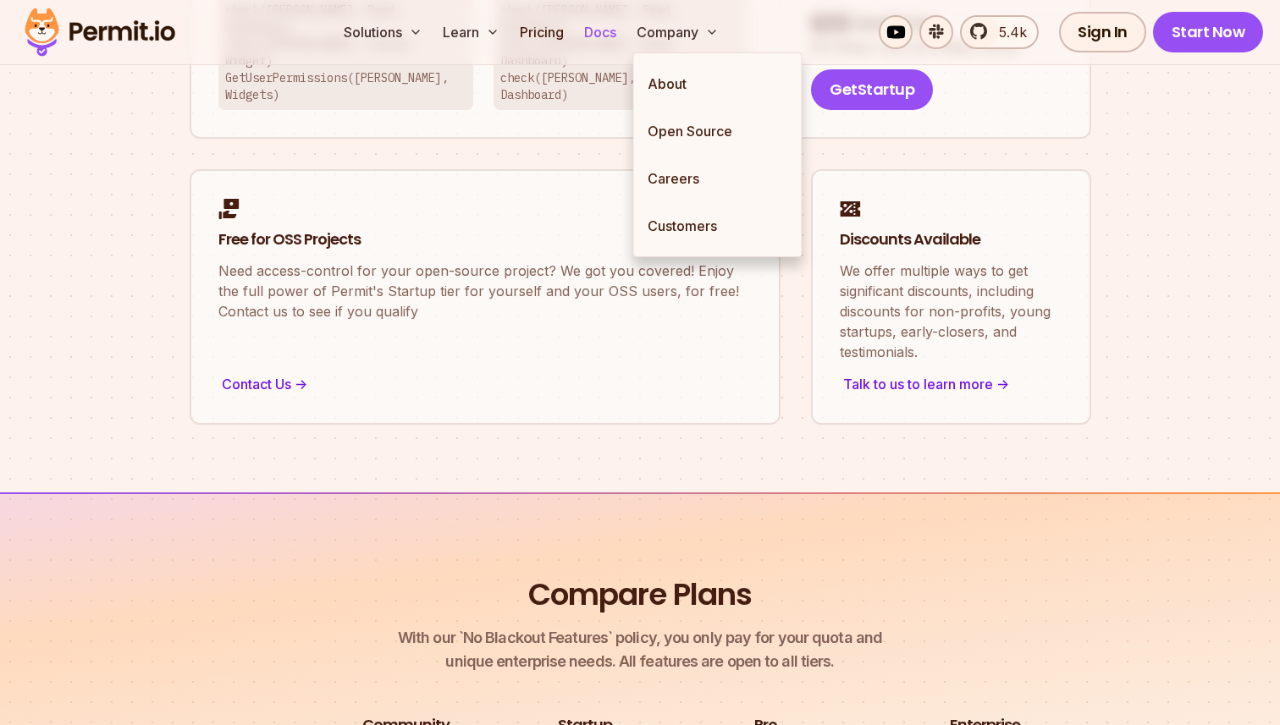
click at [603, 33] on link "Docs" at bounding box center [600, 32] width 46 height 34
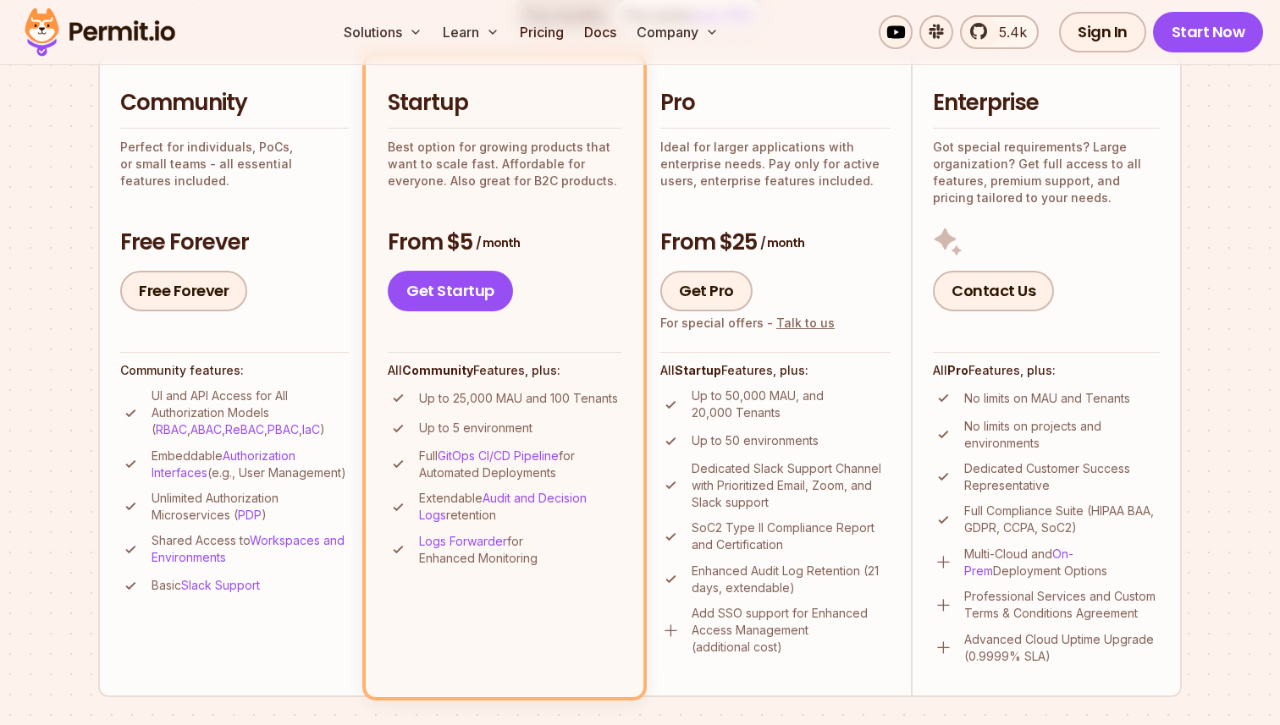
scroll to position [397, 0]
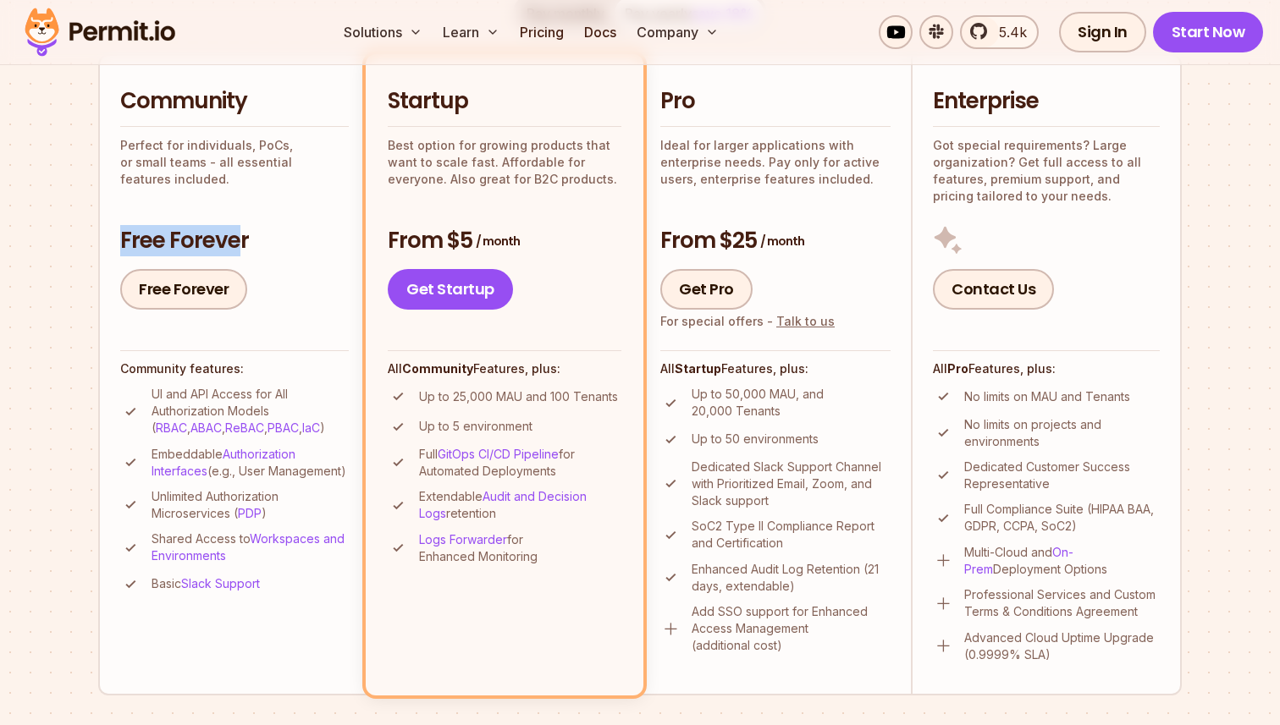
drag, startPoint x: 110, startPoint y: 242, endPoint x: 245, endPoint y: 241, distance: 135.4
click at [244, 241] on li "Community Perfect for individuals, PoCs, or small teams - all essential feature…" at bounding box center [233, 374] width 271 height 641
click at [245, 241] on h3 "Free Forever" at bounding box center [234, 241] width 229 height 30
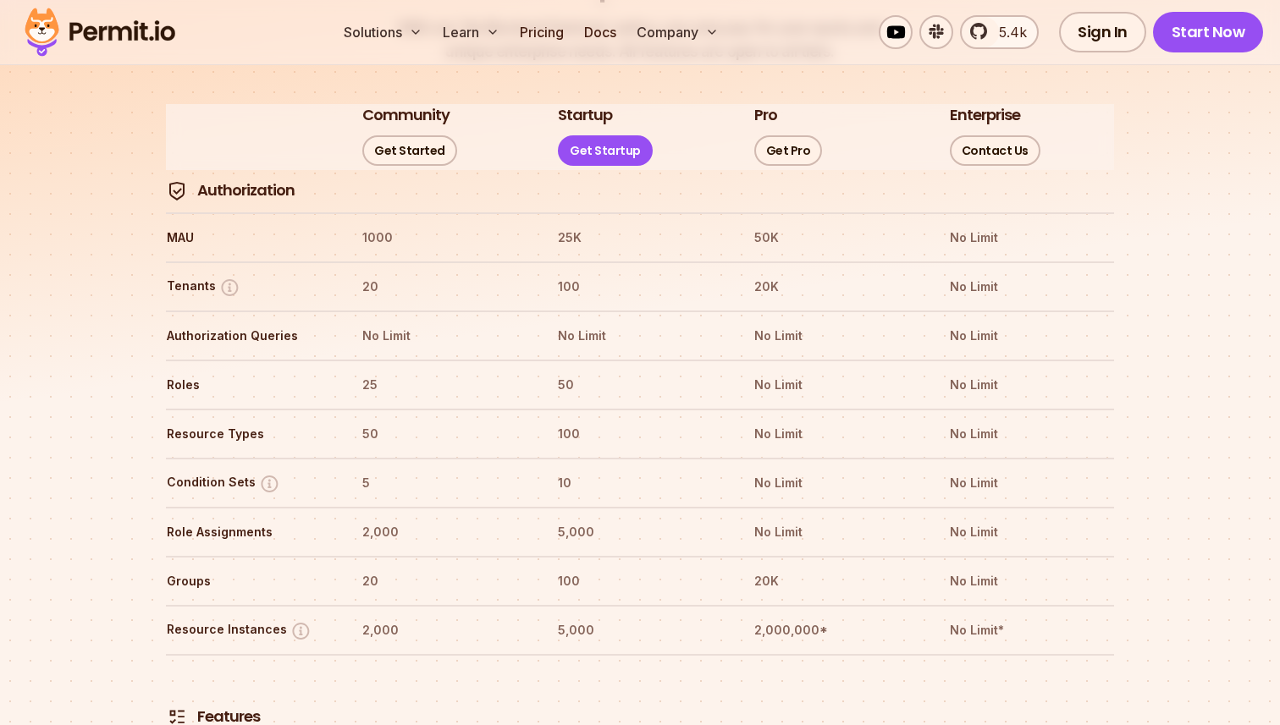
scroll to position [1984, 0]
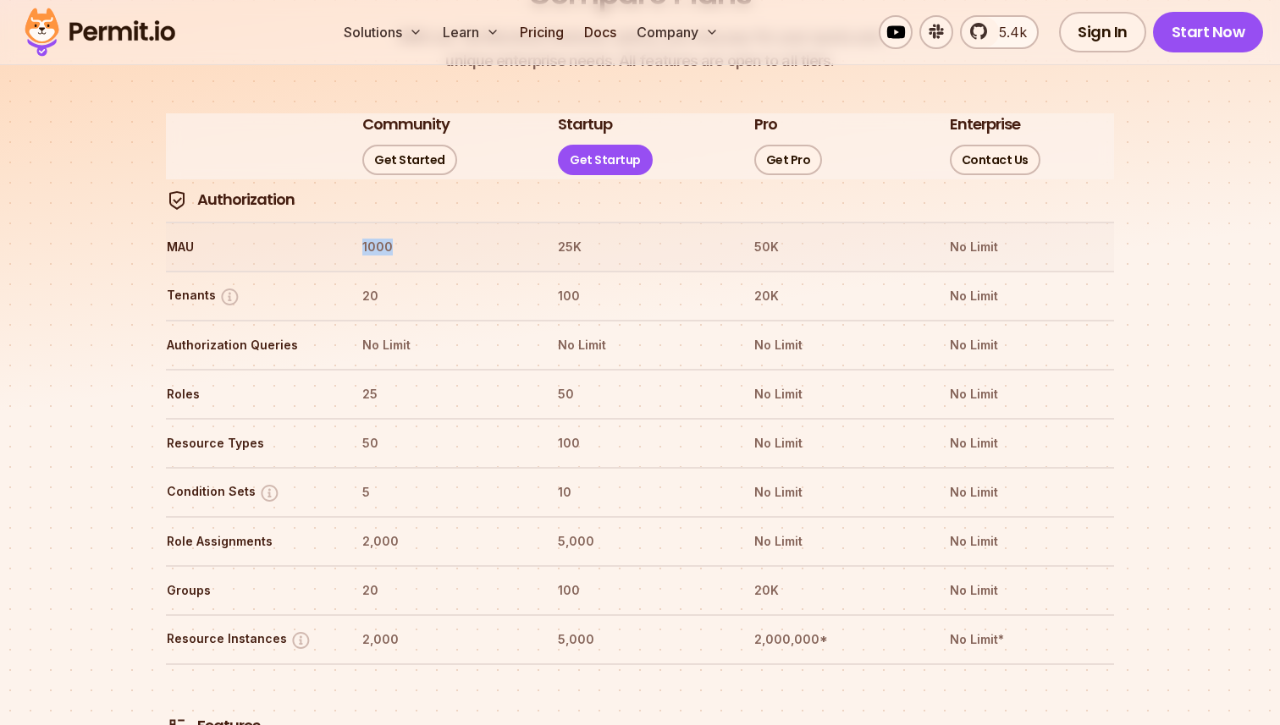
drag, startPoint x: 360, startPoint y: 195, endPoint x: 456, endPoint y: 195, distance: 96.5
click at [452, 222] on tr "MAU 1000 25K 50K No Limit" at bounding box center [640, 246] width 948 height 49
drag, startPoint x: 365, startPoint y: 247, endPoint x: 444, endPoint y: 247, distance: 79.6
click at [444, 283] on th "20" at bounding box center [443, 296] width 165 height 27
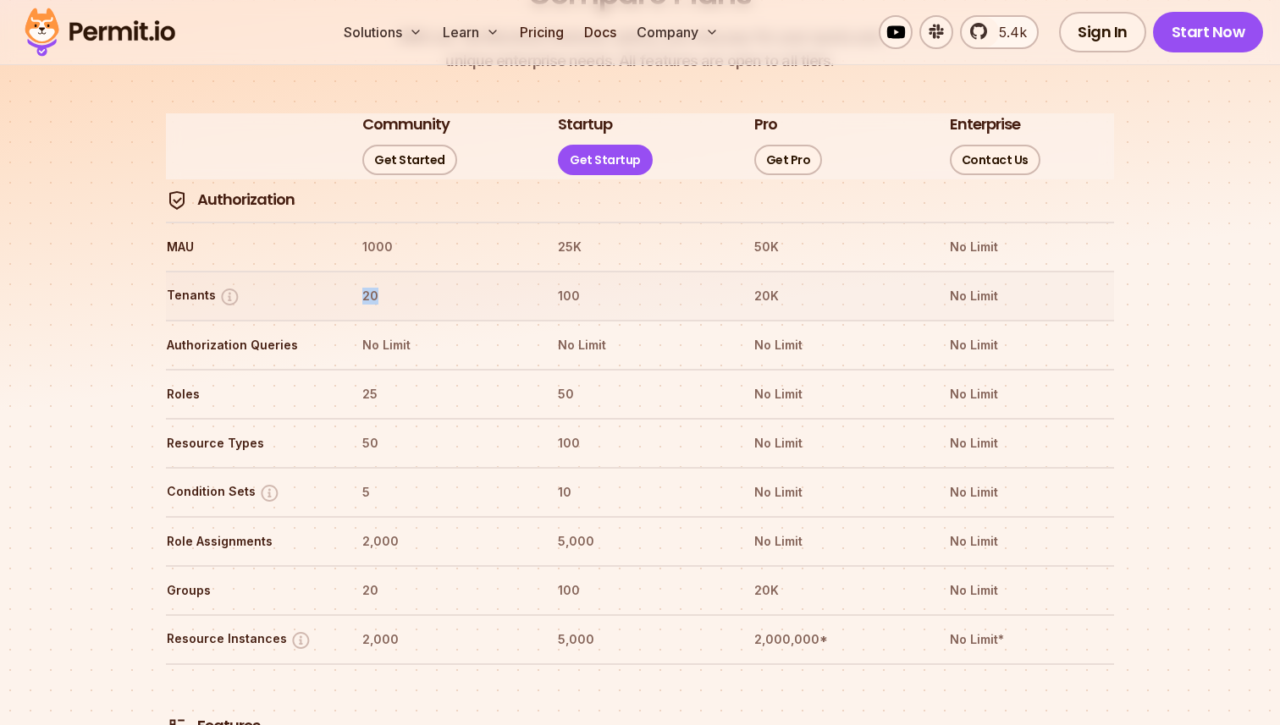
drag, startPoint x: 355, startPoint y: 243, endPoint x: 429, endPoint y: 243, distance: 74.5
click at [409, 271] on tr "Tenants 20 100 20K No Limit" at bounding box center [640, 295] width 948 height 49
click at [429, 283] on th "20" at bounding box center [443, 296] width 165 height 27
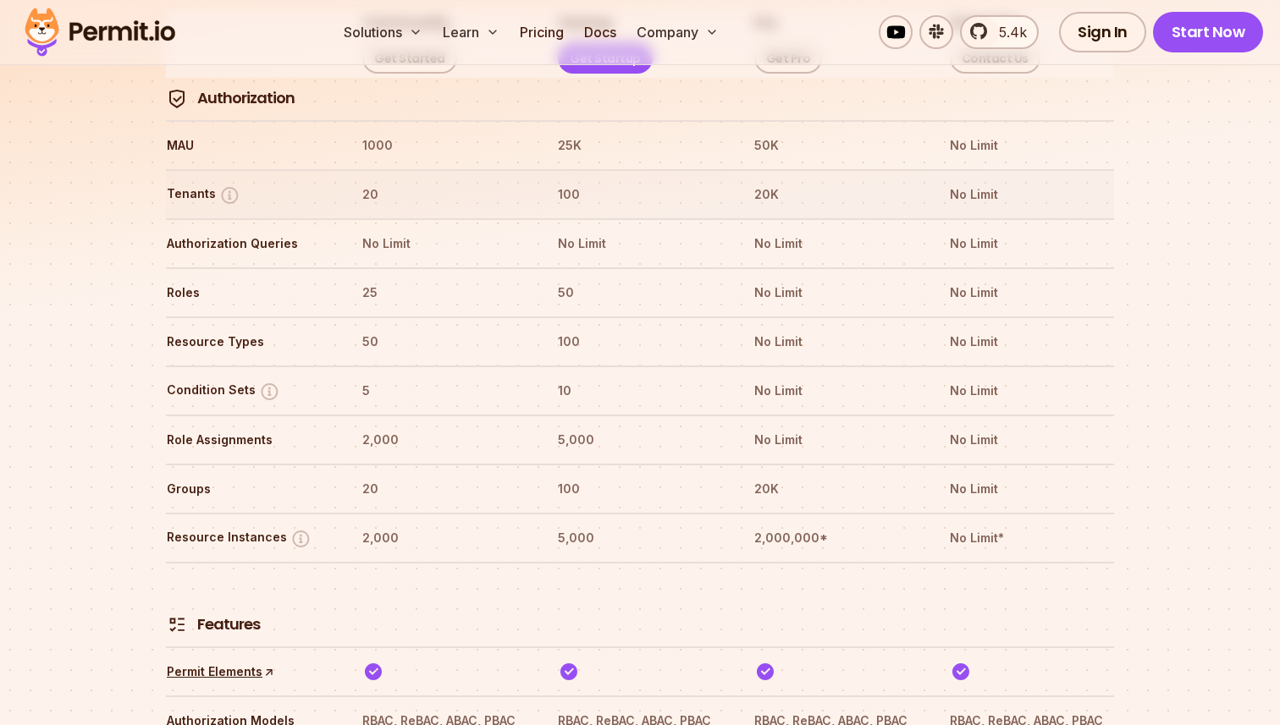
scroll to position [2092, 0]
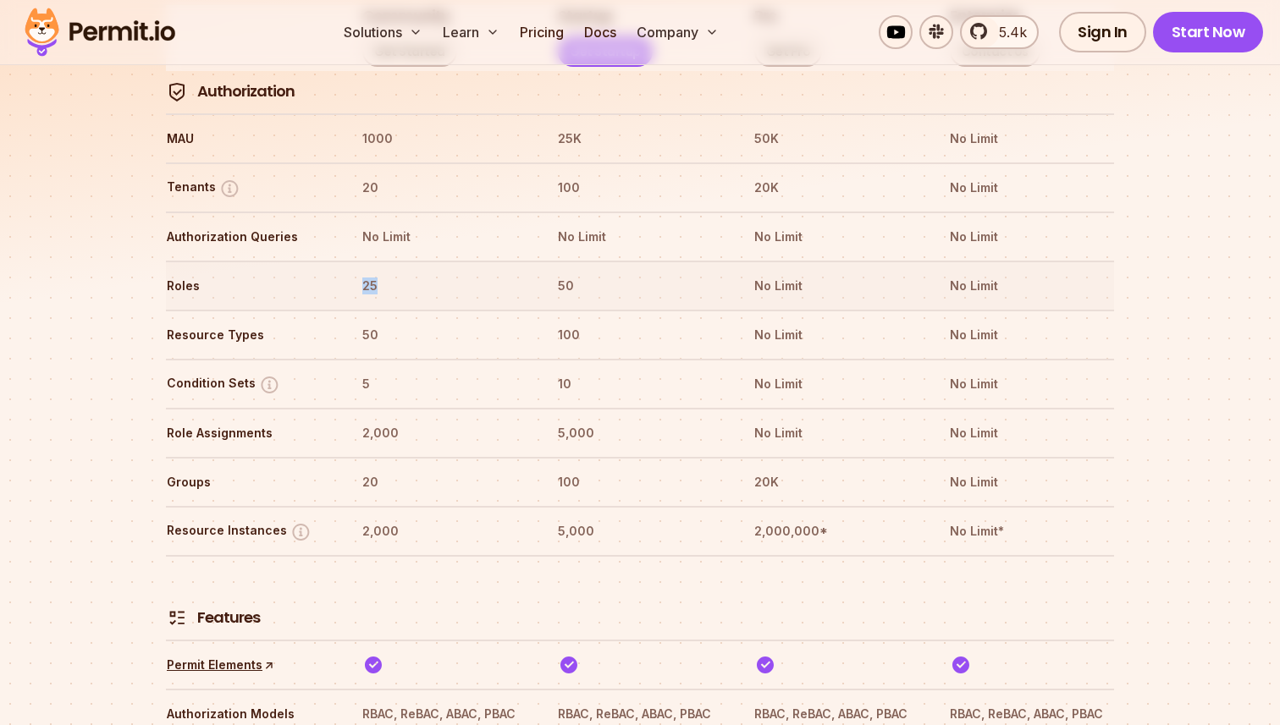
drag, startPoint x: 364, startPoint y: 236, endPoint x: 414, endPoint y: 236, distance: 49.9
click at [412, 273] on th "25" at bounding box center [443, 286] width 165 height 27
click at [414, 273] on th "25" at bounding box center [443, 286] width 165 height 27
drag, startPoint x: 354, startPoint y: 285, endPoint x: 477, endPoint y: 285, distance: 122.7
click at [427, 310] on tr "Resource Types 50 100 No Limit No Limit" at bounding box center [640, 334] width 948 height 49
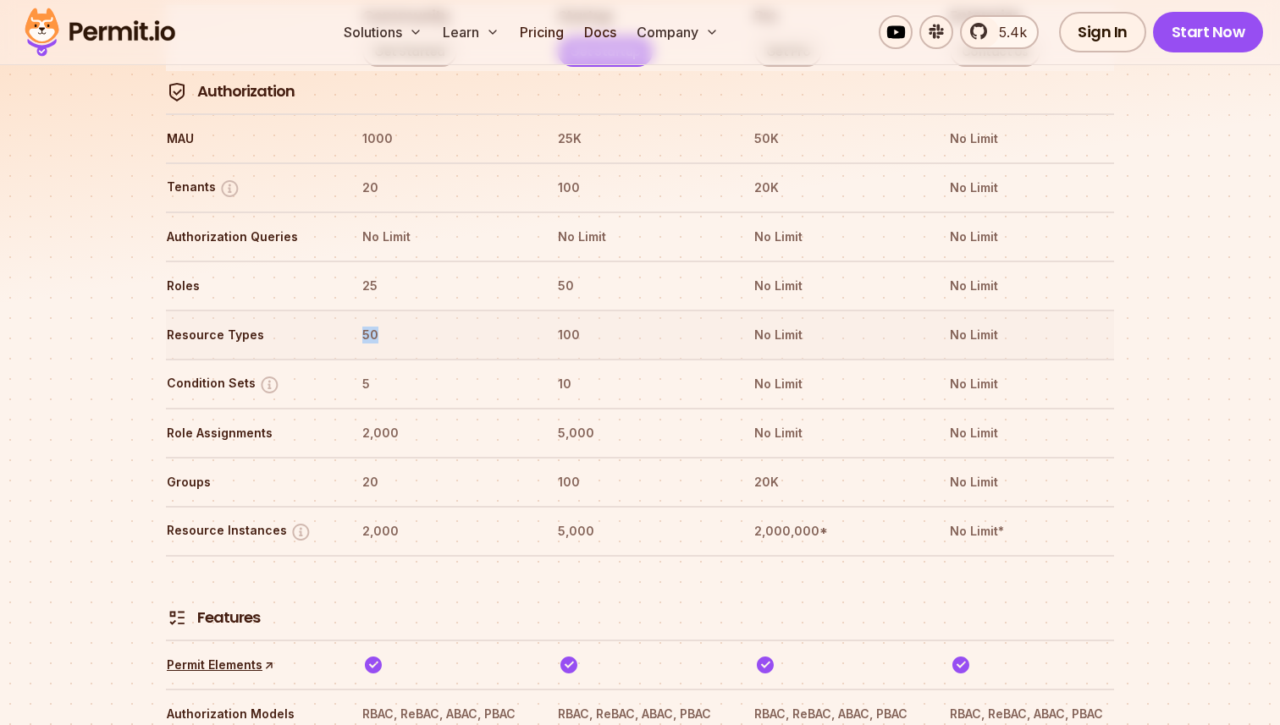
click at [477, 322] on th "50" at bounding box center [443, 335] width 165 height 27
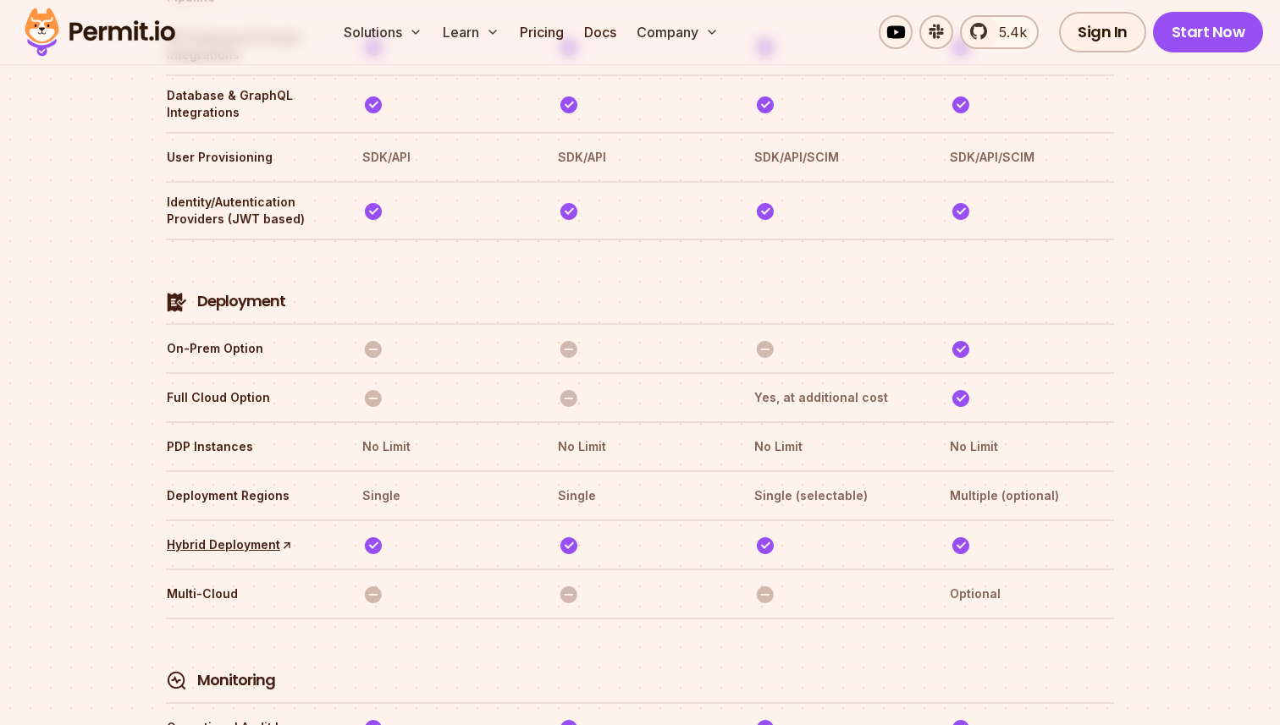
scroll to position [3413, 0]
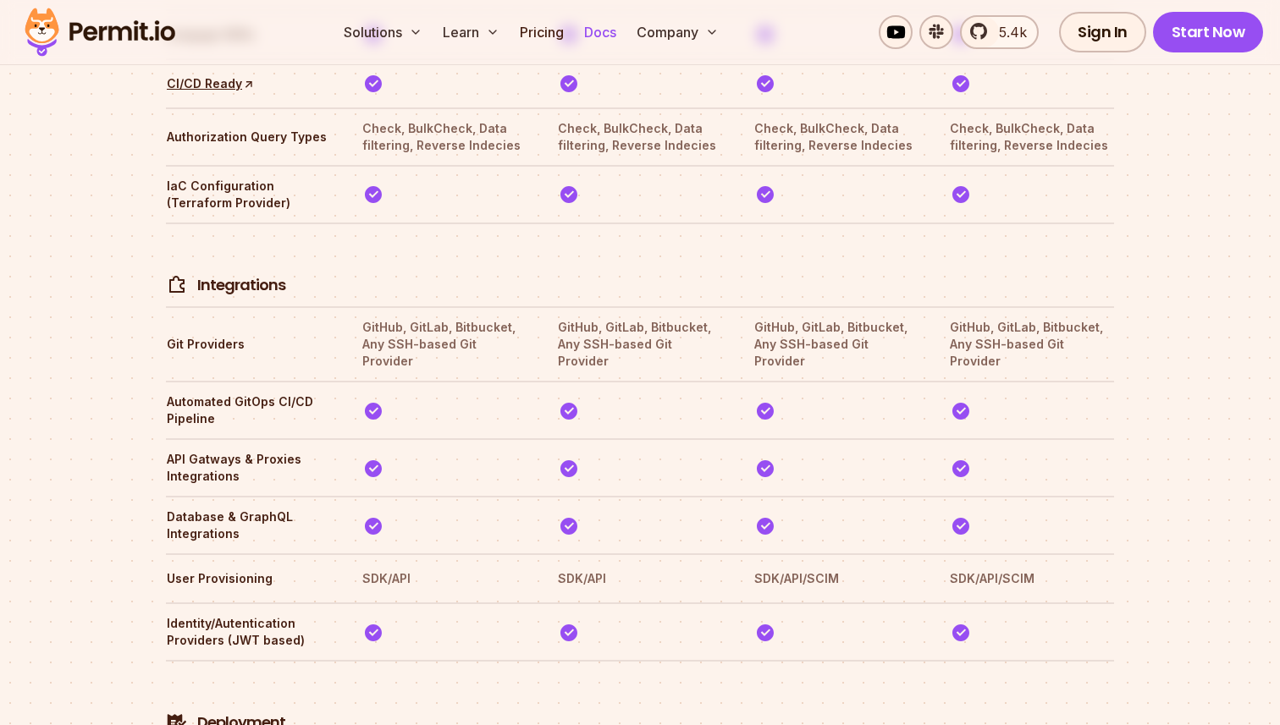
click at [606, 30] on link "Docs" at bounding box center [600, 32] width 46 height 34
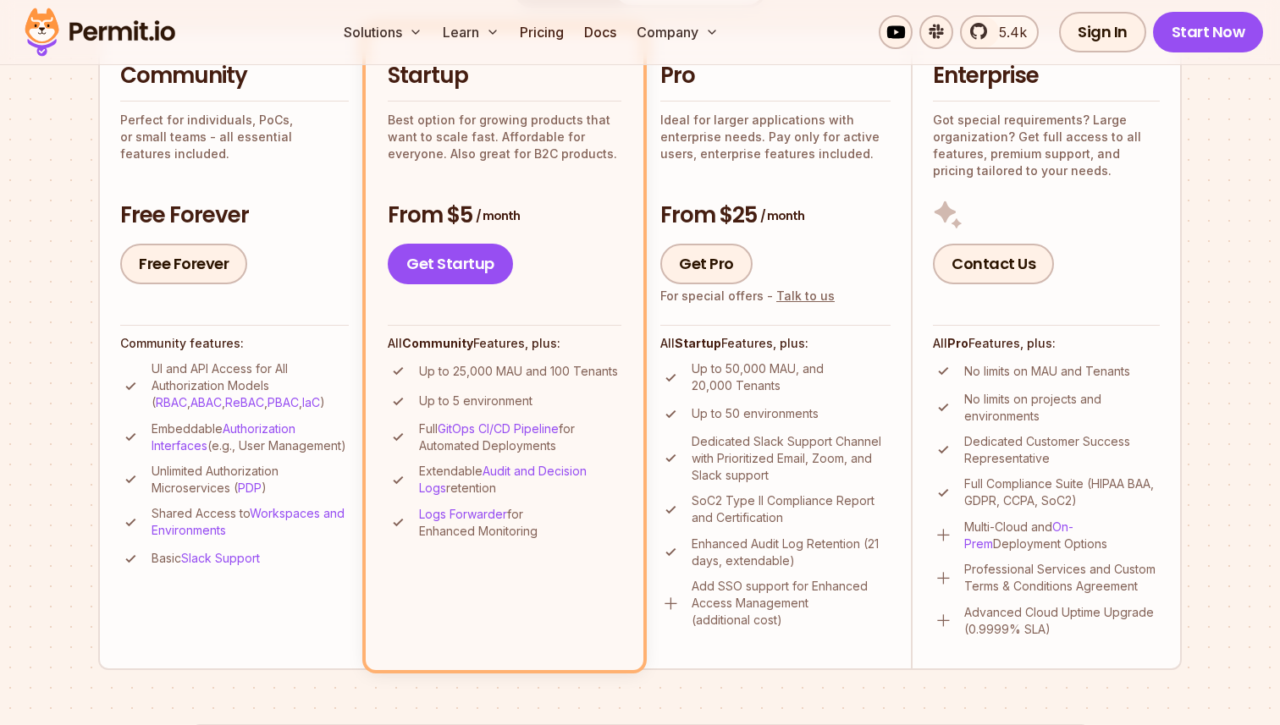
scroll to position [432, 0]
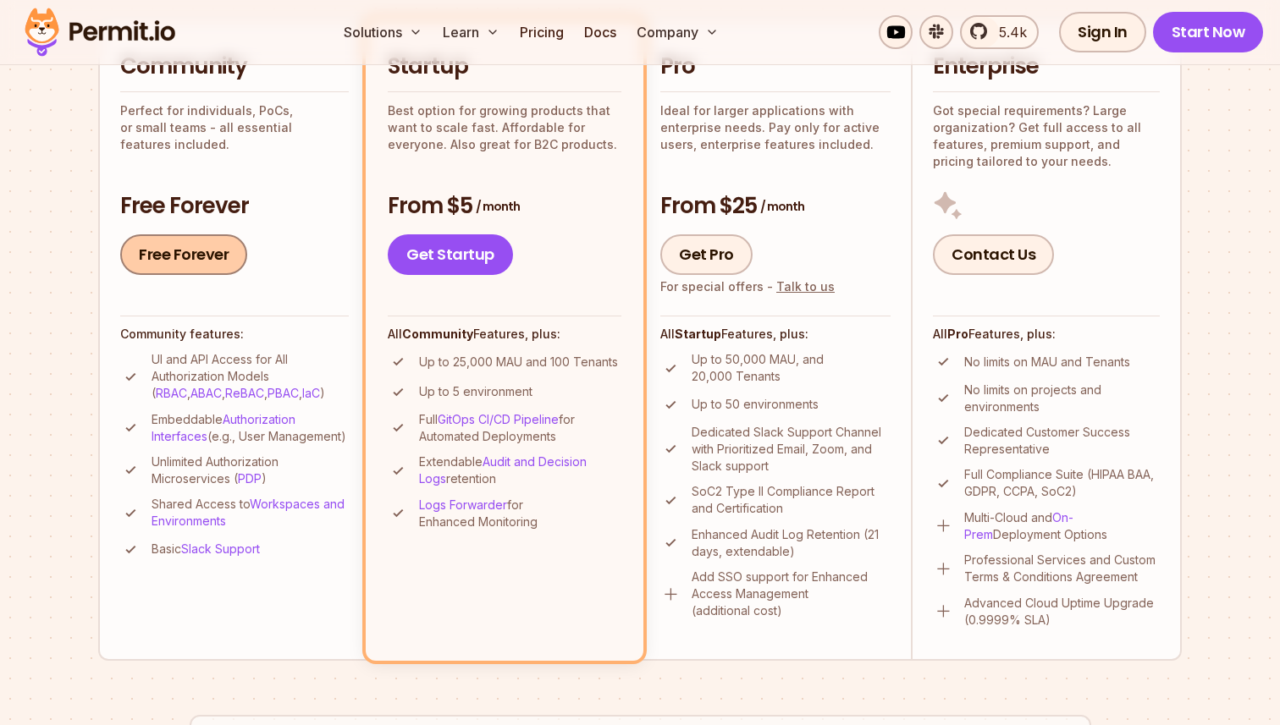
click at [180, 256] on link "Free Forever" at bounding box center [183, 254] width 127 height 41
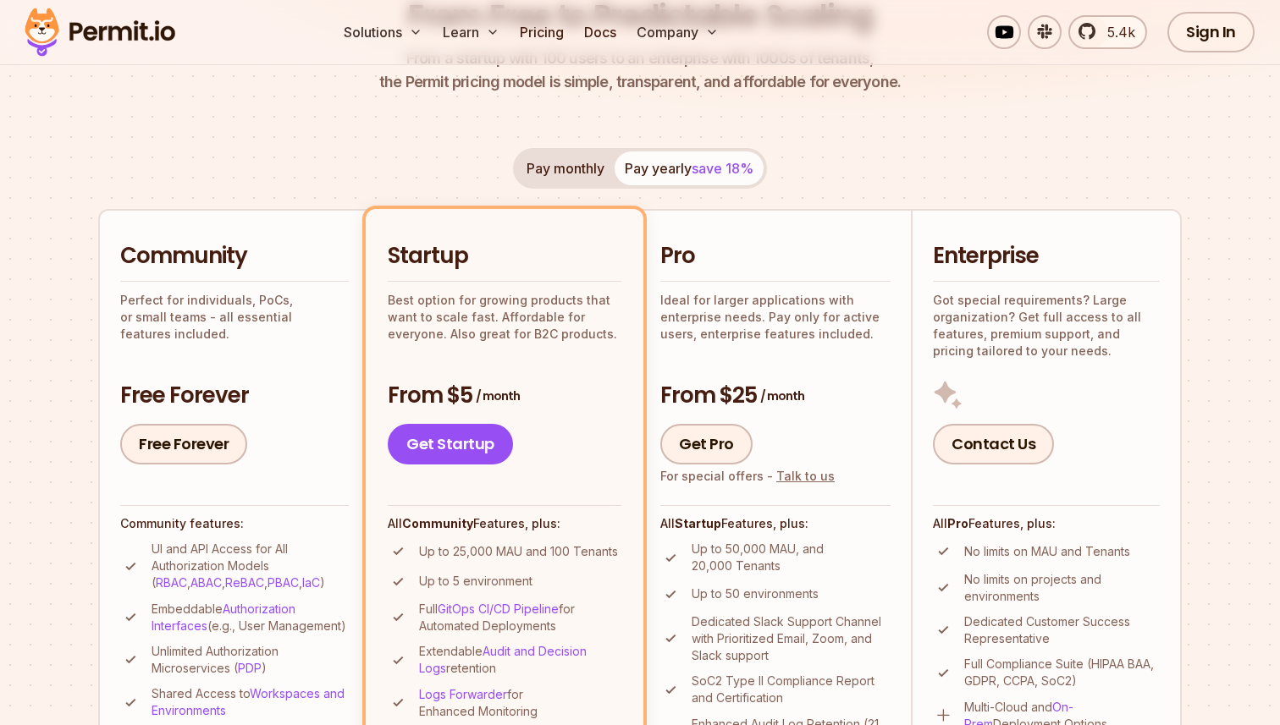
scroll to position [0, 0]
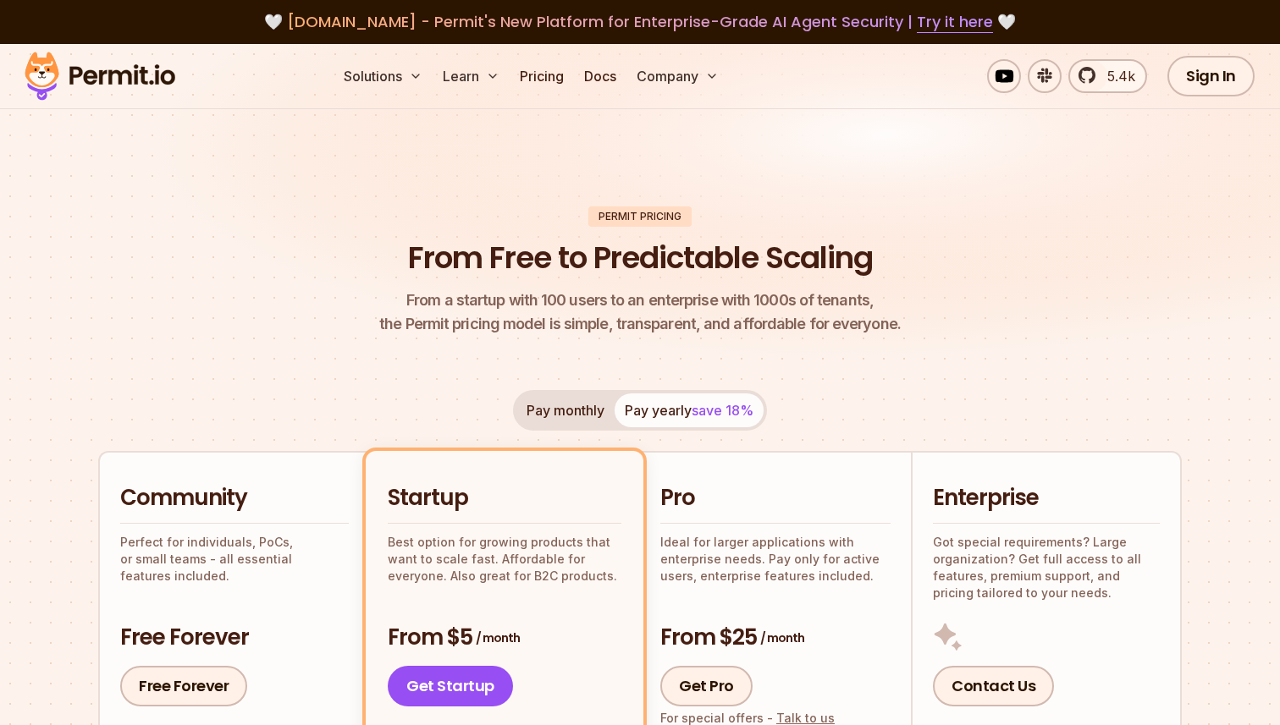
click at [1097, 149] on img at bounding box center [640, 214] width 1280 height 341
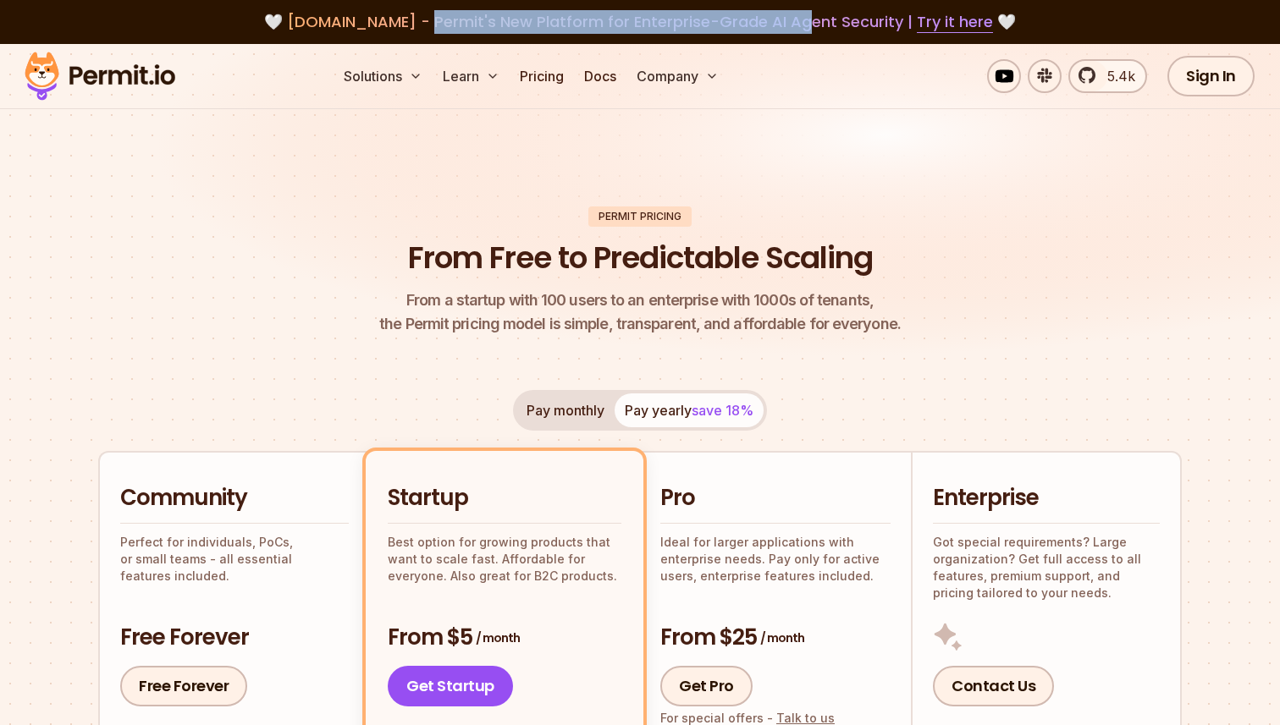
drag, startPoint x: 422, startPoint y: 22, endPoint x: 810, endPoint y: 27, distance: 387.7
click at [795, 23] on span "[DOMAIN_NAME] - Permit's New Platform for Enterprise-Grade AI Agent Security | …" at bounding box center [640, 21] width 706 height 21
click at [810, 27] on span "[DOMAIN_NAME] - Permit's New Platform for Enterprise-Grade AI Agent Security | …" at bounding box center [640, 21] width 706 height 21
drag, startPoint x: 622, startPoint y: 26, endPoint x: 905, endPoint y: 26, distance: 282.7
click at [897, 26] on span "[DOMAIN_NAME] - Permit's New Platform for Enterprise-Grade AI Agent Security | …" at bounding box center [640, 21] width 706 height 21
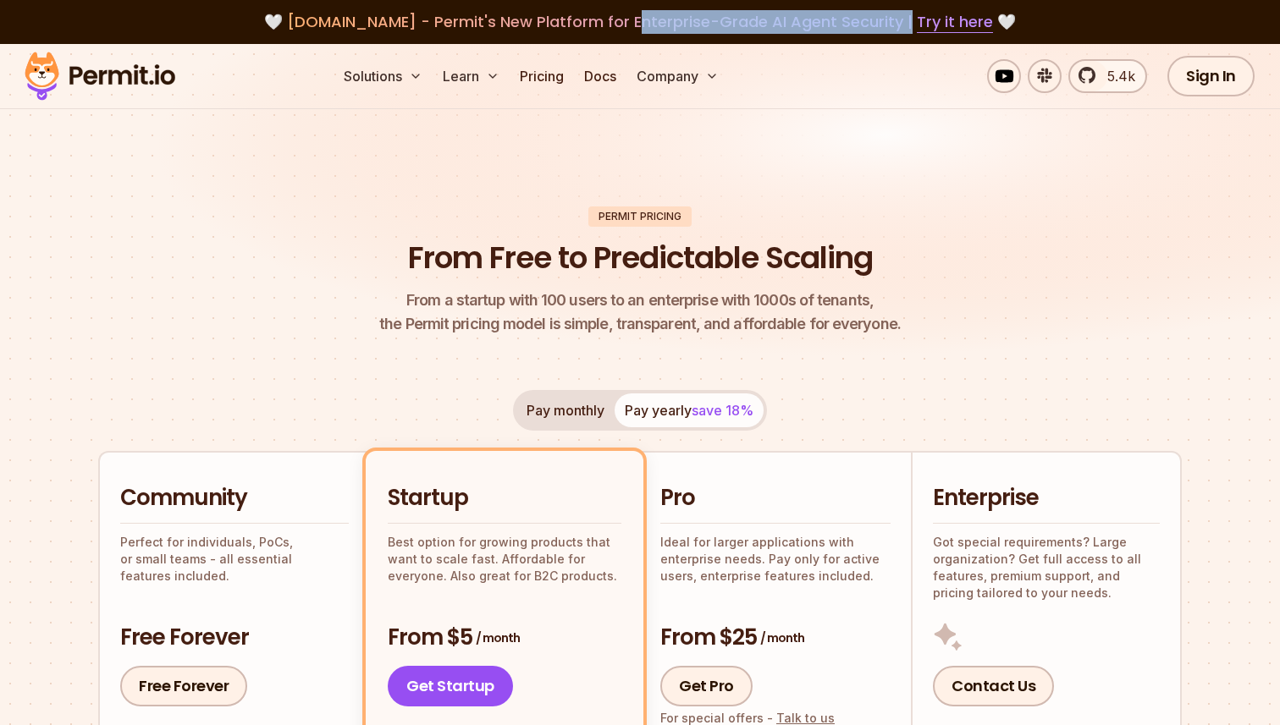
click at [322, 32] on span "[DOMAIN_NAME] - Permit's New Platform for Enterprise-Grade AI Agent Security | …" at bounding box center [640, 21] width 706 height 21
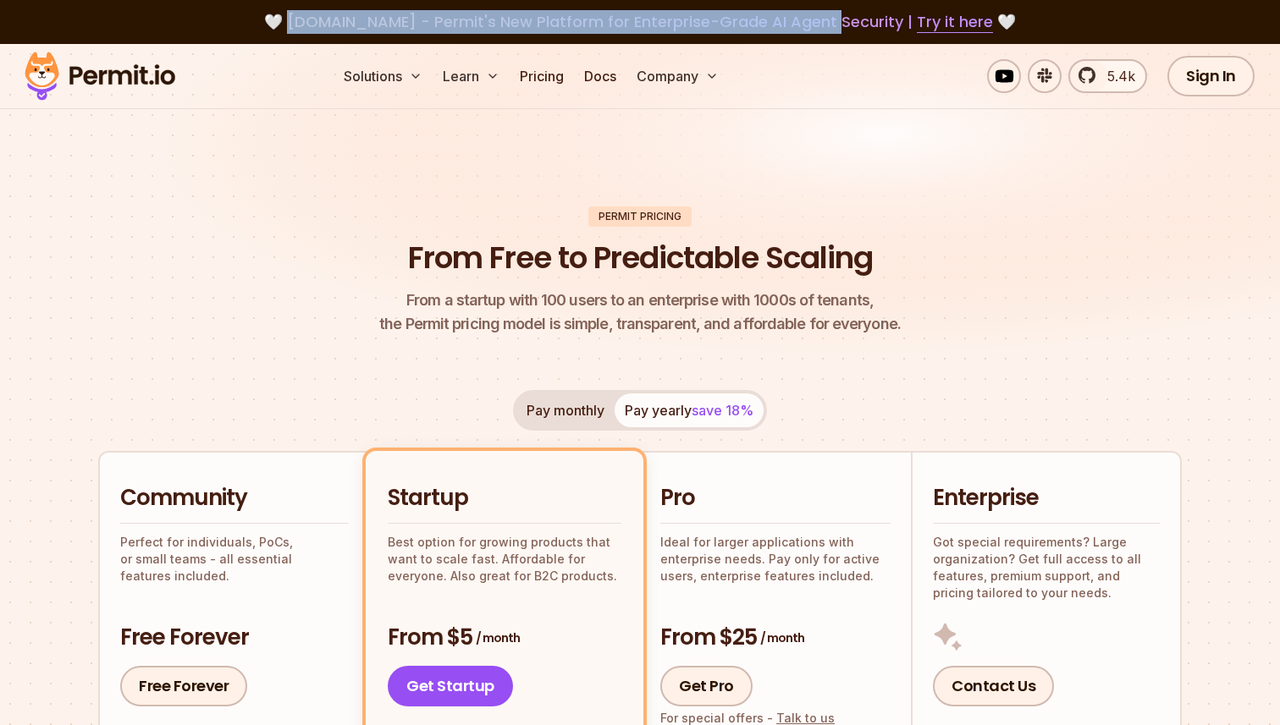
drag, startPoint x: 322, startPoint y: 32, endPoint x: 821, endPoint y: 17, distance: 499.6
click at [821, 17] on span "[DOMAIN_NAME] - Permit's New Platform for Enterprise-Grade AI Agent Security | …" at bounding box center [640, 21] width 706 height 21
click at [826, 17] on span "[DOMAIN_NAME] - Permit's New Platform for Enterprise-Grade AI Agent Security | …" at bounding box center [640, 21] width 706 height 21
drag, startPoint x: 897, startPoint y: 24, endPoint x: 425, endPoint y: 24, distance: 472.3
click at [425, 24] on span "[DOMAIN_NAME] - Permit's New Platform for Enterprise-Grade AI Agent Security | …" at bounding box center [640, 21] width 706 height 21
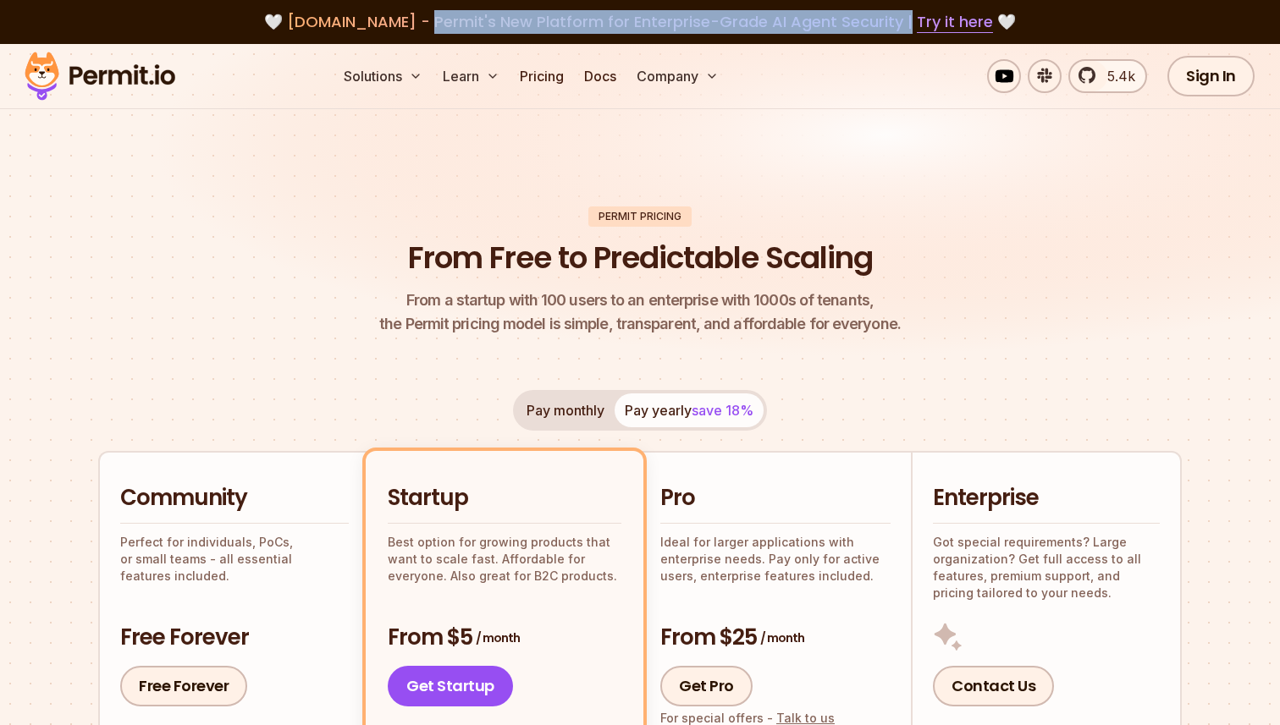
click at [416, 24] on span "[DOMAIN_NAME] - Permit's New Platform for Enterprise-Grade AI Agent Security | …" at bounding box center [640, 21] width 706 height 21
drag, startPoint x: 416, startPoint y: 24, endPoint x: 819, endPoint y: 24, distance: 403.7
click at [802, 24] on span "[DOMAIN_NAME] - Permit's New Platform for Enterprise-Grade AI Agent Security | …" at bounding box center [640, 21] width 706 height 21
click at [107, 76] on img at bounding box center [100, 76] width 166 height 58
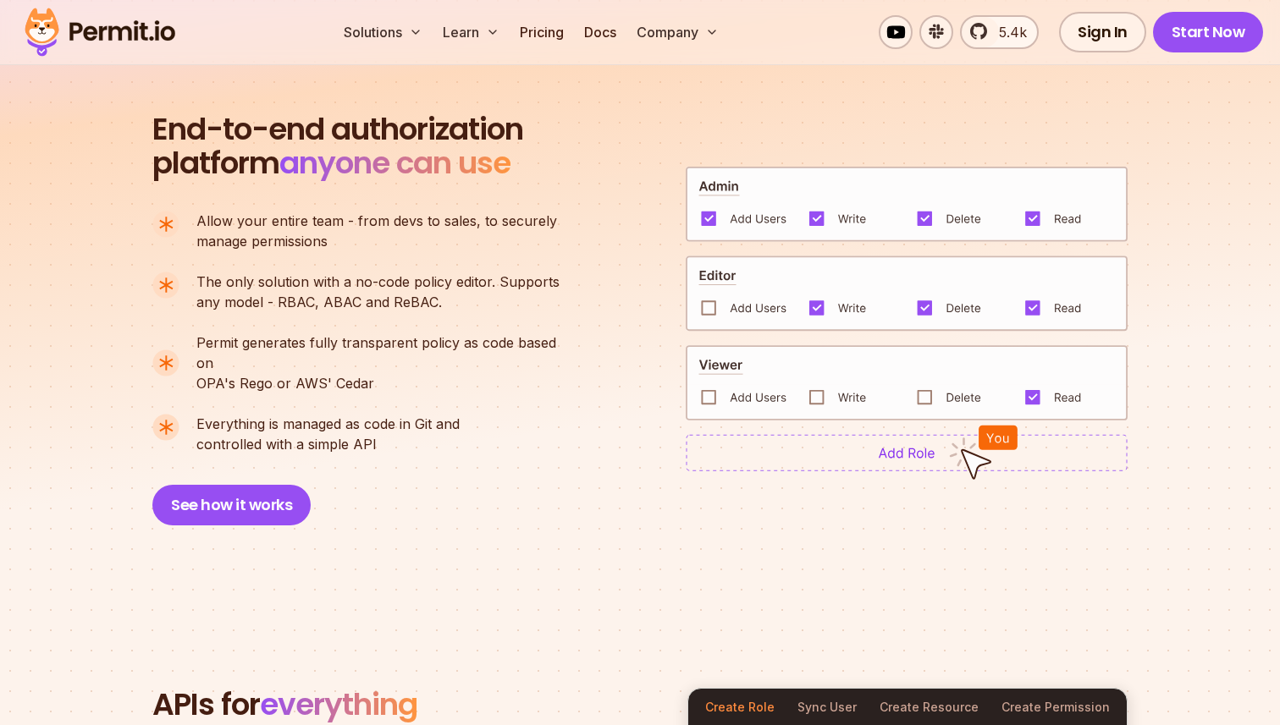
scroll to position [1172, 0]
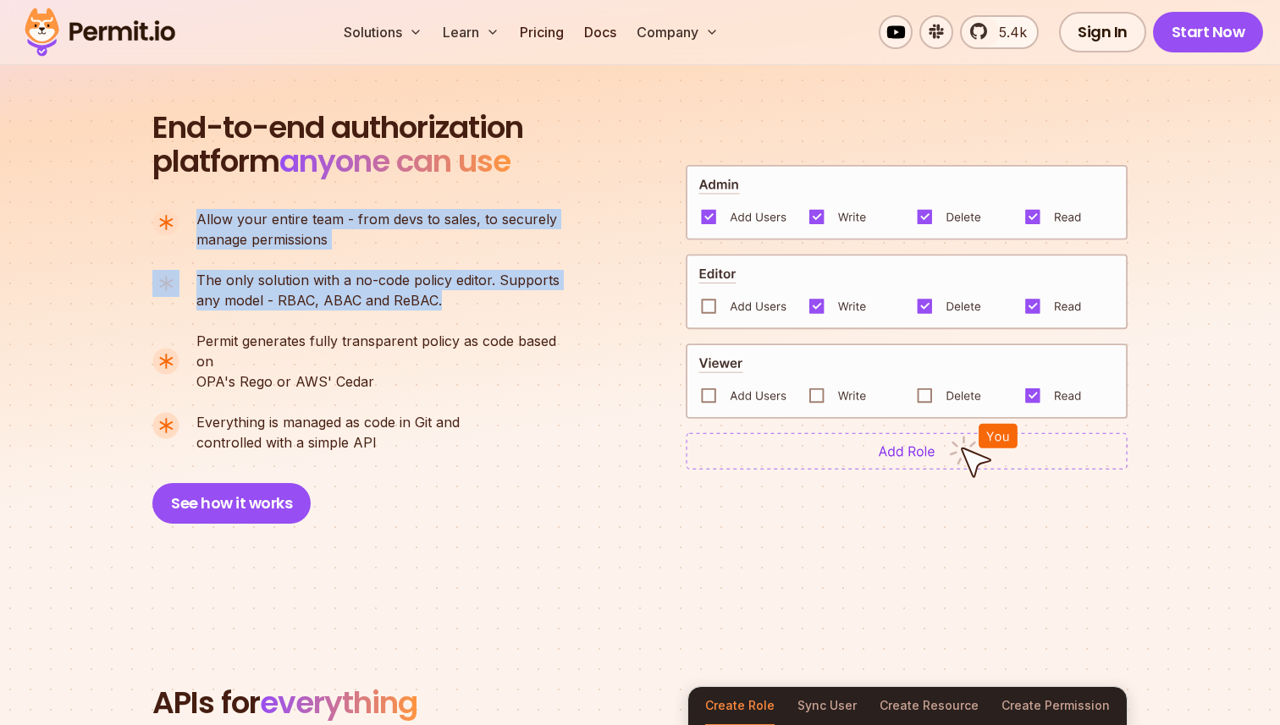
drag, startPoint x: 199, startPoint y: 223, endPoint x: 515, endPoint y: 360, distance: 345.0
click at [488, 347] on ul "Allow your entire team - from devs to sales, to securely manage permissions The…" at bounding box center [363, 331] width 422 height 244
click at [515, 360] on p "Permit generates fully transparent policy as code based on OPA's Rego or AWS' C…" at bounding box center [384, 361] width 377 height 61
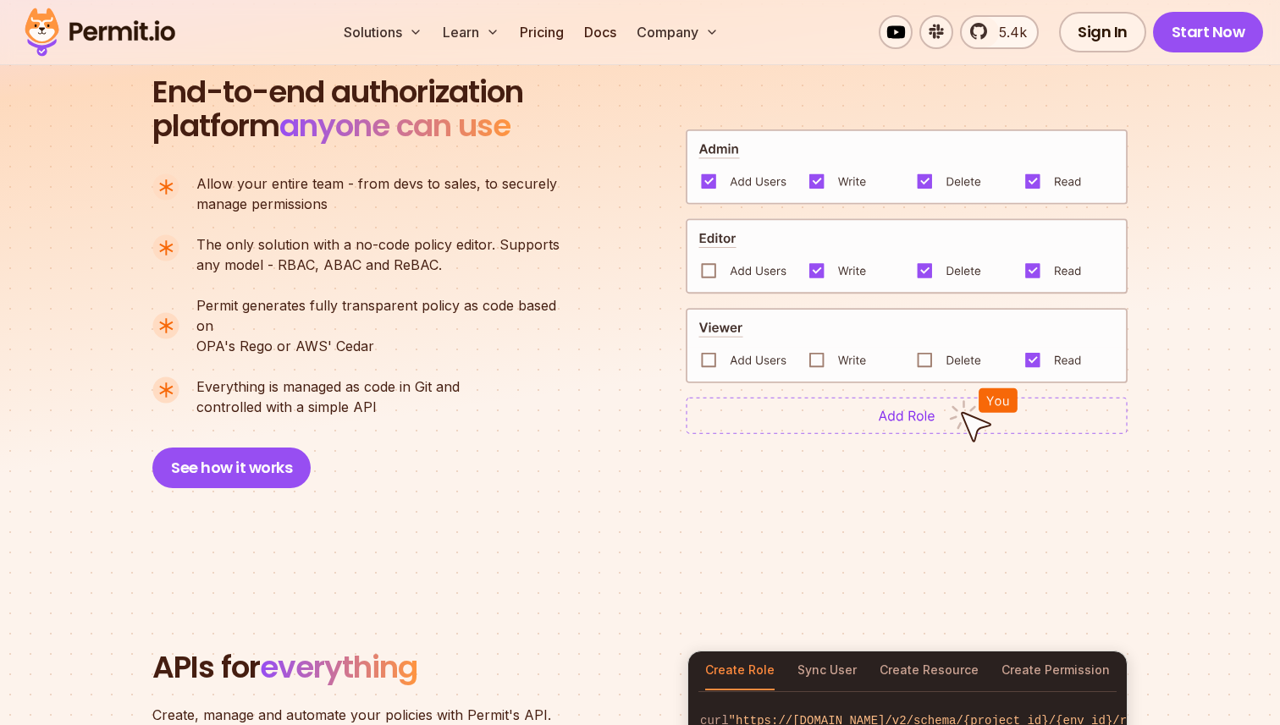
scroll to position [1231, 0]
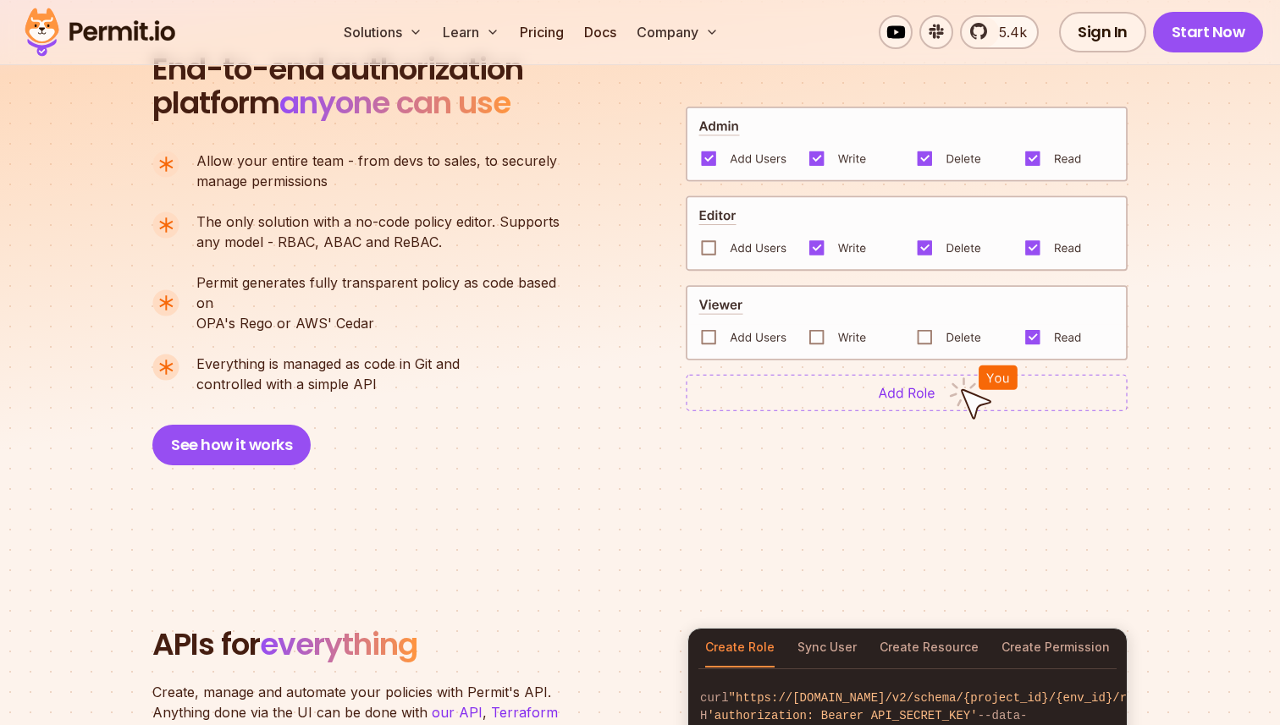
click at [208, 279] on span "Permit generates fully transparent policy as code based on" at bounding box center [384, 293] width 377 height 41
drag, startPoint x: 202, startPoint y: 279, endPoint x: 555, endPoint y: 279, distance: 352.9
click at [548, 279] on span "Permit generates fully transparent policy as code based on" at bounding box center [384, 293] width 377 height 41
click at [555, 279] on span "Permit generates fully transparent policy as code based on" at bounding box center [384, 293] width 377 height 41
drag, startPoint x: 205, startPoint y: 301, endPoint x: 461, endPoint y: 301, distance: 256.5
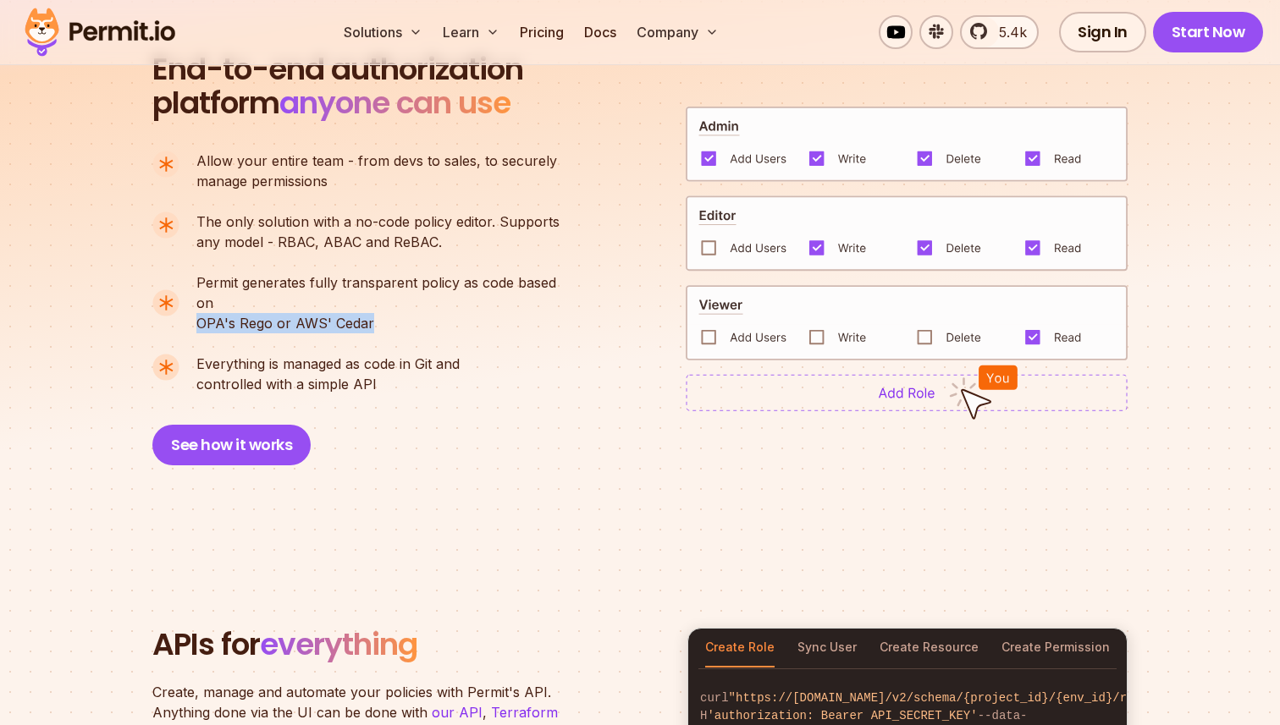
click at [461, 301] on p "Permit generates fully transparent policy as code based on OPA's Rego or AWS' C…" at bounding box center [384, 303] width 377 height 61
click at [473, 301] on p "Permit generates fully transparent policy as code based on OPA's Rego or AWS' C…" at bounding box center [384, 303] width 377 height 61
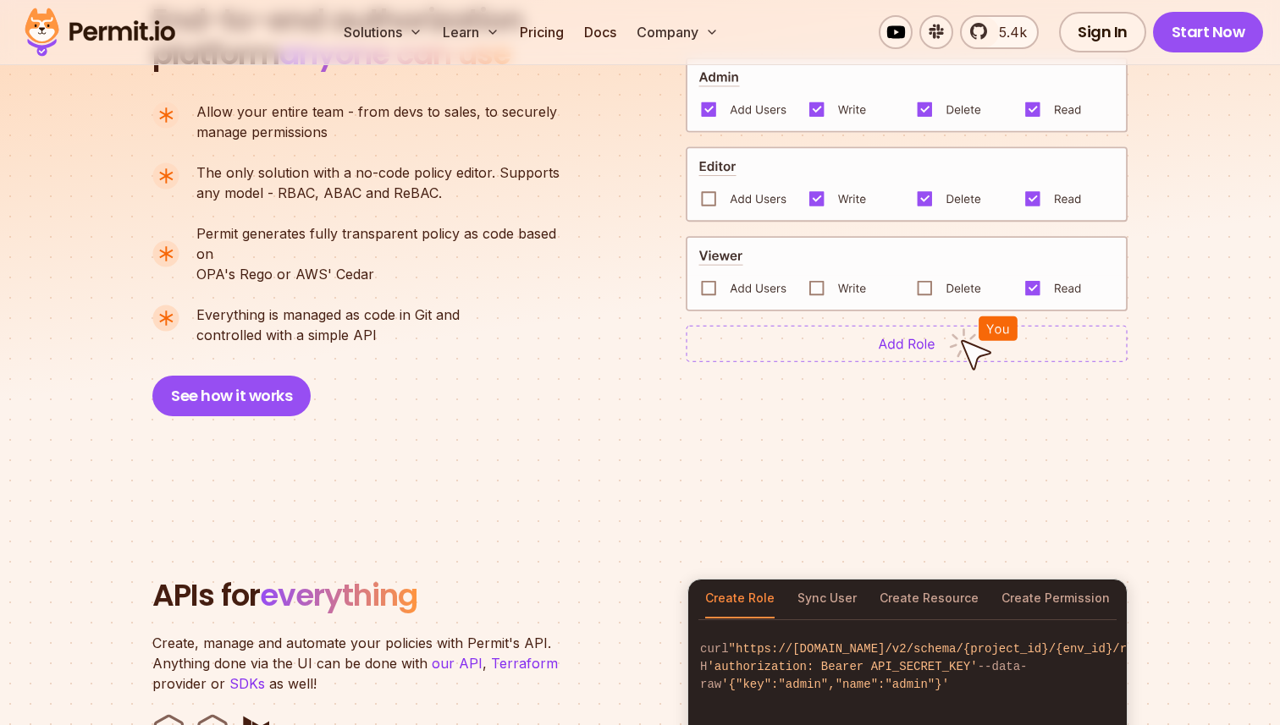
scroll to position [1287, 0]
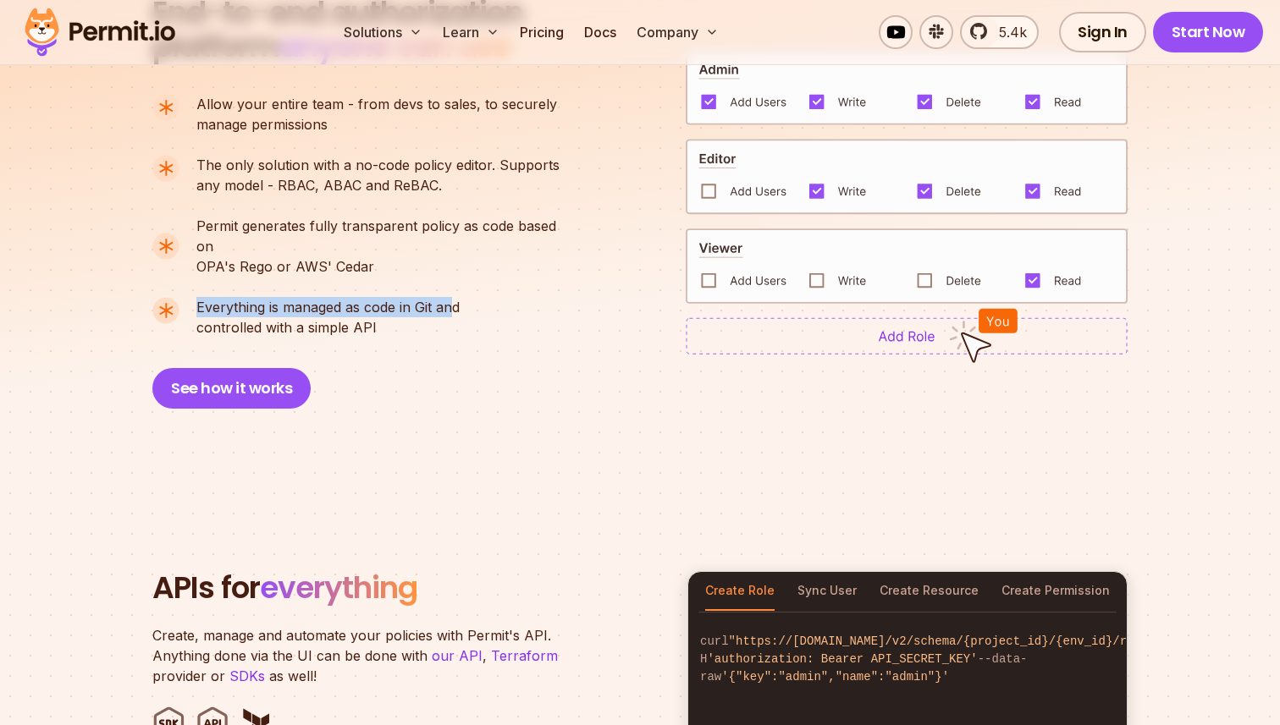
drag, startPoint x: 198, startPoint y: 285, endPoint x: 459, endPoint y: 285, distance: 260.7
click at [455, 297] on span "Everything is managed as code in Git and" at bounding box center [327, 307] width 263 height 20
click at [459, 297] on span "Everything is managed as code in Git and" at bounding box center [327, 307] width 263 height 20
drag, startPoint x: 329, startPoint y: 285, endPoint x: 538, endPoint y: 286, distance: 209.1
click at [529, 297] on li "Everything is managed as code in Git and controlled with a simple API" at bounding box center [363, 317] width 422 height 41
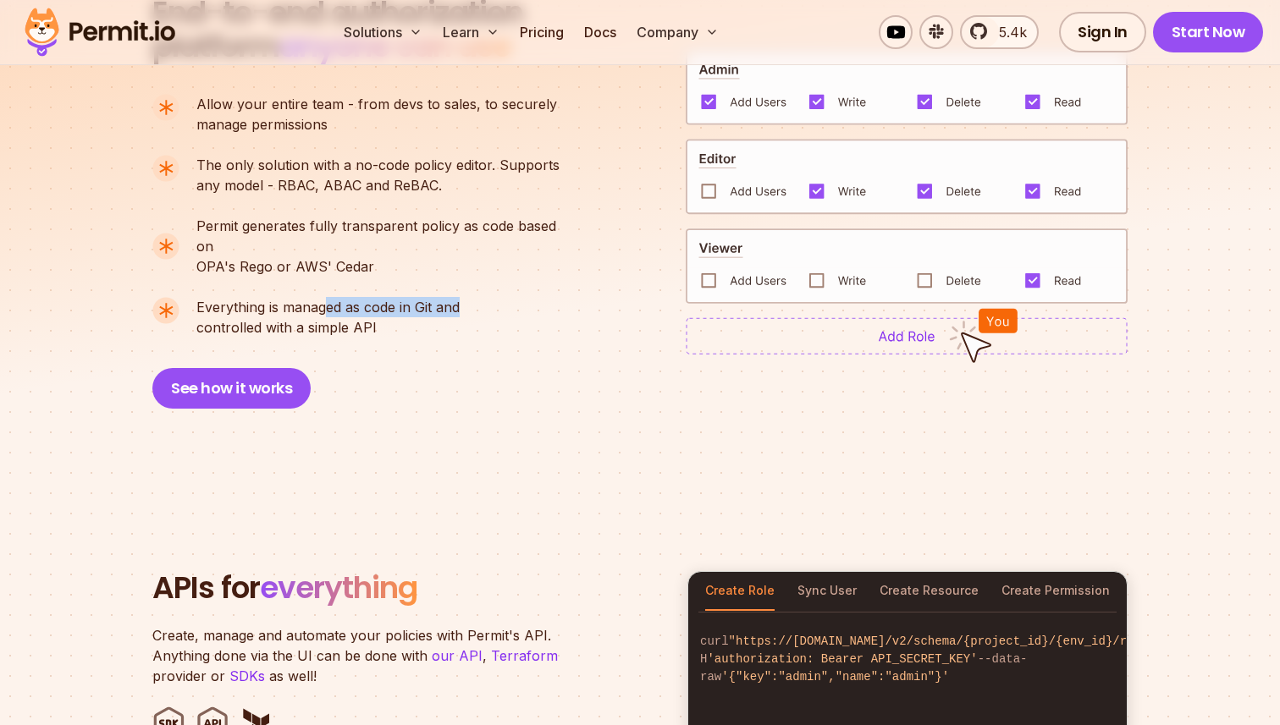
drag, startPoint x: 181, startPoint y: 316, endPoint x: 485, endPoint y: 317, distance: 303.9
click at [473, 316] on li "Everything is managed as code in Git and controlled with a simple API" at bounding box center [363, 317] width 422 height 41
click at [485, 317] on div "End-to-end authorization platform anyone can use A no-code authorization platfo…" at bounding box center [363, 202] width 423 height 413
click at [245, 372] on button "See how it works" at bounding box center [231, 388] width 158 height 41
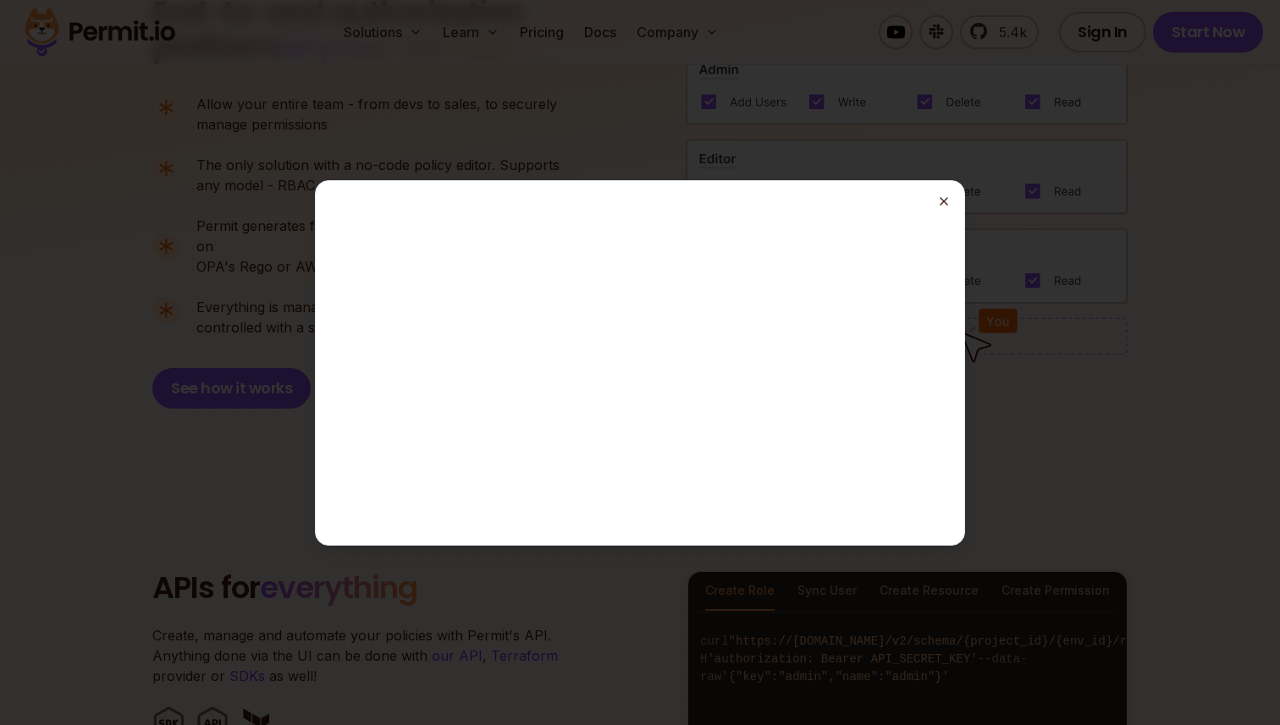
click at [943, 201] on line "button" at bounding box center [943, 201] width 7 height 7
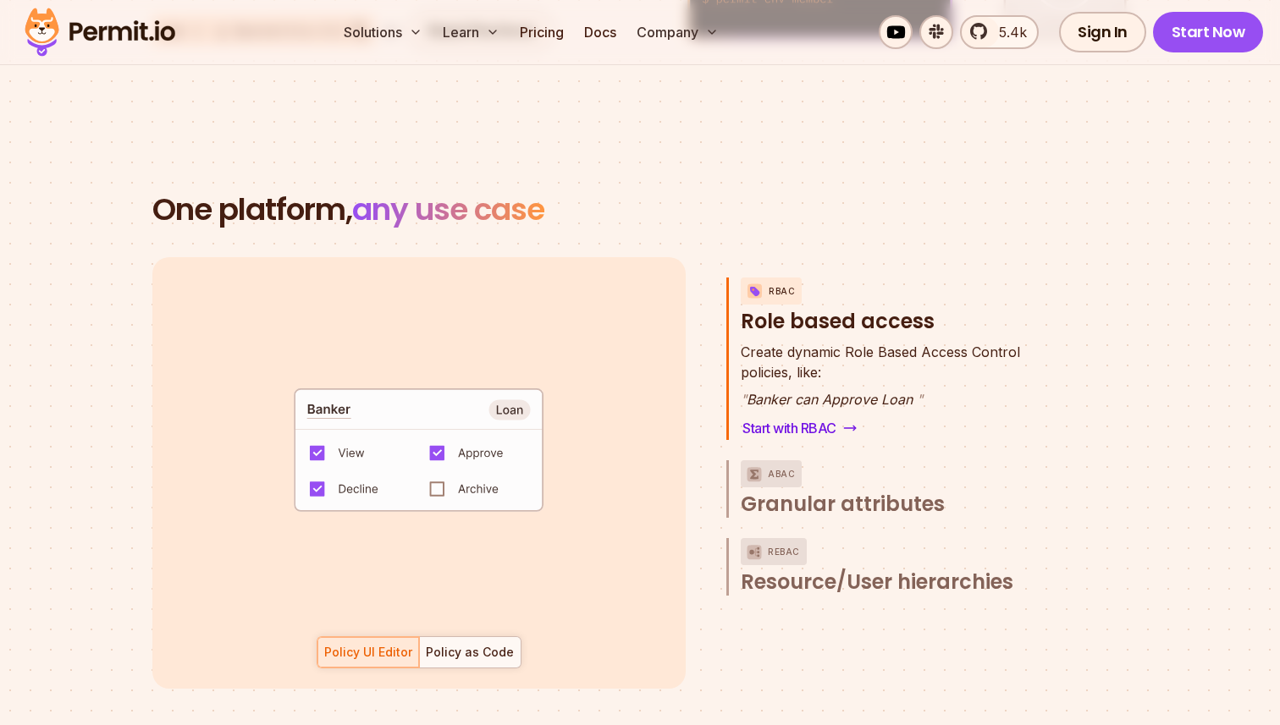
scroll to position [2345, 0]
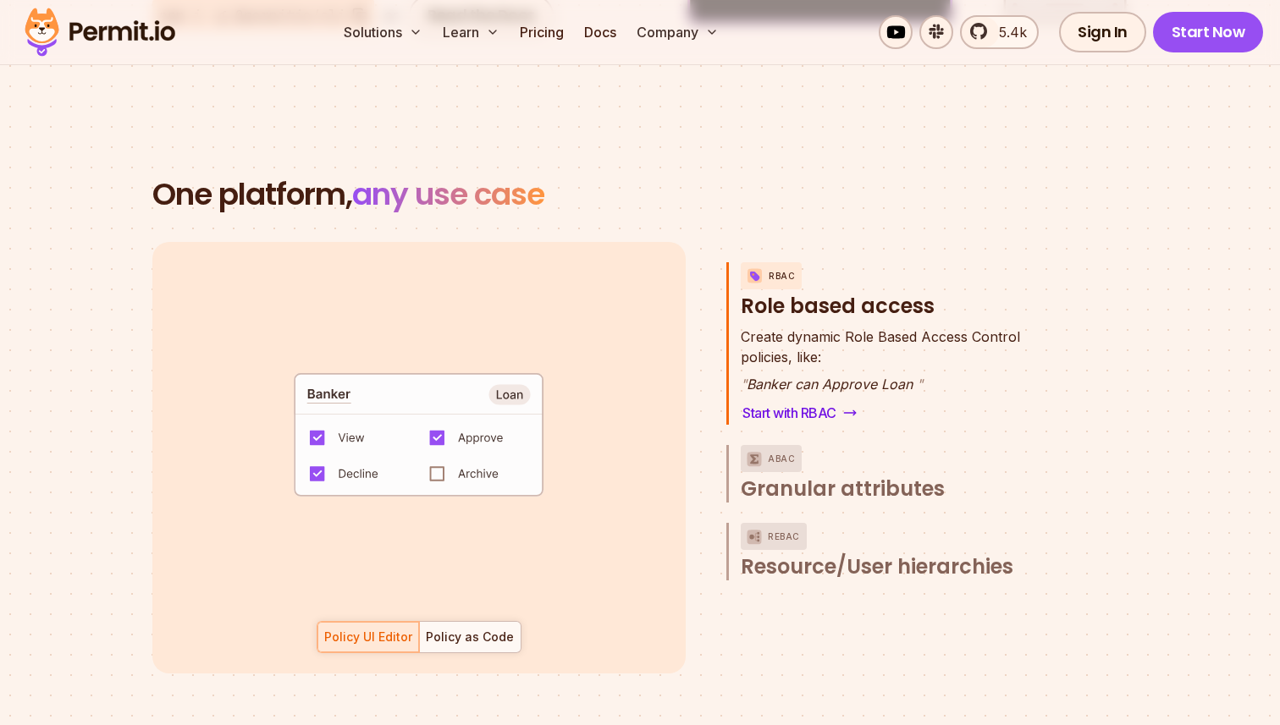
drag, startPoint x: 752, startPoint y: 361, endPoint x: 915, endPoint y: 360, distance: 162.5
click at [915, 374] on p "" Banker can Approve Loan "" at bounding box center [880, 384] width 279 height 20
click at [918, 489] on div "RBAC Role based access Create dynamic Role Based Access Control policies, like:…" at bounding box center [891, 458] width 330 height 432
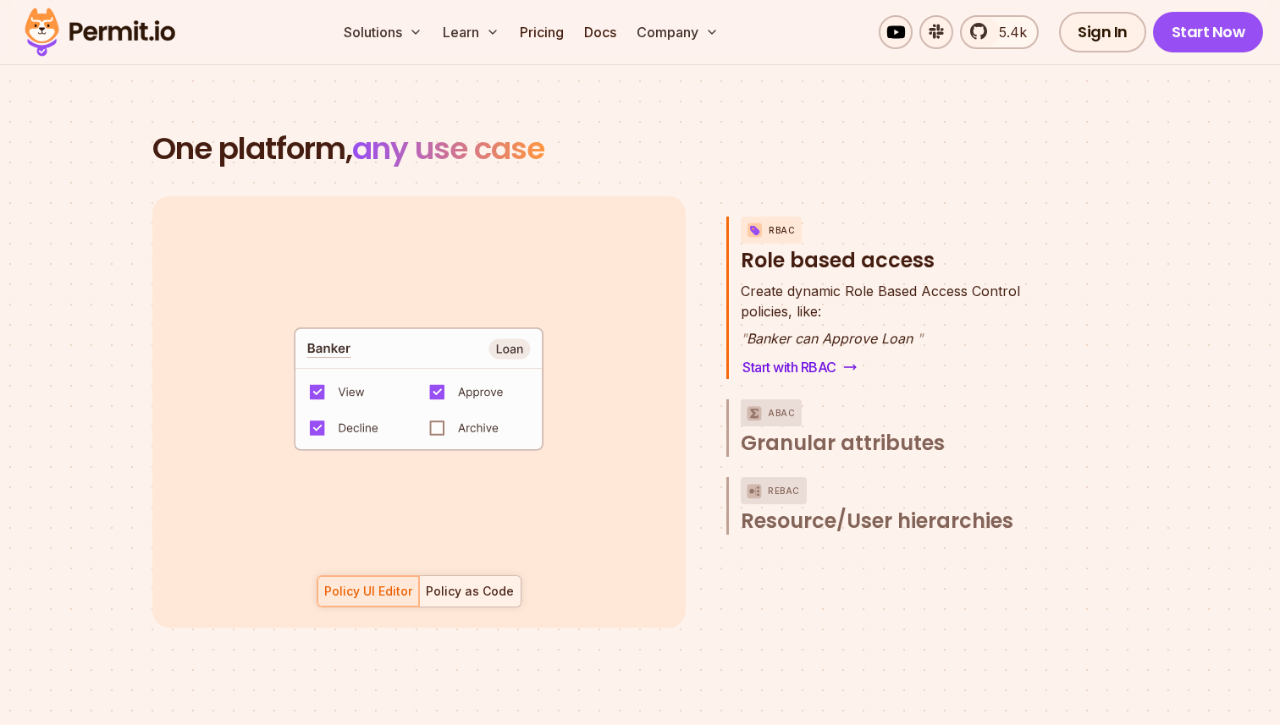
scroll to position [2400, 0]
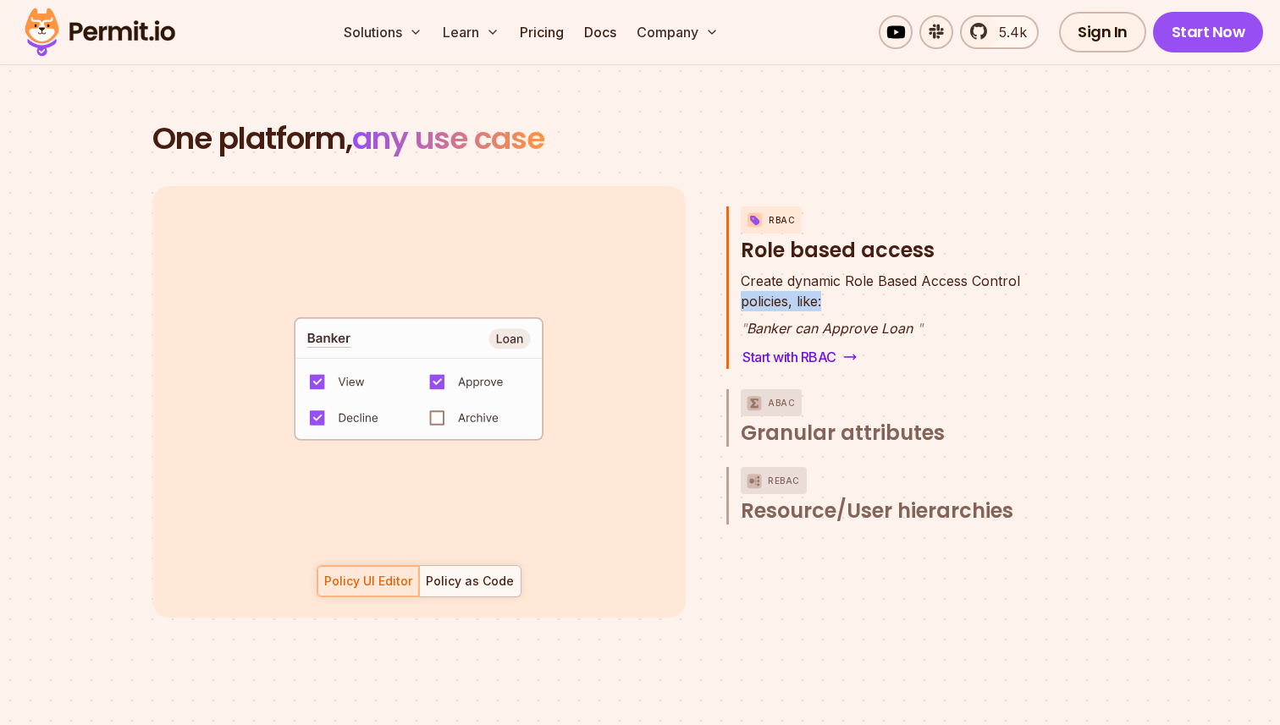
drag, startPoint x: 741, startPoint y: 275, endPoint x: 904, endPoint y: 289, distance: 164.0
click at [899, 289] on p "Create dynamic Role Based Access Control policies, like:" at bounding box center [880, 291] width 279 height 41
click at [904, 289] on p "Create dynamic Role Based Access Control policies, like:" at bounding box center [880, 291] width 279 height 41
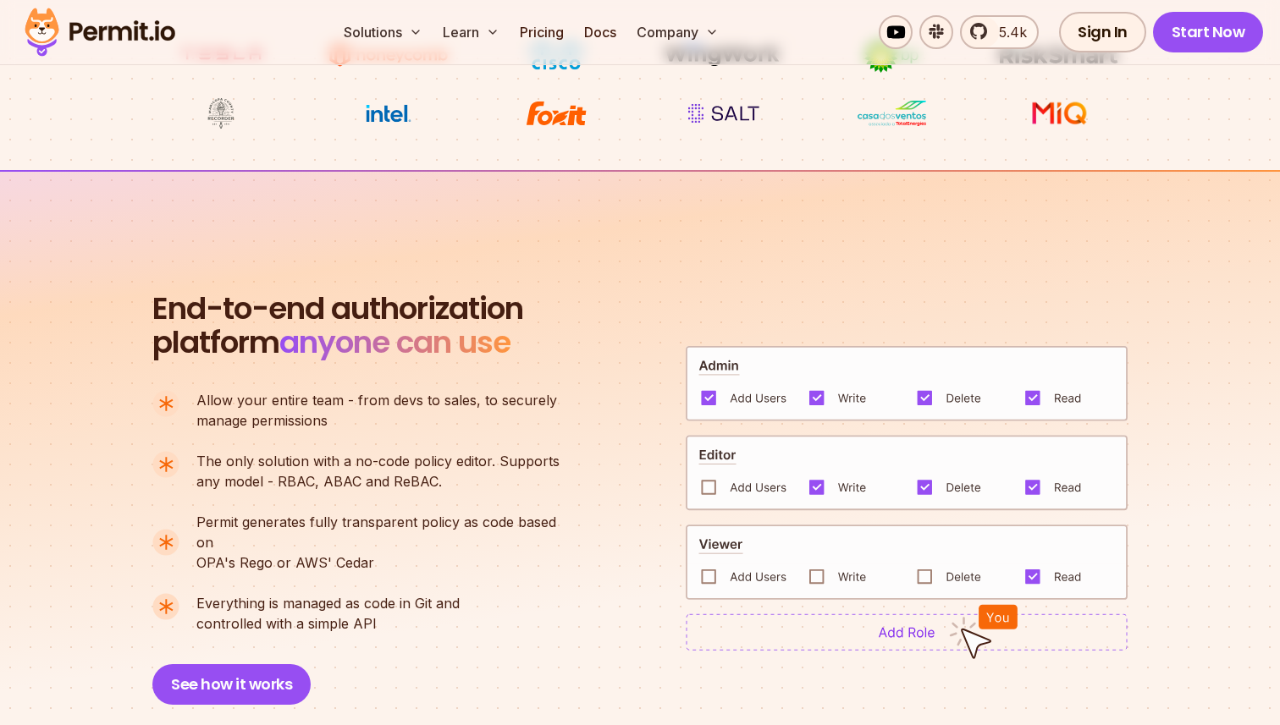
scroll to position [431, 0]
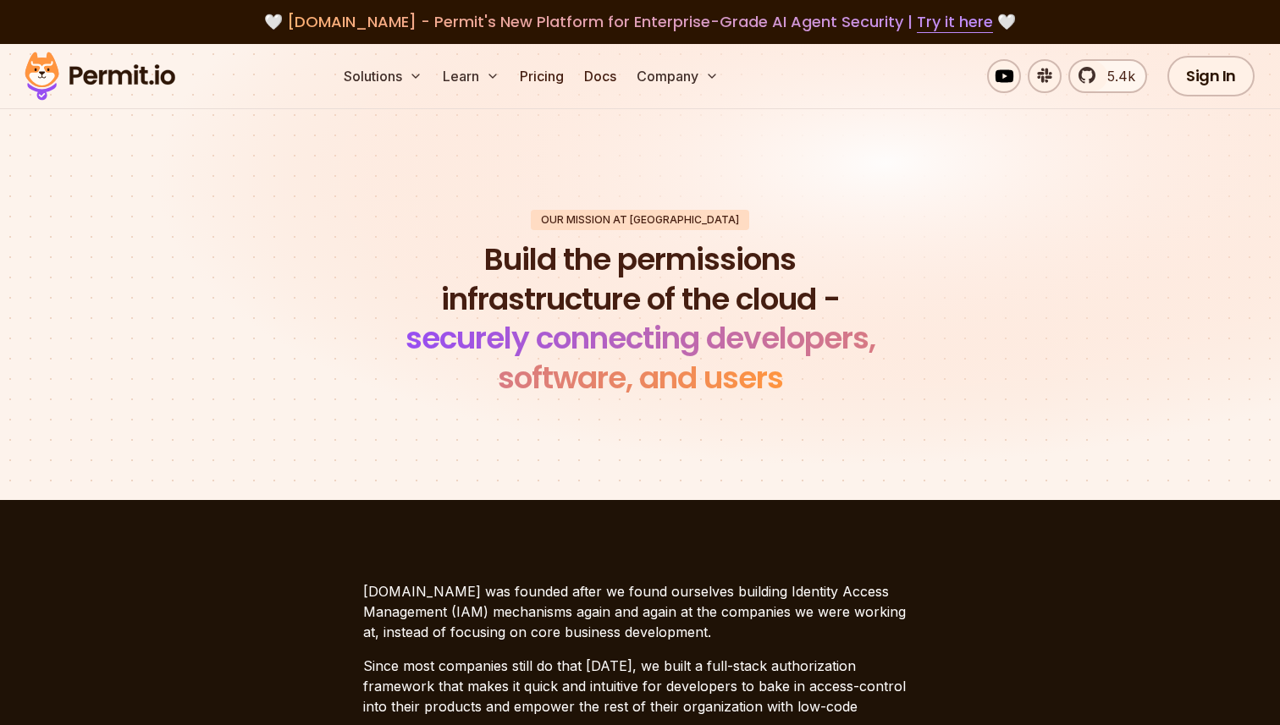
click at [932, 248] on div "Our mission at Permit Build the permissions infrastructure of the cloud - secur…" at bounding box center [639, 304] width 1185 height 189
click at [1111, 69] on span "5.4k" at bounding box center [1116, 76] width 38 height 20
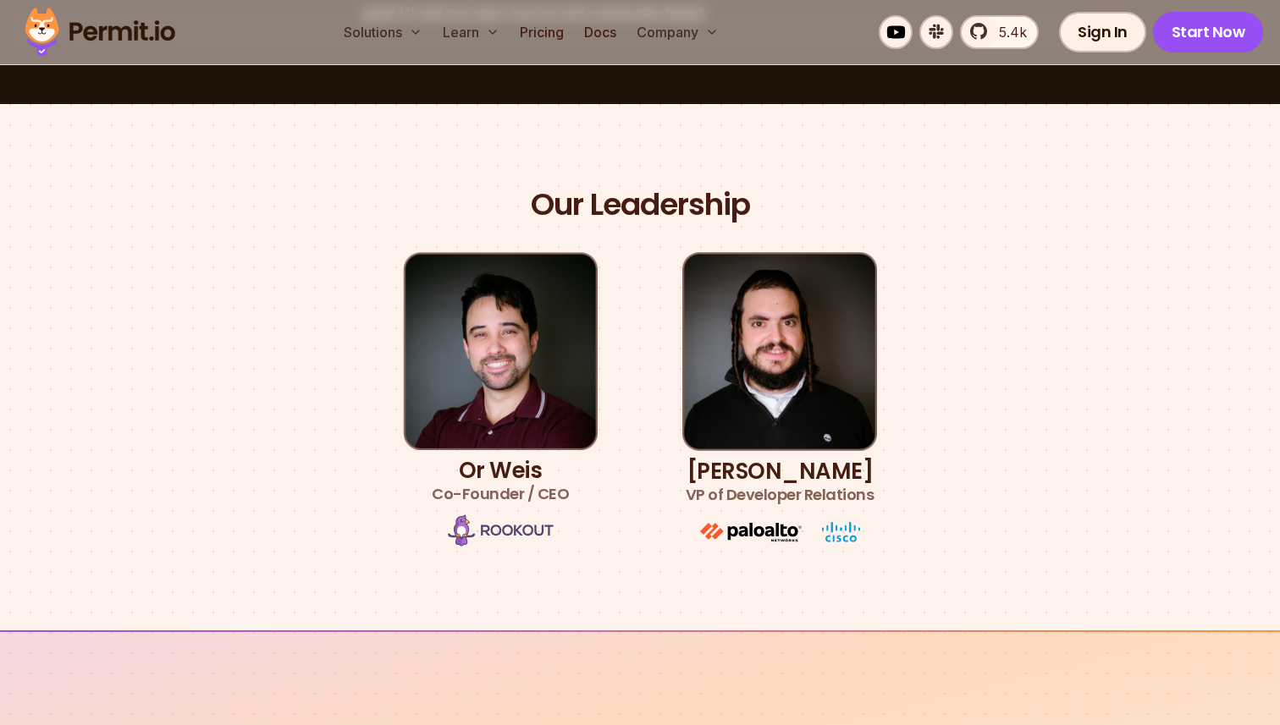
scroll to position [841, 0]
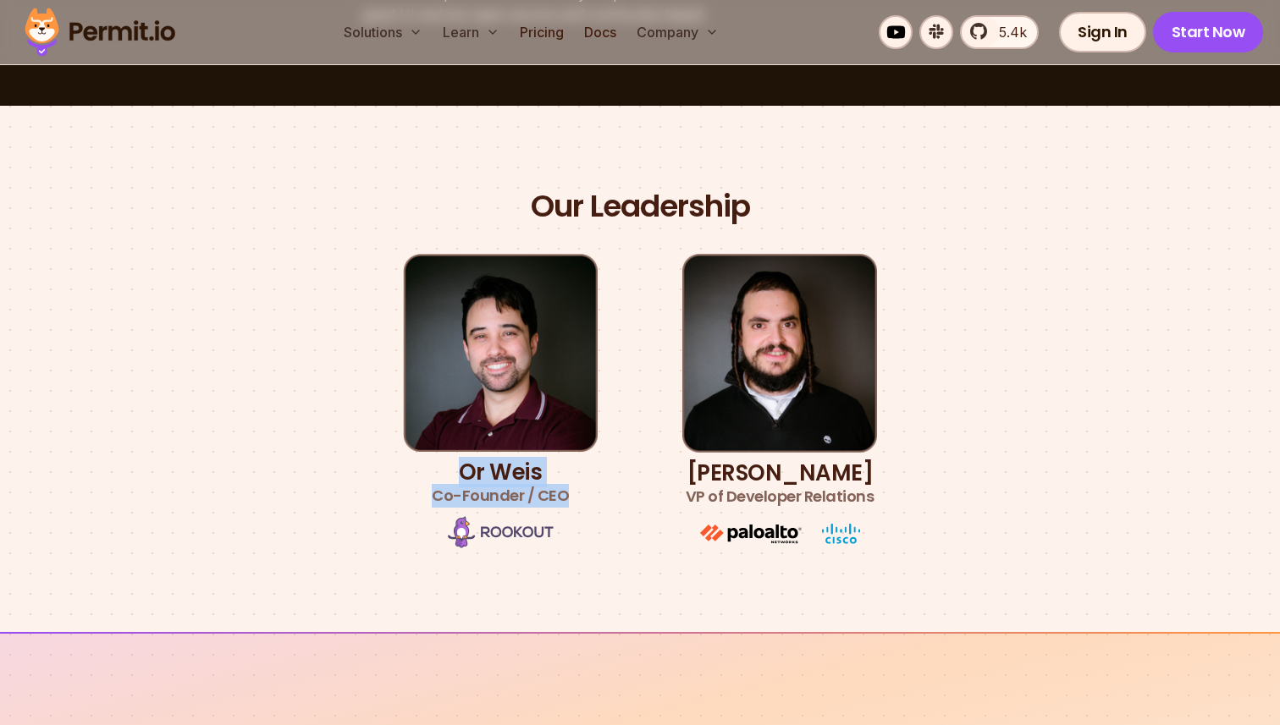
drag, startPoint x: 465, startPoint y: 475, endPoint x: 598, endPoint y: 537, distance: 146.5
click at [593, 534] on li "Or [PERSON_NAME] Co-Founder / CEO" at bounding box center [500, 402] width 195 height 297
click at [598, 537] on ul "Or [PERSON_NAME] Co-Founder / CEO [PERSON_NAME] VP of Developer Relations" at bounding box center [640, 402] width 474 height 297
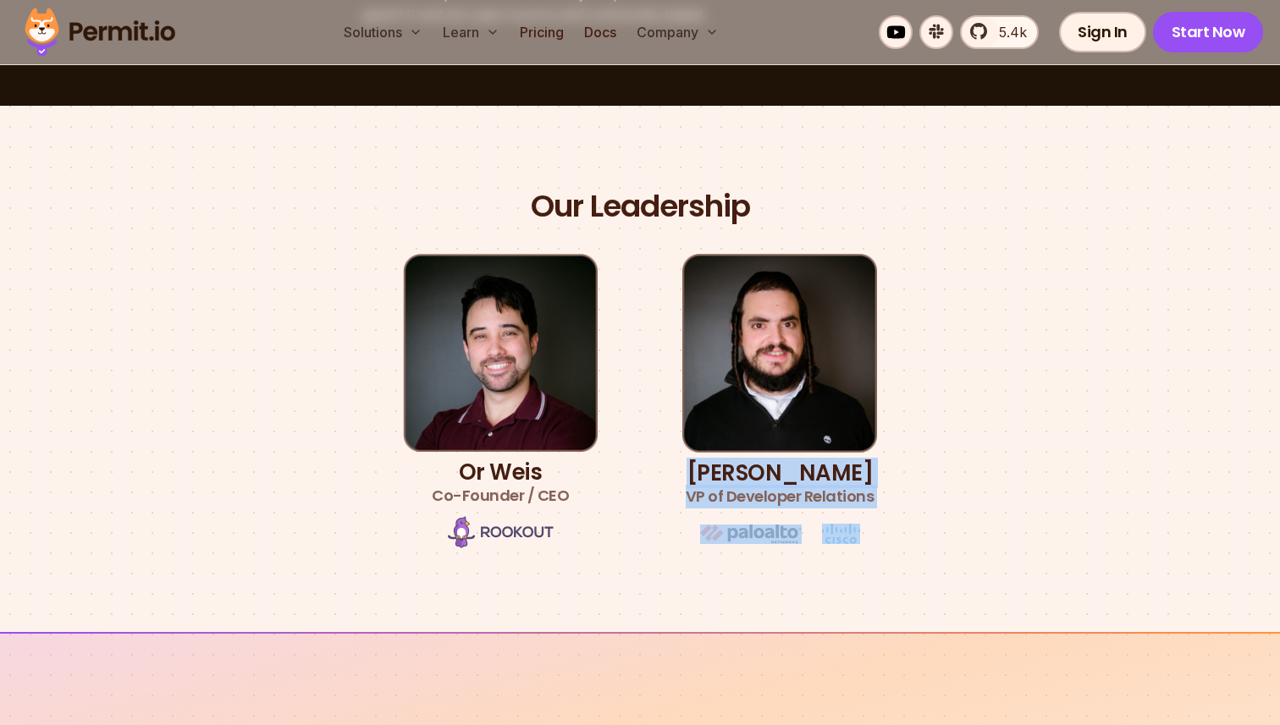
drag, startPoint x: 697, startPoint y: 481, endPoint x: 891, endPoint y: 552, distance: 206.5
click at [888, 549] on div "Our Leadership Or [PERSON_NAME] Co-Founder / CEO [PERSON_NAME] VP of Developer …" at bounding box center [639, 369] width 1185 height 364
click at [891, 552] on section "Our Leadership Or [PERSON_NAME] Co-Founder / CEO [PERSON_NAME] VP of Developer …" at bounding box center [640, 369] width 1280 height 526
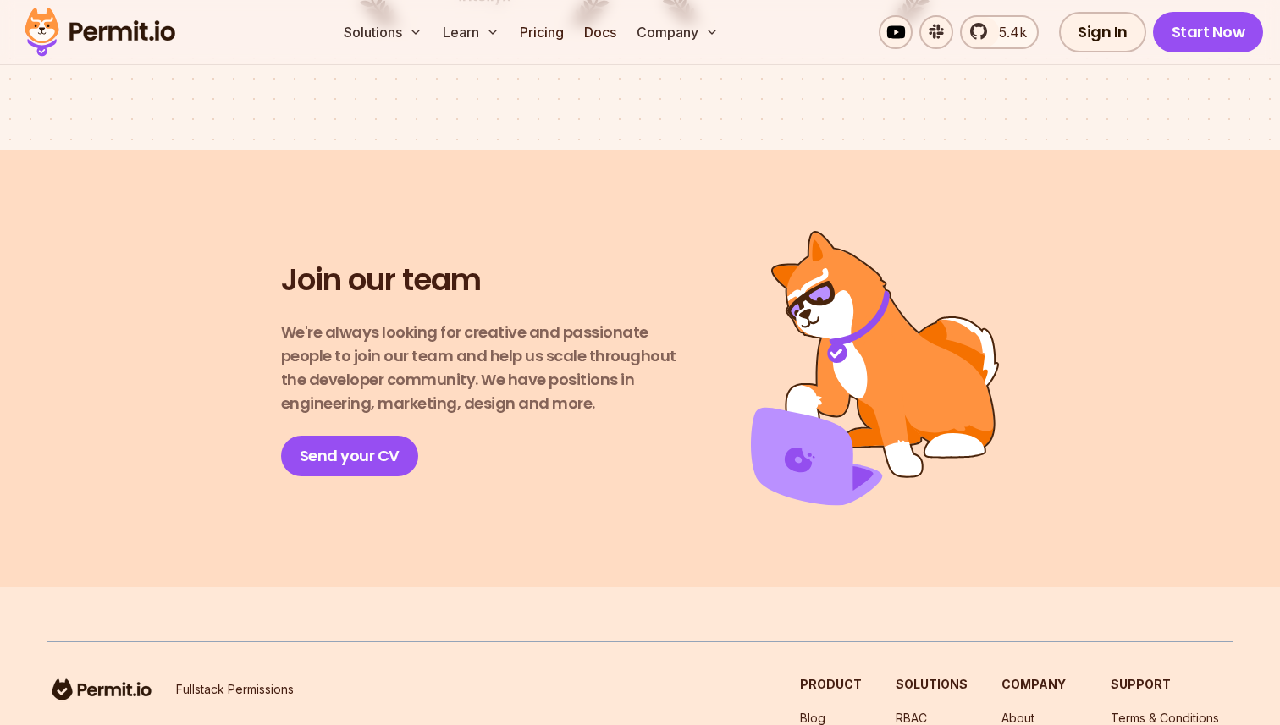
scroll to position [3067, 0]
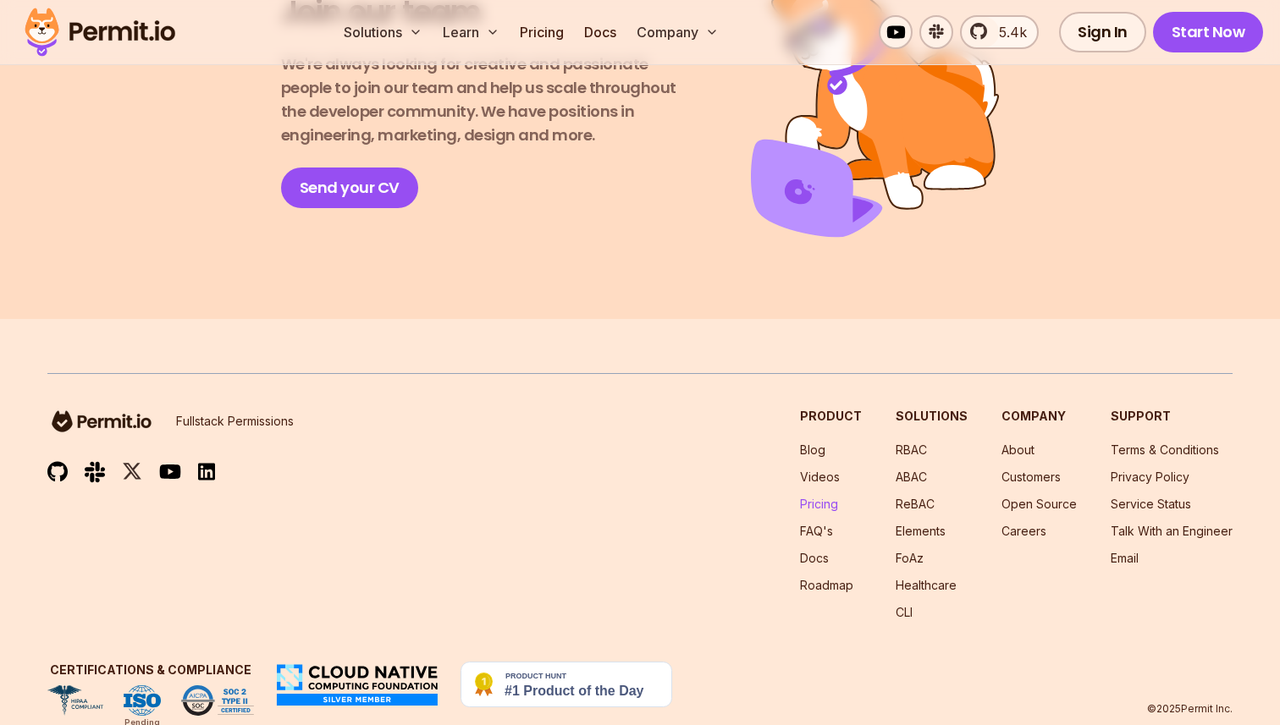
click at [829, 497] on link "Pricing" at bounding box center [819, 504] width 38 height 14
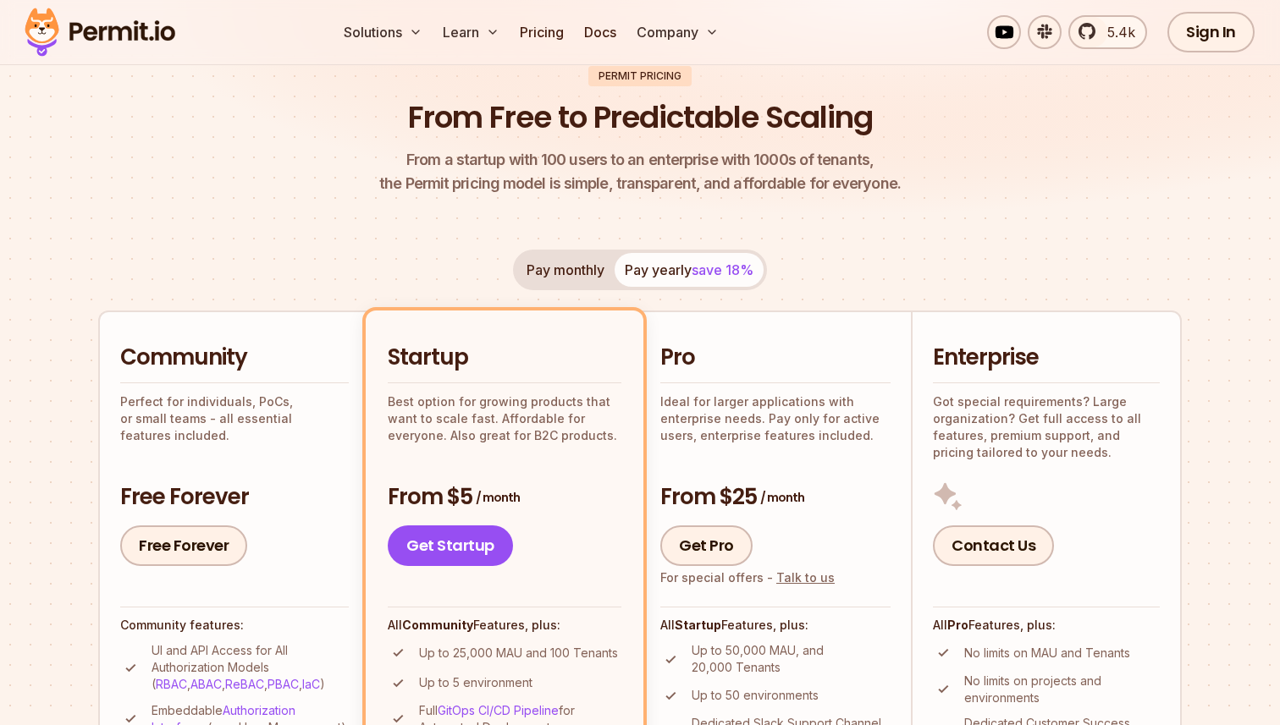
scroll to position [146, 0]
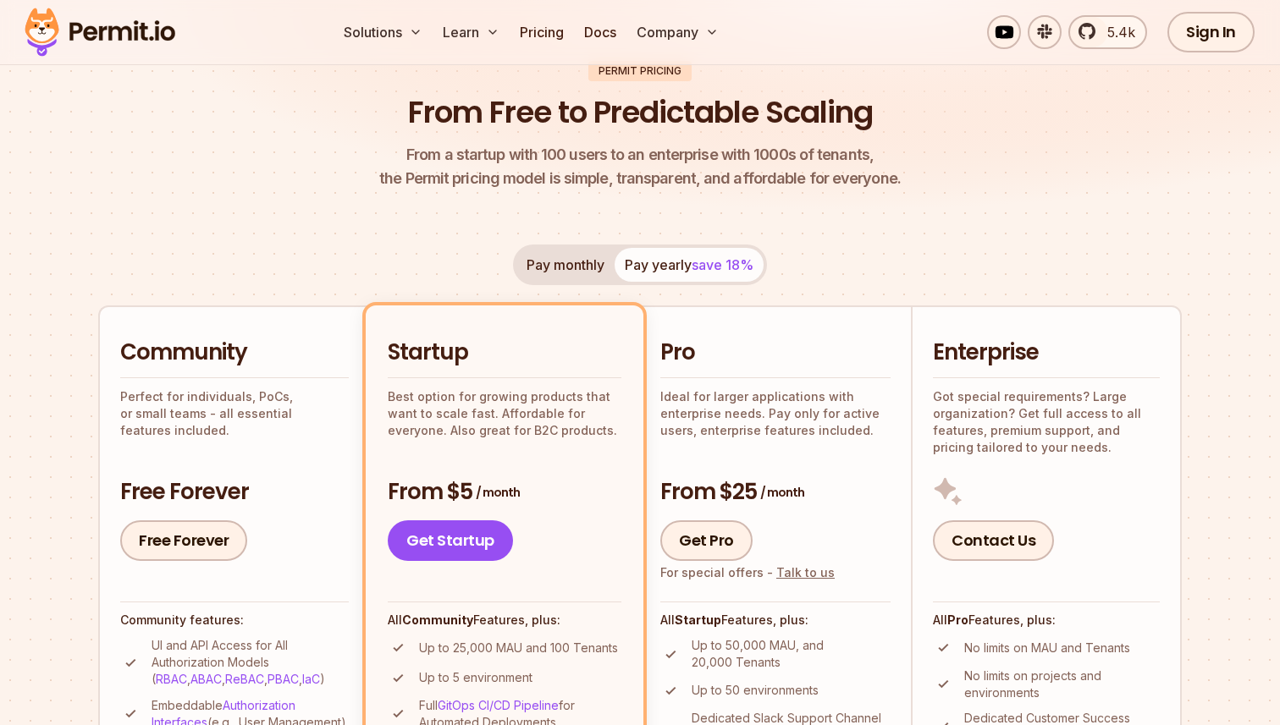
click at [569, 267] on button "Pay monthly" at bounding box center [565, 265] width 98 height 34
click at [669, 269] on button "Pay yearly save 18%" at bounding box center [688, 265] width 149 height 34
click at [568, 268] on button "Pay monthly" at bounding box center [565, 265] width 98 height 34
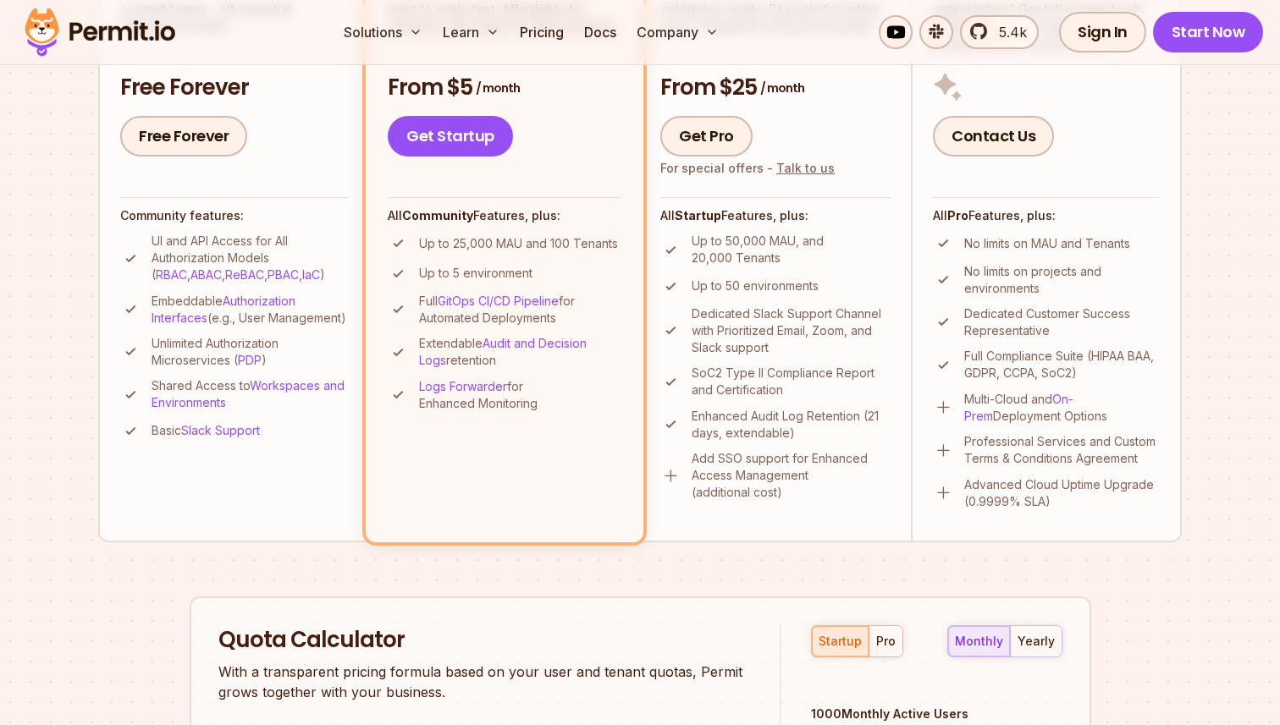
scroll to position [555, 0]
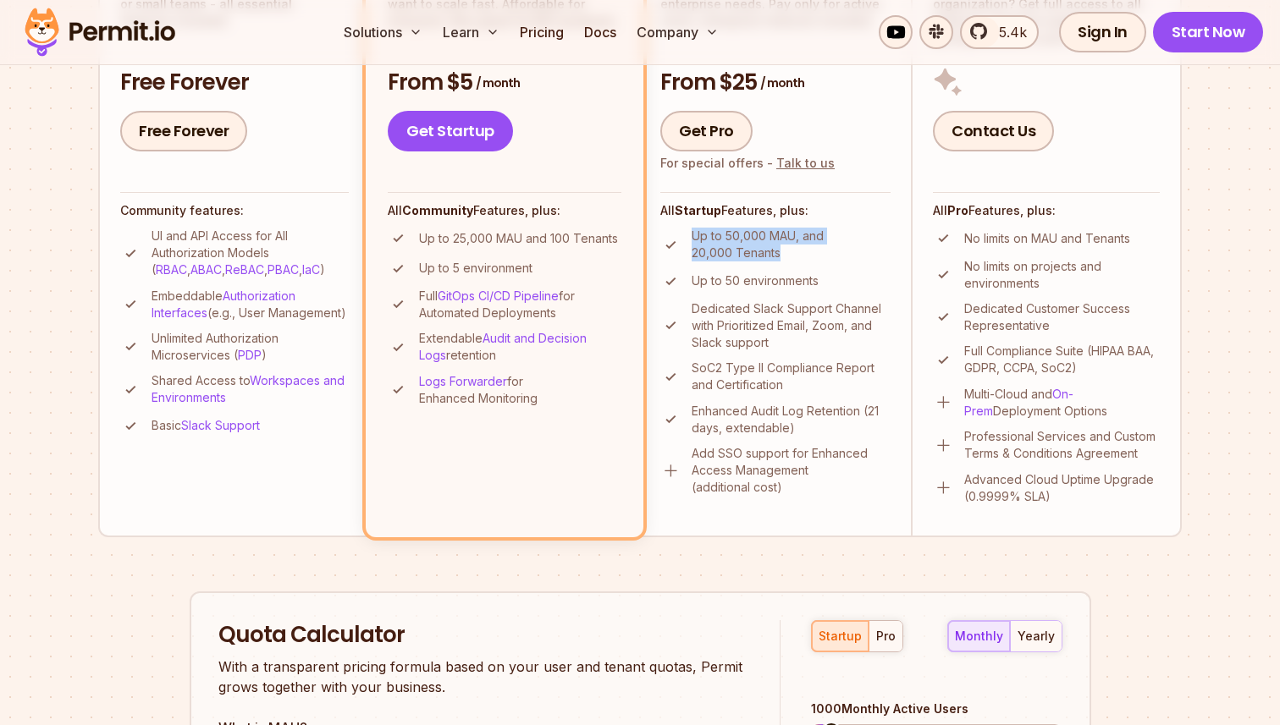
drag, startPoint x: 692, startPoint y: 238, endPoint x: 829, endPoint y: 256, distance: 137.4
click at [824, 256] on p "Up to 50,000 MAU, and 20,000 Tenants" at bounding box center [791, 245] width 199 height 34
click at [829, 256] on p "Up to 50,000 MAU, and 20,000 Tenants" at bounding box center [791, 245] width 199 height 34
drag, startPoint x: 425, startPoint y: 239, endPoint x: 615, endPoint y: 239, distance: 190.4
click at [612, 239] on p "Up to 25,000 MAU and 100 Tenants" at bounding box center [518, 238] width 199 height 17
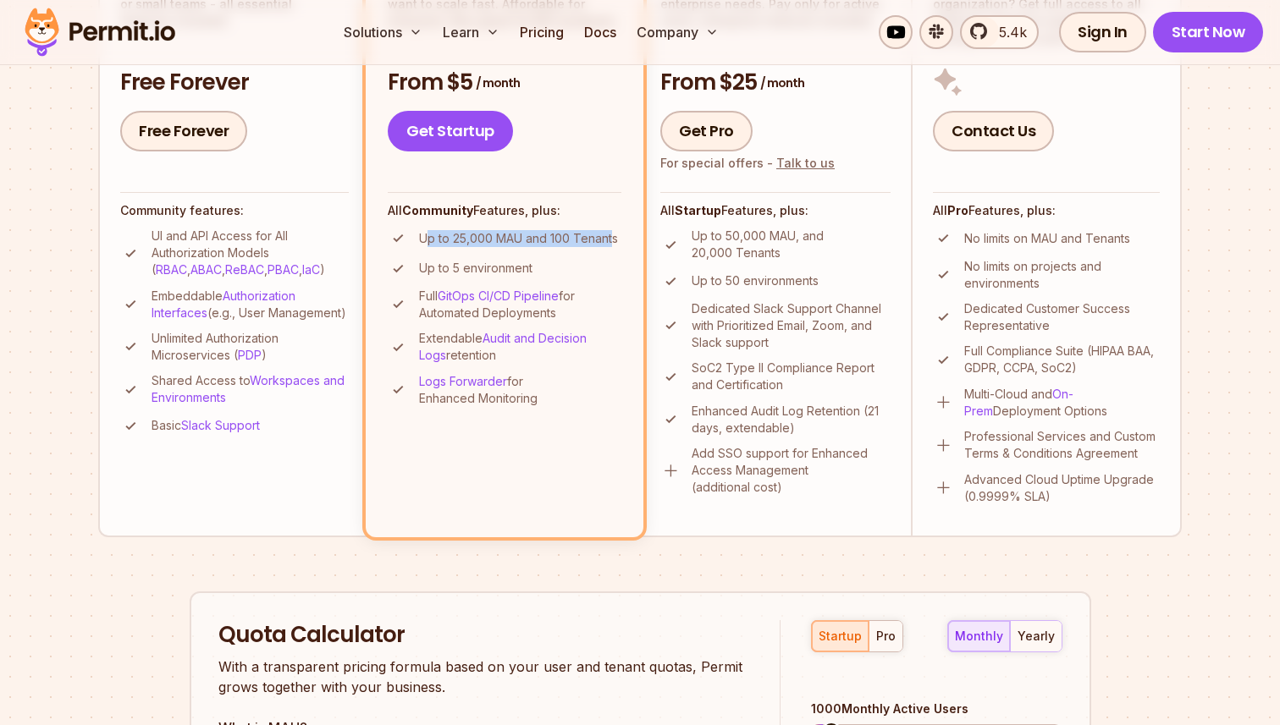
click at [615, 239] on p "Up to 25,000 MAU and 100 Tenants" at bounding box center [518, 238] width 199 height 17
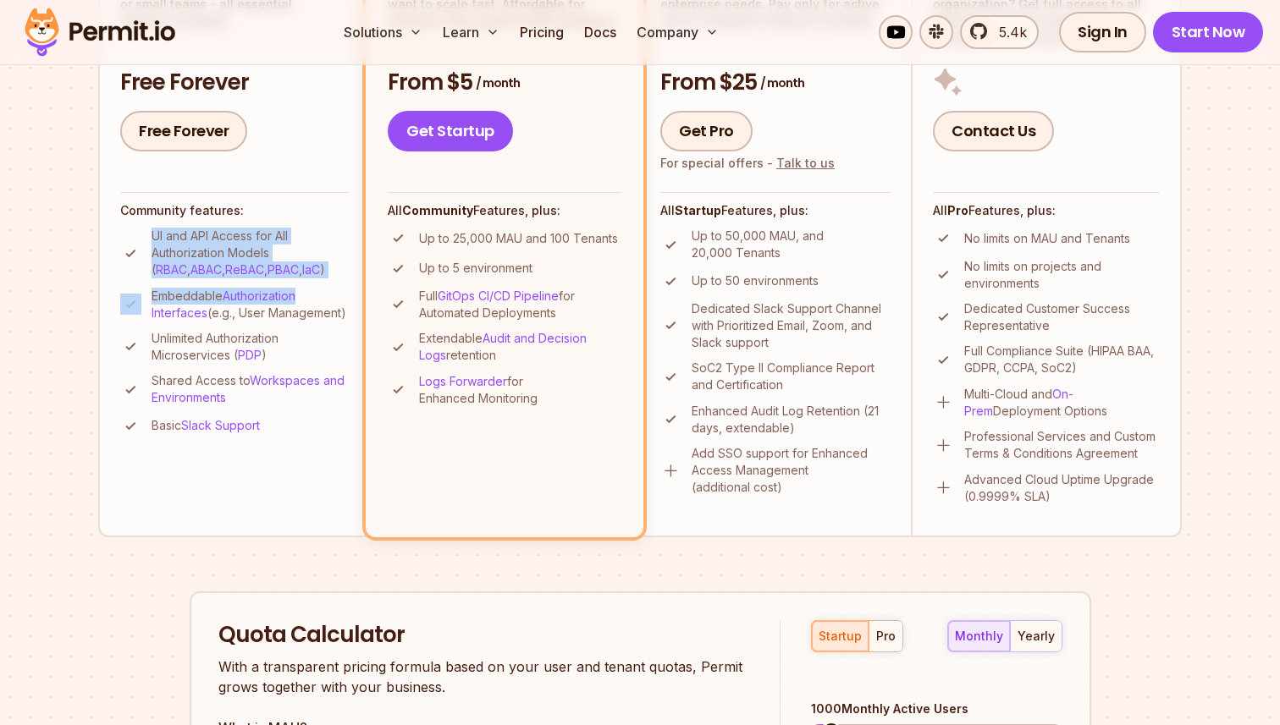
drag, startPoint x: 148, startPoint y: 233, endPoint x: 355, endPoint y: 301, distance: 218.4
click at [350, 299] on li "Community Perfect for individuals, PoCs, or small teams - all essential feature…" at bounding box center [233, 216] width 271 height 641
click at [355, 301] on li "Community Perfect for individuals, PoCs, or small teams - all essential feature…" at bounding box center [233, 216] width 271 height 641
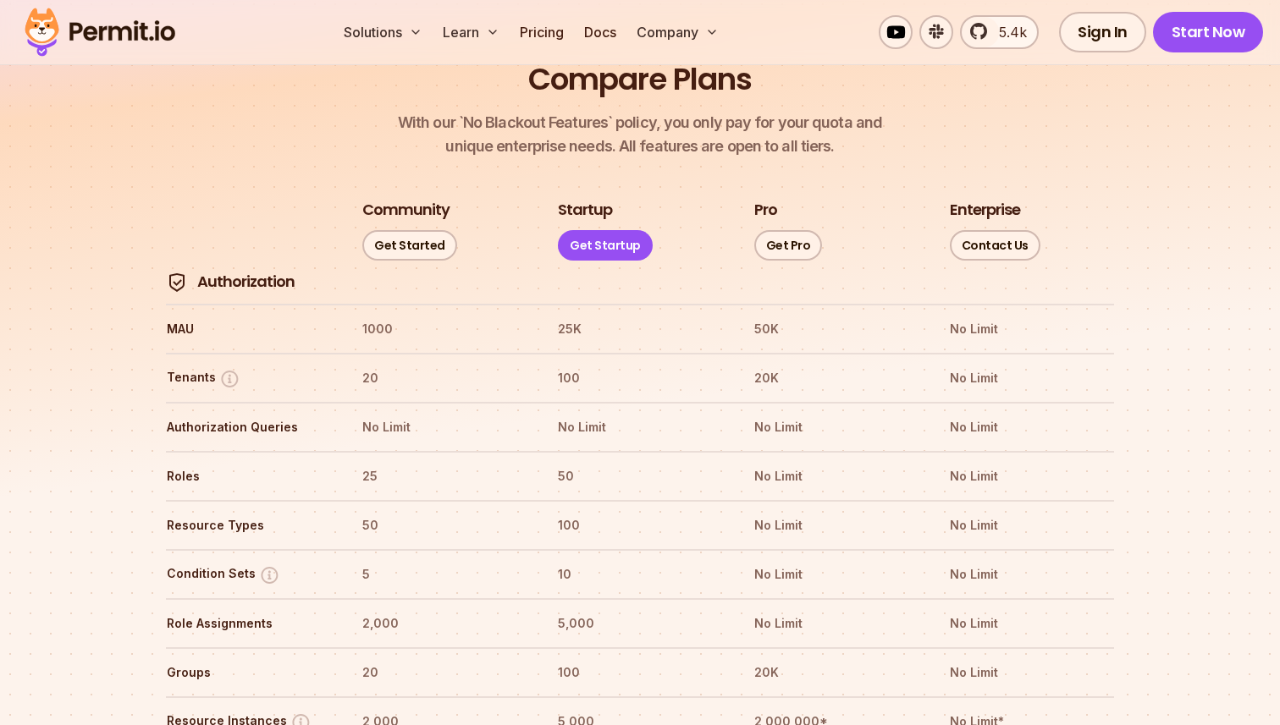
scroll to position [1915, 0]
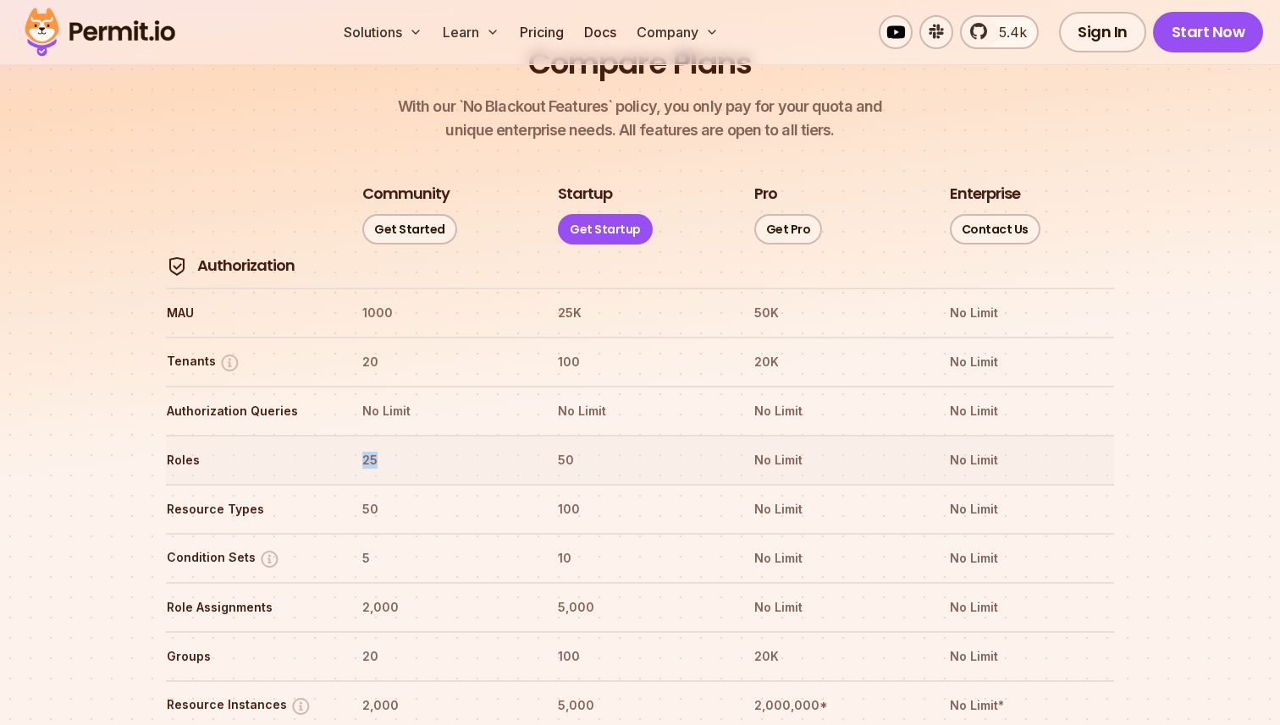
drag, startPoint x: 357, startPoint y: 413, endPoint x: 417, endPoint y: 413, distance: 60.1
click at [407, 435] on tr "Roles 25 50 No Limit No Limit" at bounding box center [640, 459] width 948 height 49
click at [420, 447] on th "25" at bounding box center [443, 460] width 165 height 27
drag, startPoint x: 370, startPoint y: 416, endPoint x: 464, endPoint y: 417, distance: 94.0
click at [464, 447] on th "25" at bounding box center [443, 460] width 165 height 27
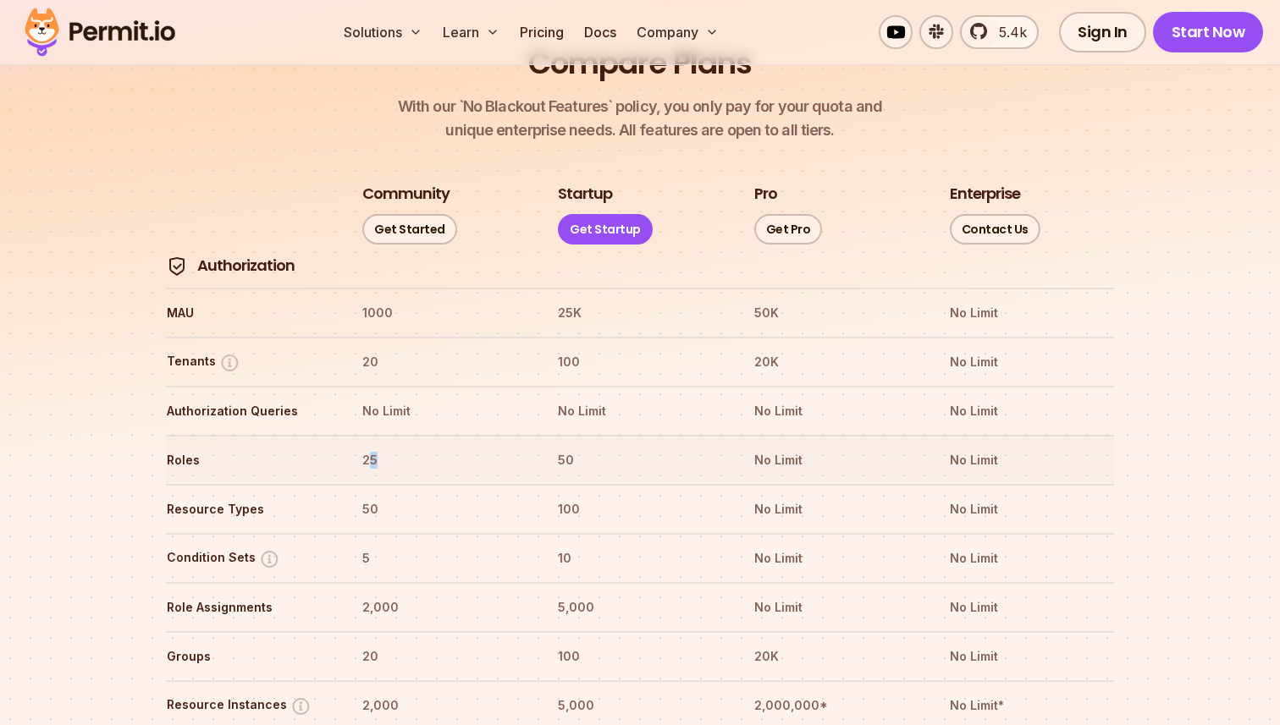
click at [464, 447] on th "25" at bounding box center [443, 460] width 165 height 27
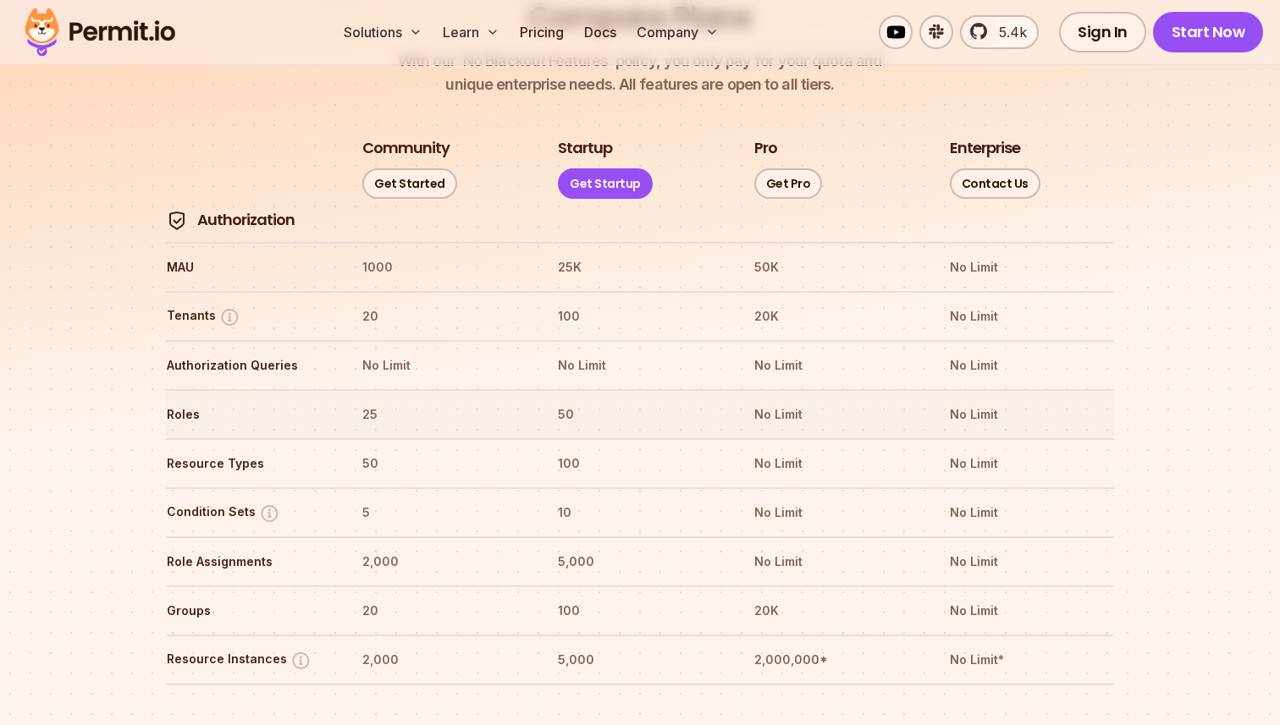
scroll to position [1975, 0]
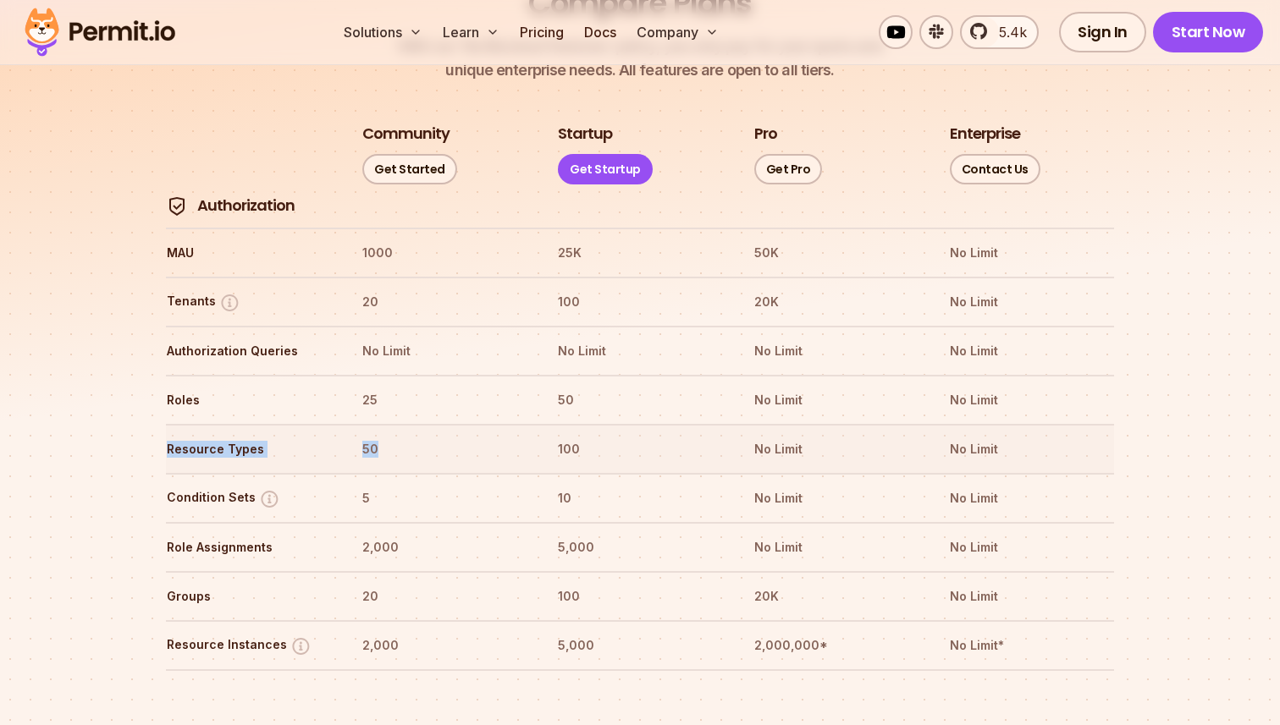
drag, startPoint x: 172, startPoint y: 401, endPoint x: 414, endPoint y: 401, distance: 242.1
click at [408, 424] on tr "Resource Types 50 100 No Limit No Limit" at bounding box center [640, 448] width 948 height 49
click at [414, 436] on th "50" at bounding box center [443, 449] width 165 height 27
drag, startPoint x: 168, startPoint y: 447, endPoint x: 410, endPoint y: 447, distance: 242.1
click at [409, 473] on tr "Condition Sets 5 10 No Limit No Limit" at bounding box center [640, 497] width 948 height 49
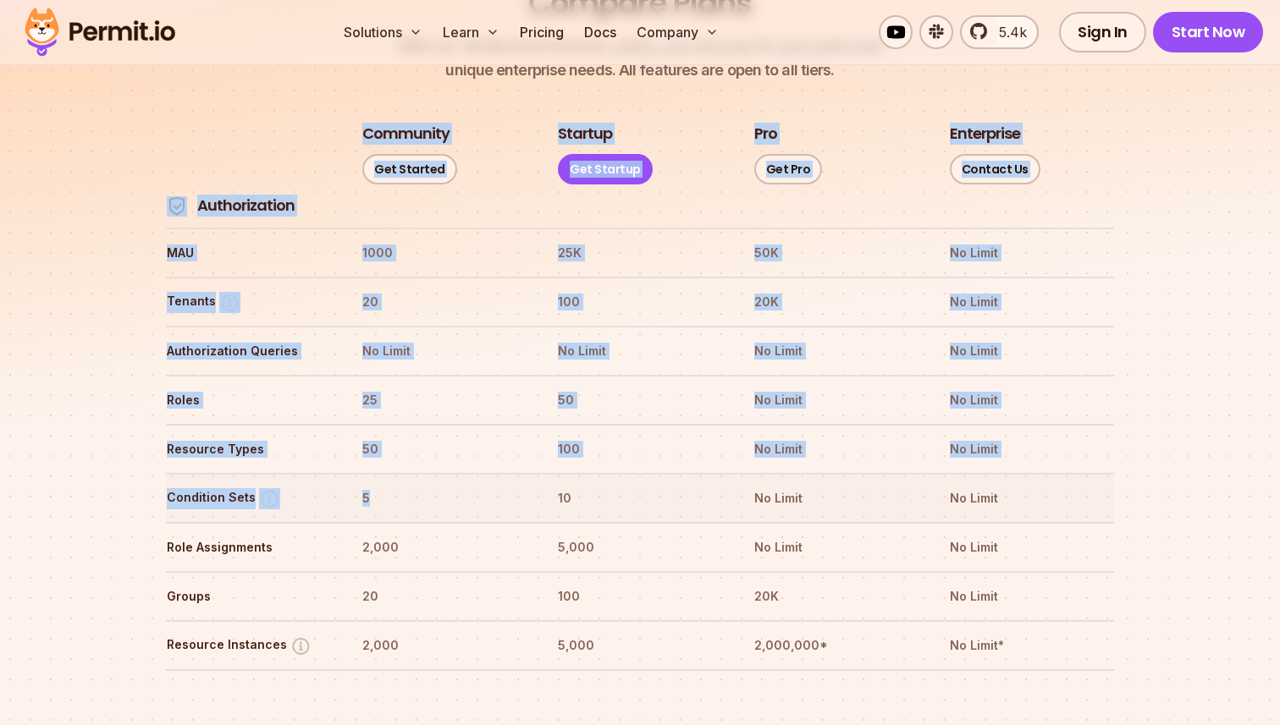
drag, startPoint x: 151, startPoint y: 449, endPoint x: 411, endPoint y: 449, distance: 260.7
click at [411, 485] on th "5" at bounding box center [443, 498] width 165 height 27
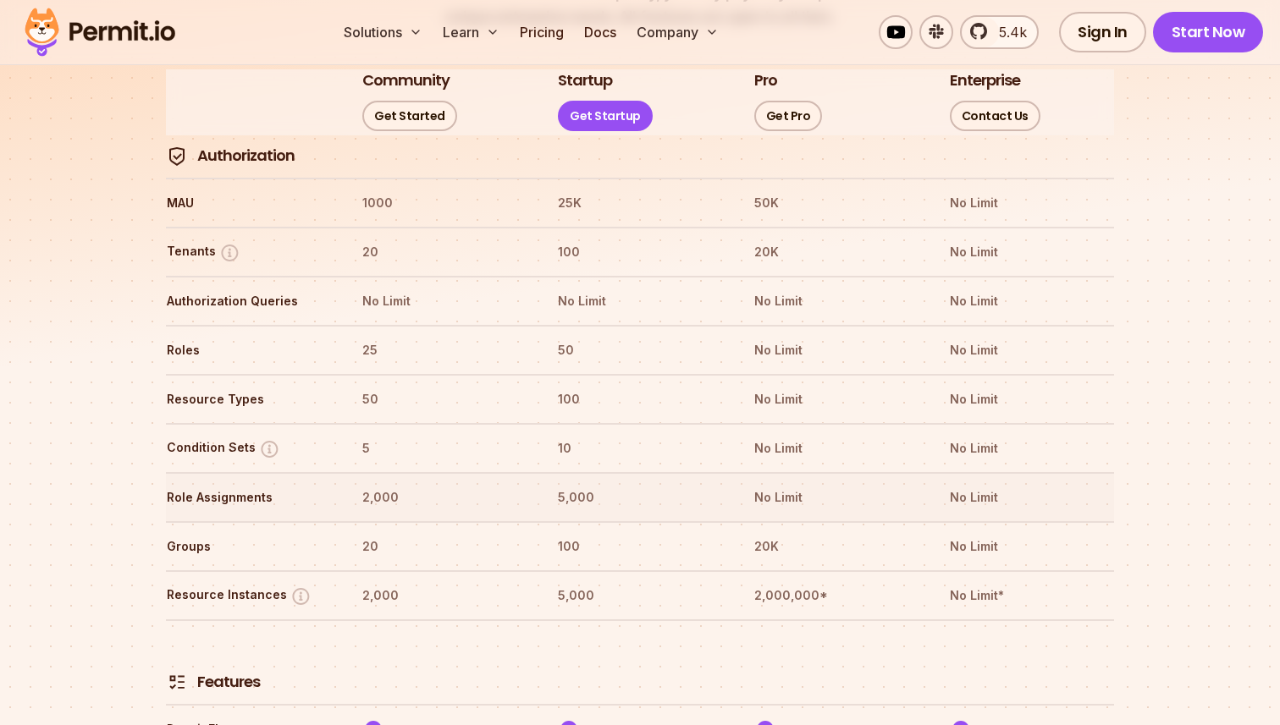
scroll to position [2051, 0]
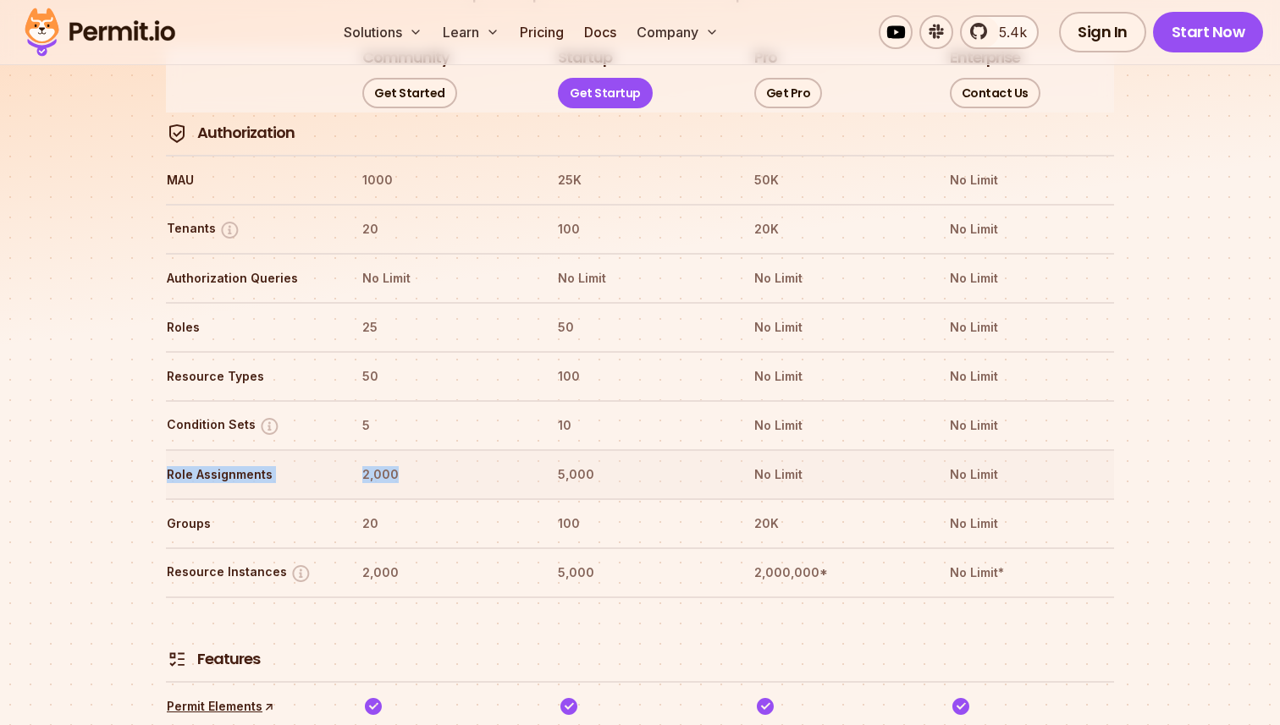
drag, startPoint x: 170, startPoint y: 426, endPoint x: 415, endPoint y: 425, distance: 244.6
click at [409, 449] on tr "Role Assignments 2,000 5,000 No Limit No Limit" at bounding box center [640, 473] width 948 height 49
click at [415, 461] on th "2,000" at bounding box center [443, 474] width 165 height 27
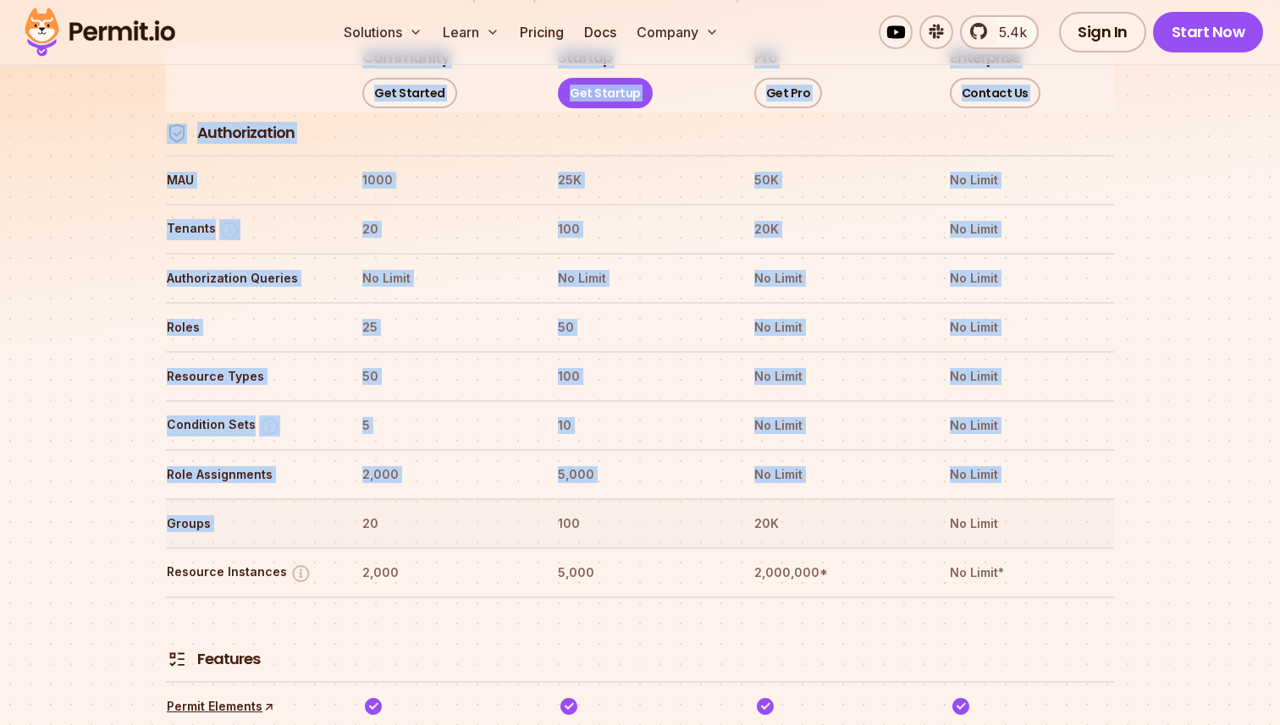
drag, startPoint x: 163, startPoint y: 472, endPoint x: 461, endPoint y: 454, distance: 299.4
click at [466, 597] on tr "Features" at bounding box center [640, 639] width 948 height 85
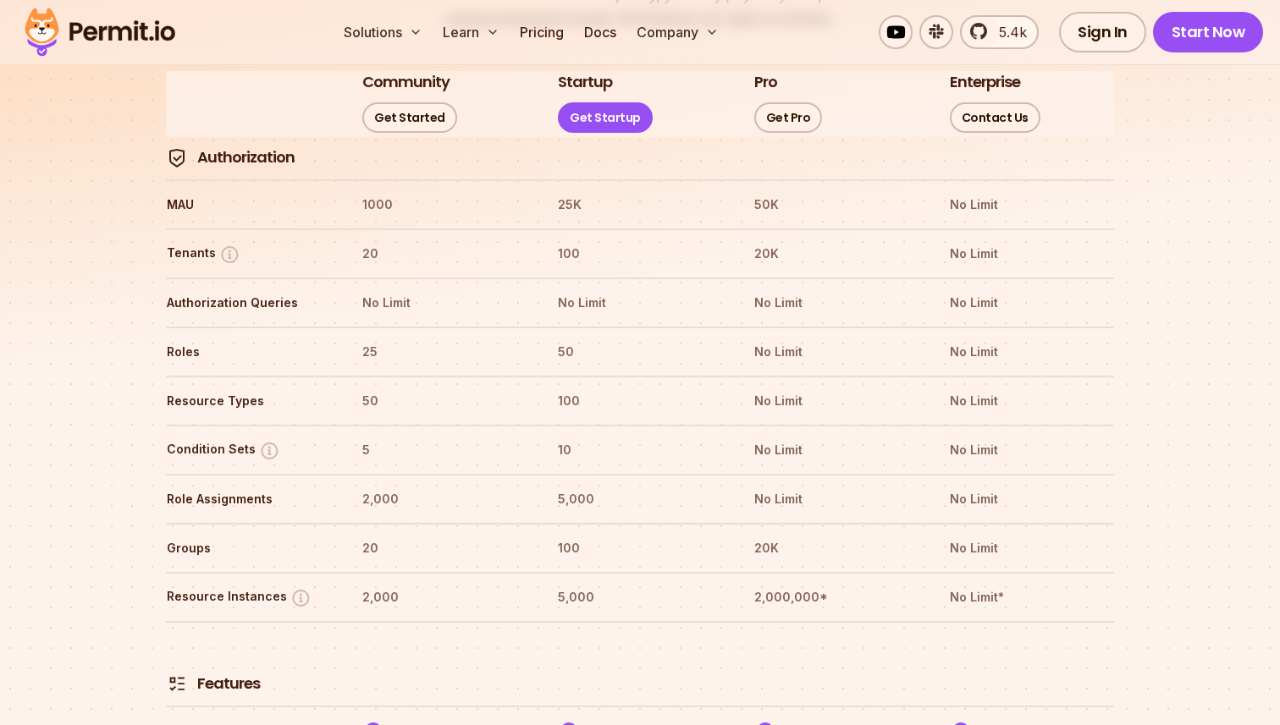
scroll to position [2019, 0]
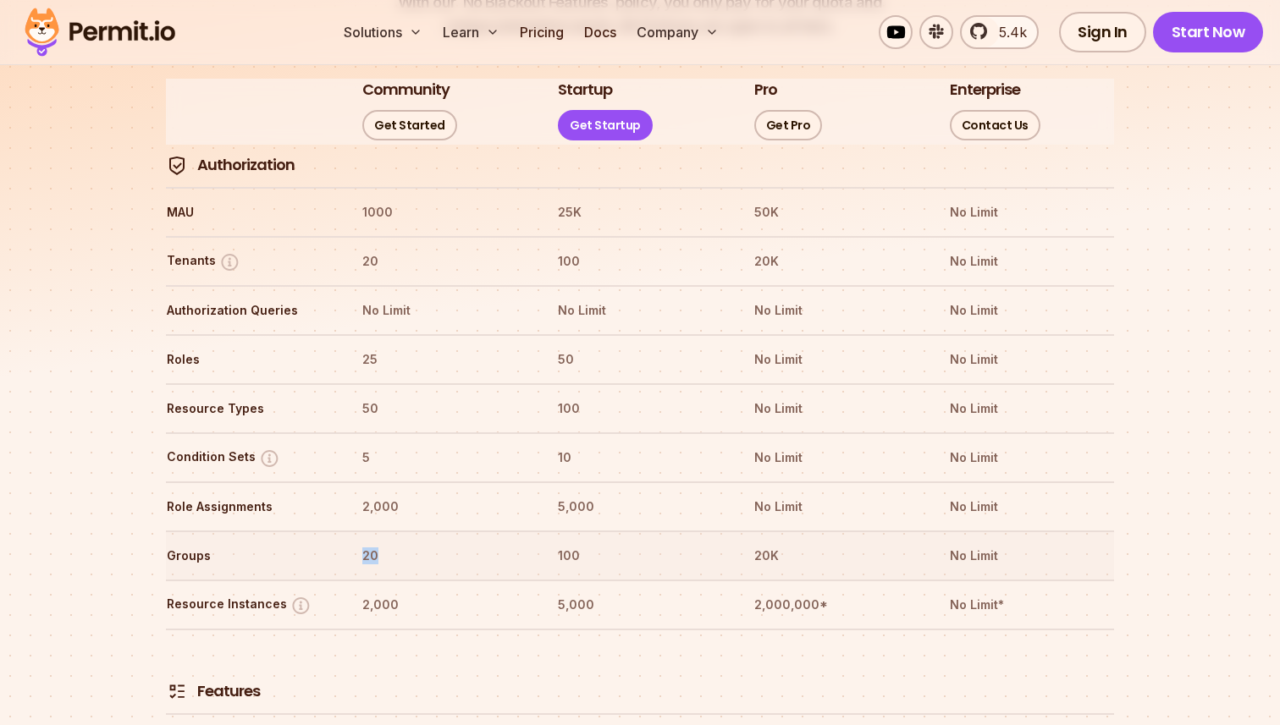
drag, startPoint x: 362, startPoint y: 507, endPoint x: 428, endPoint y: 507, distance: 66.0
click at [406, 543] on th "20" at bounding box center [443, 556] width 165 height 27
click at [428, 543] on th "20" at bounding box center [443, 556] width 165 height 27
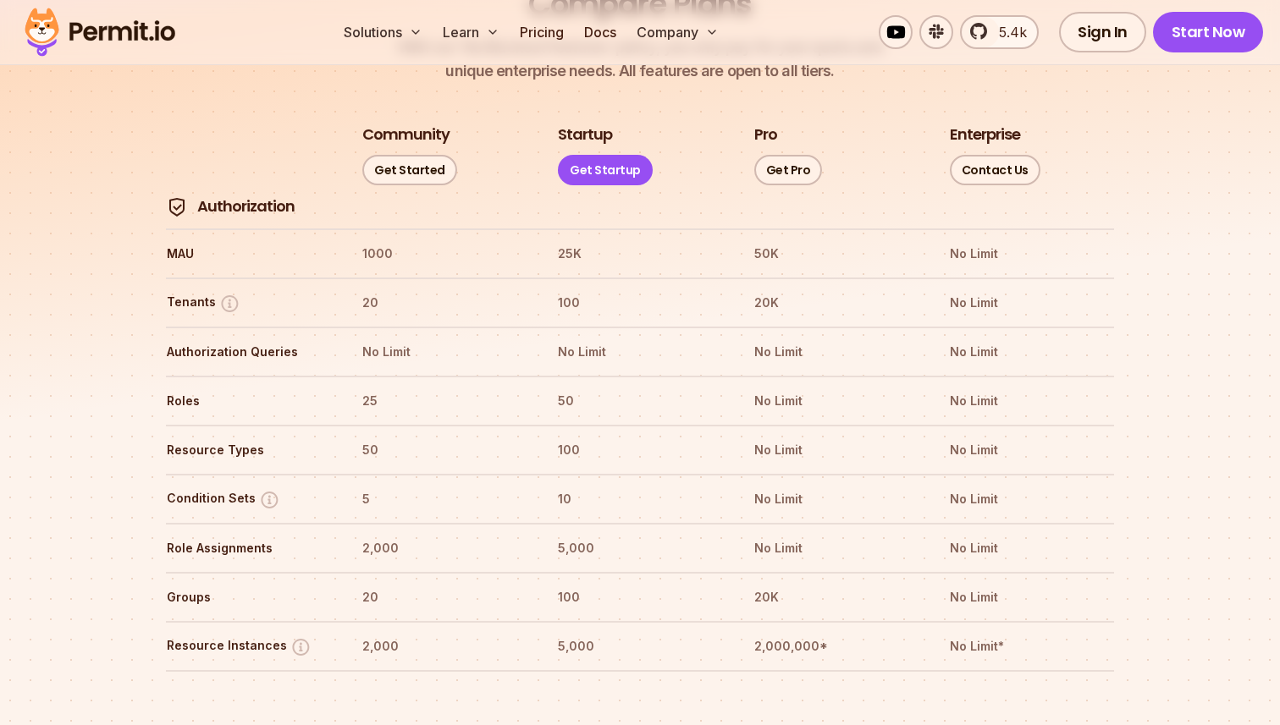
scroll to position [1954, 0]
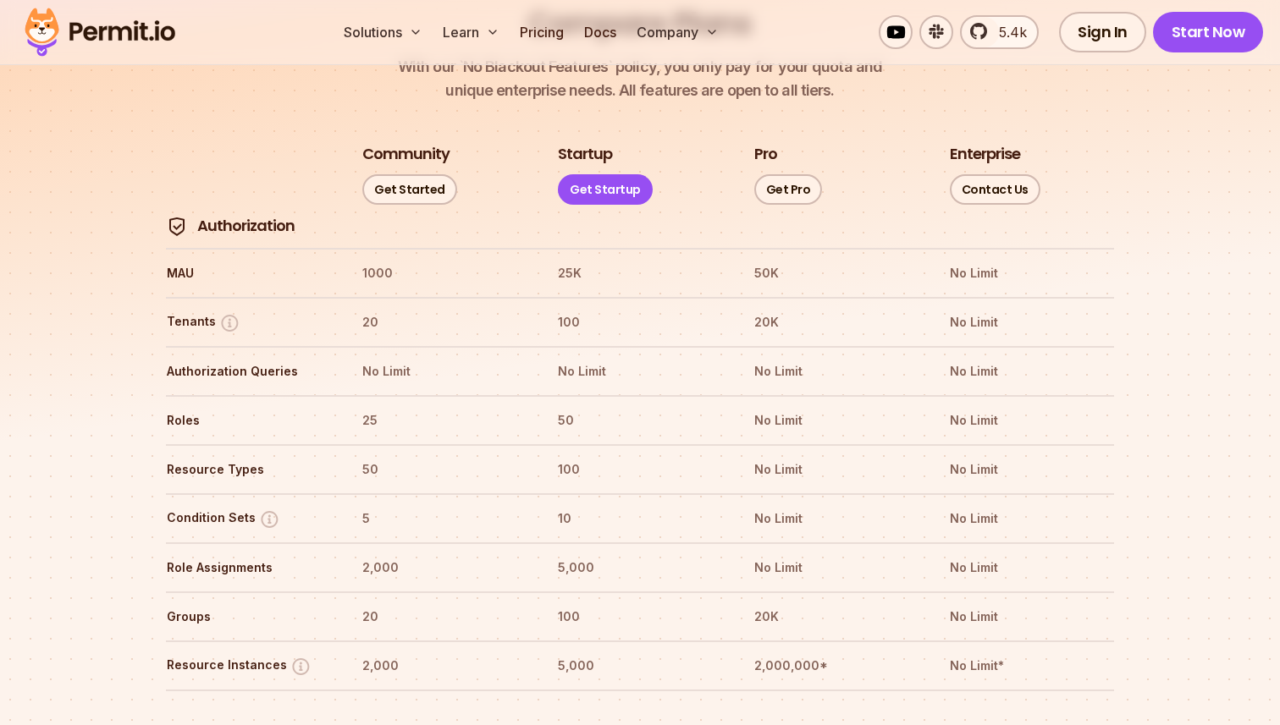
drag, startPoint x: 40, startPoint y: 444, endPoint x: 388, endPoint y: 458, distance: 348.2
click at [388, 493] on tr "Condition Sets Used to create Attribute Based Access Control (ABAC) policies Us…" at bounding box center [640, 517] width 948 height 49
drag, startPoint x: 169, startPoint y: 514, endPoint x: 316, endPoint y: 517, distance: 146.5
click at [311, 554] on th "Role Assignments" at bounding box center [248, 567] width 165 height 27
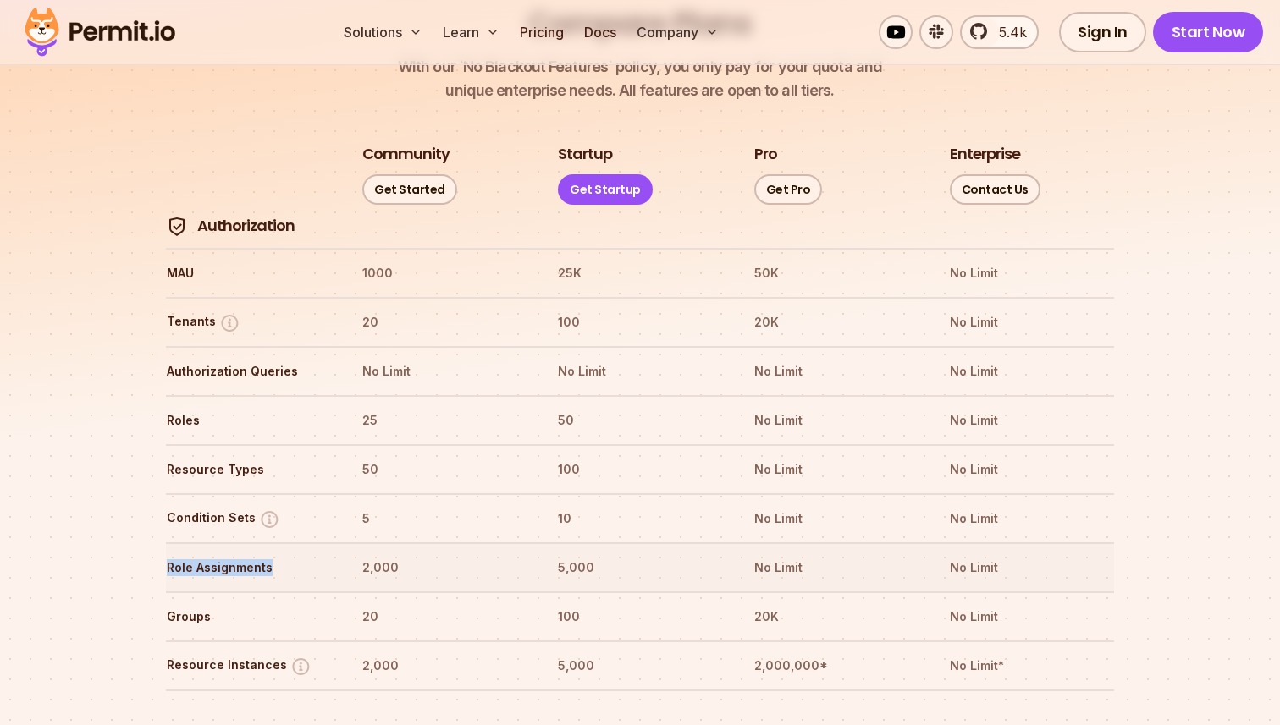
click at [316, 554] on th "Role Assignments" at bounding box center [248, 567] width 165 height 27
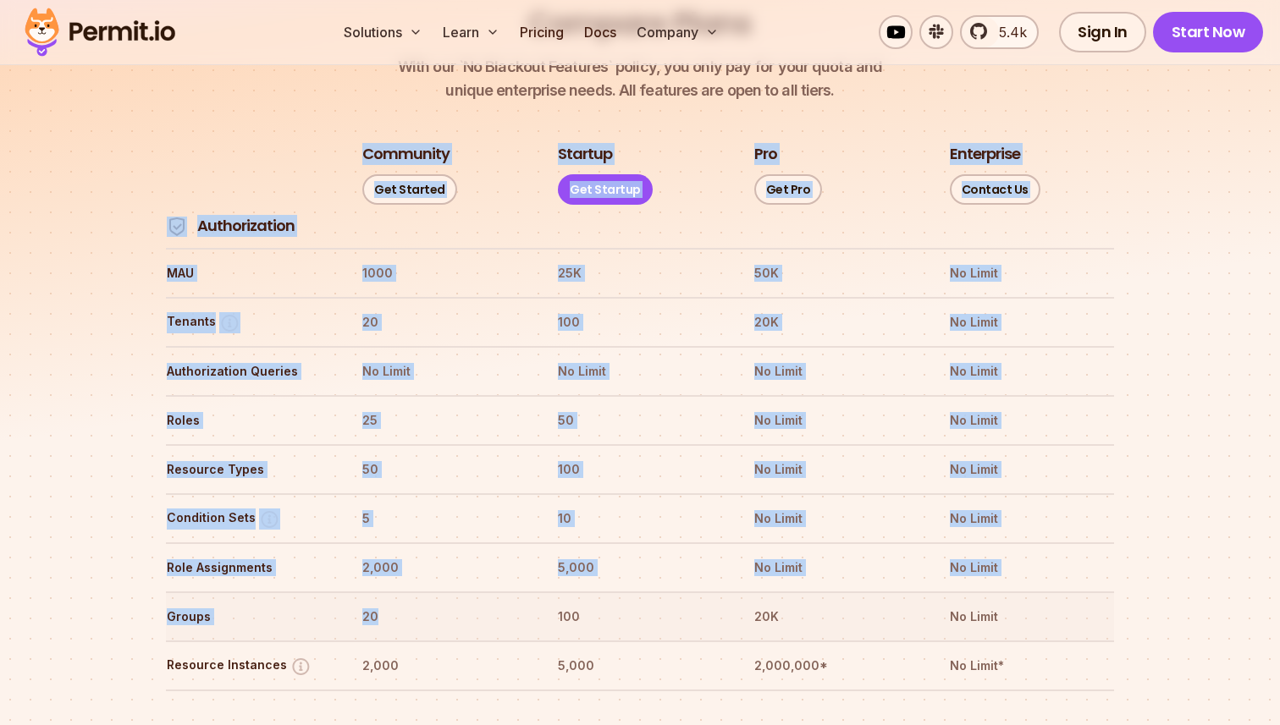
drag, startPoint x: 162, startPoint y: 566, endPoint x: 379, endPoint y: 566, distance: 217.5
click at [382, 603] on th "20" at bounding box center [443, 616] width 165 height 27
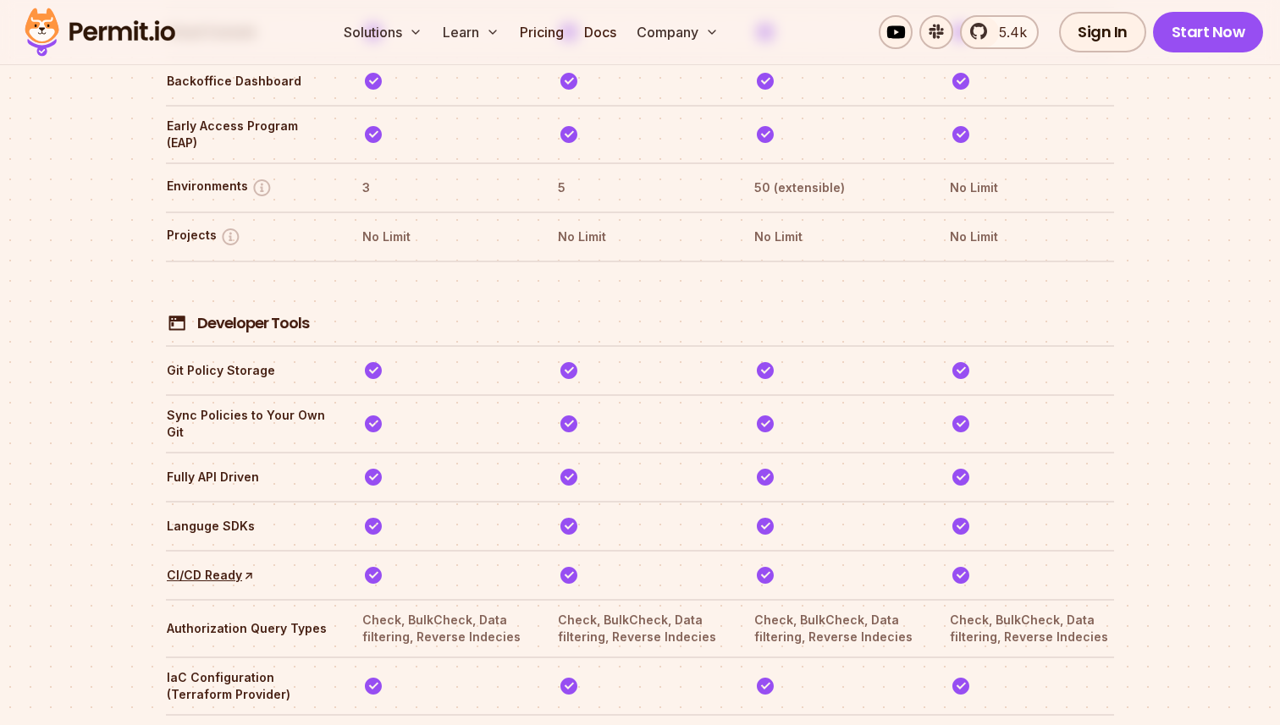
scroll to position [2951, 0]
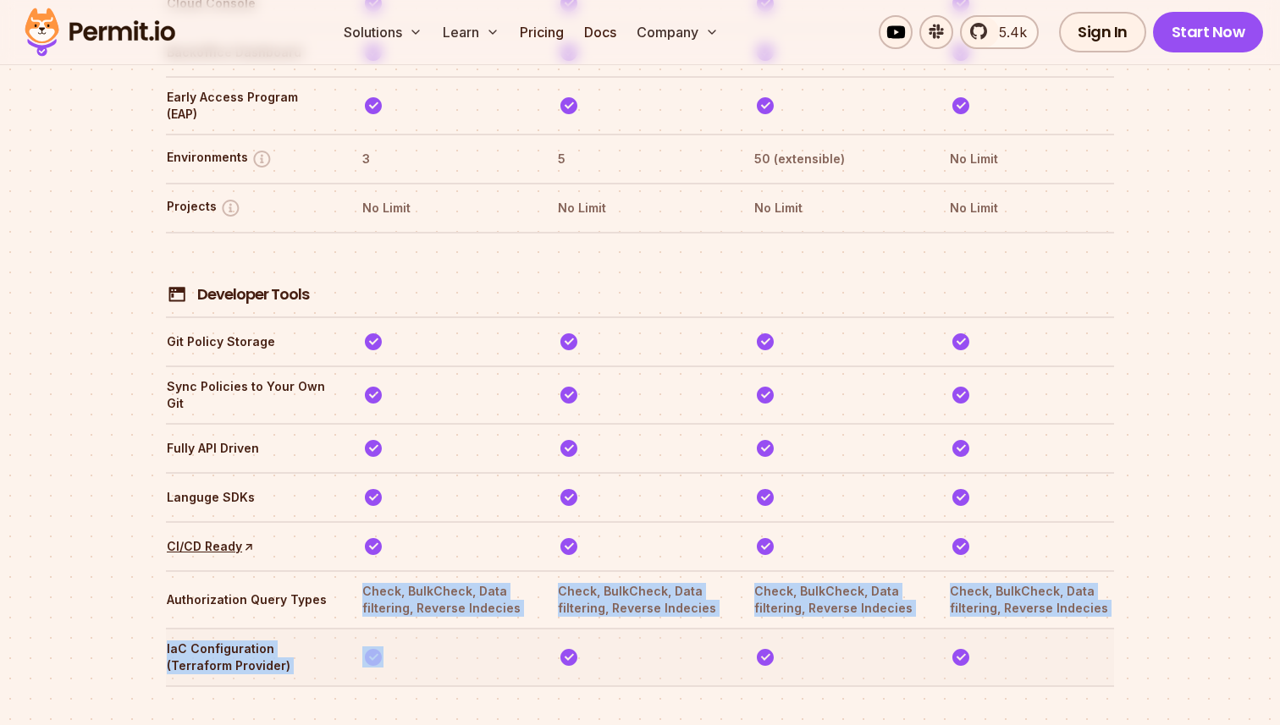
drag, startPoint x: 361, startPoint y: 529, endPoint x: 545, endPoint y: 602, distance: 197.6
click at [507, 697] on th at bounding box center [443, 728] width 165 height 63
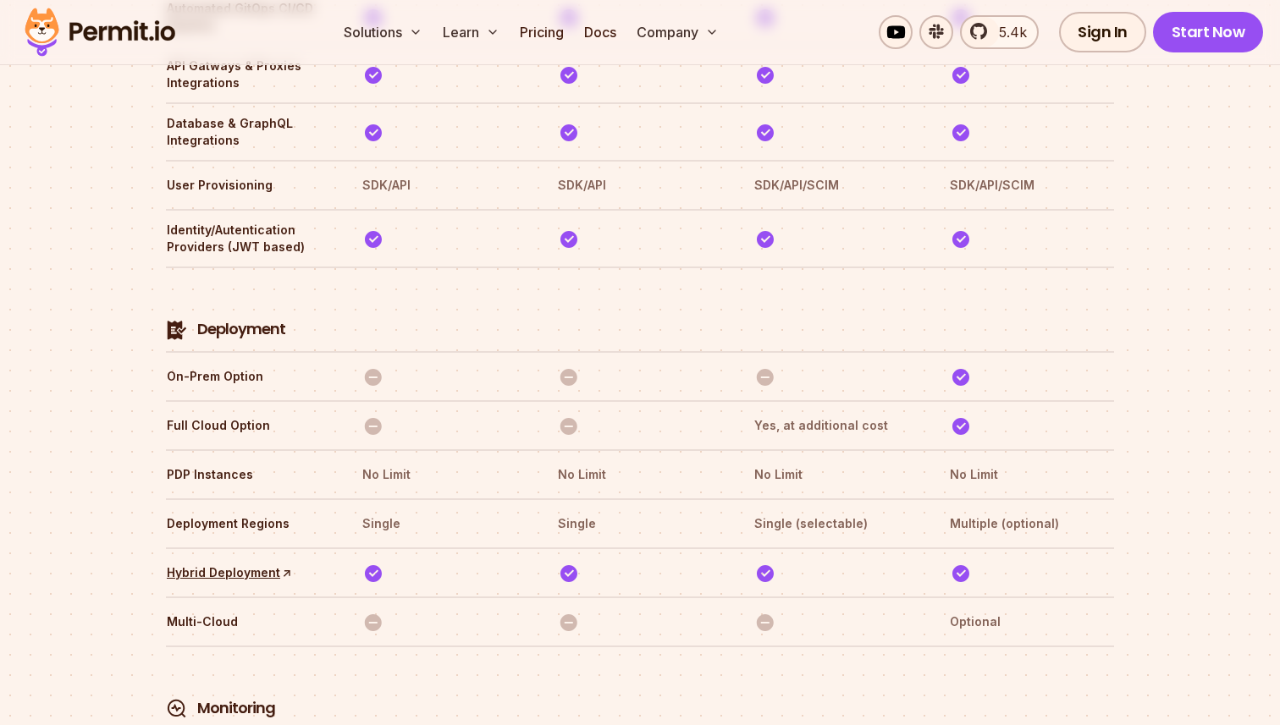
scroll to position [3808, 0]
drag, startPoint x: 169, startPoint y: 349, endPoint x: 263, endPoint y: 350, distance: 94.0
click at [263, 411] on th "Full Cloud Option" at bounding box center [248, 424] width 165 height 27
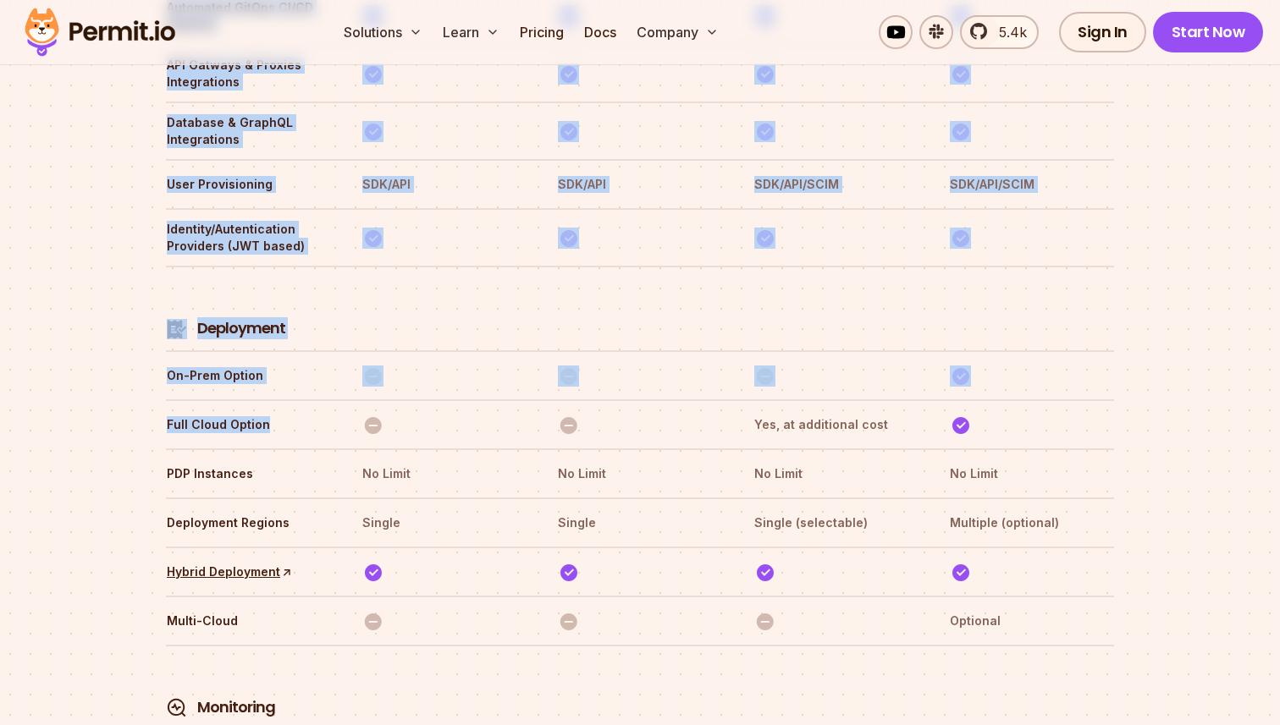
drag, startPoint x: 263, startPoint y: 350, endPoint x: 139, endPoint y: 350, distance: 124.4
click at [139, 350] on section "Compare Plans With our `No Blackout Features` policy, you only pay for your quo…" at bounding box center [640, 358] width 1280 height 4580
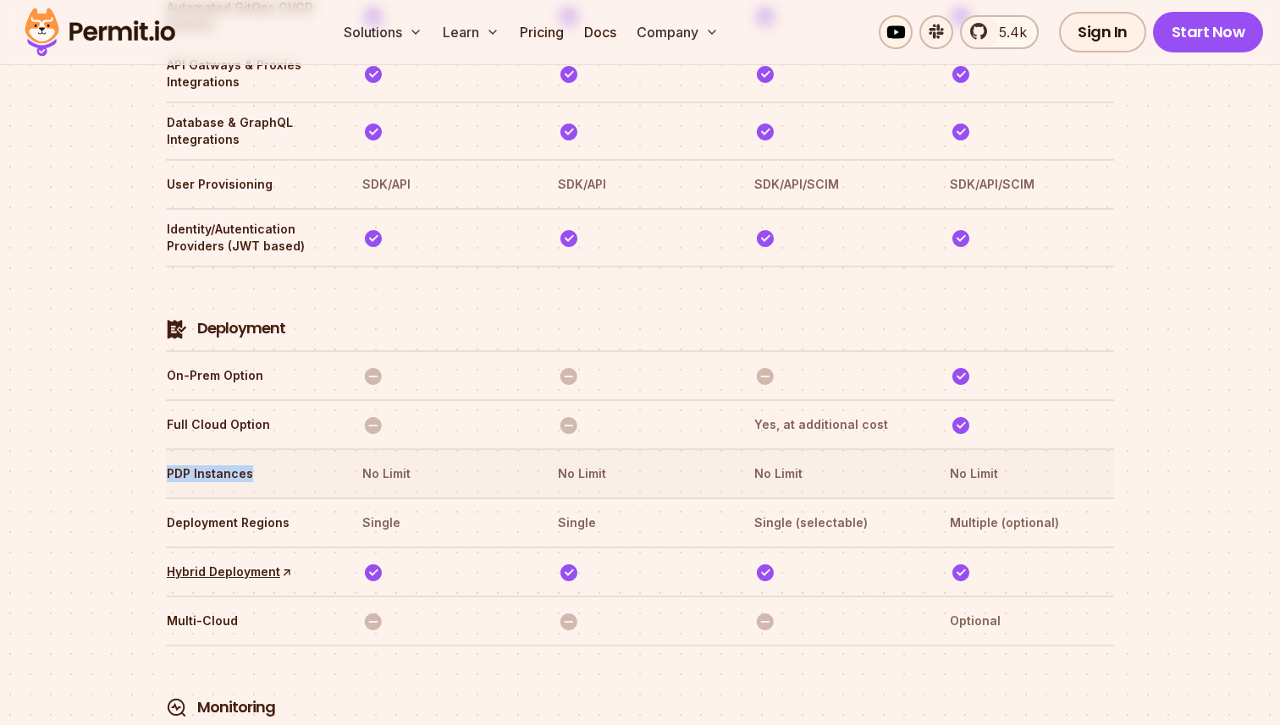
drag, startPoint x: 168, startPoint y: 401, endPoint x: 322, endPoint y: 401, distance: 154.0
click at [322, 460] on th "PDP Instances" at bounding box center [248, 473] width 165 height 27
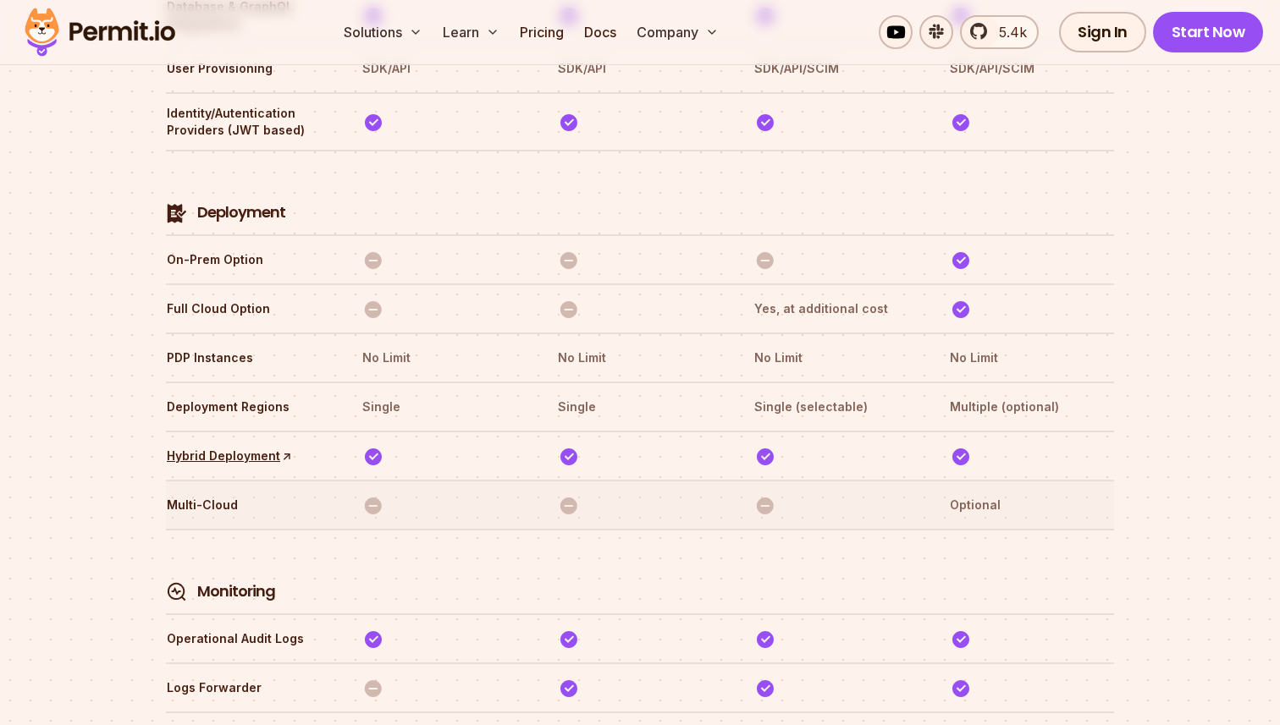
scroll to position [3926, 0]
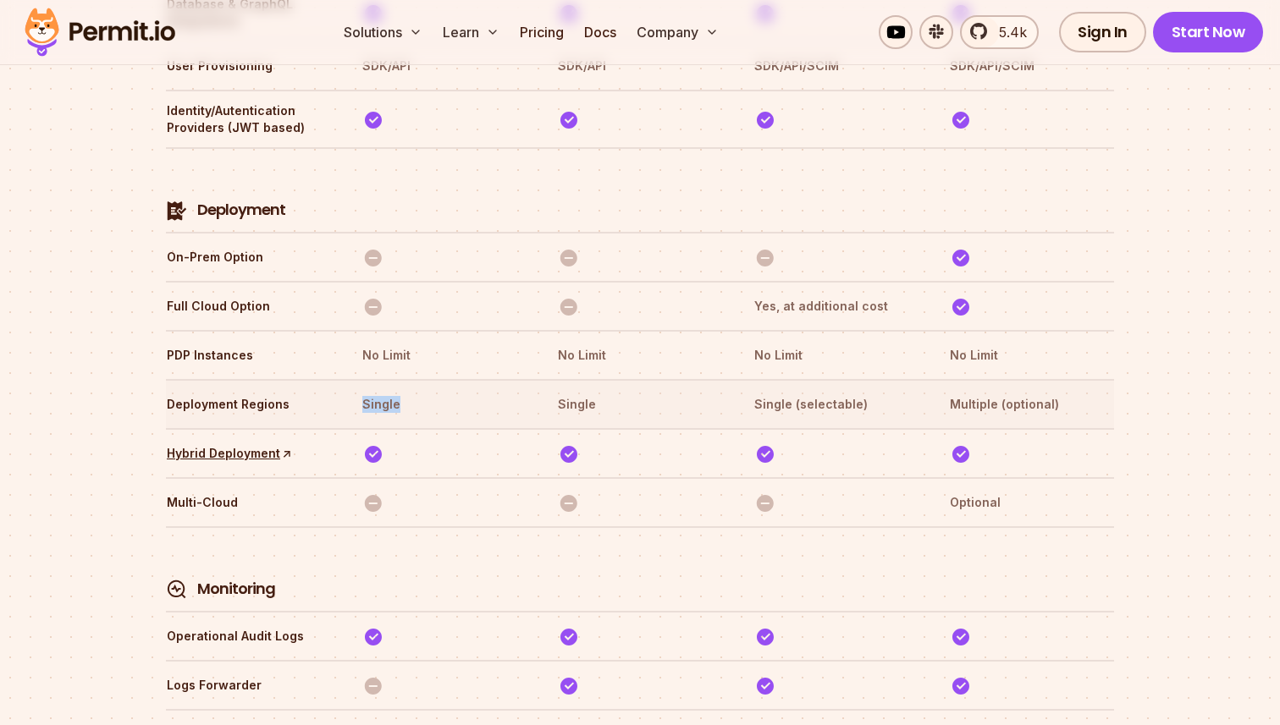
drag, startPoint x: 357, startPoint y: 330, endPoint x: 482, endPoint y: 330, distance: 125.3
click at [482, 379] on tr "Deployment Regions Single Single Single (selectable) Multiple (optional)" at bounding box center [640, 403] width 948 height 49
click at [488, 391] on th "Single" at bounding box center [443, 404] width 165 height 27
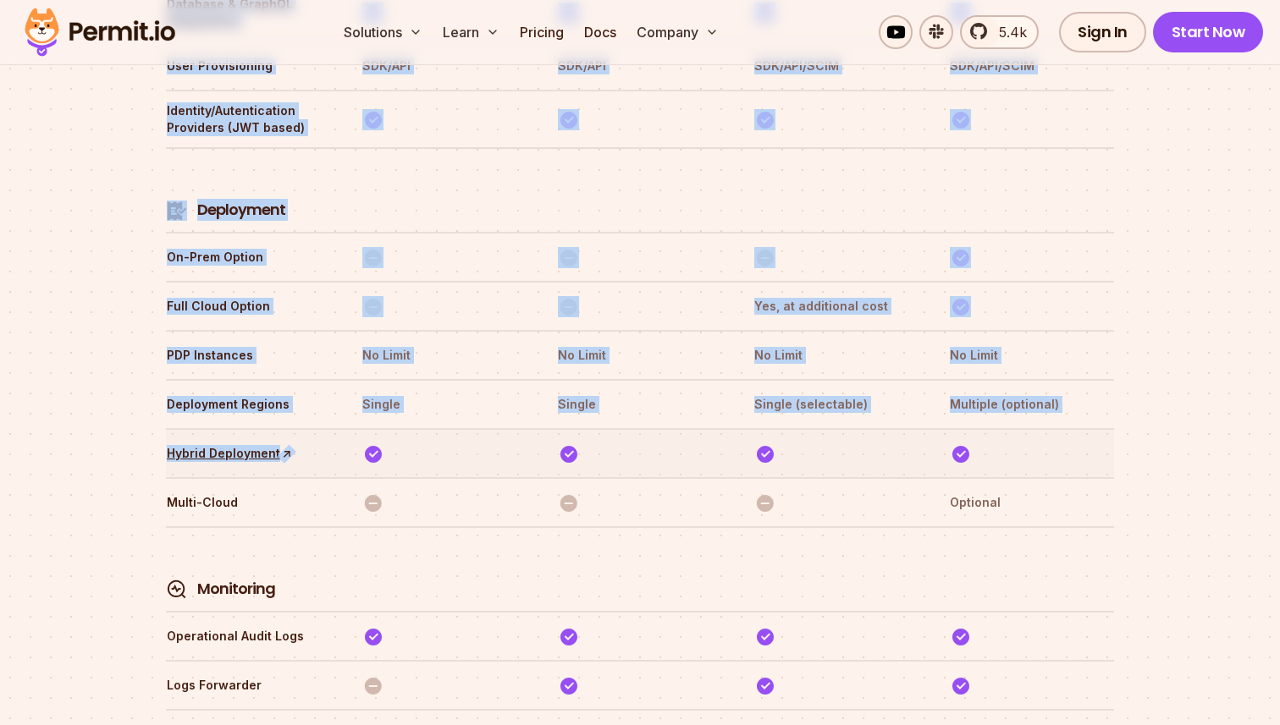
drag, startPoint x: 146, startPoint y: 380, endPoint x: 322, endPoint y: 380, distance: 176.0
click at [317, 380] on section "Compare Plans With our `No Blackout Features` policy, you only pay for your quo…" at bounding box center [640, 239] width 1280 height 4580
click at [344, 477] on tr "Multi-Cloud Optional" at bounding box center [640, 501] width 948 height 49
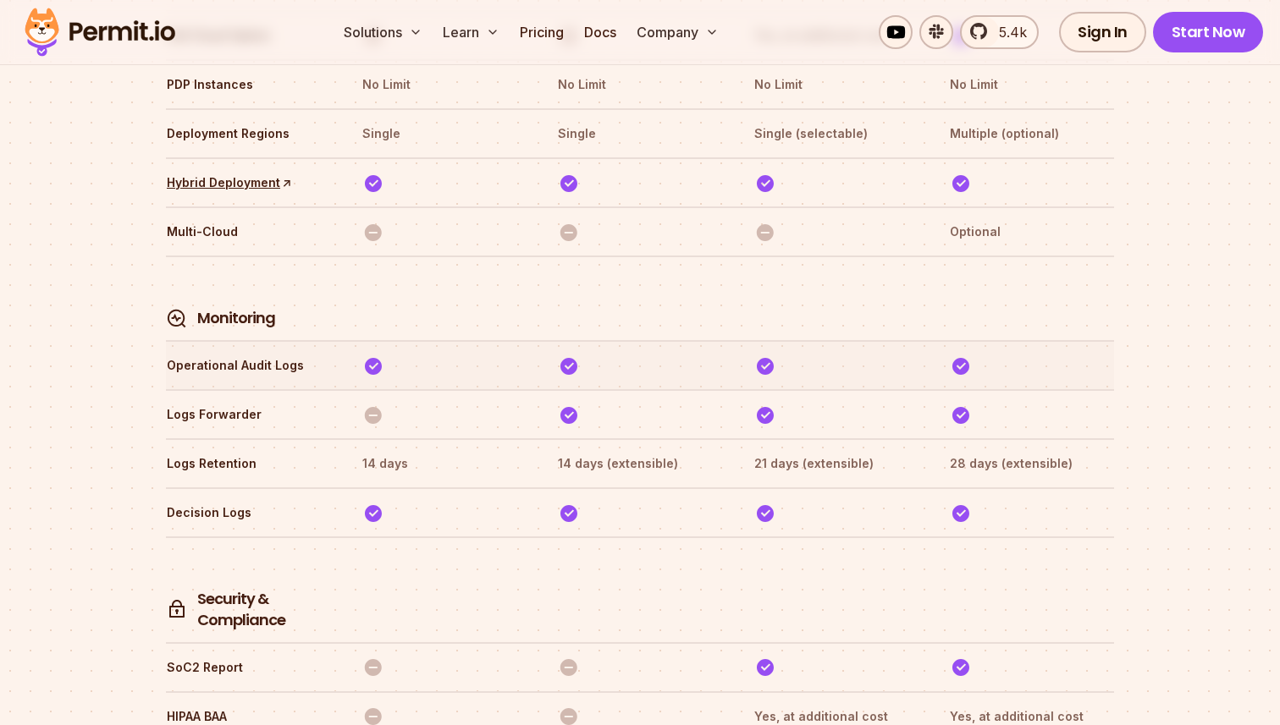
scroll to position [4229, 0]
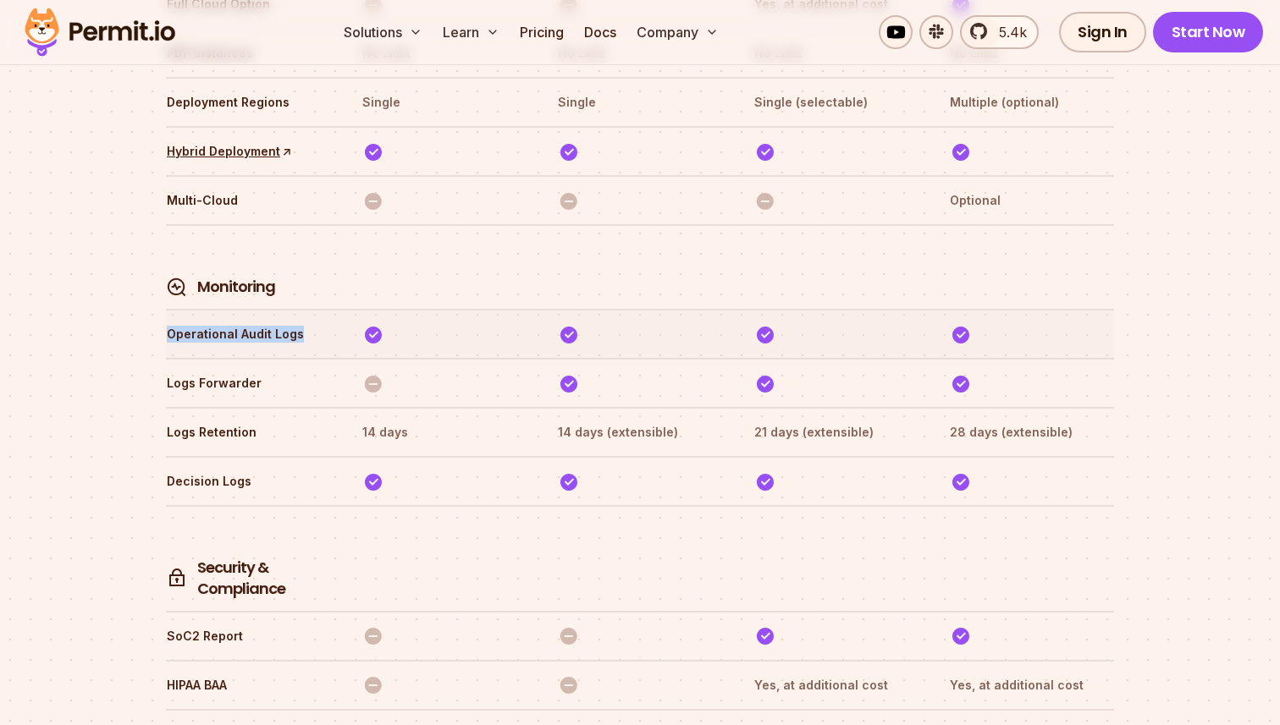
drag, startPoint x: 170, startPoint y: 264, endPoint x: 334, endPoint y: 264, distance: 164.2
click at [334, 309] on tr "Operational Audit Logs" at bounding box center [640, 333] width 948 height 49
click at [346, 309] on tr "Operational Audit Logs" at bounding box center [640, 333] width 948 height 49
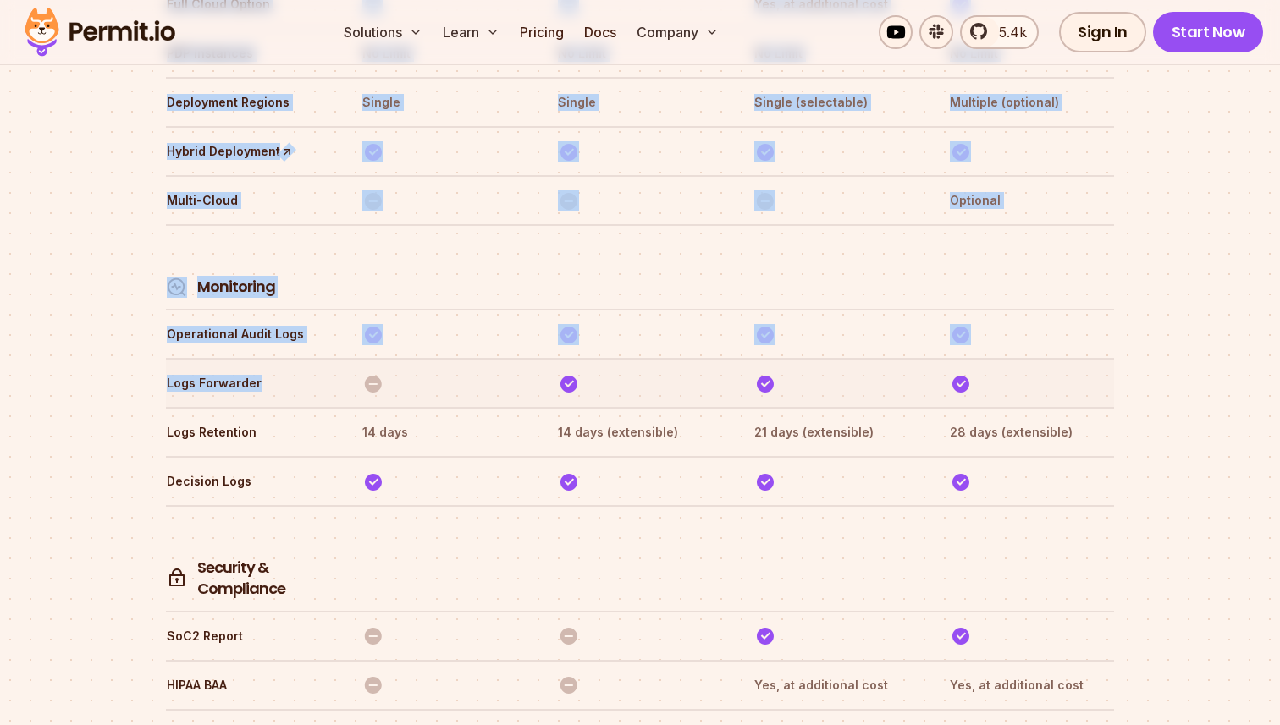
drag, startPoint x: 161, startPoint y: 306, endPoint x: 311, endPoint y: 306, distance: 149.8
click at [317, 370] on th "Logs Forwarder" at bounding box center [248, 383] width 165 height 27
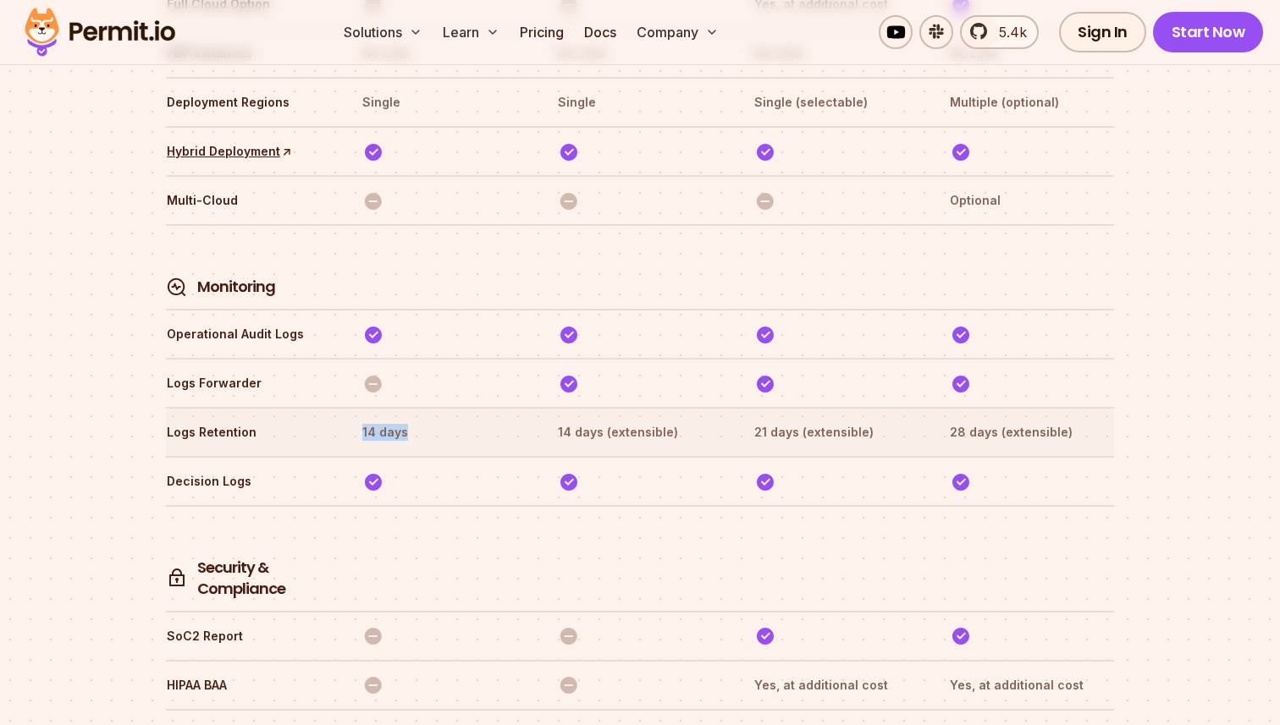
drag, startPoint x: 357, startPoint y: 358, endPoint x: 464, endPoint y: 358, distance: 106.6
click at [464, 407] on tr "Logs Retention 14 days 14 days (extensible) 21 days (extensible) 28 days (exten…" at bounding box center [640, 431] width 948 height 49
click at [466, 419] on th "14 days" at bounding box center [443, 432] width 165 height 27
click at [418, 517] on th at bounding box center [443, 559] width 165 height 84
drag, startPoint x: 168, startPoint y: 405, endPoint x: 313, endPoint y: 405, distance: 144.7
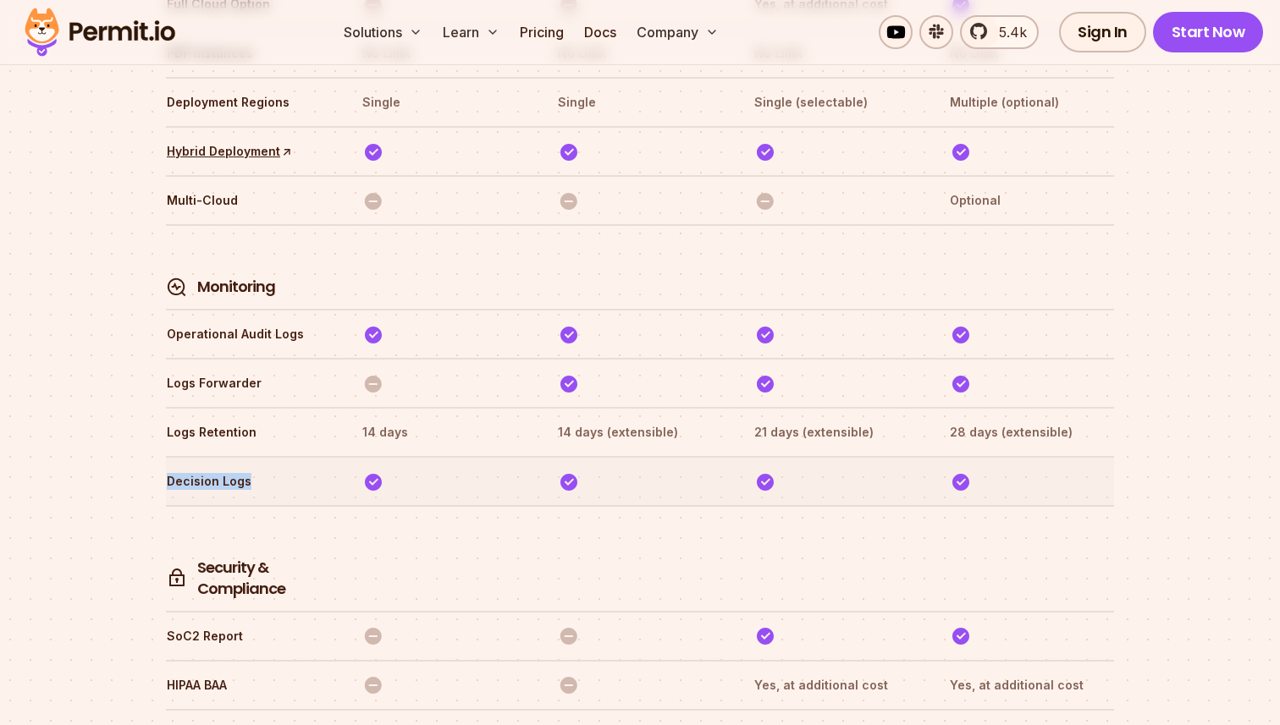
click at [299, 468] on th "Decision Logs" at bounding box center [248, 481] width 165 height 27
click at [417, 517] on th at bounding box center [443, 559] width 165 height 84
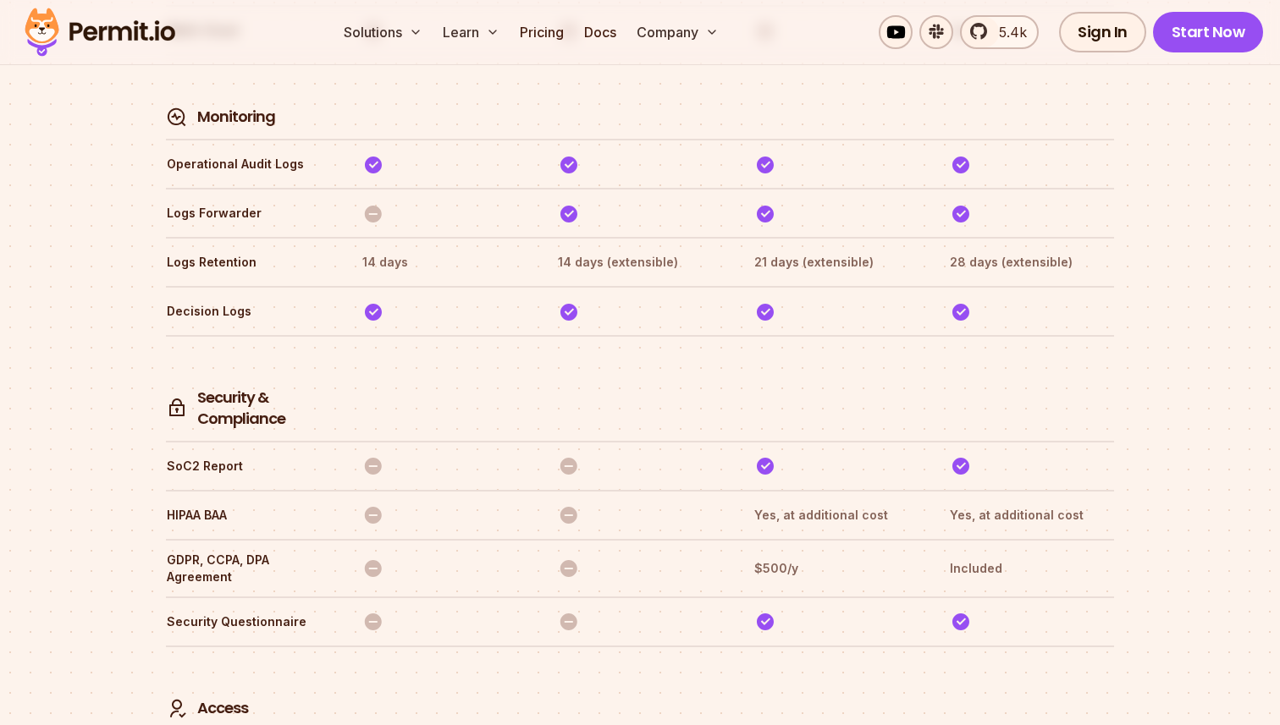
scroll to position [4383, 0]
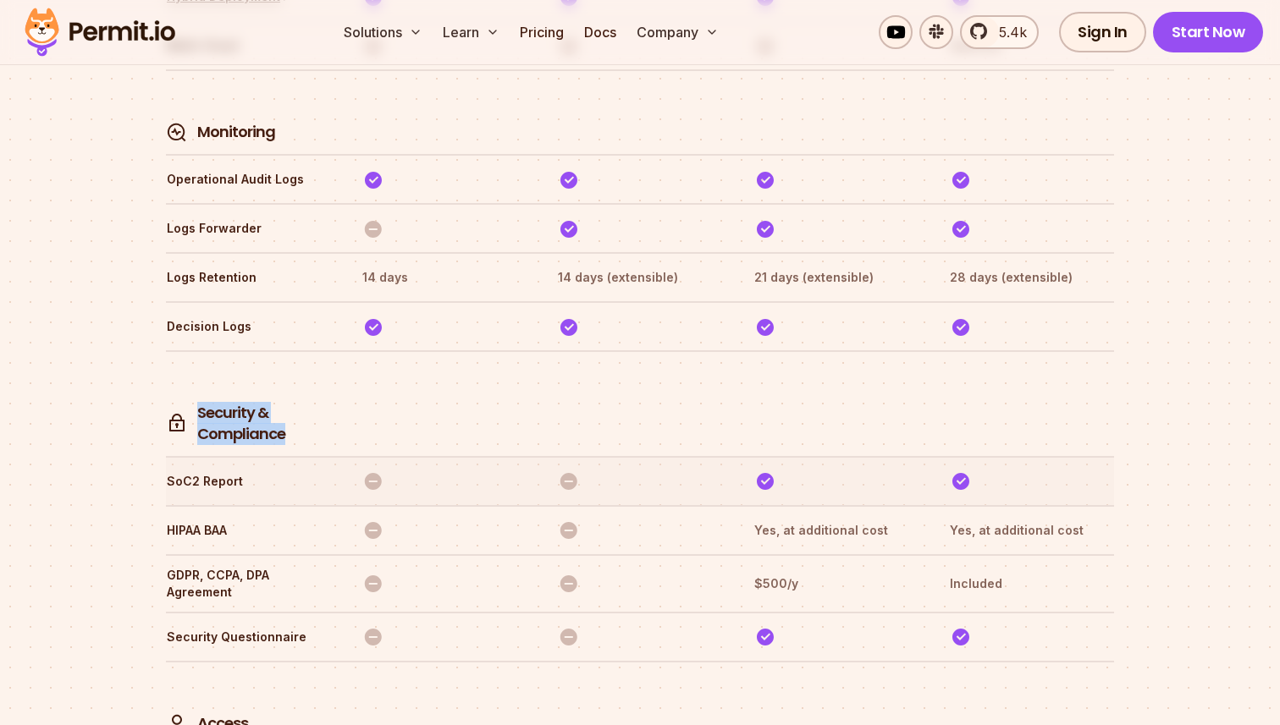
drag, startPoint x: 196, startPoint y: 336, endPoint x: 356, endPoint y: 381, distance: 166.1
click at [273, 403] on h4 "Security & Compliance" at bounding box center [263, 424] width 133 height 42
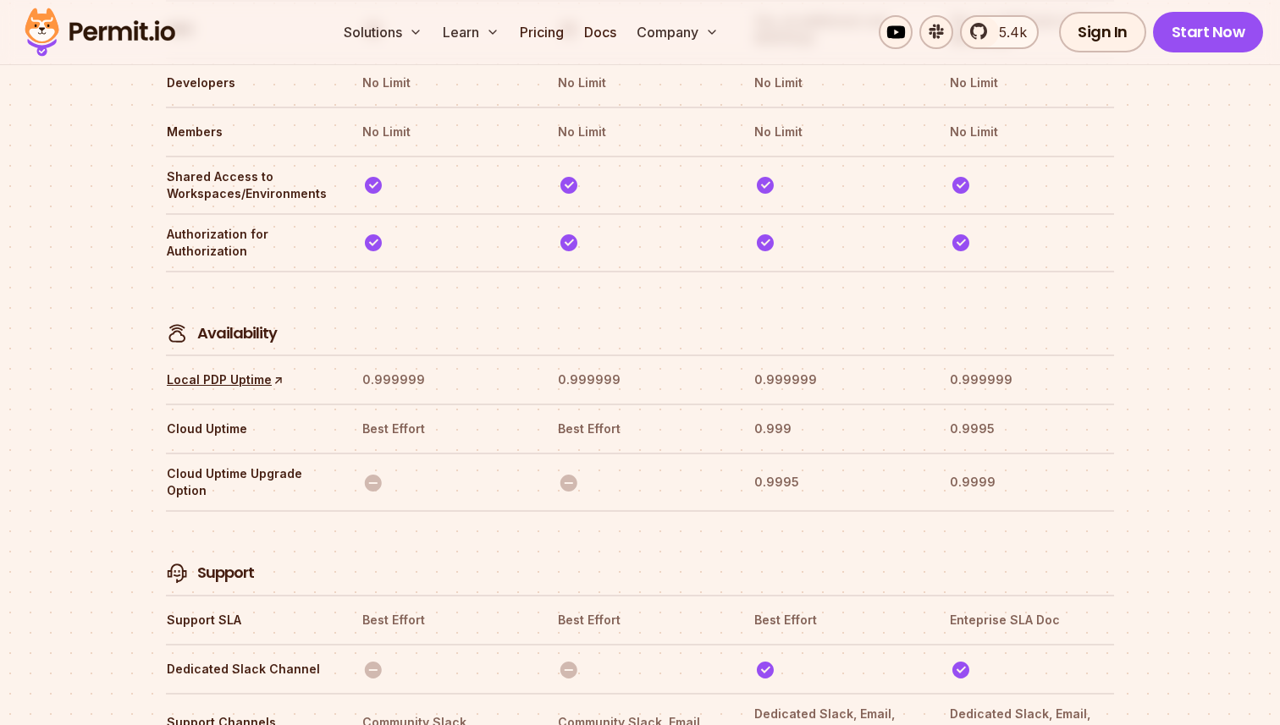
scroll to position [5102, 0]
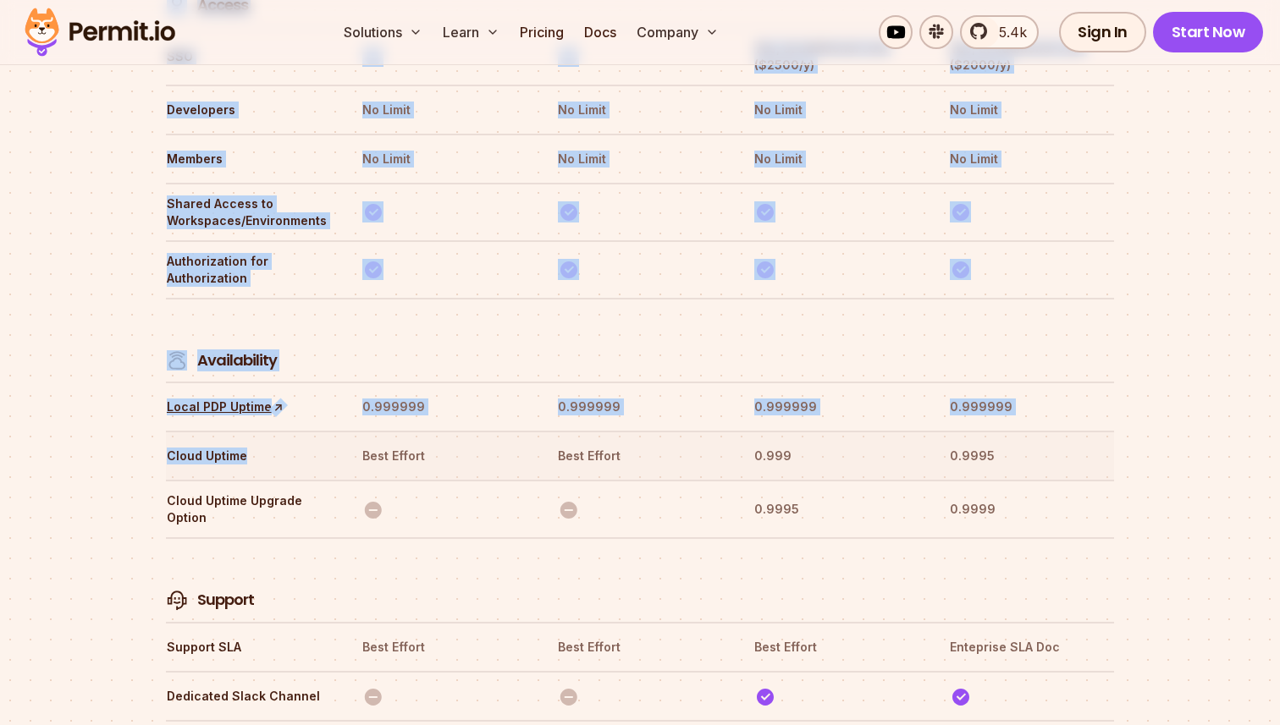
drag, startPoint x: 163, startPoint y: 382, endPoint x: 285, endPoint y: 382, distance: 122.7
click at [354, 537] on tr "Support" at bounding box center [640, 579] width 948 height 85
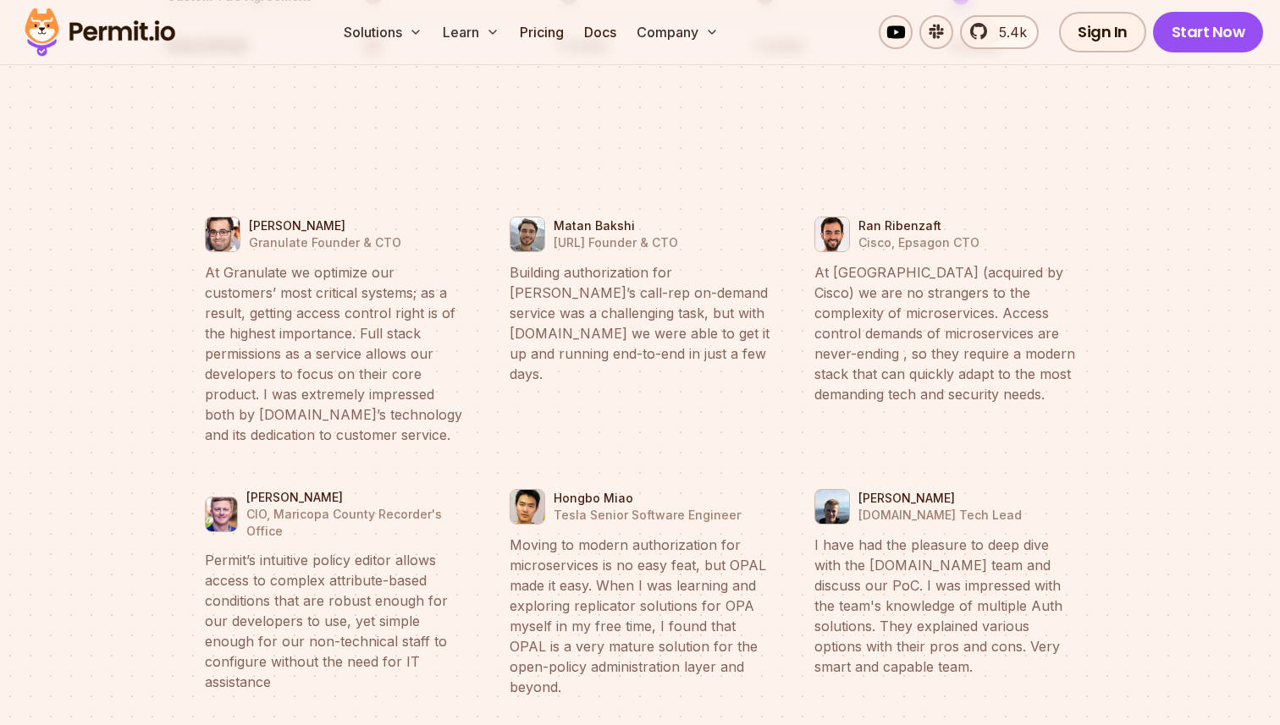
scroll to position [6318, 0]
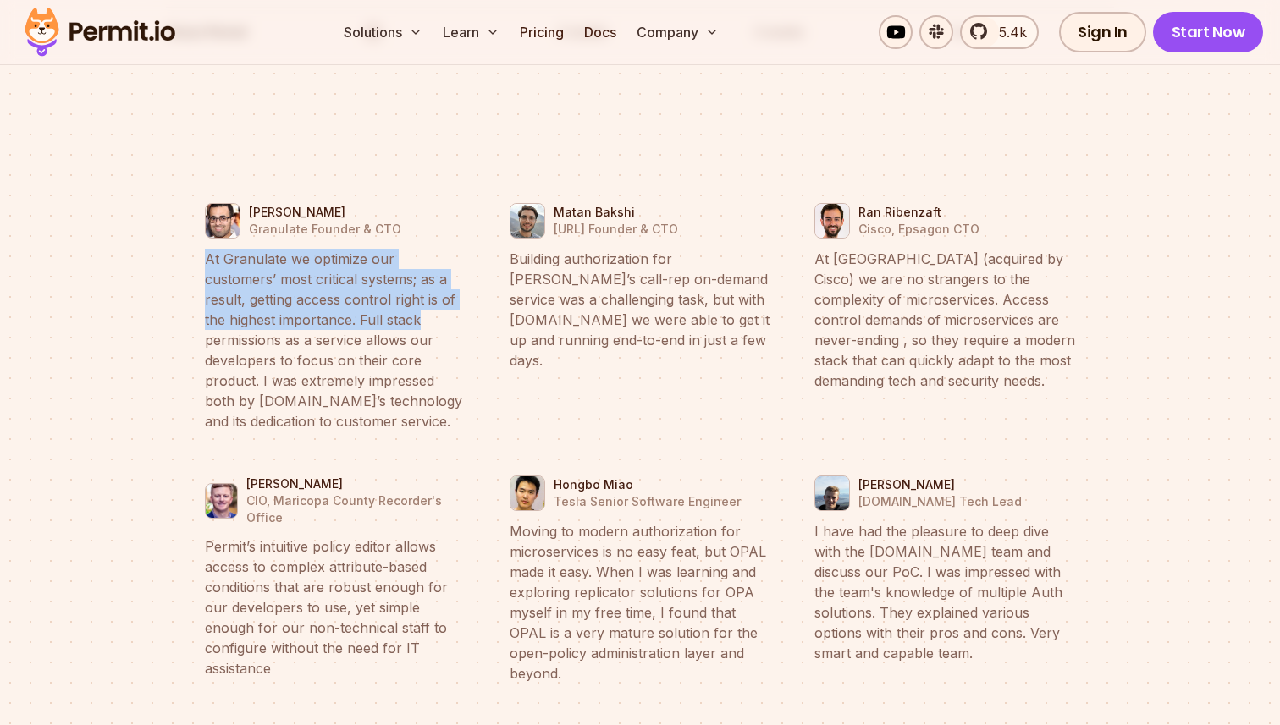
drag, startPoint x: 200, startPoint y: 177, endPoint x: 408, endPoint y: 248, distance: 220.0
click at [408, 248] on li "Tal Saiag Granulate Founder & CTO At Granulate we optimize our customers’ most …" at bounding box center [335, 317] width 284 height 252
click at [410, 255] on blockquote "At Granulate we optimize our customers’ most critical systems; as a result, get…" at bounding box center [335, 340] width 261 height 183
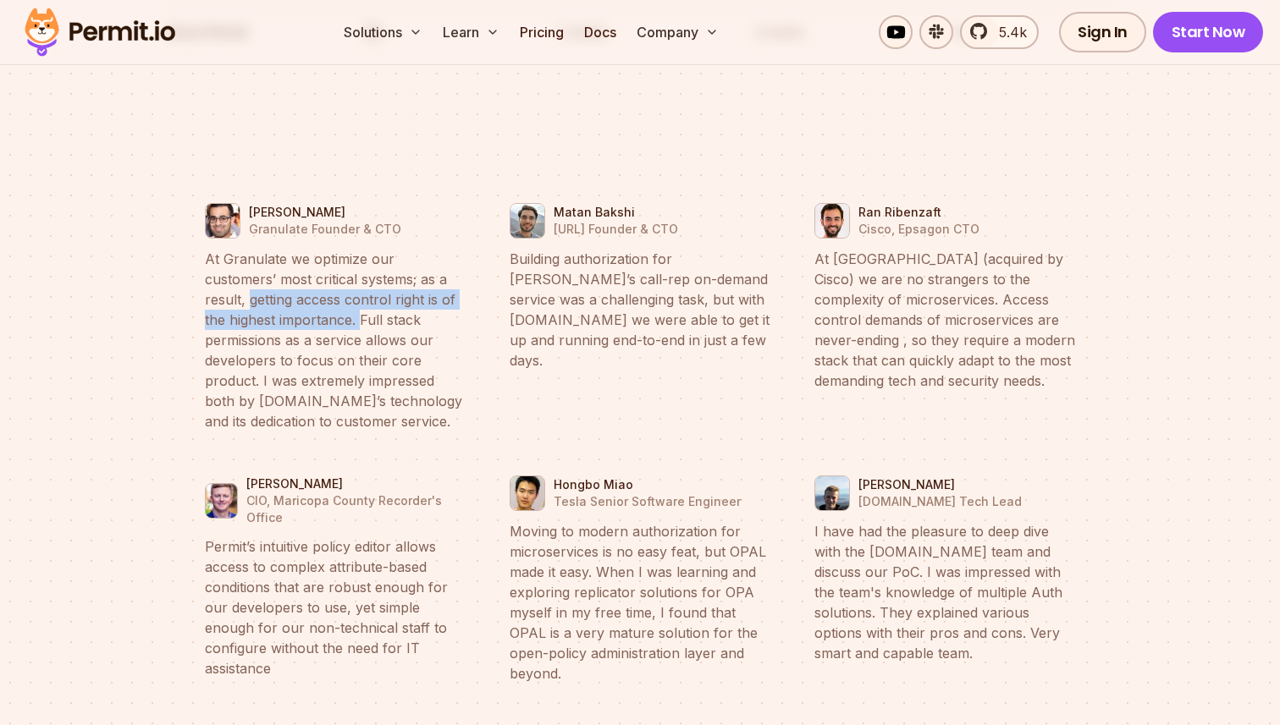
drag, startPoint x: 200, startPoint y: 224, endPoint x: 341, endPoint y: 244, distance: 142.7
click at [337, 245] on li "Tal Saiag Granulate Founder & CTO At Granulate we optimize our customers’ most …" at bounding box center [335, 317] width 284 height 252
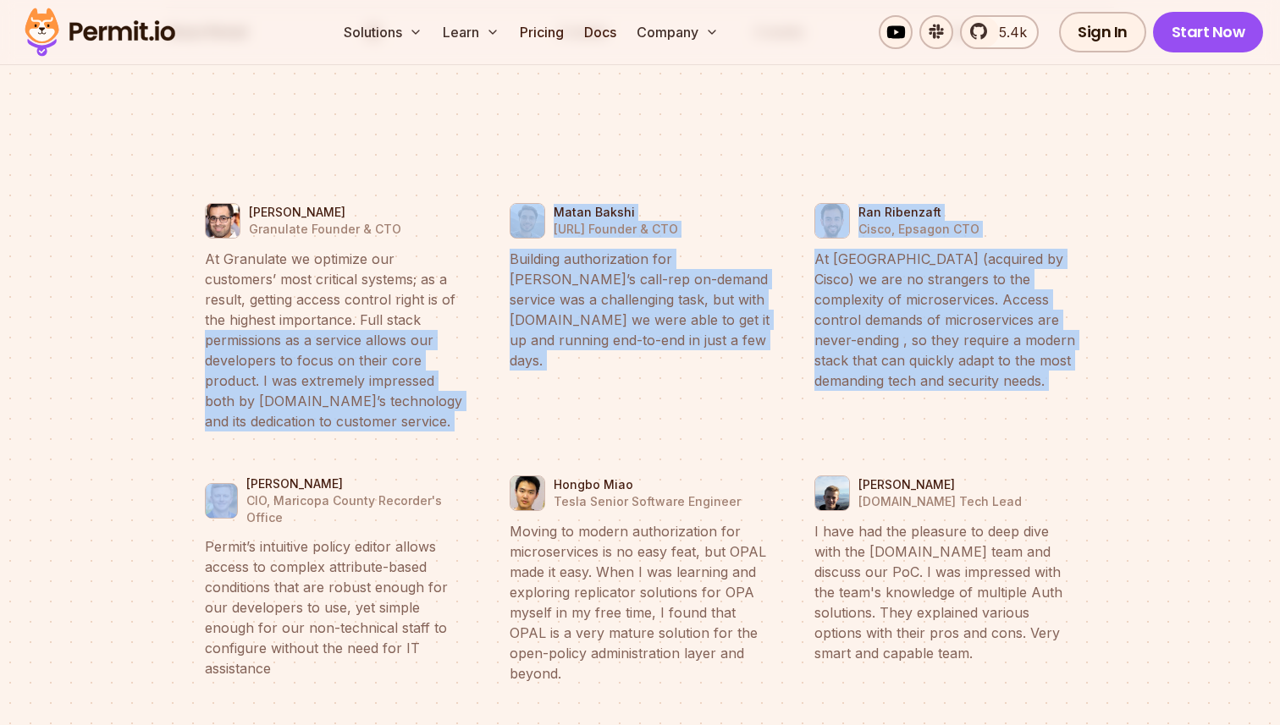
drag, startPoint x: 208, startPoint y: 269, endPoint x: 424, endPoint y: 388, distance: 246.2
click at [424, 388] on ul "Tal Saiag Granulate Founder & CTO At Granulate we optimize our customers’ most …" at bounding box center [640, 610] width 894 height 865
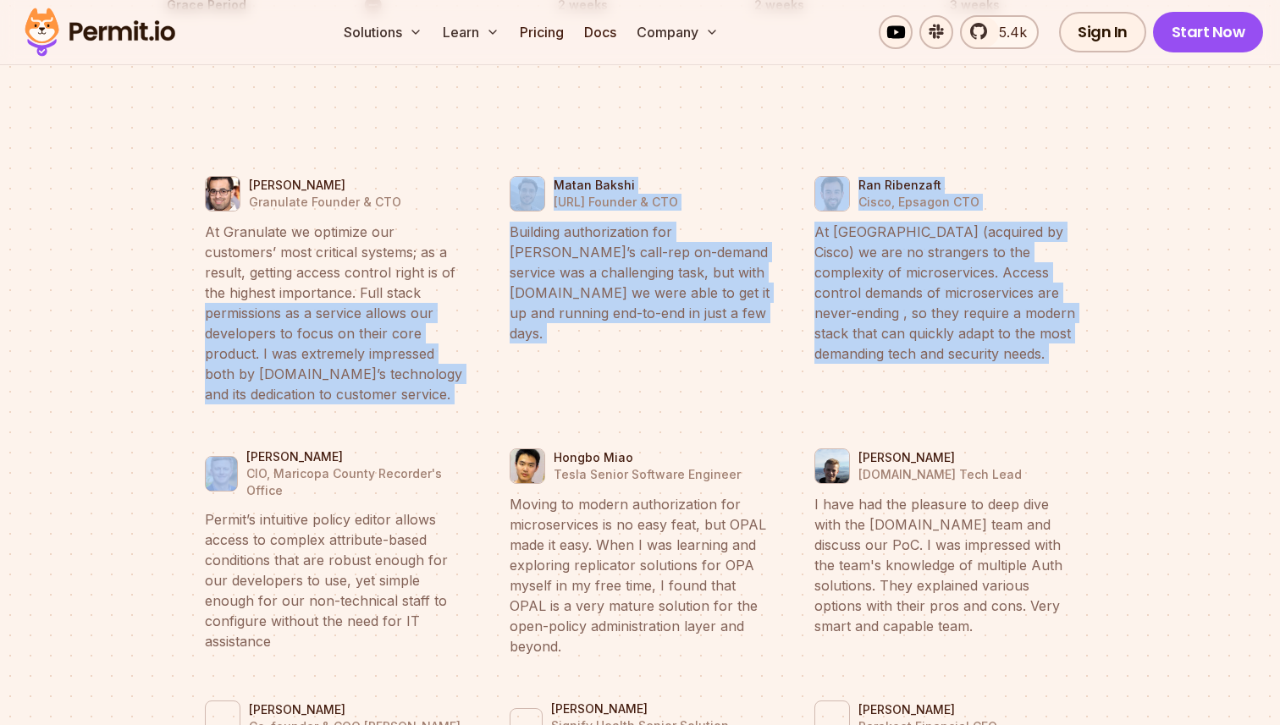
click at [350, 229] on blockquote "At Granulate we optimize our customers’ most critical systems; as a result, get…" at bounding box center [335, 313] width 261 height 183
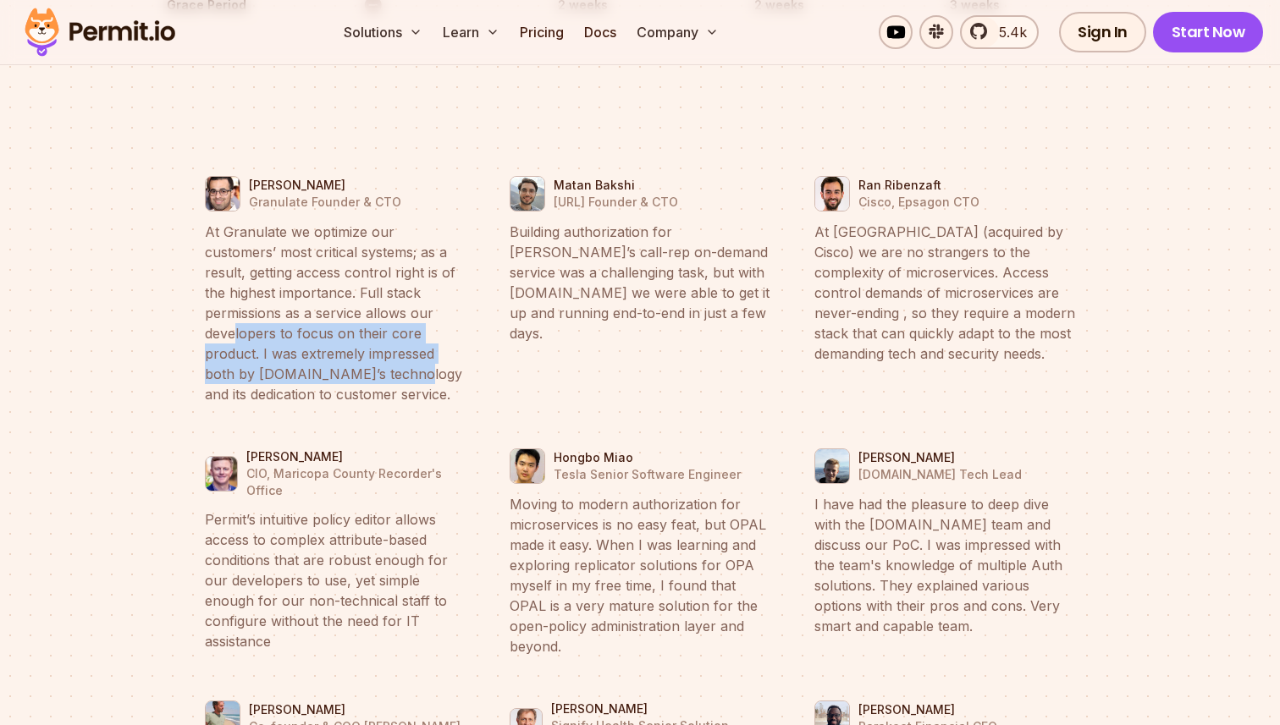
drag, startPoint x: 234, startPoint y: 253, endPoint x: 403, endPoint y: 305, distance: 177.0
click at [399, 305] on blockquote "At Granulate we optimize our customers’ most critical systems; as a result, get…" at bounding box center [335, 313] width 261 height 183
click at [403, 305] on blockquote "At Granulate we optimize our customers’ most critical systems; as a result, get…" at bounding box center [335, 313] width 261 height 183
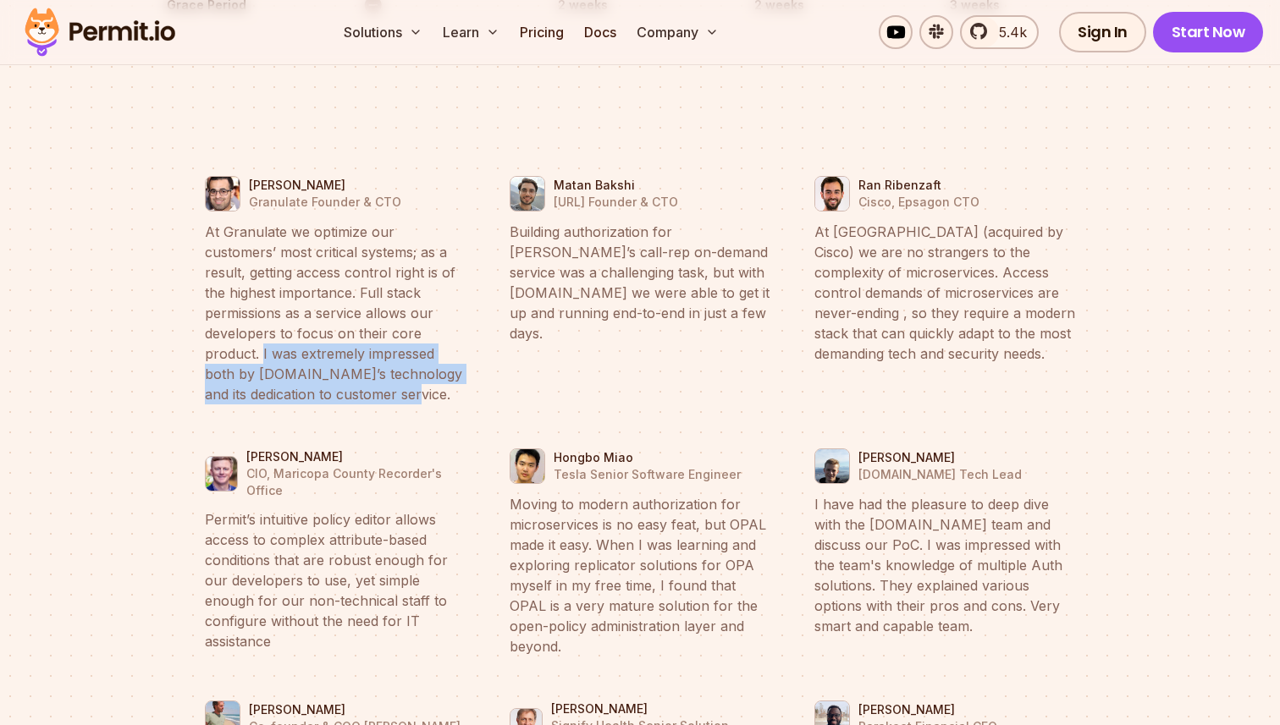
drag, startPoint x: 262, startPoint y: 279, endPoint x: 419, endPoint y: 316, distance: 160.8
click at [400, 316] on blockquote "At Granulate we optimize our customers’ most critical systems; as a result, get…" at bounding box center [335, 313] width 261 height 183
click at [419, 316] on blockquote "At Granulate we optimize our customers’ most critical systems; as a result, get…" at bounding box center [335, 313] width 261 height 183
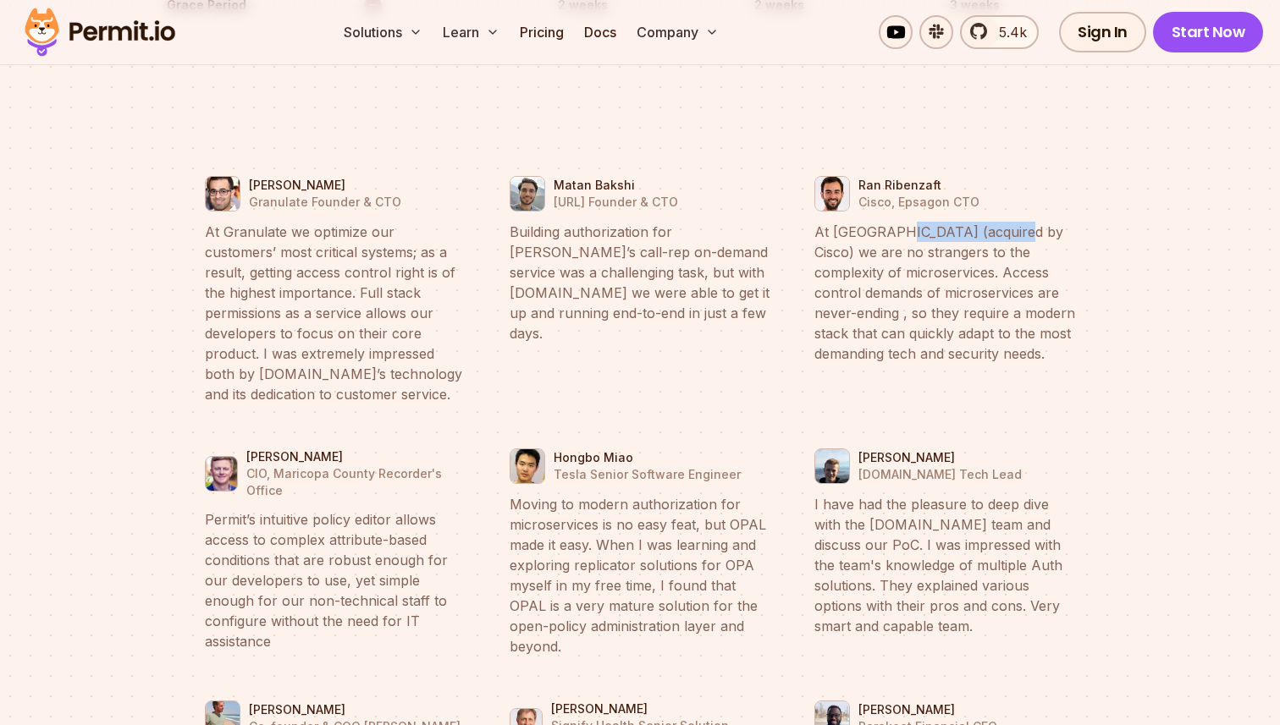
drag, startPoint x: 894, startPoint y: 155, endPoint x: 1032, endPoint y: 154, distance: 138.0
click at [1027, 222] on blockquote "At Epsagon (acquired by Cisco) we are no strangers to the complexity of microse…" at bounding box center [944, 293] width 261 height 142
click at [1032, 222] on blockquote "At Epsagon (acquired by Cisco) we are no strangers to the complexity of microse…" at bounding box center [944, 293] width 261 height 142
drag, startPoint x: 815, startPoint y: 178, endPoint x: 944, endPoint y: 207, distance: 131.8
click at [938, 222] on blockquote "At Epsagon (acquired by Cisco) we are no strangers to the complexity of microse…" at bounding box center [944, 293] width 261 height 142
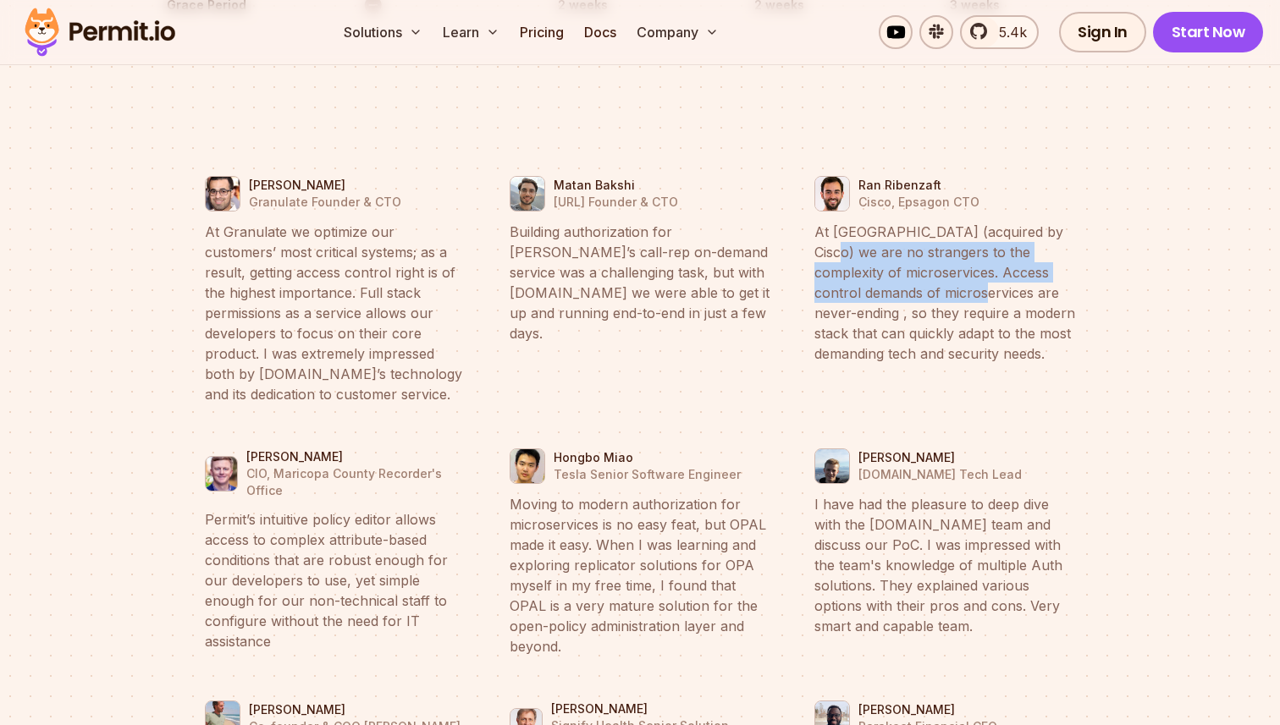
click at [944, 222] on blockquote "At Epsagon (acquired by Cisco) we are no strangers to the complexity of microse…" at bounding box center [944, 293] width 261 height 142
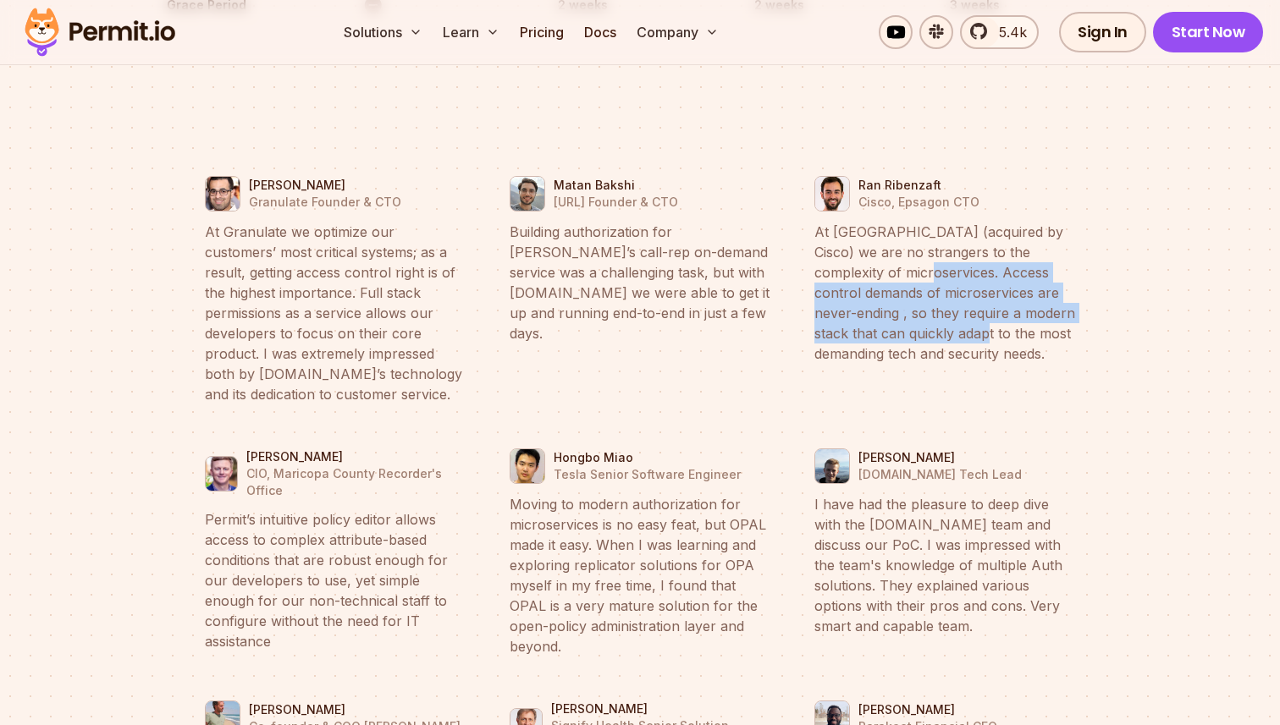
drag, startPoint x: 908, startPoint y: 198, endPoint x: 955, endPoint y: 265, distance: 81.5
click at [955, 265] on blockquote "At Epsagon (acquired by Cisco) we are no strangers to the complexity of microse…" at bounding box center [944, 293] width 261 height 142
click at [960, 267] on blockquote "At Epsagon (acquired by Cisco) we are no strangers to the complexity of microse…" at bounding box center [944, 293] width 261 height 142
drag, startPoint x: 821, startPoint y: 234, endPoint x: 987, endPoint y: 273, distance: 170.6
click at [983, 271] on blockquote "At Epsagon (acquired by Cisco) we are no strangers to the complexity of microse…" at bounding box center [944, 293] width 261 height 142
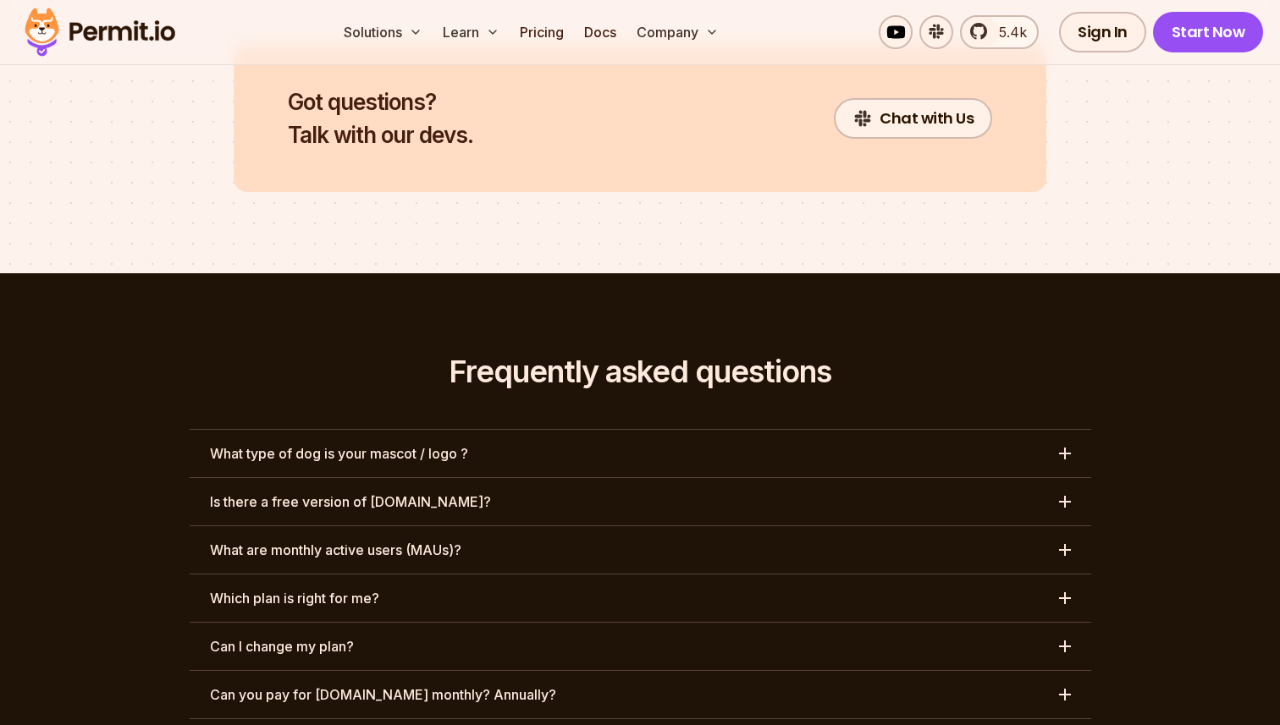
scroll to position [7572, 0]
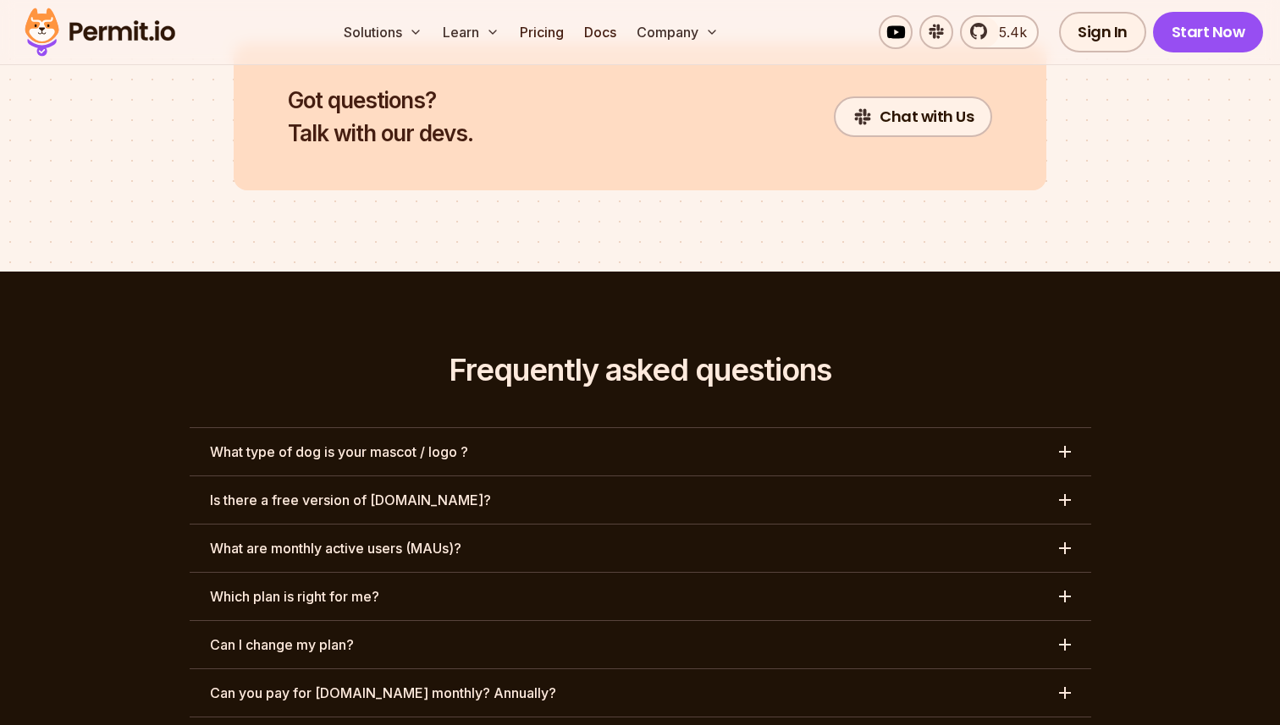
click at [763, 525] on button "What are monthly active users (MAUs)?" at bounding box center [640, 548] width 901 height 47
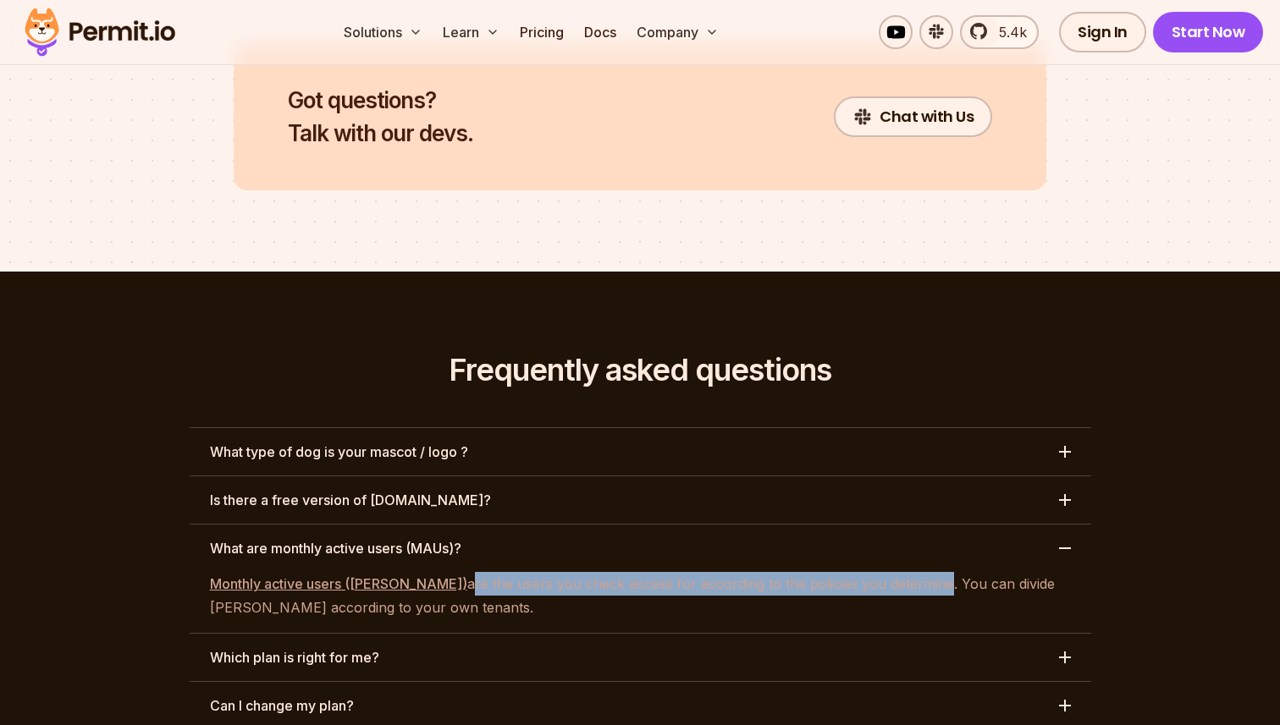
drag, startPoint x: 404, startPoint y: 490, endPoint x: 881, endPoint y: 480, distance: 477.5
click at [879, 572] on p "Monthly active users (MAUs) are the users you check access for according to the…" at bounding box center [640, 595] width 861 height 47
click at [881, 572] on p "Monthly active users (MAUs) are the users you check access for according to the…" at bounding box center [640, 595] width 861 height 47
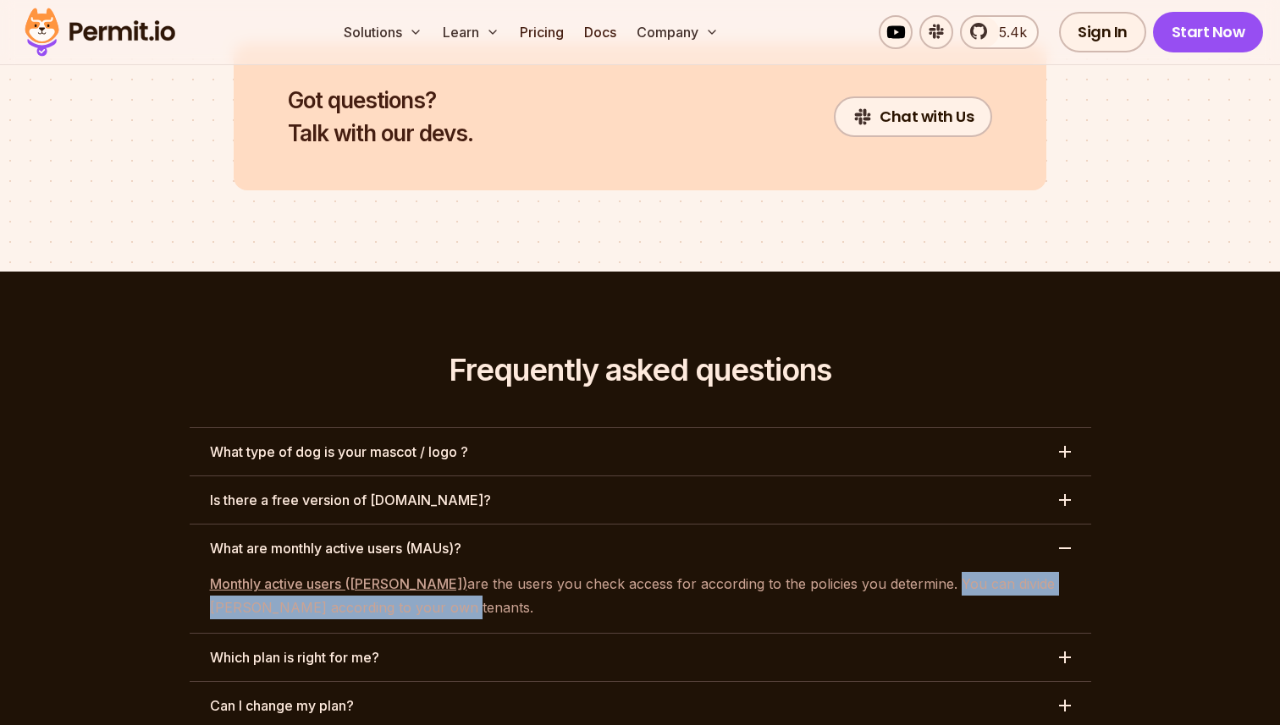
drag, startPoint x: 887, startPoint y: 486, endPoint x: 501, endPoint y: 504, distance: 386.4
click at [486, 572] on p "Monthly active users (MAUs) are the users you check access for according to the…" at bounding box center [640, 595] width 861 height 47
click at [501, 572] on p "Monthly active users (MAUs) are the users you check access for according to the…" at bounding box center [640, 595] width 861 height 47
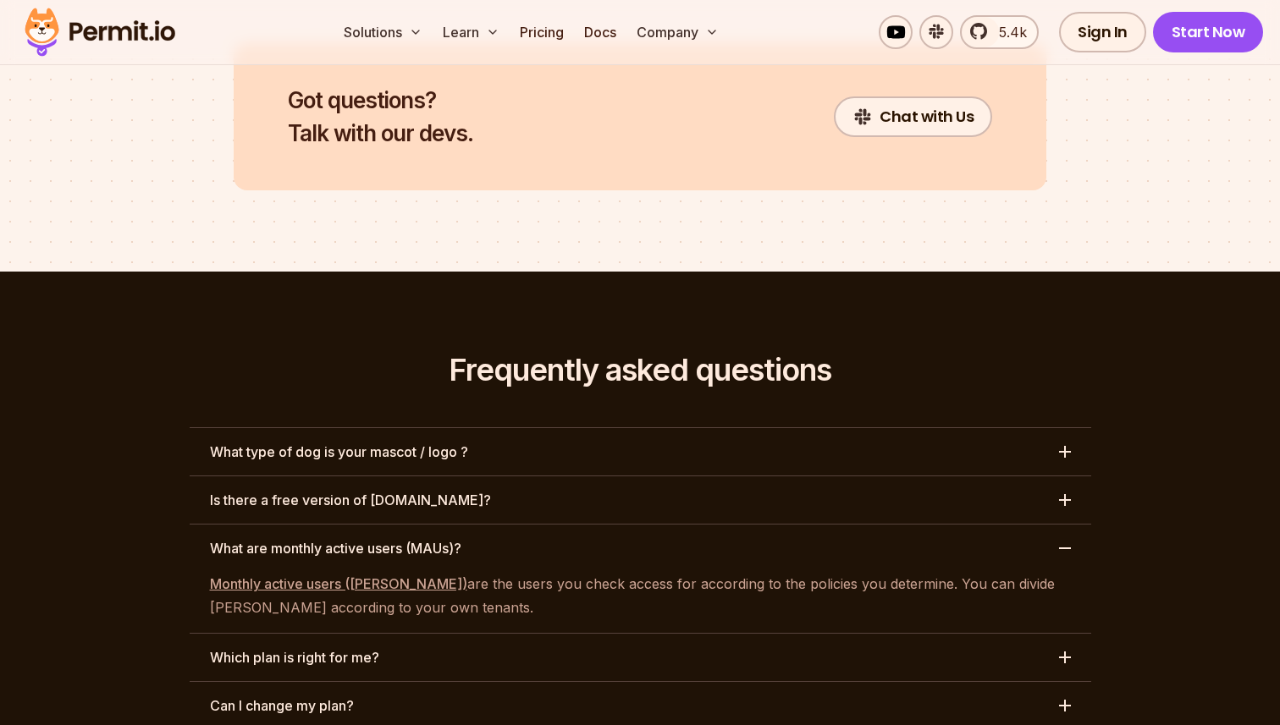
click at [1038, 525] on button "What are monthly active users (MAUs)?" at bounding box center [640, 548] width 901 height 47
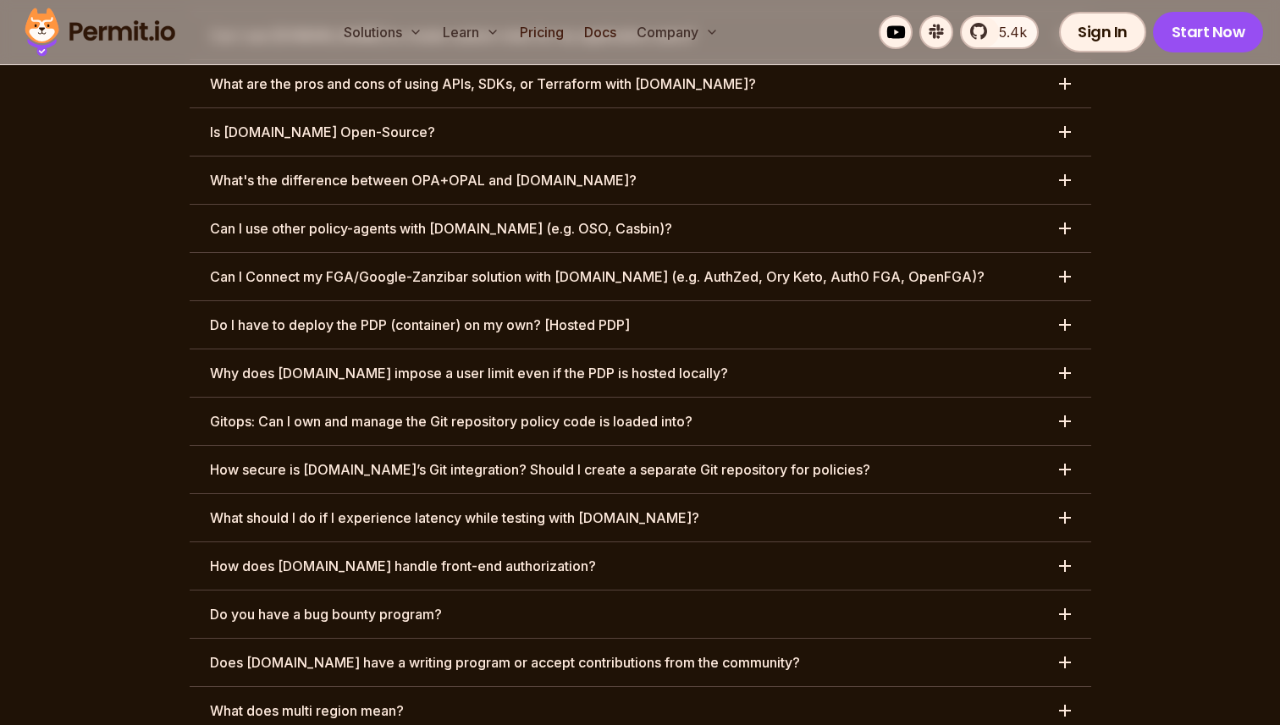
scroll to position [8423, 0]
click at [978, 252] on button "Can I Connect my FGA/Google-Zanzibar solution with Permit.io (e.g. AuthZed, Ory…" at bounding box center [640, 275] width 901 height 47
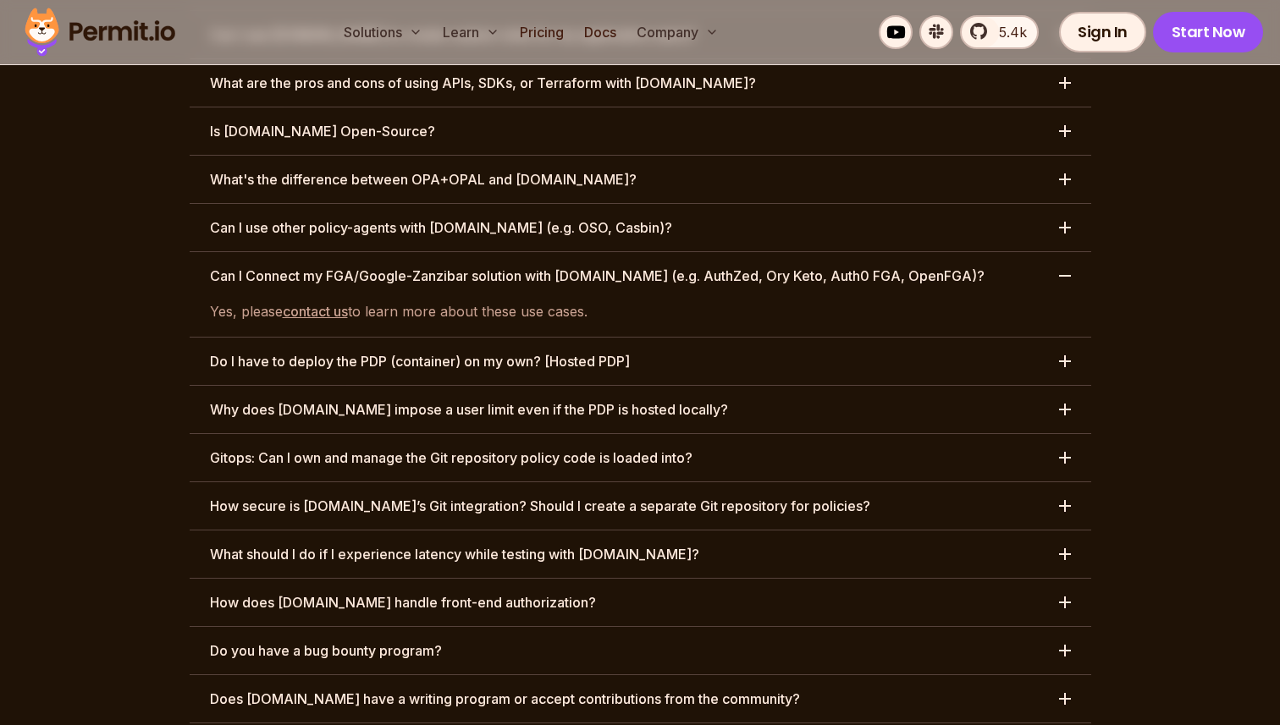
click at [978, 252] on button "Can I Connect my FGA/Google-Zanzibar solution with Permit.io (e.g. AuthZed, Ory…" at bounding box center [640, 275] width 901 height 47
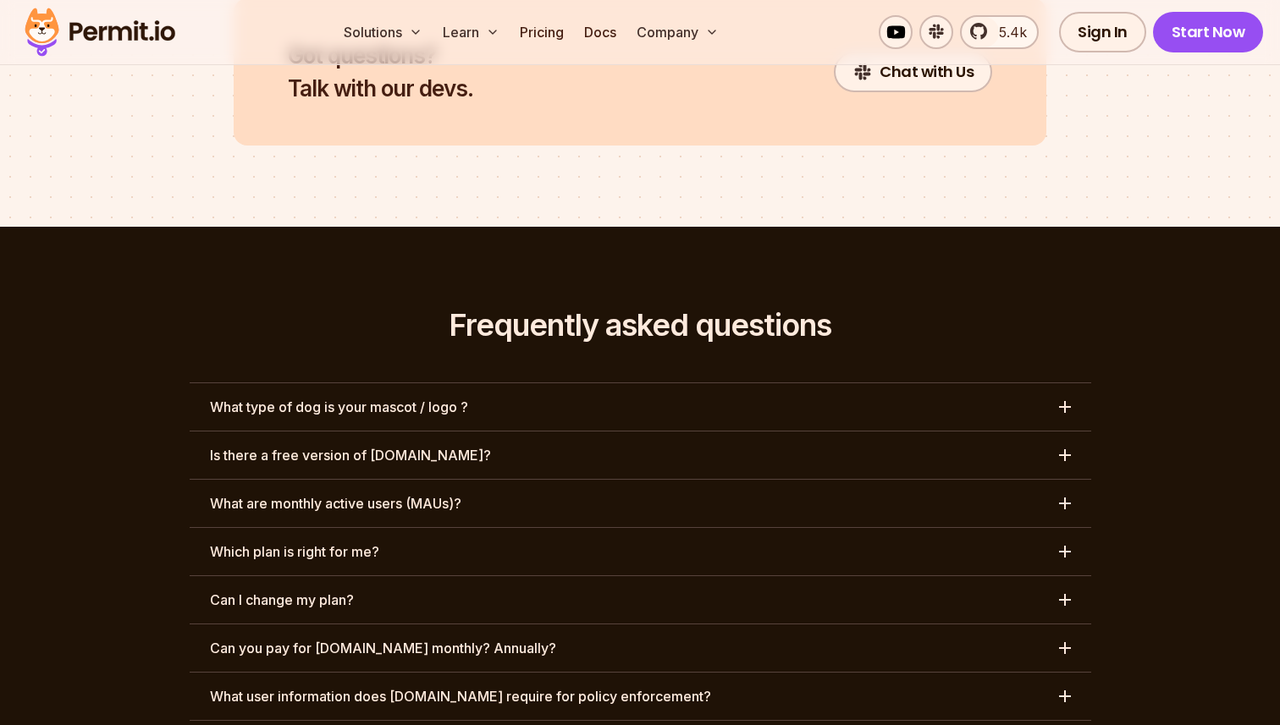
scroll to position [7636, 0]
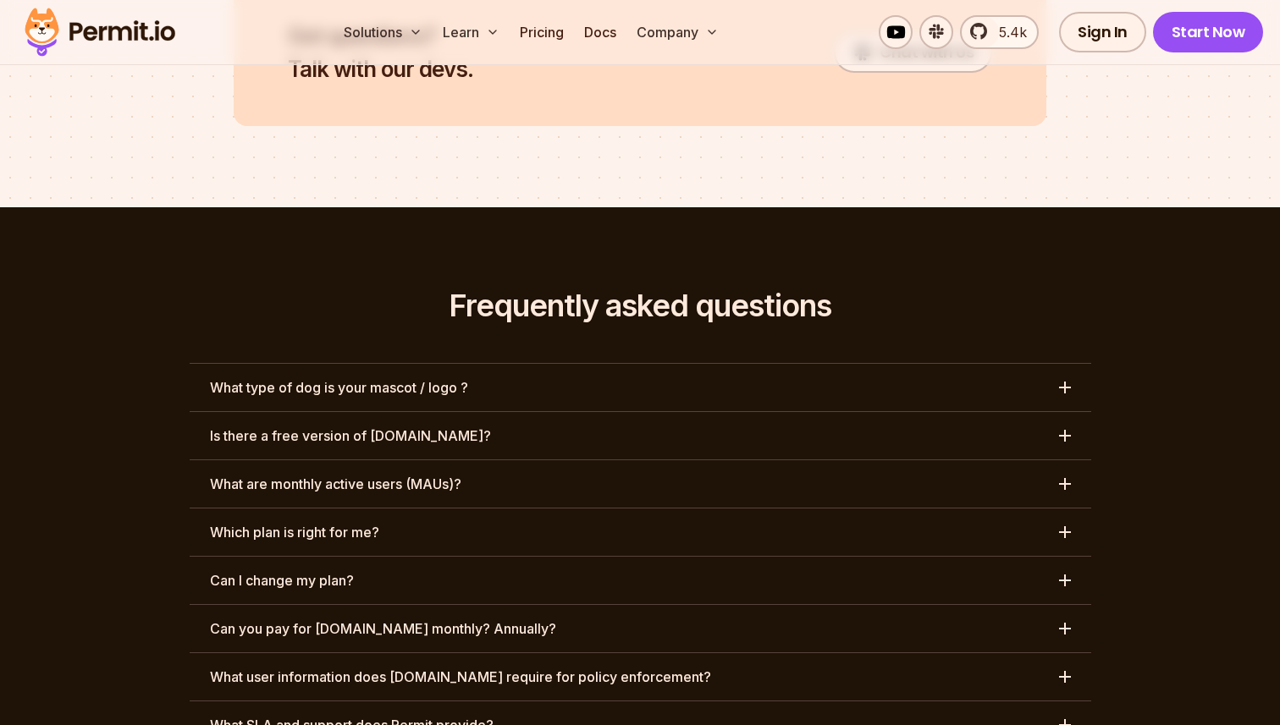
click at [605, 412] on button "Is there a free version of Permit.io?" at bounding box center [640, 435] width 901 height 47
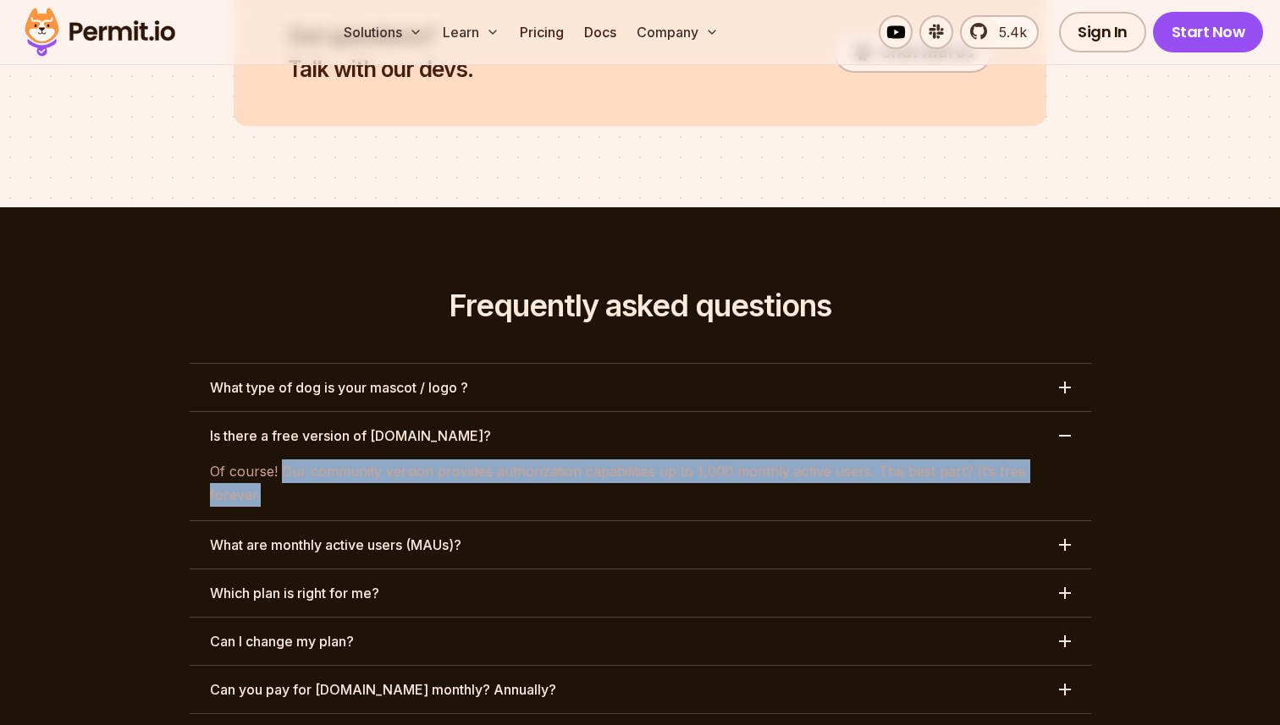
drag, startPoint x: 281, startPoint y: 378, endPoint x: 927, endPoint y: 388, distance: 645.9
click at [918, 460] on div "Of course! Our community version provides authorization capabilities up to 1,00…" at bounding box center [640, 490] width 901 height 61
click at [927, 460] on div "Of course! Our community version provides authorization capabilities up to 1,00…" at bounding box center [640, 490] width 901 height 61
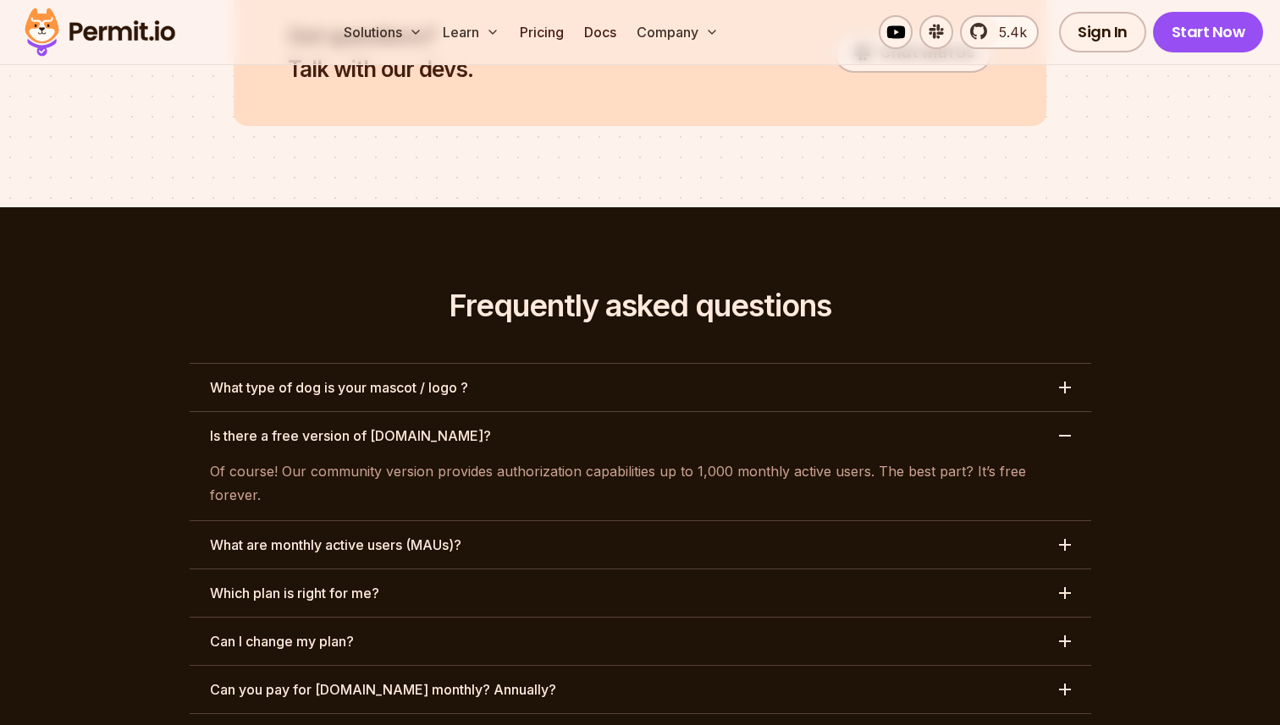
click at [842, 412] on button "Is there a free version of Permit.io?" at bounding box center [640, 435] width 901 height 47
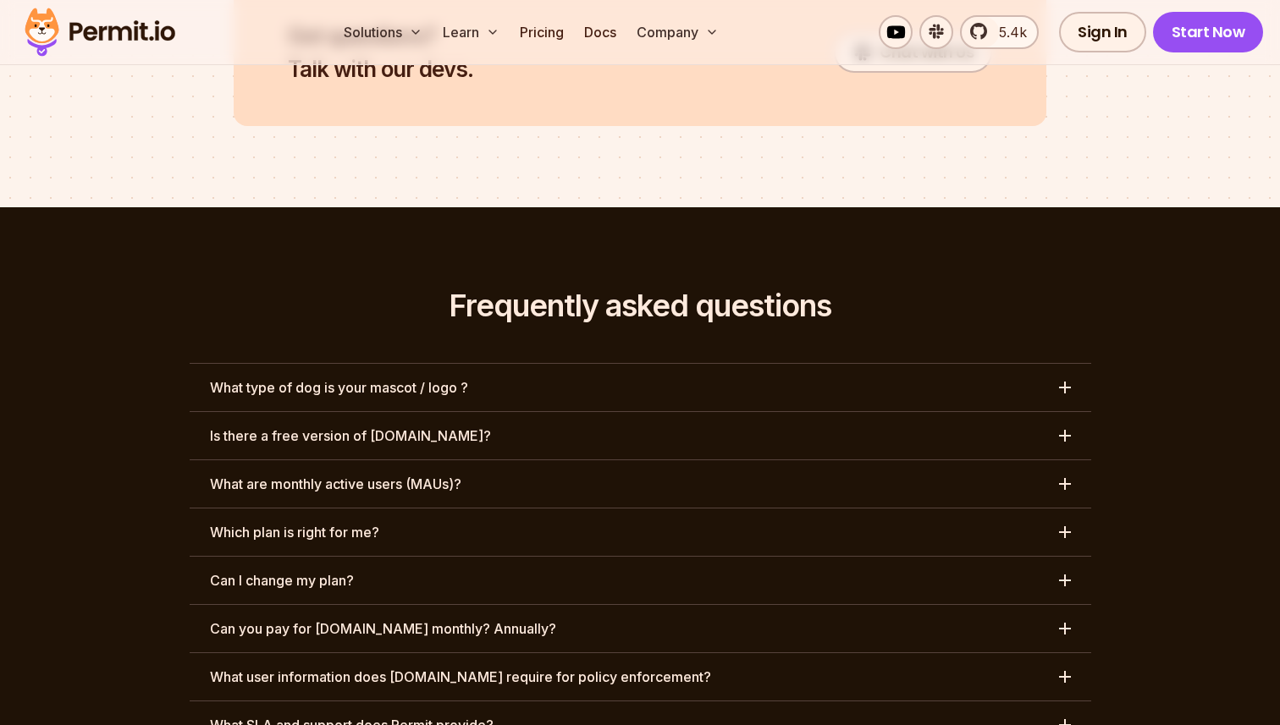
click at [858, 460] on button "What are monthly active users (MAUs)?" at bounding box center [640, 483] width 901 height 47
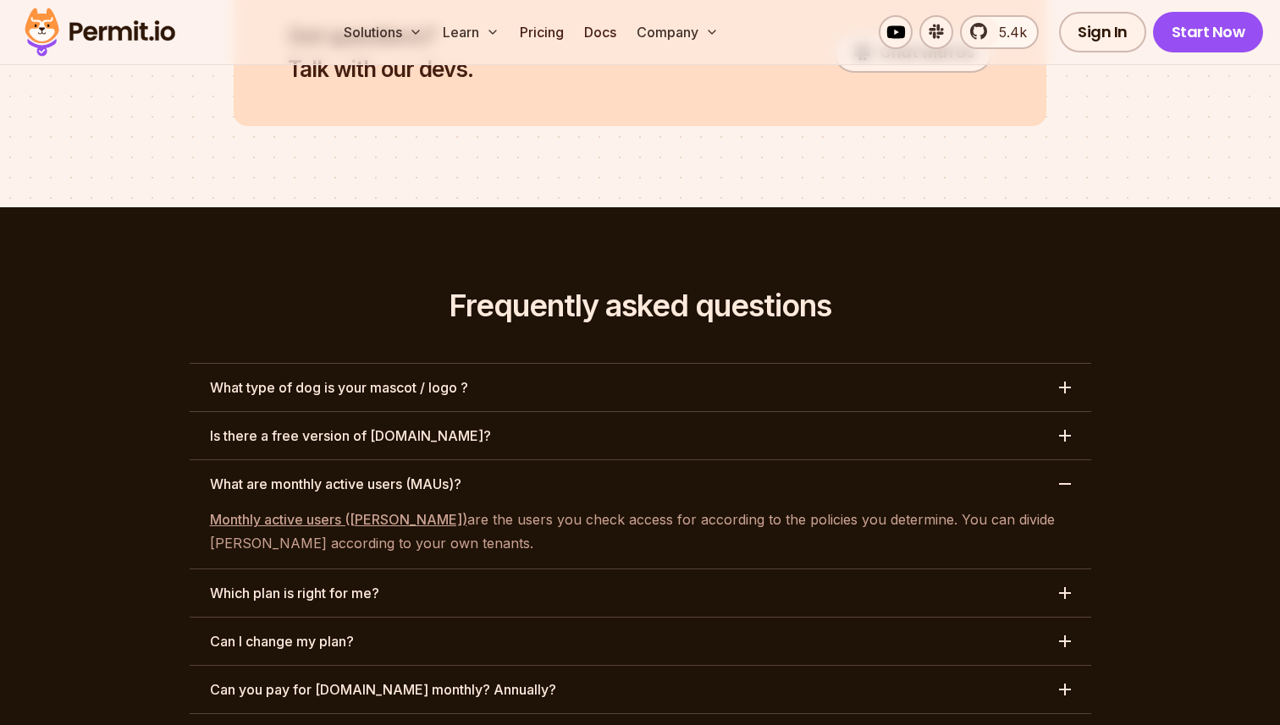
drag, startPoint x: 224, startPoint y: 388, endPoint x: 519, endPoint y: 393, distance: 294.6
click at [510, 460] on button "What are monthly active users (MAUs)?" at bounding box center [640, 483] width 901 height 47
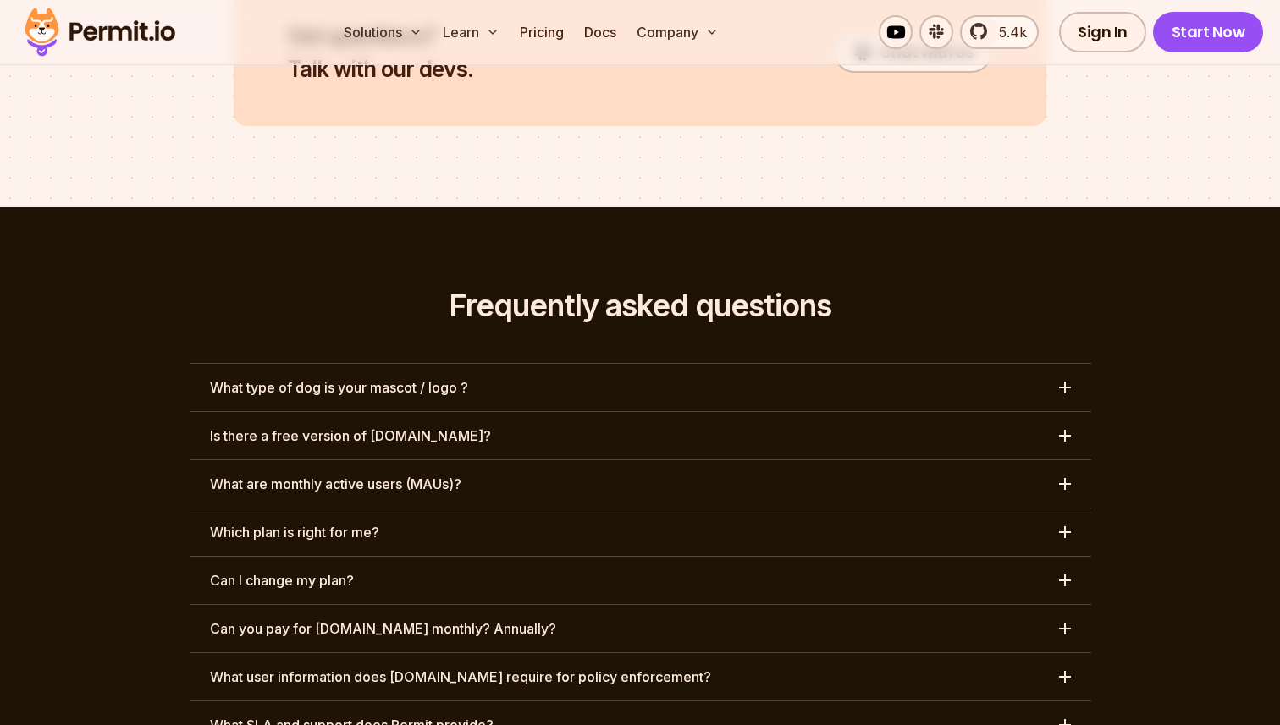
click at [480, 460] on button "What are monthly active users (MAUs)?" at bounding box center [640, 483] width 901 height 47
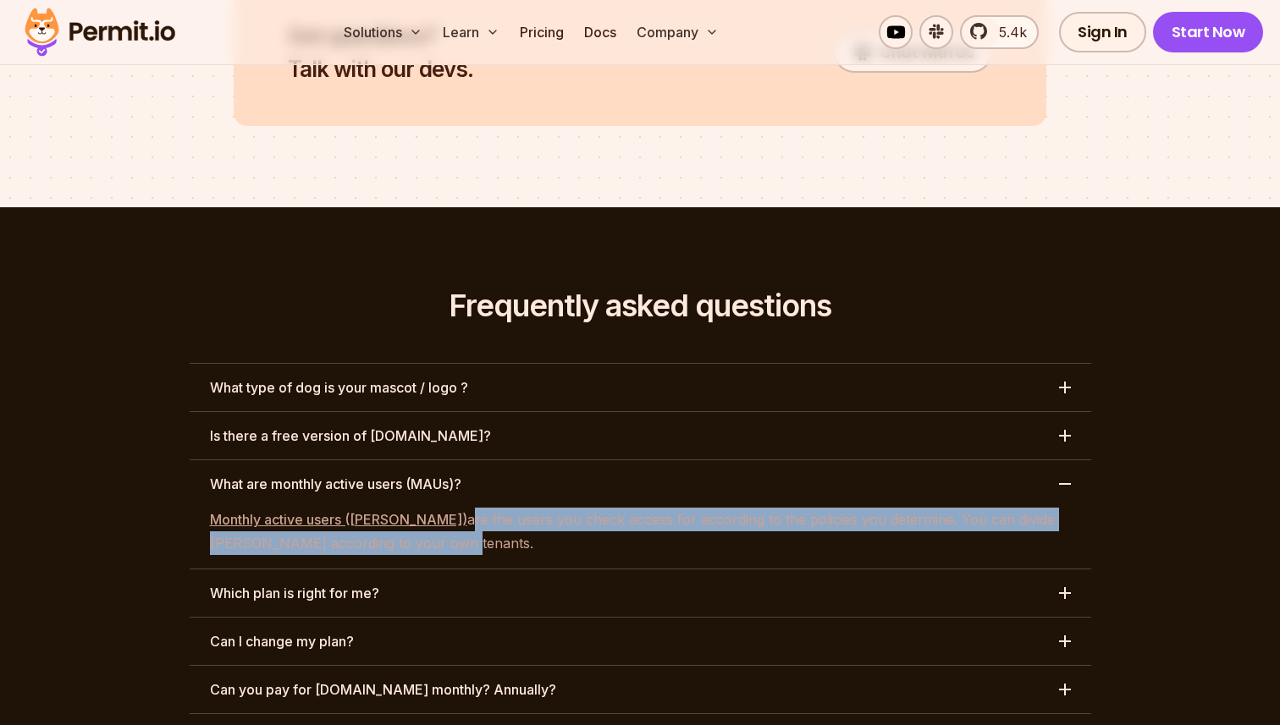
drag, startPoint x: 403, startPoint y: 424, endPoint x: 528, endPoint y: 454, distance: 128.7
click at [509, 508] on p "Monthly active users (MAUs) are the users you check access for according to the…" at bounding box center [640, 531] width 861 height 47
click at [439, 508] on p "Monthly active users (MAUs) are the users you check access for according to the…" at bounding box center [640, 531] width 861 height 47
drag, startPoint x: 398, startPoint y: 422, endPoint x: 816, endPoint y: 436, distance: 418.3
click at [802, 508] on p "Monthly active users (MAUs) are the users you check access for according to the…" at bounding box center [640, 531] width 861 height 47
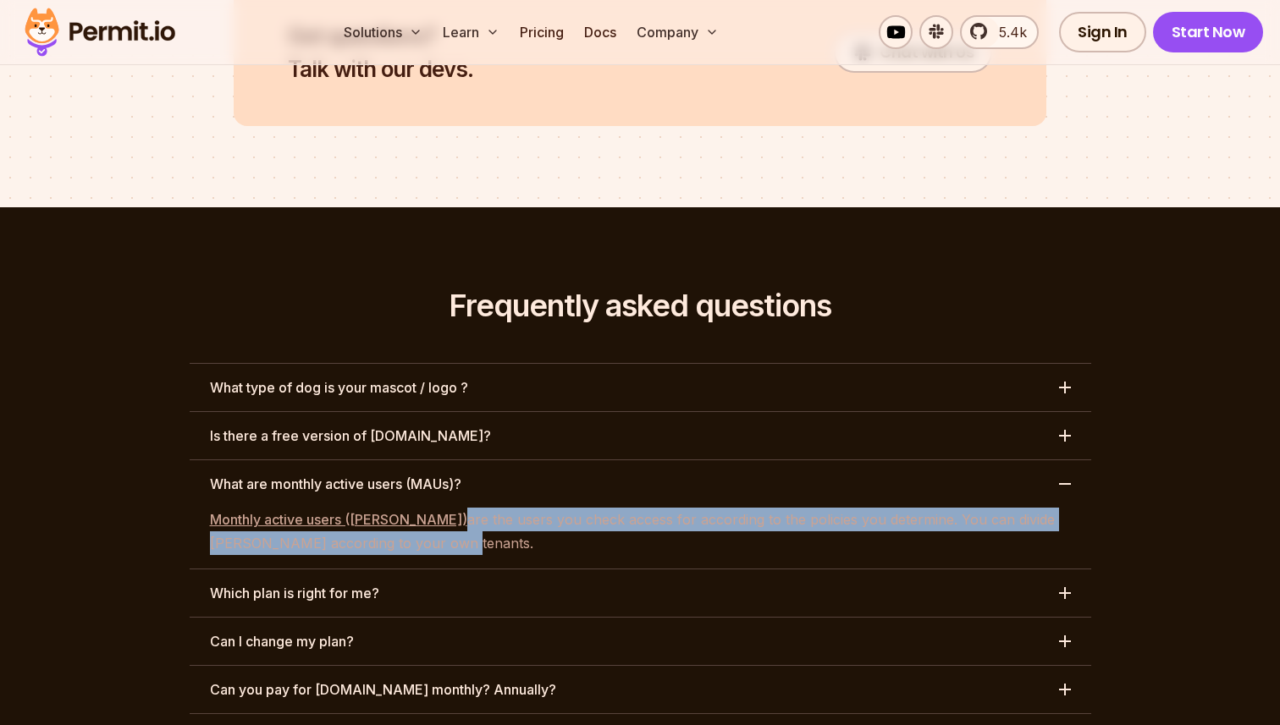
click at [740, 508] on p "Monthly active users (MAUs) are the users you check access for according to the…" at bounding box center [640, 531] width 861 height 47
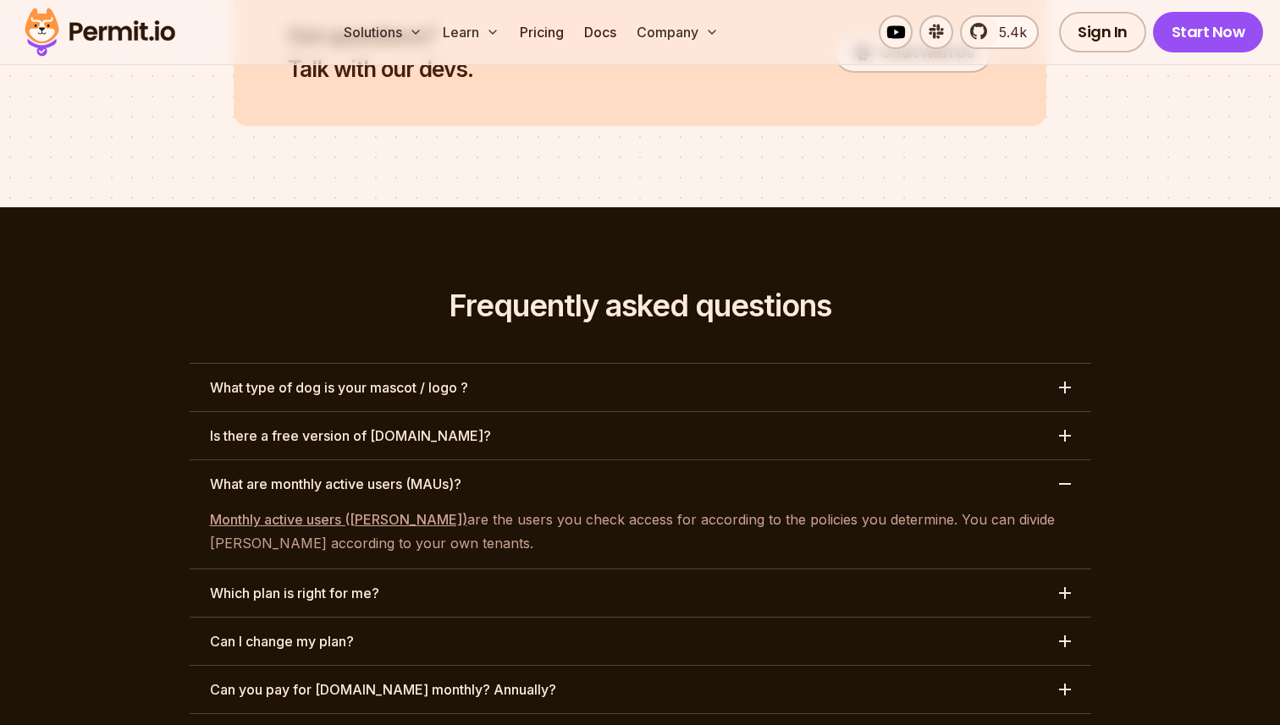
click at [708, 460] on button "What are monthly active users (MAUs)?" at bounding box center [640, 483] width 901 height 47
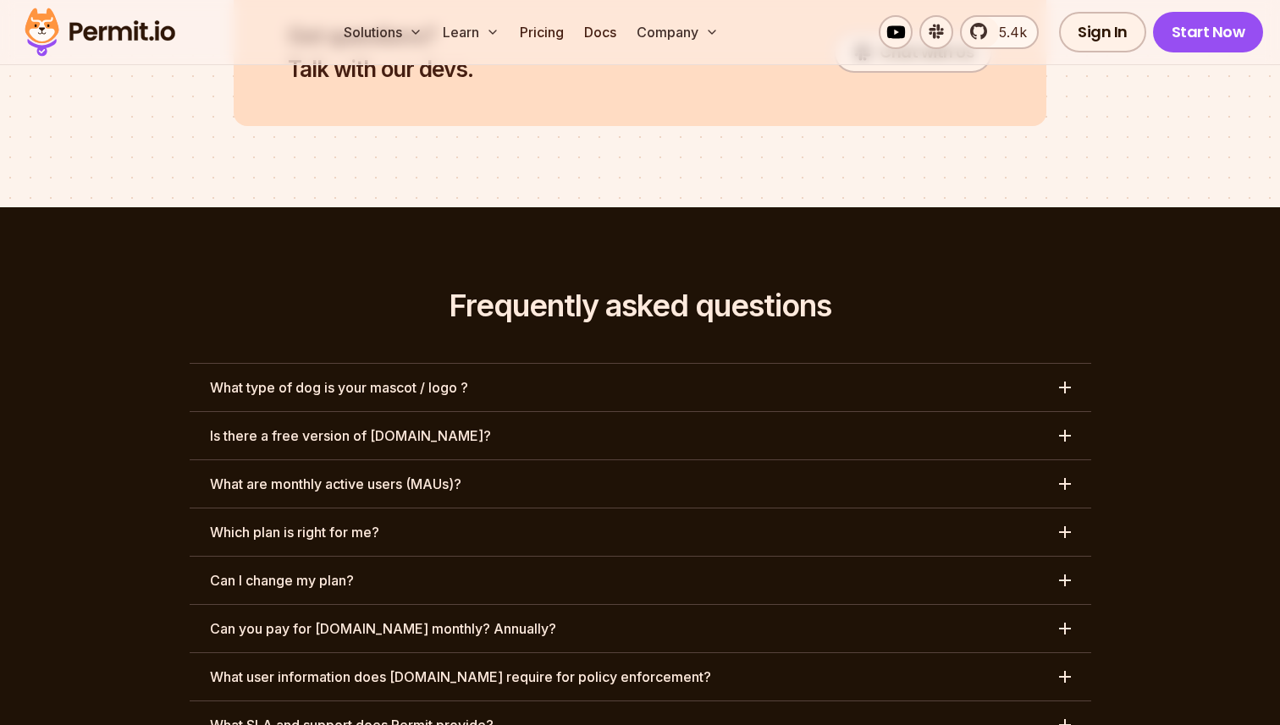
click at [409, 509] on button "Which plan is right for me?" at bounding box center [640, 532] width 901 height 47
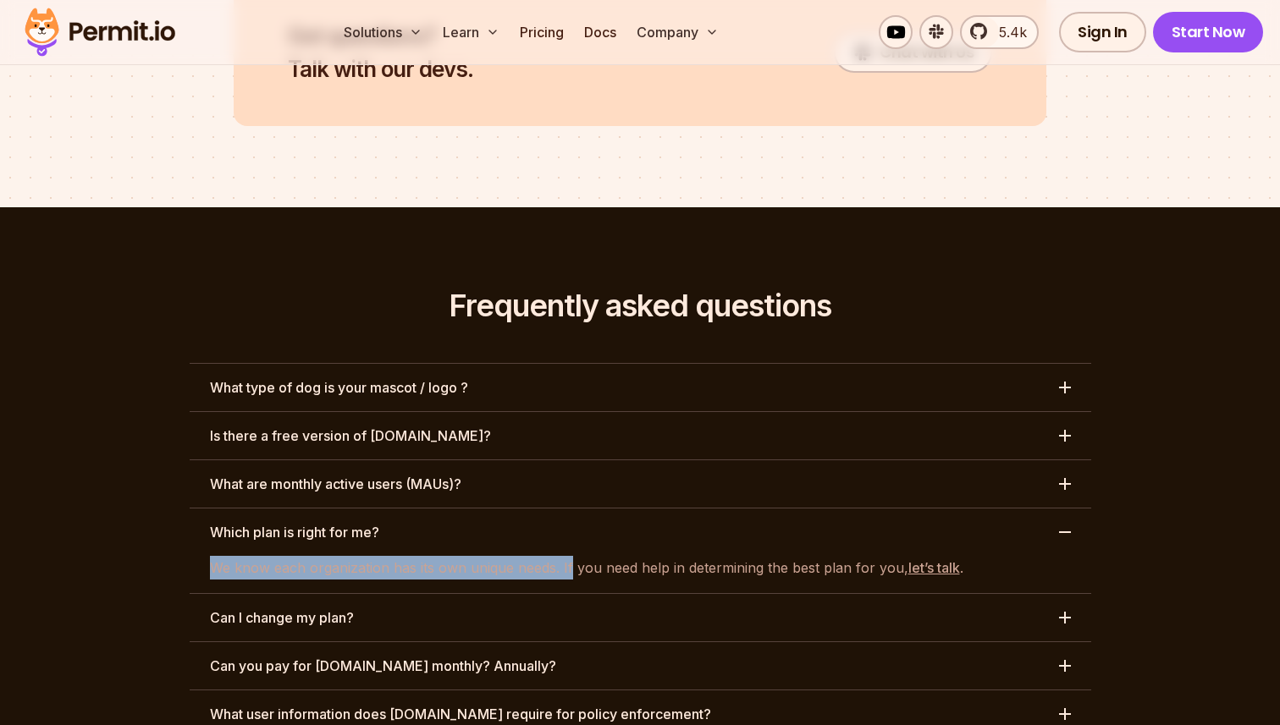
drag, startPoint x: 201, startPoint y: 469, endPoint x: 573, endPoint y: 473, distance: 372.4
click at [573, 556] on div "We know each organization has its own unique needs. If you need help in determi…" at bounding box center [640, 568] width 901 height 24
click at [535, 556] on p "We know each organization has its own unique needs. If you need help in determi…" at bounding box center [640, 568] width 861 height 24
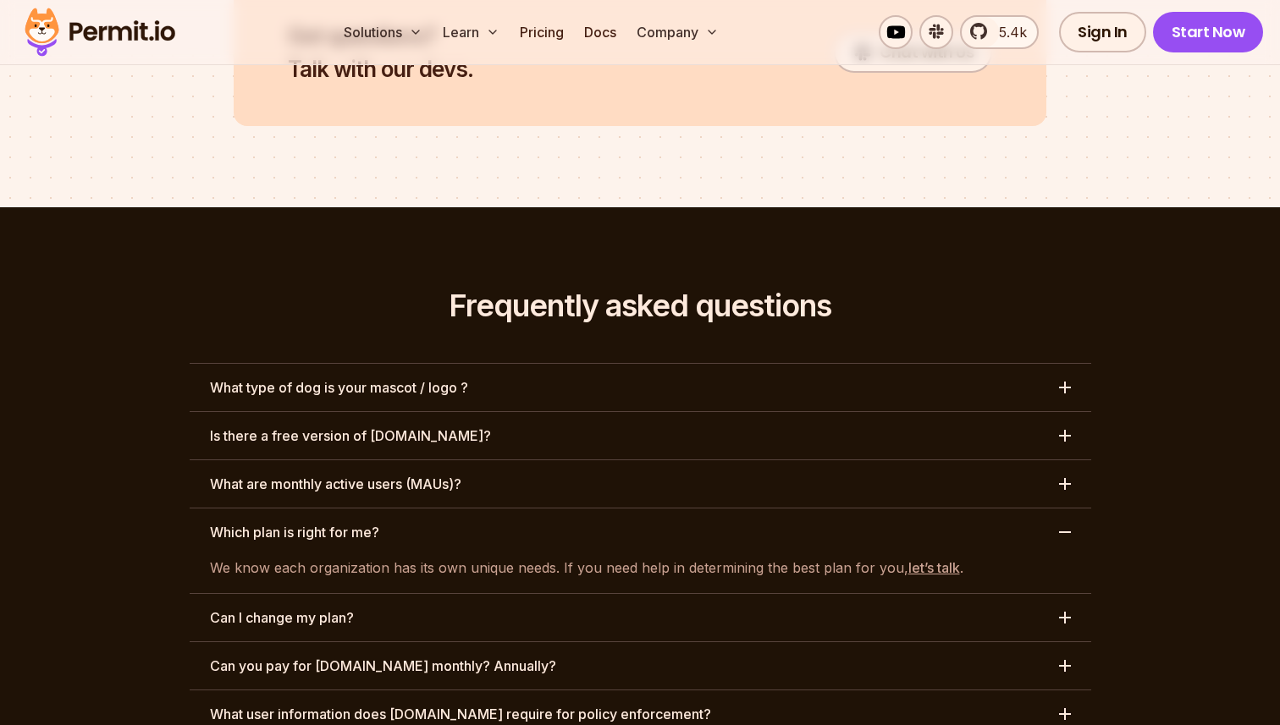
click at [667, 509] on button "Which plan is right for me?" at bounding box center [640, 532] width 901 height 47
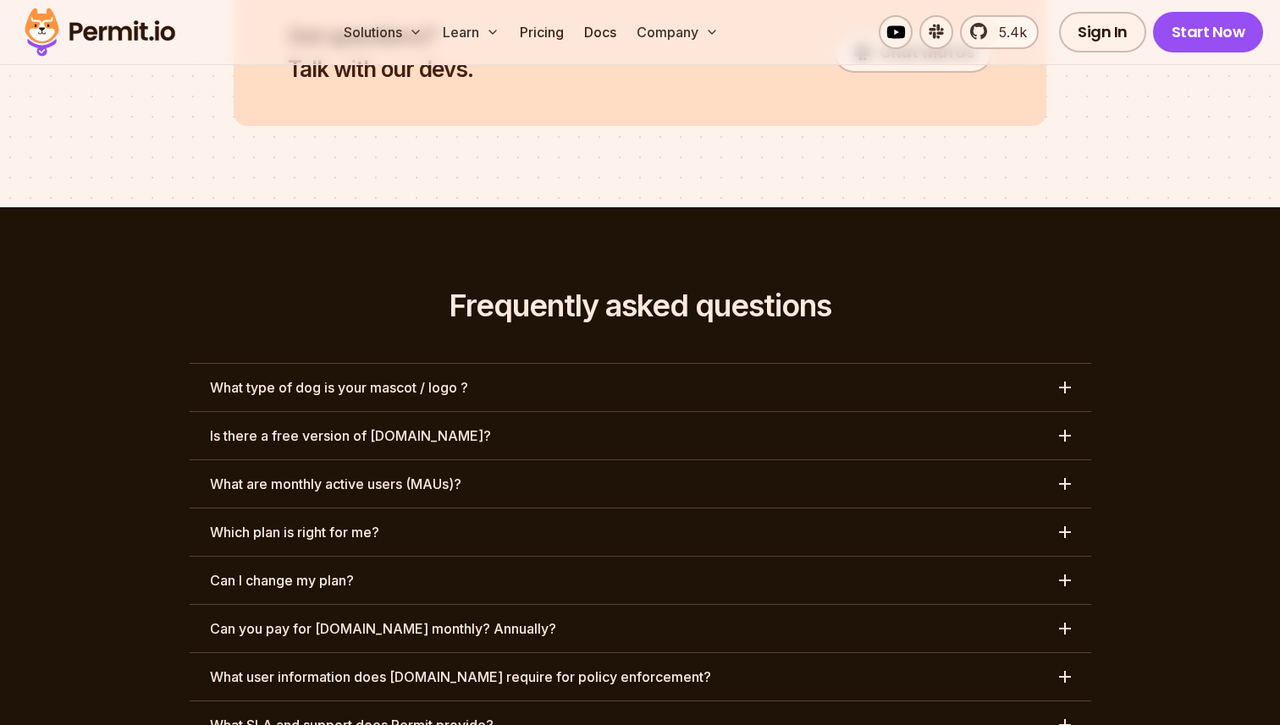
click at [480, 557] on button "Can I change my plan?" at bounding box center [640, 580] width 901 height 47
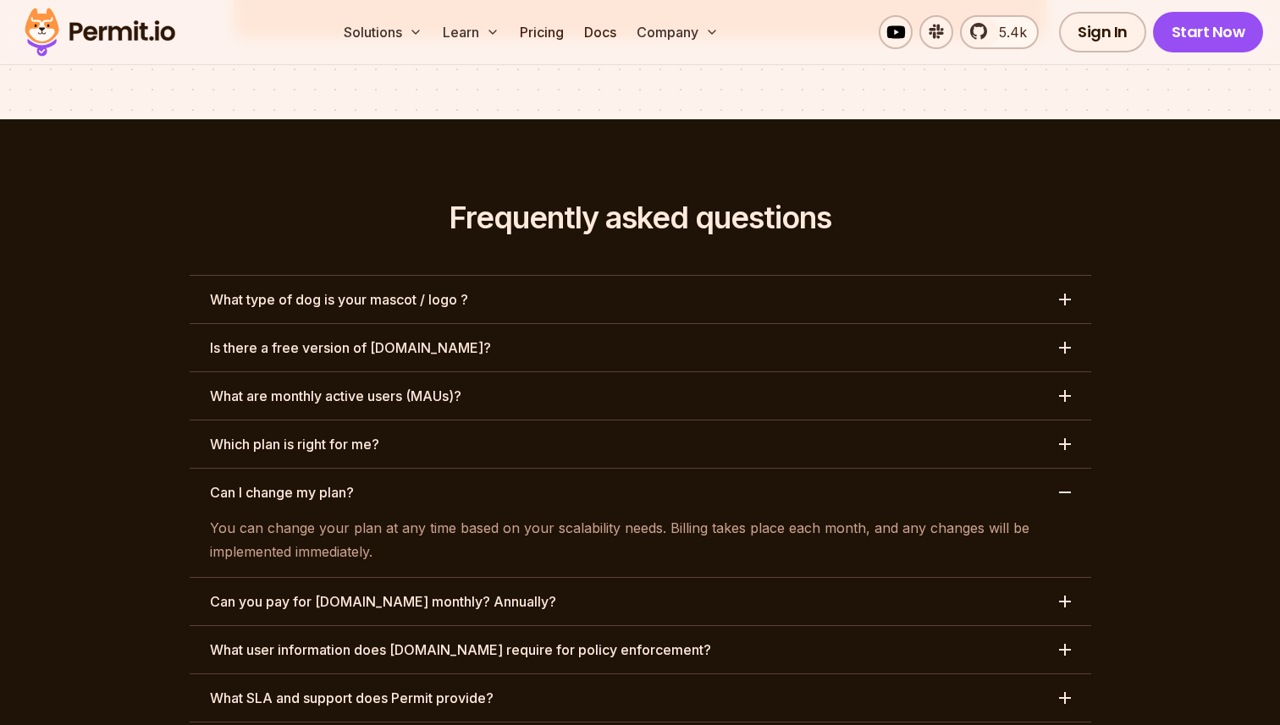
scroll to position [7756, 0]
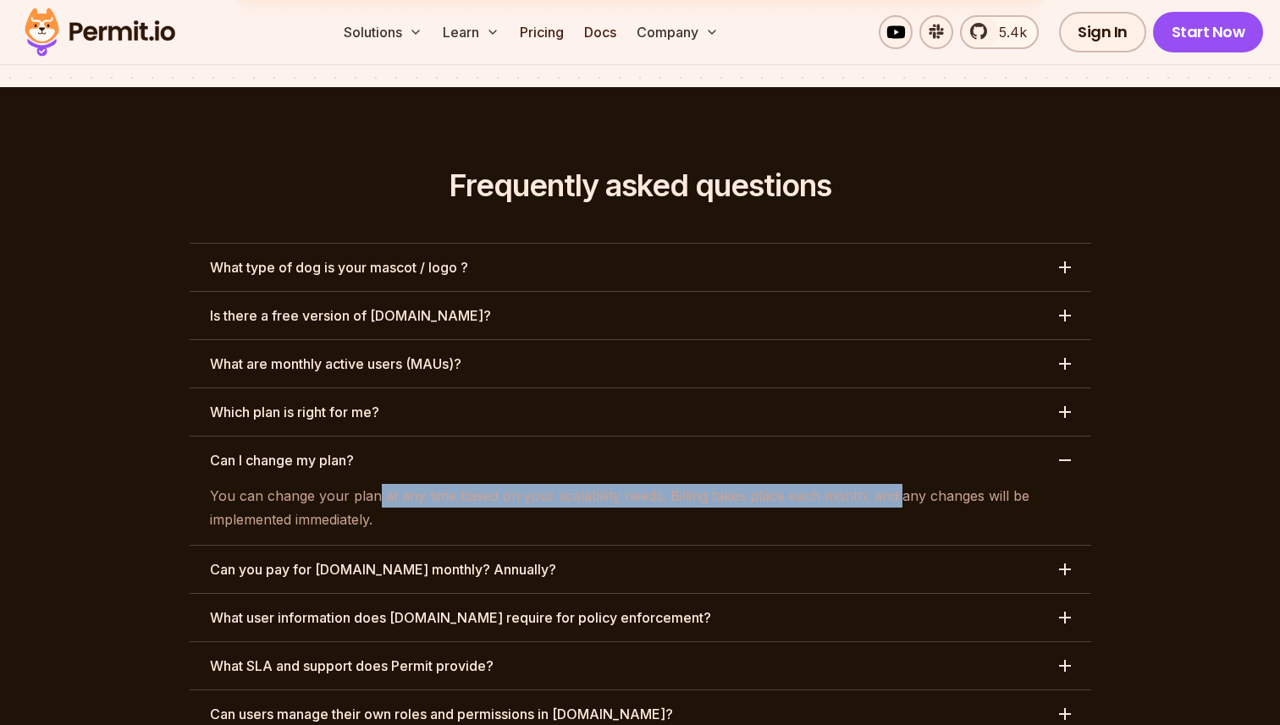
drag, startPoint x: 393, startPoint y: 399, endPoint x: 895, endPoint y: 398, distance: 501.9
click at [895, 484] on p "You can change your plan at any time based on your scalability needs. Billing t…" at bounding box center [640, 507] width 861 height 47
click at [814, 484] on p "You can change your plan at any time based on your scalability needs. Billing t…" at bounding box center [640, 507] width 861 height 47
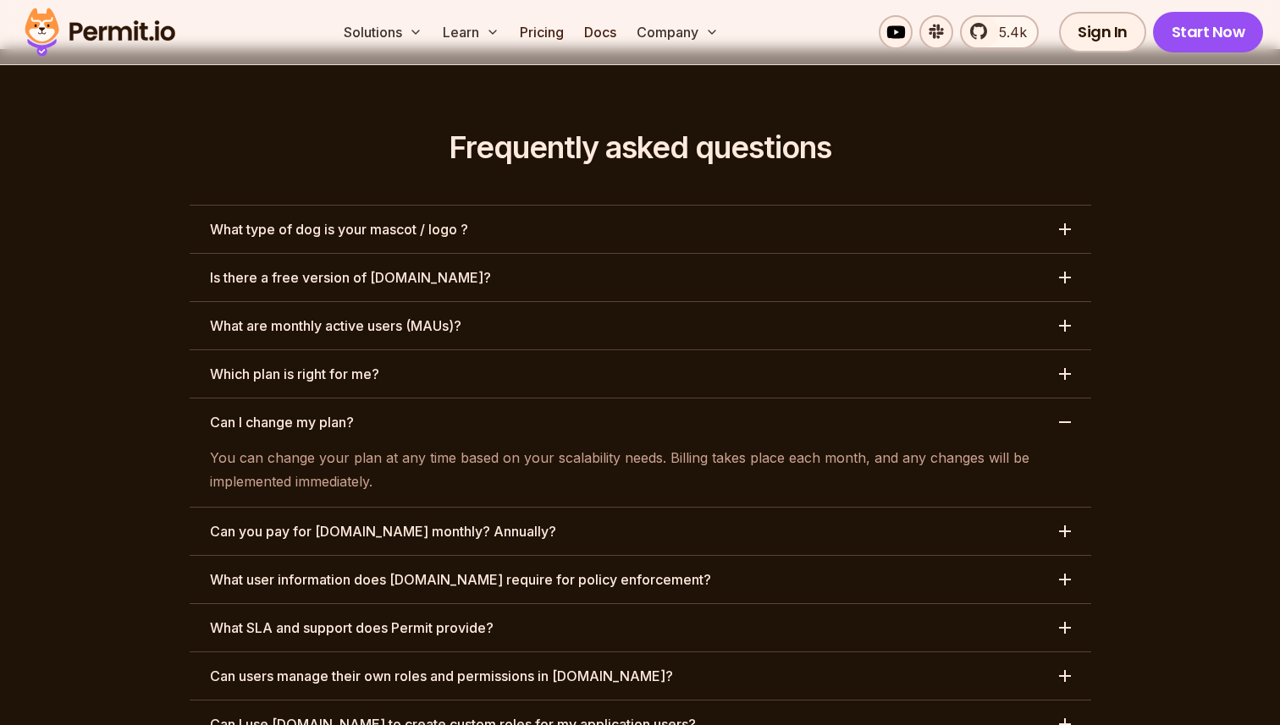
scroll to position [7803, 0]
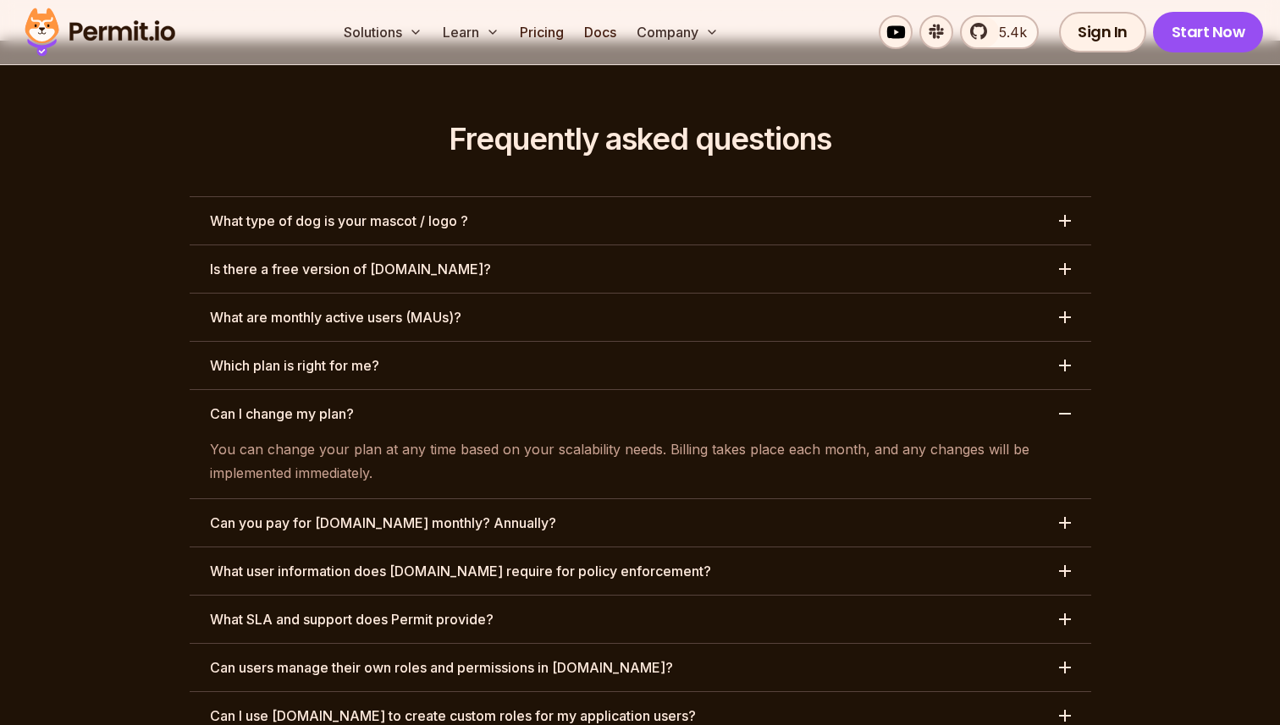
click at [516, 390] on button "Can I change my plan?" at bounding box center [640, 413] width 901 height 47
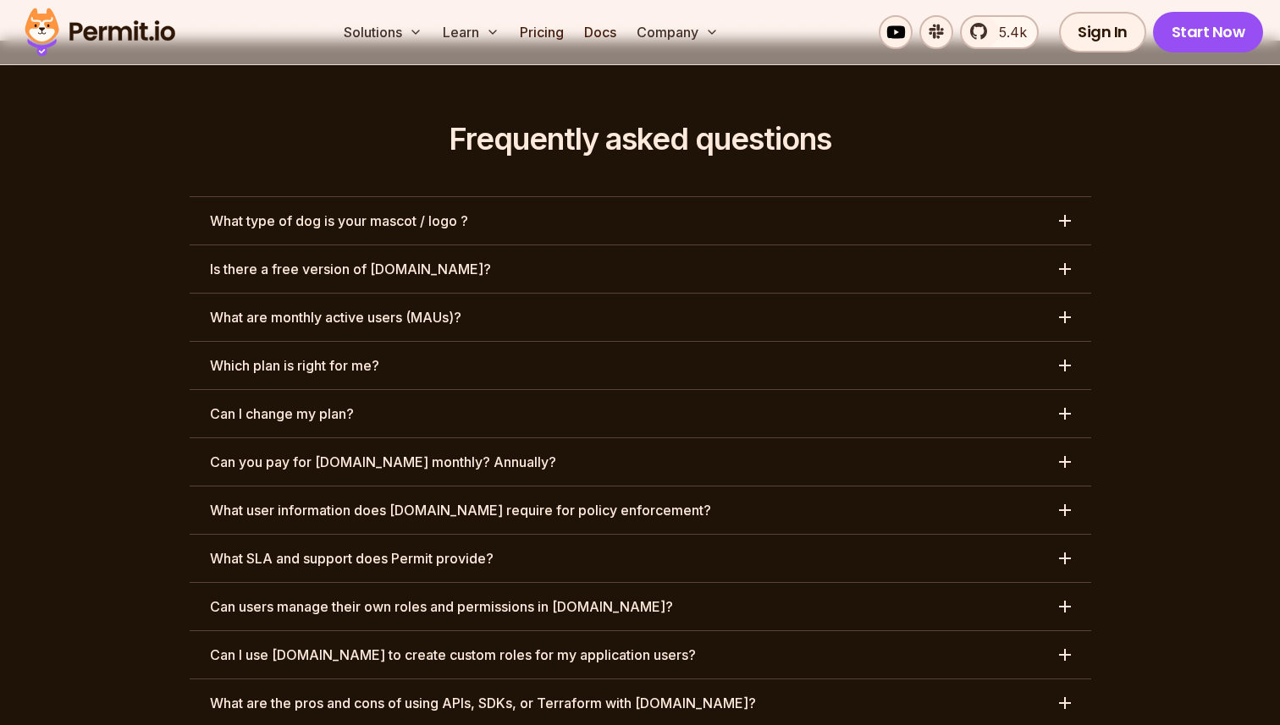
click at [535, 438] on button "Can you pay for Permit.io monthly? Annually?" at bounding box center [640, 461] width 901 height 47
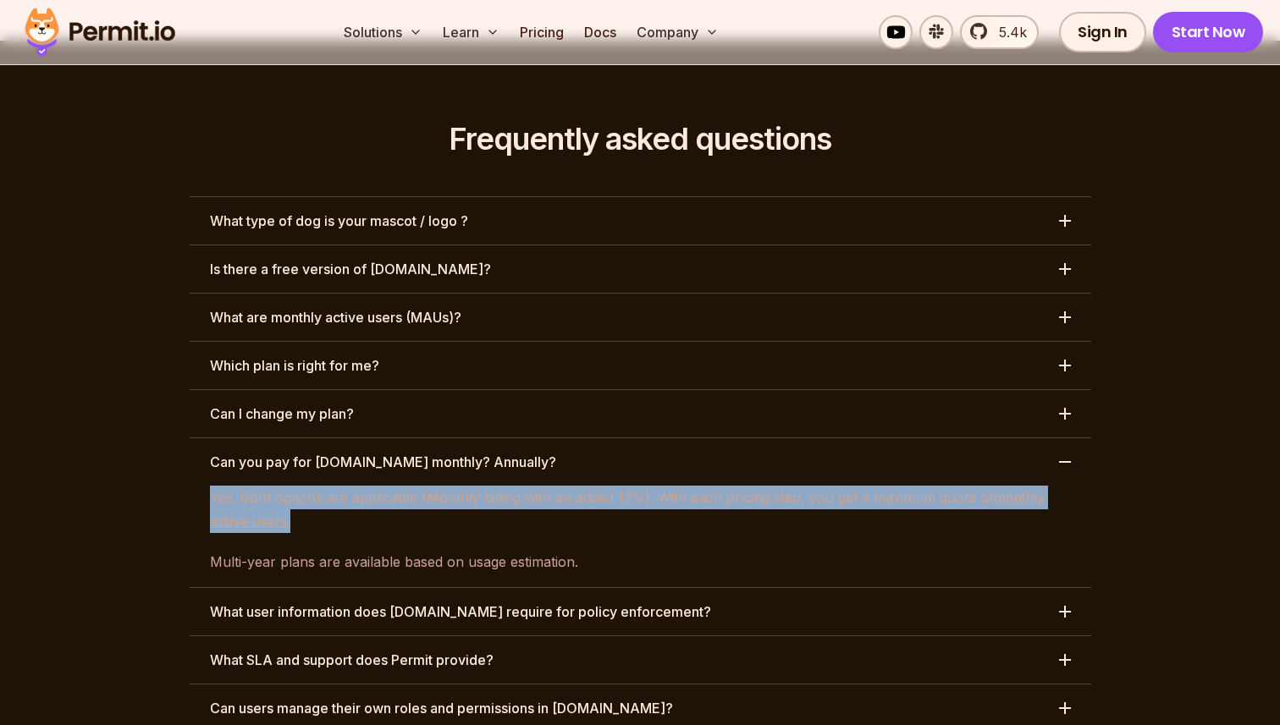
drag, startPoint x: 207, startPoint y: 405, endPoint x: 643, endPoint y: 427, distance: 437.3
click at [624, 486] on div "Yes. Both options are applicable (Monthly billing with an added 12%). With each…" at bounding box center [640, 530] width 901 height 88
click at [643, 486] on p "Yes. Both options are applicable (Monthly billing with an added 12%). With each…" at bounding box center [640, 509] width 861 height 47
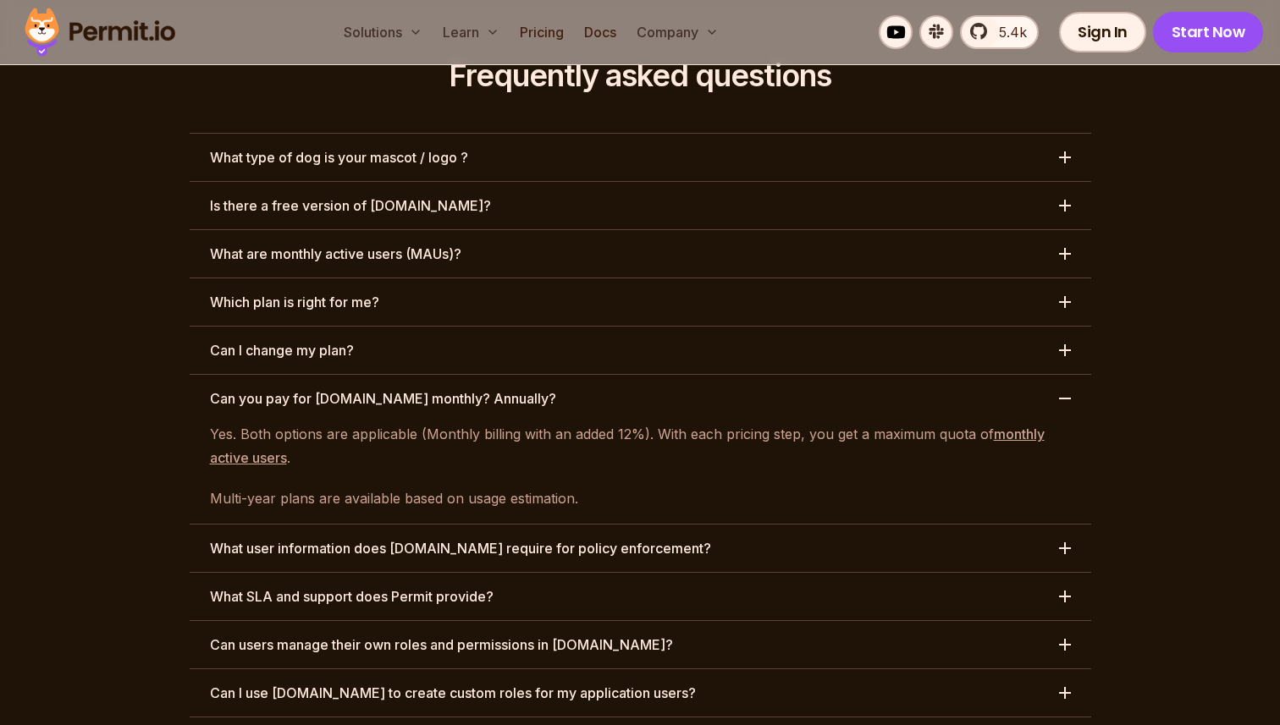
scroll to position [7881, 0]
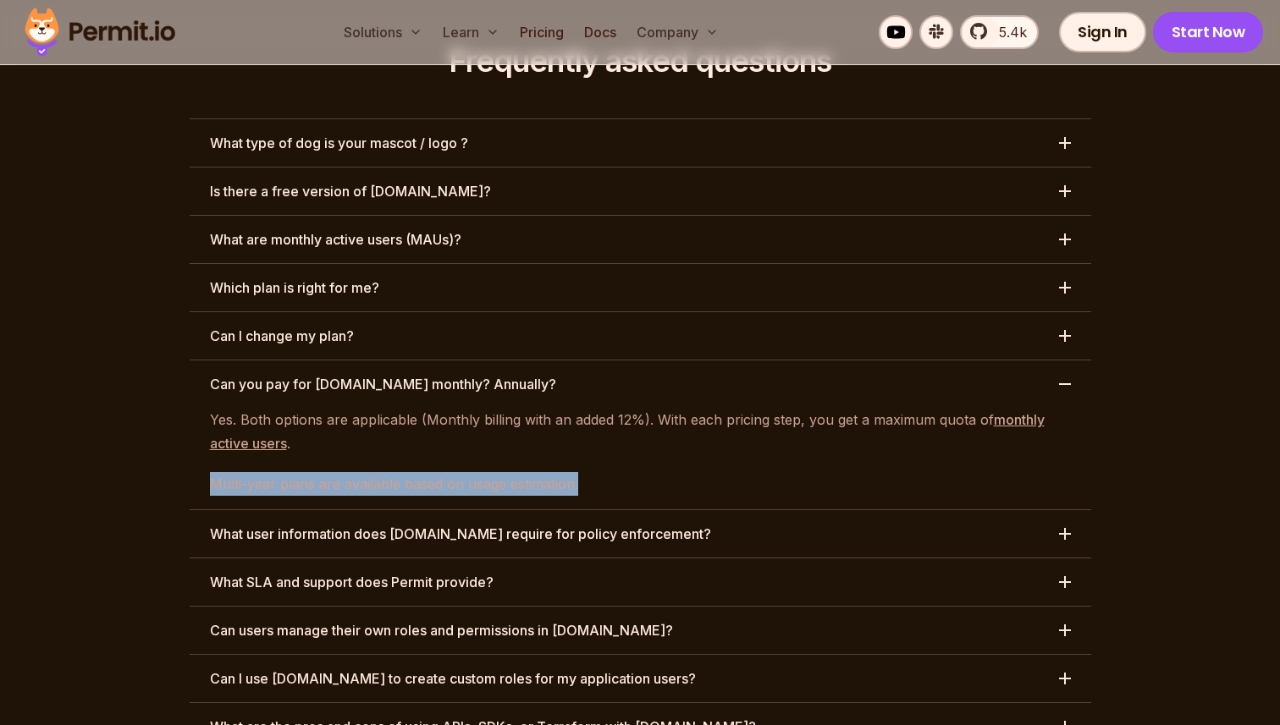
drag, startPoint x: 202, startPoint y: 392, endPoint x: 597, endPoint y: 392, distance: 394.4
click at [586, 408] on div "Yes. Both options are applicable (Monthly billing with an added 12%). With each…" at bounding box center [640, 452] width 901 height 88
click at [597, 472] on p "Multi-year plans are available based on usage estimation." at bounding box center [640, 484] width 861 height 24
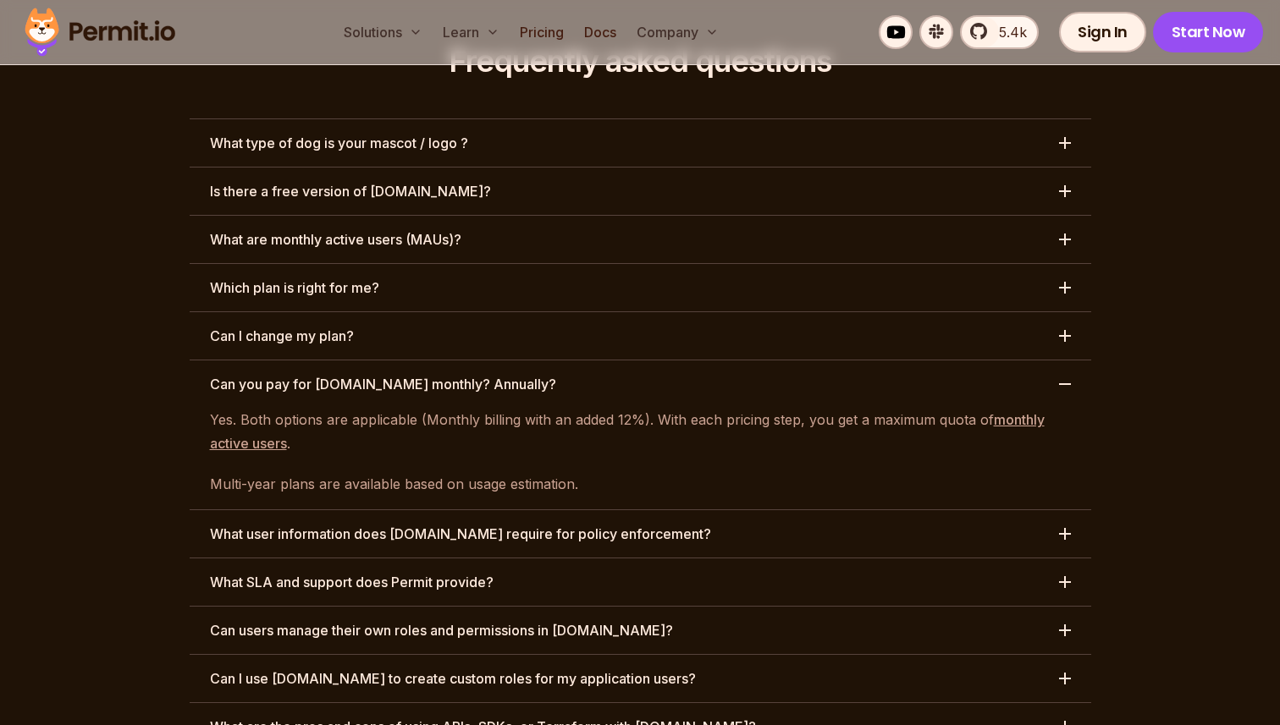
click at [579, 361] on button "Can you pay for Permit.io monthly? Annually?" at bounding box center [640, 384] width 901 height 47
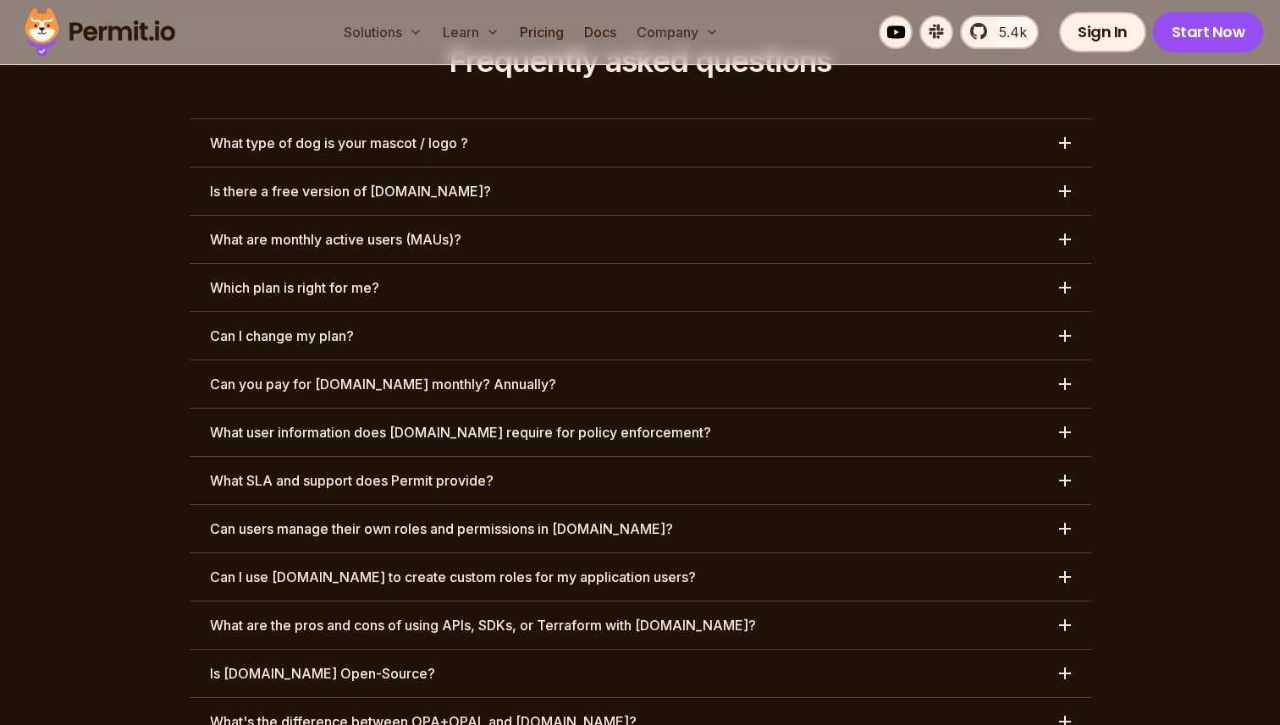
drag, startPoint x: 211, startPoint y: 333, endPoint x: 609, endPoint y: 332, distance: 397.8
click at [609, 422] on h3 "What user information does Permit.io require for policy enforcement?" at bounding box center [460, 432] width 501 height 20
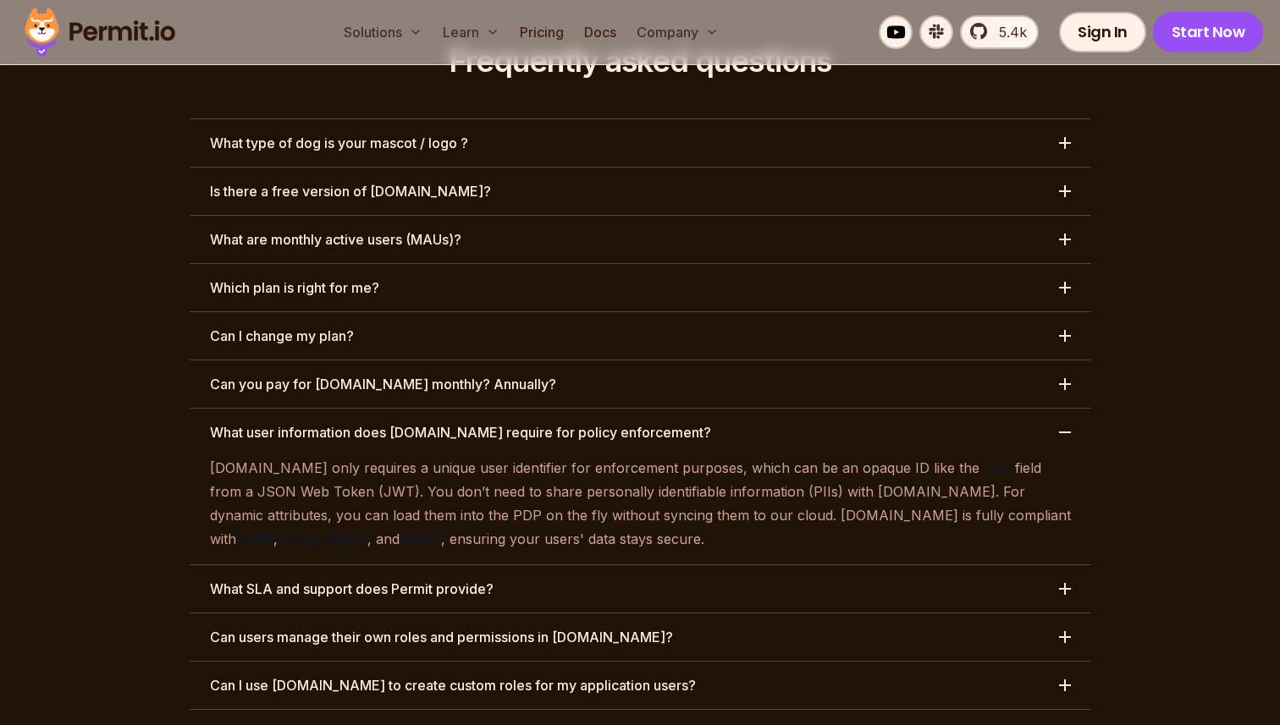
click at [618, 422] on h3 "What user information does Permit.io require for policy enforcement?" at bounding box center [460, 432] width 501 height 20
drag, startPoint x: 301, startPoint y: 377, endPoint x: 654, endPoint y: 372, distance: 353.0
click at [632, 456] on p "Permit.io only requires a unique user identifier for enforcement purposes, whic…" at bounding box center [640, 504] width 861 height 96
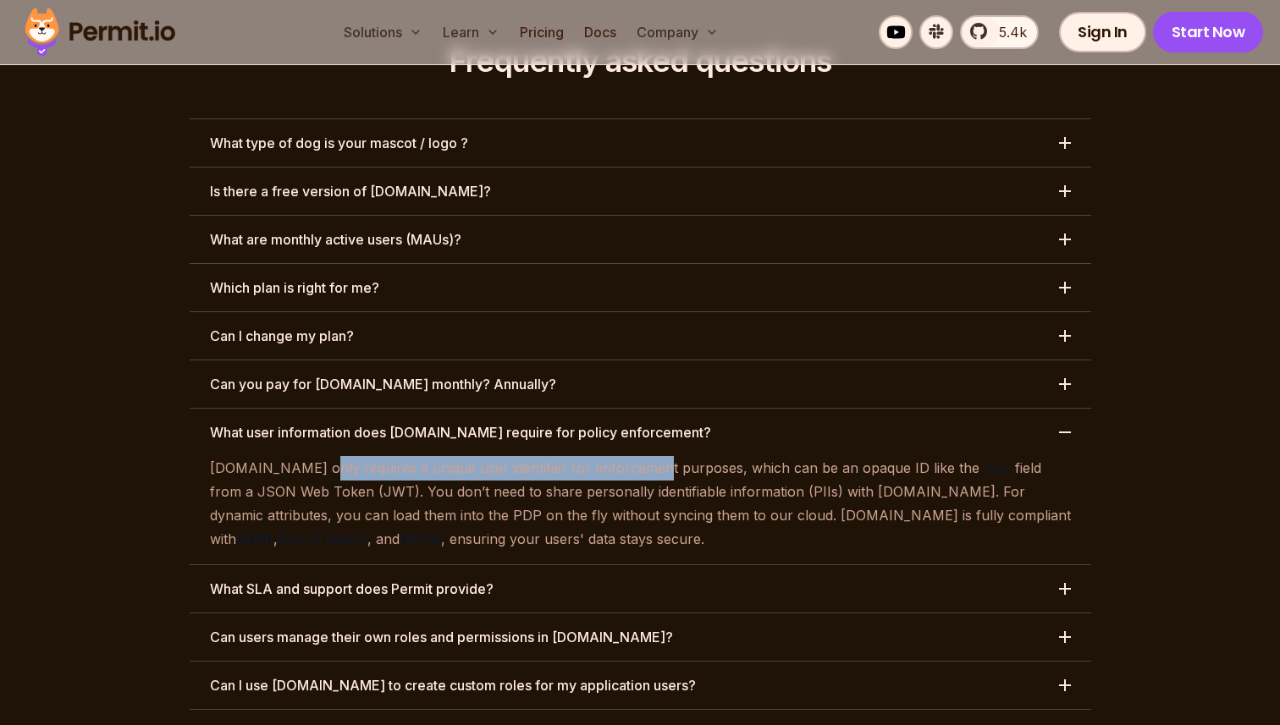
click at [654, 456] on p "Permit.io only requires a unique user identifier for enforcement purposes, whic…" at bounding box center [640, 504] width 861 height 96
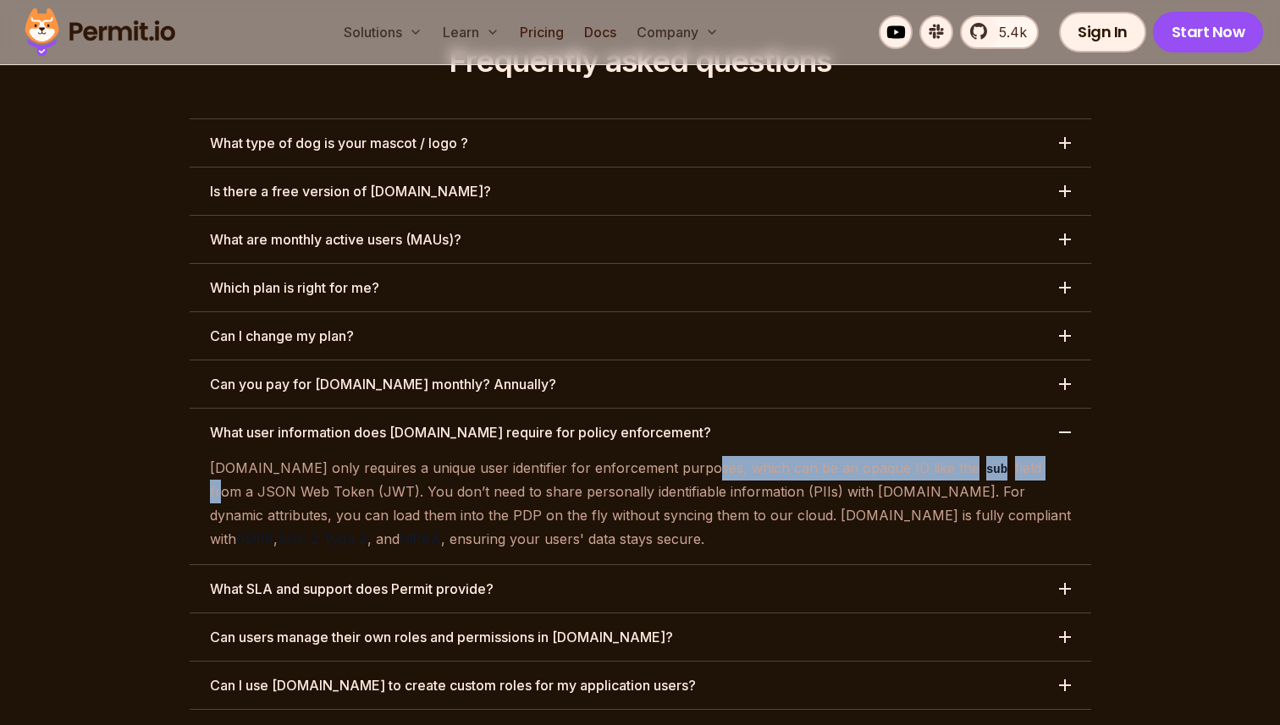
drag, startPoint x: 680, startPoint y: 371, endPoint x: 996, endPoint y: 372, distance: 316.6
click at [995, 456] on p "Permit.io only requires a unique user identifier for enforcement purposes, whic…" at bounding box center [640, 504] width 861 height 96
click at [996, 456] on p "Permit.io only requires a unique user identifier for enforcement purposes, whic…" at bounding box center [640, 504] width 861 height 96
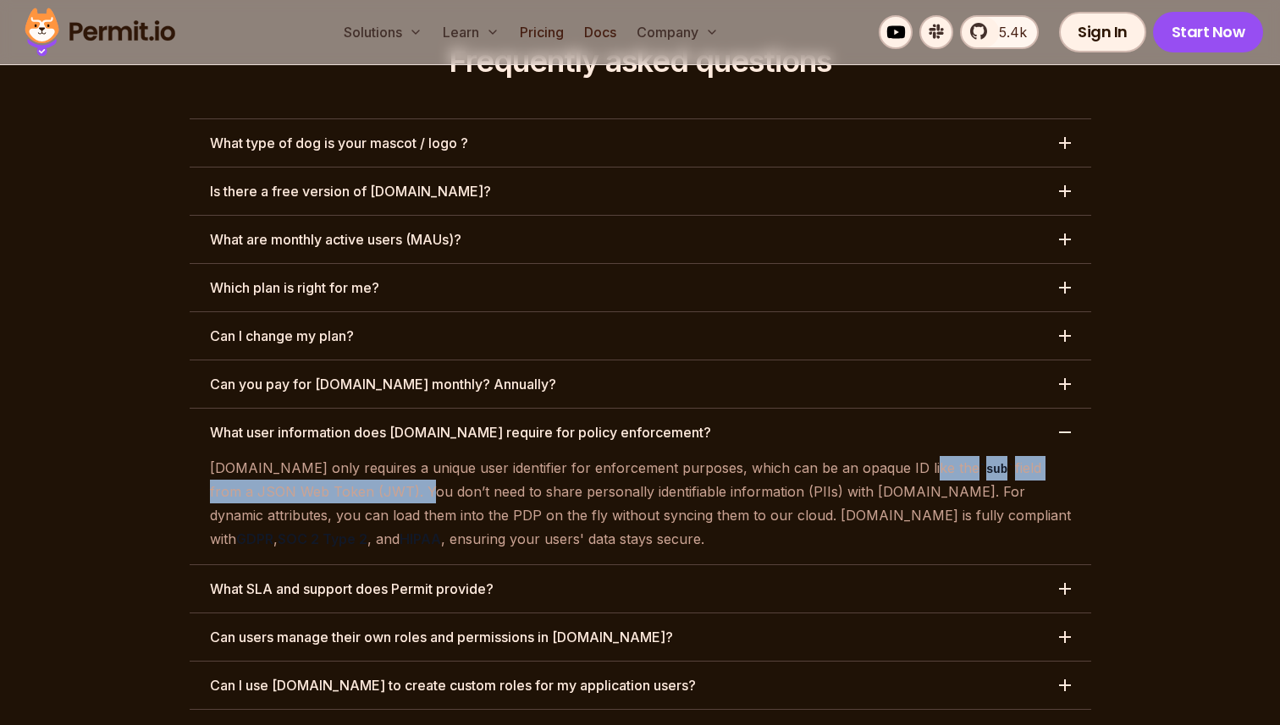
drag, startPoint x: 890, startPoint y: 373, endPoint x: 344, endPoint y: 388, distance: 545.3
click at [338, 456] on p "Permit.io only requires a unique user identifier for enforcement purposes, whic…" at bounding box center [640, 504] width 861 height 96
click at [344, 456] on p "Permit.io only requires a unique user identifier for enforcement purposes, whic…" at bounding box center [640, 504] width 861 height 96
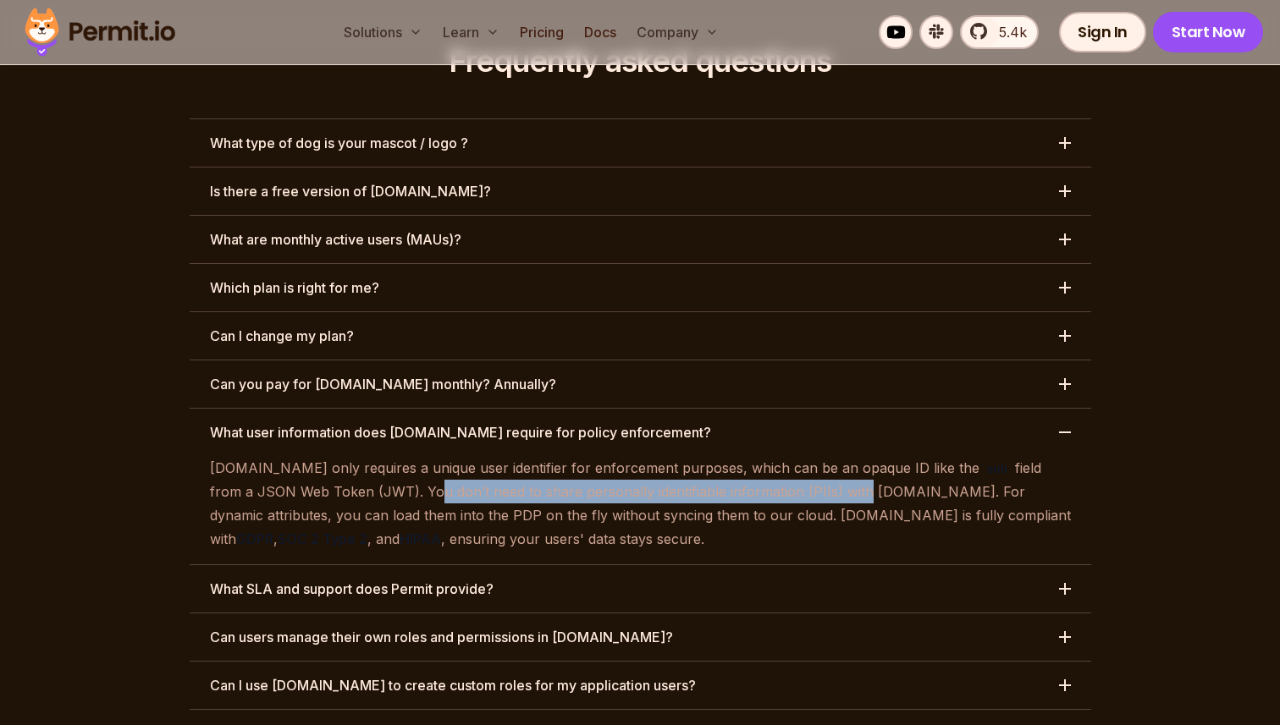
drag, startPoint x: 338, startPoint y: 394, endPoint x: 777, endPoint y: 399, distance: 439.3
click at [772, 456] on p "Permit.io only requires a unique user identifier for enforcement purposes, whic…" at bounding box center [640, 504] width 861 height 96
click at [777, 456] on p "Permit.io only requires a unique user identifier for enforcement purposes, whic…" at bounding box center [640, 504] width 861 height 96
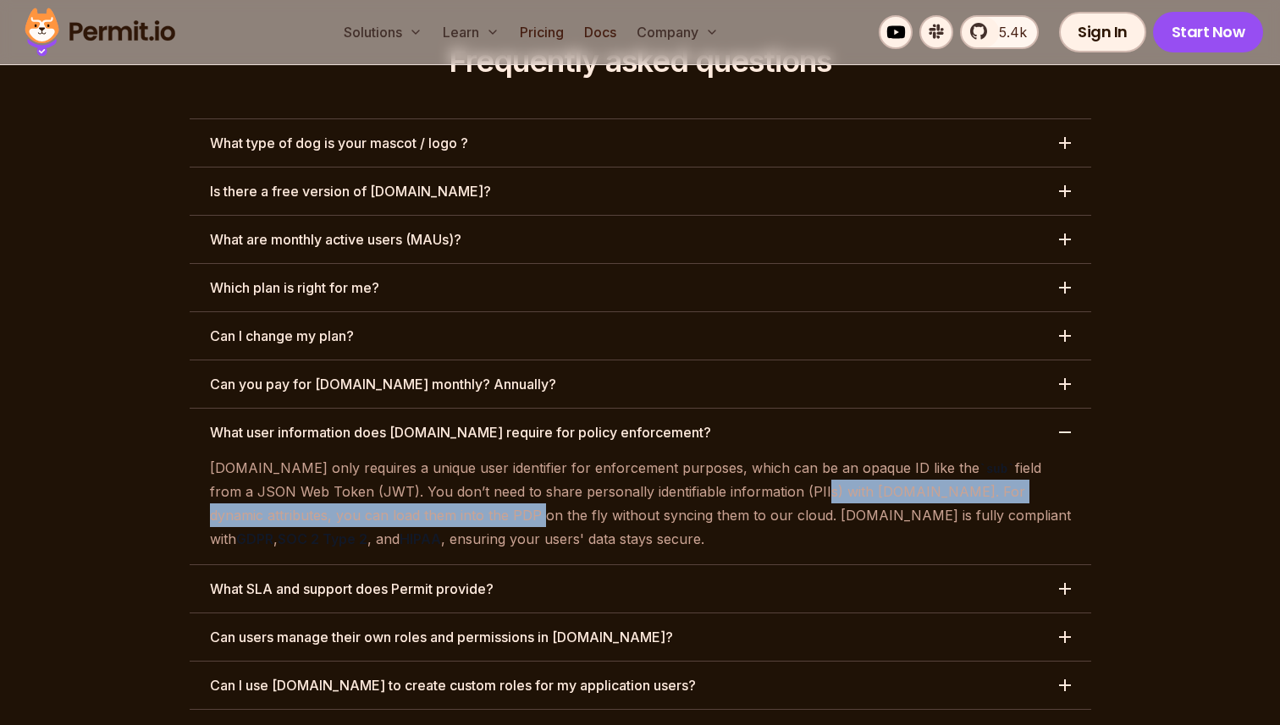
drag, startPoint x: 727, startPoint y: 399, endPoint x: 404, endPoint y: 426, distance: 324.5
click at [388, 456] on p "Permit.io only requires a unique user identifier for enforcement purposes, whic…" at bounding box center [640, 504] width 861 height 96
click at [335, 456] on p "Permit.io only requires a unique user identifier for enforcement purposes, whic…" at bounding box center [640, 504] width 861 height 96
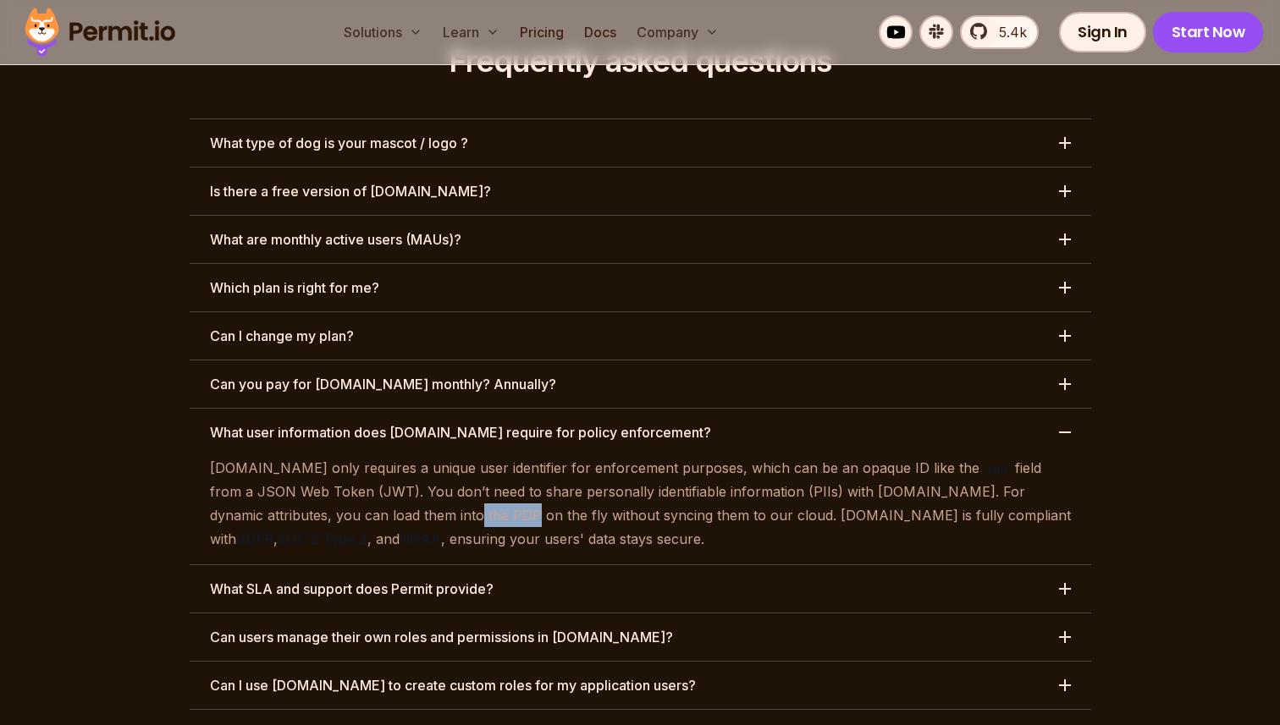
drag, startPoint x: 325, startPoint y: 420, endPoint x: 460, endPoint y: 420, distance: 134.6
click at [372, 456] on p "Permit.io only requires a unique user identifier for enforcement purposes, whic…" at bounding box center [640, 504] width 861 height 96
click at [460, 456] on p "Permit.io only requires a unique user identifier for enforcement purposes, whic…" at bounding box center [640, 504] width 861 height 96
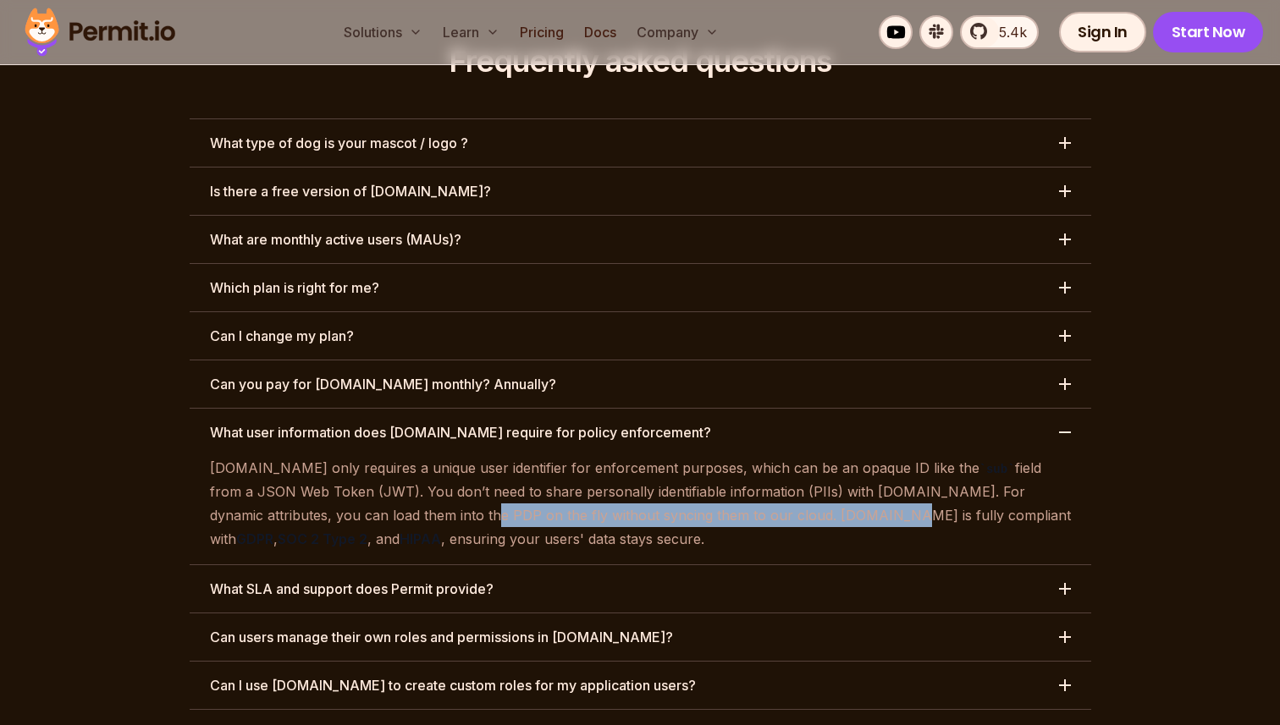
drag, startPoint x: 341, startPoint y: 418, endPoint x: 728, endPoint y: 419, distance: 386.8
click at [721, 456] on p "Permit.io only requires a unique user identifier for enforcement purposes, whic…" at bounding box center [640, 504] width 861 height 96
click at [728, 456] on p "Permit.io only requires a unique user identifier for enforcement purposes, whic…" at bounding box center [640, 504] width 861 height 96
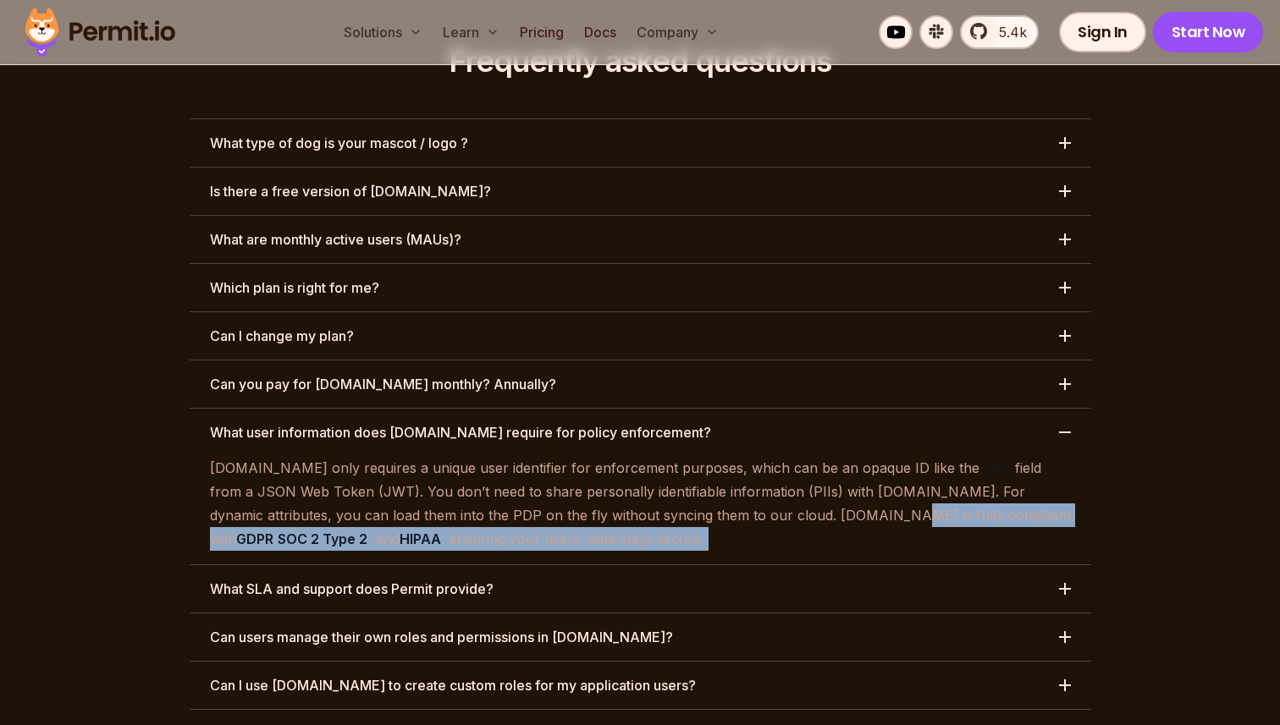
drag, startPoint x: 728, startPoint y: 419, endPoint x: 558, endPoint y: 446, distance: 172.3
click at [537, 456] on p "Permit.io only requires a unique user identifier for enforcement purposes, whic…" at bounding box center [640, 504] width 861 height 96
click at [558, 456] on p "Permit.io only requires a unique user identifier for enforcement purposes, whic…" at bounding box center [640, 504] width 861 height 96
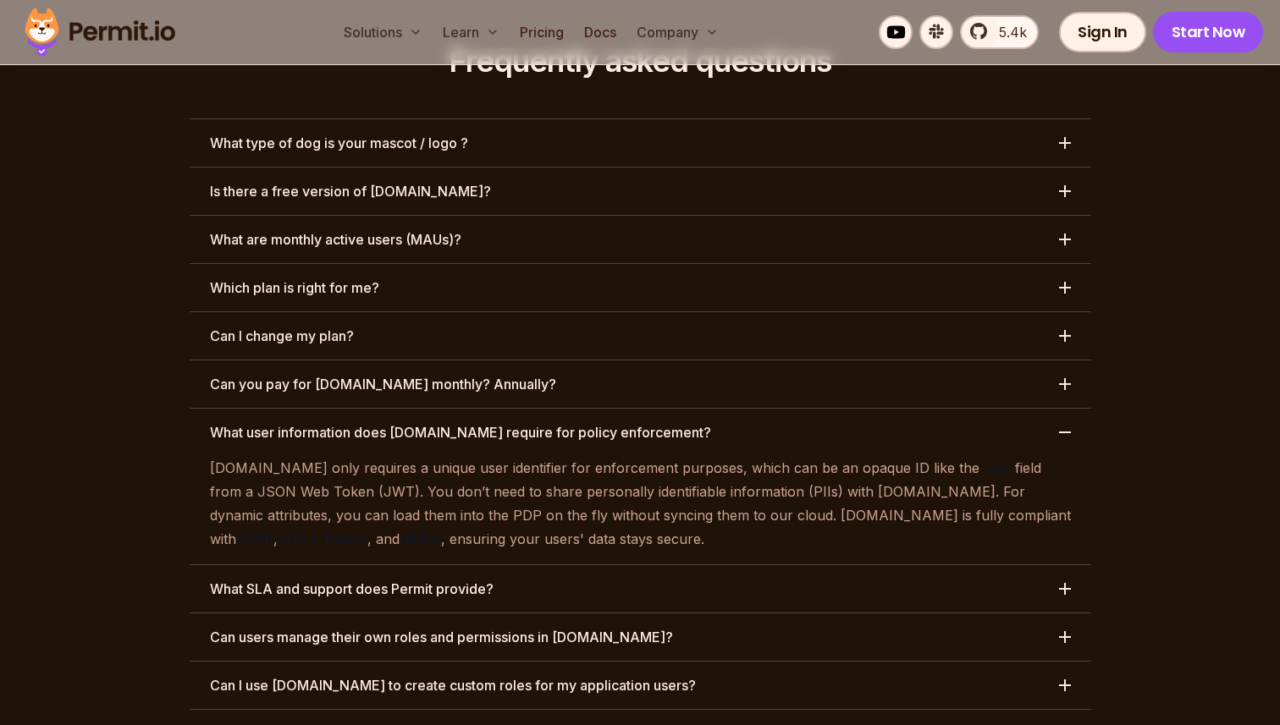
click at [413, 579] on h3 "What SLA and support does Permit provide?" at bounding box center [352, 589] width 284 height 20
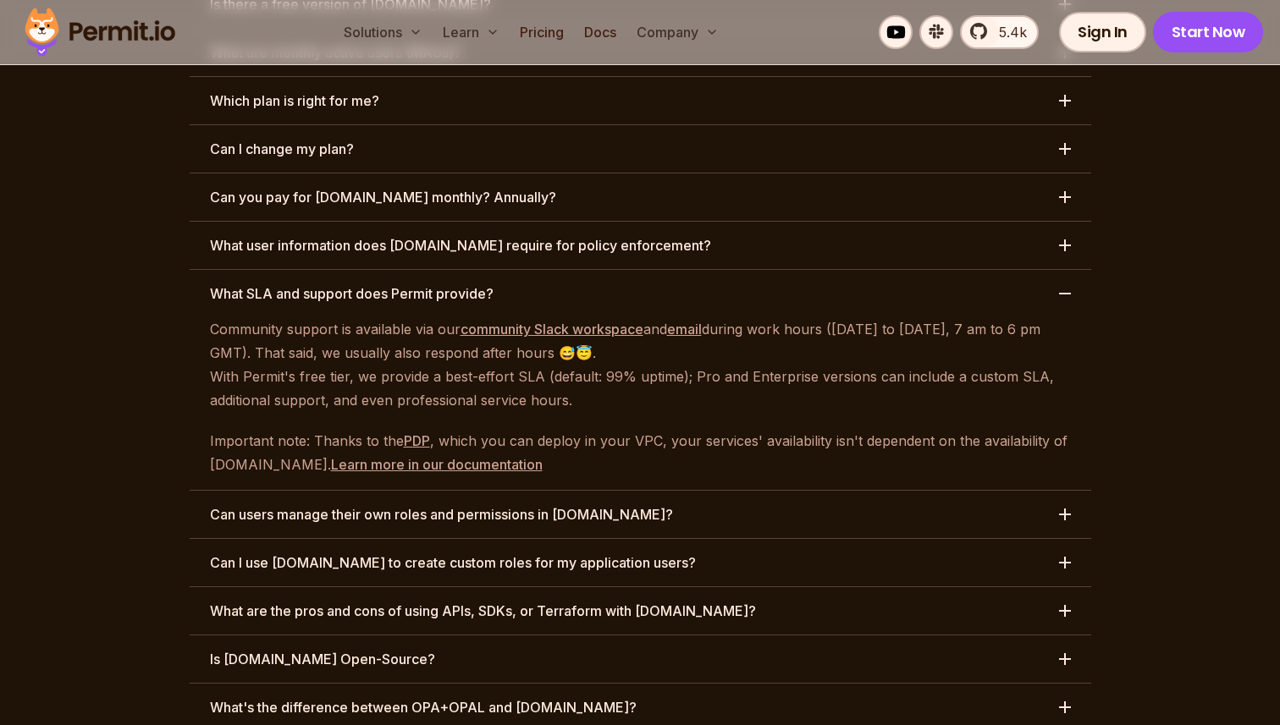
scroll to position [8084, 0]
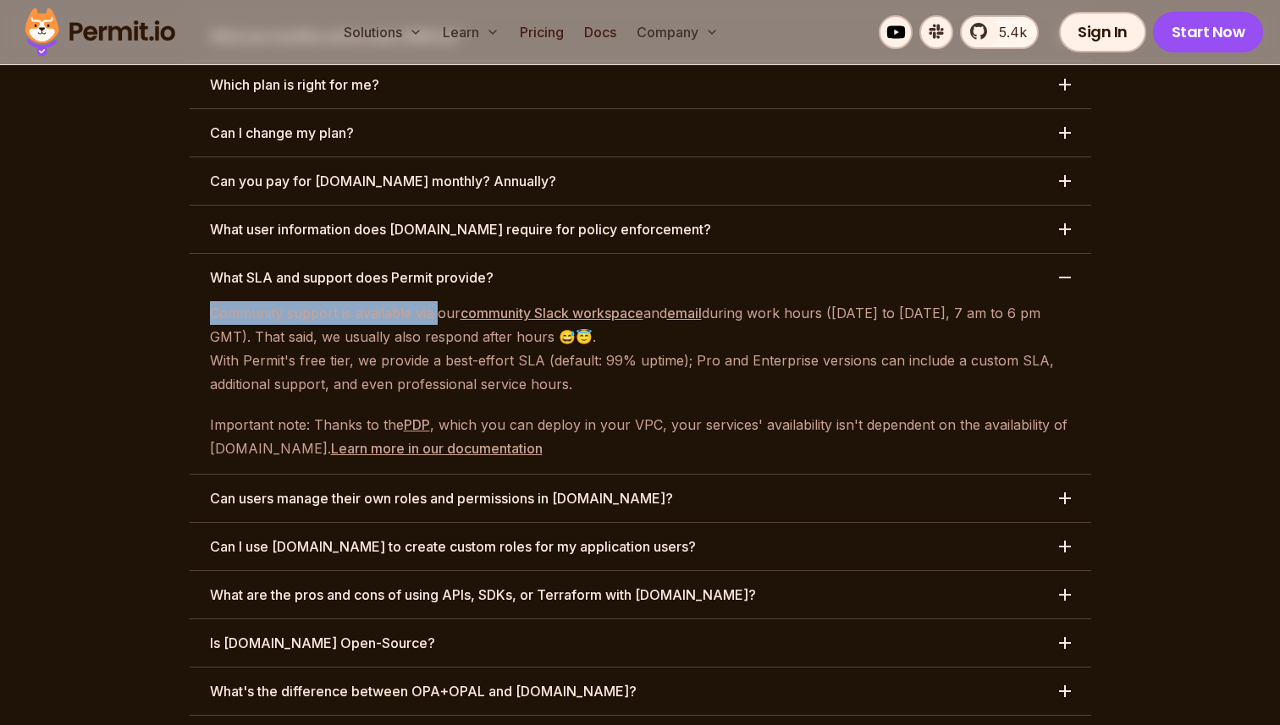
drag, startPoint x: 201, startPoint y: 219, endPoint x: 445, endPoint y: 215, distance: 244.6
click at [435, 301] on div "Community support is available ⁠via our community Slack workspace and email dur…" at bounding box center [640, 380] width 901 height 159
click at [445, 301] on p "Community support is available ⁠via our community Slack workspace and email dur…" at bounding box center [640, 348] width 861 height 95
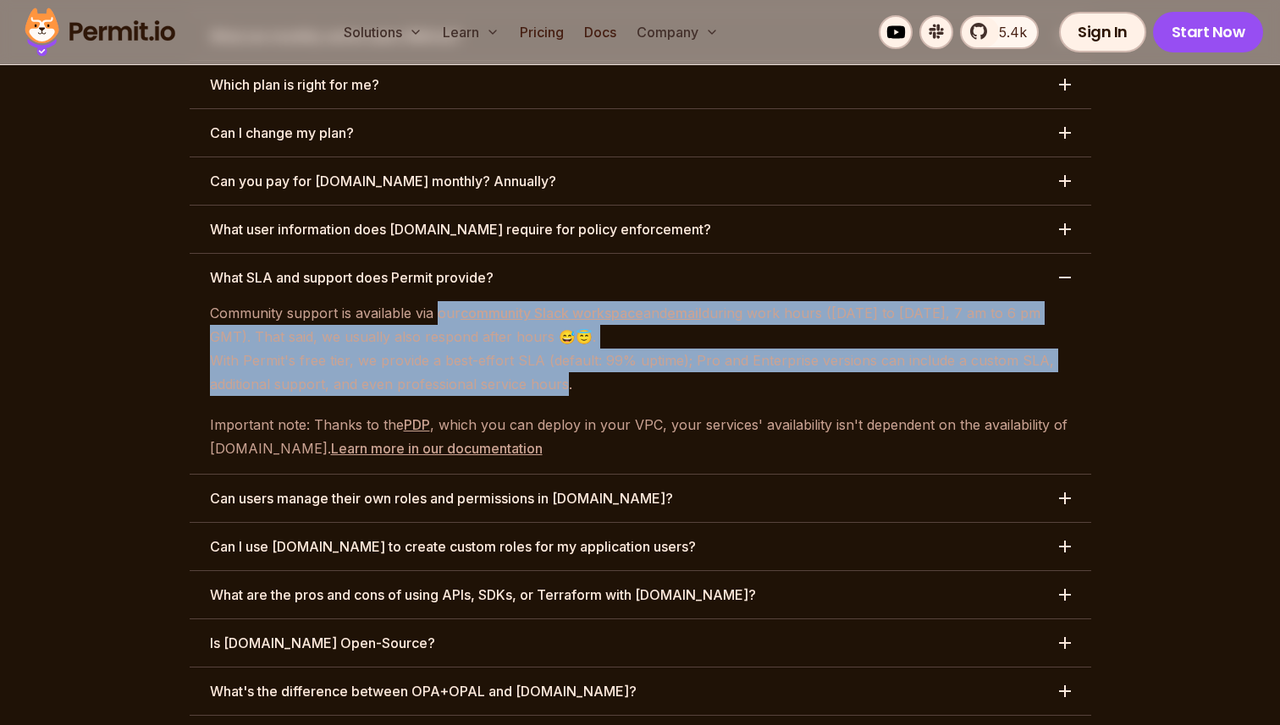
drag, startPoint x: 445, startPoint y: 215, endPoint x: 601, endPoint y: 298, distance: 176.4
click at [583, 301] on p "Community support is available ⁠via our community Slack workspace and email dur…" at bounding box center [640, 348] width 861 height 95
click at [601, 301] on p "Community support is available ⁠via our community Slack workspace and email dur…" at bounding box center [640, 348] width 861 height 95
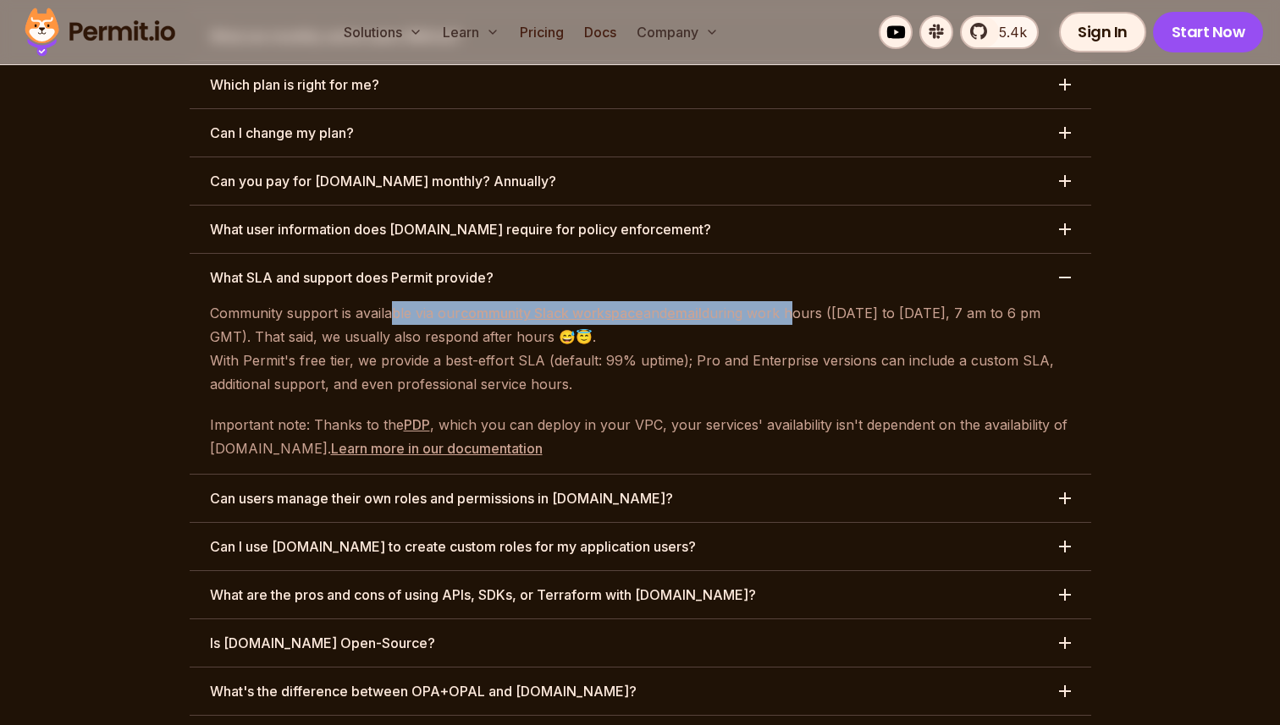
drag, startPoint x: 387, startPoint y: 218, endPoint x: 824, endPoint y: 212, distance: 437.6
click at [817, 301] on p "Community support is available ⁠via our community Slack workspace and email dur…" at bounding box center [640, 348] width 861 height 95
click at [824, 301] on p "Community support is available ⁠via our community Slack workspace and email dur…" at bounding box center [640, 348] width 861 height 95
drag, startPoint x: 841, startPoint y: 214, endPoint x: 589, endPoint y: 243, distance: 253.9
click at [584, 301] on p "Community support is available ⁠via our community Slack workspace and email dur…" at bounding box center [640, 348] width 861 height 95
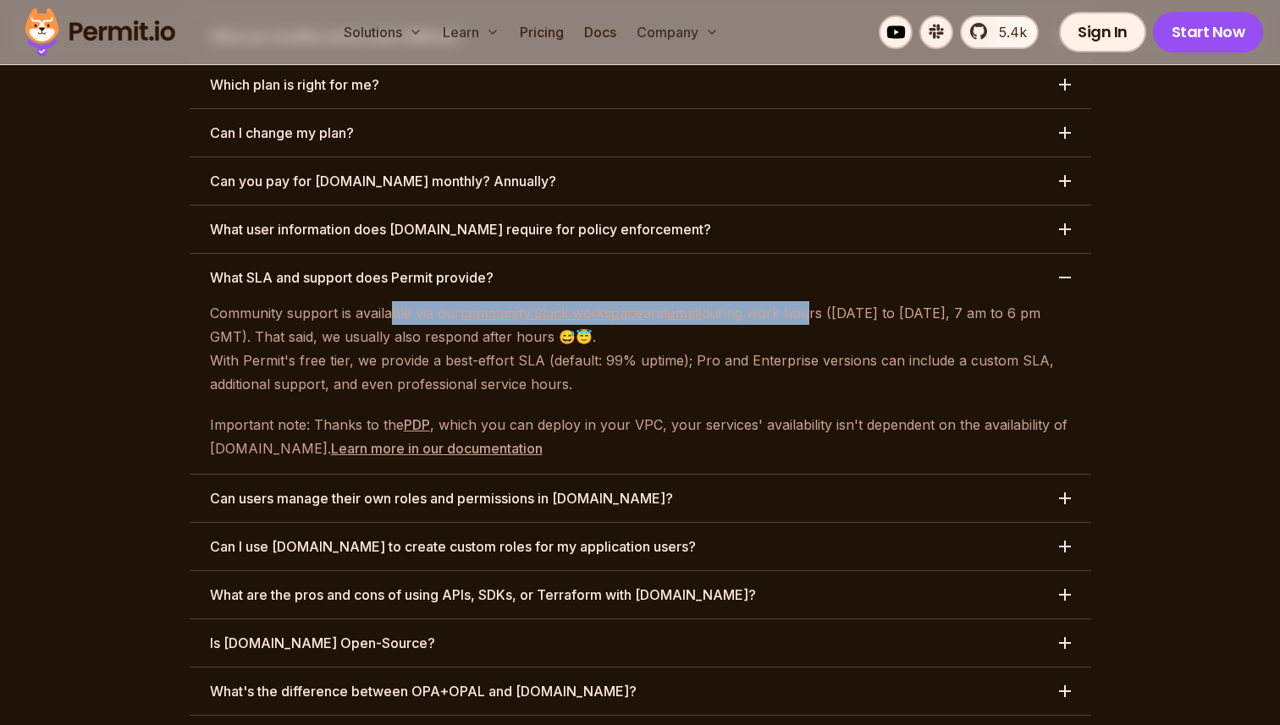
click at [589, 301] on p "Community support is available ⁠via our community Slack workspace and email dur…" at bounding box center [640, 348] width 861 height 95
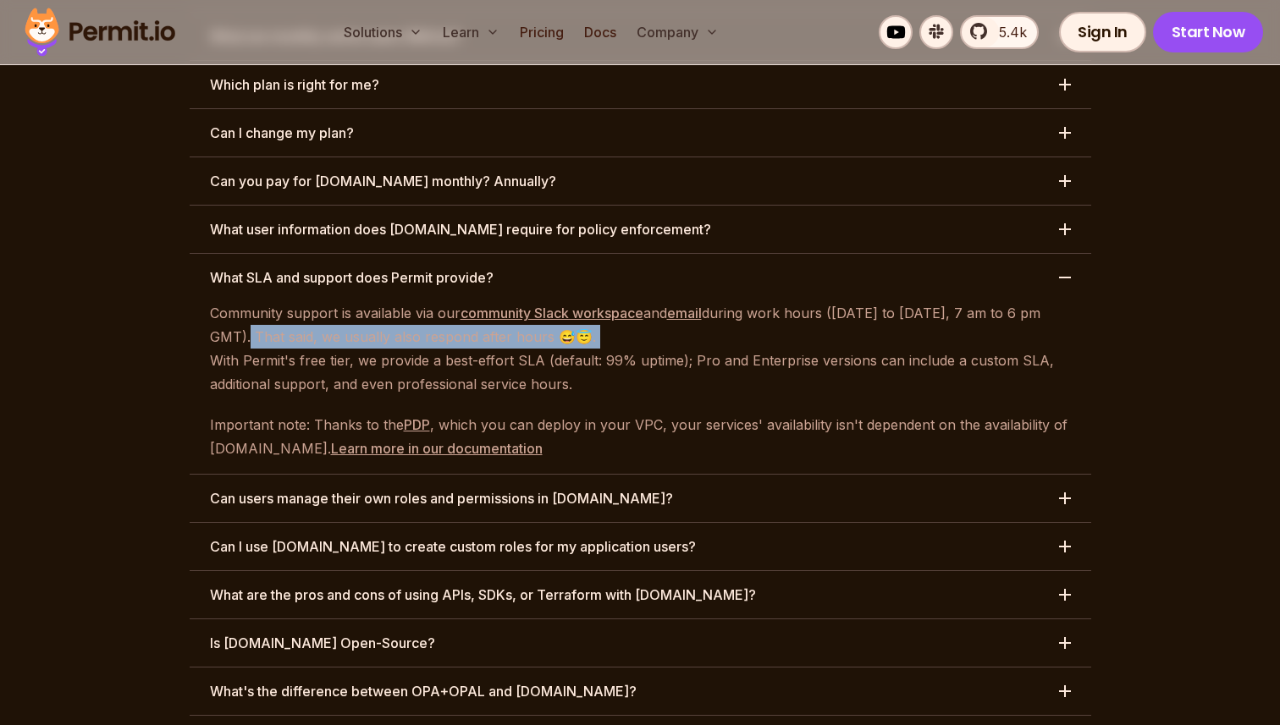
drag, startPoint x: 589, startPoint y: 243, endPoint x: 242, endPoint y: 245, distance: 347.0
click at [242, 301] on p "Community support is available ⁠via our community Slack workspace and email dur…" at bounding box center [640, 348] width 861 height 95
click at [262, 301] on p "Community support is available ⁠via our community Slack workspace and email dur…" at bounding box center [640, 348] width 861 height 95
drag, startPoint x: 256, startPoint y: 243, endPoint x: 575, endPoint y: 243, distance: 318.2
click at [567, 301] on p "Community support is available ⁠via our community Slack workspace and email dur…" at bounding box center [640, 348] width 861 height 95
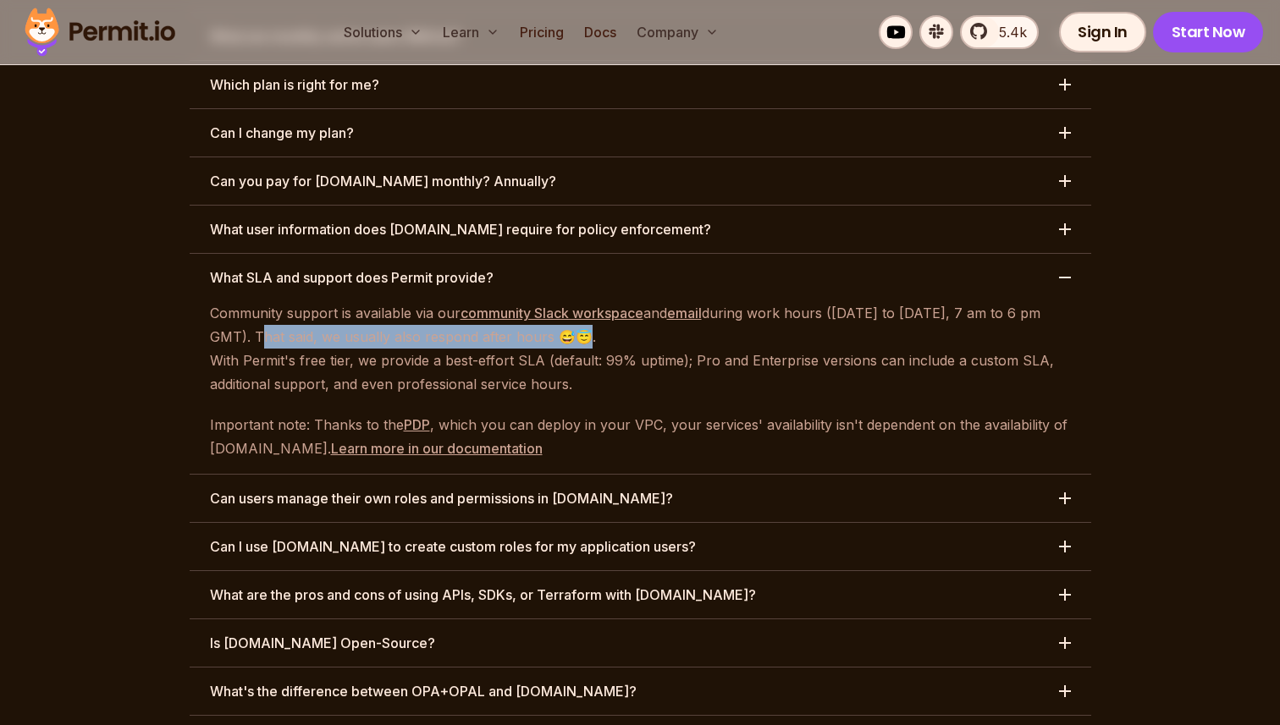
click at [575, 301] on p "Community support is available ⁠via our community Slack workspace and email dur…" at bounding box center [640, 348] width 861 height 95
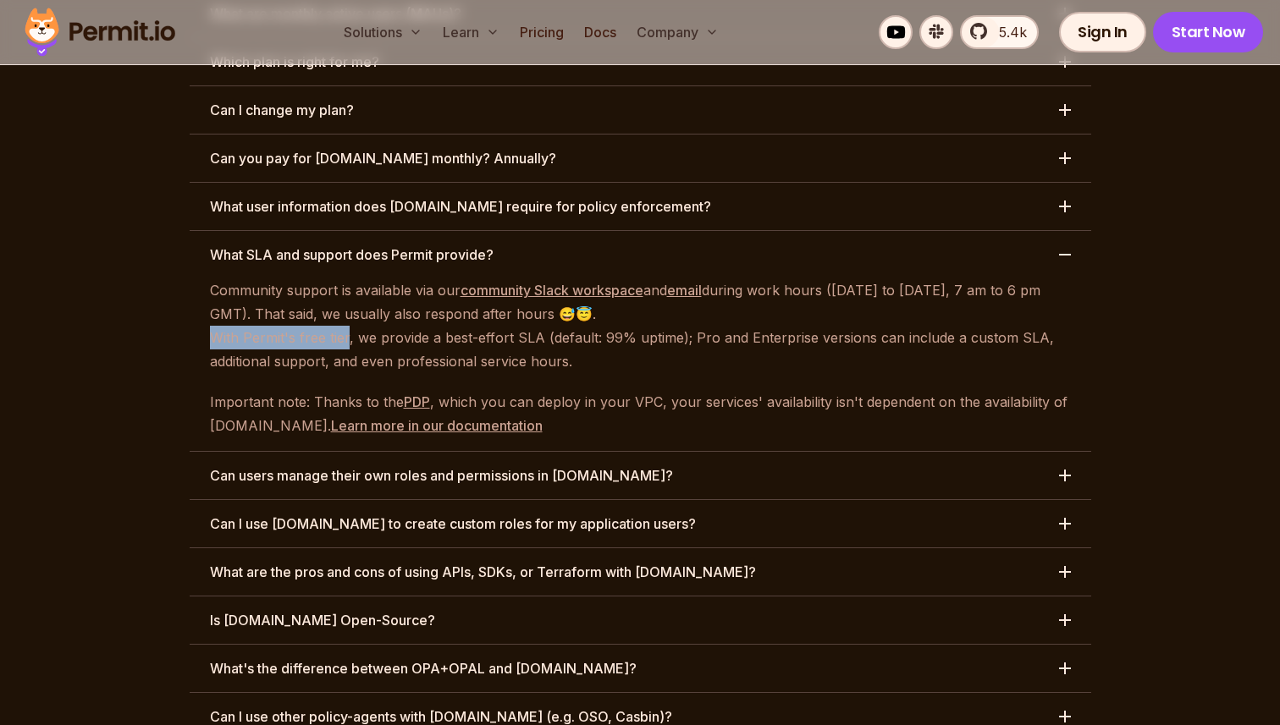
drag, startPoint x: 205, startPoint y: 245, endPoint x: 352, endPoint y: 241, distance: 147.3
click at [351, 278] on div "Community support is available ⁠via our community Slack workspace and email dur…" at bounding box center [640, 357] width 901 height 159
click at [352, 278] on p "Community support is available ⁠via our community Slack workspace and email dur…" at bounding box center [640, 325] width 861 height 95
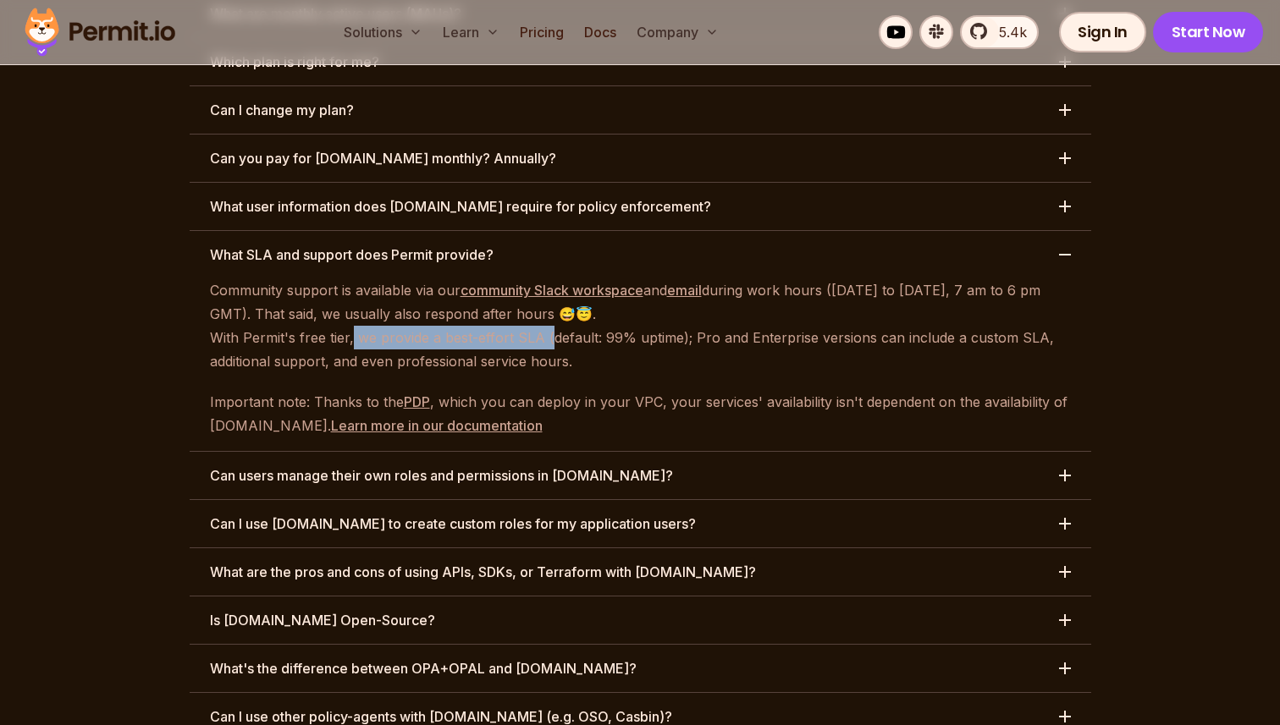
drag, startPoint x: 350, startPoint y: 241, endPoint x: 554, endPoint y: 240, distance: 204.0
click at [547, 278] on p "Community support is available ⁠via our community Slack workspace and email dur…" at bounding box center [640, 325] width 861 height 95
click at [554, 278] on p "Community support is available ⁠via our community Slack workspace and email dur…" at bounding box center [640, 325] width 861 height 95
drag, startPoint x: 533, startPoint y: 240, endPoint x: 727, endPoint y: 246, distance: 193.9
click at [707, 278] on p "Community support is available ⁠via our community Slack workspace and email dur…" at bounding box center [640, 325] width 861 height 95
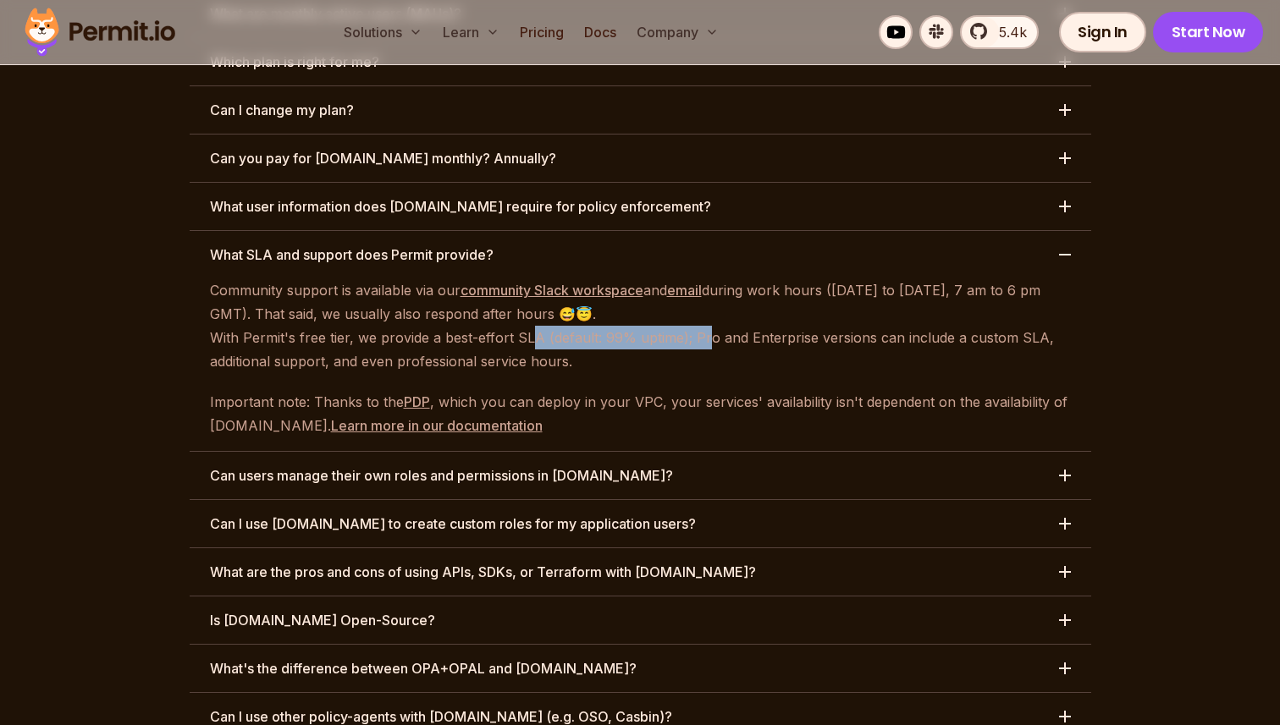
click at [727, 278] on p "Community support is available ⁠via our community Slack workspace and email dur…" at bounding box center [640, 325] width 861 height 95
drag, startPoint x: 681, startPoint y: 247, endPoint x: 345, endPoint y: 247, distance: 336.0
click at [348, 278] on p "Community support is available ⁠via our community Slack workspace and email dur…" at bounding box center [640, 325] width 861 height 95
click at [345, 278] on p "Community support is available ⁠via our community Slack workspace and email dur…" at bounding box center [640, 325] width 861 height 95
drag, startPoint x: 345, startPoint y: 247, endPoint x: 805, endPoint y: 247, distance: 459.6
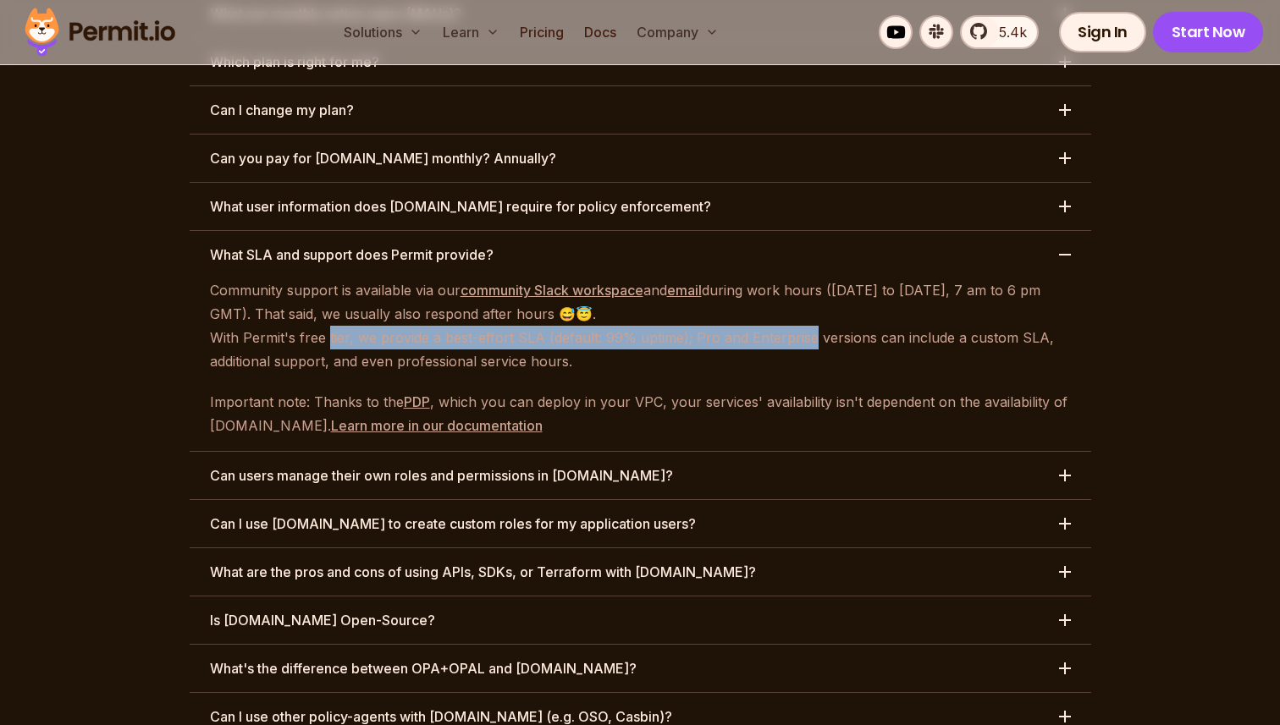
click at [794, 278] on p "Community support is available ⁠via our community Slack workspace and email dur…" at bounding box center [640, 325] width 861 height 95
click at [805, 278] on p "Community support is available ⁠via our community Slack workspace and email dur…" at bounding box center [640, 325] width 861 height 95
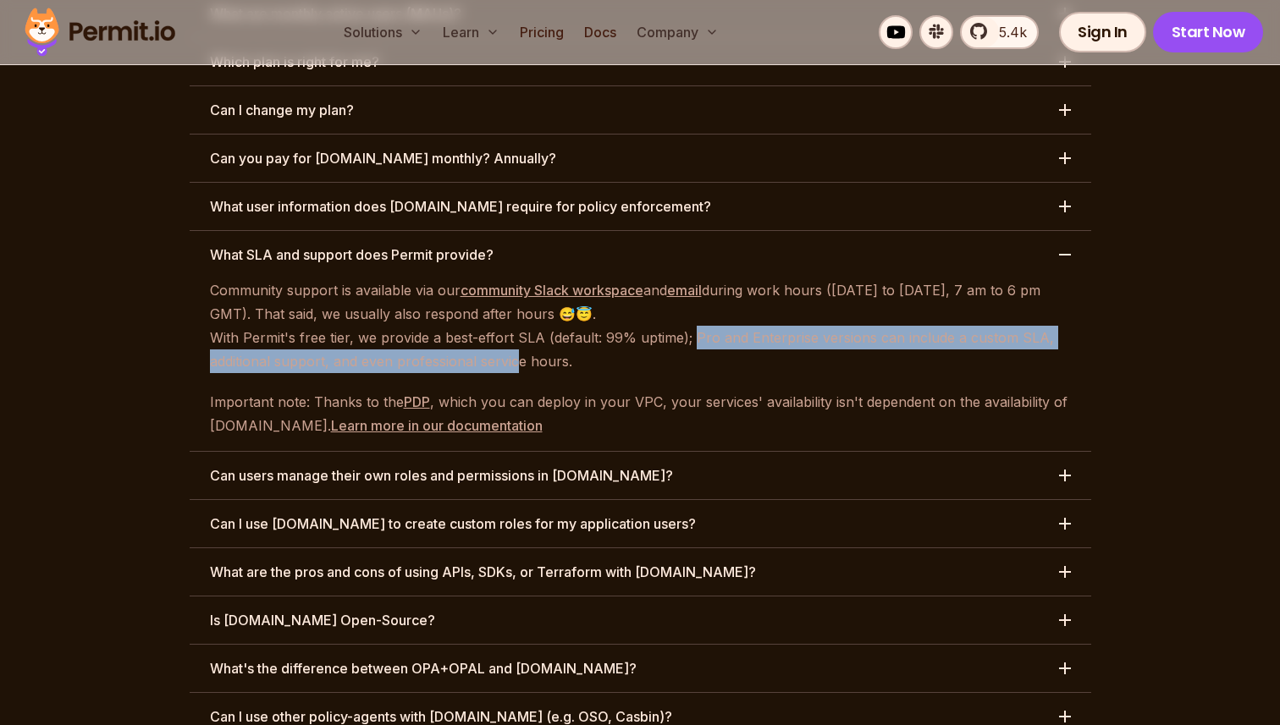
drag, startPoint x: 694, startPoint y: 243, endPoint x: 536, endPoint y: 261, distance: 159.3
click at [529, 278] on p "Community support is available ⁠via our community Slack workspace and email dur…" at bounding box center [640, 325] width 861 height 95
click at [545, 278] on p "Community support is available ⁠via our community Slack workspace and email dur…" at bounding box center [640, 325] width 861 height 95
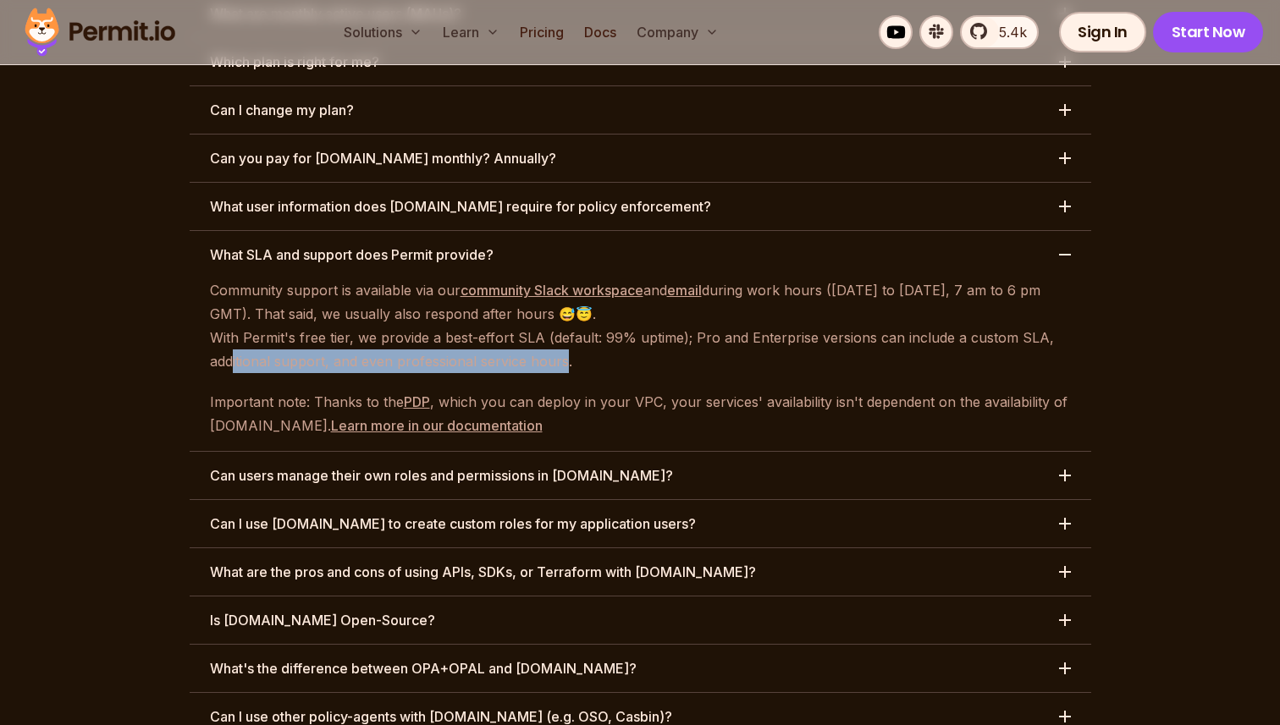
drag, startPoint x: 562, startPoint y: 264, endPoint x: 230, endPoint y: 265, distance: 331.8
click at [230, 278] on p "Community support is available ⁠via our community Slack workspace and email dur…" at bounding box center [640, 325] width 861 height 95
drag, startPoint x: 197, startPoint y: 266, endPoint x: 576, endPoint y: 266, distance: 379.2
click at [574, 278] on div "Community support is available ⁠via our community Slack workspace and email dur…" at bounding box center [640, 357] width 901 height 159
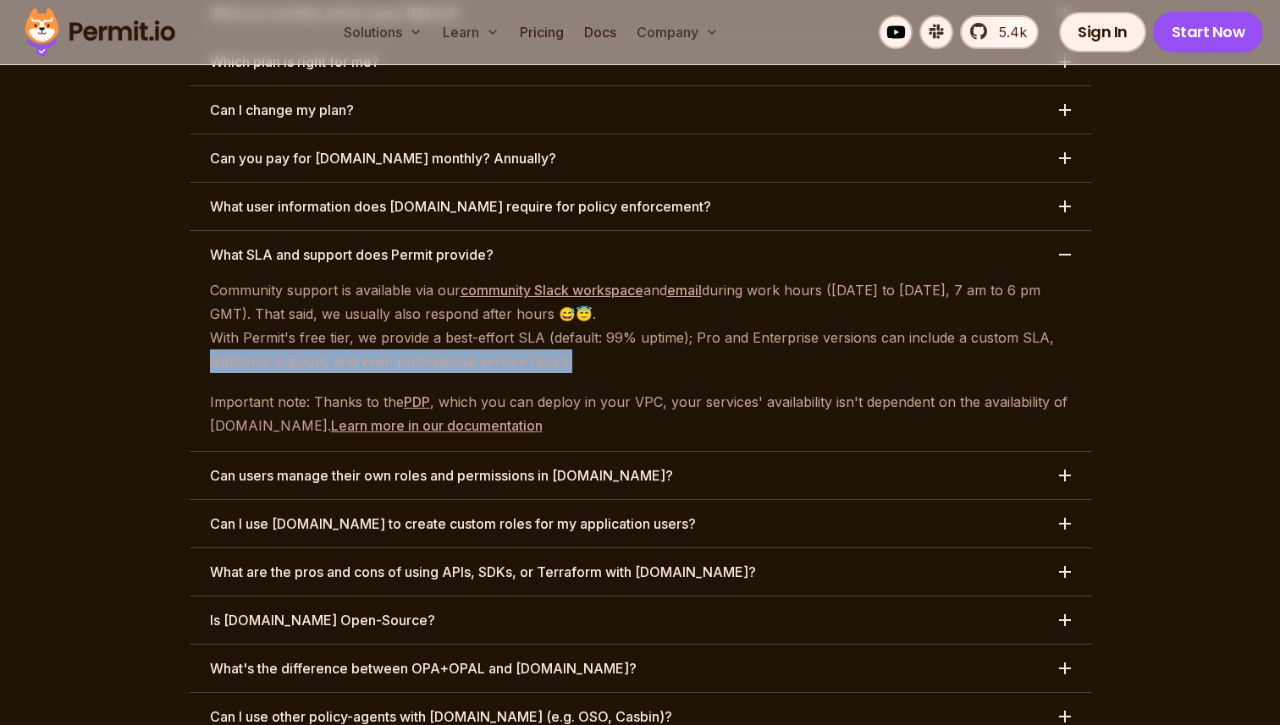
click at [576, 278] on p "Community support is available ⁠via our community Slack workspace and email dur…" at bounding box center [640, 325] width 861 height 95
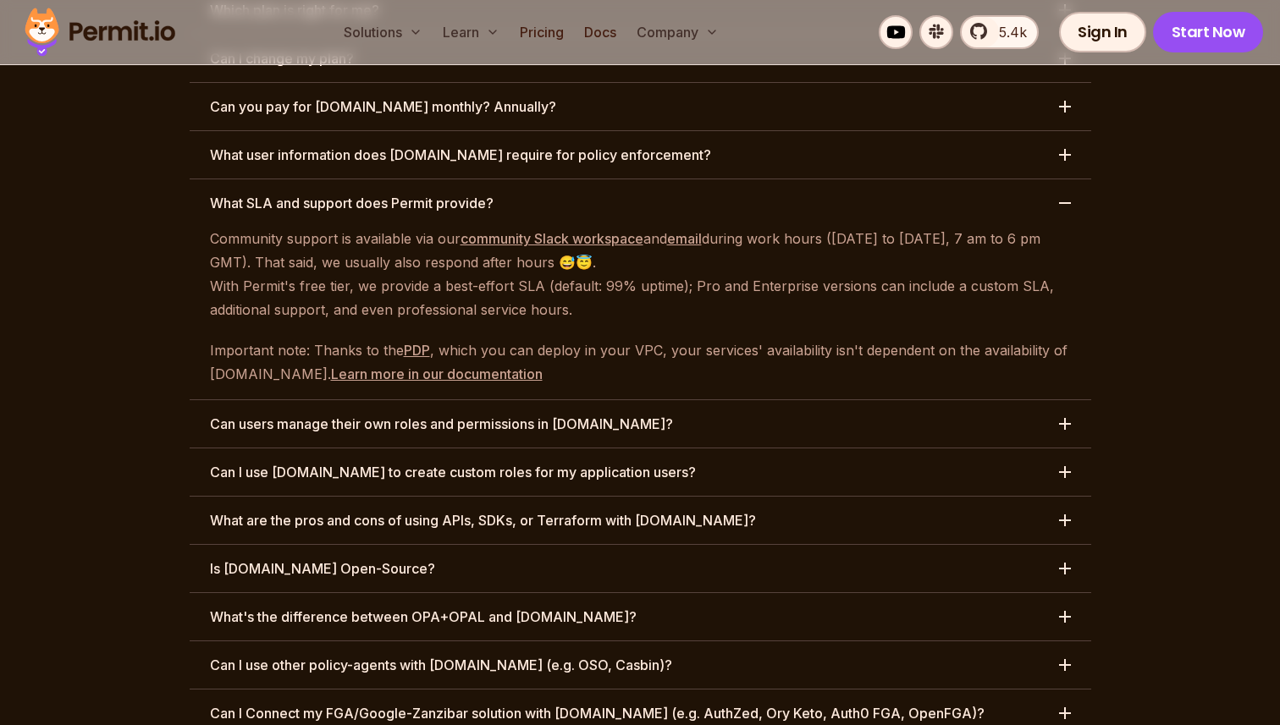
scroll to position [8190, 0]
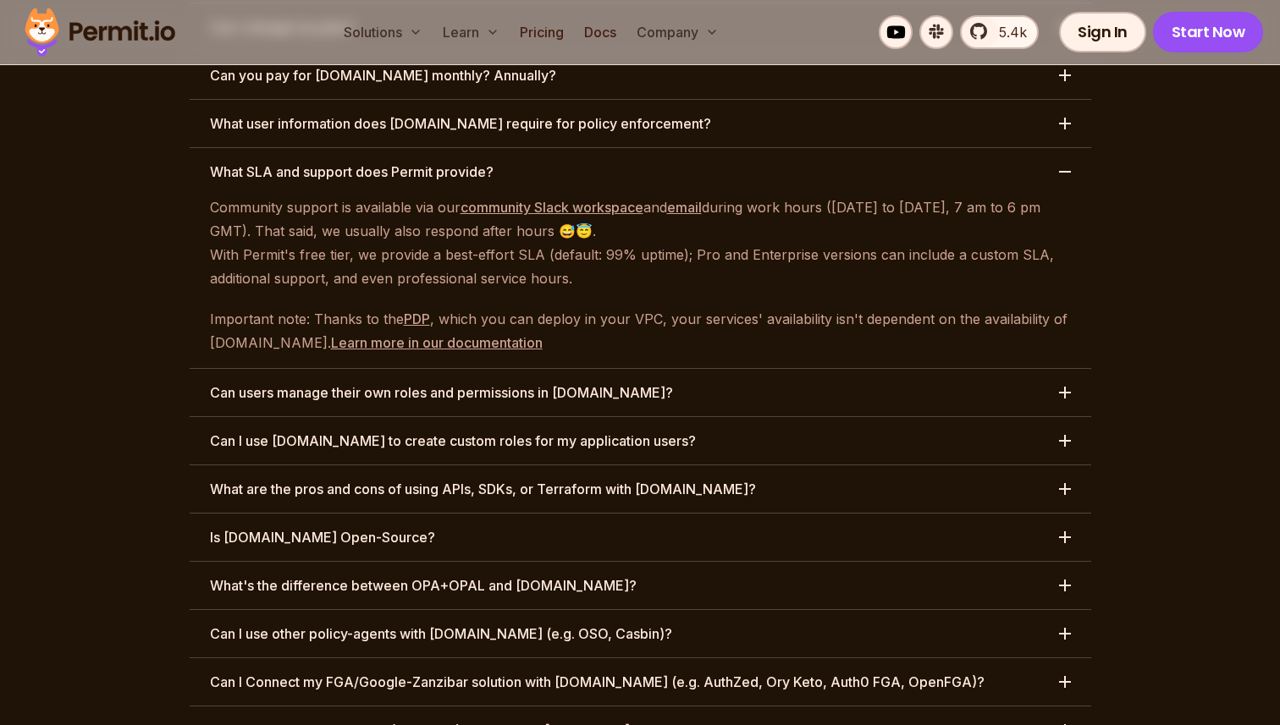
drag, startPoint x: 211, startPoint y: 225, endPoint x: 778, endPoint y: 225, distance: 567.1
click at [766, 307] on p "Important note: Thanks to the PDP , which you can deploy in your VPC, your serv…" at bounding box center [640, 330] width 861 height 47
click at [829, 369] on button "Can users manage their own roles and permissions in Permit.io?" at bounding box center [640, 392] width 901 height 47
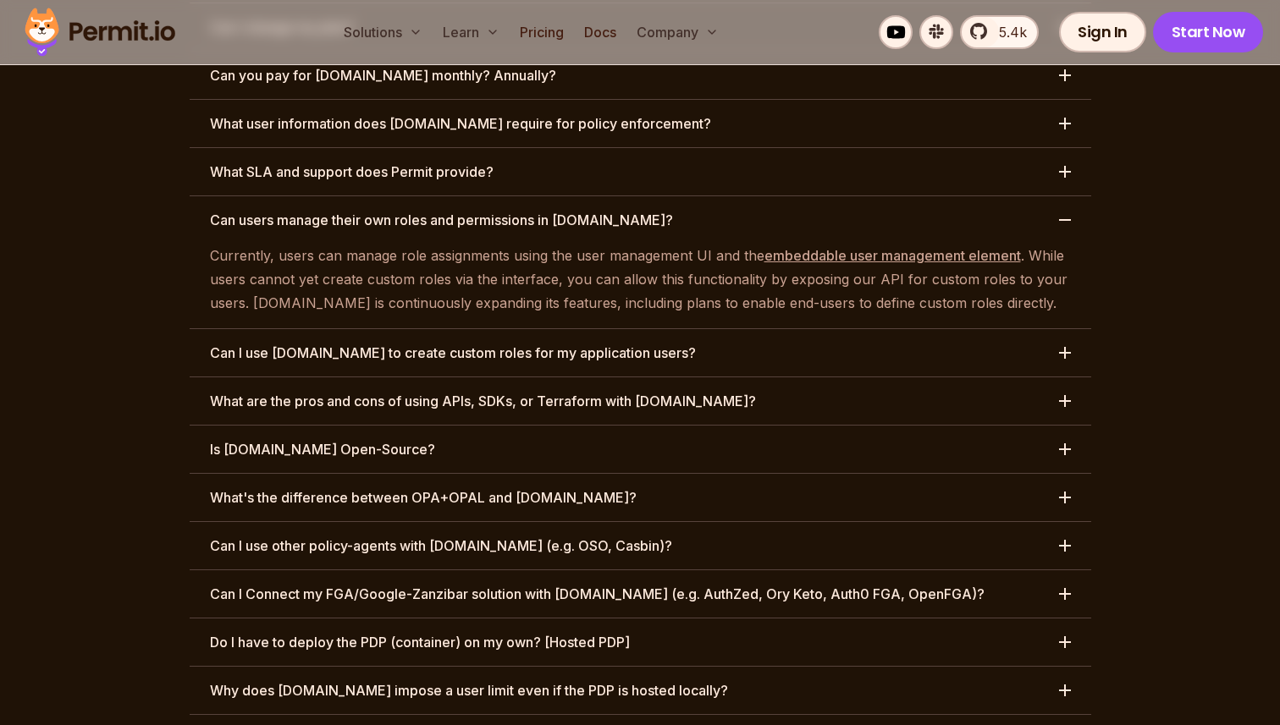
scroll to position [8142, 0]
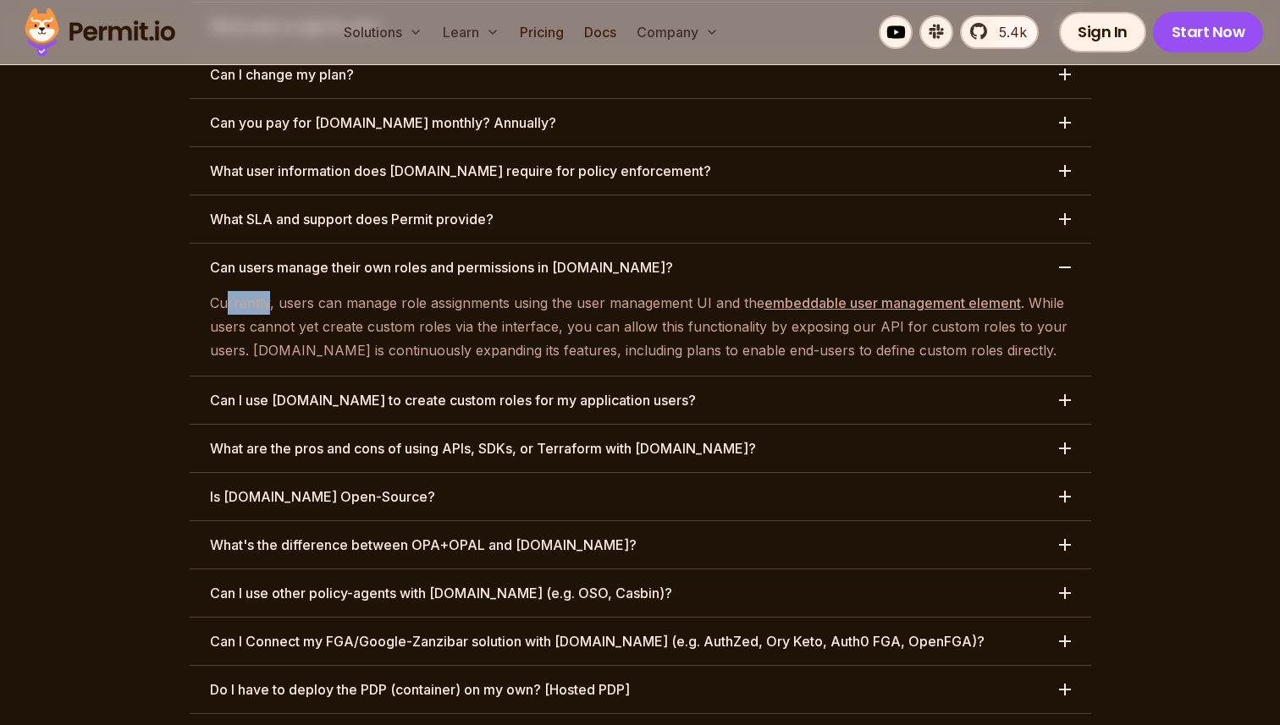
drag, startPoint x: 267, startPoint y: 208, endPoint x: 224, endPoint y: 207, distance: 42.3
click at [225, 291] on p "Currently, users can manage role assignments using the user management UI and t…" at bounding box center [640, 326] width 861 height 71
click at [224, 291] on p "Currently, users can manage role assignments using the user management UI and t…" at bounding box center [640, 326] width 861 height 71
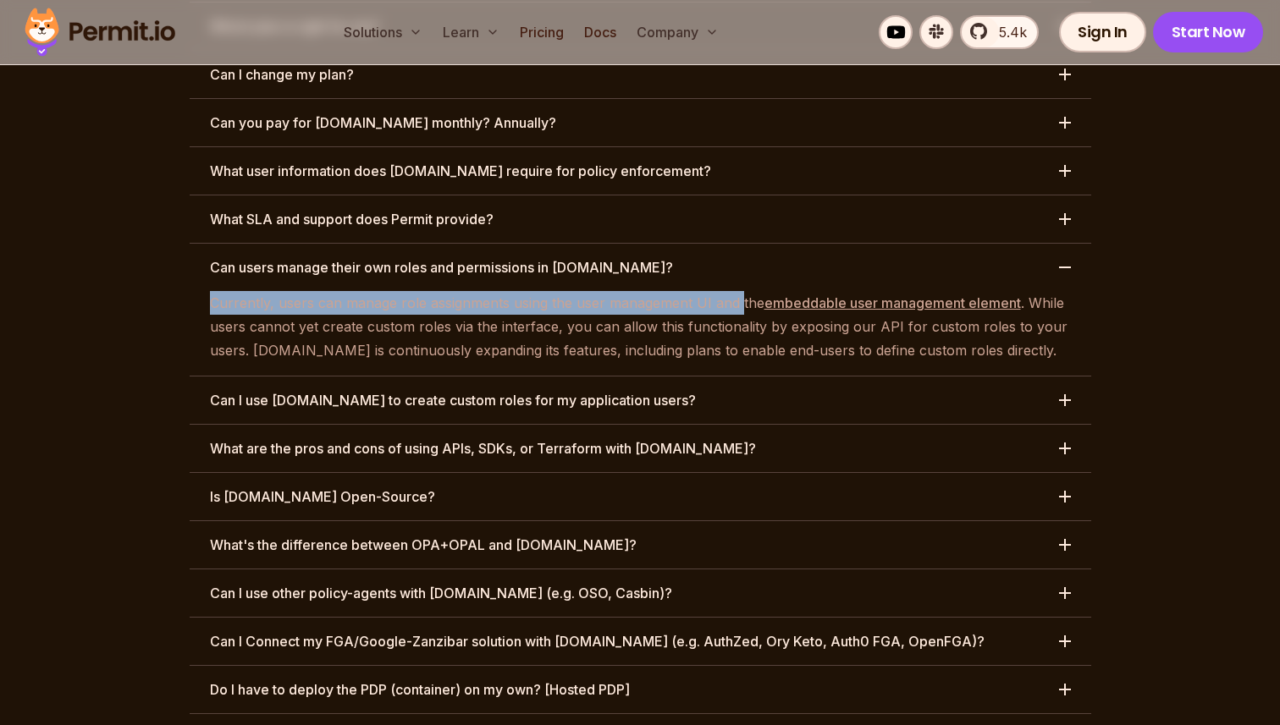
drag, startPoint x: 210, startPoint y: 207, endPoint x: 736, endPoint y: 212, distance: 526.5
click at [736, 291] on div "Currently, users can manage role assignments using the user management UI and t…" at bounding box center [640, 326] width 901 height 71
click at [743, 291] on p "Currently, users can manage role assignments using the user management UI and t…" at bounding box center [640, 326] width 861 height 71
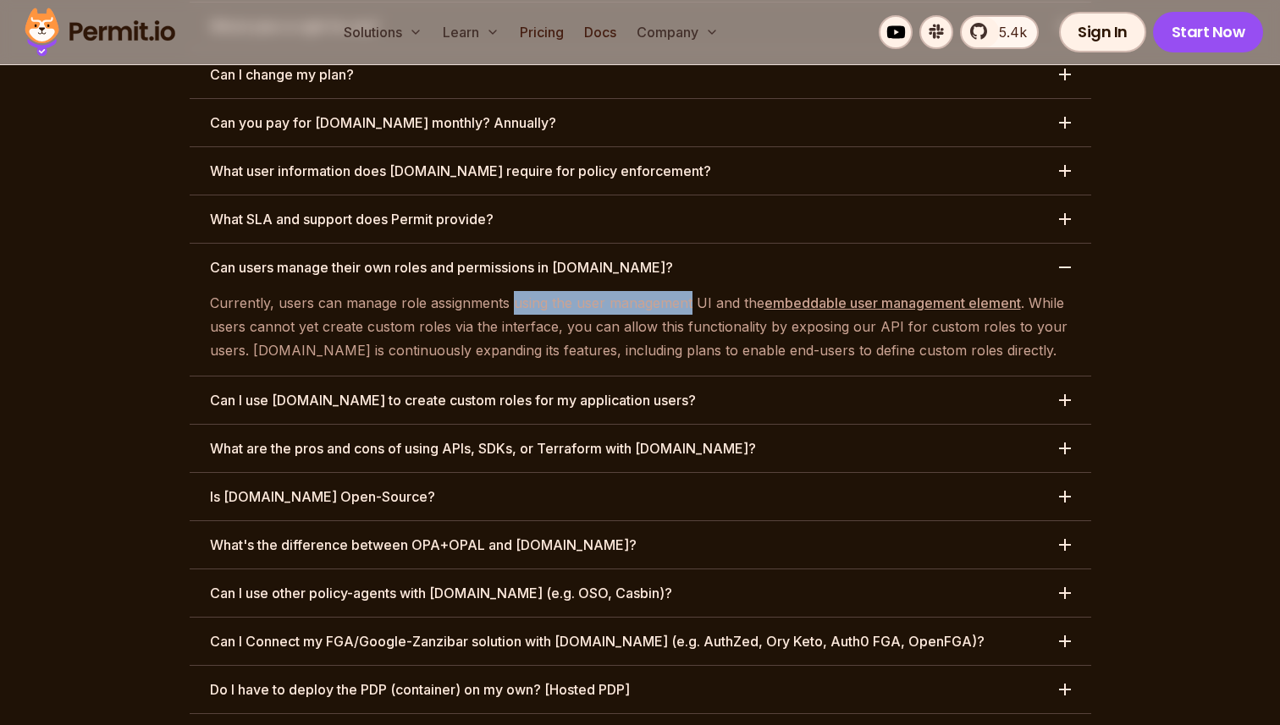
drag, startPoint x: 689, startPoint y: 207, endPoint x: 568, endPoint y: 210, distance: 121.1
click at [542, 291] on p "Currently, users can manage role assignments using the user management UI and t…" at bounding box center [640, 326] width 861 height 71
click at [493, 291] on p "Currently, users can manage role assignments using the user management UI and t…" at bounding box center [640, 326] width 861 height 71
drag, startPoint x: 213, startPoint y: 230, endPoint x: 513, endPoint y: 230, distance: 299.6
click at [513, 291] on p "Currently, users can manage role assignments using the user management UI and t…" at bounding box center [640, 326] width 861 height 71
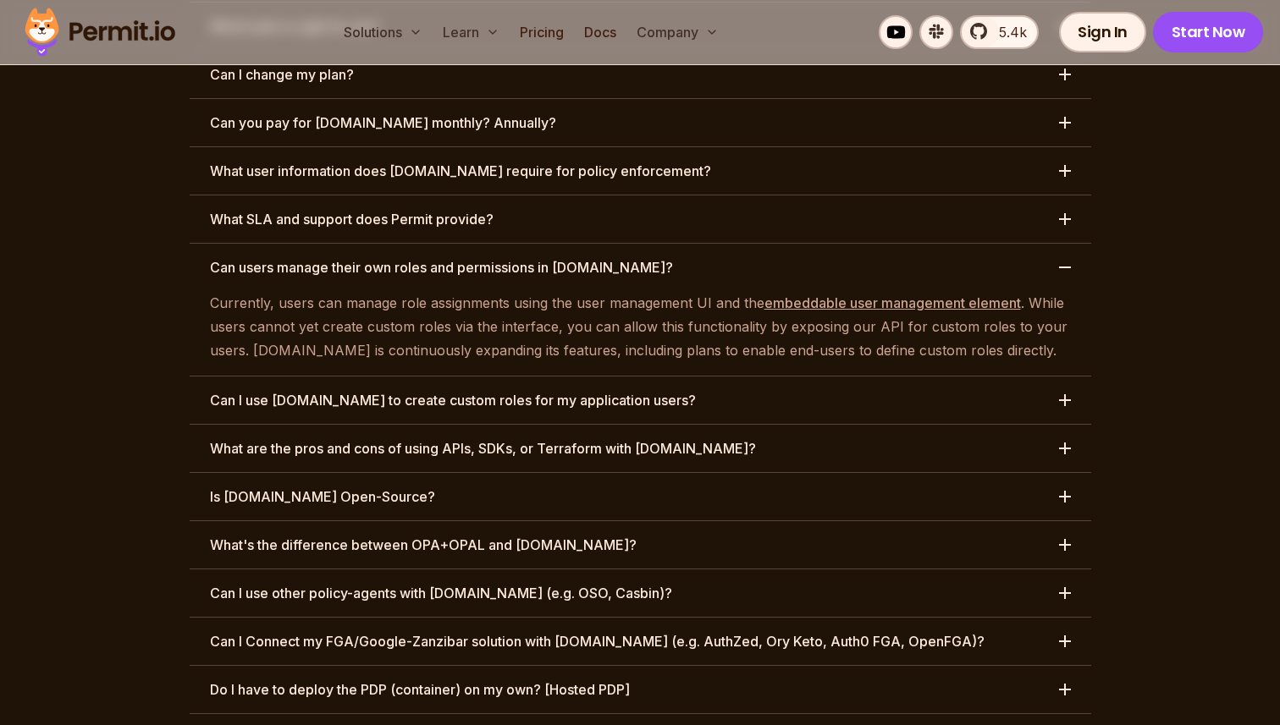
click at [513, 291] on p "Currently, users can manage role assignments using the user management UI and t…" at bounding box center [640, 326] width 861 height 71
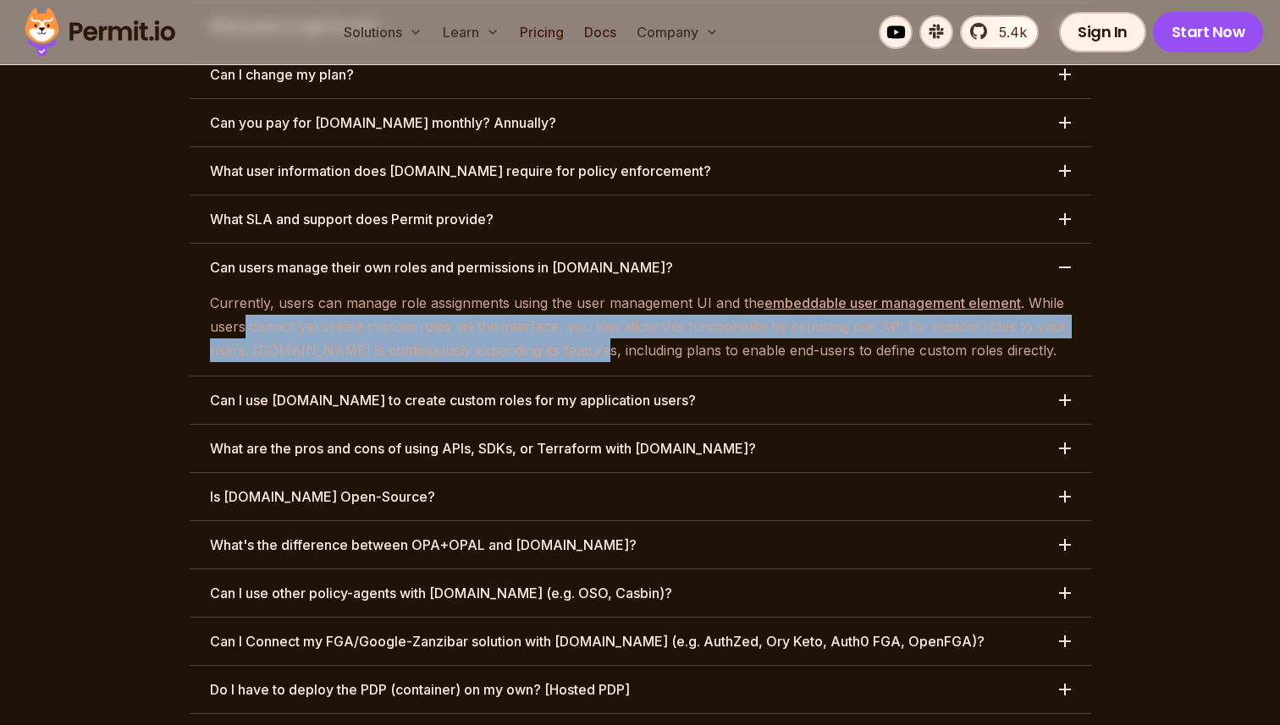
drag, startPoint x: 244, startPoint y: 236, endPoint x: 580, endPoint y: 246, distance: 336.2
click at [565, 291] on p "Currently, users can manage role assignments using the user management UI and t…" at bounding box center [640, 326] width 861 height 71
click at [580, 291] on p "Currently, users can manage role assignments using the user management UI and t…" at bounding box center [640, 326] width 861 height 71
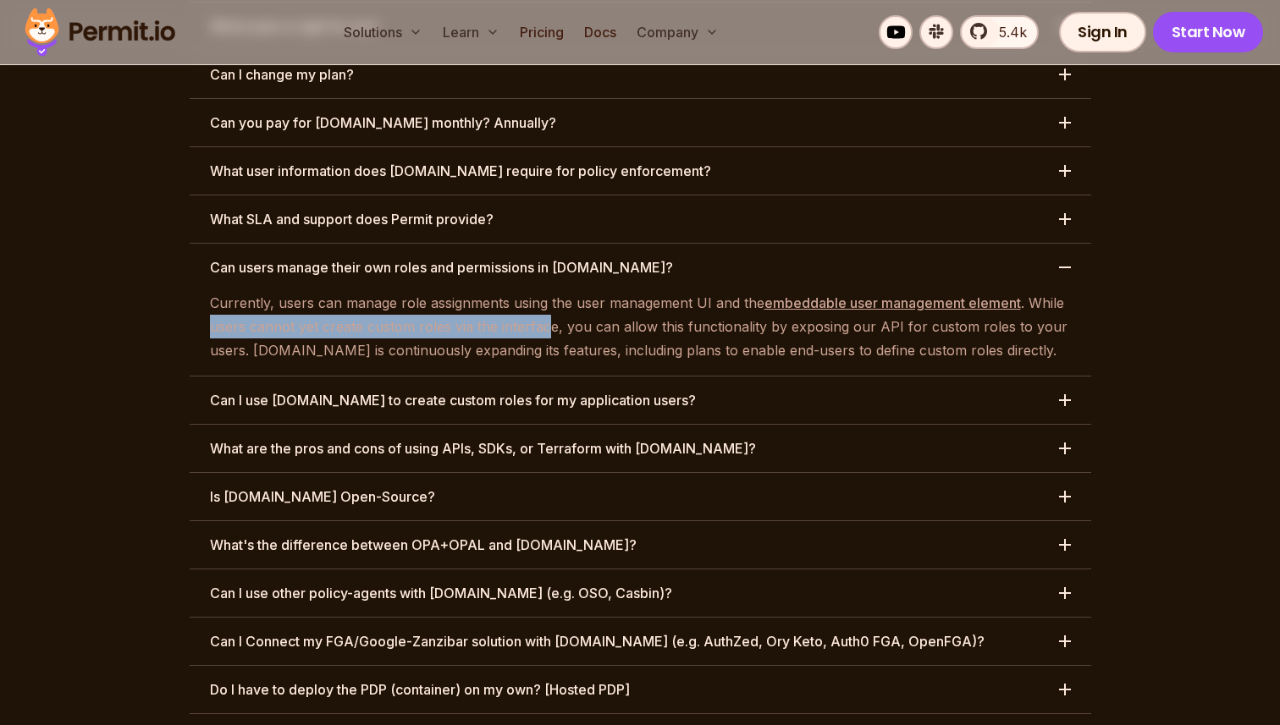
drag, startPoint x: 211, startPoint y: 234, endPoint x: 551, endPoint y: 237, distance: 340.3
click at [549, 291] on p "Currently, users can manage role assignments using the user management UI and t…" at bounding box center [640, 326] width 861 height 71
click at [551, 291] on p "Currently, users can manage role assignments using the user management UI and t…" at bounding box center [640, 326] width 861 height 71
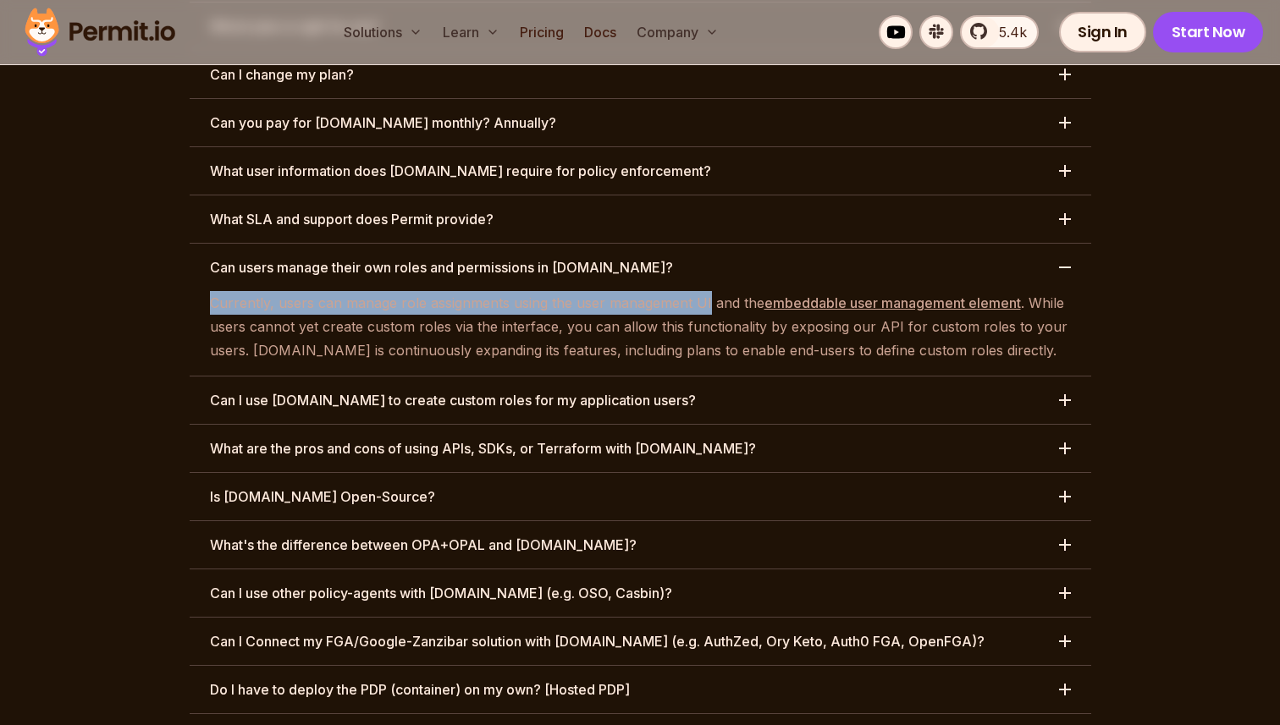
drag, startPoint x: 207, startPoint y: 207, endPoint x: 718, endPoint y: 210, distance: 510.4
click at [715, 291] on div "Currently, users can manage role assignments using the user management UI and t…" at bounding box center [640, 326] width 901 height 71
click at [718, 291] on p "Currently, users can manage role assignments using the user management UI and t…" at bounding box center [640, 326] width 861 height 71
drag, startPoint x: 718, startPoint y: 210, endPoint x: 277, endPoint y: 211, distance: 441.0
click at [277, 291] on p "Currently, users can manage role assignments using the user management UI and t…" at bounding box center [640, 326] width 861 height 71
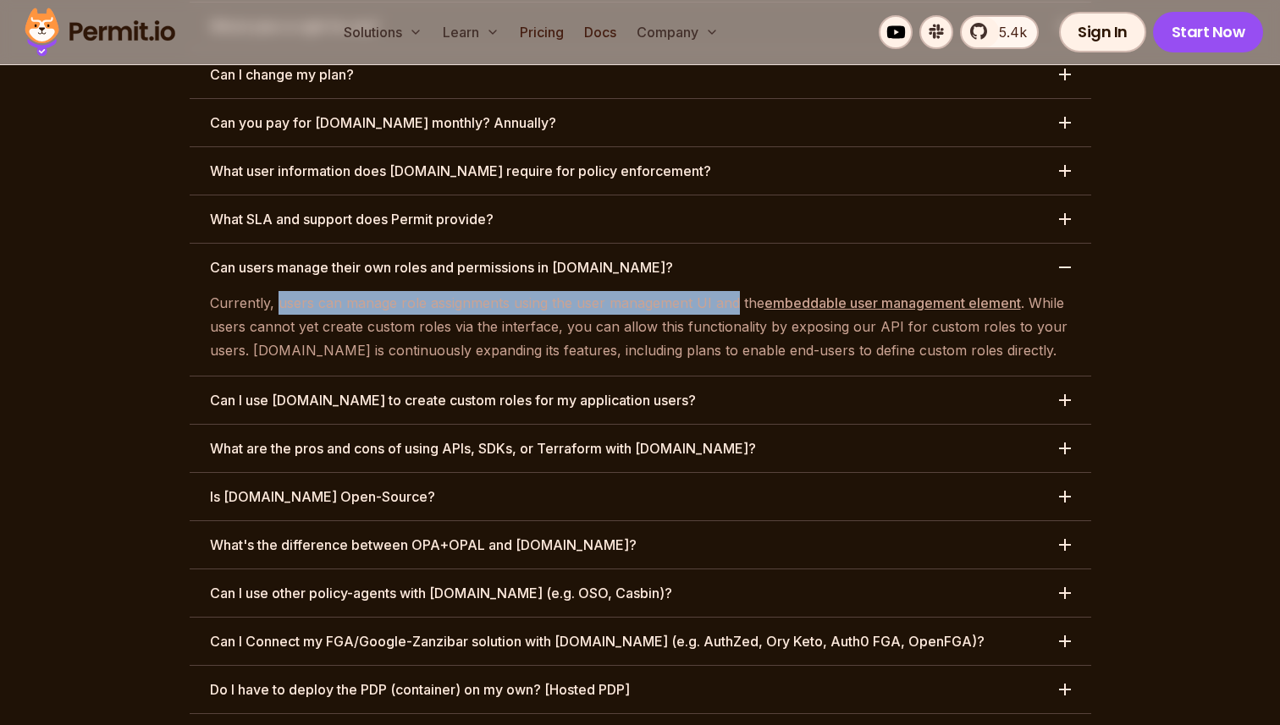
click at [275, 291] on p "Currently, users can manage role assignments using the user management UI and t…" at bounding box center [640, 326] width 861 height 71
drag, startPoint x: 275, startPoint y: 211, endPoint x: 701, endPoint y: 207, distance: 425.7
click at [698, 291] on p "Currently, users can manage role assignments using the user management UI and t…" at bounding box center [640, 326] width 861 height 71
click at [701, 291] on p "Currently, users can manage role assignments using the user management UI and t…" at bounding box center [640, 326] width 861 height 71
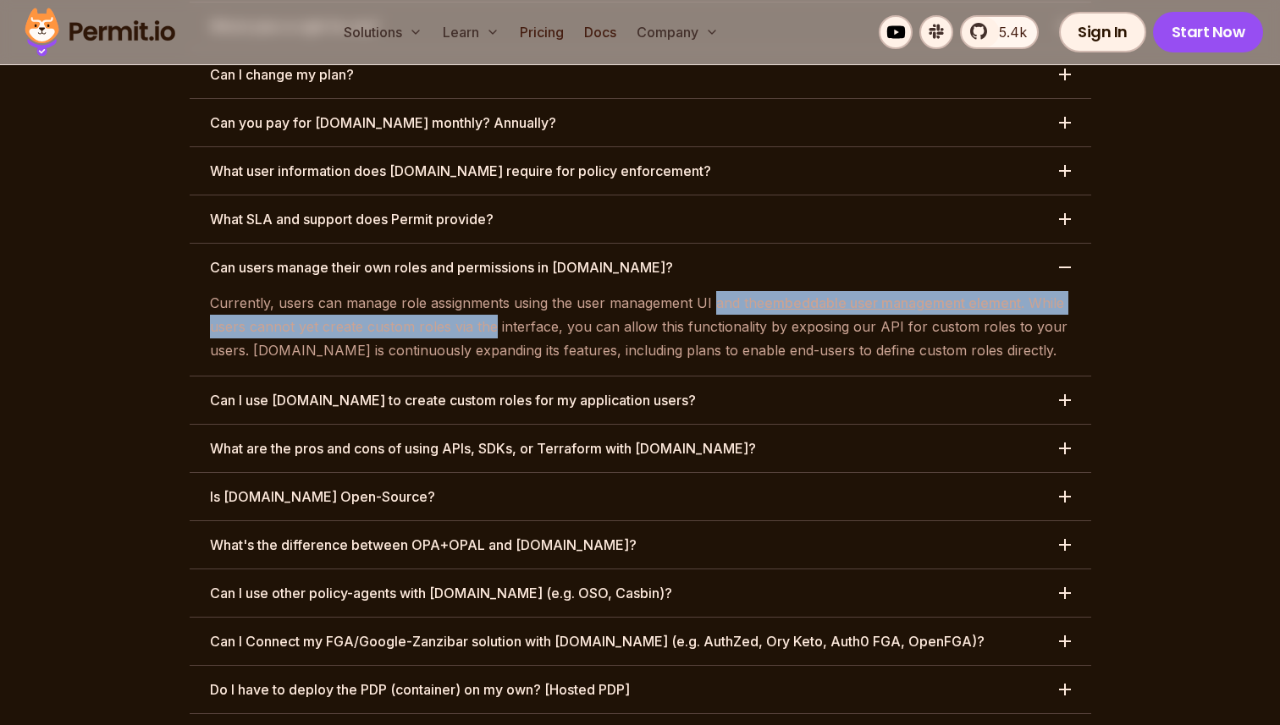
drag, startPoint x: 709, startPoint y: 207, endPoint x: 522, endPoint y: 229, distance: 188.3
click at [513, 291] on p "Currently, users can manage role assignments using the user management UI and t…" at bounding box center [640, 326] width 861 height 71
click at [522, 291] on p "Currently, users can manage role assignments using the user management UI and t…" at bounding box center [640, 326] width 861 height 71
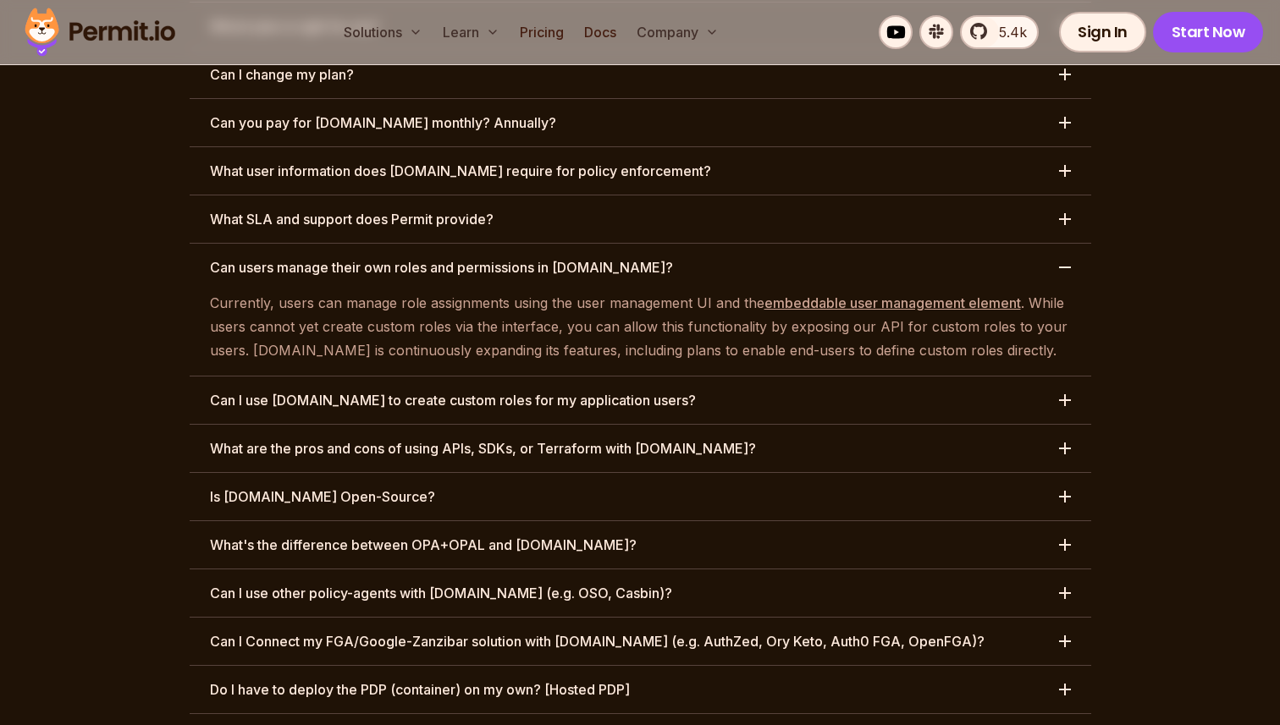
drag, startPoint x: 424, startPoint y: 227, endPoint x: 588, endPoint y: 227, distance: 164.2
click at [588, 291] on p "Currently, users can manage role assignments using the user management UI and t…" at bounding box center [640, 326] width 861 height 71
click at [595, 291] on p "Currently, users can manage role assignments using the user management UI and t…" at bounding box center [640, 326] width 861 height 71
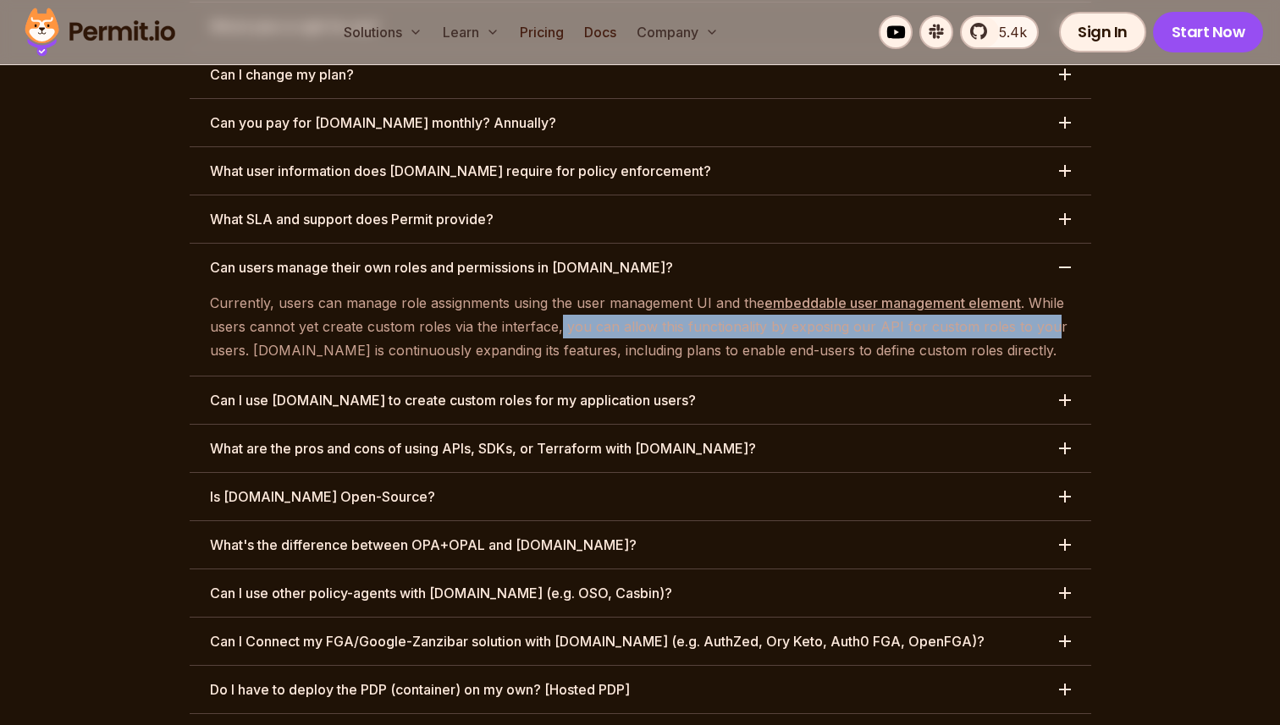
drag, startPoint x: 557, startPoint y: 232, endPoint x: 1042, endPoint y: 228, distance: 485.0
click at [1040, 291] on p "Currently, users can manage role assignments using the user management UI and t…" at bounding box center [640, 326] width 861 height 71
click at [1042, 291] on p "Currently, users can manage role assignments using the user management UI and t…" at bounding box center [640, 326] width 861 height 71
drag, startPoint x: 1055, startPoint y: 228, endPoint x: 703, endPoint y: 225, distance: 352.1
click at [707, 291] on p "Currently, users can manage role assignments using the user management UI and t…" at bounding box center [640, 326] width 861 height 71
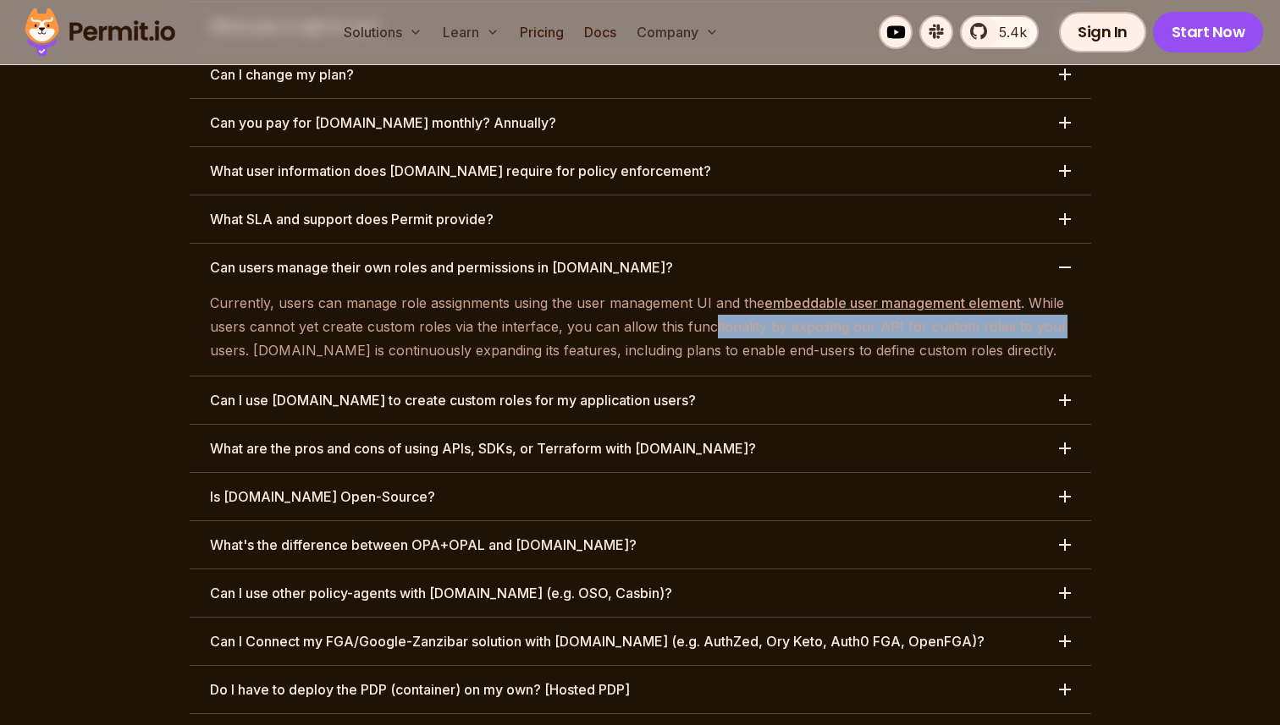
click at [247, 291] on p "Currently, users can manage role assignments using the user management UI and t…" at bounding box center [640, 326] width 861 height 71
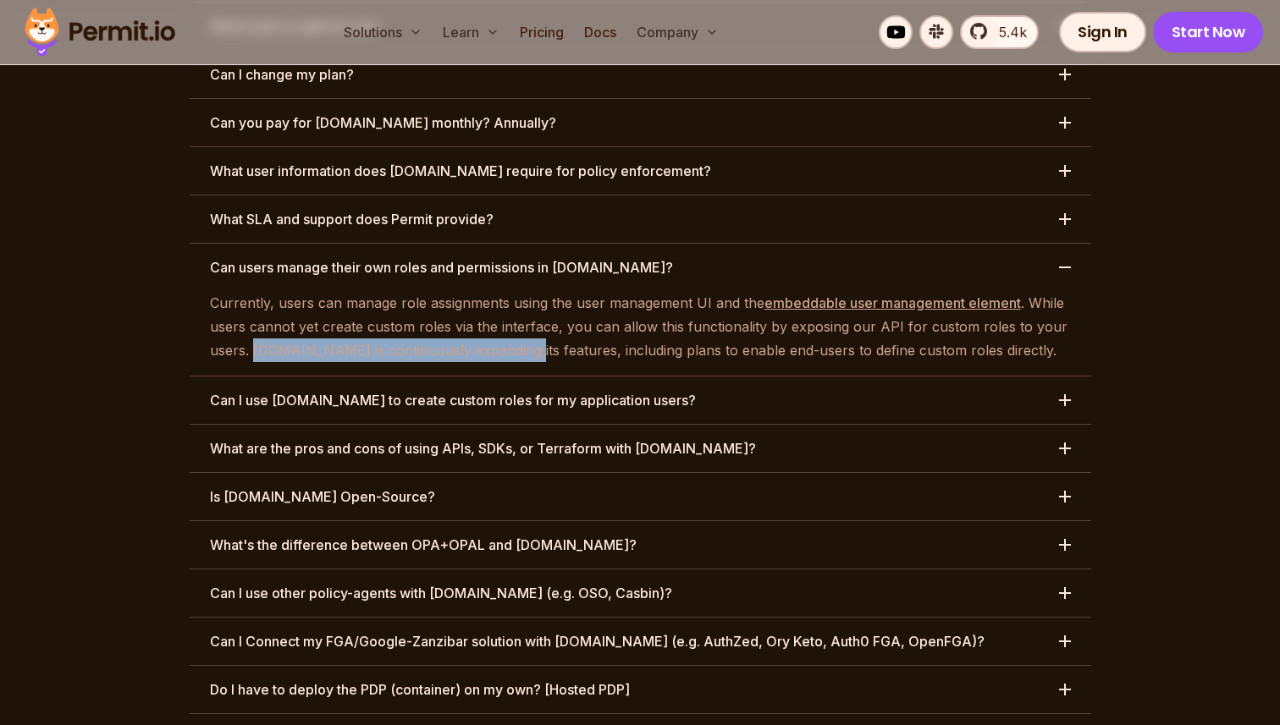
drag, startPoint x: 251, startPoint y: 255, endPoint x: 518, endPoint y: 246, distance: 267.6
click at [518, 291] on p "Currently, users can manage role assignments using the user management UI and t…" at bounding box center [640, 326] width 861 height 71
click at [526, 291] on p "Currently, users can manage role assignments using the user management UI and t…" at bounding box center [640, 326] width 861 height 71
drag, startPoint x: 549, startPoint y: 251, endPoint x: 1001, endPoint y: 240, distance: 452.1
click at [994, 291] on p "Currently, users can manage role assignments using the user management UI and t…" at bounding box center [640, 326] width 861 height 71
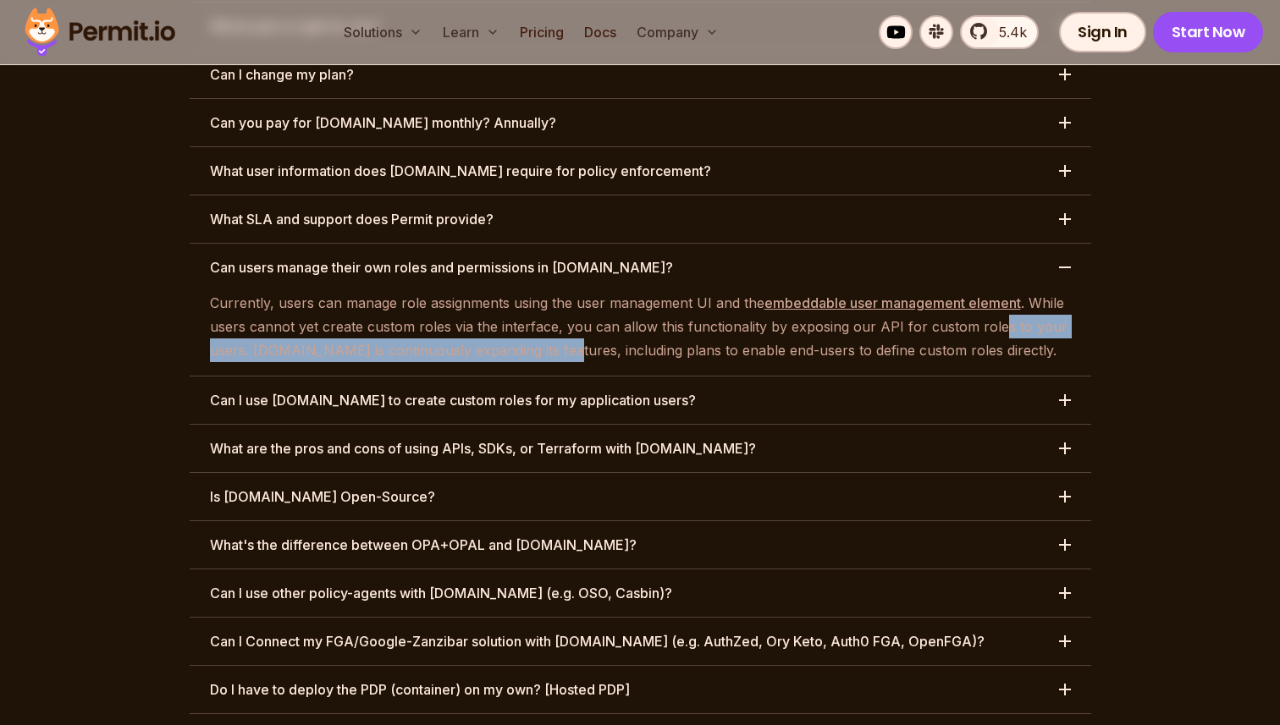
click at [1000, 291] on p "Currently, users can manage role assignments using the user management UI and t…" at bounding box center [640, 326] width 861 height 71
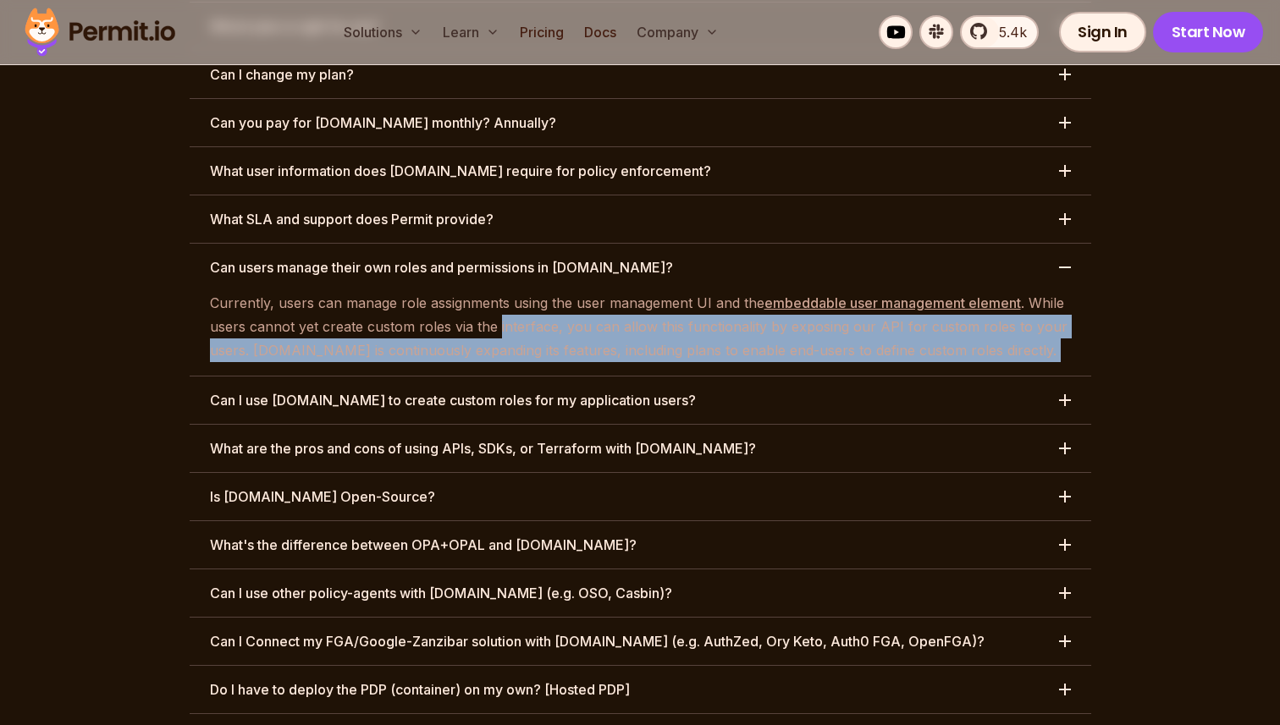
drag, startPoint x: 1000, startPoint y: 249, endPoint x: 545, endPoint y: 241, distance: 454.6
click at [546, 291] on p "Currently, users can manage role assignments using the user management UI and t…" at bounding box center [640, 326] width 861 height 71
click at [545, 291] on p "Currently, users can manage role assignments using the user management UI and t…" at bounding box center [640, 326] width 861 height 71
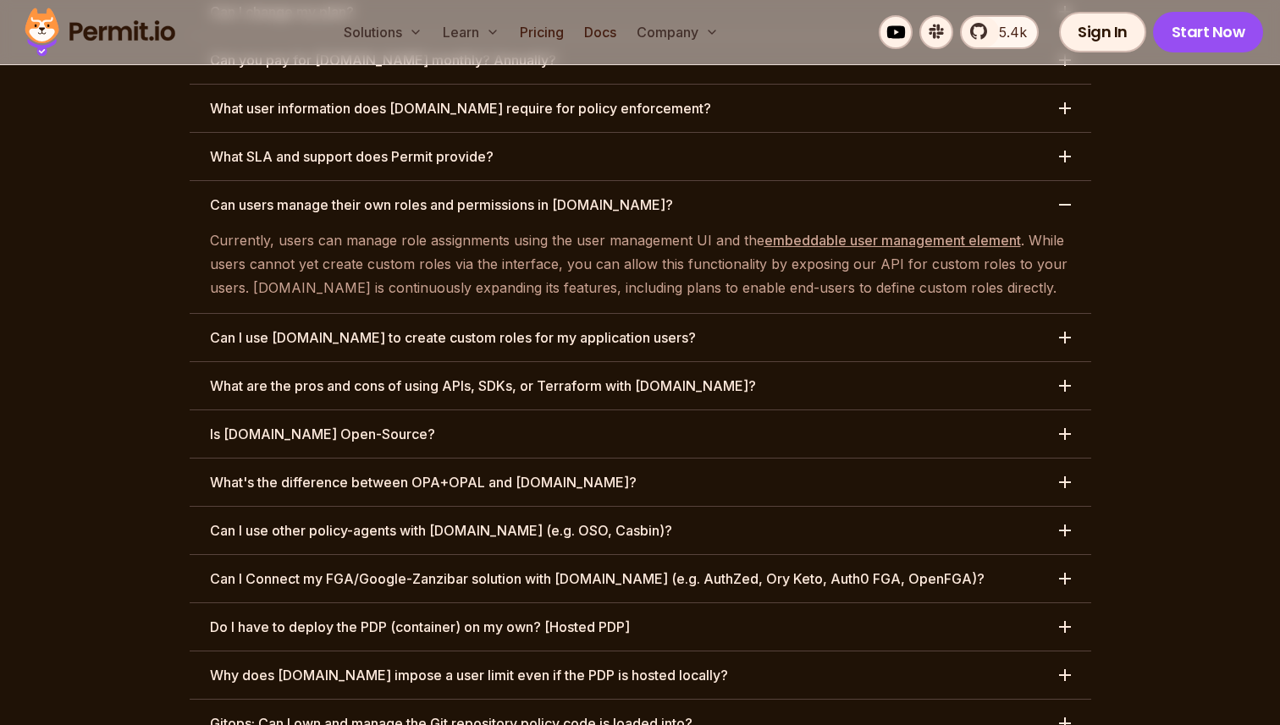
scroll to position [8233, 0]
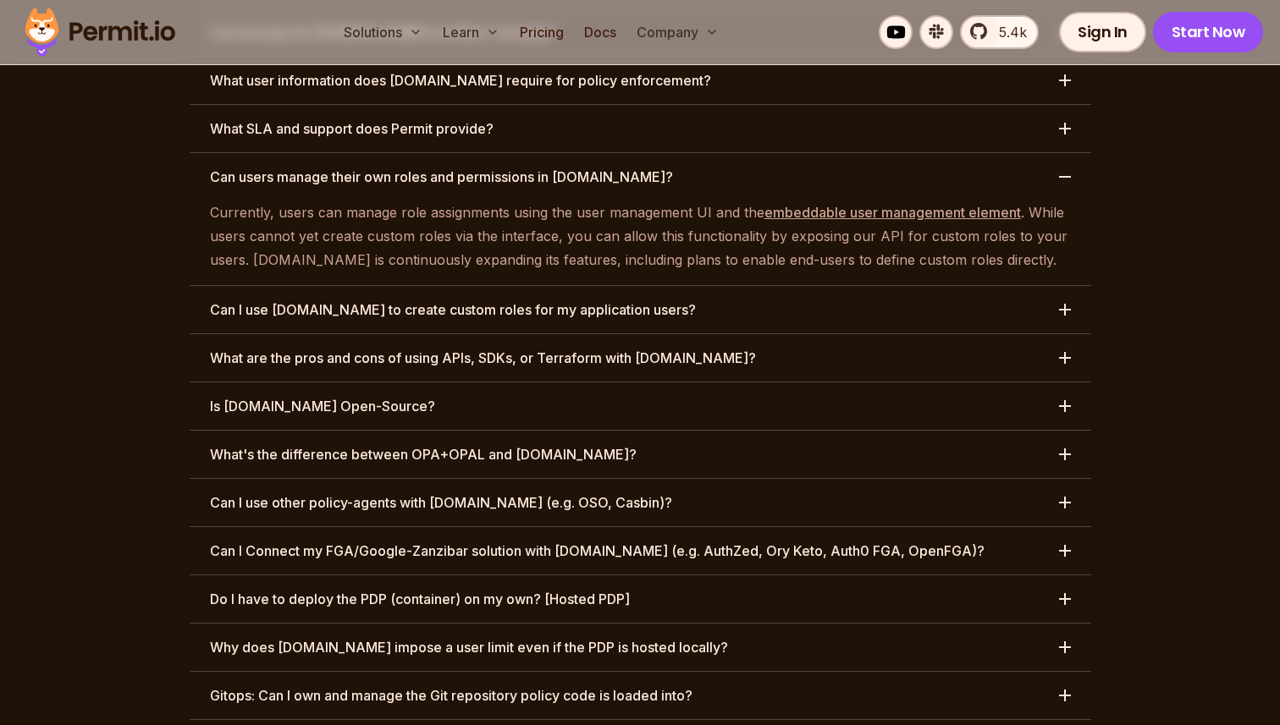
click at [535, 286] on button "Can I use Permit.io to create custom roles for my application users?" at bounding box center [640, 309] width 901 height 47
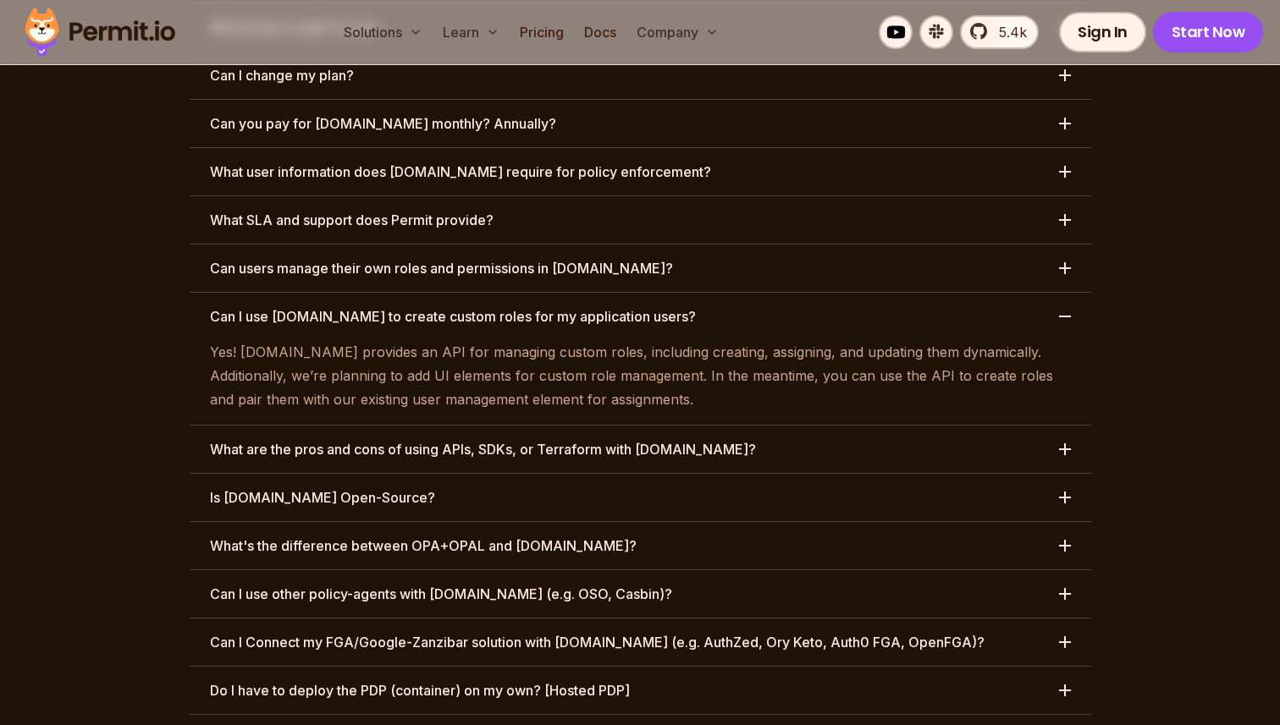
scroll to position [8133, 0]
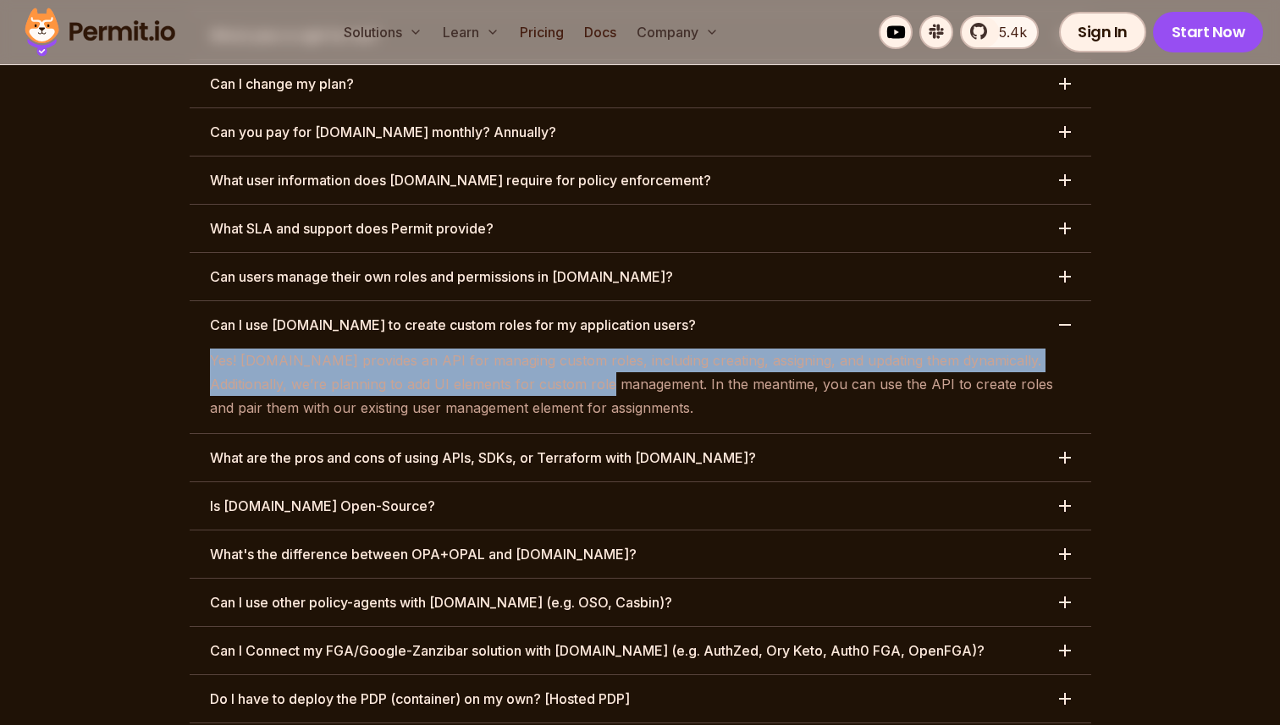
drag, startPoint x: 212, startPoint y: 266, endPoint x: 591, endPoint y: 294, distance: 380.2
click at [576, 349] on p "Yes! Permit.io provides an API for managing custom roles, including creating, a…" at bounding box center [640, 384] width 861 height 71
click at [591, 349] on p "Yes! Permit.io provides an API for managing custom roles, including creating, a…" at bounding box center [640, 384] width 861 height 71
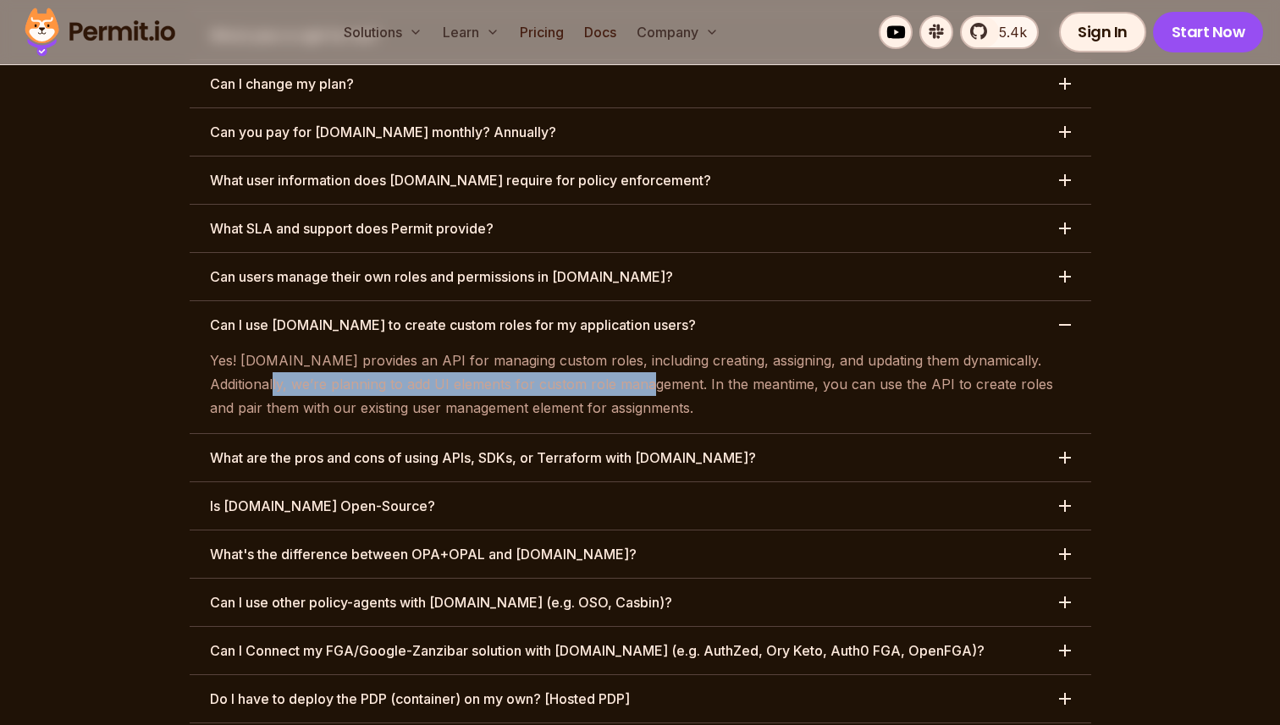
drag, startPoint x: 204, startPoint y: 292, endPoint x: 631, endPoint y: 289, distance: 426.6
click at [608, 349] on div "Yes! Permit.io provides an API for managing custom roles, including creating, a…" at bounding box center [640, 384] width 901 height 71
click at [631, 349] on p "Yes! Permit.io provides an API for managing custom roles, including creating, a…" at bounding box center [640, 384] width 861 height 71
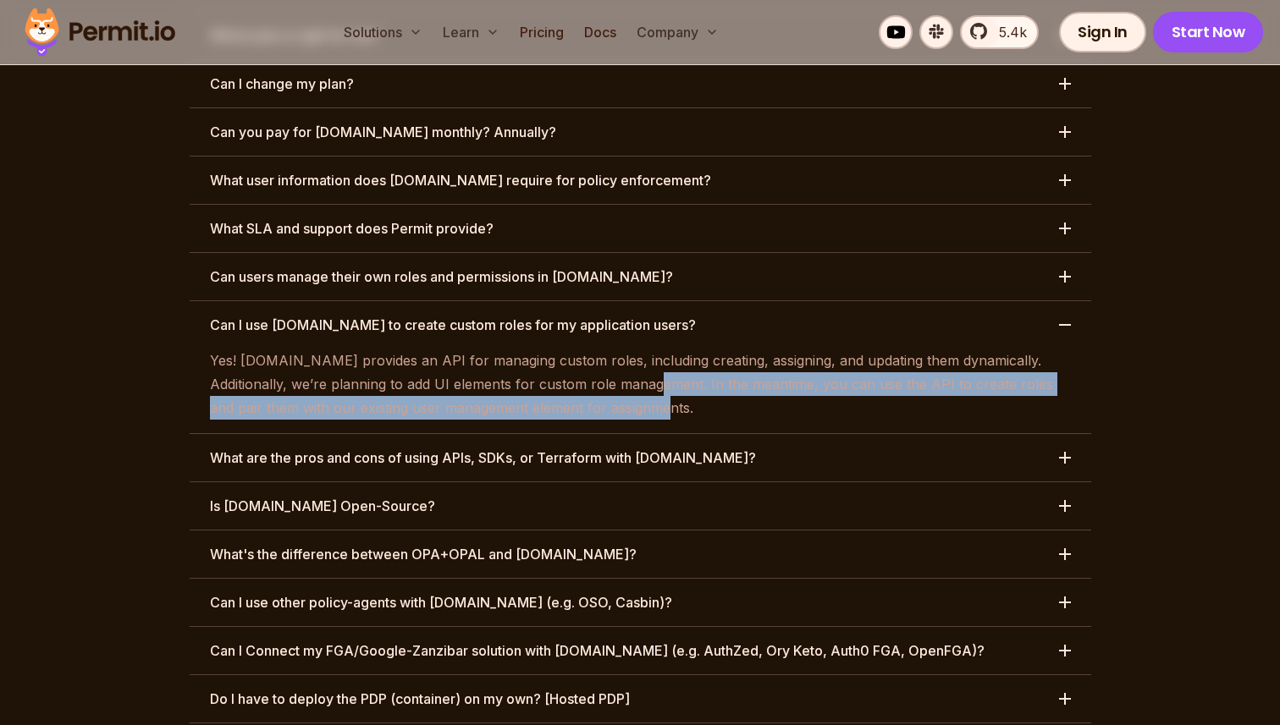
drag, startPoint x: 610, startPoint y: 287, endPoint x: 642, endPoint y: 314, distance: 42.0
click at [636, 349] on p "Yes! Permit.io provides an API for managing custom roles, including creating, a…" at bounding box center [640, 384] width 861 height 71
click at [642, 349] on p "Yes! Permit.io provides an API for managing custom roles, including creating, a…" at bounding box center [640, 384] width 861 height 71
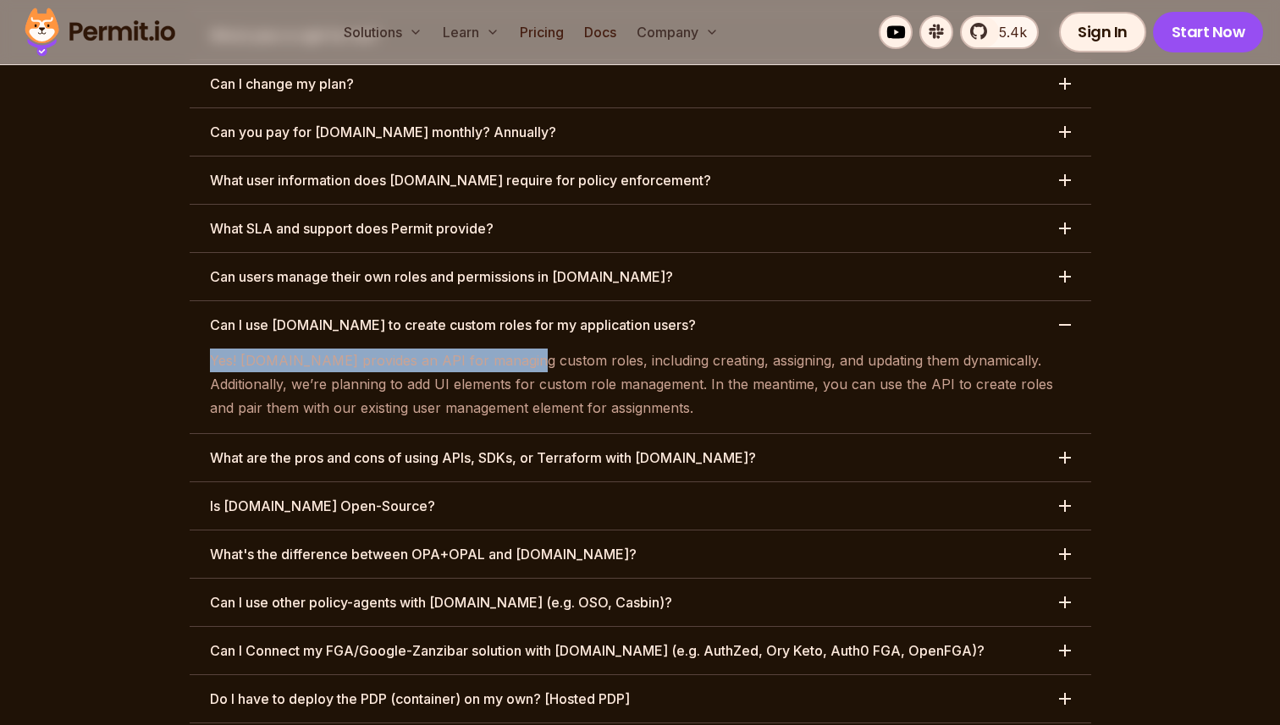
drag, startPoint x: 197, startPoint y: 267, endPoint x: 543, endPoint y: 277, distance: 345.5
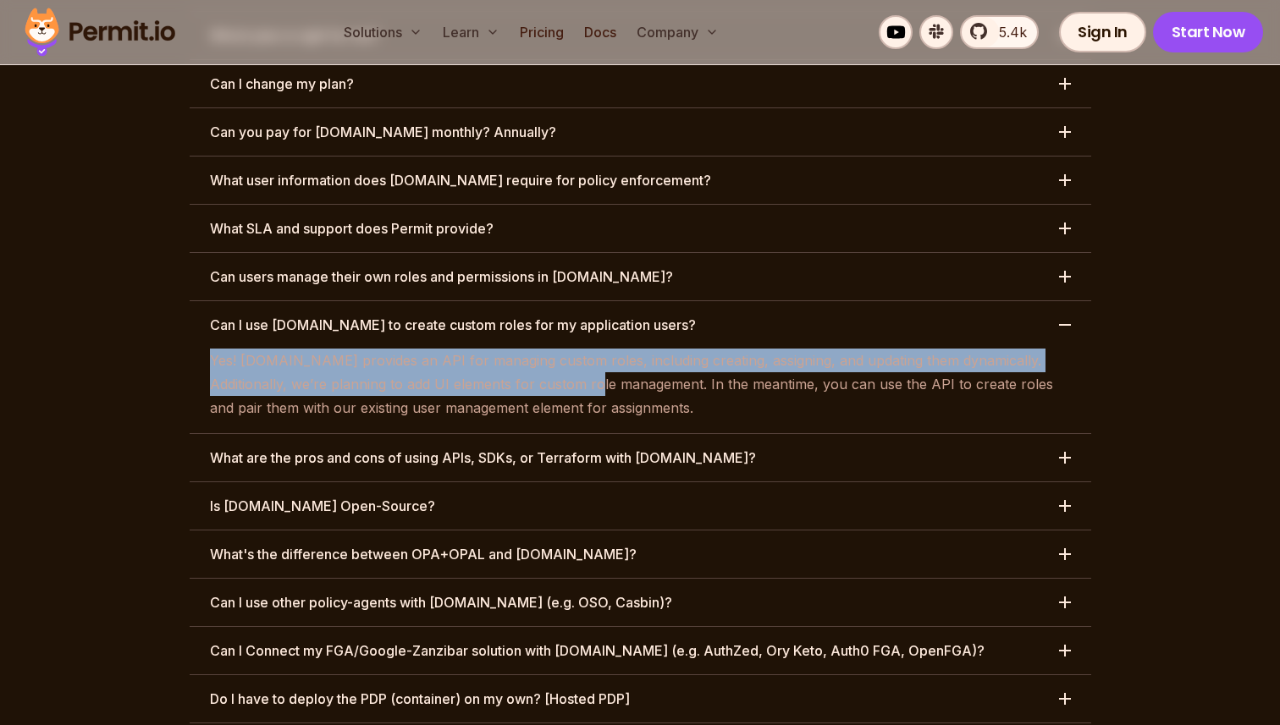
click at [537, 349] on div "Yes! Permit.io provides an API for managing custom roles, including creating, a…" at bounding box center [640, 384] width 901 height 71
click at [543, 349] on p "Yes! Permit.io provides an API for managing custom roles, including creating, a…" at bounding box center [640, 384] width 861 height 71
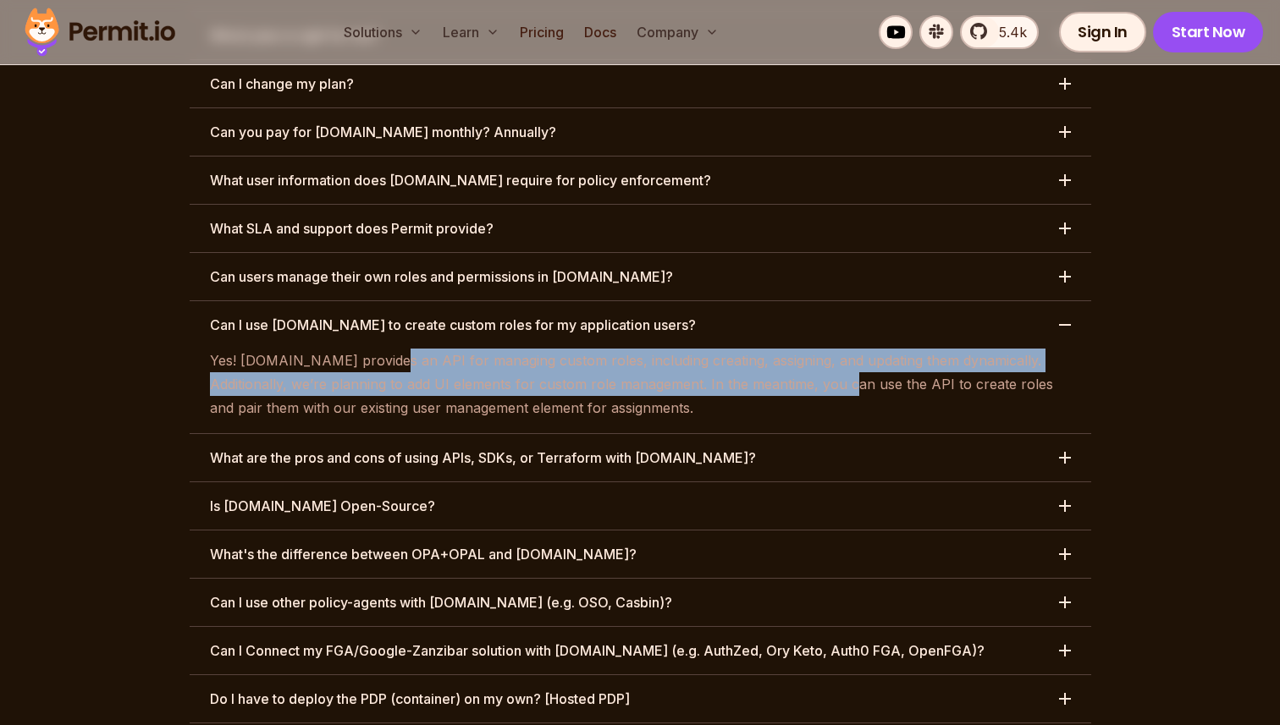
drag, startPoint x: 376, startPoint y: 274, endPoint x: 803, endPoint y: 295, distance: 428.0
click at [799, 349] on p "Yes! Permit.io provides an API for managing custom roles, including creating, a…" at bounding box center [640, 384] width 861 height 71
click at [803, 349] on p "Yes! Permit.io provides an API for managing custom roles, including creating, a…" at bounding box center [640, 384] width 861 height 71
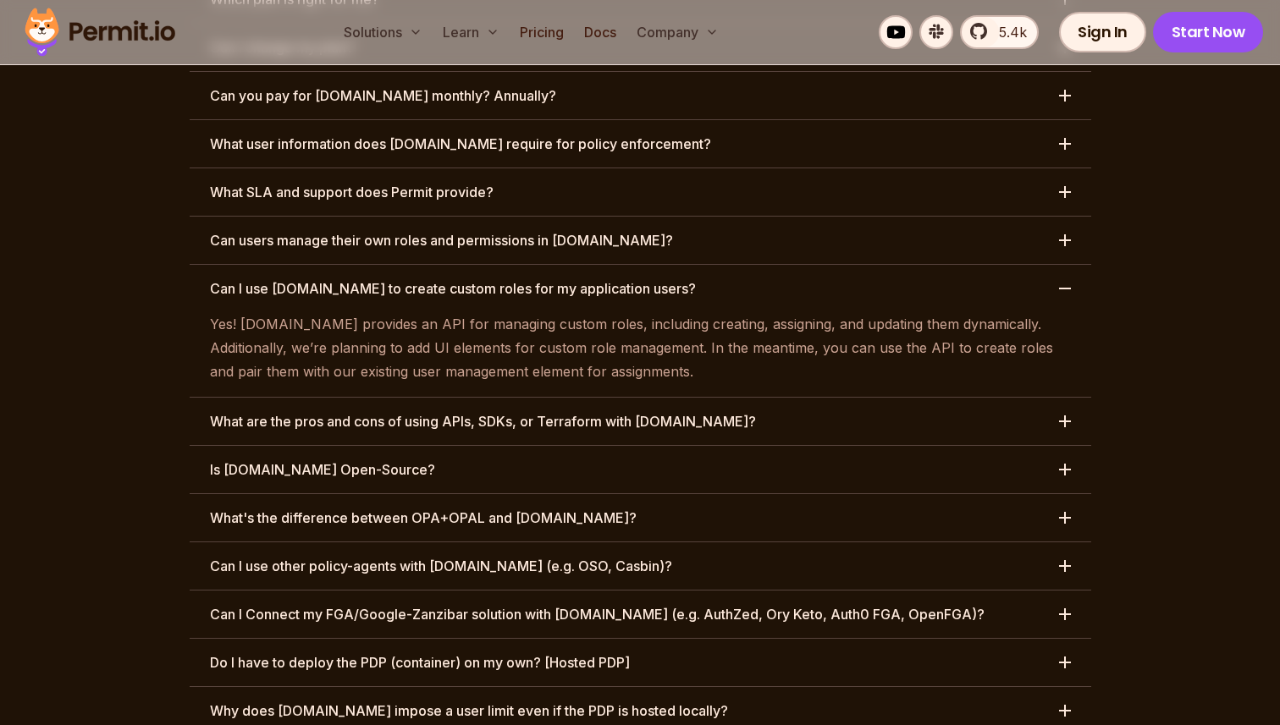
scroll to position [8181, 0]
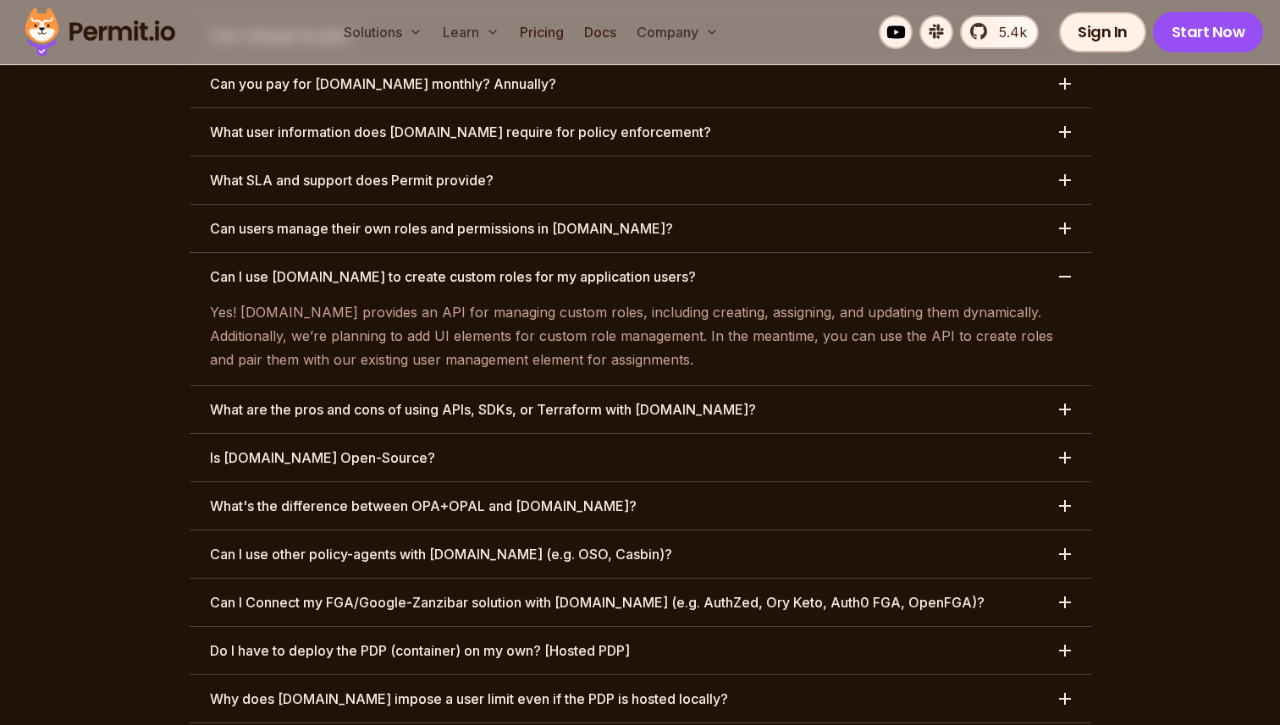
click at [355, 399] on h3 "What are the pros and cons of using APIs, SDKs, or Terraform with Permit.io?" at bounding box center [483, 409] width 546 height 20
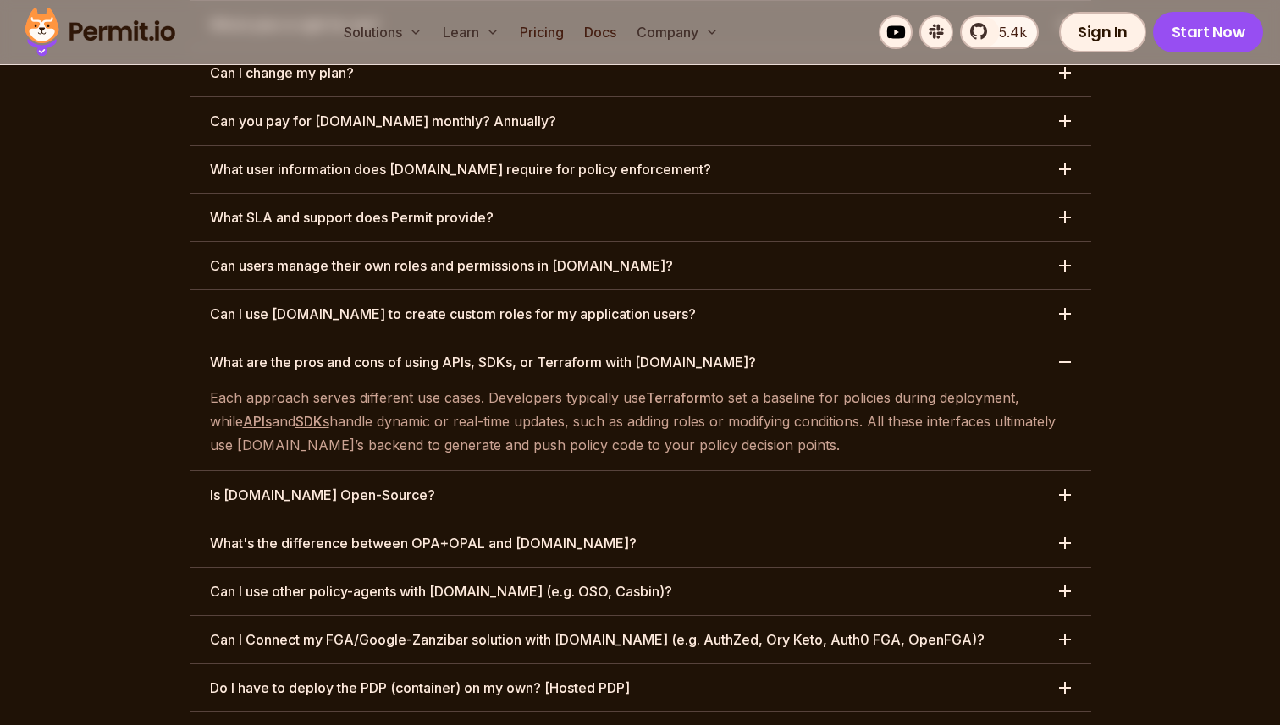
scroll to position [8141, 0]
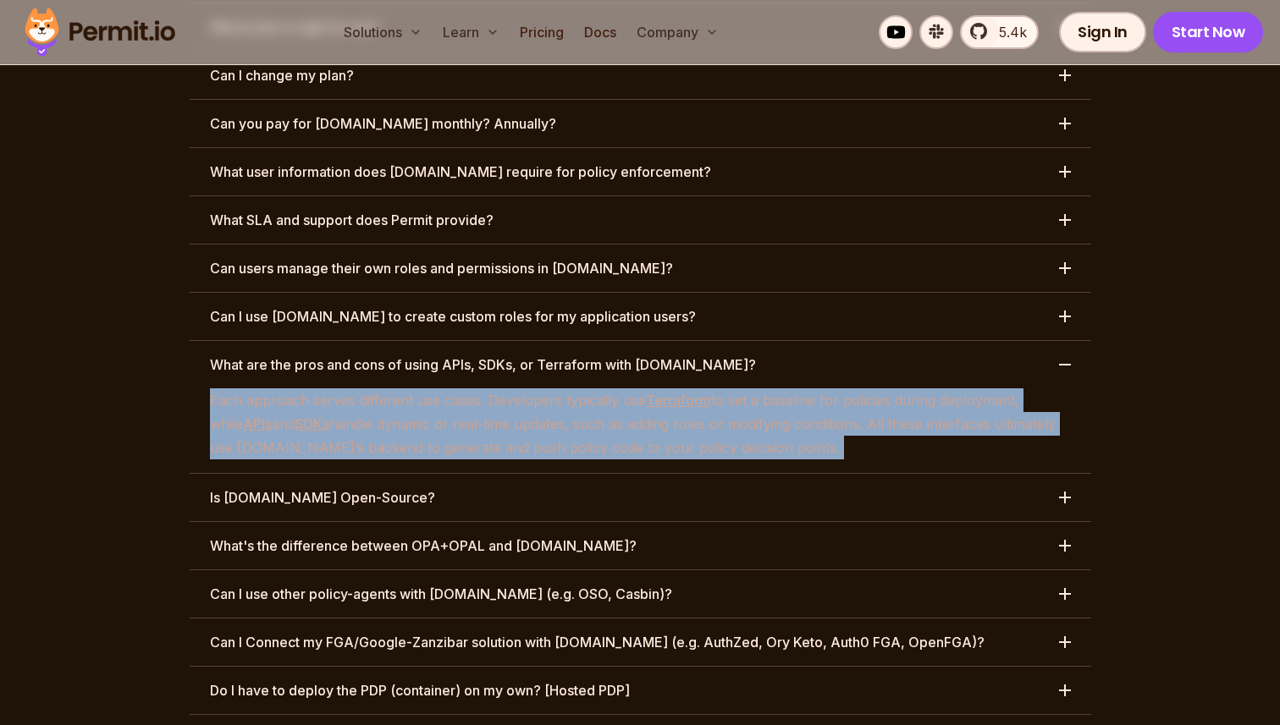
drag, startPoint x: 207, startPoint y: 309, endPoint x: 624, endPoint y: 392, distance: 424.6
click at [614, 388] on div "What type of dog is your mascot / logo ? Is there a free version of Permit.io? …" at bounding box center [640, 528] width 901 height 1340
click at [624, 474] on button "Is Permit.io Open-Source?" at bounding box center [640, 497] width 901 height 47
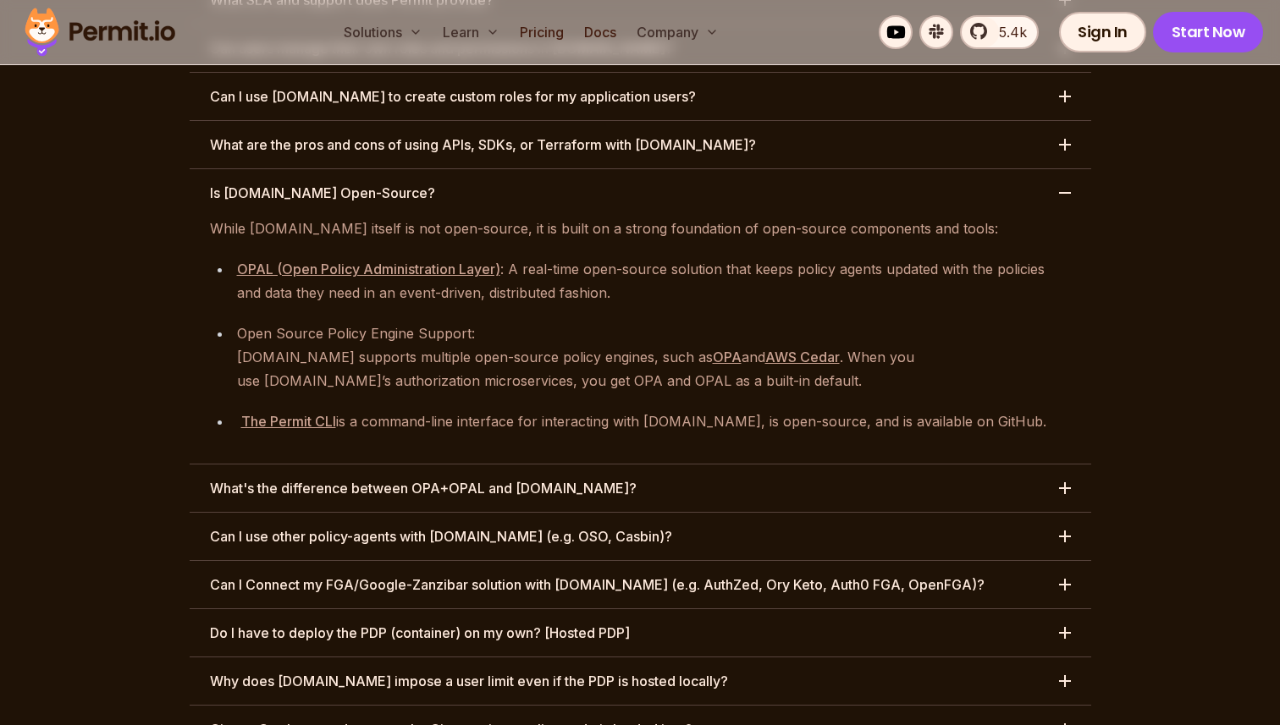
click at [614, 465] on button "What's the difference between OPA+OPAL and Permit.io?" at bounding box center [640, 488] width 901 height 47
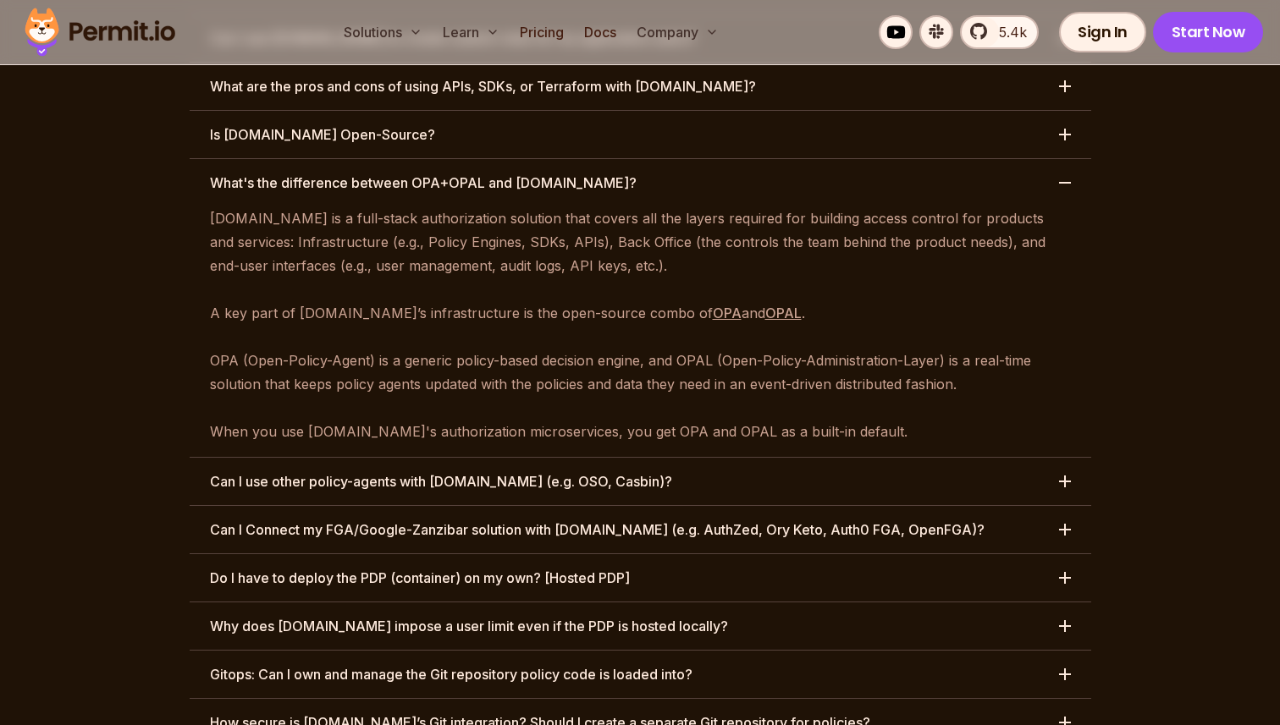
scroll to position [8445, 0]
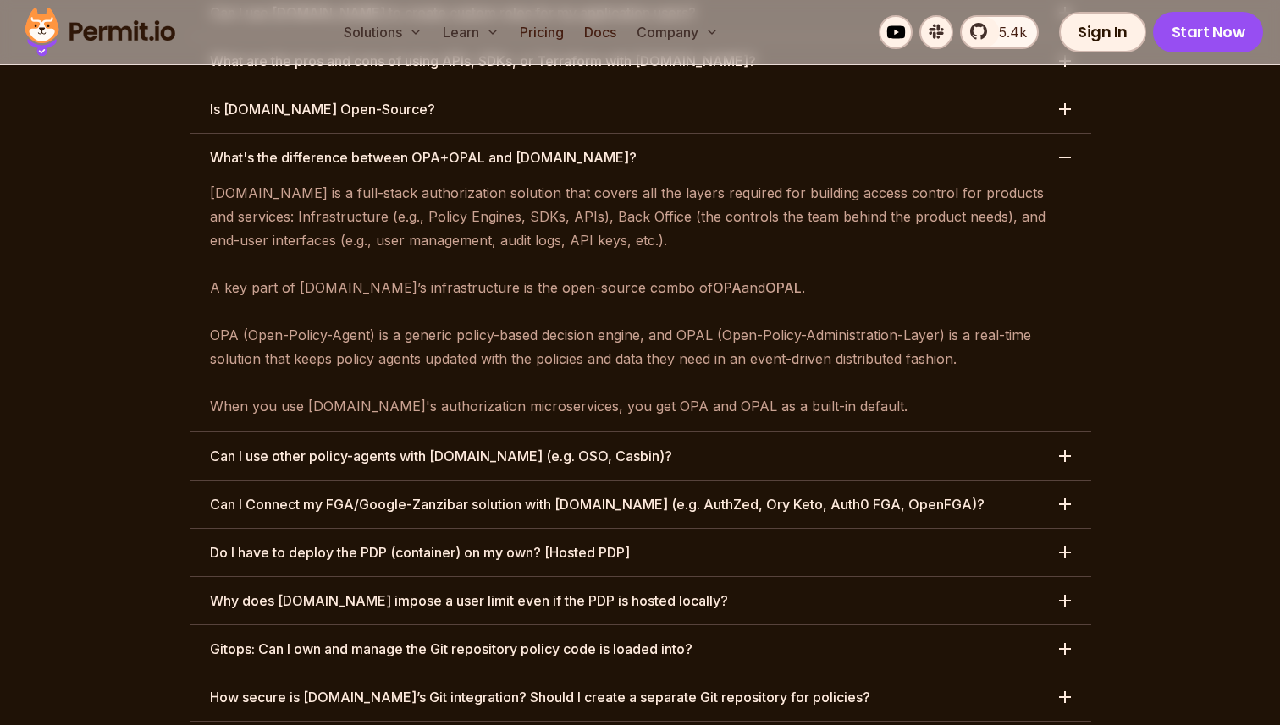
click at [491, 446] on h3 "Can I use other policy-agents with Permit.io (e.g. OSO, Casbin)?" at bounding box center [441, 456] width 462 height 20
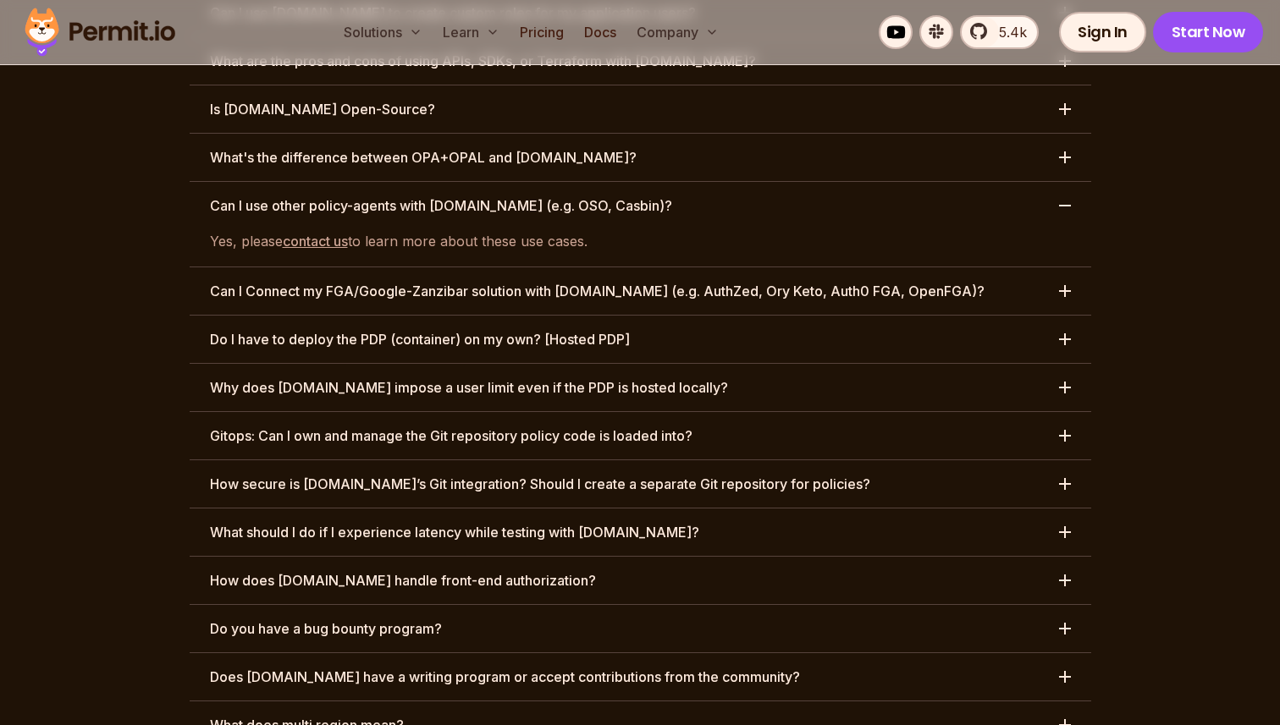
click at [583, 329] on h3 "Do I have to deploy the PDP (container) on my own? [Hosted PDP]" at bounding box center [420, 339] width 420 height 20
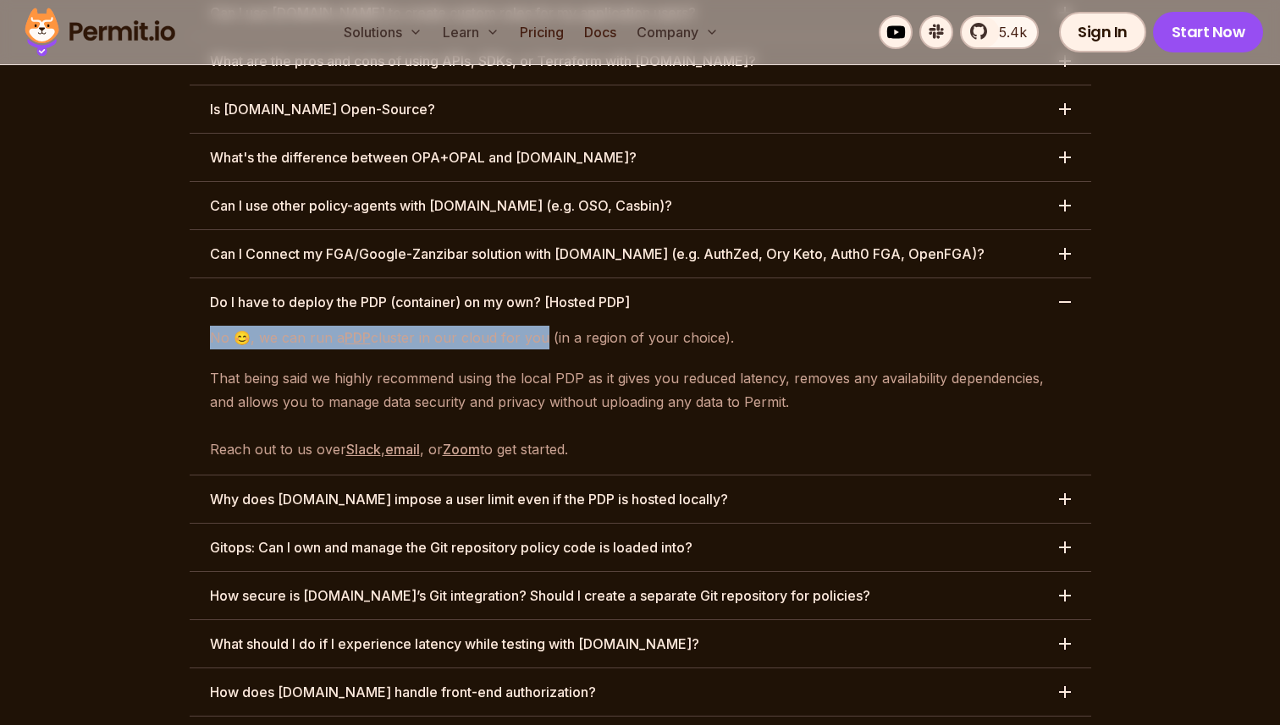
drag, startPoint x: 205, startPoint y: 245, endPoint x: 548, endPoint y: 240, distance: 343.7
click at [542, 326] on div "No 😊, we can run a PDP cluster in our cloud for you (in a region of your choice…" at bounding box center [640, 393] width 901 height 135
click at [393, 326] on p "No 😊, we can run a PDP cluster in our cloud for you (in a region of your choice…" at bounding box center [640, 338] width 861 height 24
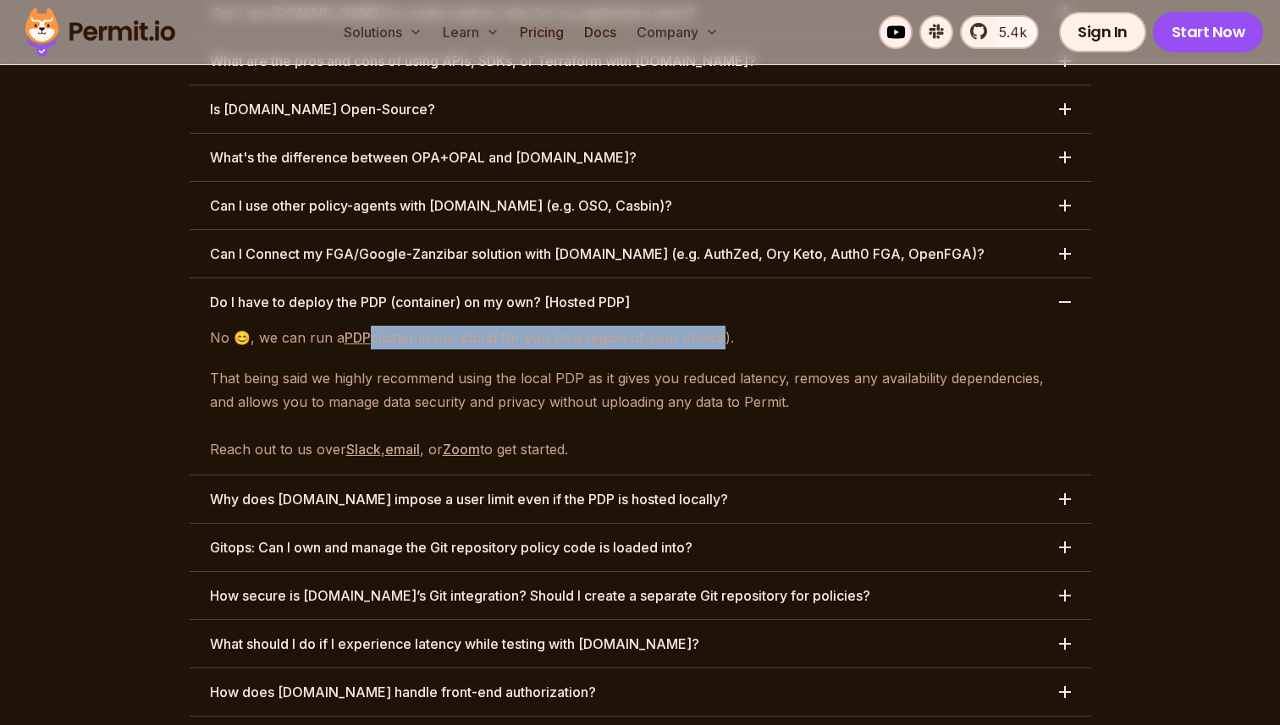
drag, startPoint x: 366, startPoint y: 240, endPoint x: 720, endPoint y: 246, distance: 353.8
click at [714, 326] on p "No 😊, we can run a PDP cluster in our cloud for you (in a region of your choice…" at bounding box center [640, 338] width 861 height 24
click at [720, 326] on p "No 😊, we can run a PDP cluster in our cloud for you (in a region of your choice…" at bounding box center [640, 338] width 861 height 24
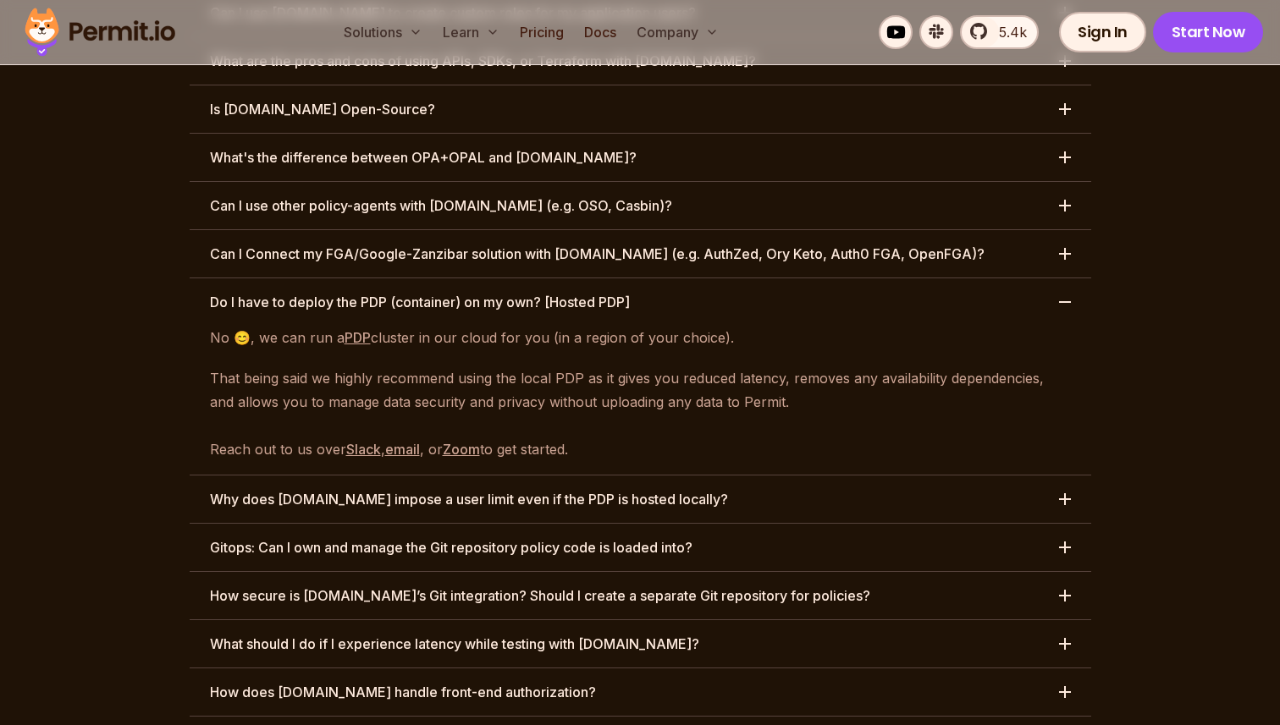
scroll to position [8471, 0]
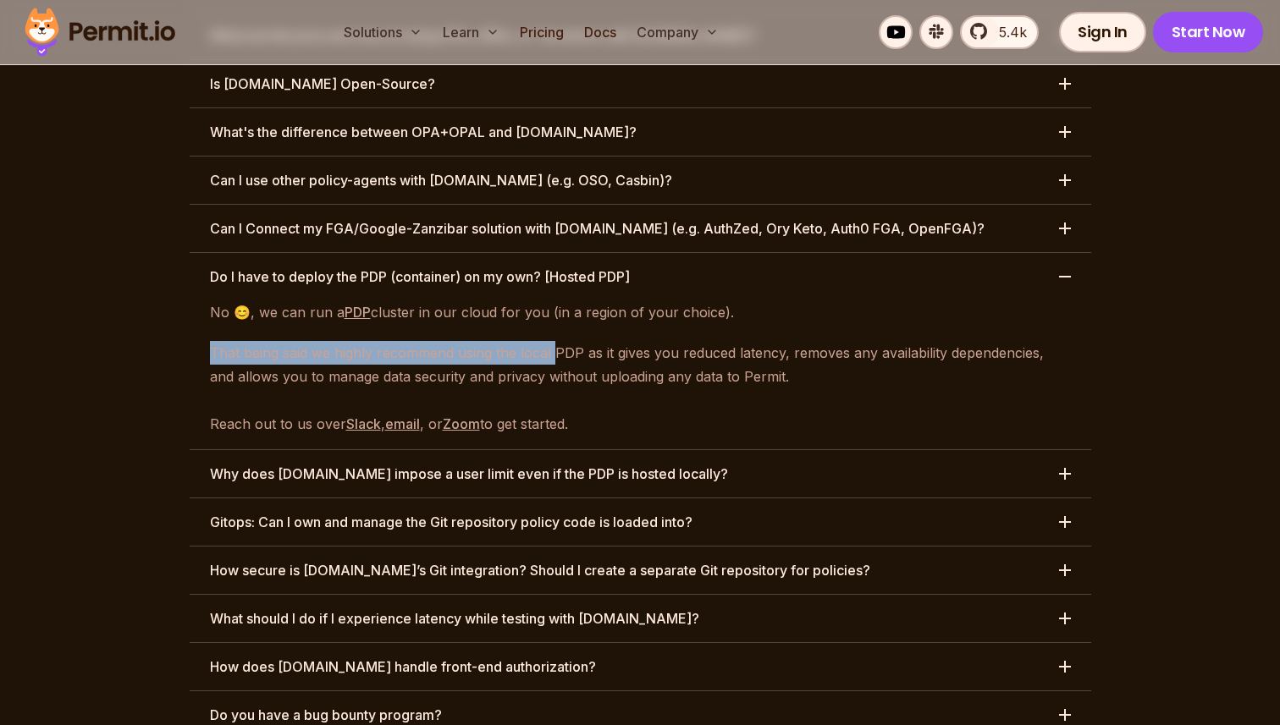
drag, startPoint x: 213, startPoint y: 250, endPoint x: 559, endPoint y: 255, distance: 346.2
click at [559, 341] on p "That being said we highly recommend using the local PDP as it gives you reduced…" at bounding box center [640, 388] width 861 height 95
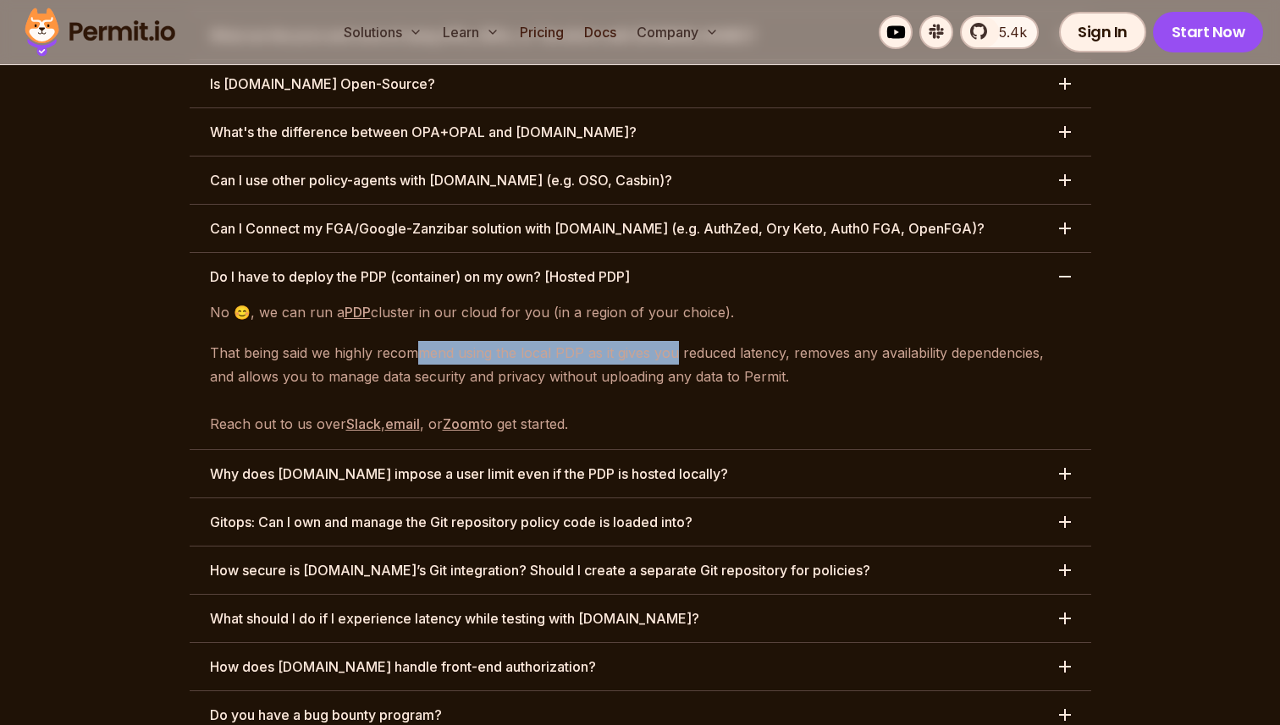
drag, startPoint x: 421, startPoint y: 262, endPoint x: 673, endPoint y: 261, distance: 252.2
click at [673, 341] on p "That being said we highly recommend using the local PDP as it gives you reduced…" at bounding box center [640, 388] width 861 height 95
drag, startPoint x: 447, startPoint y: 255, endPoint x: 623, endPoint y: 253, distance: 176.1
click at [623, 341] on p "That being said we highly recommend using the local PDP as it gives you reduced…" at bounding box center [640, 388] width 861 height 95
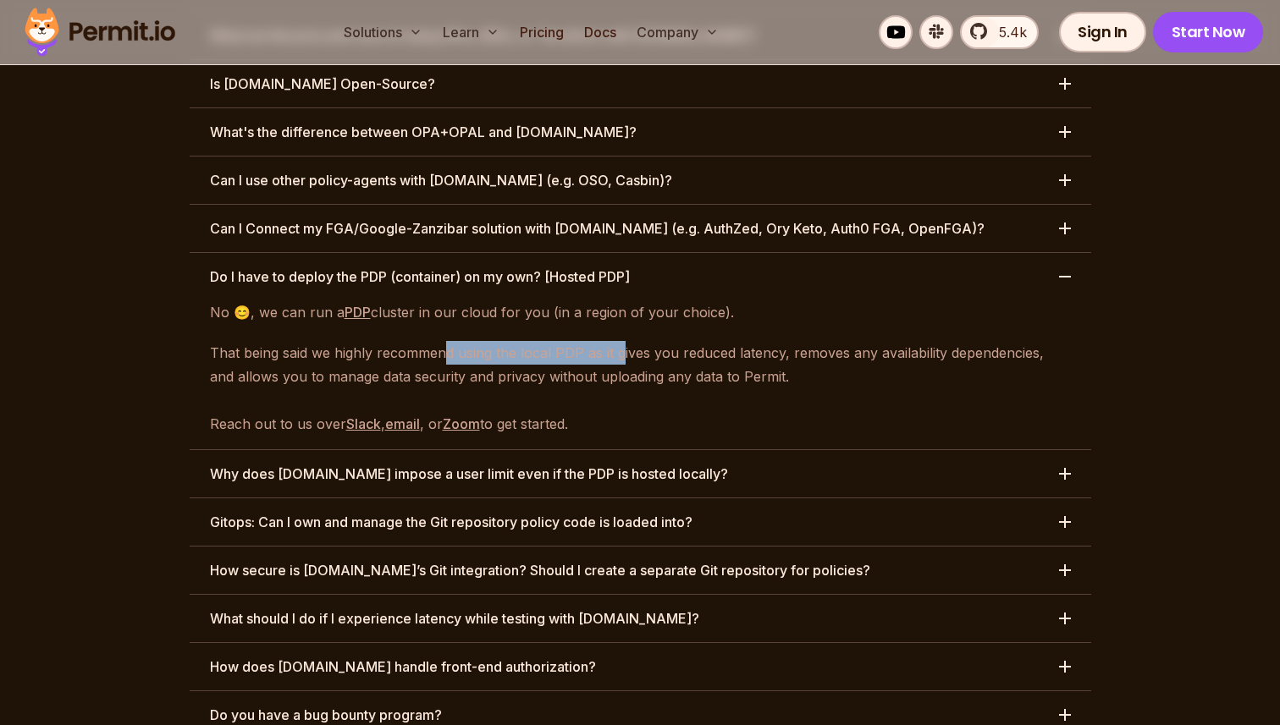
click at [573, 341] on p "That being said we highly recommend using the local PDP as it gives you reduced…" at bounding box center [640, 388] width 861 height 95
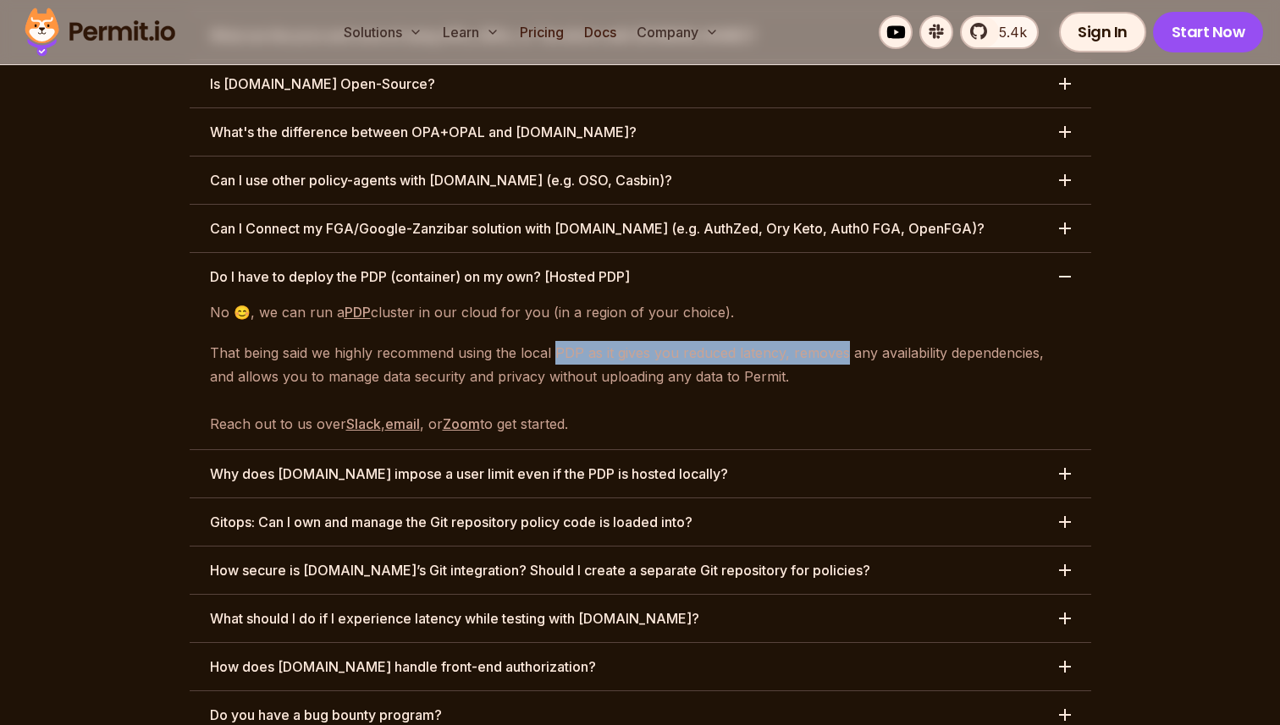
drag, startPoint x: 573, startPoint y: 261, endPoint x: 843, endPoint y: 262, distance: 270.0
click at [839, 341] on p "That being said we highly recommend using the local PDP as it gives you reduced…" at bounding box center [640, 388] width 861 height 95
click at [843, 341] on p "That being said we highly recommend using the local PDP as it gives you reduced…" at bounding box center [640, 388] width 861 height 95
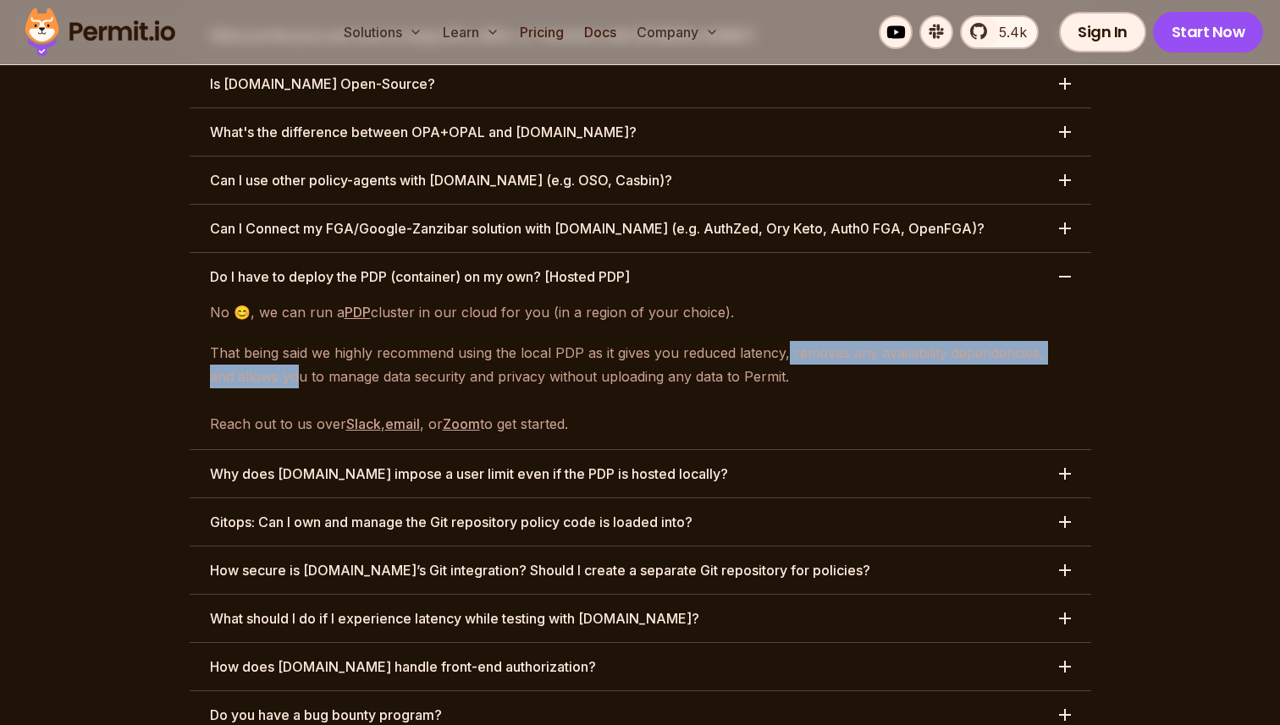
drag, startPoint x: 787, startPoint y: 257, endPoint x: 267, endPoint y: 269, distance: 520.7
click at [267, 341] on p "That being said we highly recommend using the local PDP as it gives you reduced…" at bounding box center [640, 388] width 861 height 95
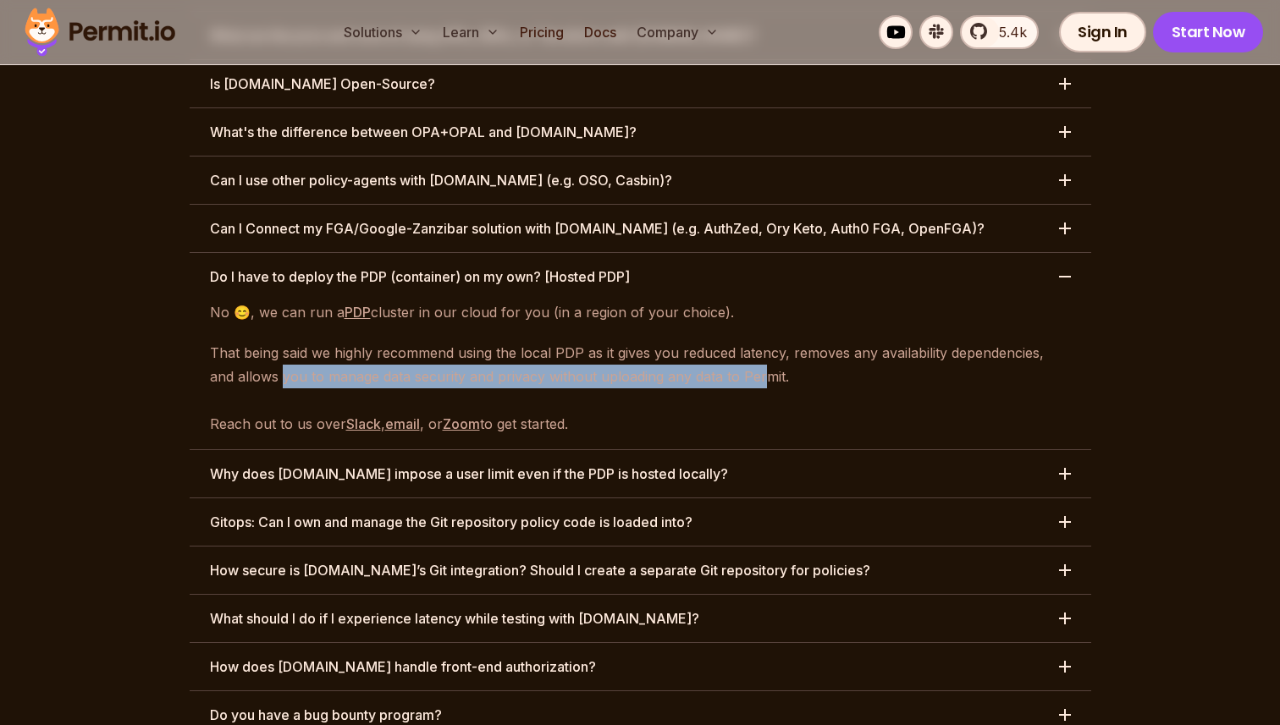
drag, startPoint x: 254, startPoint y: 278, endPoint x: 755, endPoint y: 291, distance: 501.2
click at [755, 341] on p "That being said we highly recommend using the local PDP as it gives you reduced…" at bounding box center [640, 388] width 861 height 95
click at [760, 341] on p "That being said we highly recommend using the local PDP as it gives you reduced…" at bounding box center [640, 388] width 861 height 95
drag, startPoint x: 760, startPoint y: 291, endPoint x: 285, endPoint y: 286, distance: 474.9
click at [285, 341] on p "That being said we highly recommend using the local PDP as it gives you reduced…" at bounding box center [640, 388] width 861 height 95
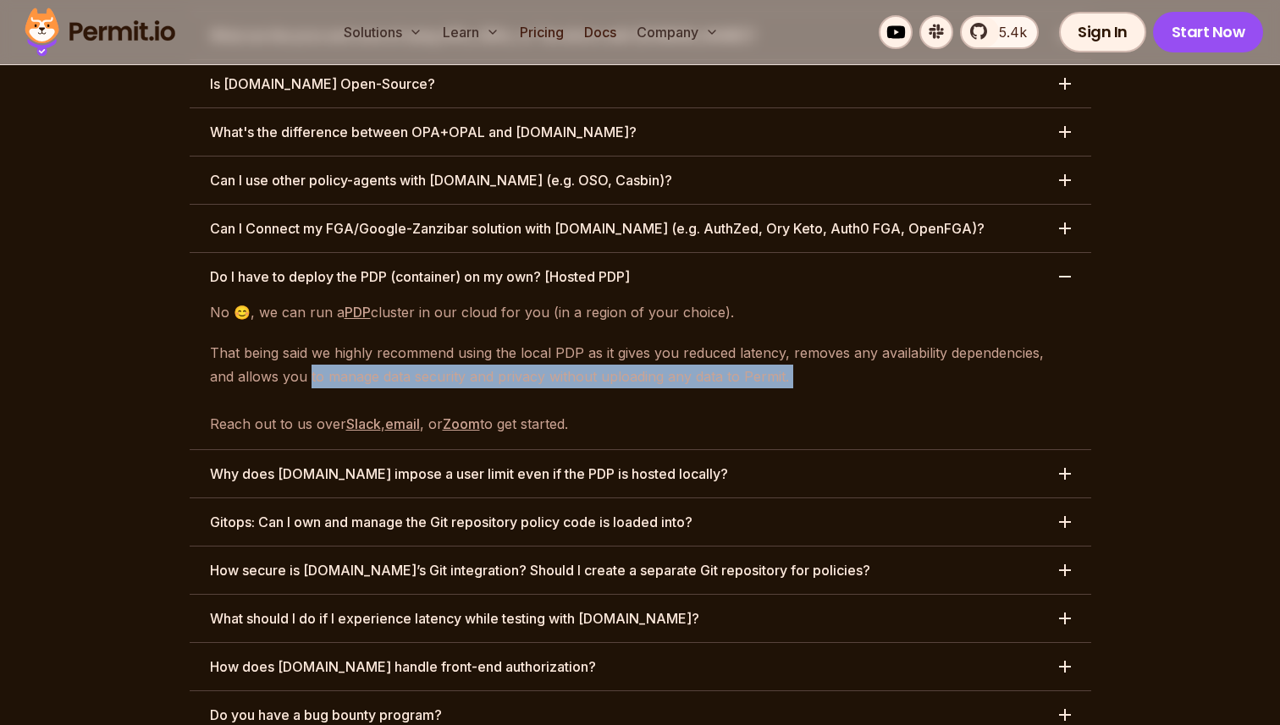
click at [284, 341] on p "That being said we highly recommend using the local PDP as it gives you reduced…" at bounding box center [640, 388] width 861 height 95
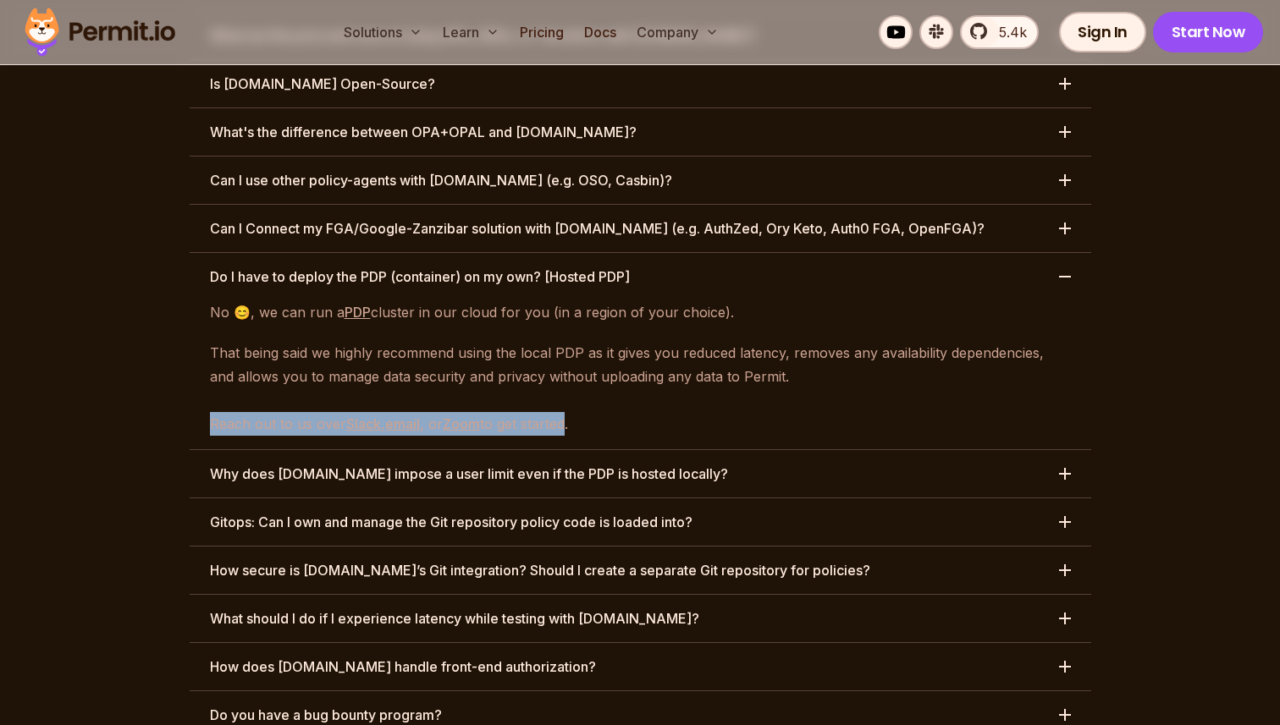
drag, startPoint x: 203, startPoint y: 333, endPoint x: 589, endPoint y: 332, distance: 386.0
click at [586, 333] on div "No 😊, we can run a PDP cluster in our cloud for you (in a region of your choice…" at bounding box center [640, 367] width 901 height 135
click at [589, 341] on p "That being said we highly recommend using the local PDP as it gives you reduced…" at bounding box center [640, 388] width 861 height 95
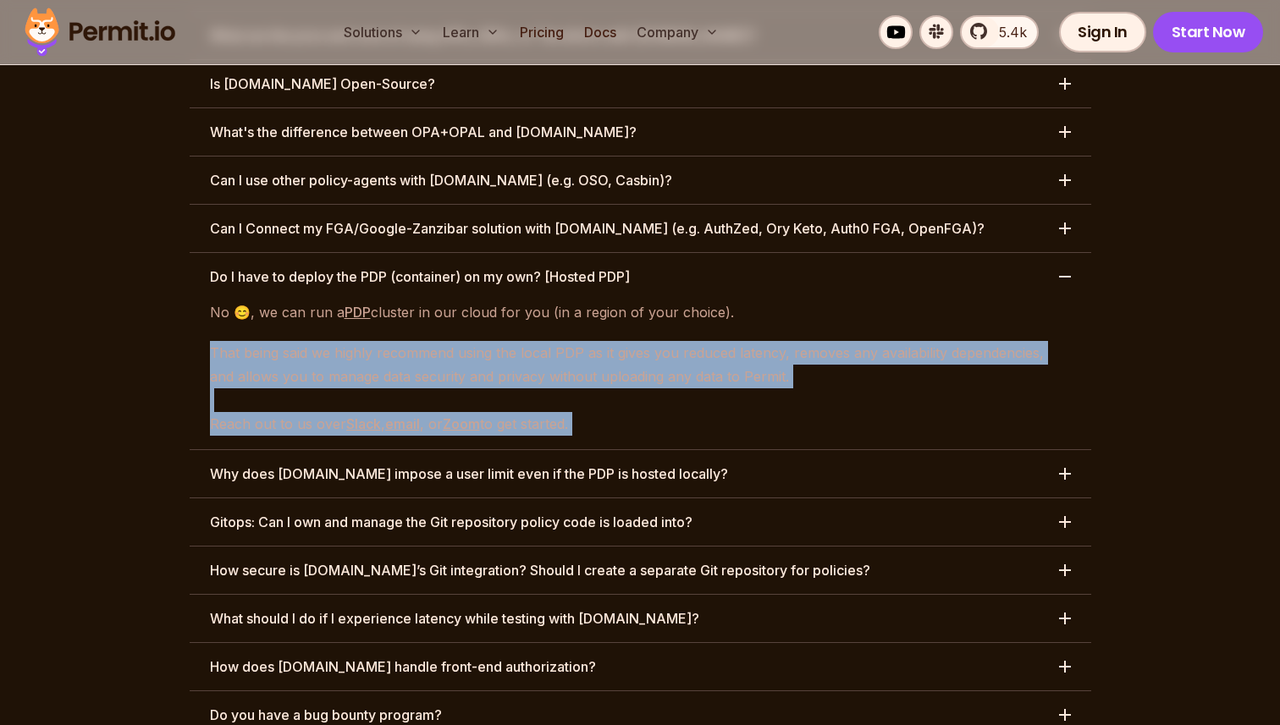
drag, startPoint x: 589, startPoint y: 332, endPoint x: 208, endPoint y: 219, distance: 397.2
click at [212, 300] on div "No 😊, we can run a PDP cluster in our cloud for you (in a region of your choice…" at bounding box center [640, 367] width 901 height 135
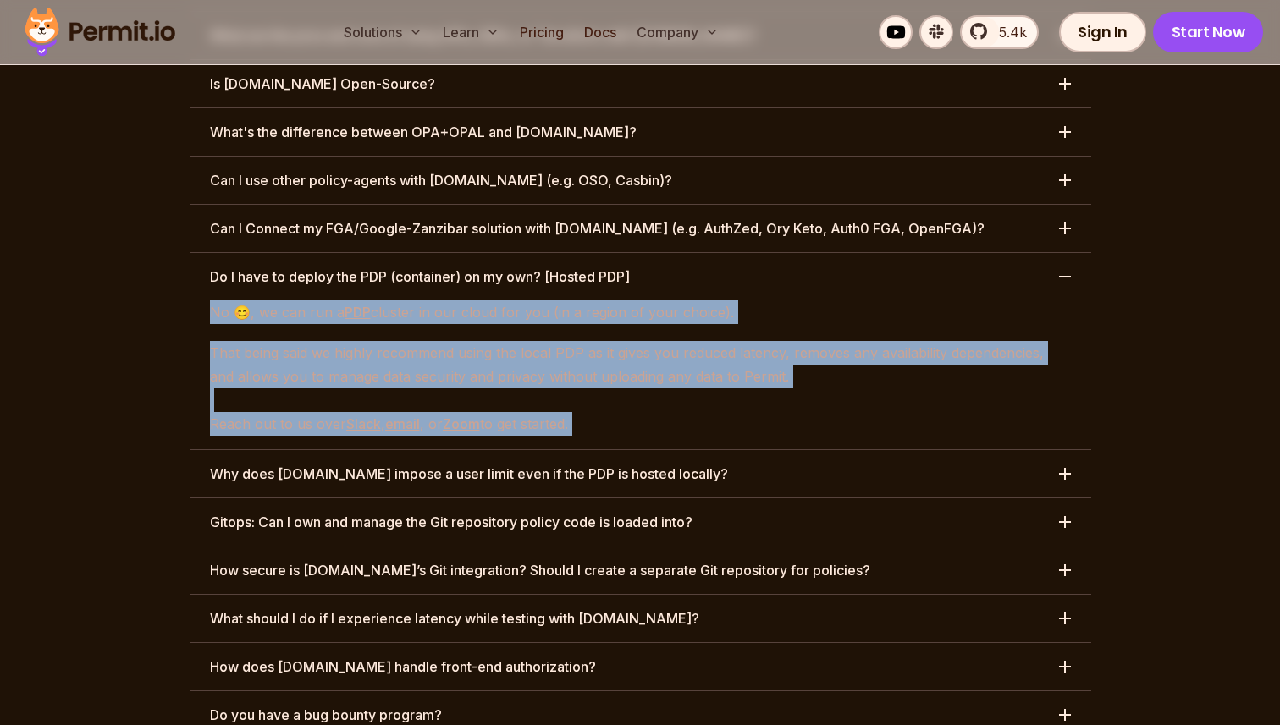
click at [309, 341] on p "That being said we highly recommend using the local PDP as it gives you reduced…" at bounding box center [640, 388] width 861 height 95
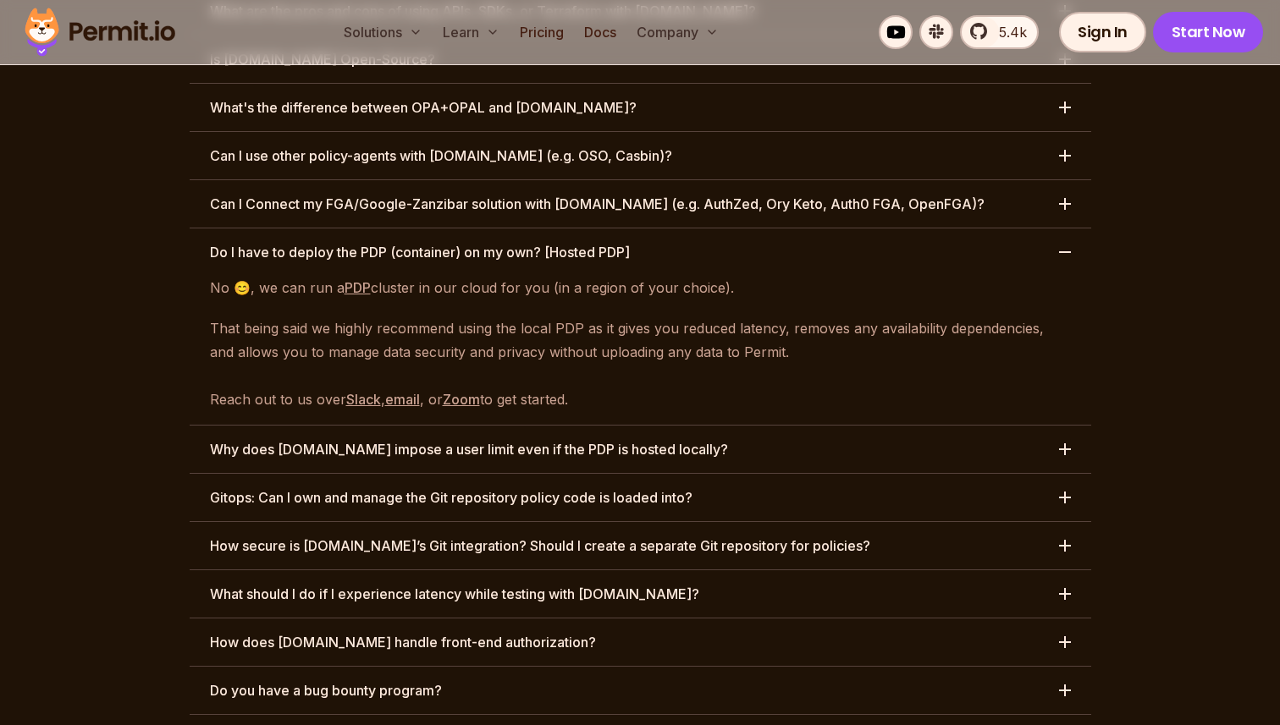
scroll to position [8505, 0]
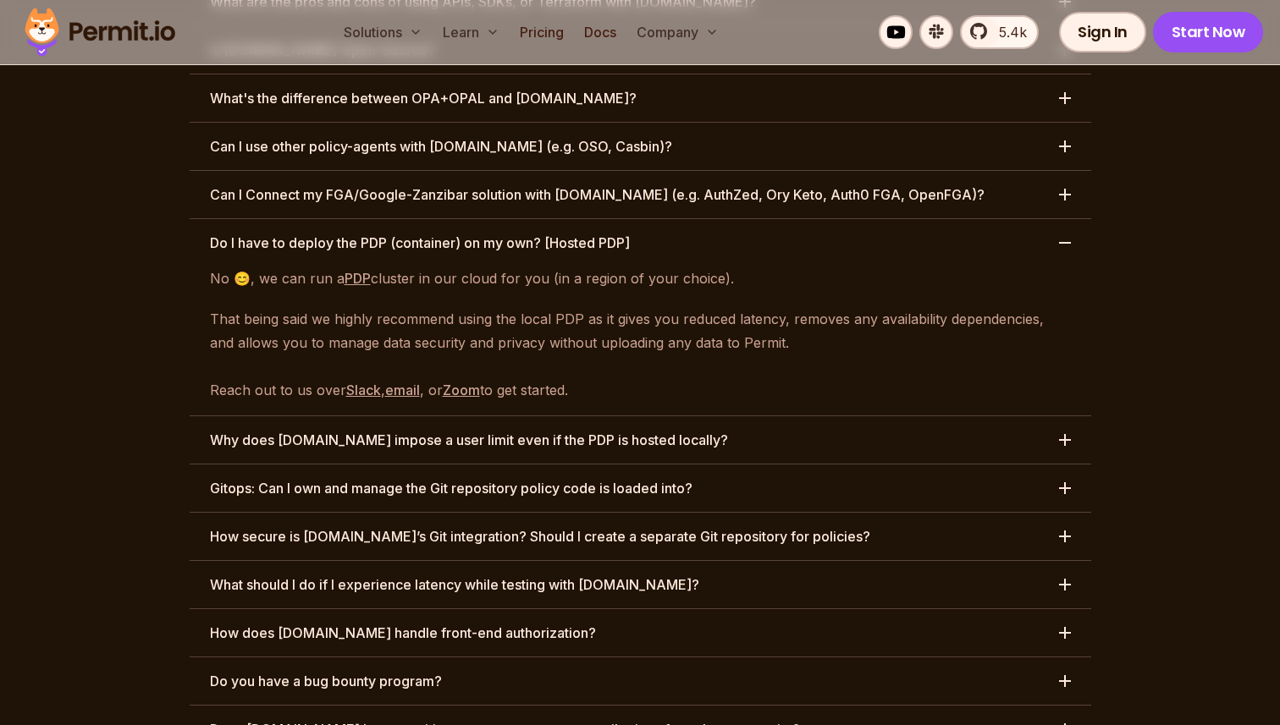
click at [339, 430] on h3 "Why does Permit.io impose a user limit even if the PDP is hosted locally?" at bounding box center [469, 440] width 518 height 20
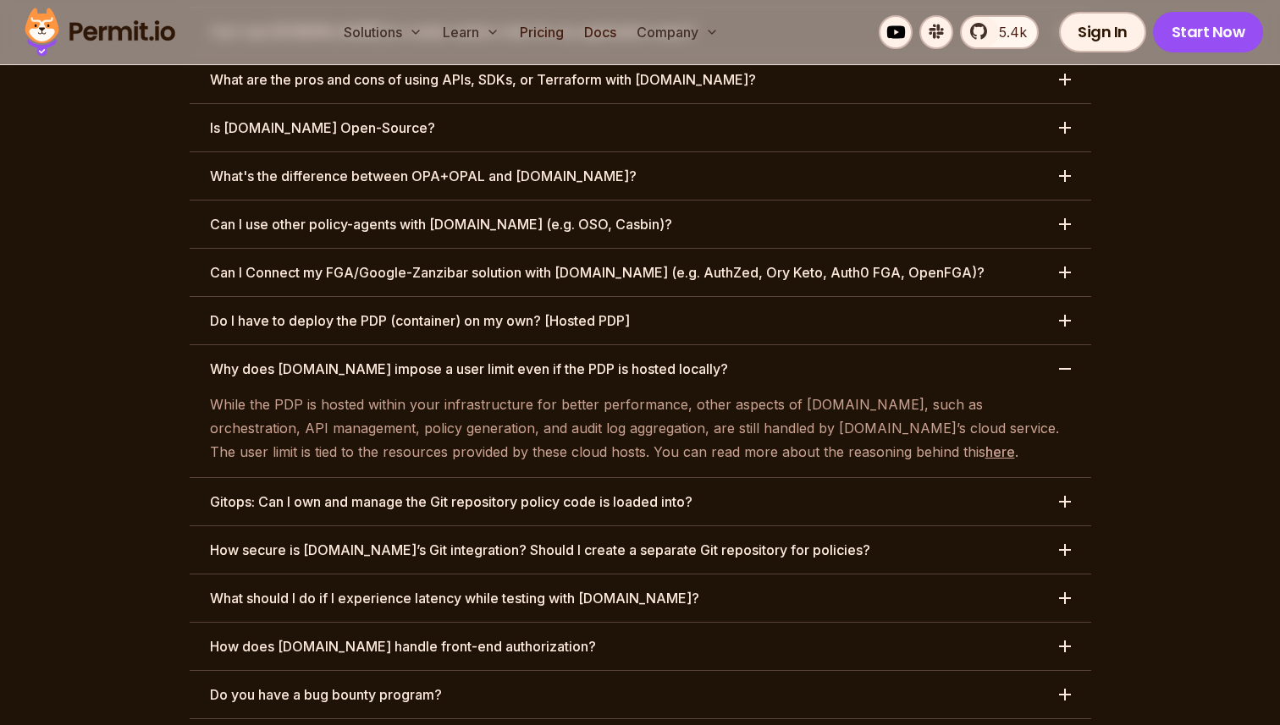
scroll to position [8367, 0]
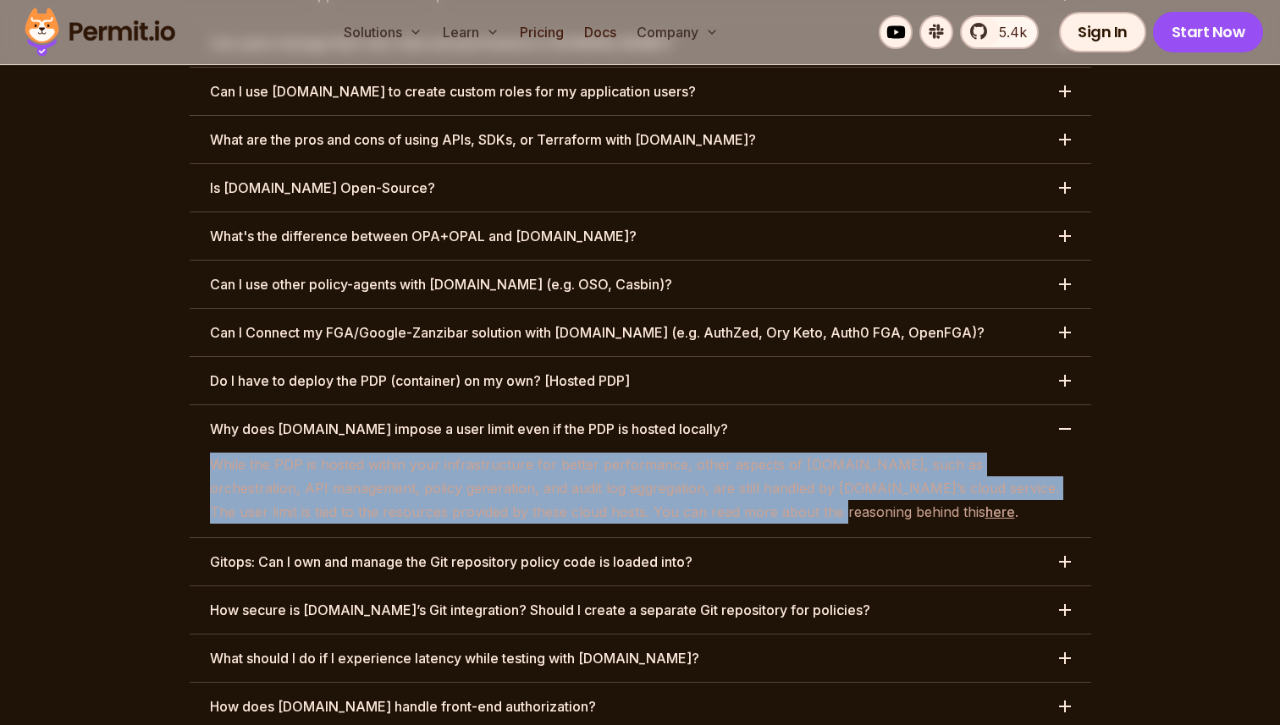
drag, startPoint x: 209, startPoint y: 367, endPoint x: 744, endPoint y: 418, distance: 537.3
click at [725, 453] on p "While the PDP is hosted within your infrastructure for better performance, othe…" at bounding box center [640, 488] width 861 height 71
click at [804, 453] on div "While the PDP is hosted within your infrastructure for better performance, othe…" at bounding box center [640, 495] width 901 height 85
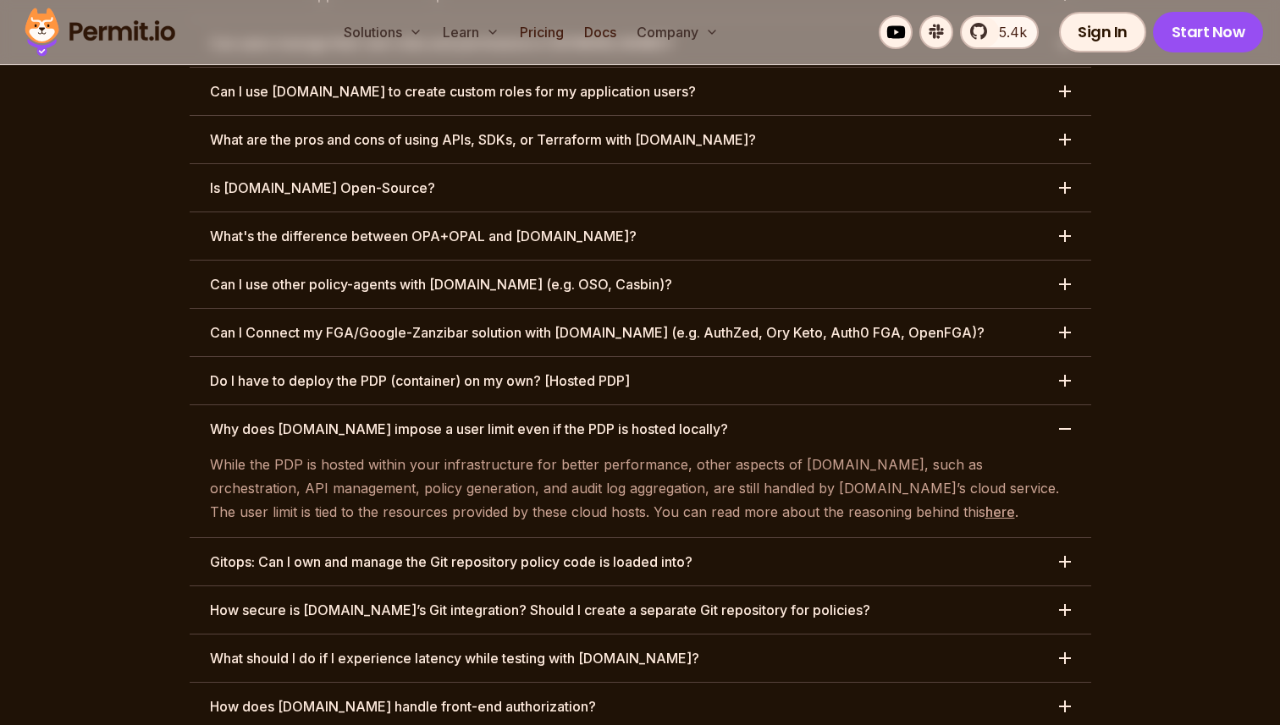
click at [560, 552] on h3 "Gitops: Can I own and manage the Git repository policy code is loaded into?" at bounding box center [451, 562] width 482 height 20
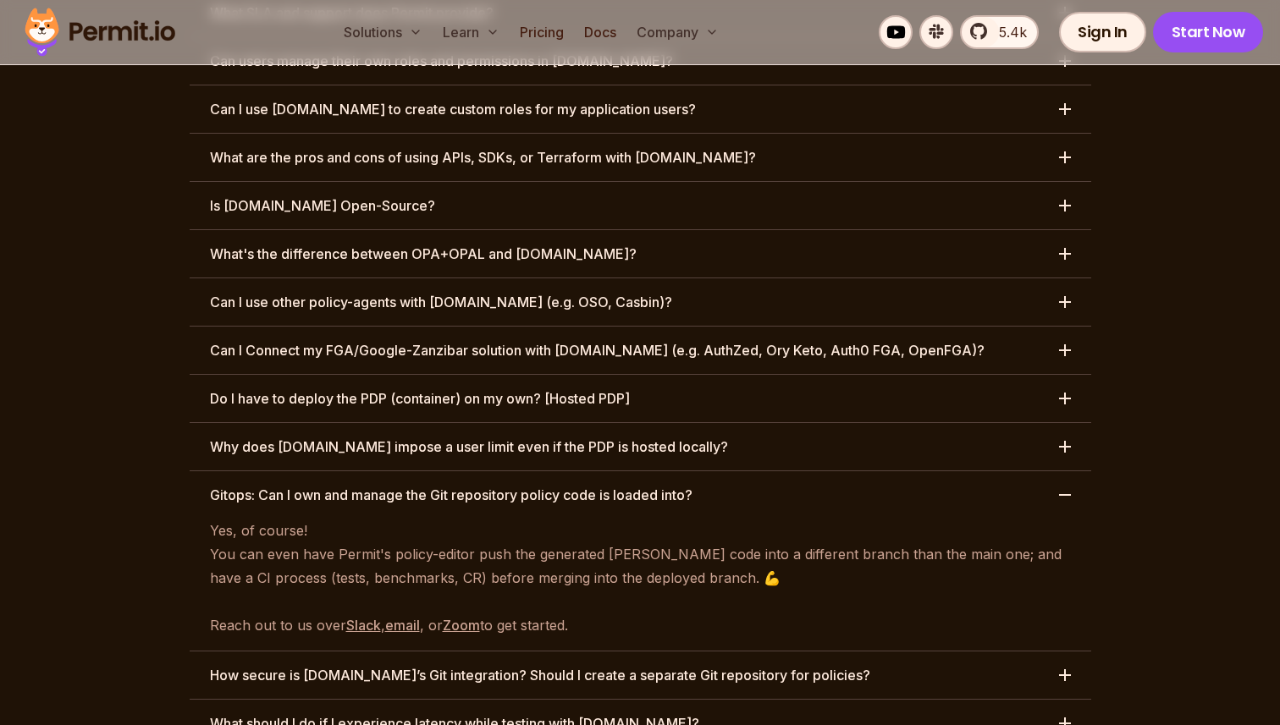
scroll to position [8344, 0]
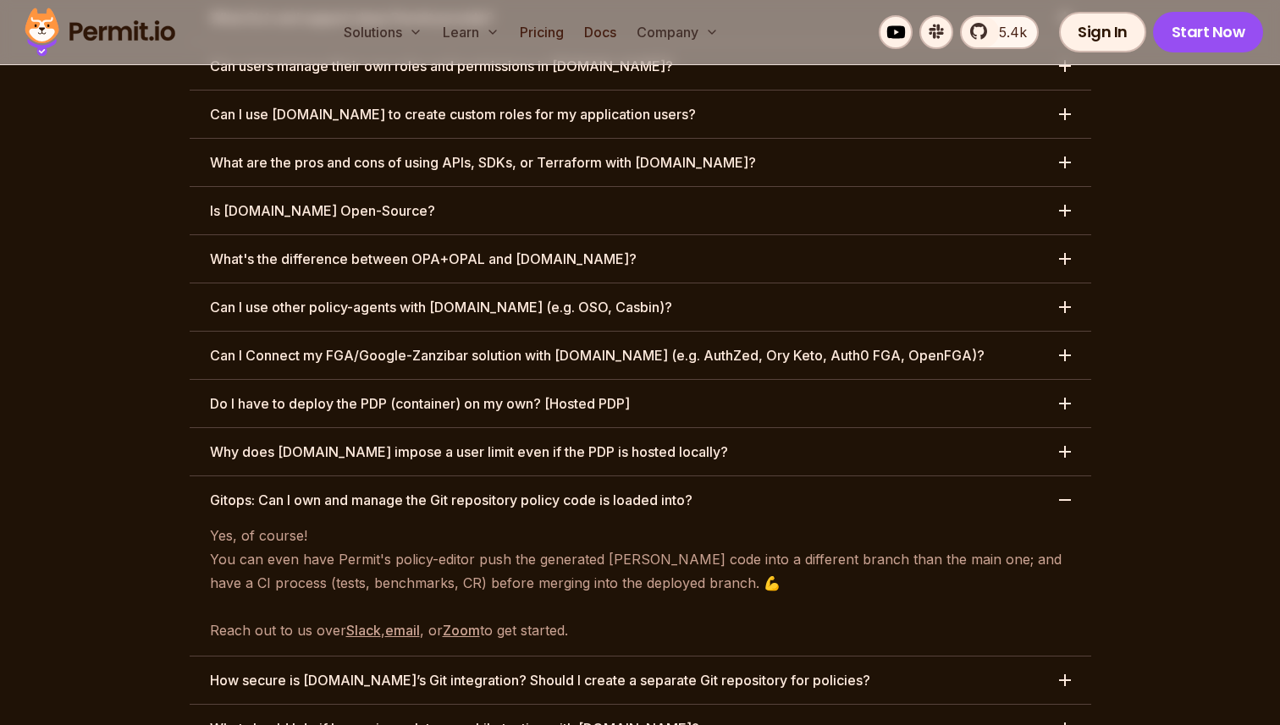
drag, startPoint x: 245, startPoint y: 407, endPoint x: 655, endPoint y: 417, distance: 409.8
click at [644, 477] on button "Gitops: Can I own and manage the Git repository policy code is loaded into?" at bounding box center [640, 500] width 901 height 47
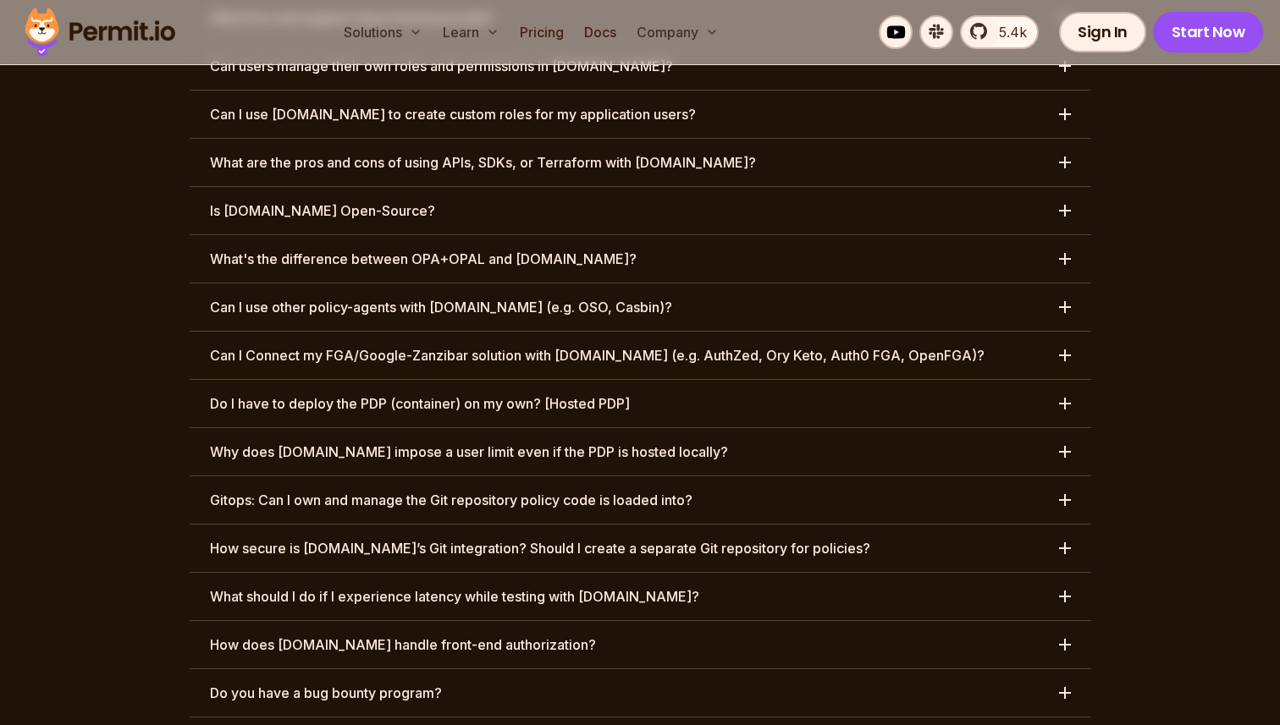
click at [544, 490] on h3 "Gitops: Can I own and manage the Git repository policy code is loaded into?" at bounding box center [451, 500] width 482 height 20
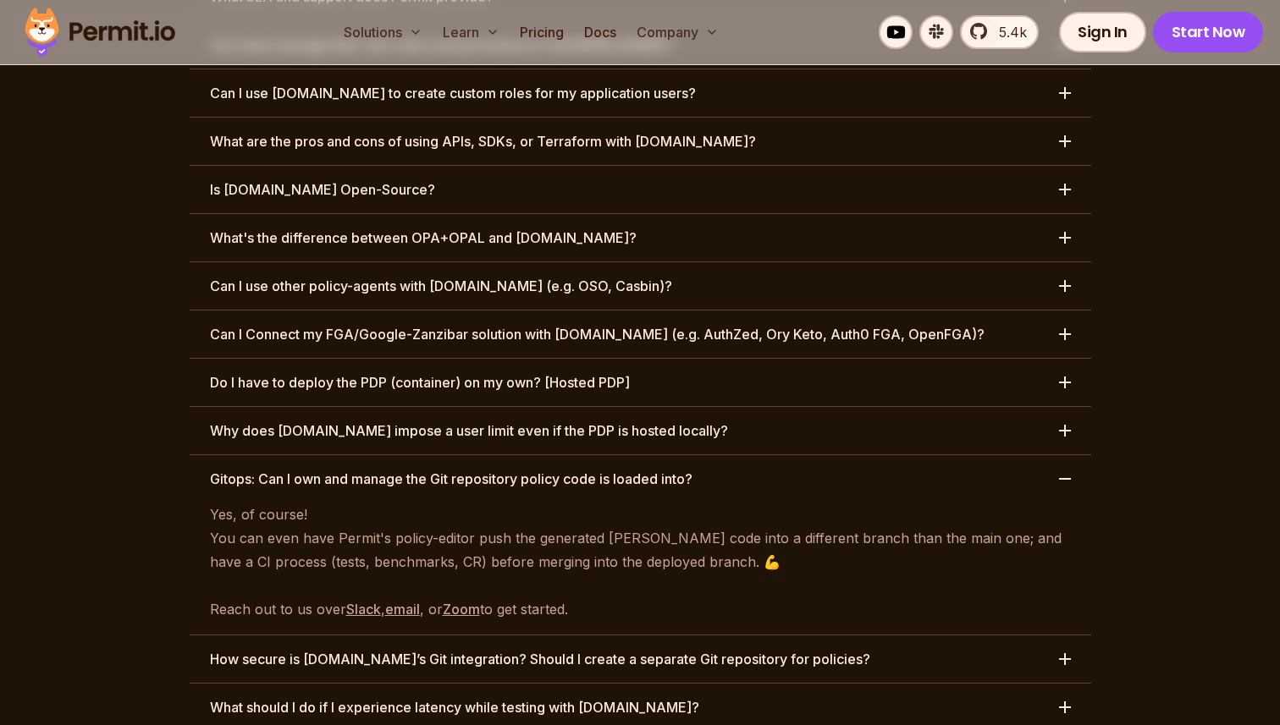
scroll to position [8367, 0]
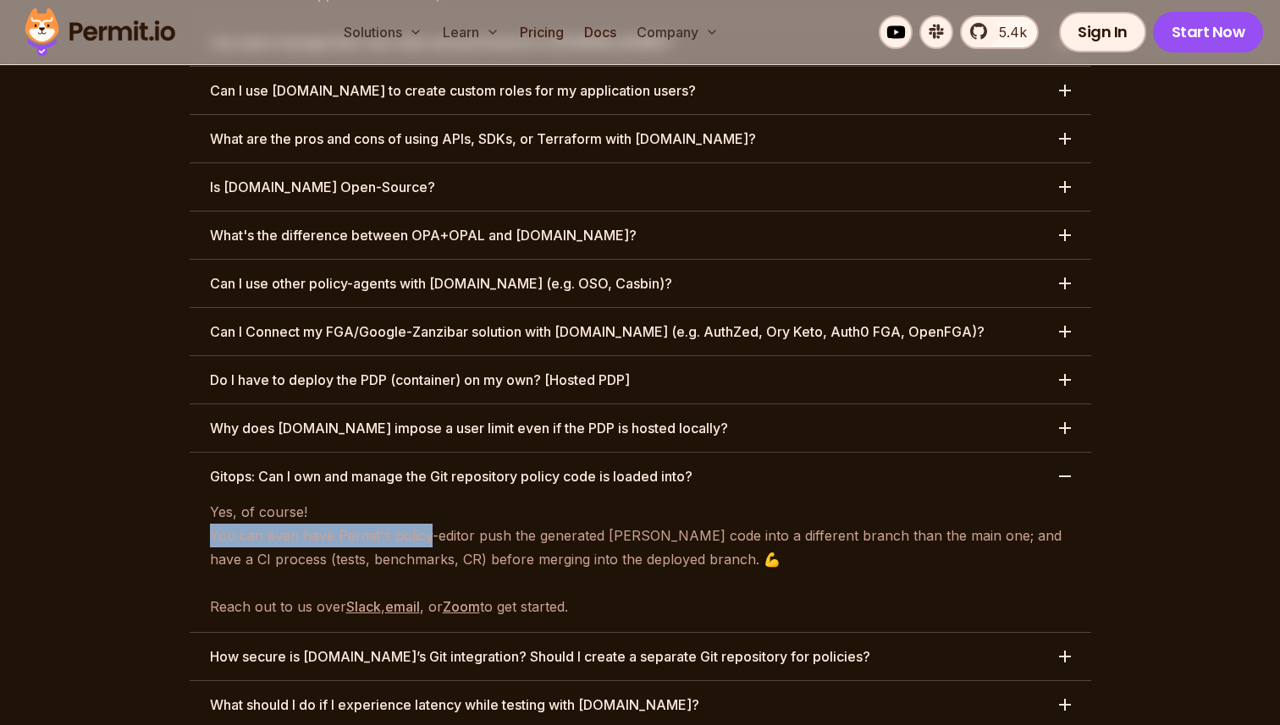
drag, startPoint x: 212, startPoint y: 429, endPoint x: 436, endPoint y: 443, distance: 223.9
click at [427, 500] on p "Yes, of course! You can even have Permit's policy-editor push the generated Reg…" at bounding box center [640, 559] width 861 height 118
click at [436, 500] on p "Yes, of course! You can even have Permit's policy-editor push the generated Reg…" at bounding box center [640, 559] width 861 height 118
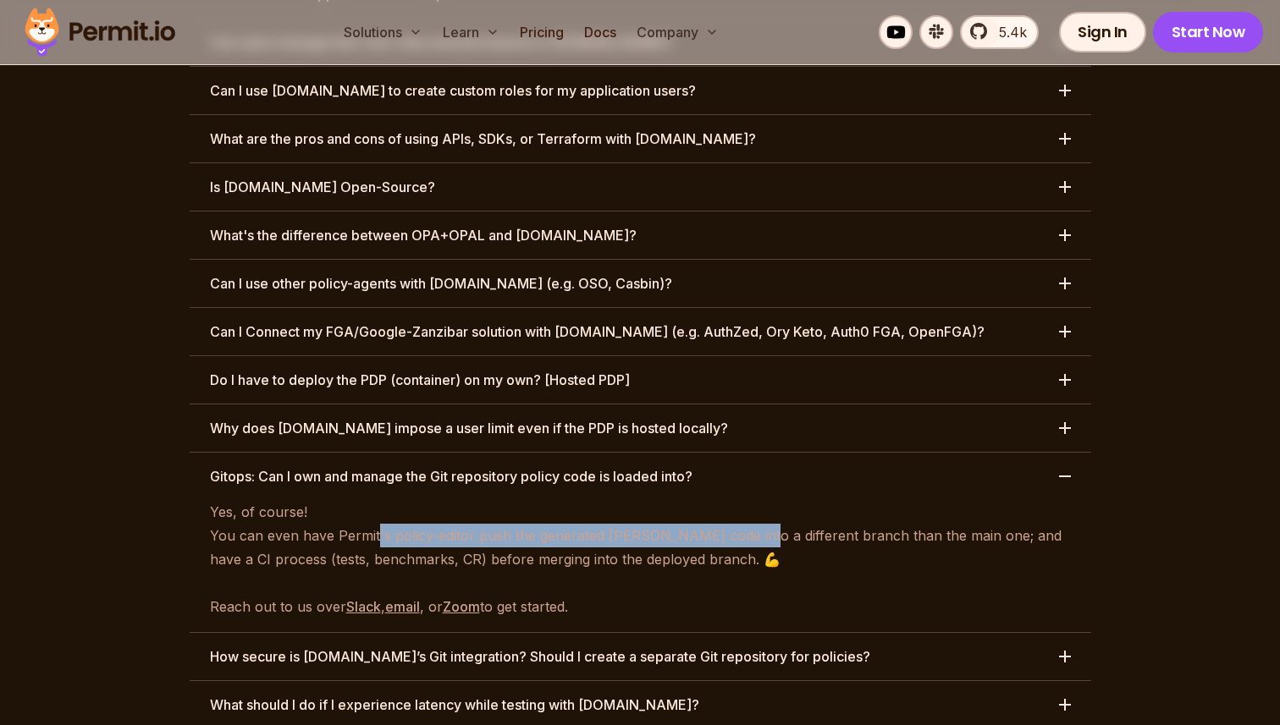
drag, startPoint x: 373, startPoint y: 438, endPoint x: 743, endPoint y: 437, distance: 369.9
click at [742, 500] on p "Yes, of course! You can even have Permit's policy-editor push the generated Reg…" at bounding box center [640, 559] width 861 height 118
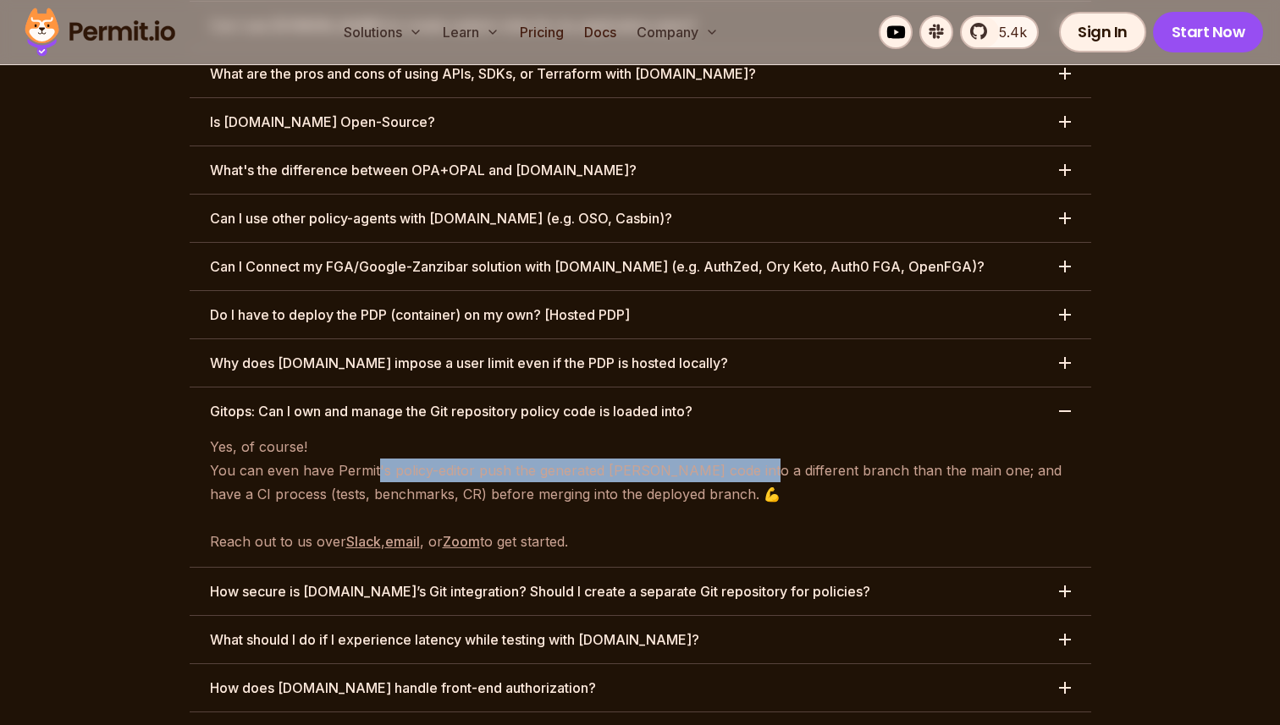
scroll to position [8483, 0]
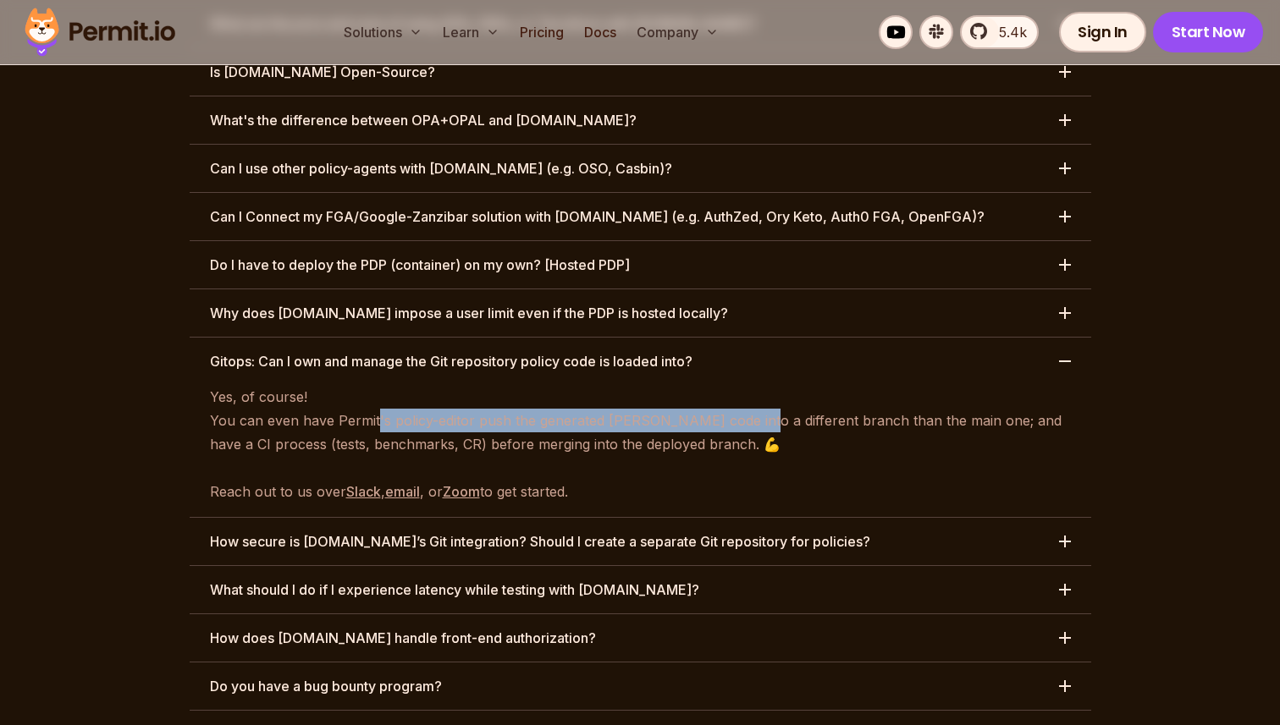
click at [376, 532] on h3 "How secure is Permit.io’s Git integration? Should I create a separate Git repos…" at bounding box center [540, 542] width 660 height 20
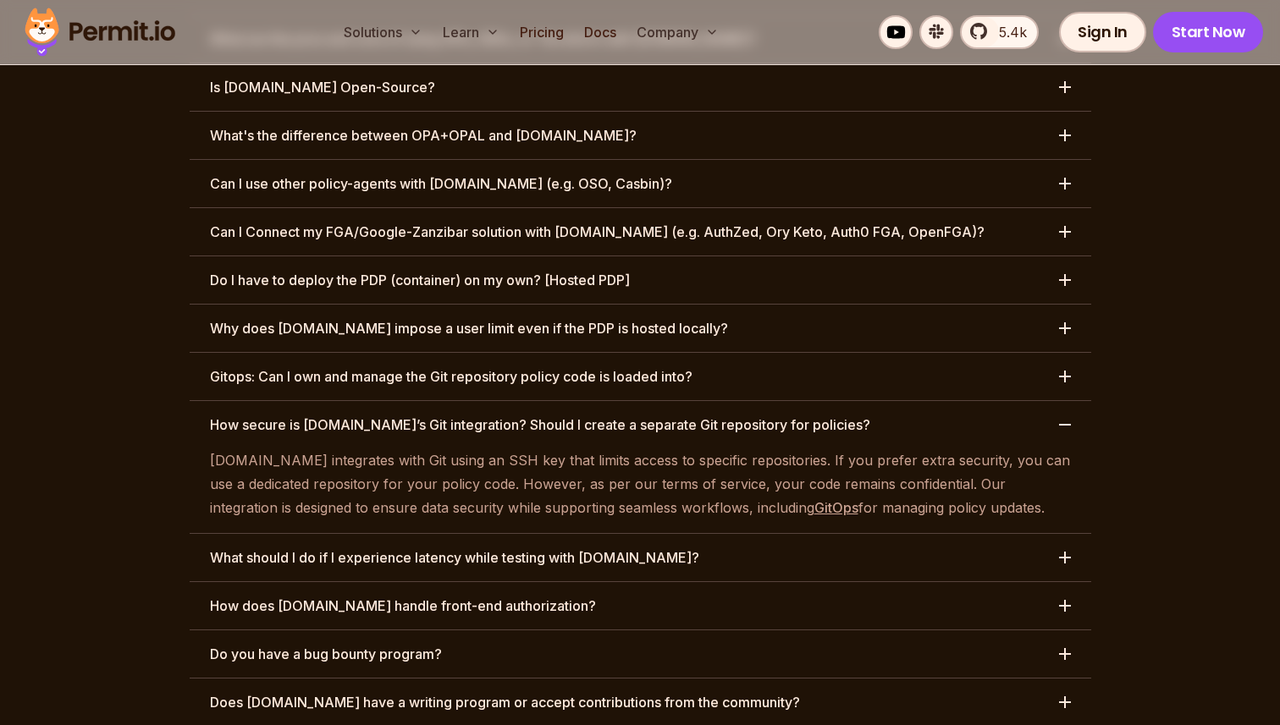
scroll to position [8477, 0]
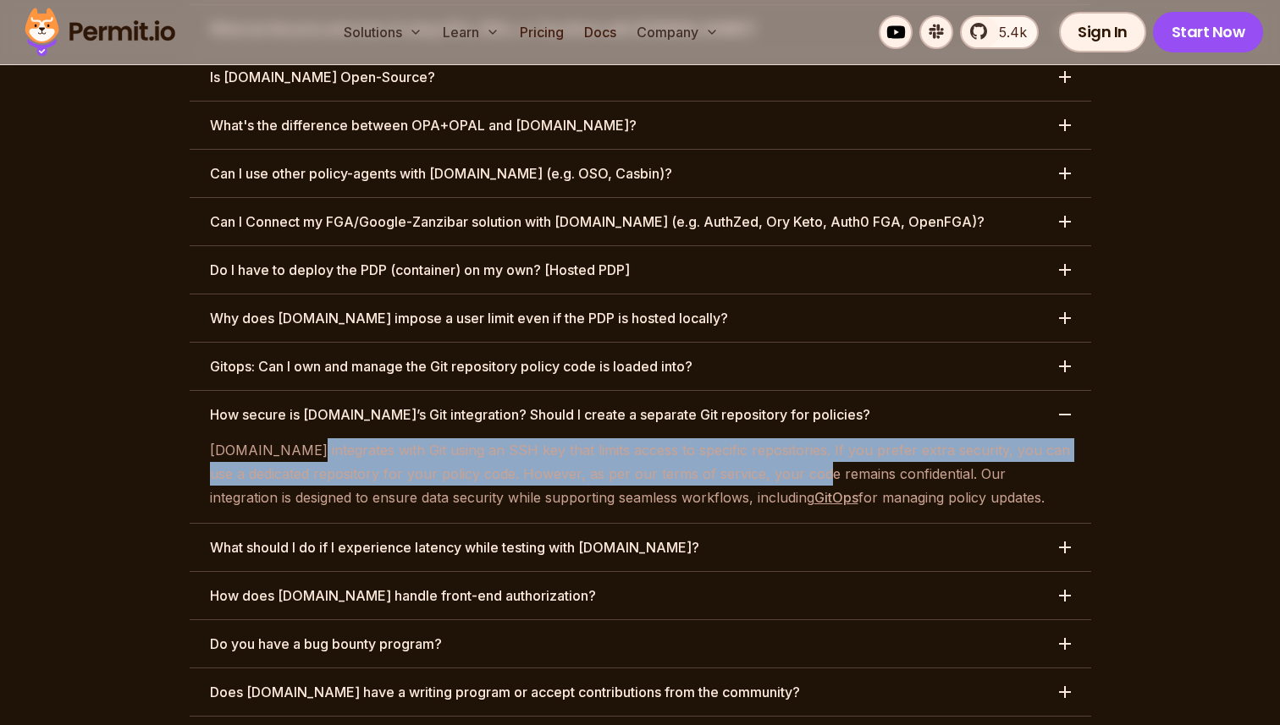
drag, startPoint x: 285, startPoint y: 351, endPoint x: 814, endPoint y: 376, distance: 529.6
click at [804, 438] on p "Permit.io integrates with Git using an SSH key that limits access to specific r…" at bounding box center [640, 473] width 861 height 71
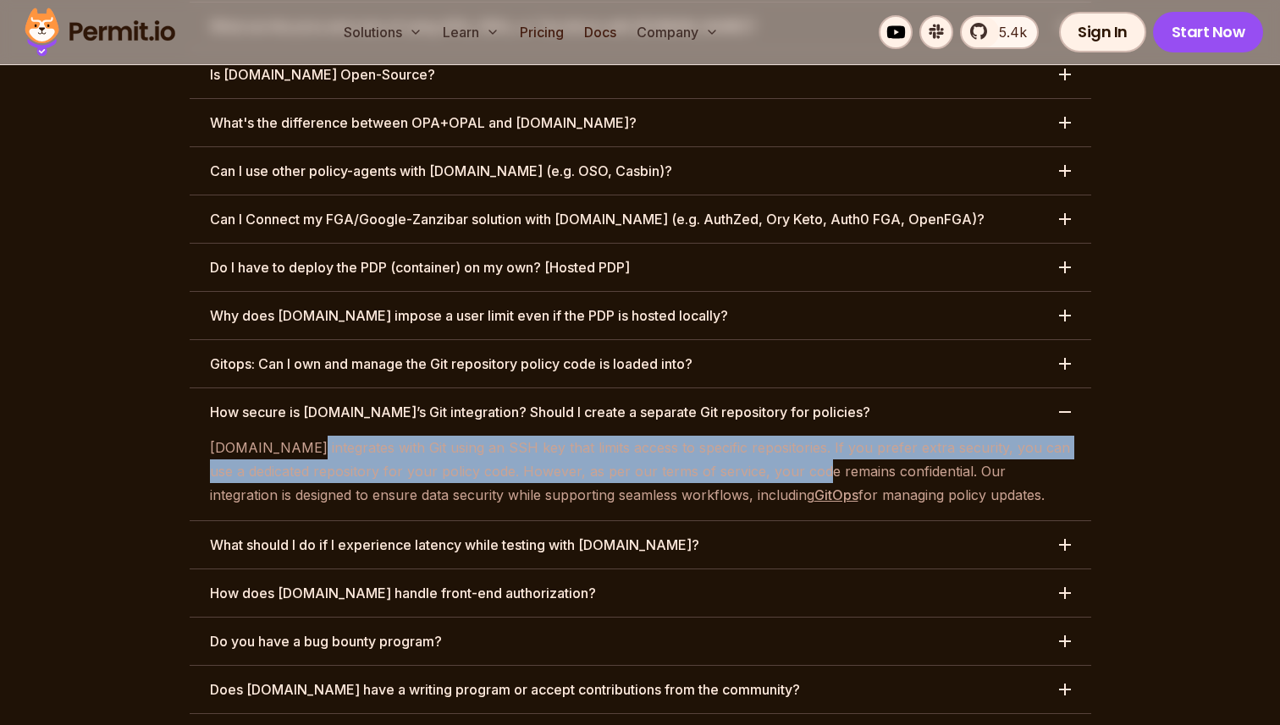
click at [638, 535] on h3 "What should I do if I experience latency while testing with Permit.io?" at bounding box center [454, 545] width 489 height 20
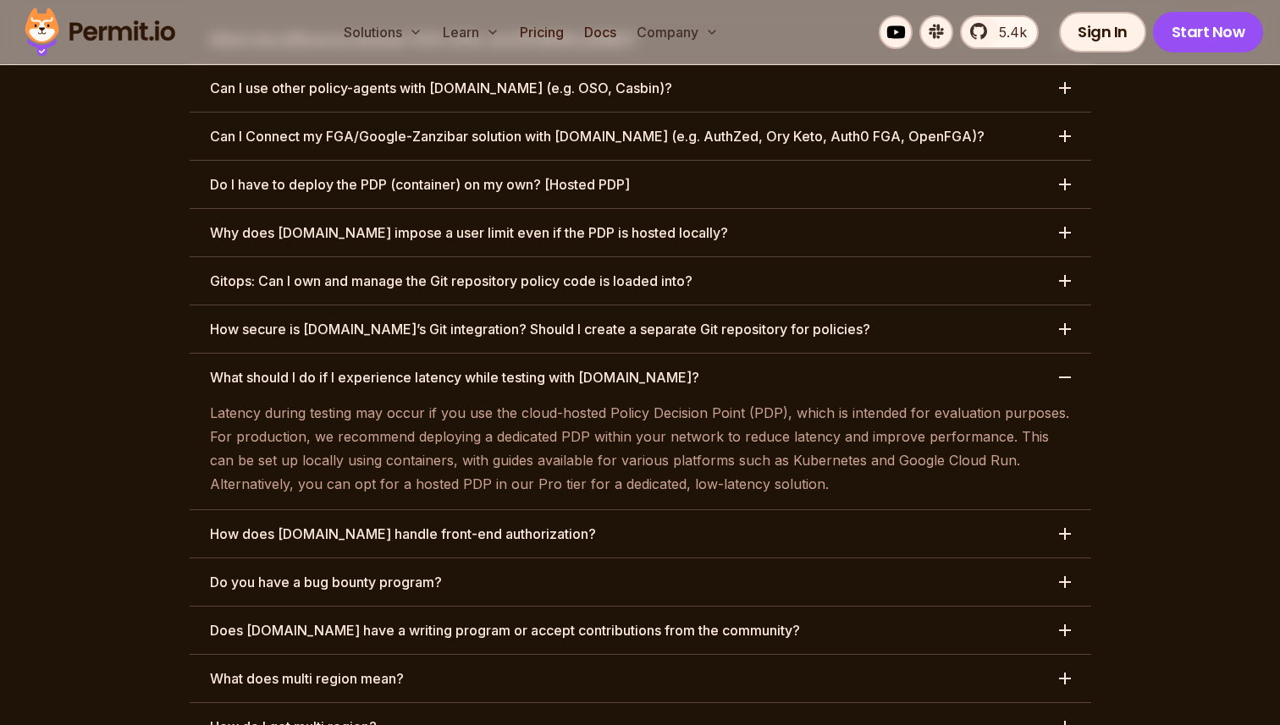
click at [574, 510] on button "How does Permit.io handle front-end authorization?" at bounding box center [640, 533] width 901 height 47
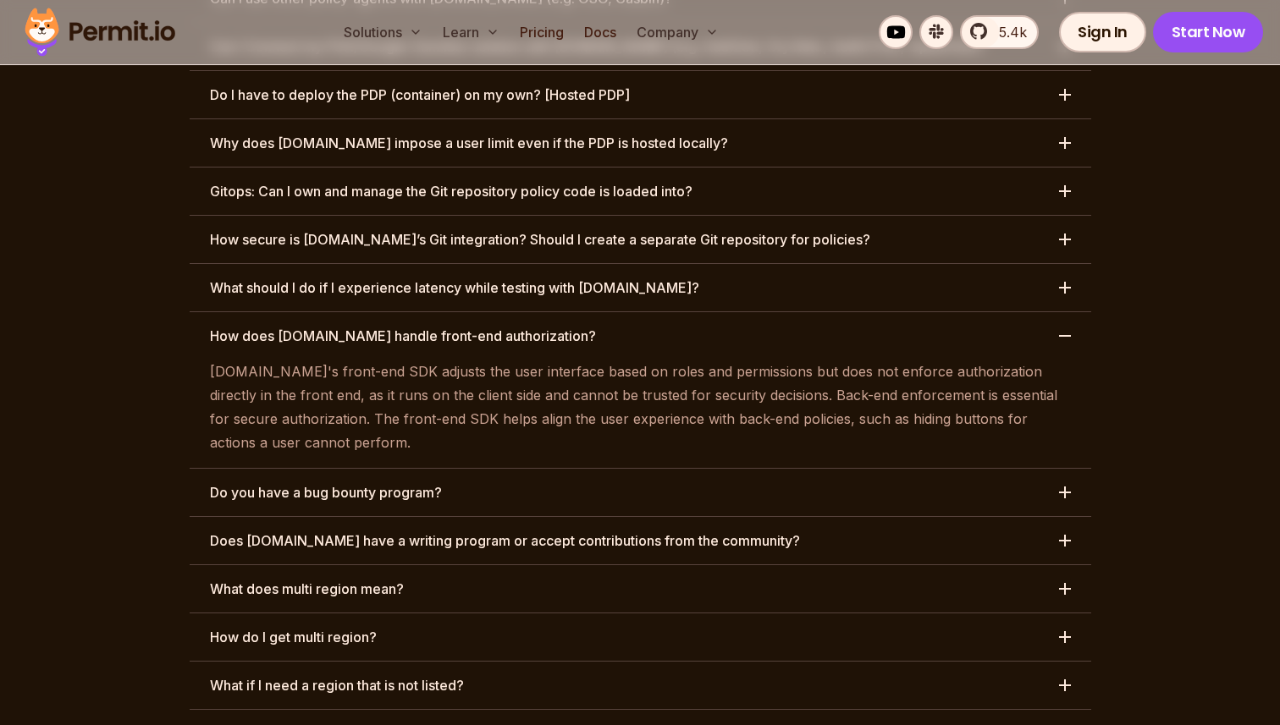
scroll to position [8680, 0]
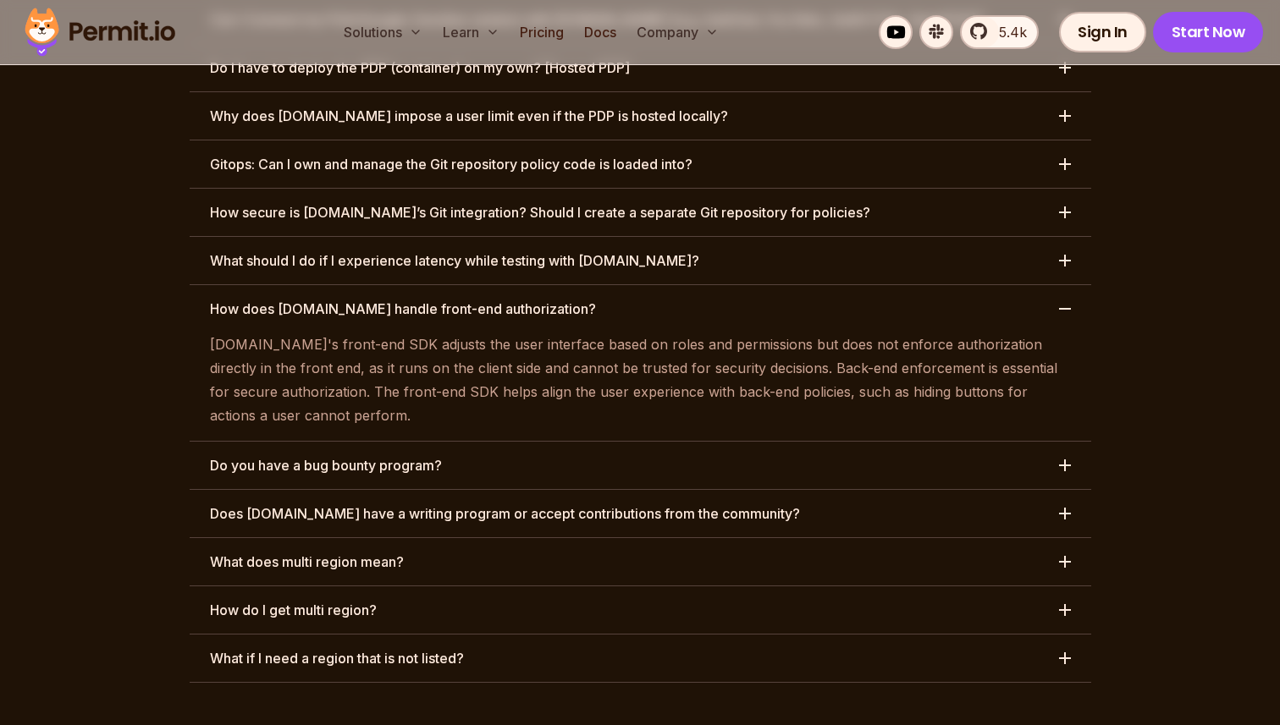
click at [539, 442] on button "Do you have a bug bounty program?" at bounding box center [640, 465] width 901 height 47
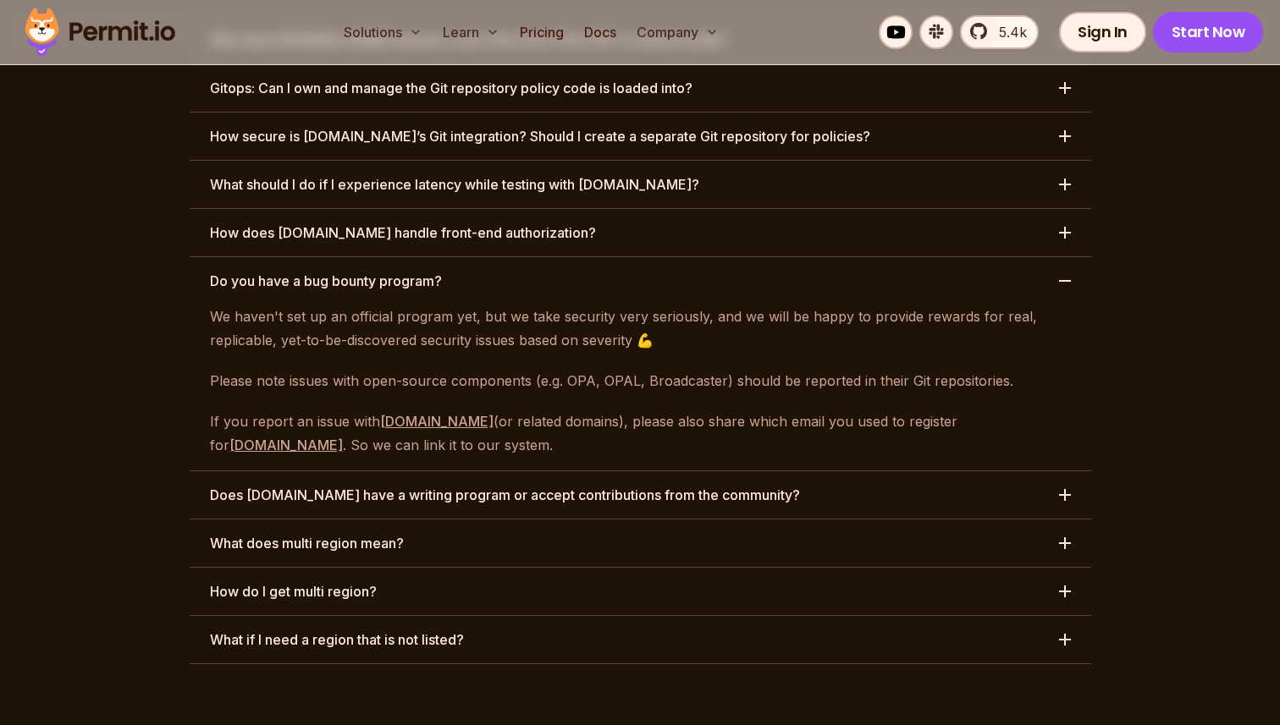
scroll to position [8781, 0]
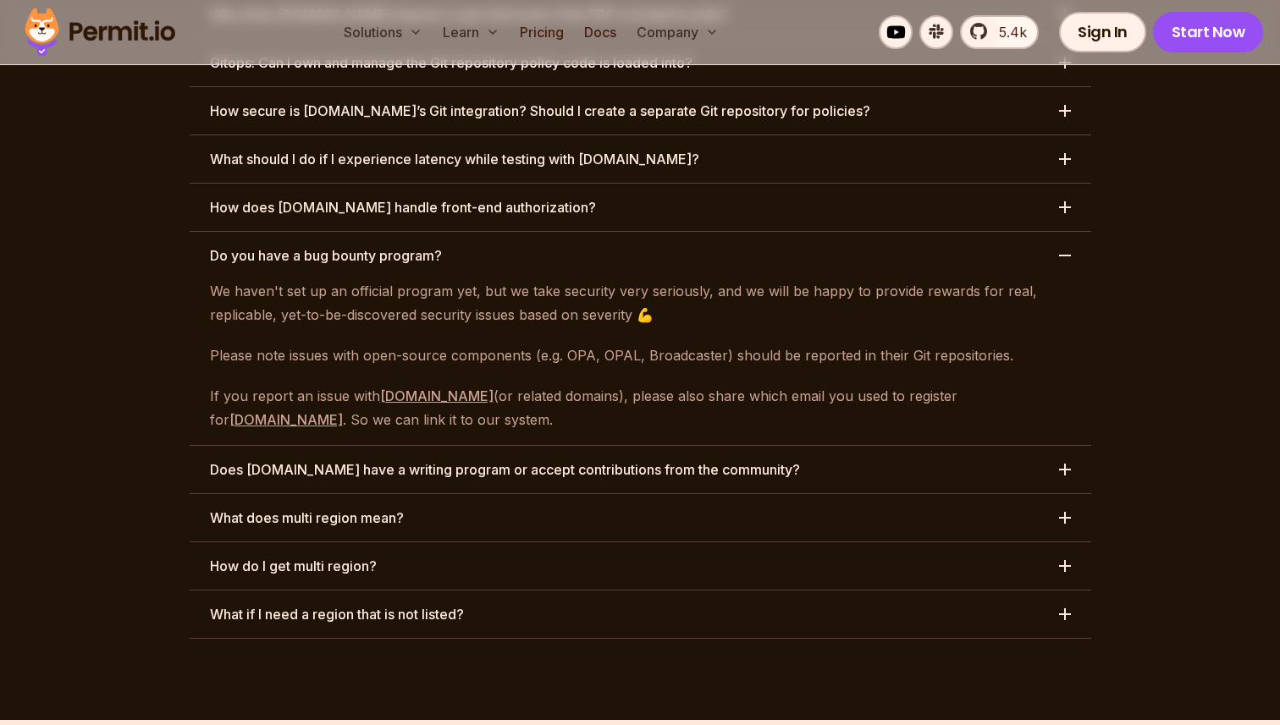
click at [596, 494] on button "What does multi region mean?" at bounding box center [640, 517] width 901 height 47
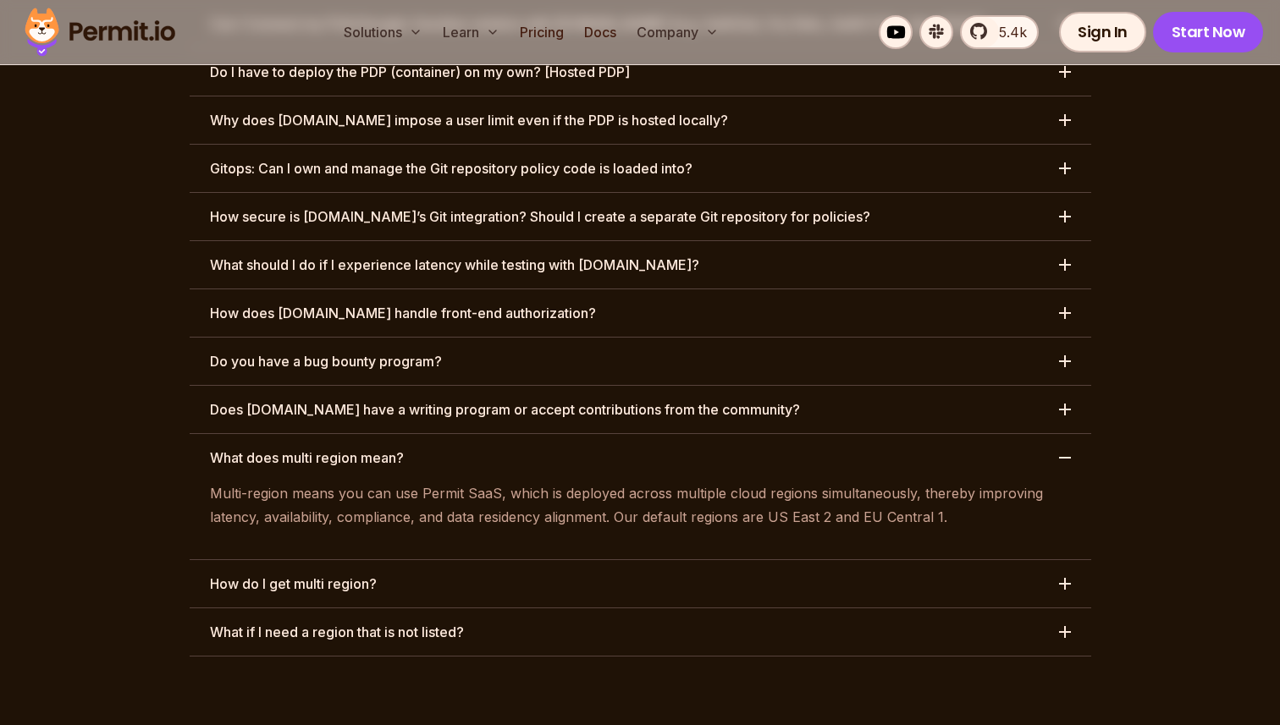
scroll to position [8632, 0]
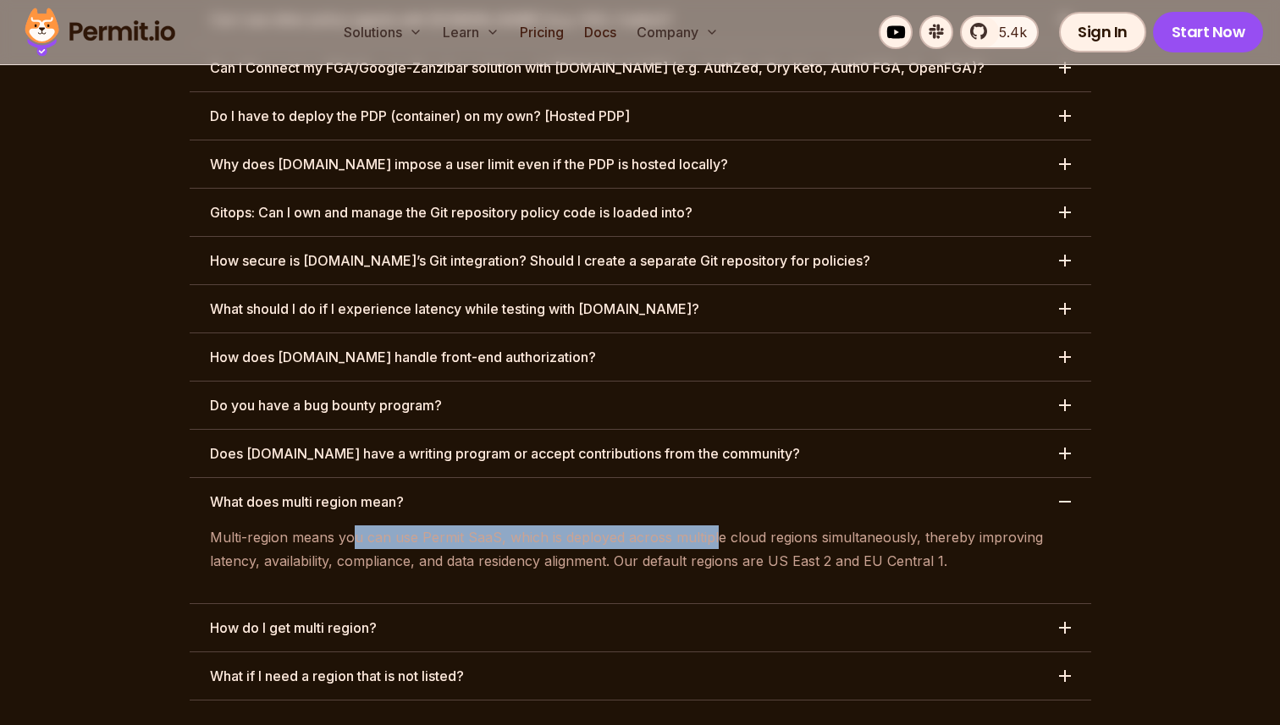
drag, startPoint x: 355, startPoint y: 442, endPoint x: 719, endPoint y: 442, distance: 364.8
click at [714, 526] on p "Multi-region means you can use Permit SaaS, which is deployed across multiple c…" at bounding box center [640, 549] width 861 height 47
click at [719, 526] on p "Multi-region means you can use Permit SaaS, which is deployed across multiple c…" at bounding box center [640, 549] width 861 height 47
drag, startPoint x: 526, startPoint y: 442, endPoint x: 813, endPoint y: 456, distance: 287.3
click at [801, 526] on p "Multi-region means you can use Permit SaaS, which is deployed across multiple c…" at bounding box center [640, 549] width 861 height 47
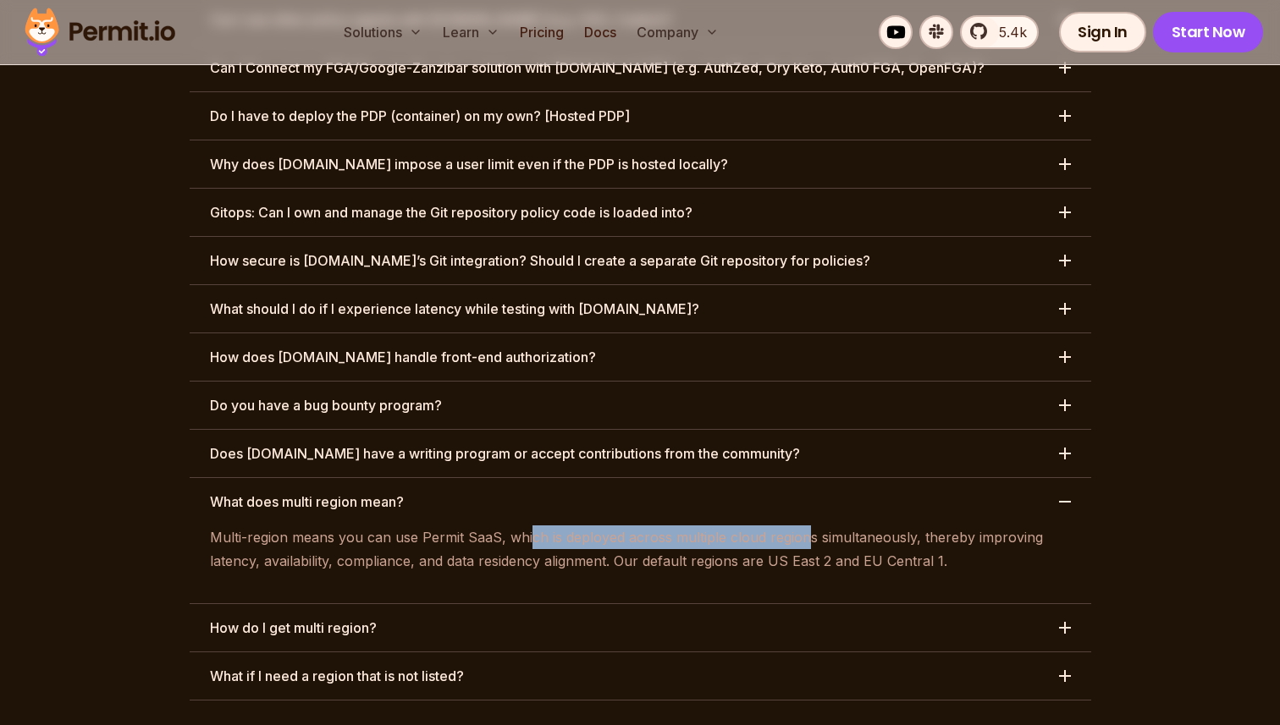
click at [813, 526] on p "Multi-region means you can use Permit SaaS, which is deployed across multiple c…" at bounding box center [640, 549] width 861 height 47
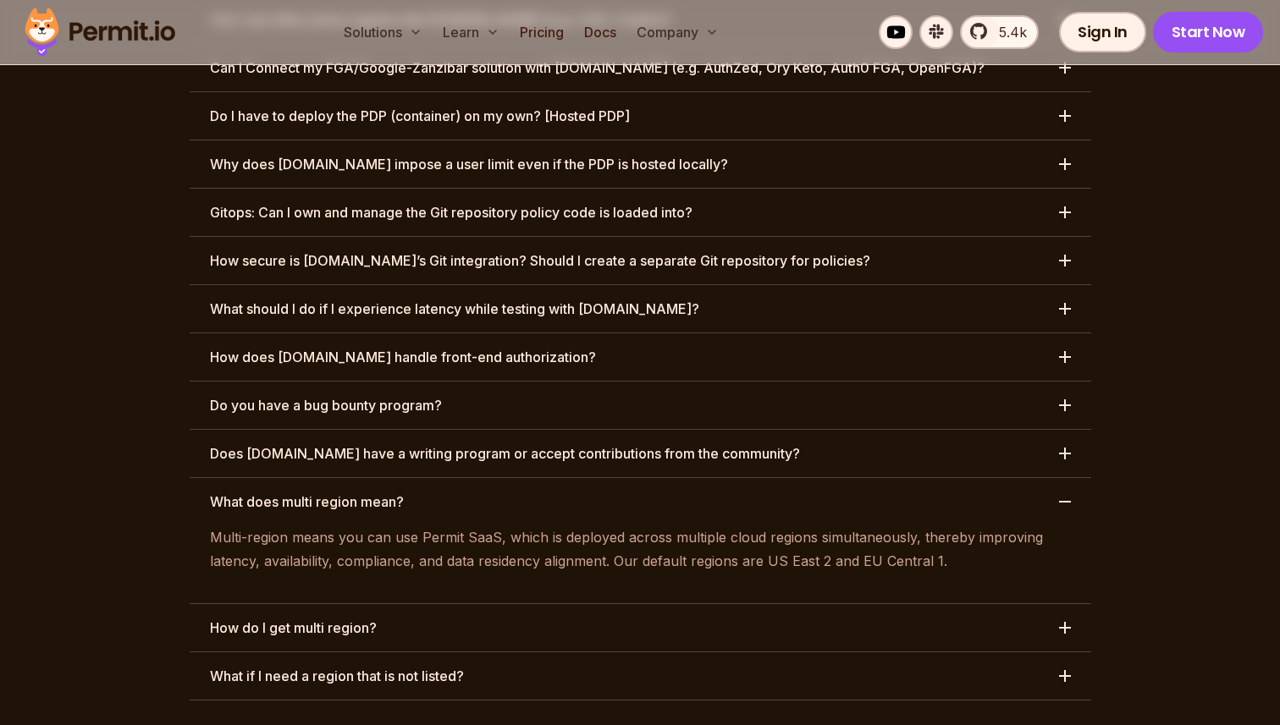
click at [524, 604] on button "How do I get multi region?" at bounding box center [640, 627] width 901 height 47
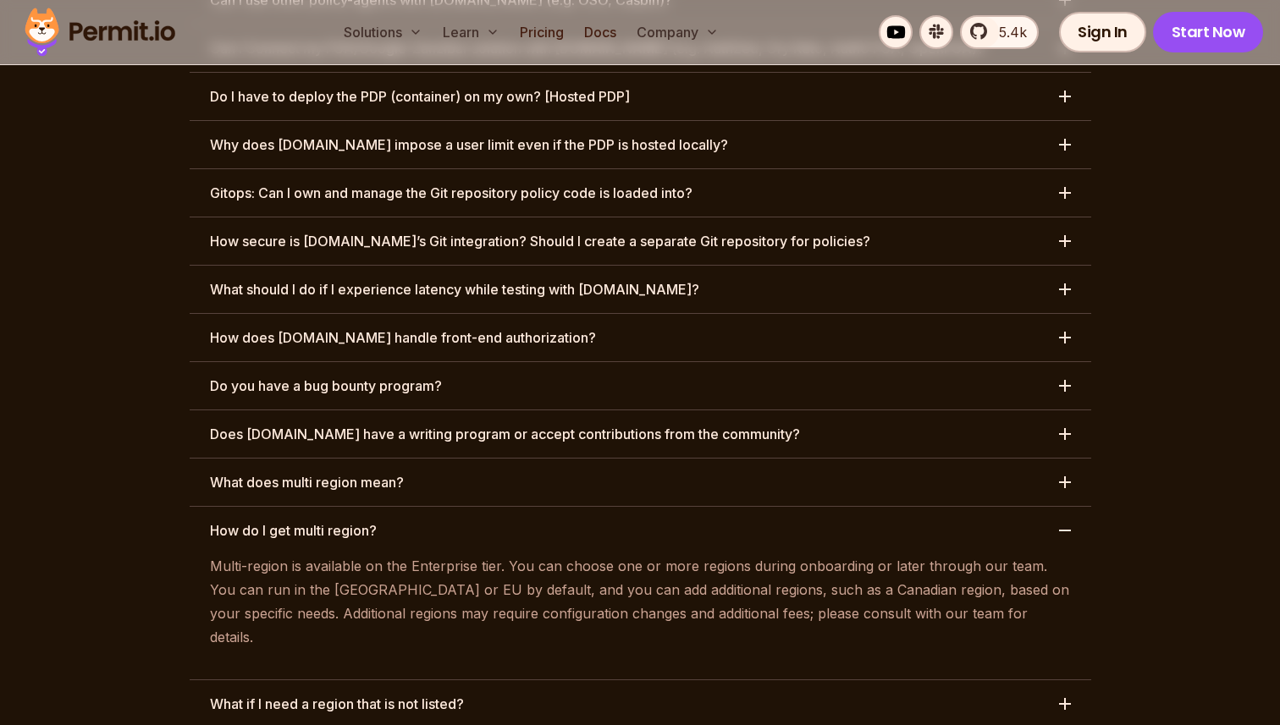
scroll to position [8657, 0]
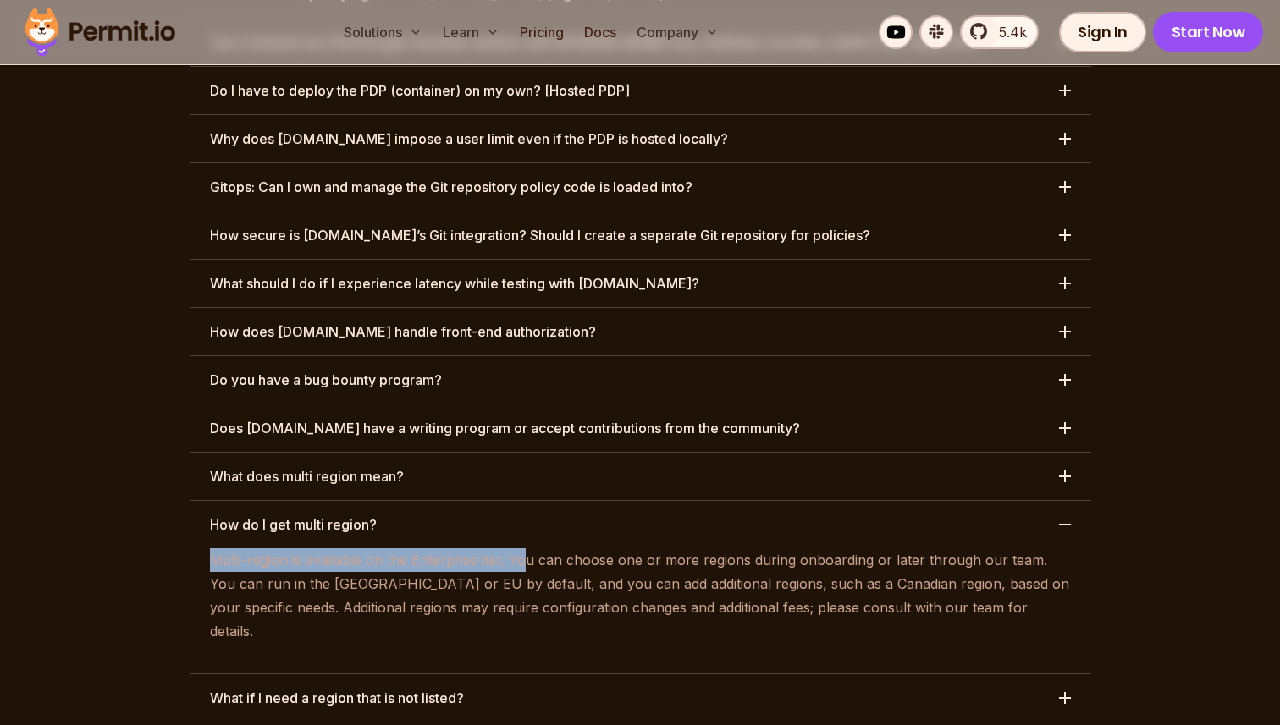
drag, startPoint x: 212, startPoint y: 465, endPoint x: 567, endPoint y: 465, distance: 354.6
click at [567, 548] on p "Multi-region is available on the Enterprise tier. You can choose one or more re…" at bounding box center [640, 595] width 861 height 95
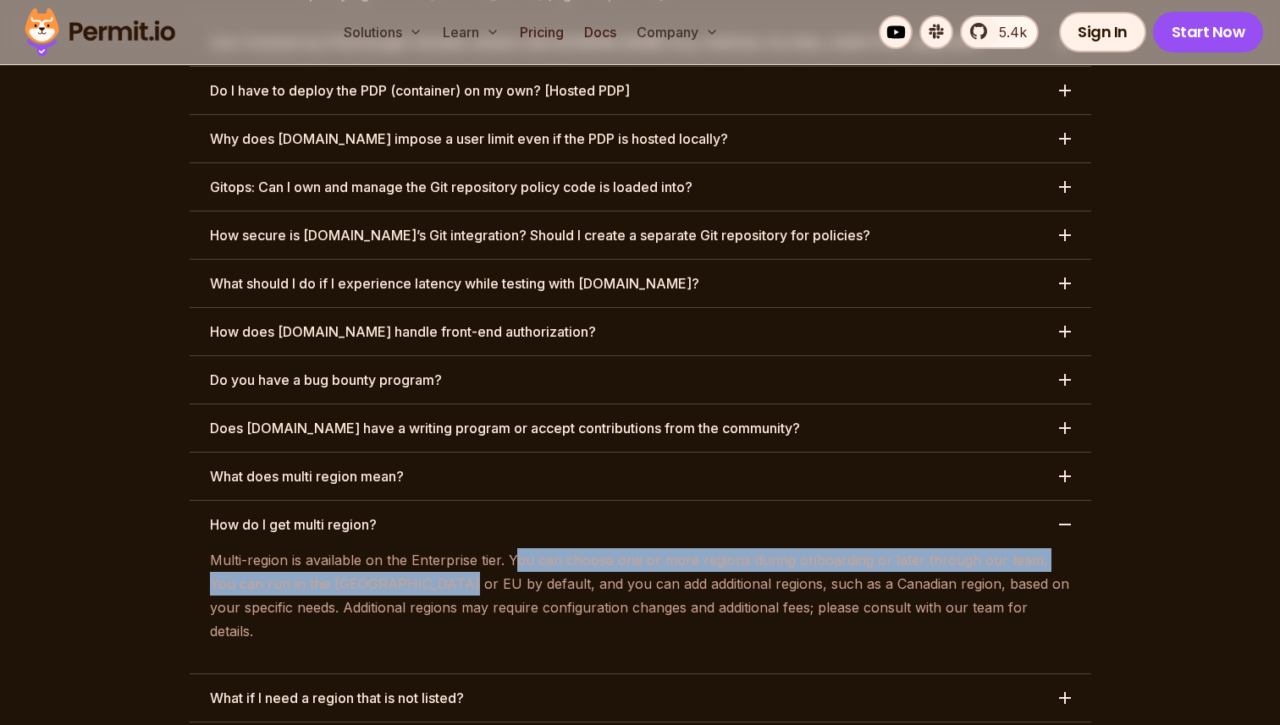
drag, startPoint x: 514, startPoint y: 464, endPoint x: 427, endPoint y: 486, distance: 89.9
click at [416, 548] on p "Multi-region is available on the Enterprise tier. You can choose one or more re…" at bounding box center [640, 595] width 861 height 95
click at [427, 548] on p "Multi-region is available on the Enterprise tier. You can choose one or more re…" at bounding box center [640, 595] width 861 height 95
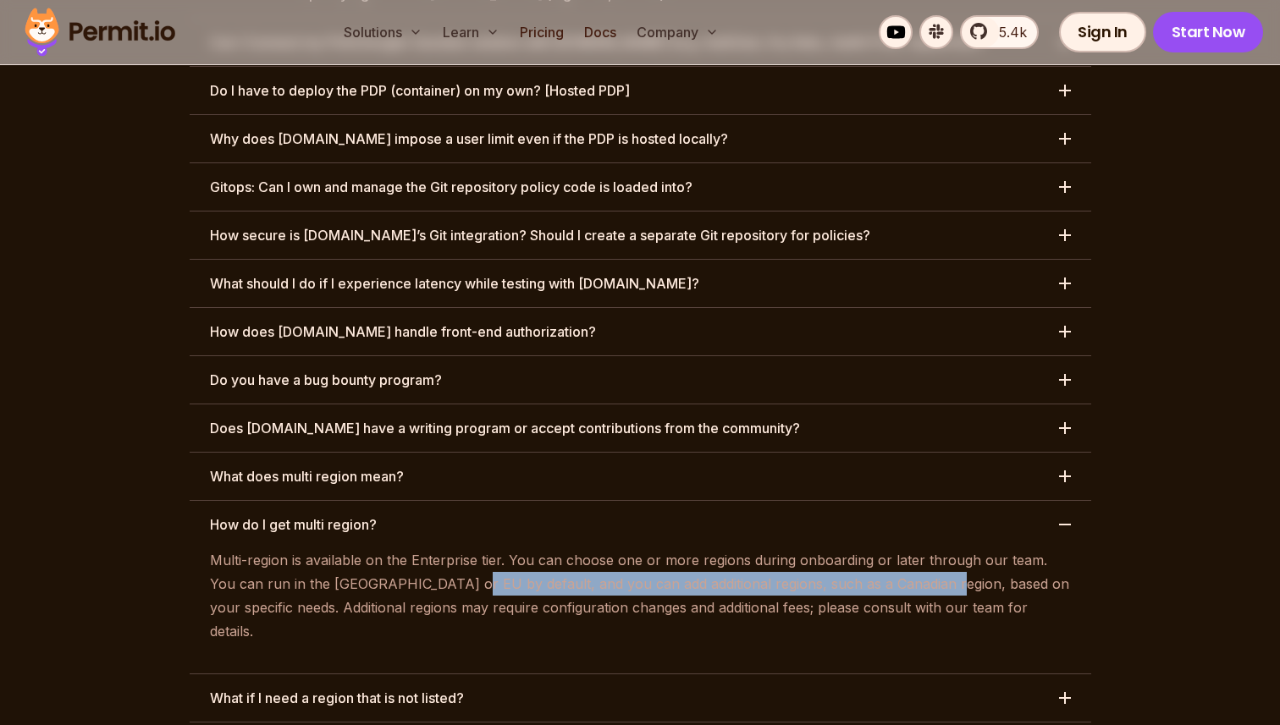
drag, startPoint x: 427, startPoint y: 486, endPoint x: 909, endPoint y: 499, distance: 482.6
click at [902, 548] on p "Multi-region is available on the Enterprise tier. You can choose one or more re…" at bounding box center [640, 595] width 861 height 95
click at [909, 548] on p "Multi-region is available on the Enterprise tier. You can choose one or more re…" at bounding box center [640, 595] width 861 height 95
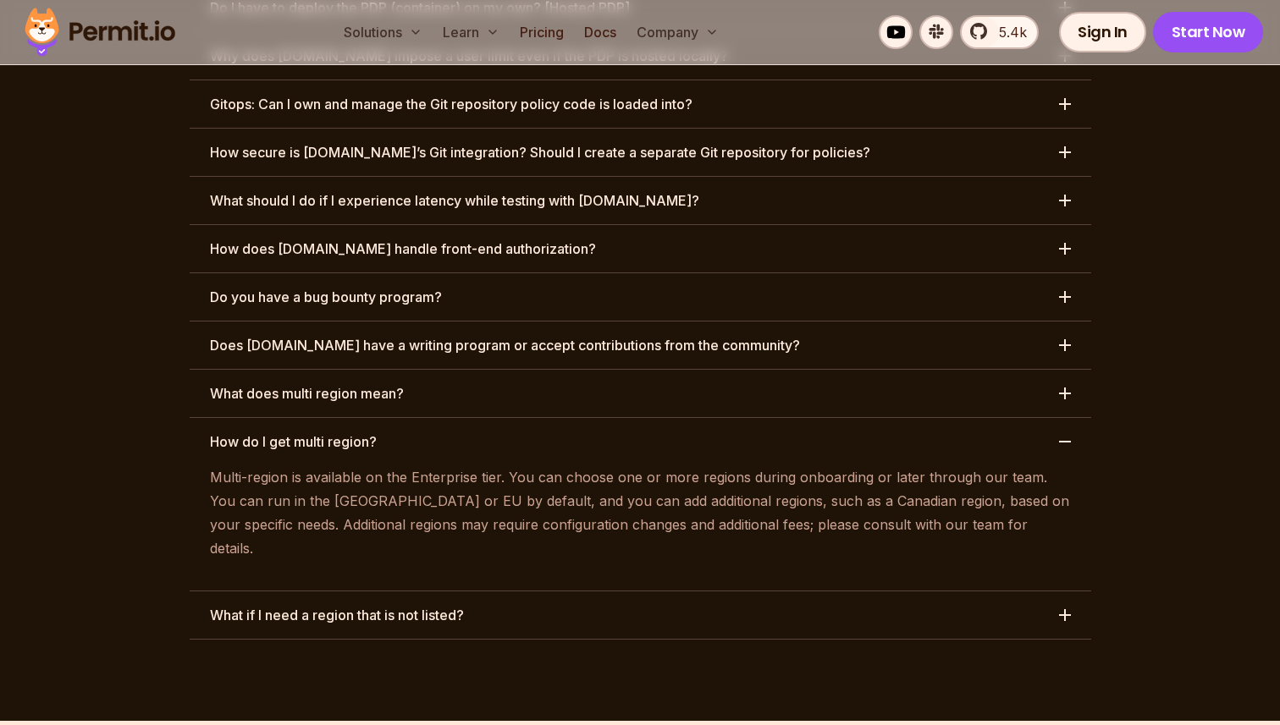
click at [585, 592] on button "What if I need a region that is not listed?" at bounding box center [640, 615] width 901 height 47
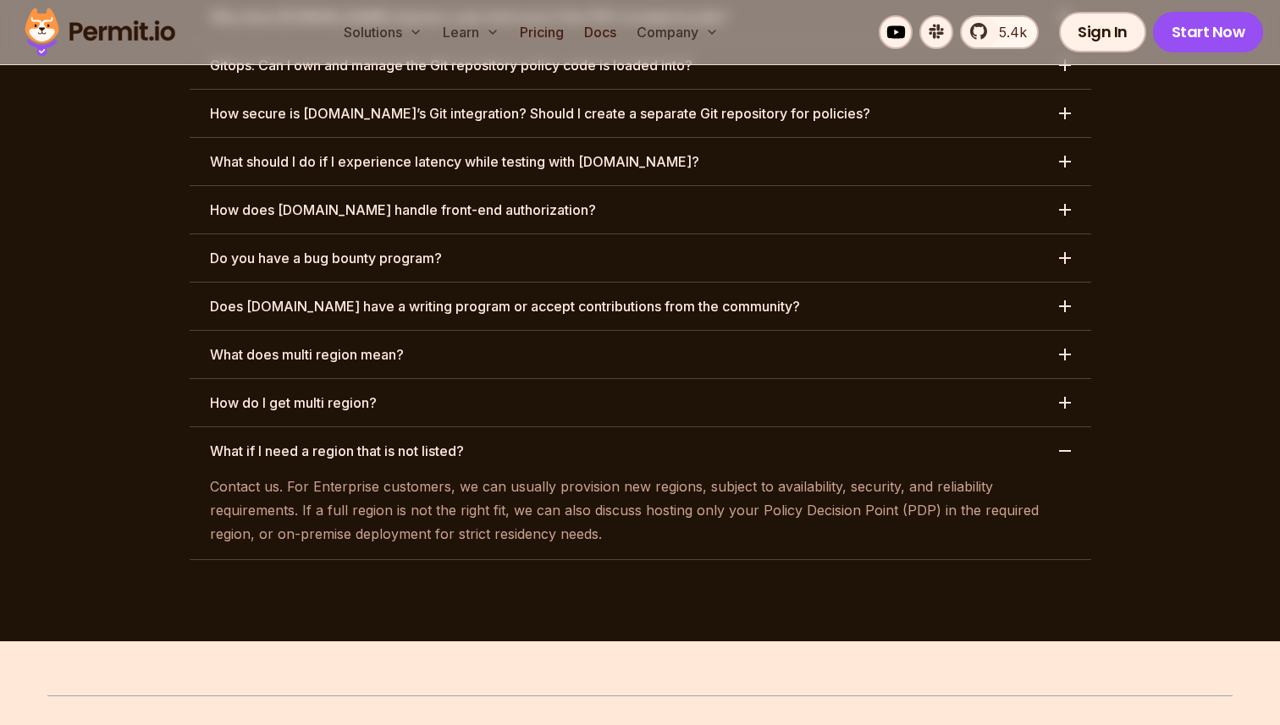
scroll to position [8791, 0]
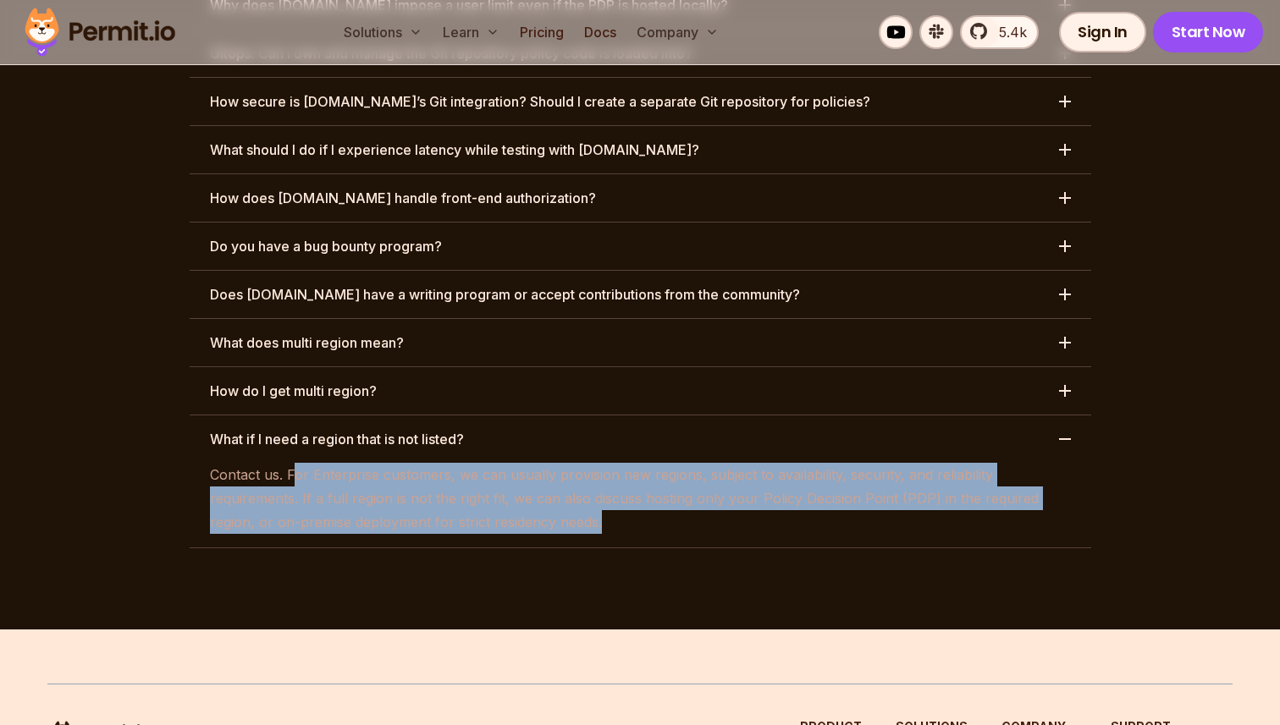
drag, startPoint x: 296, startPoint y: 374, endPoint x: 686, endPoint y: 471, distance: 401.9
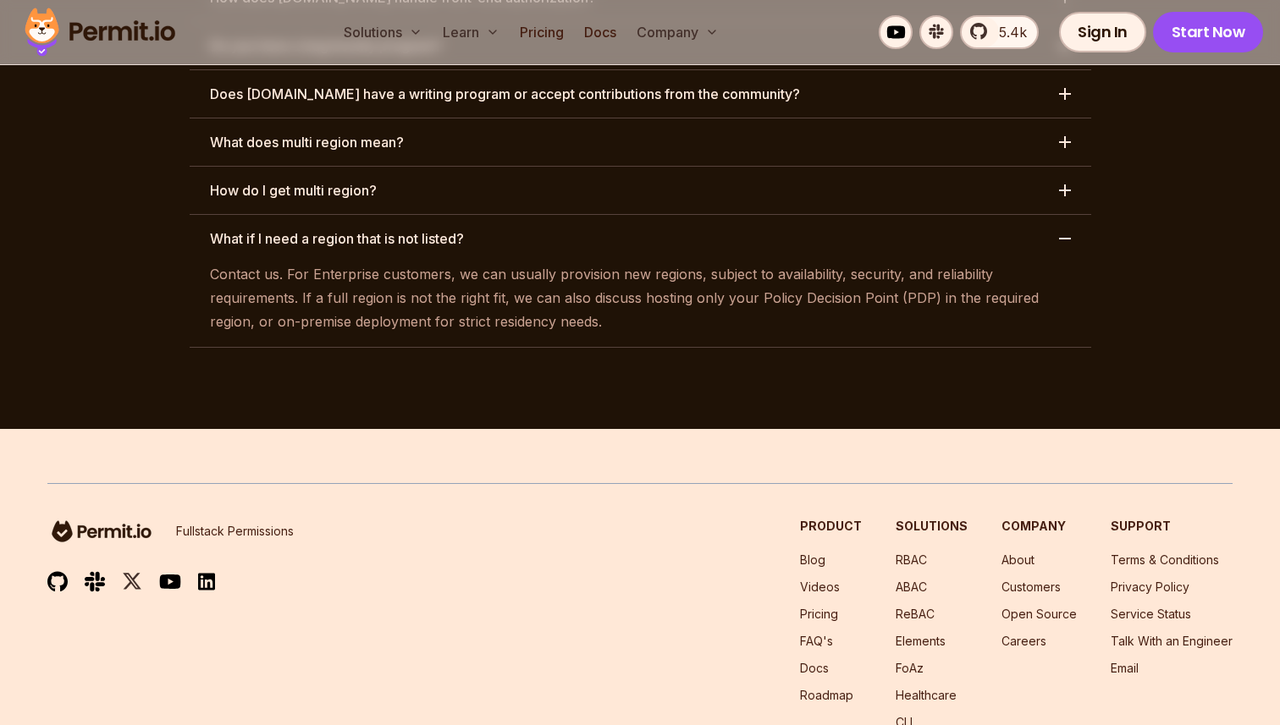
scroll to position [9050, 0]
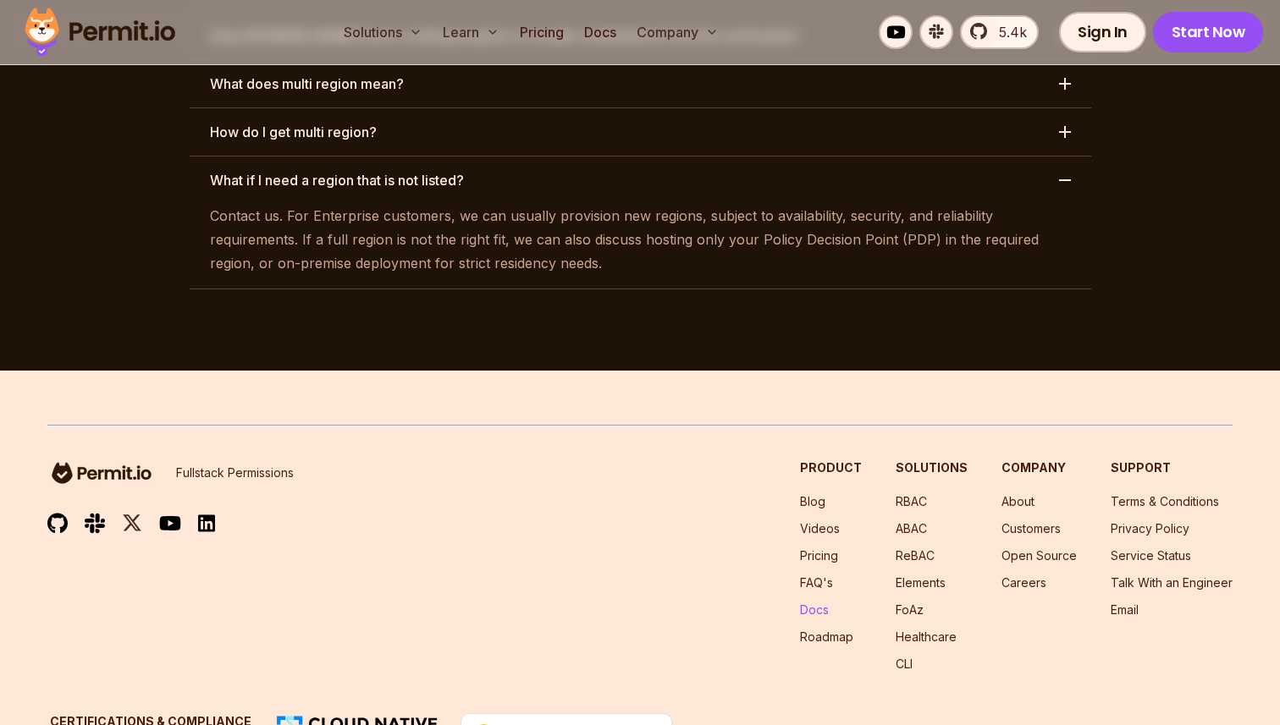
click at [825, 603] on link "Docs" at bounding box center [814, 610] width 29 height 14
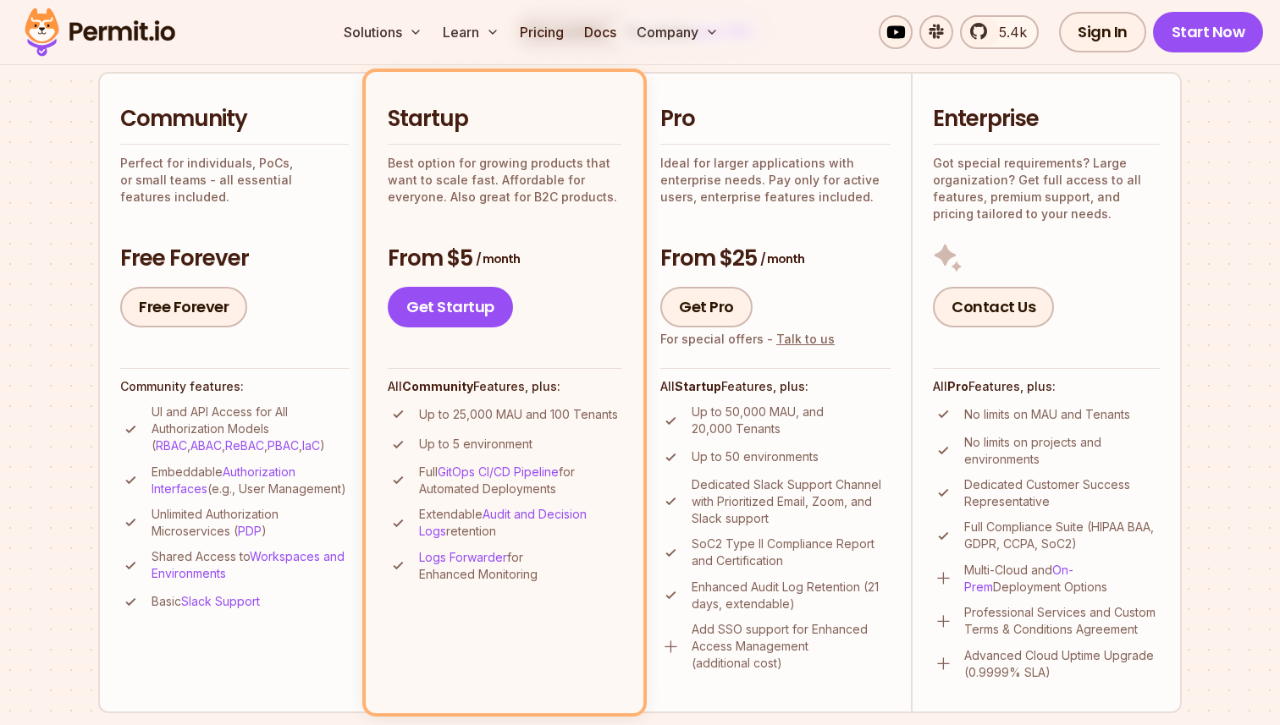
click at [218, 332] on li "Community Perfect for individuals, PoCs, or small teams - all essential feature…" at bounding box center [233, 392] width 271 height 641
click at [201, 300] on link "Free Forever" at bounding box center [183, 307] width 127 height 41
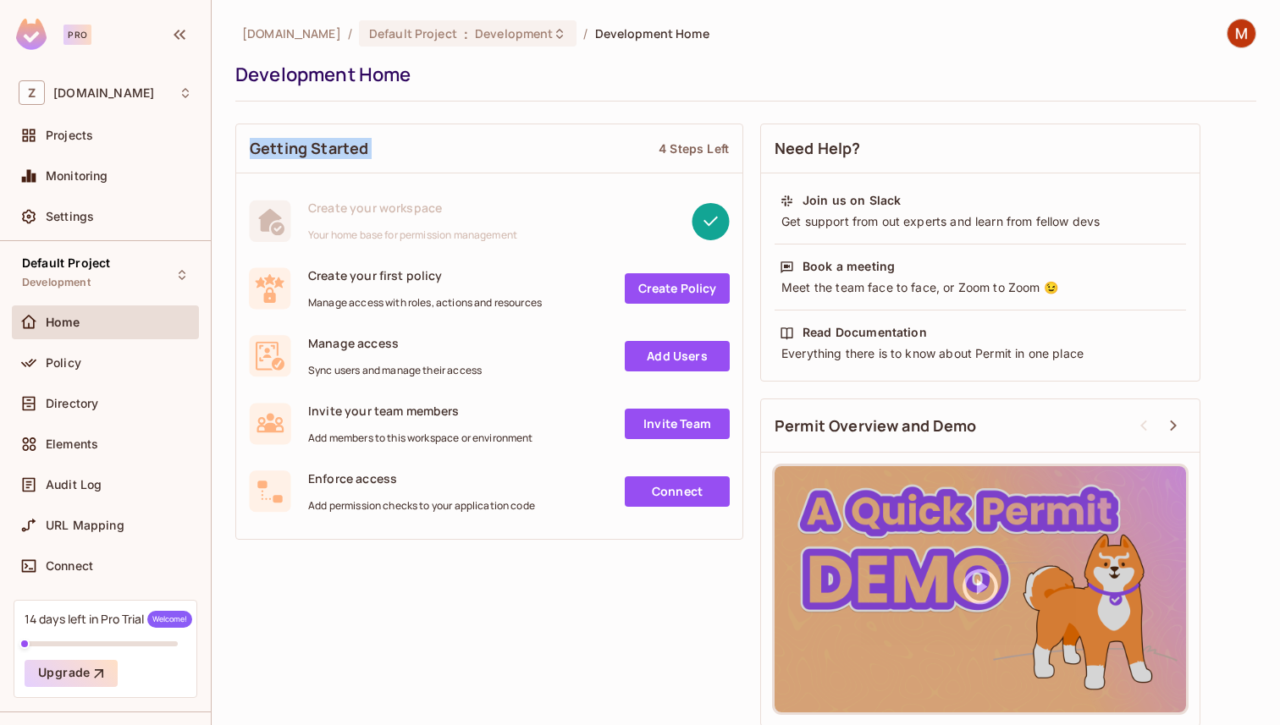
drag, startPoint x: 237, startPoint y: 147, endPoint x: 665, endPoint y: 147, distance: 428.3
click at [665, 147] on div "Getting Started 4 Steps Left" at bounding box center [489, 148] width 506 height 49
click at [683, 147] on div "4 Steps Left" at bounding box center [693, 149] width 70 height 16
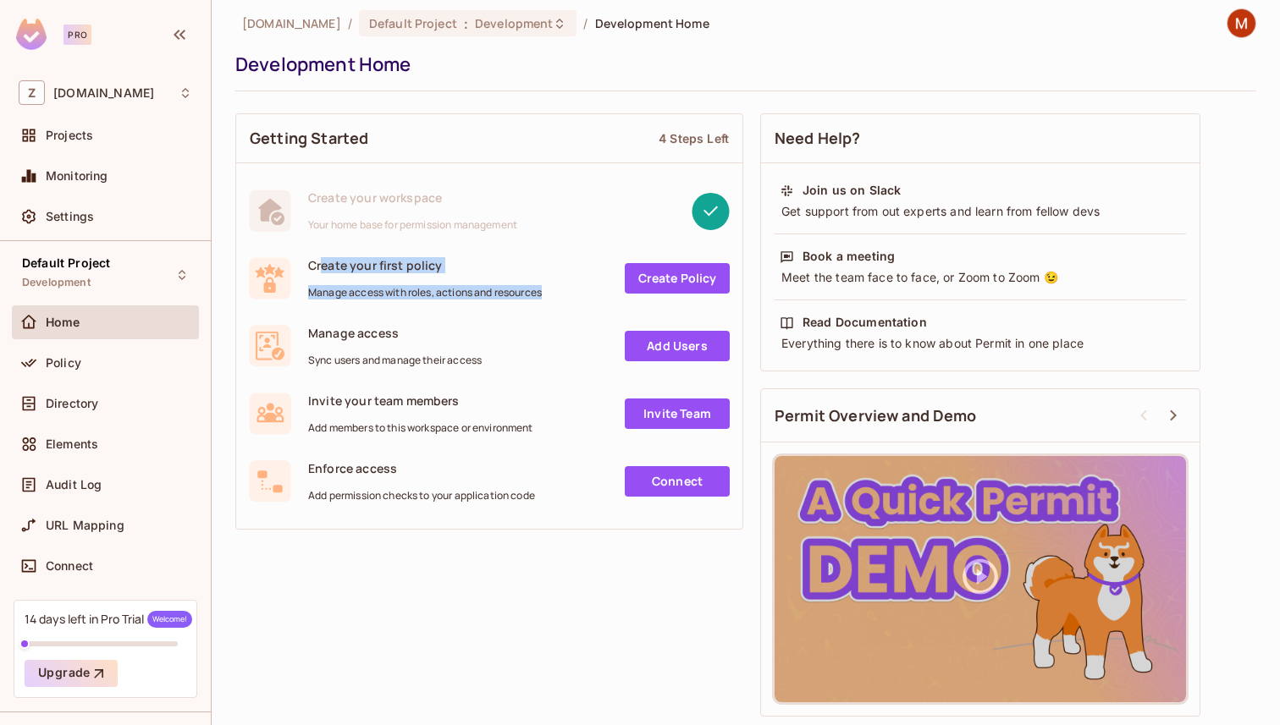
drag, startPoint x: 327, startPoint y: 267, endPoint x: 473, endPoint y: 311, distance: 152.7
click at [467, 306] on div "Create your first policy Manage access with roles, actions and resources Create…" at bounding box center [489, 279] width 506 height 68
click at [473, 311] on div "Create your first policy Manage access with roles, actions and resources Create…" at bounding box center [489, 279] width 506 height 68
drag, startPoint x: 314, startPoint y: 265, endPoint x: 527, endPoint y: 285, distance: 214.3
click at [523, 285] on div "Create your first policy Manage access with roles, actions and resources" at bounding box center [425, 278] width 234 height 42
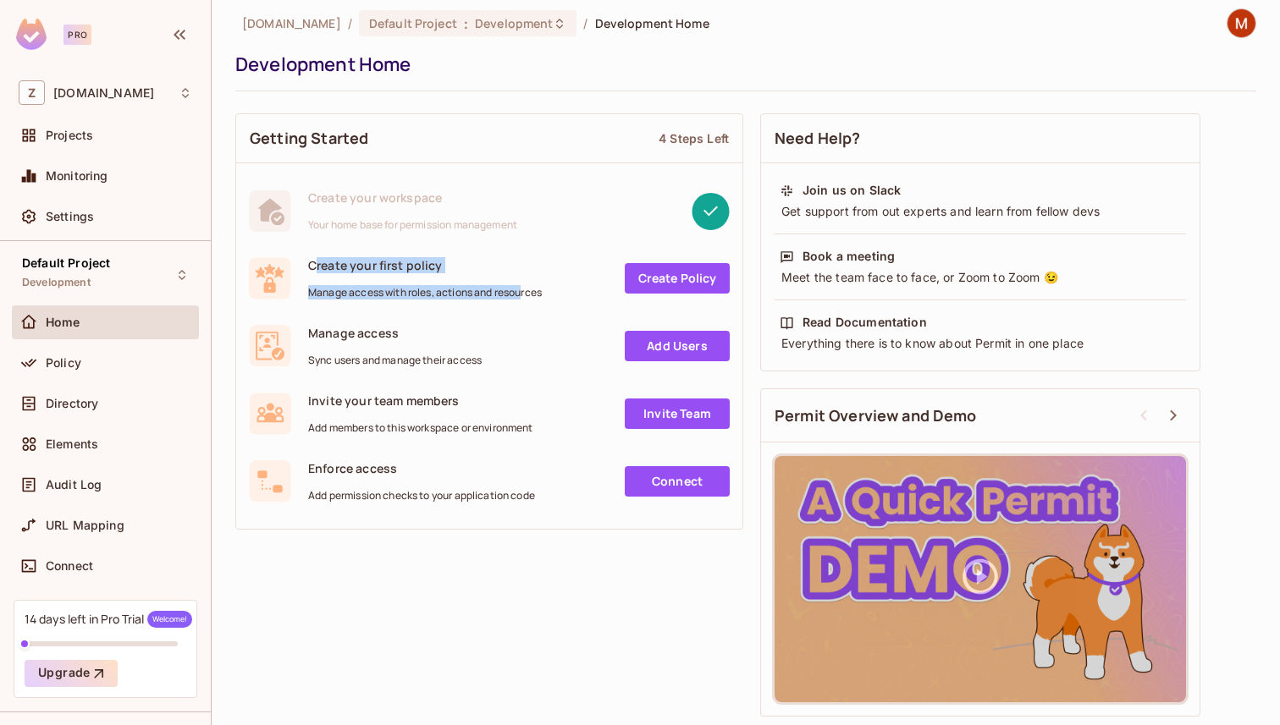
click at [527, 286] on span "Manage access with roles, actions and resources" at bounding box center [425, 293] width 234 height 14
drag, startPoint x: 550, startPoint y: 289, endPoint x: 270, endPoint y: 255, distance: 282.3
click at [270, 255] on div "Create your first policy Manage access with roles, actions and resources Create…" at bounding box center [489, 279] width 506 height 68
click at [414, 238] on div "Create your workspace Your home base for permission management" at bounding box center [489, 211] width 506 height 68
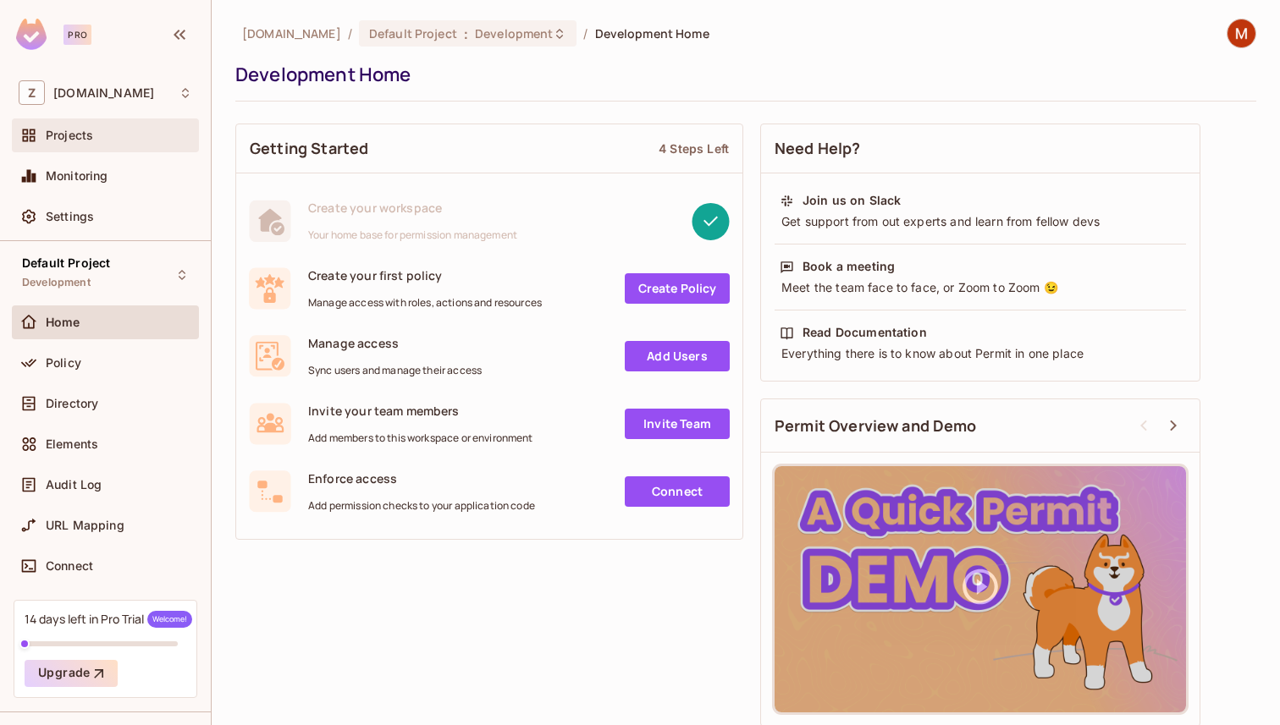
click at [71, 137] on span "Projects" at bounding box center [69, 136] width 47 height 14
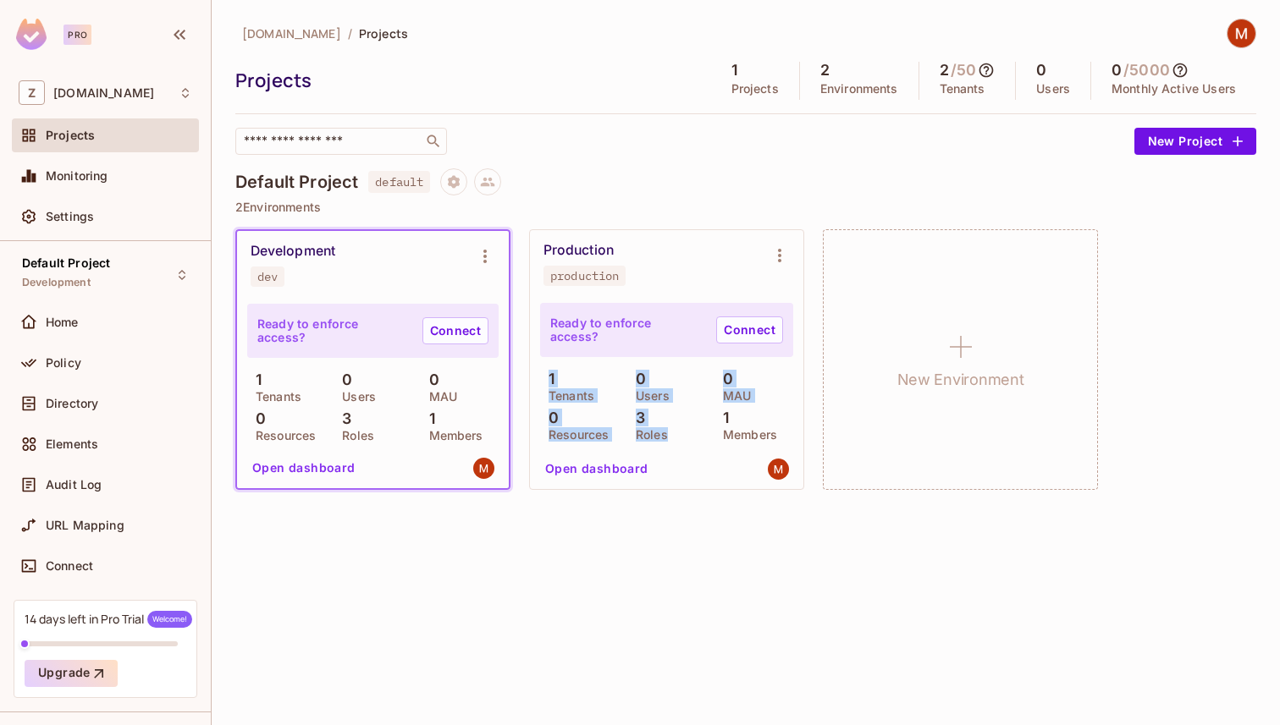
drag, startPoint x: 548, startPoint y: 378, endPoint x: 703, endPoint y: 457, distance: 173.7
click at [694, 449] on div "Ready to enforce access? Connect 1 Tenants 0 Users 0 MAU 0 Resources 3 Roles 1 …" at bounding box center [666, 393] width 273 height 191
click at [543, 535] on div "zuvees.ae / Projects Projects 1 Projects 2 Environments 2 / 50 Tenants 0 Users …" at bounding box center [746, 362] width 1068 height 725
drag, startPoint x: 256, startPoint y: 332, endPoint x: 391, endPoint y: 332, distance: 135.4
click at [391, 332] on div "Ready to enforce access? Connect" at bounding box center [372, 331] width 251 height 54
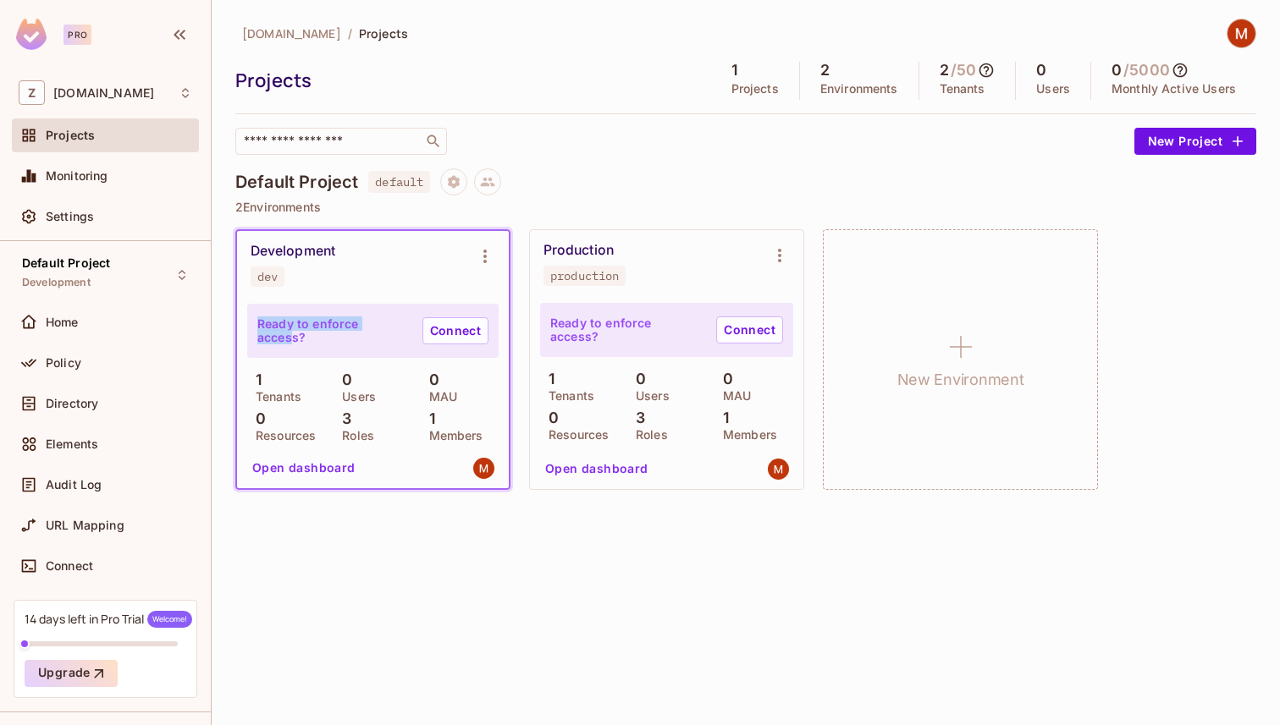
click at [395, 332] on p "Ready to enforce access?" at bounding box center [333, 330] width 152 height 27
click at [455, 330] on link "Connect" at bounding box center [455, 330] width 66 height 27
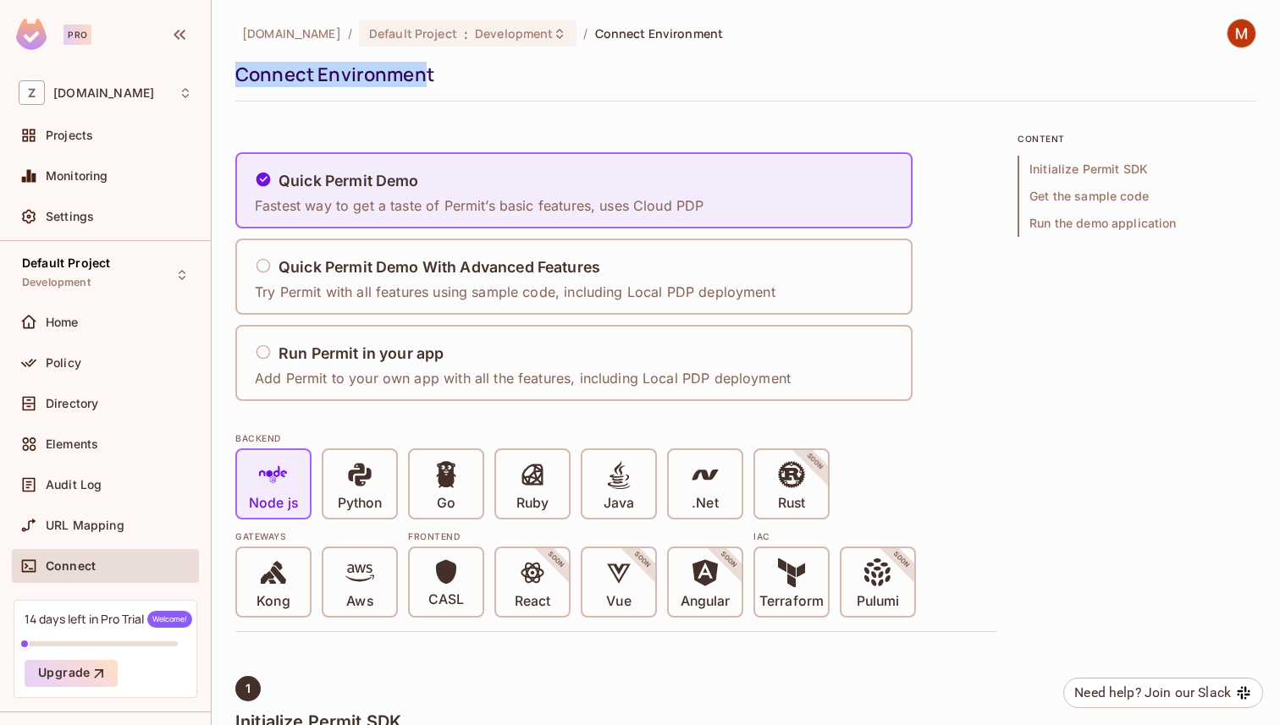
drag, startPoint x: 240, startPoint y: 74, endPoint x: 437, endPoint y: 83, distance: 196.6
click at [423, 83] on div "Connect Environment" at bounding box center [741, 74] width 1012 height 25
click at [437, 83] on div "Connect Environment" at bounding box center [741, 74] width 1012 height 25
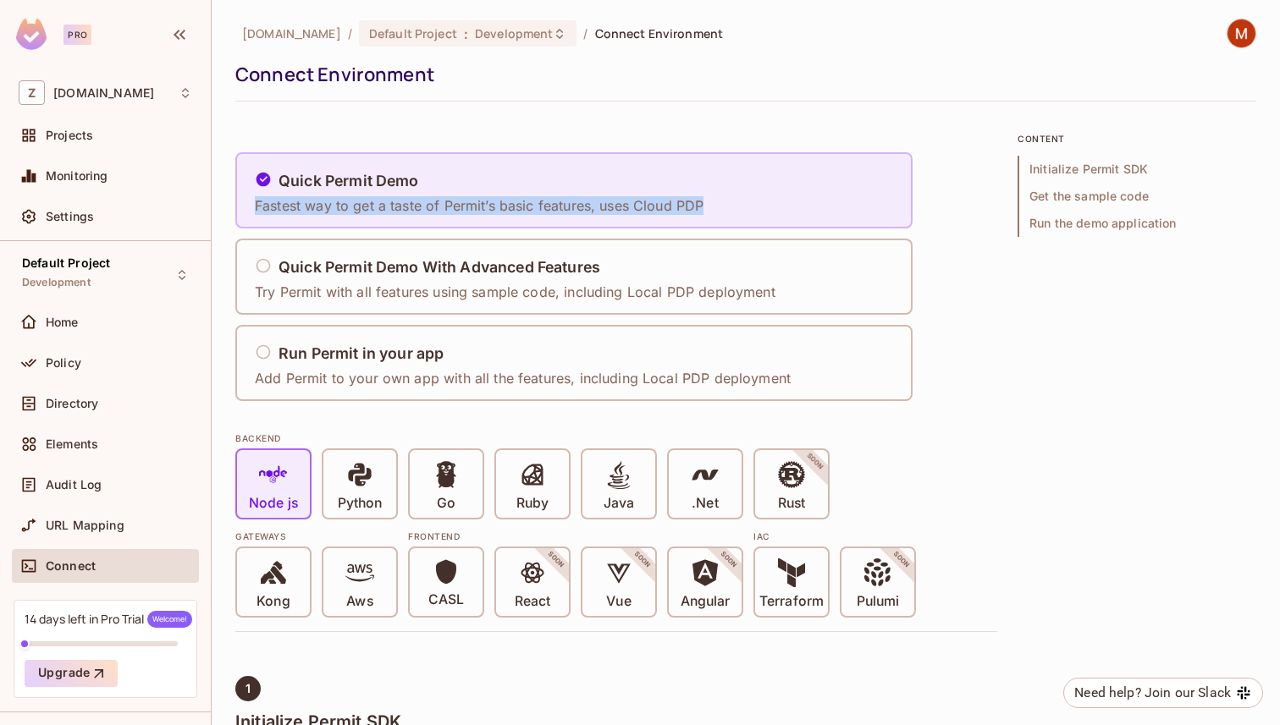
drag, startPoint x: 256, startPoint y: 209, endPoint x: 726, endPoint y: 200, distance: 469.8
click at [726, 200] on div "Quick Permit Demo Fastest way to get a taste of Permit’s basic features, uses C…" at bounding box center [573, 190] width 677 height 76
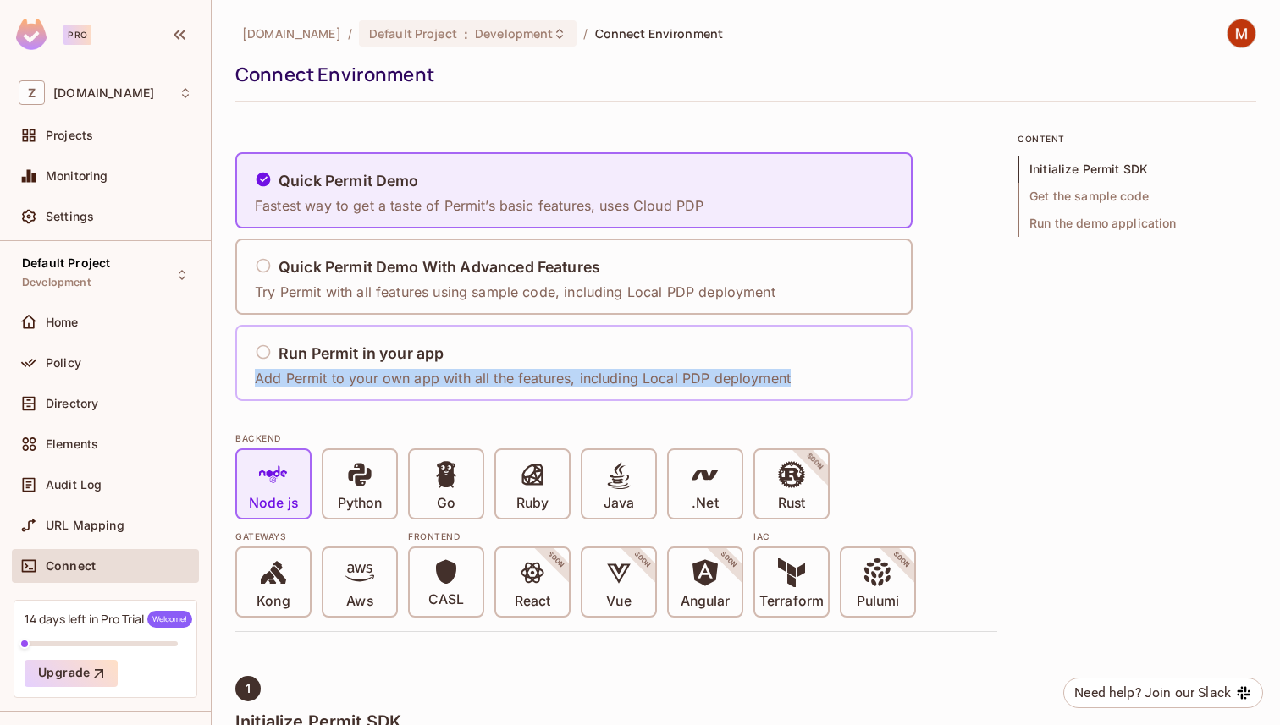
drag, startPoint x: 262, startPoint y: 382, endPoint x: 809, endPoint y: 384, distance: 547.6
click at [807, 384] on div "Run Permit in your app Add Permit to your own app with all the features, includ…" at bounding box center [573, 363] width 677 height 76
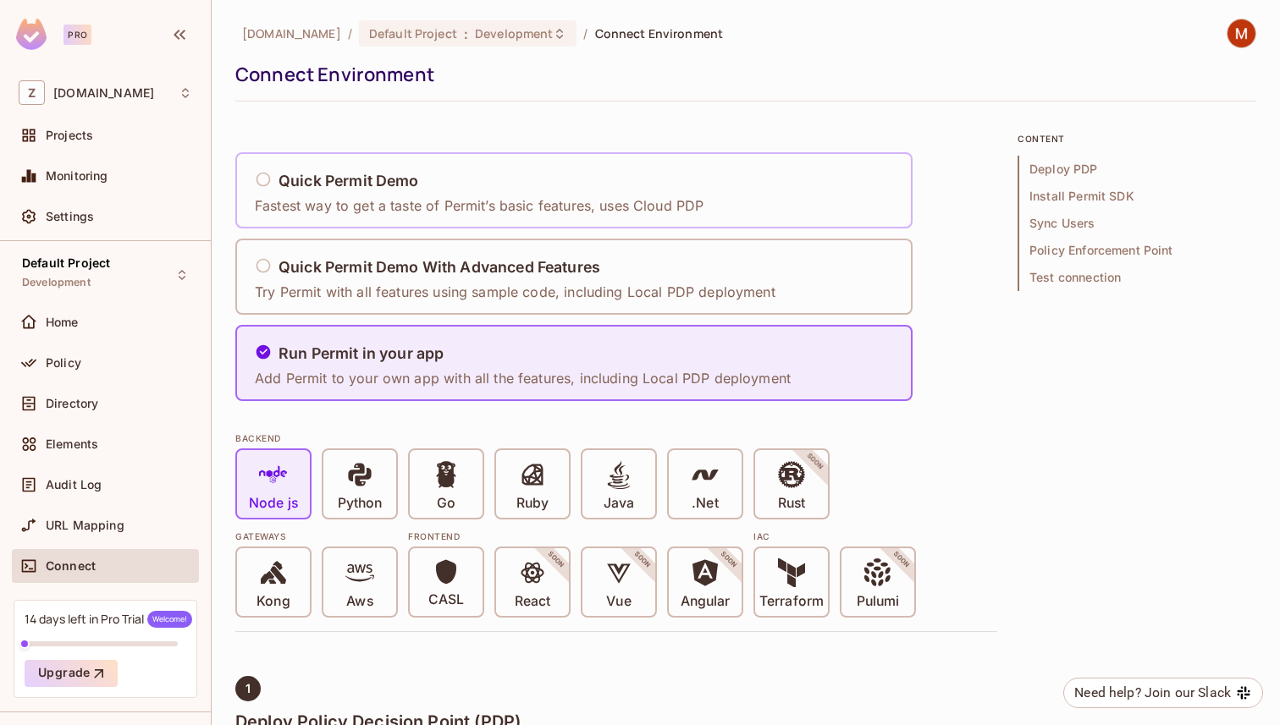
click at [264, 180] on icon at bounding box center [263, 179] width 17 height 17
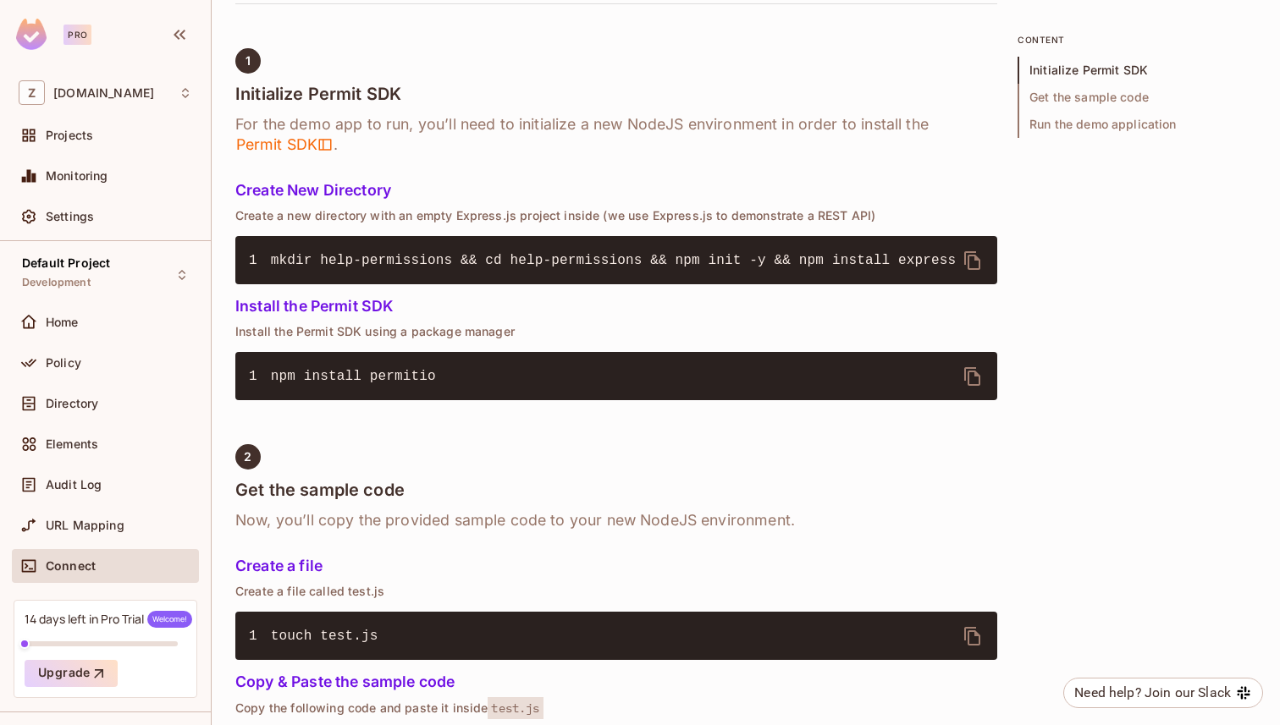
scroll to position [629, 0]
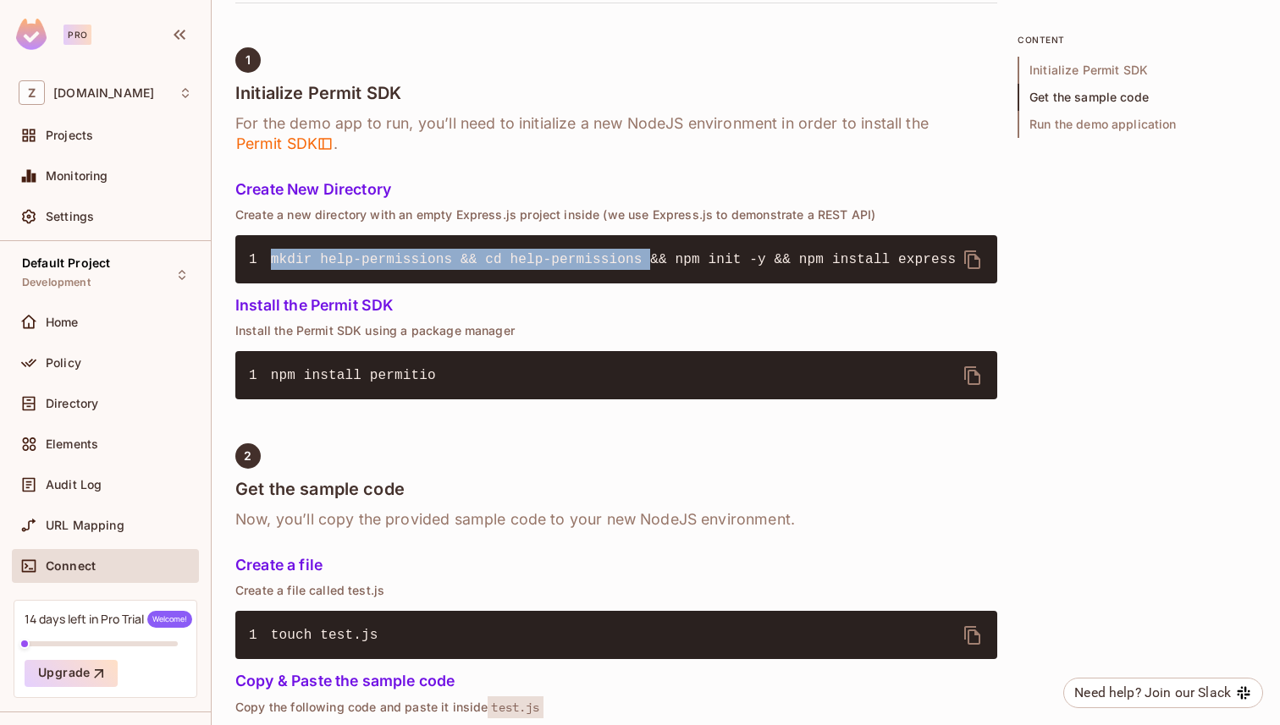
drag, startPoint x: 275, startPoint y: 258, endPoint x: 653, endPoint y: 258, distance: 377.5
click at [653, 258] on span "mkdir help-permissions && cd help-permissions && npm init -y && npm install exp…" at bounding box center [613, 259] width 685 height 15
click at [660, 258] on span "mkdir help-permissions && cd help-permissions && npm init -y && npm install exp…" at bounding box center [613, 259] width 685 height 15
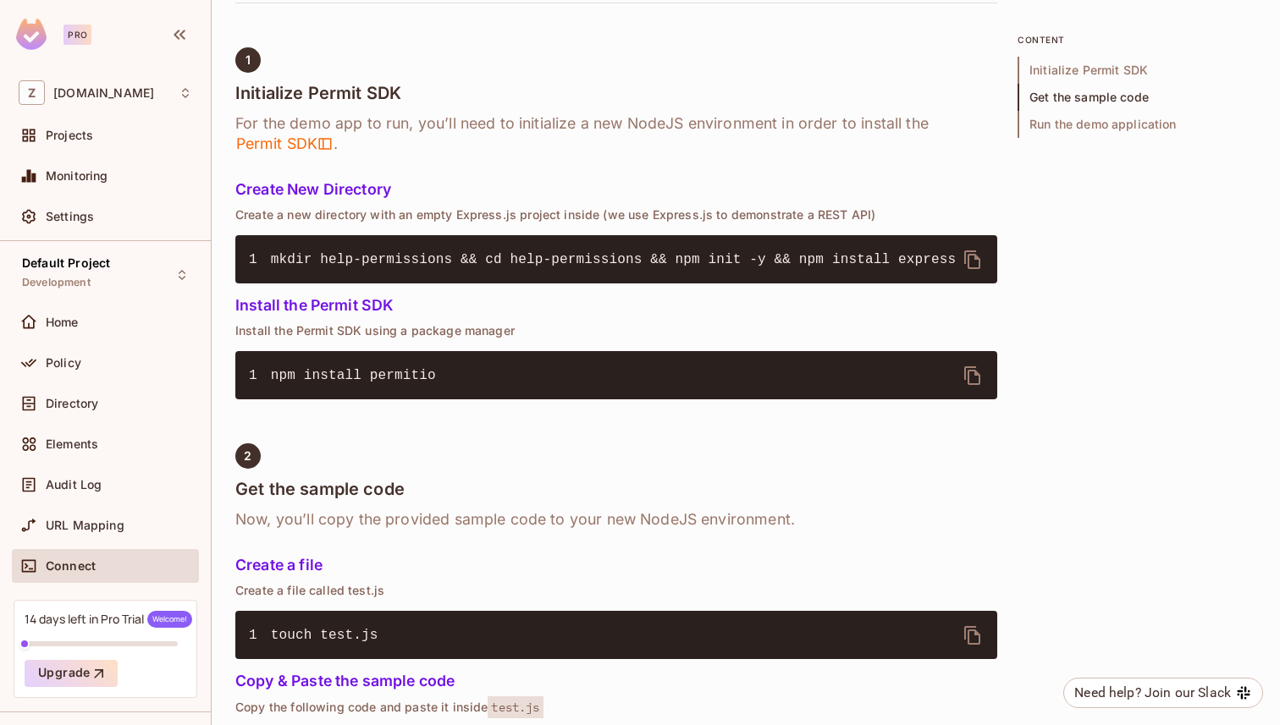
drag, startPoint x: 266, startPoint y: 377, endPoint x: 543, endPoint y: 377, distance: 276.8
click at [532, 377] on pre "1 npm install permitio" at bounding box center [616, 375] width 762 height 48
click at [543, 377] on pre "1 npm install permitio" at bounding box center [616, 375] width 762 height 48
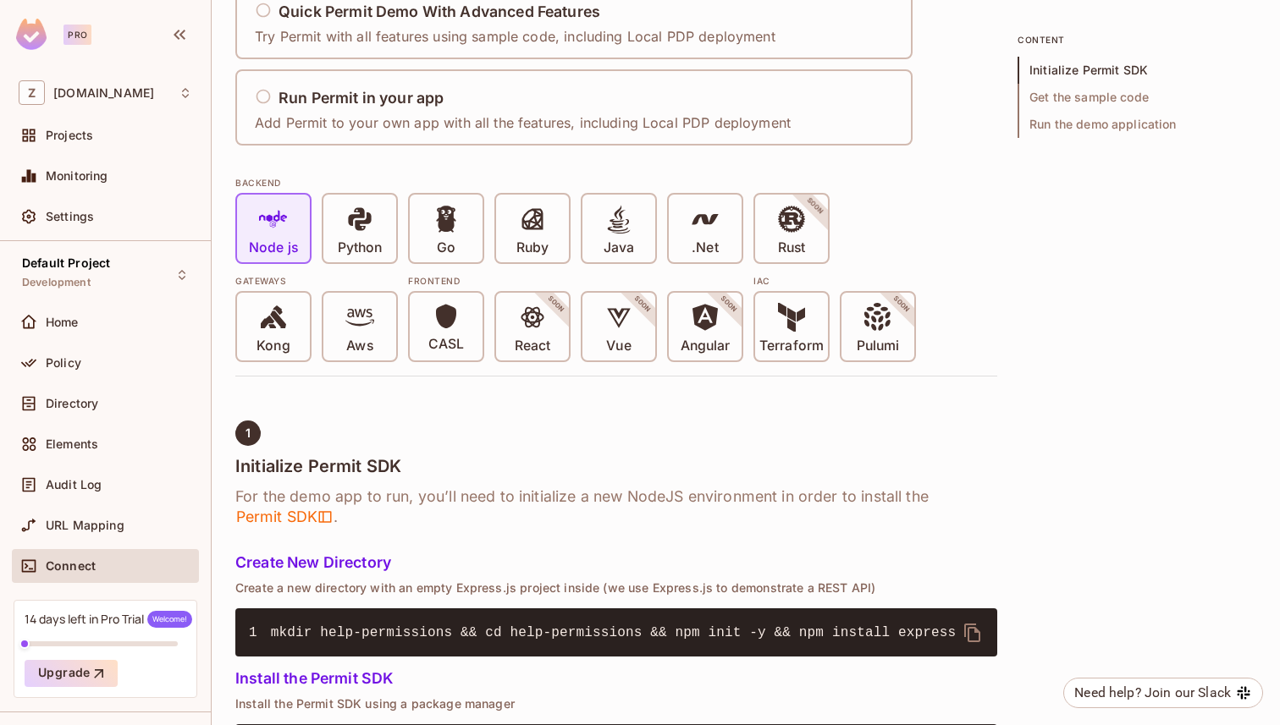
scroll to position [0, 0]
